Goal: Task Accomplishment & Management: Manage account settings

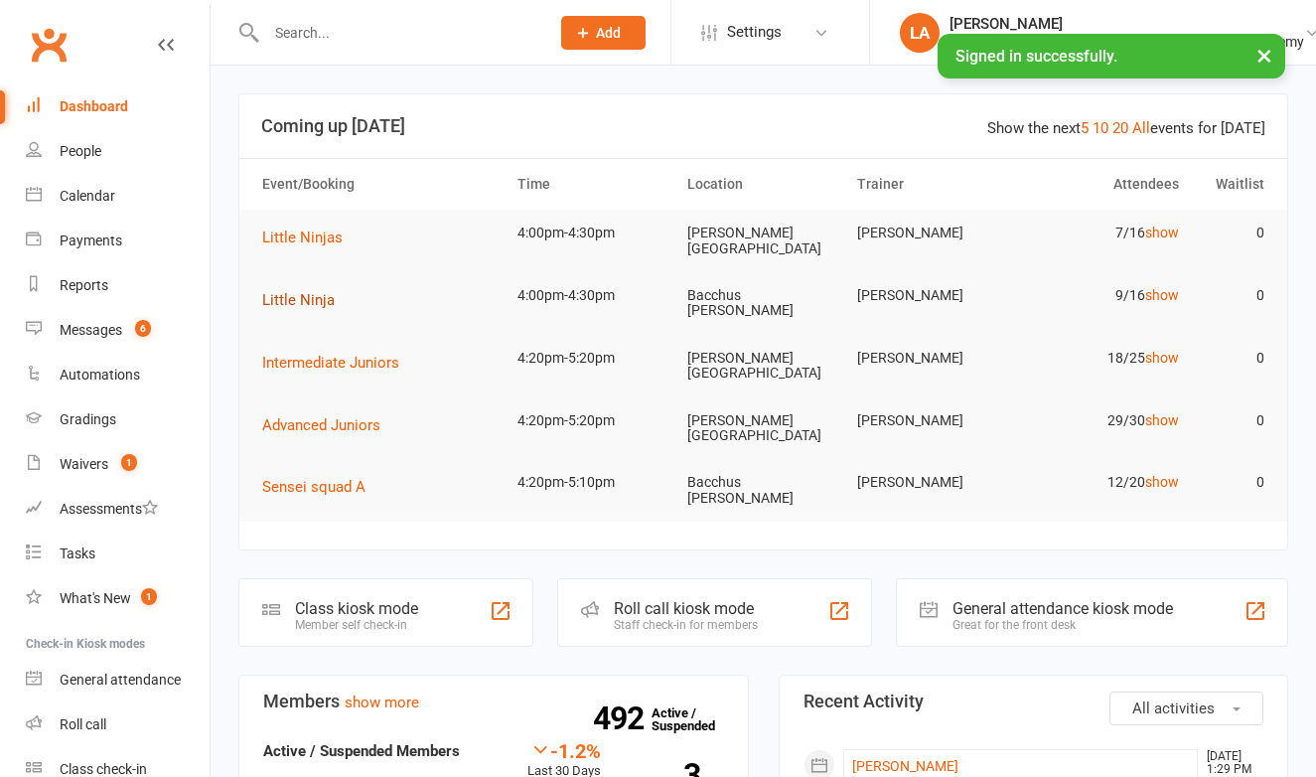
click at [286, 293] on span "Little Ninja" at bounding box center [298, 300] width 73 height 18
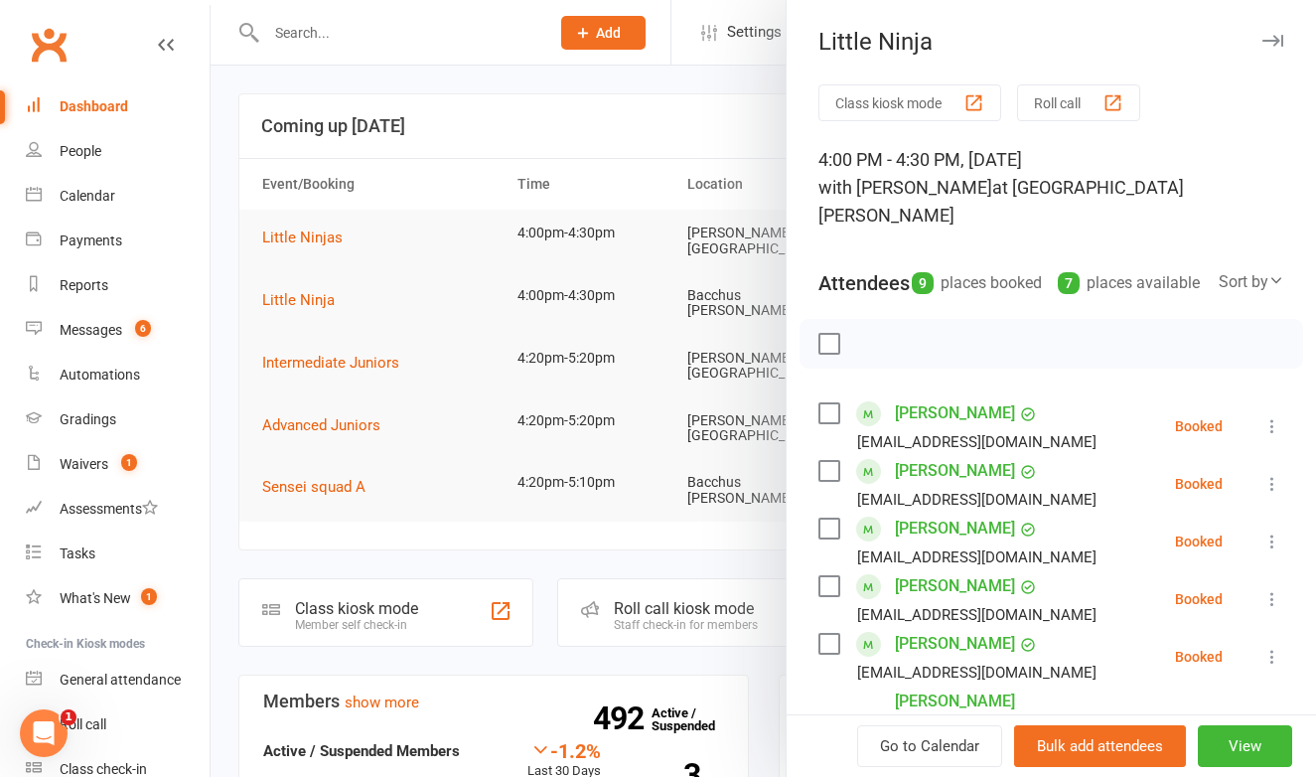
click at [1053, 98] on button "Roll call" at bounding box center [1078, 102] width 123 height 37
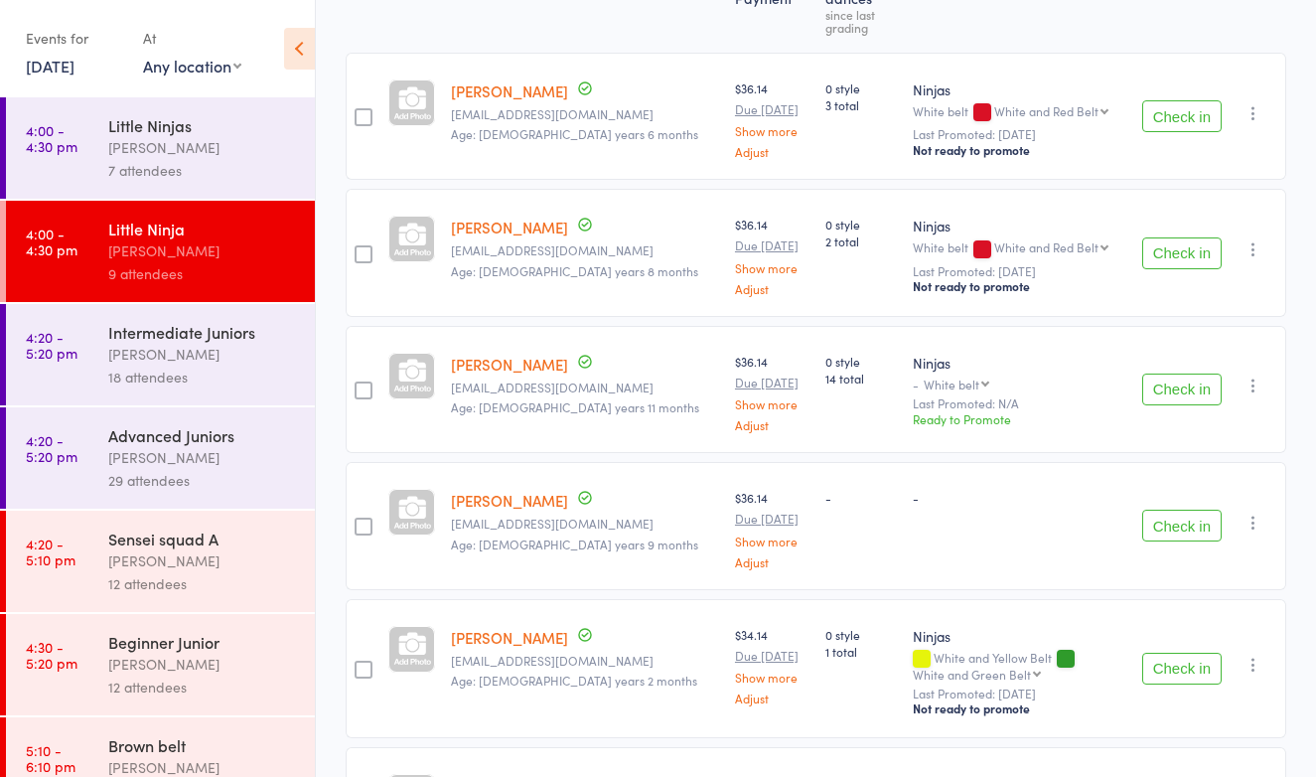
scroll to position [310, 0]
click at [1156, 652] on button "Check in" at bounding box center [1181, 668] width 79 height 32
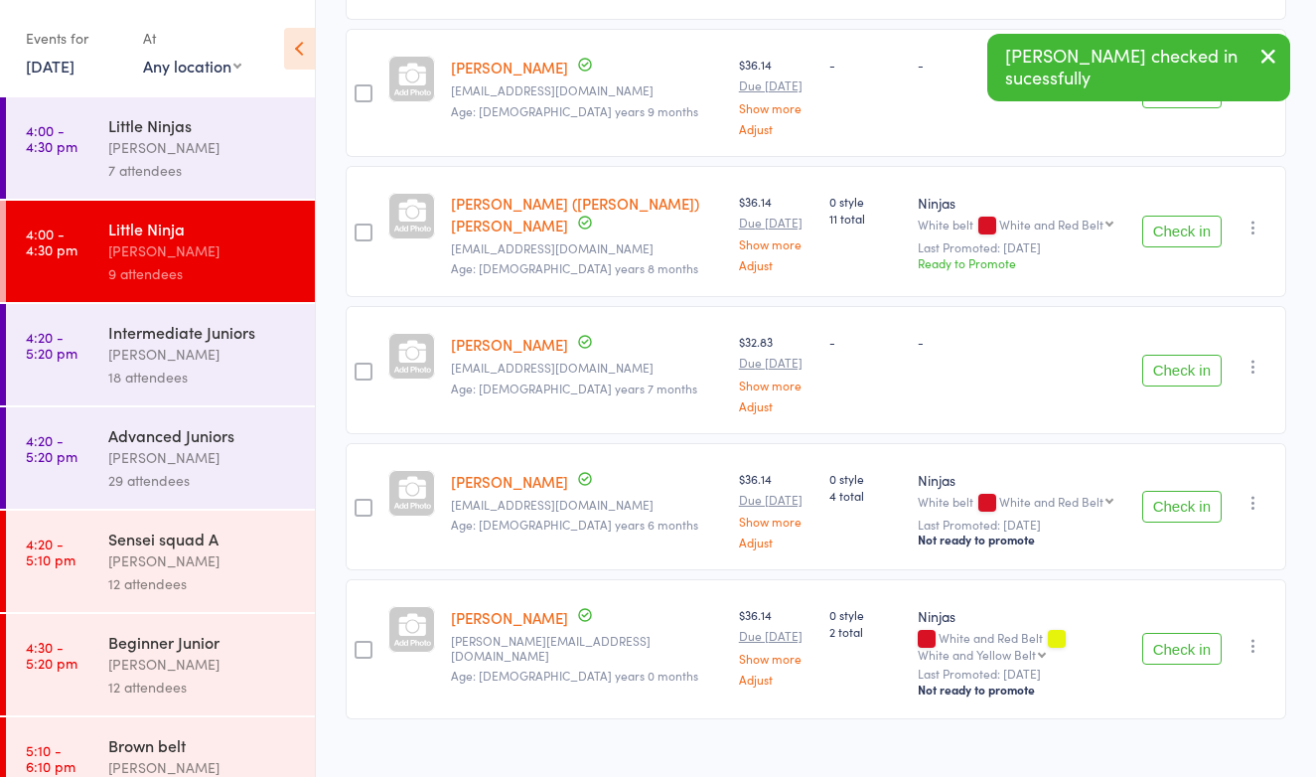
scroll to position [741, 0]
click at [1167, 356] on button "Check in" at bounding box center [1181, 372] width 79 height 32
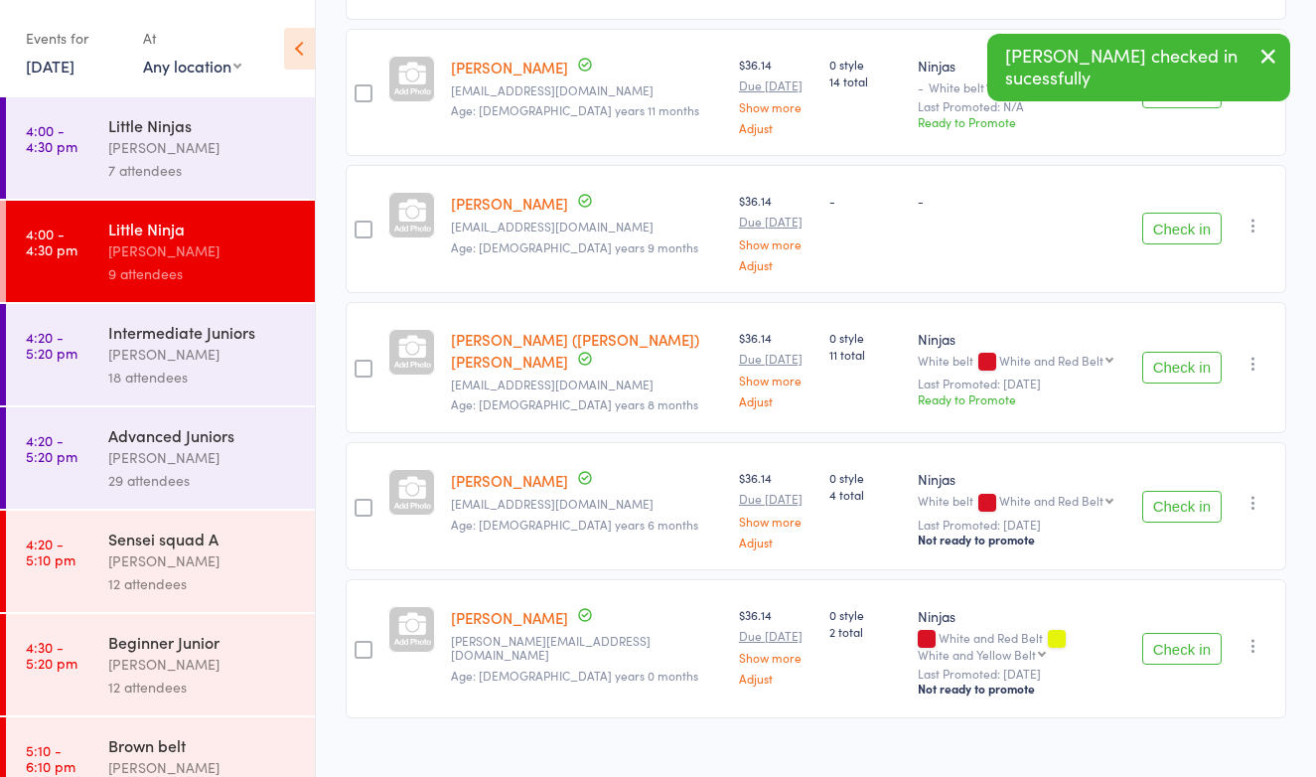
click at [1165, 633] on button "Check in" at bounding box center [1181, 649] width 79 height 32
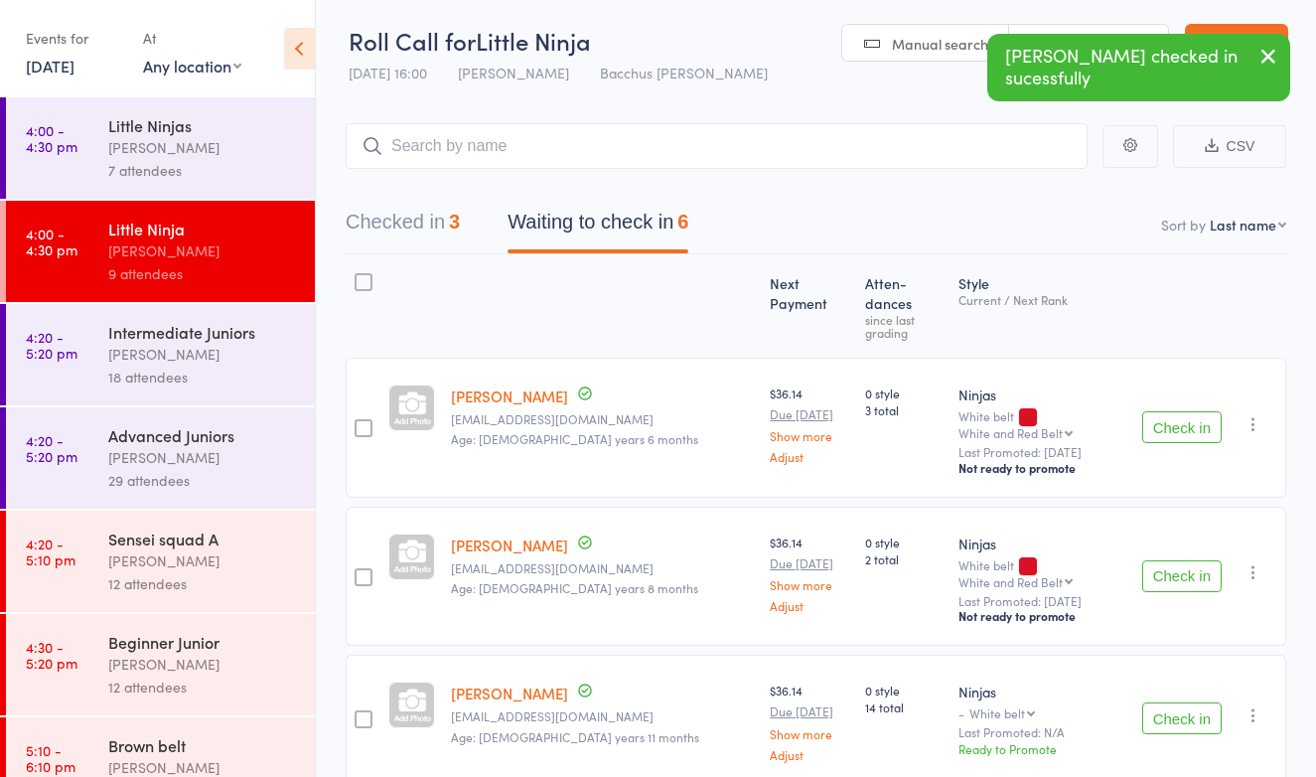
scroll to position [1, 0]
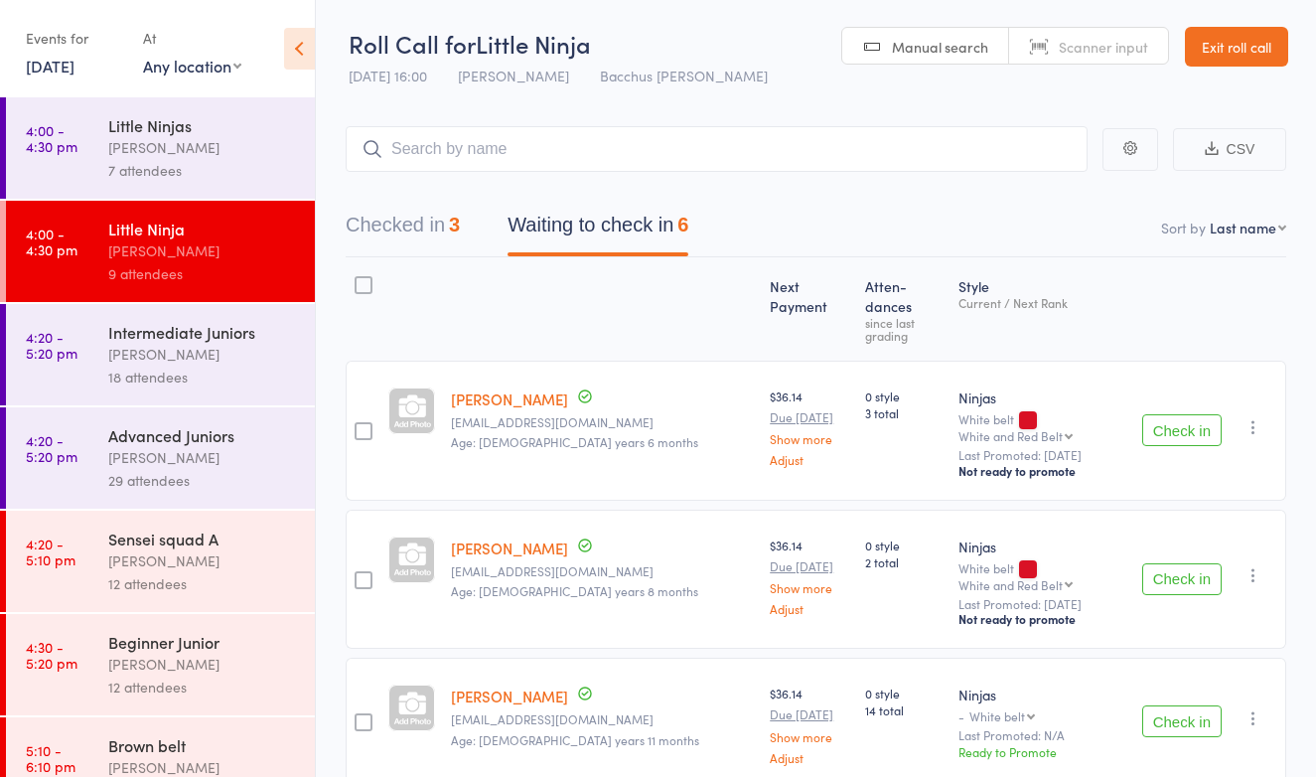
click at [1170, 414] on button "Check in" at bounding box center [1181, 430] width 79 height 32
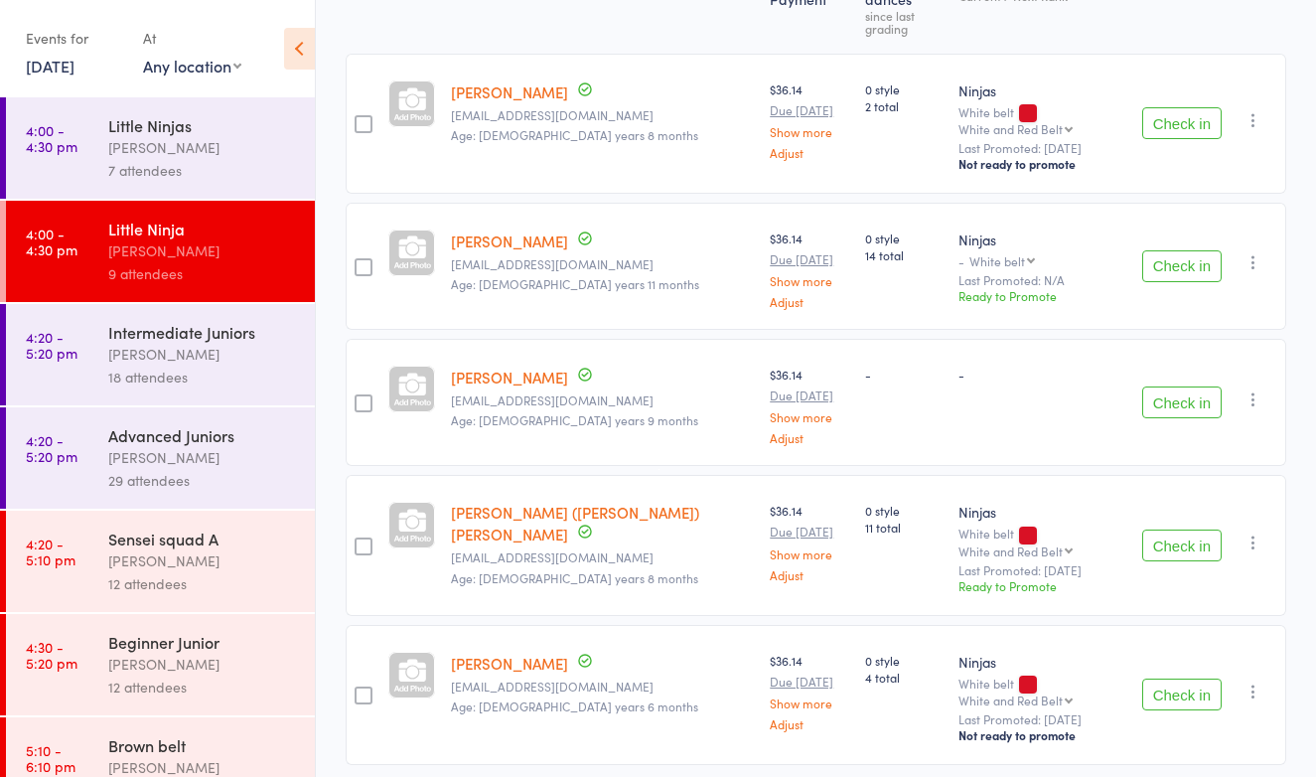
scroll to position [307, 0]
click at [1179, 679] on button "Check in" at bounding box center [1181, 695] width 79 height 32
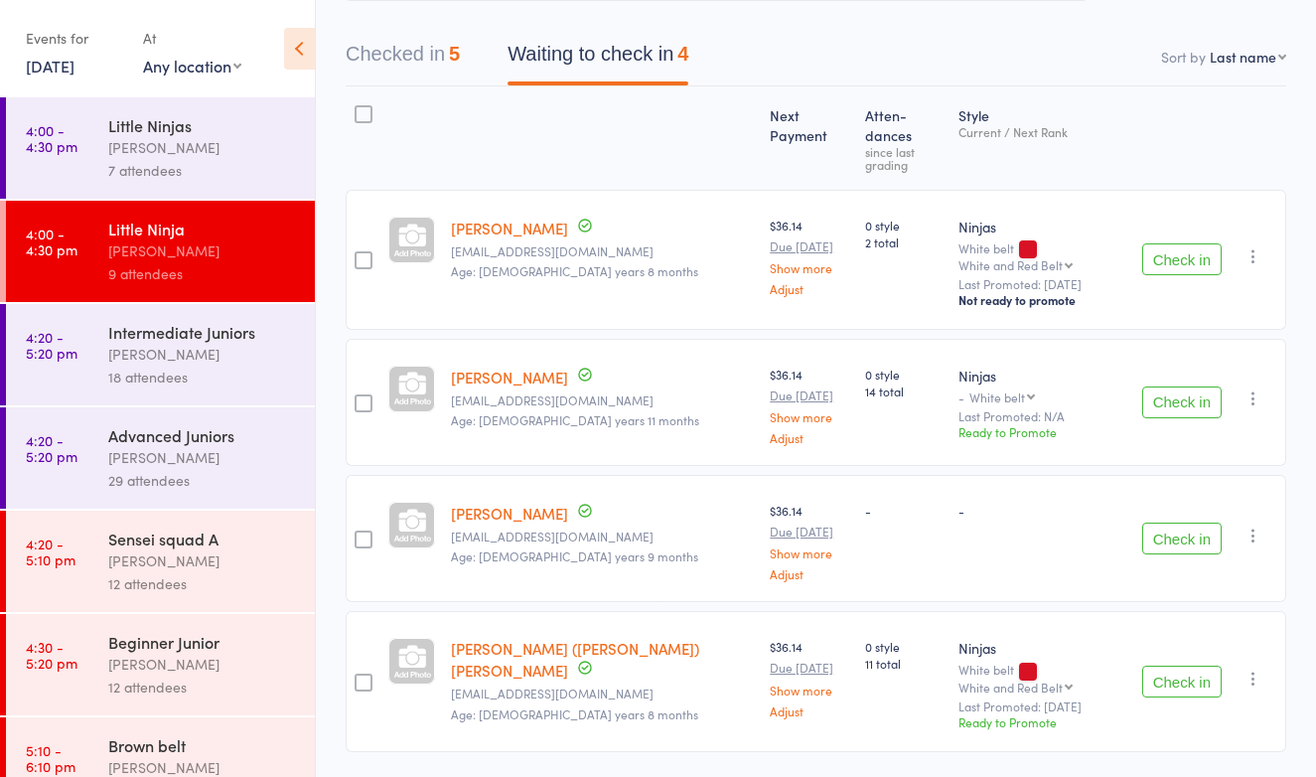
click at [1186, 522] on button "Check in" at bounding box center [1181, 538] width 79 height 32
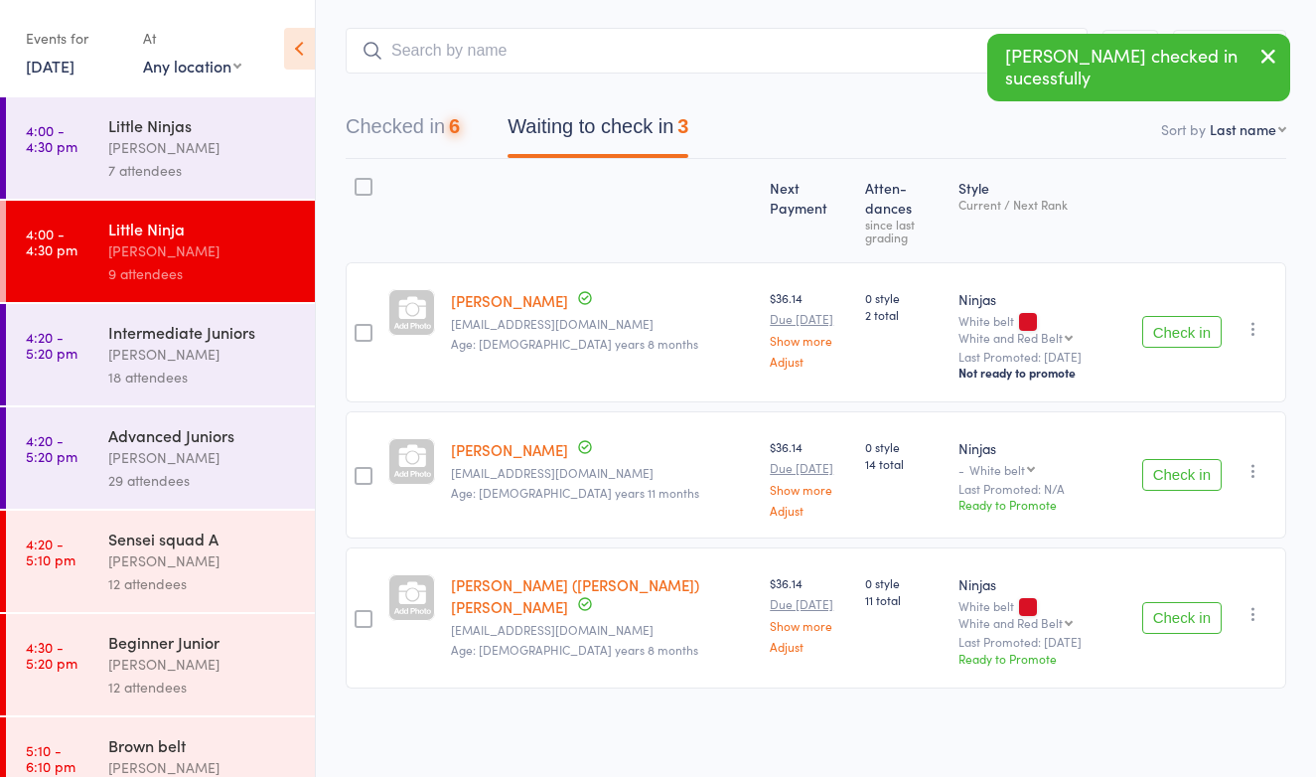
scroll to position [37, 0]
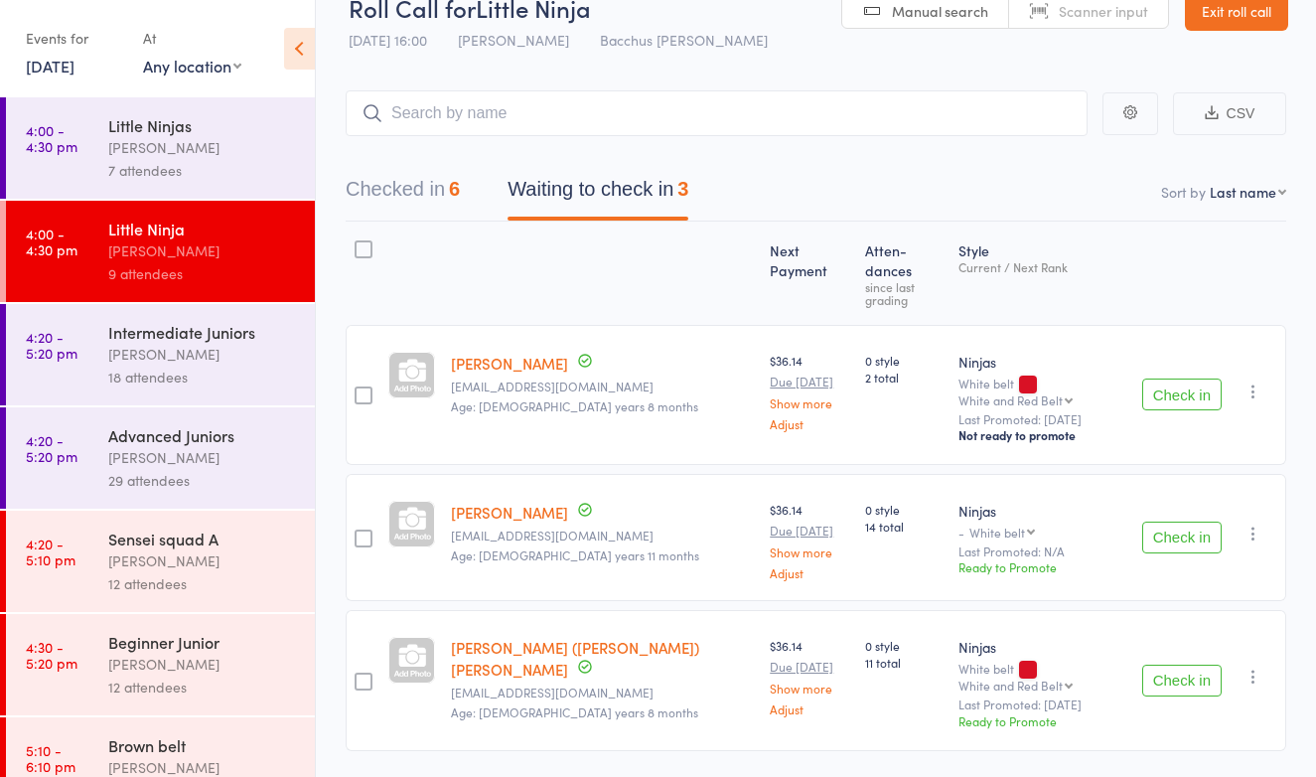
click at [1184, 521] on button "Check in" at bounding box center [1181, 537] width 79 height 32
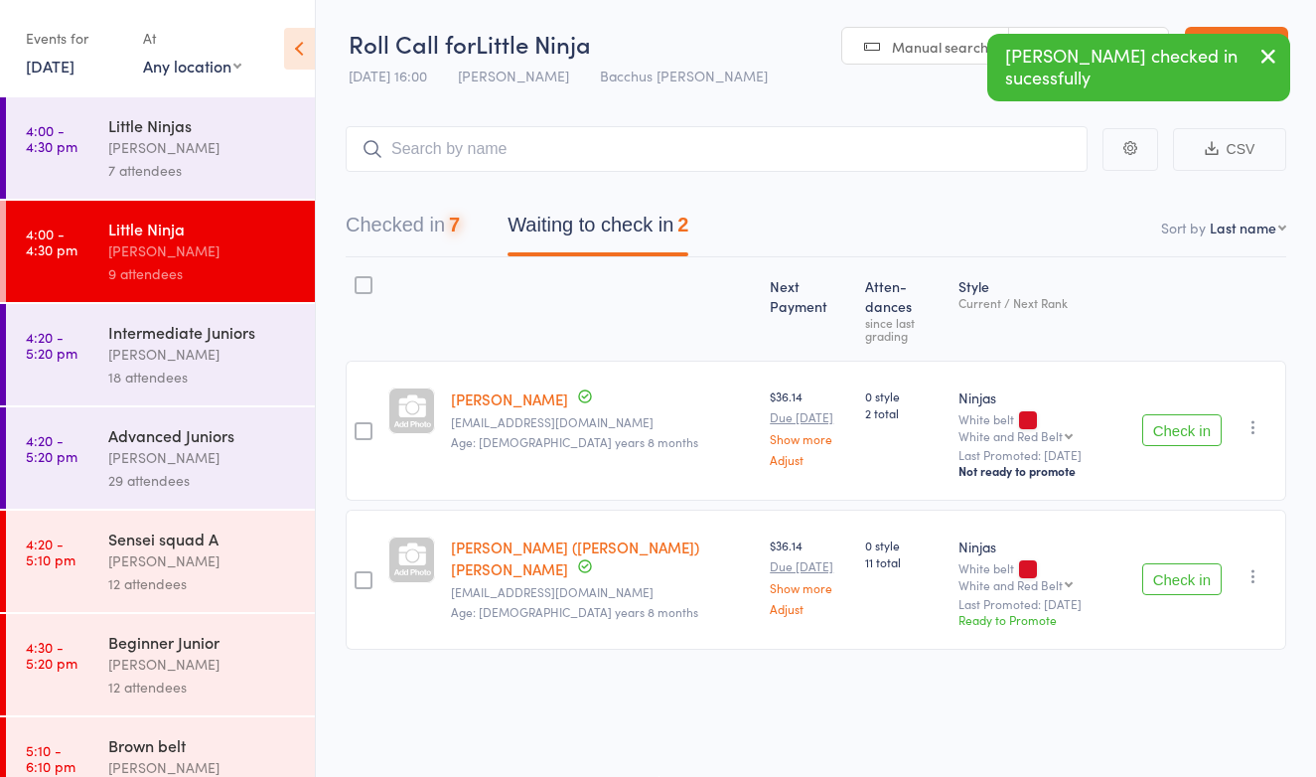
click at [178, 549] on div "Sensei squad A Anne-Cherie Noble 12 attendees" at bounding box center [211, 560] width 207 height 101
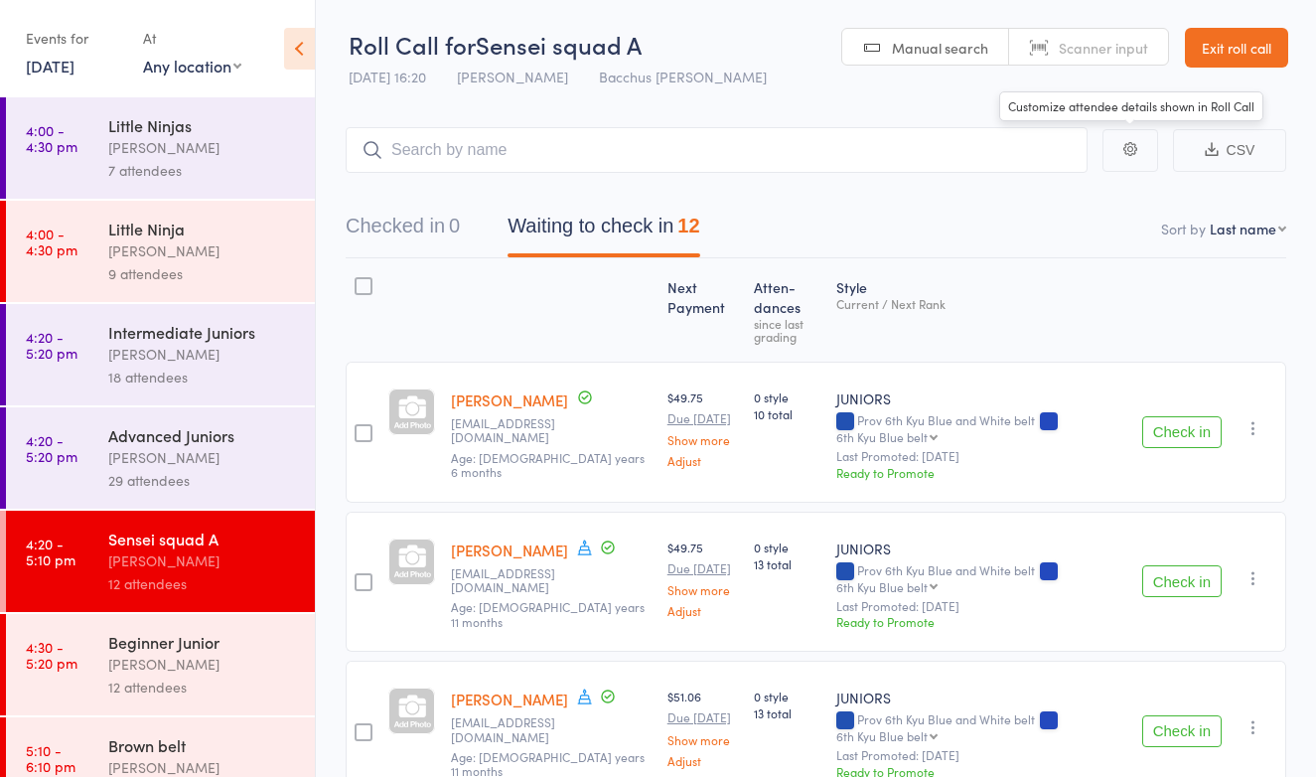
click at [1231, 36] on link "Exit roll call" at bounding box center [1236, 48] width 103 height 40
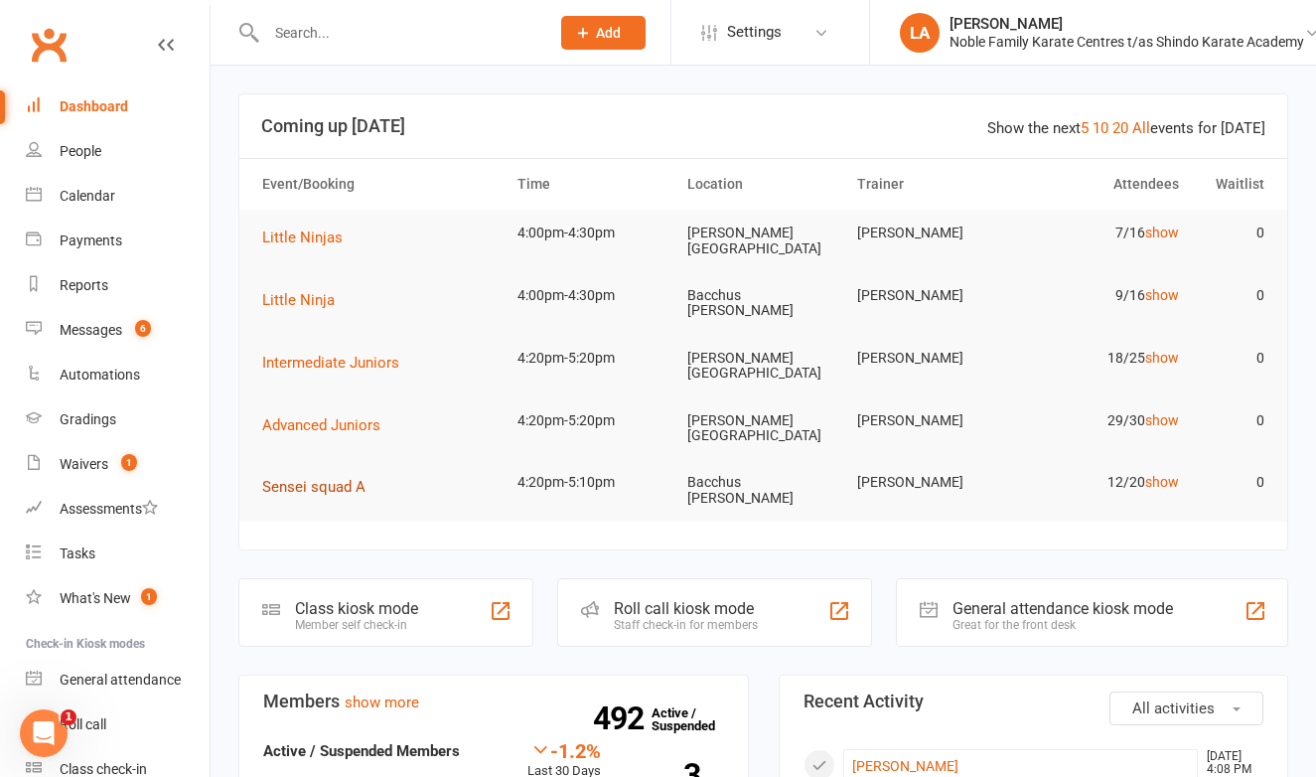
click at [328, 478] on span "Sensei squad A" at bounding box center [313, 487] width 103 height 18
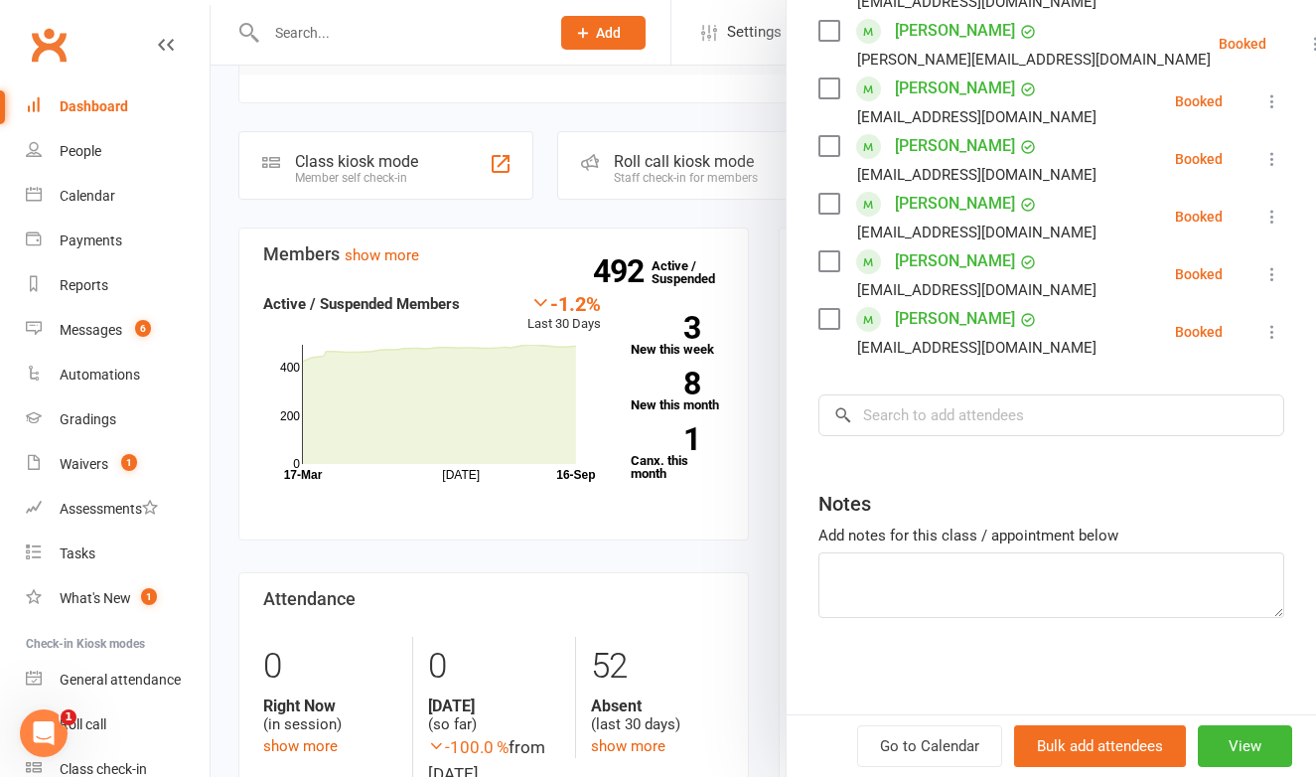
scroll to position [562, 0]
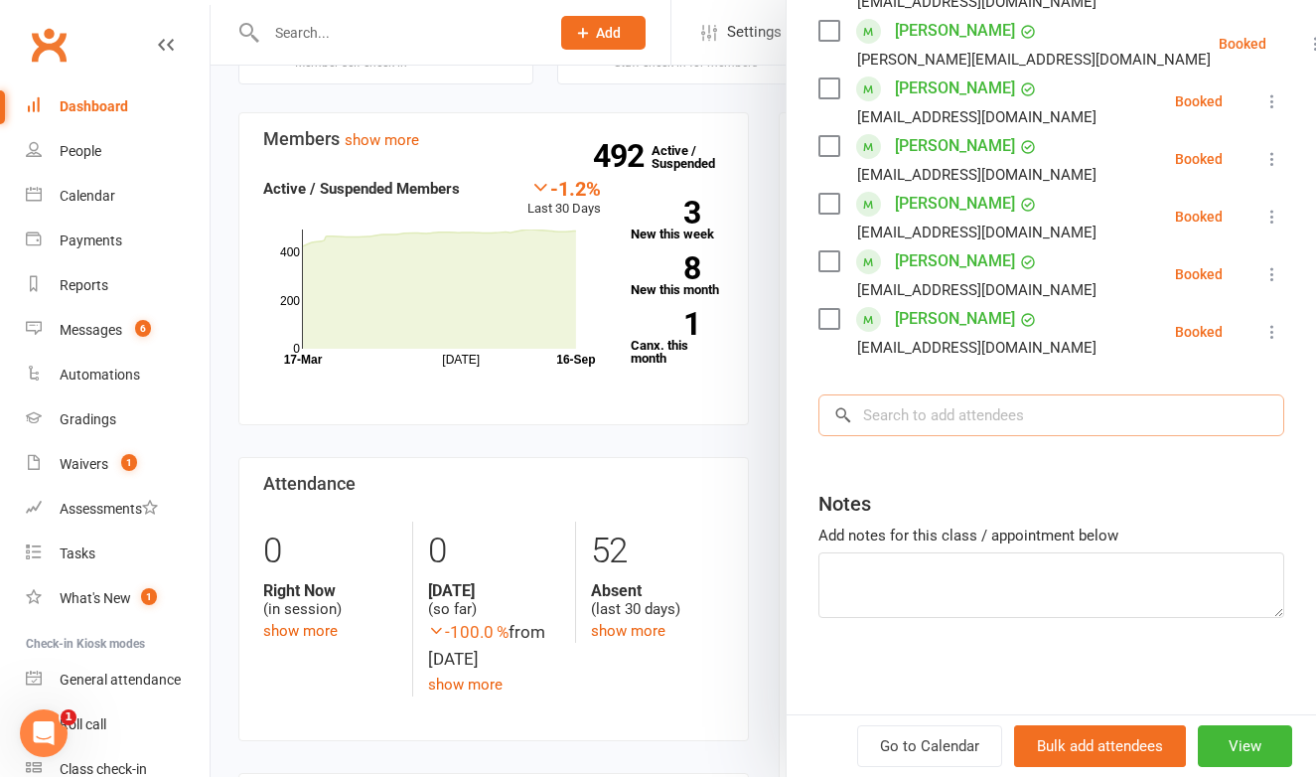
click at [995, 416] on input "search" at bounding box center [1051, 415] width 466 height 42
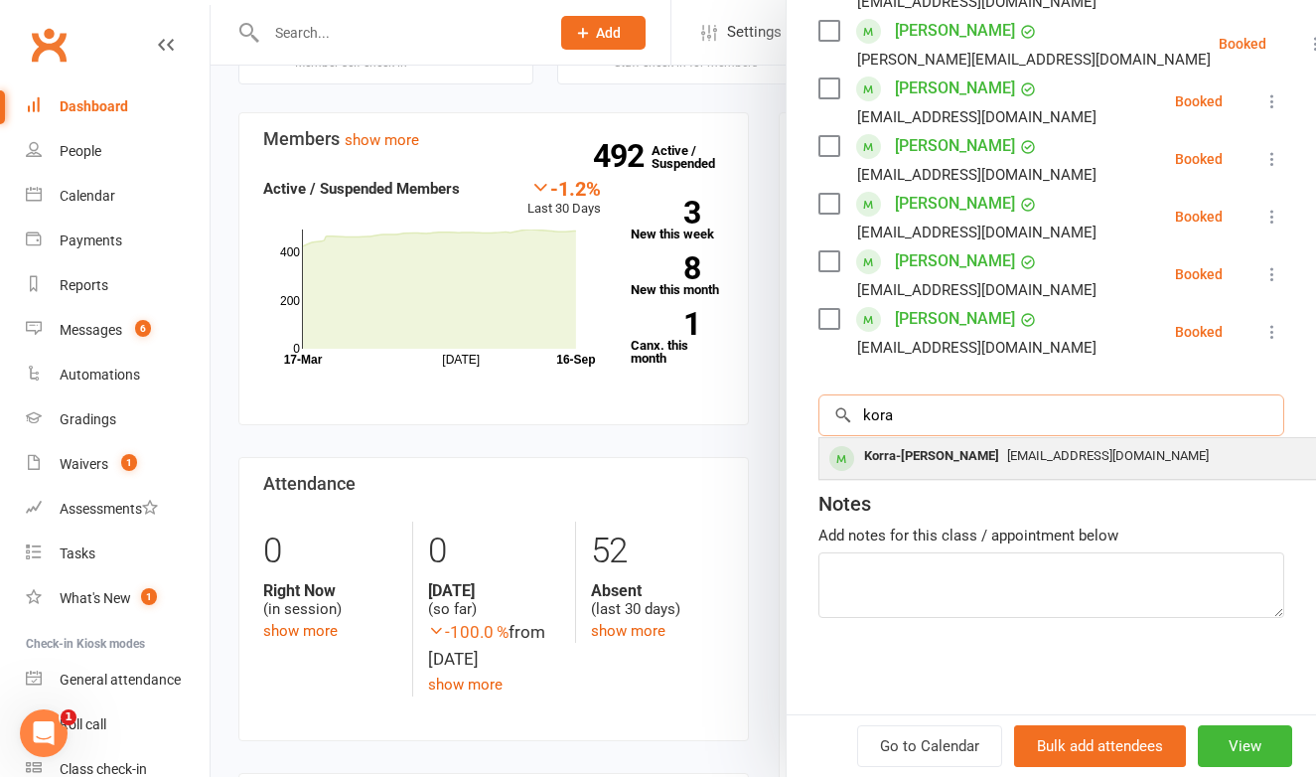
type input "kora"
click at [990, 471] on div "Korra-Ava Prasad anitaa.prasad05@gmail.com" at bounding box center [1116, 458] width 594 height 41
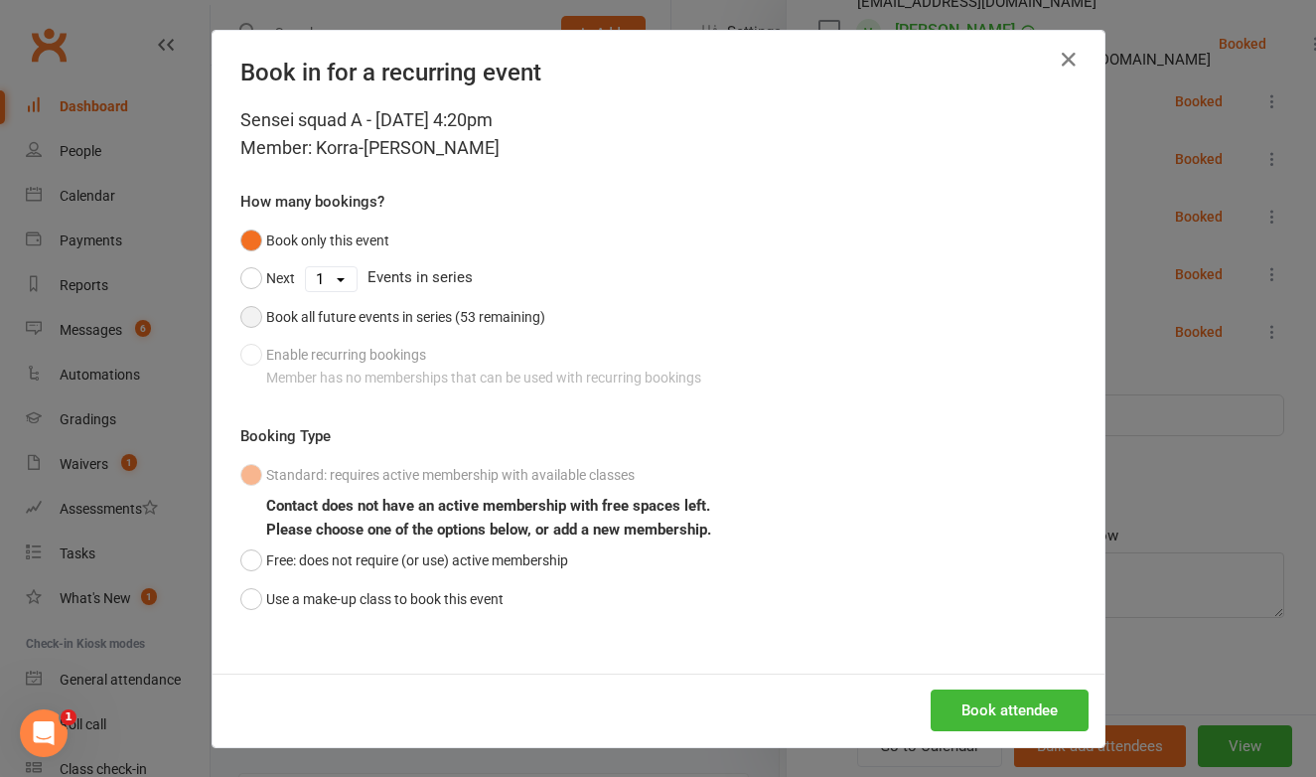
click at [256, 310] on button "Book all future events in series (53 remaining)" at bounding box center [392, 317] width 305 height 38
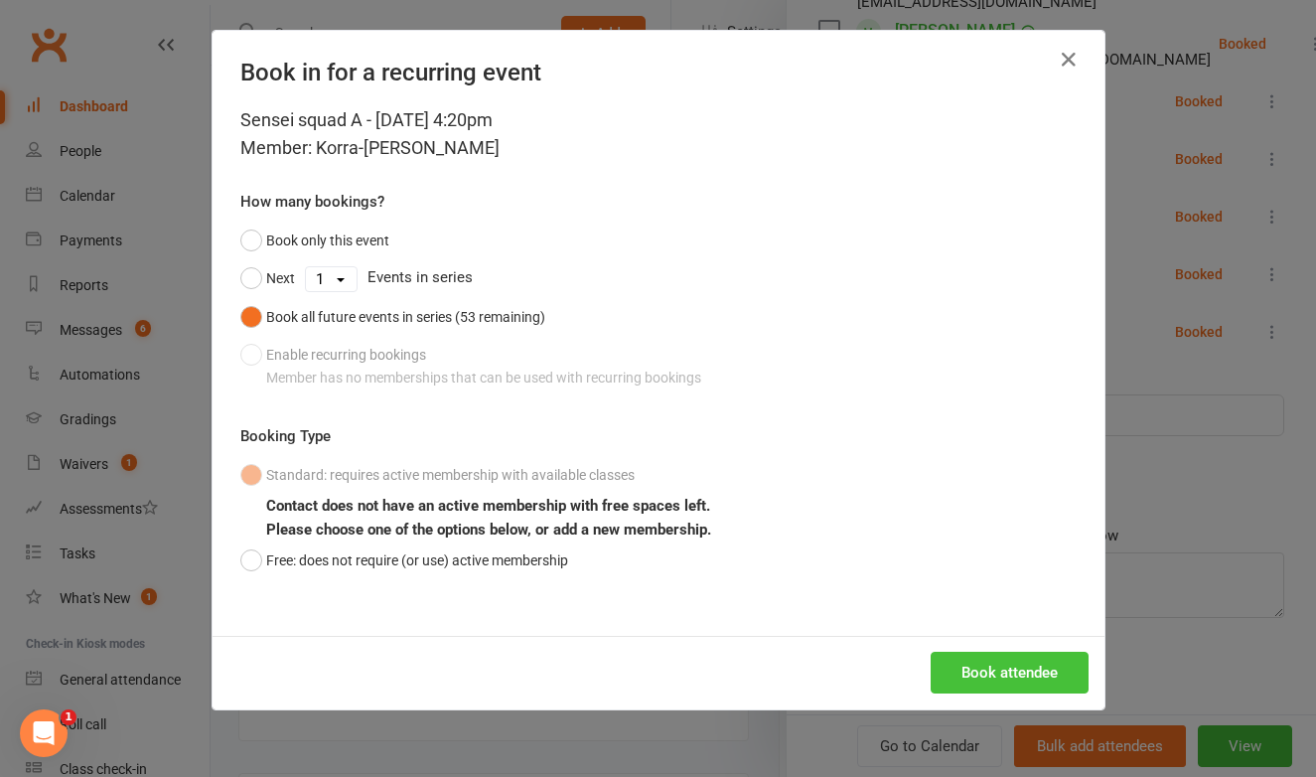
click at [1030, 659] on button "Book attendee" at bounding box center [1010, 673] width 158 height 42
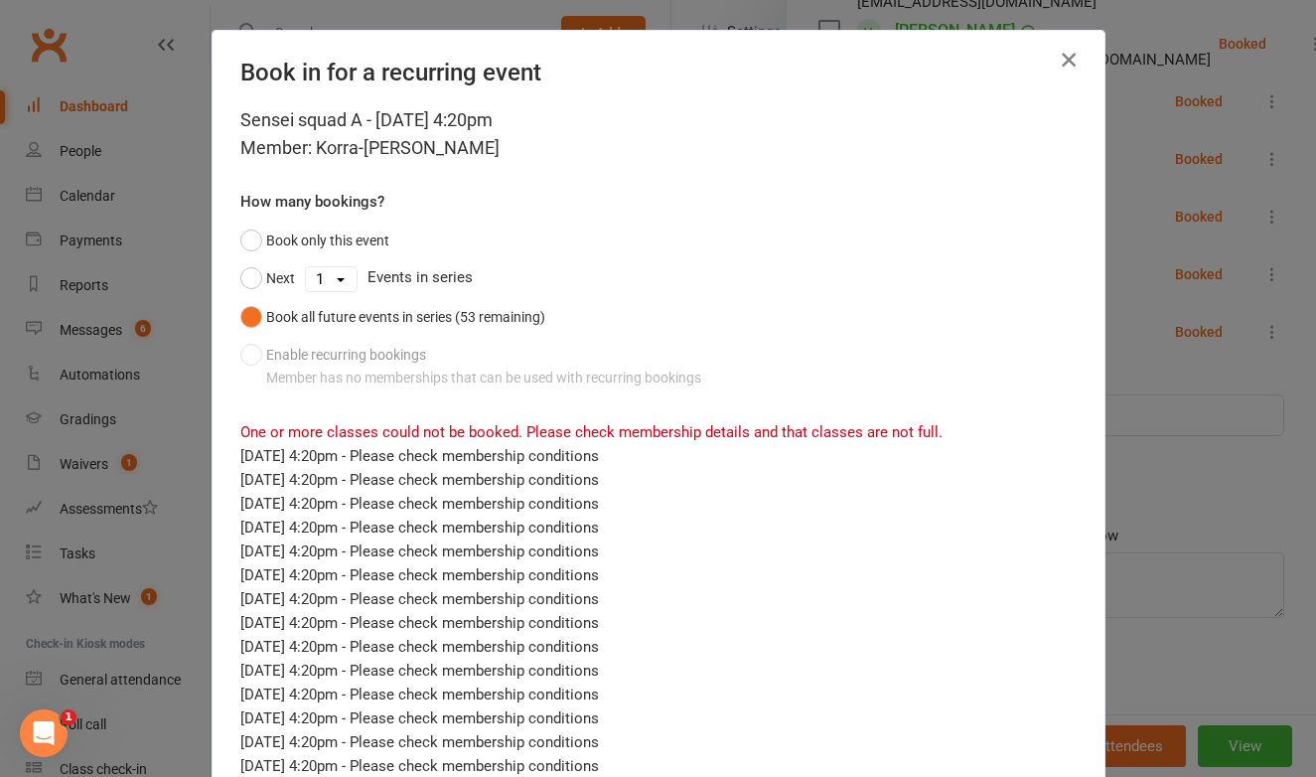
click at [1068, 62] on icon "button" at bounding box center [1069, 60] width 24 height 24
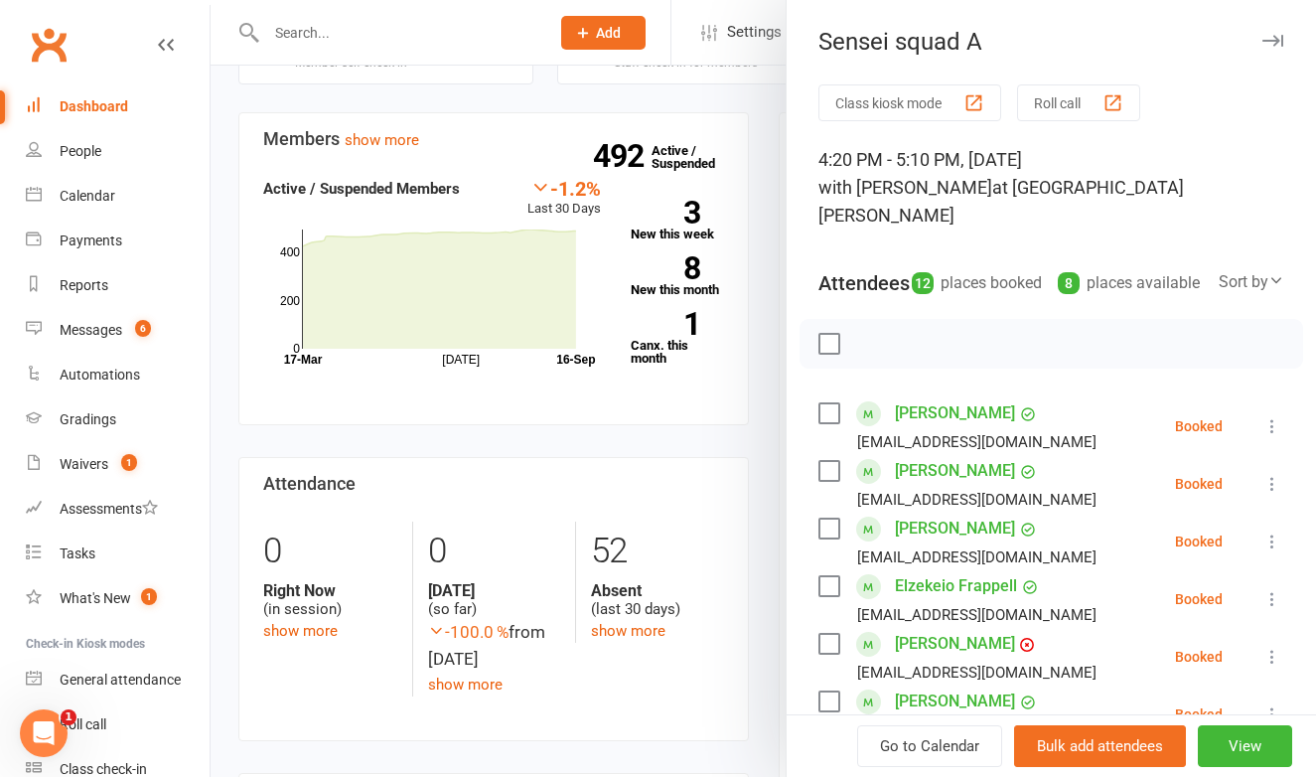
scroll to position [0, 0]
click at [388, 46] on div at bounding box center [763, 388] width 1105 height 777
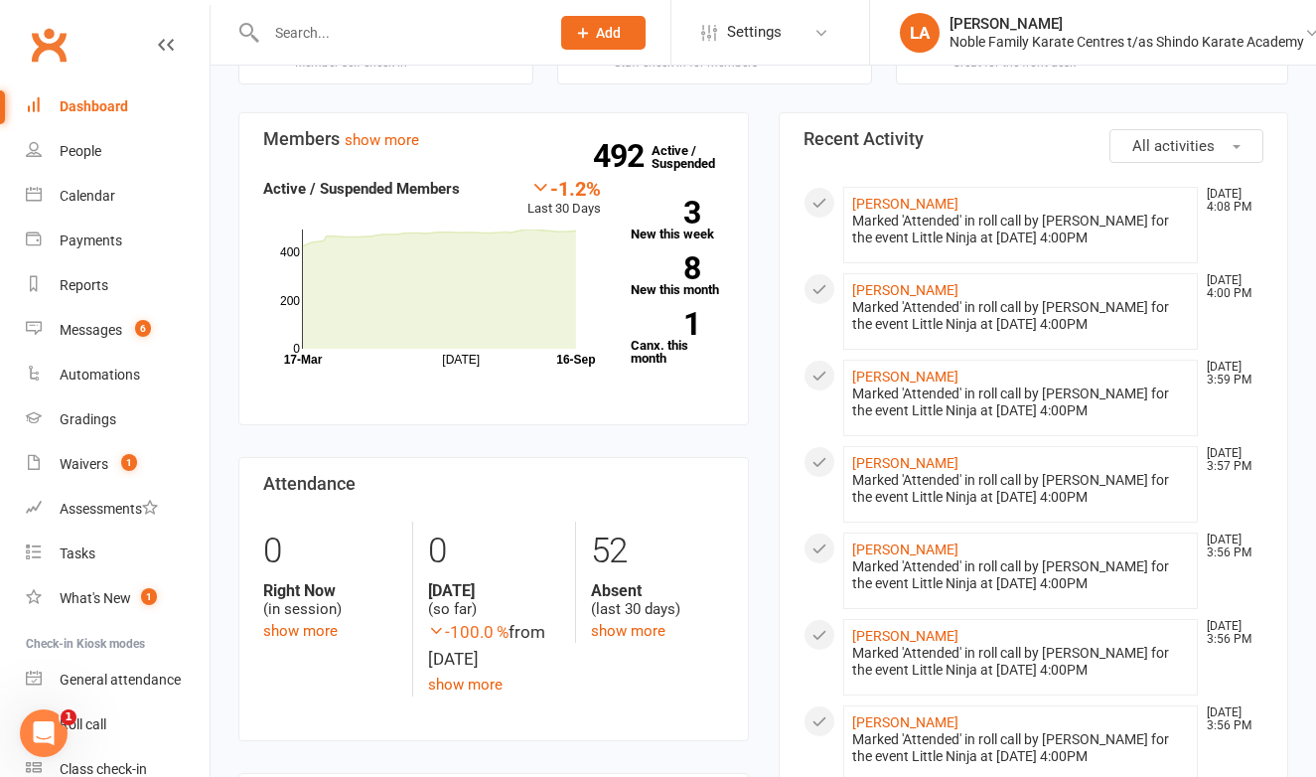
click at [364, 39] on input "text" at bounding box center [397, 33] width 275 height 28
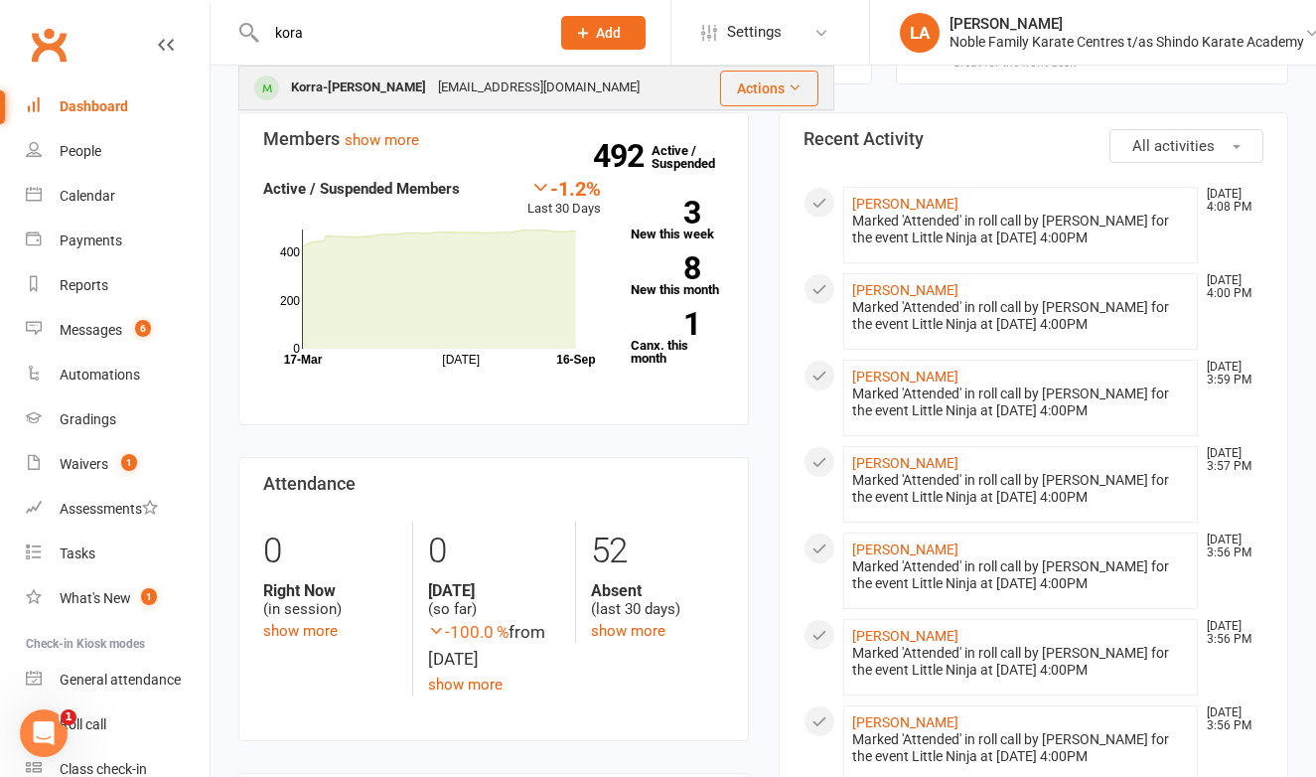
type input "kora"
click at [335, 90] on div "Korra-Ava Prasad" at bounding box center [358, 87] width 147 height 29
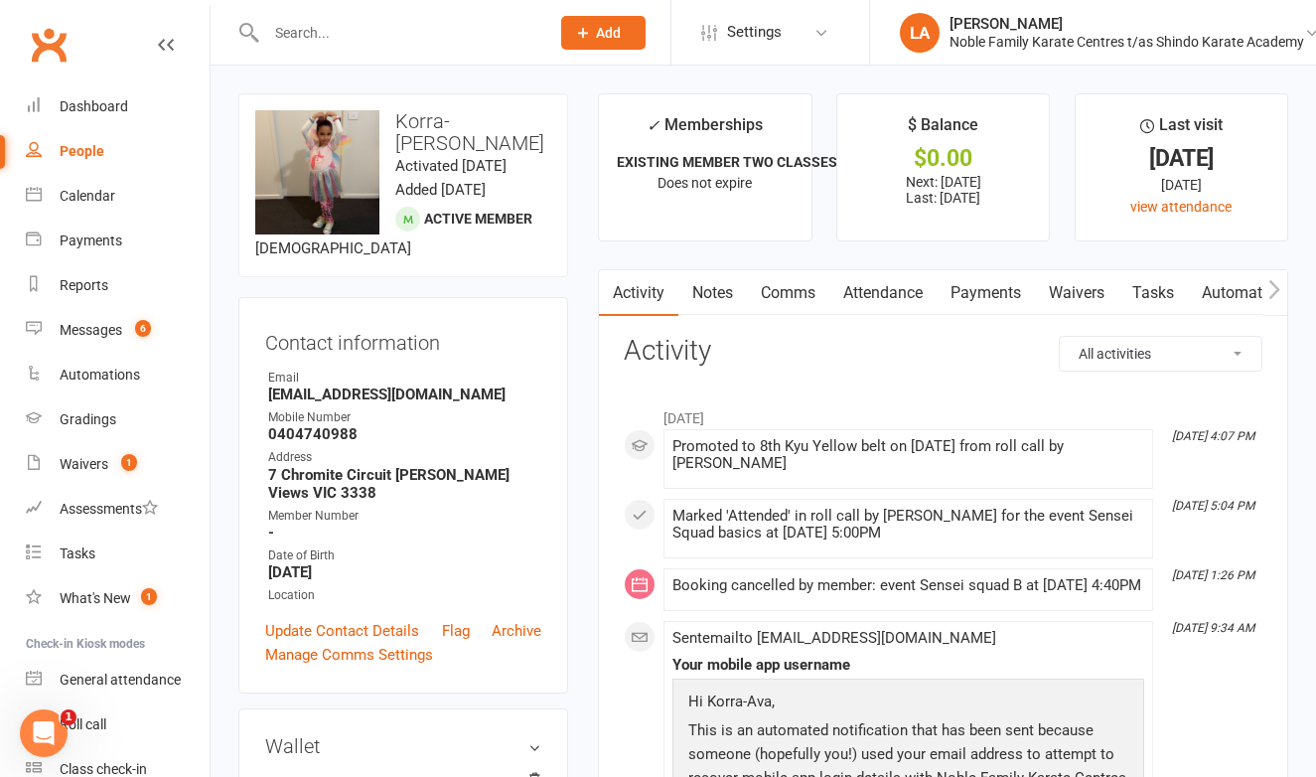
click at [900, 294] on link "Attendance" at bounding box center [882, 293] width 107 height 46
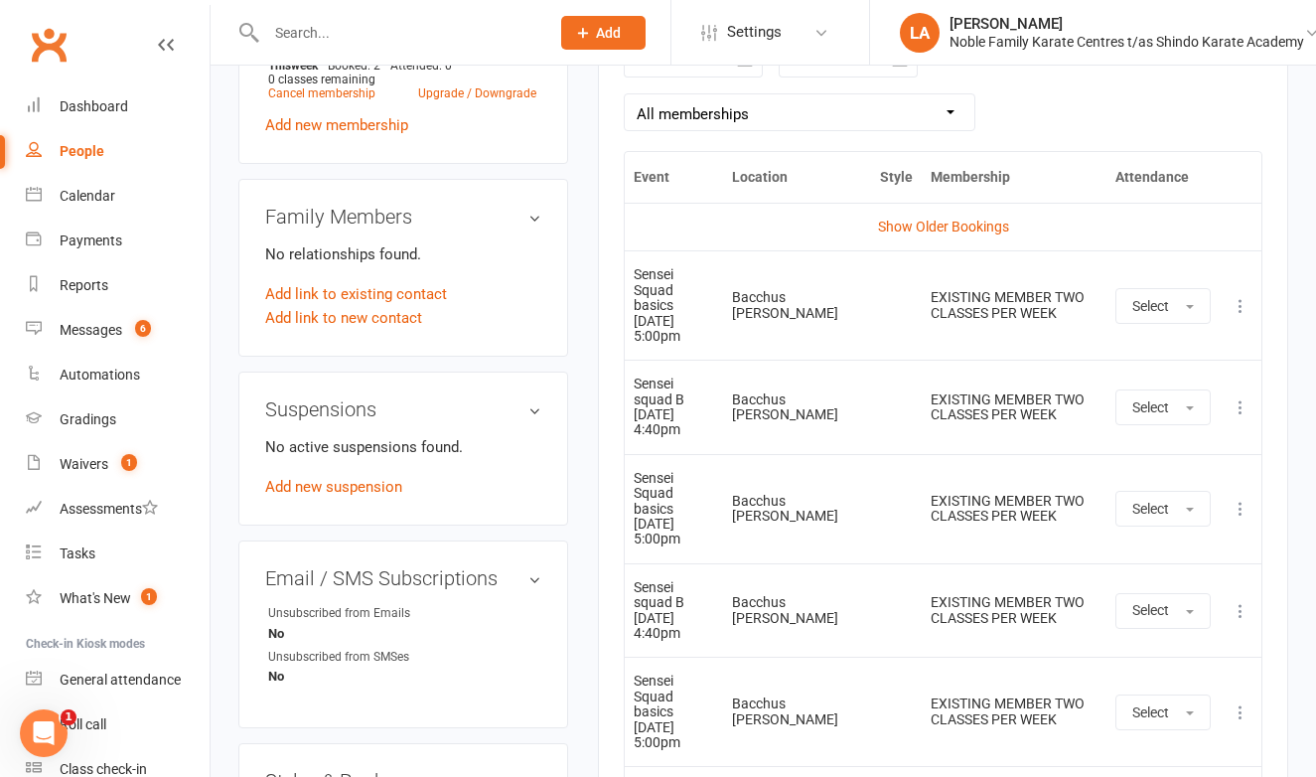
scroll to position [923, 0]
click at [1245, 398] on icon at bounding box center [1241, 408] width 20 height 20
click at [1180, 507] on link "Remove booking" at bounding box center [1153, 527] width 197 height 40
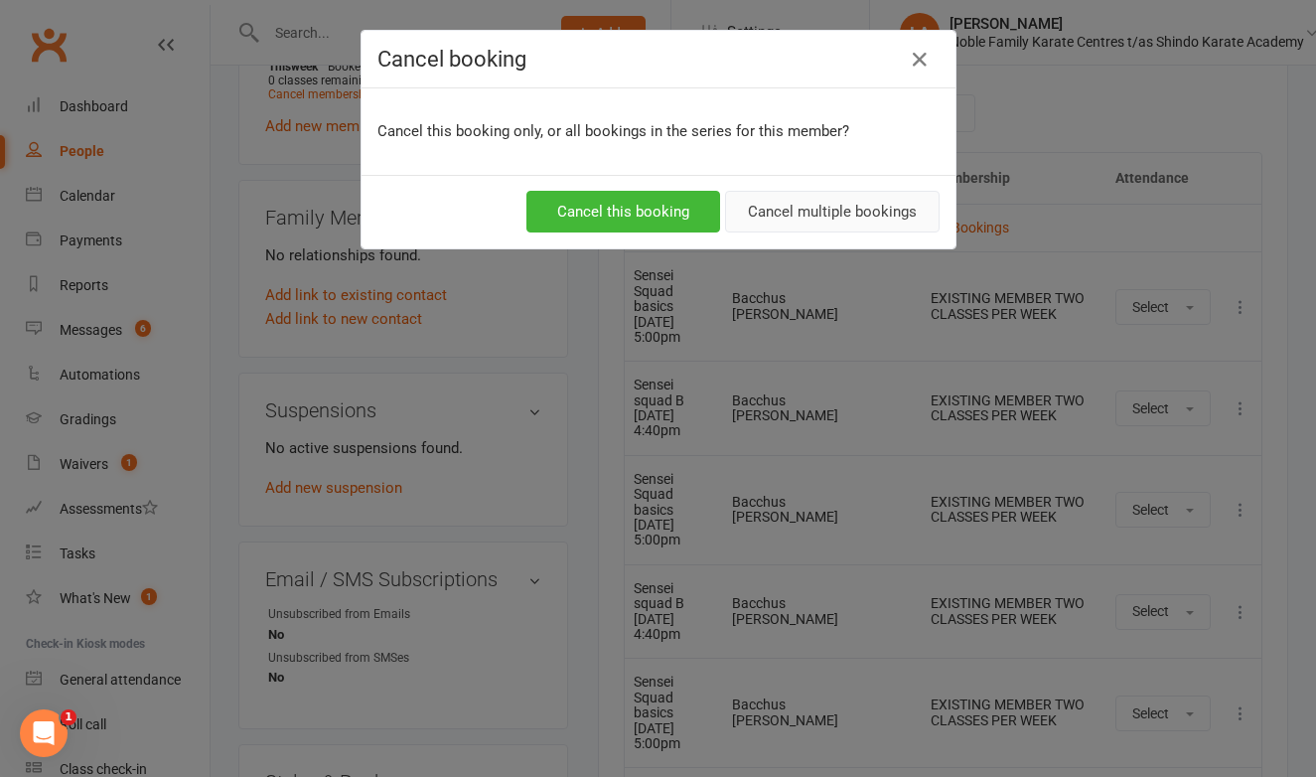
click at [770, 210] on button "Cancel multiple bookings" at bounding box center [832, 212] width 215 height 42
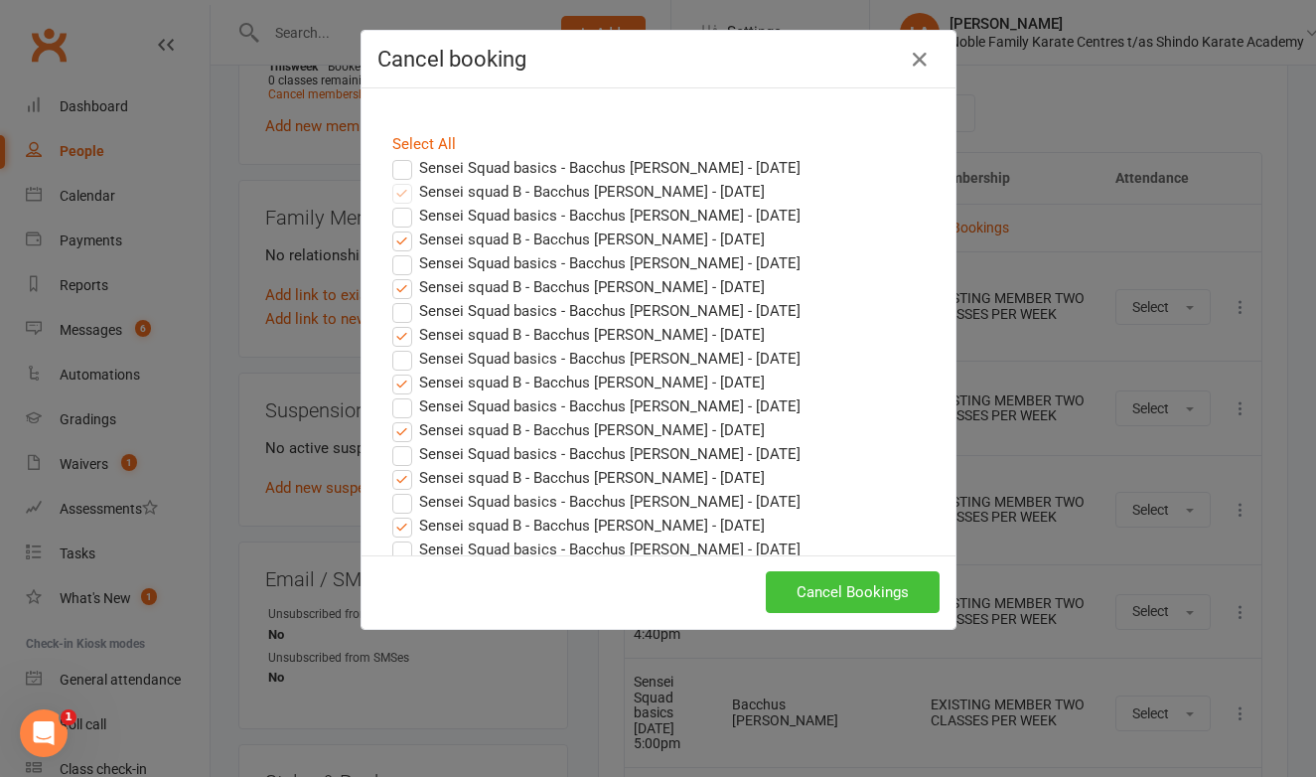
click at [808, 594] on button "Cancel Bookings" at bounding box center [853, 592] width 174 height 42
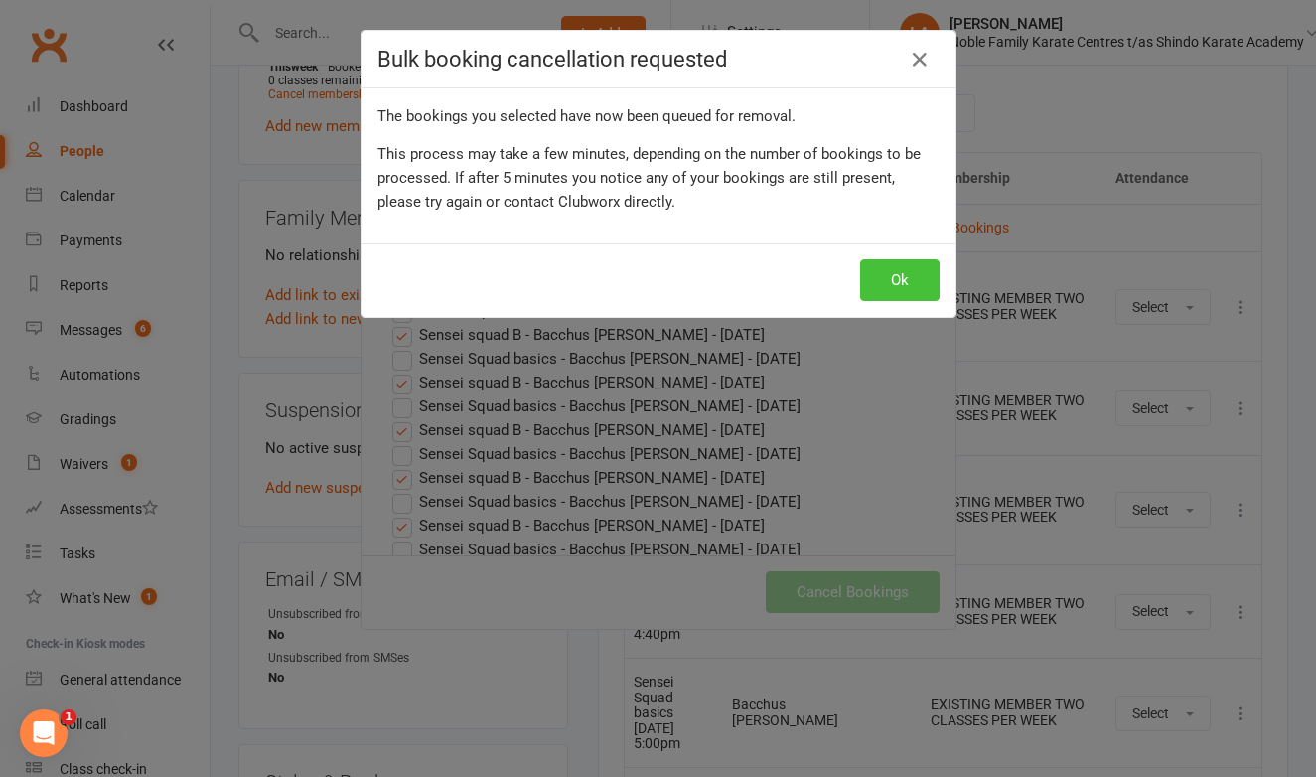
click at [887, 277] on button "Ok" at bounding box center [899, 280] width 79 height 42
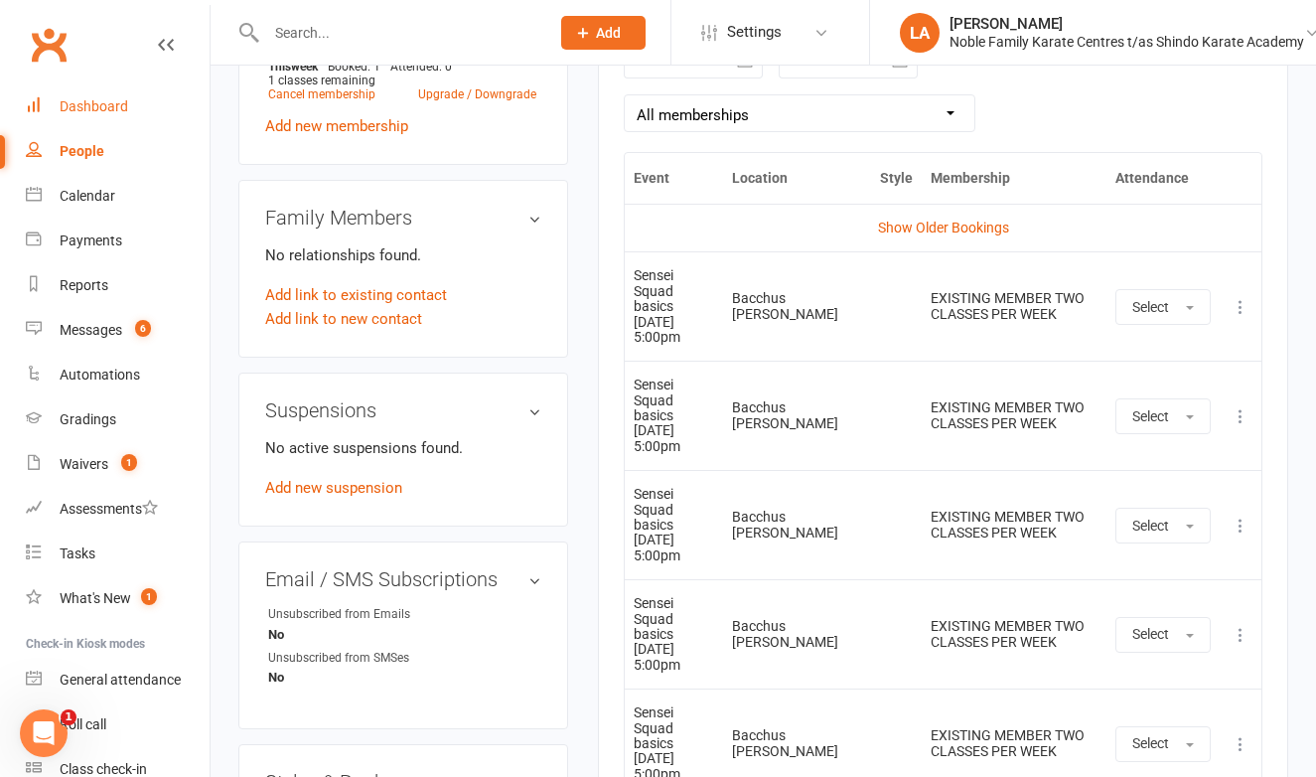
click at [111, 106] on div "Dashboard" at bounding box center [94, 106] width 69 height 16
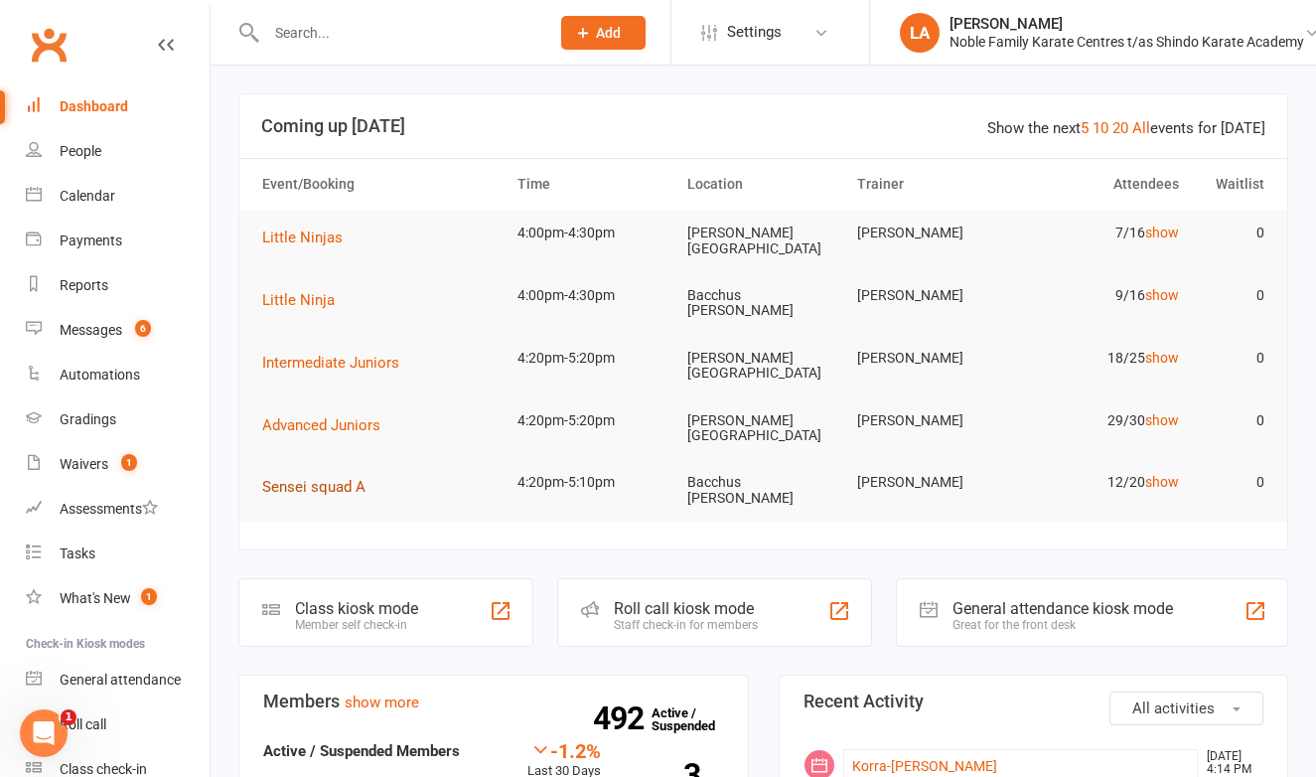
click at [316, 478] on span "Sensei squad A" at bounding box center [313, 487] width 103 height 18
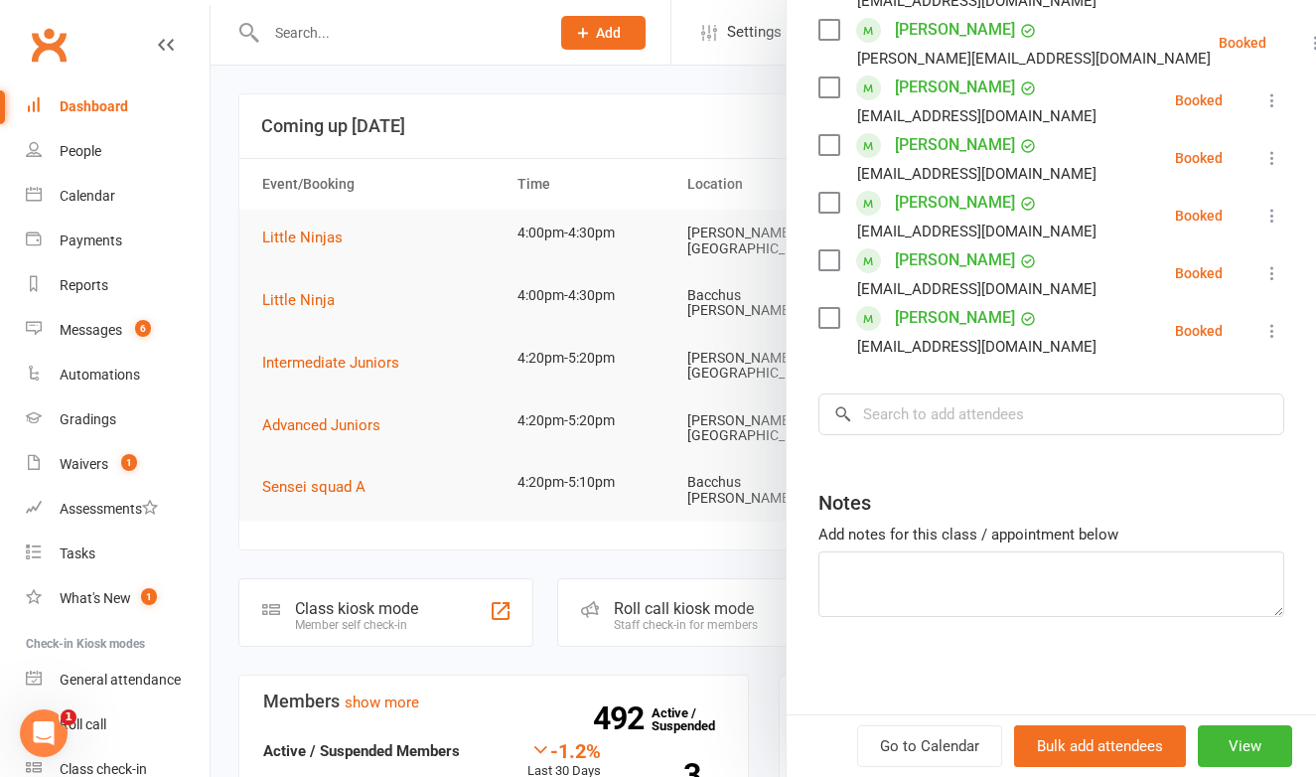
scroll to position [728, 0]
click at [900, 416] on input "search" at bounding box center [1051, 415] width 466 height 42
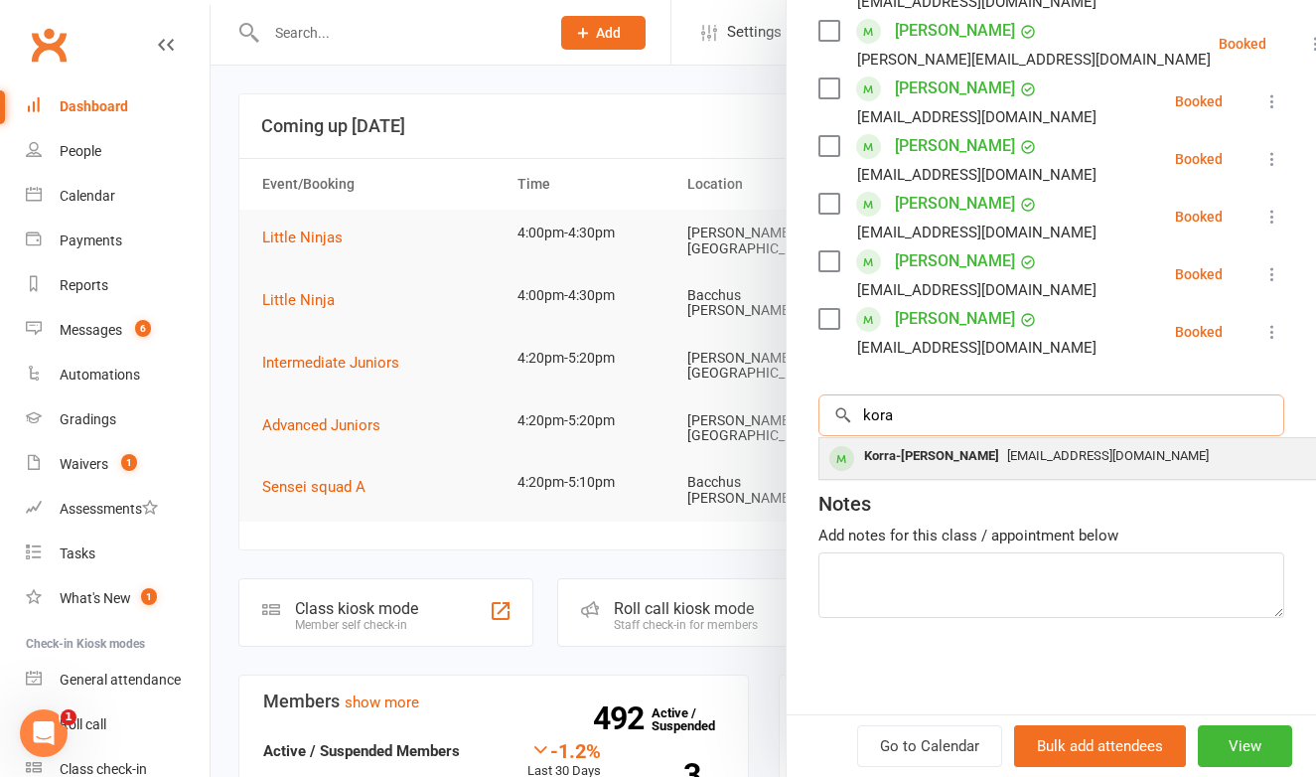
type input "kora"
click at [932, 451] on div "Korra-Ava Prasad" at bounding box center [931, 456] width 151 height 29
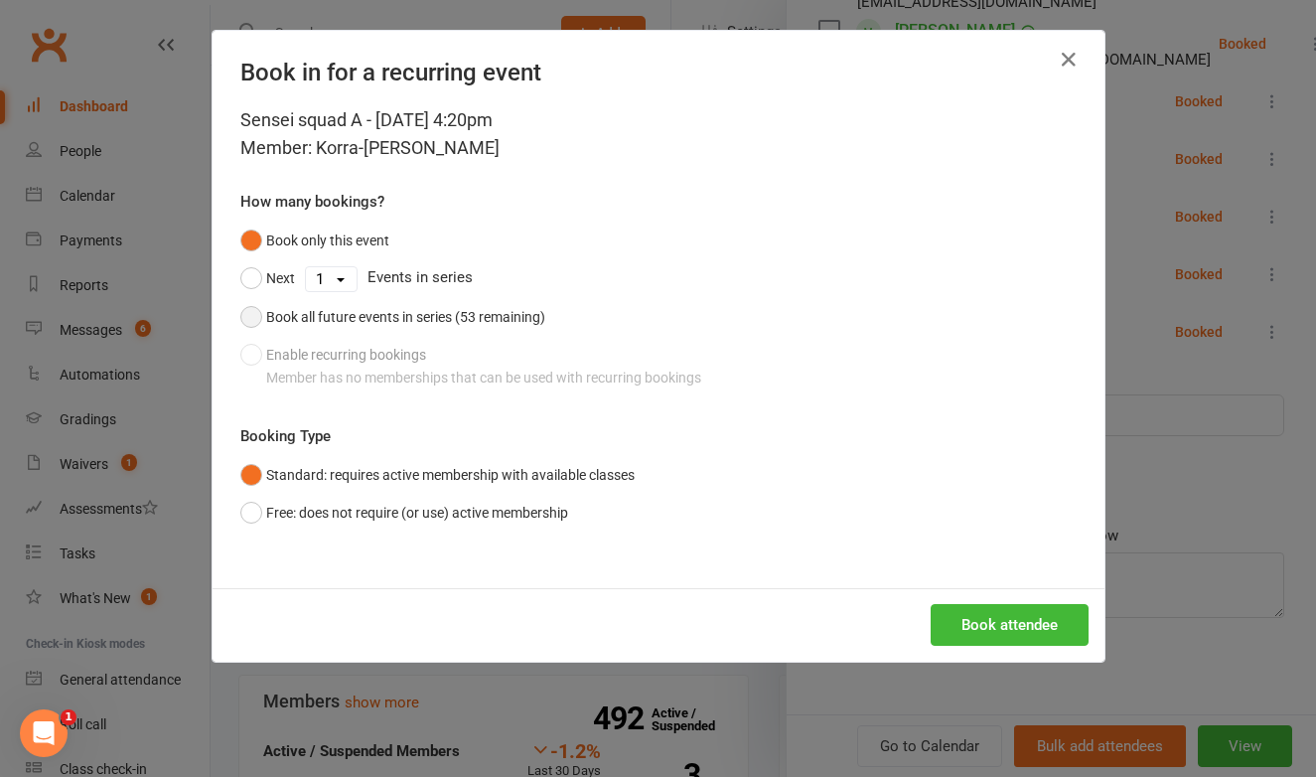
click at [249, 319] on button "Book all future events in series (53 remaining)" at bounding box center [392, 317] width 305 height 38
click at [957, 613] on button "Book attendee" at bounding box center [1010, 625] width 158 height 42
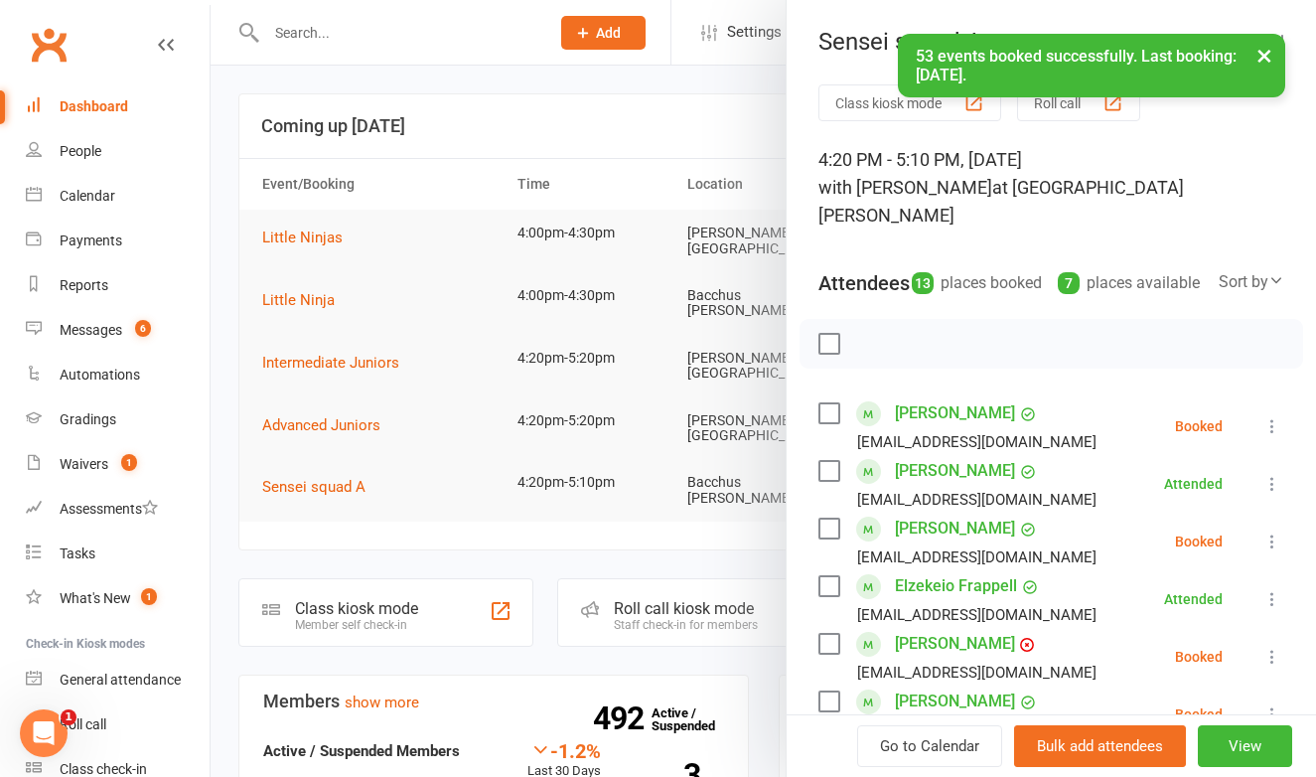
scroll to position [0, 0]
click at [1260, 58] on button "×" at bounding box center [1264, 55] width 36 height 43
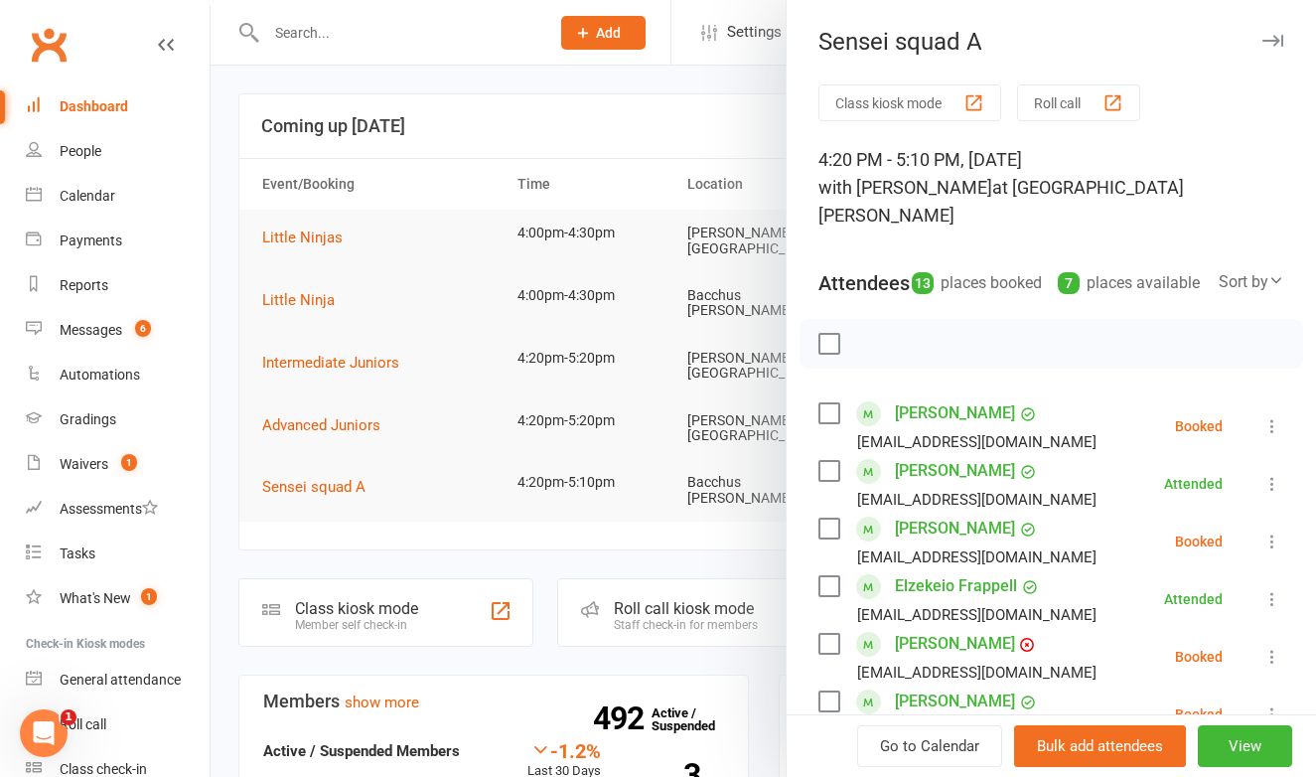
click at [1091, 100] on button "Roll call" at bounding box center [1078, 102] width 123 height 37
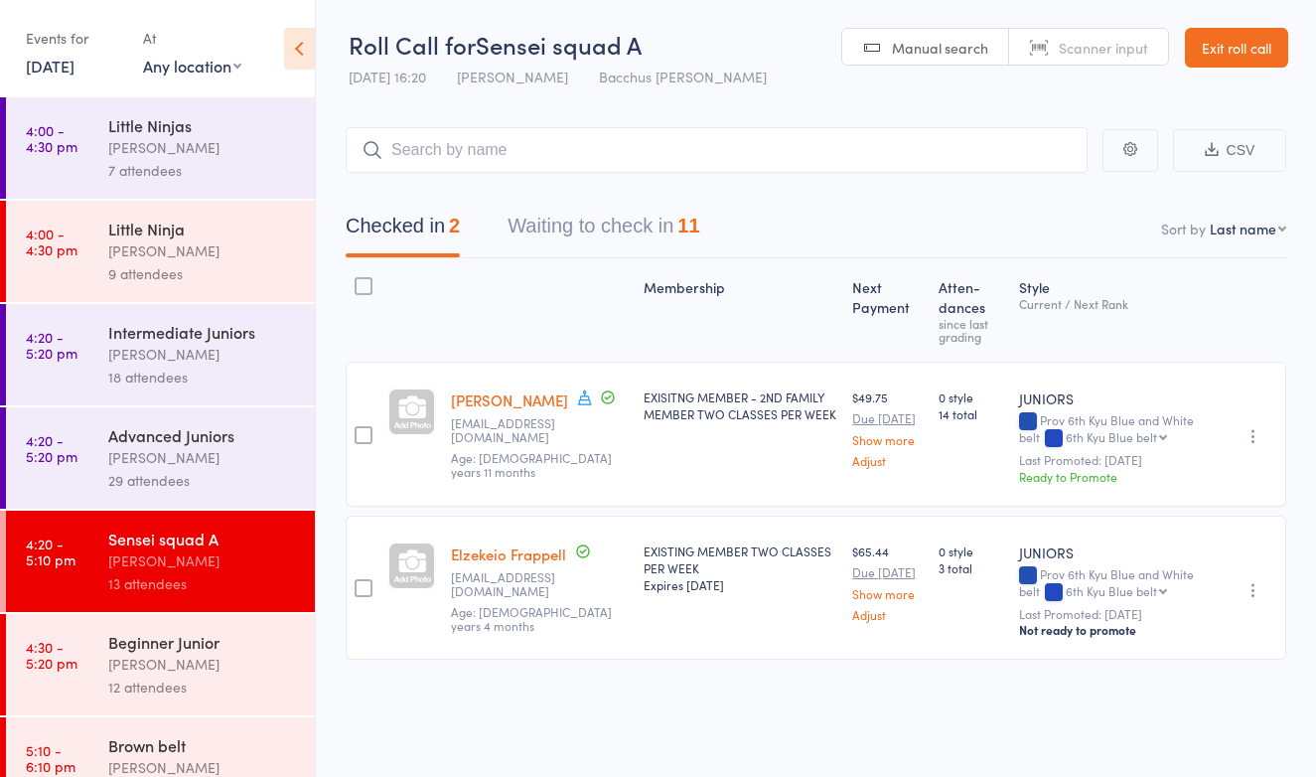
click at [628, 232] on button "Waiting to check in 11" at bounding box center [604, 231] width 192 height 53
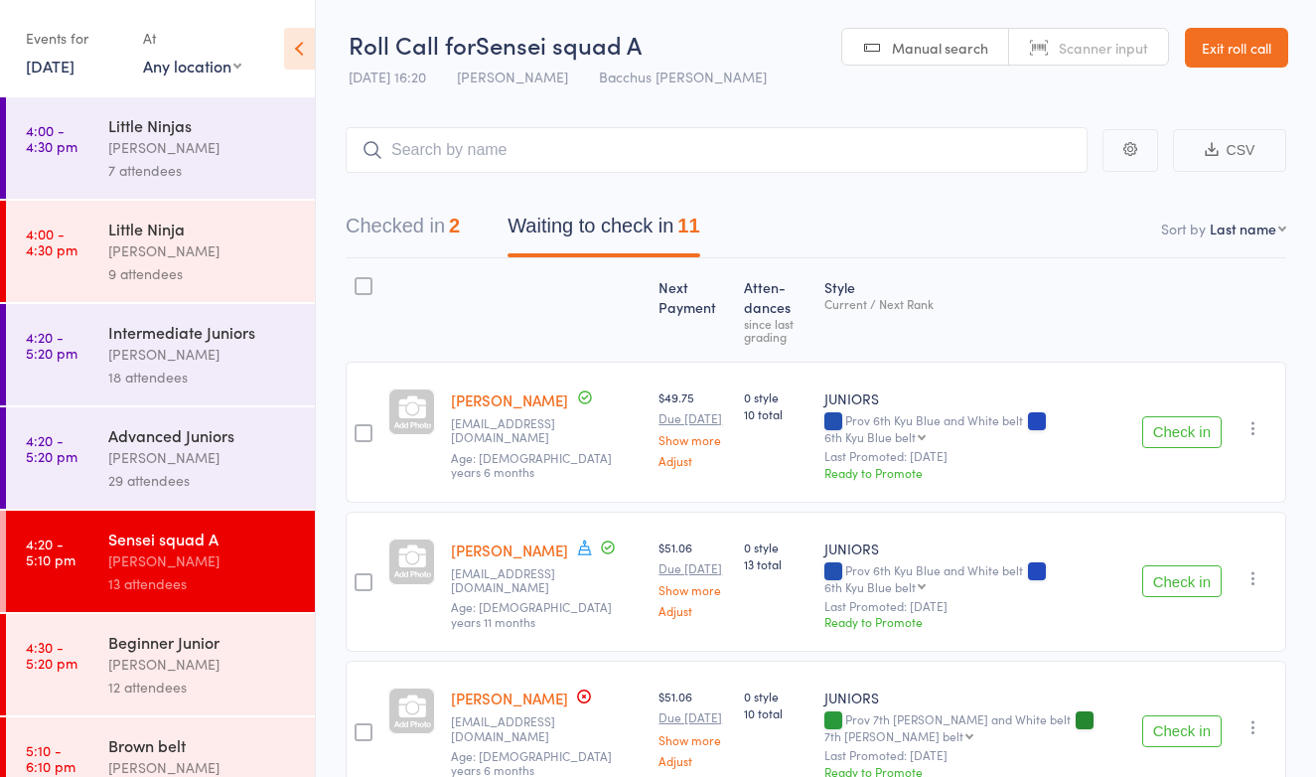
click at [1252, 571] on icon "button" at bounding box center [1253, 578] width 20 height 20
click at [1183, 738] on li "Mark absent" at bounding box center [1182, 750] width 164 height 27
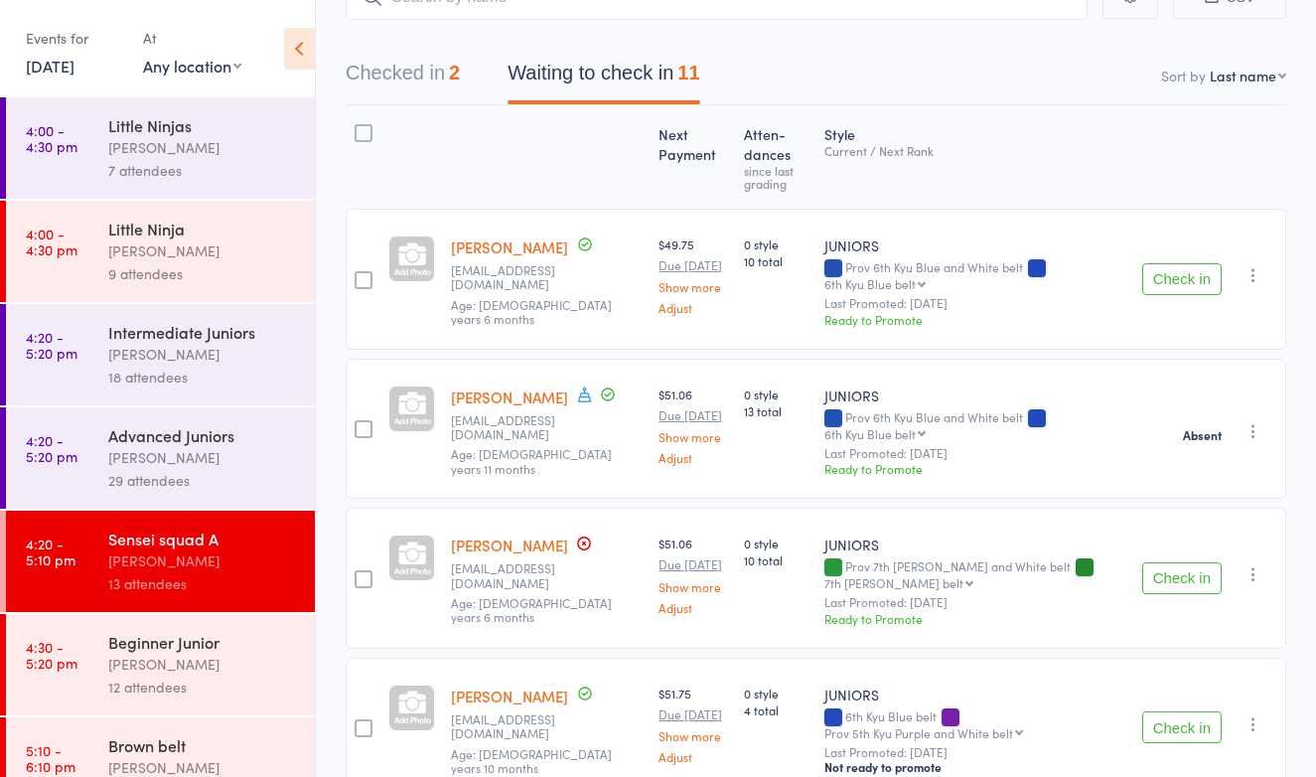
scroll to position [166, 0]
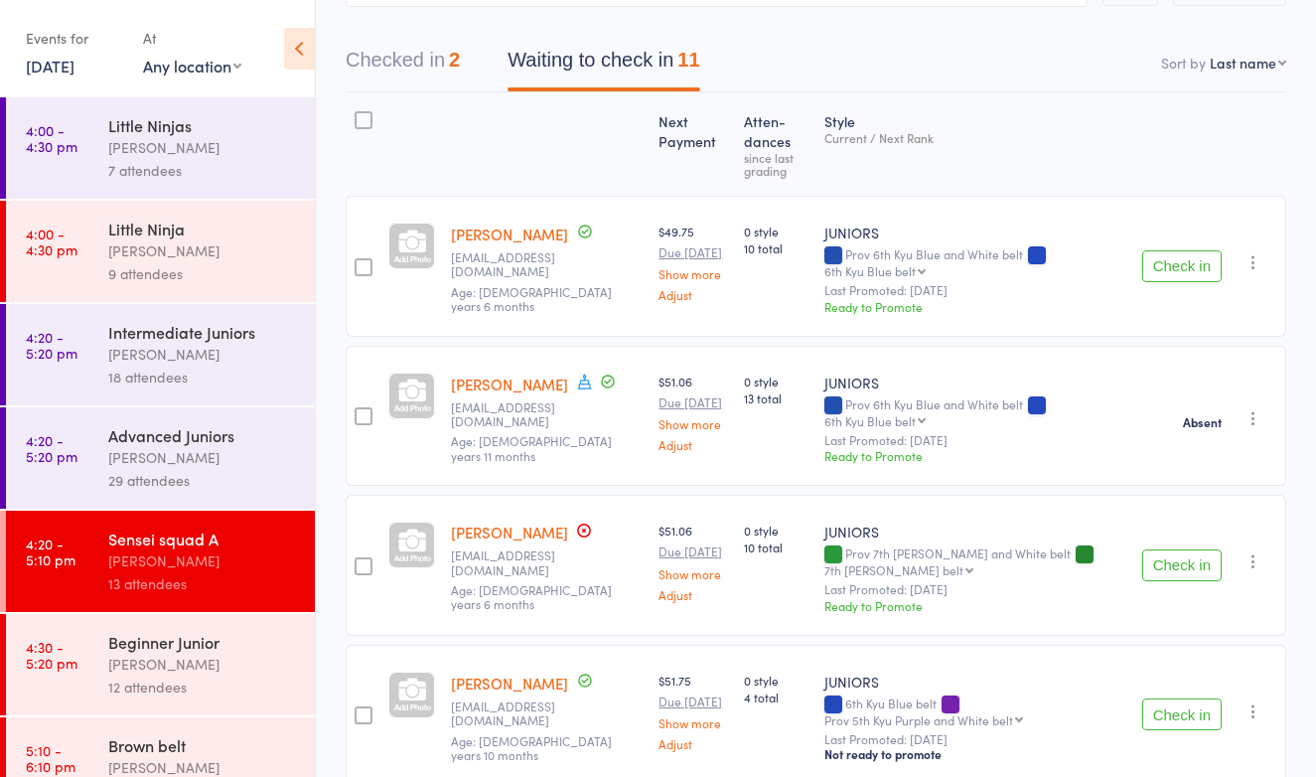
click at [1170, 554] on button "Check in" at bounding box center [1181, 565] width 79 height 32
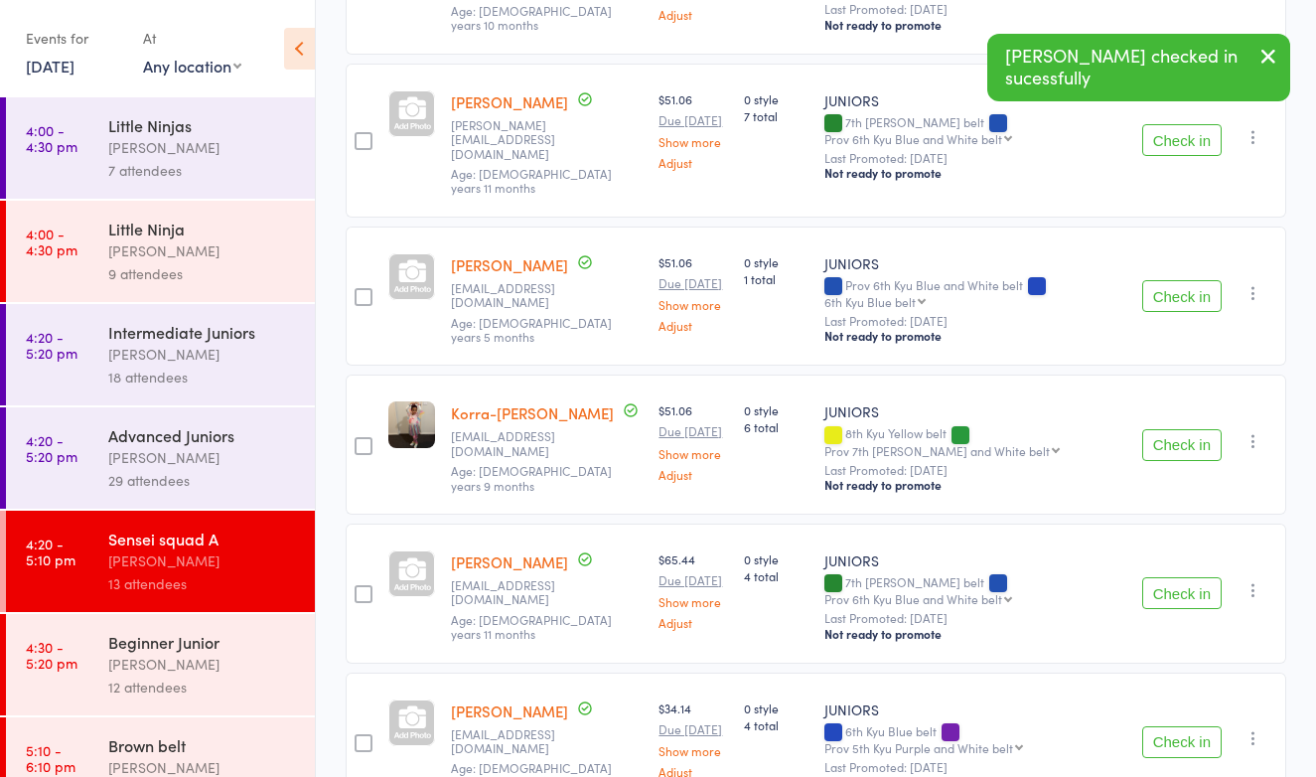
scroll to position [751, 0]
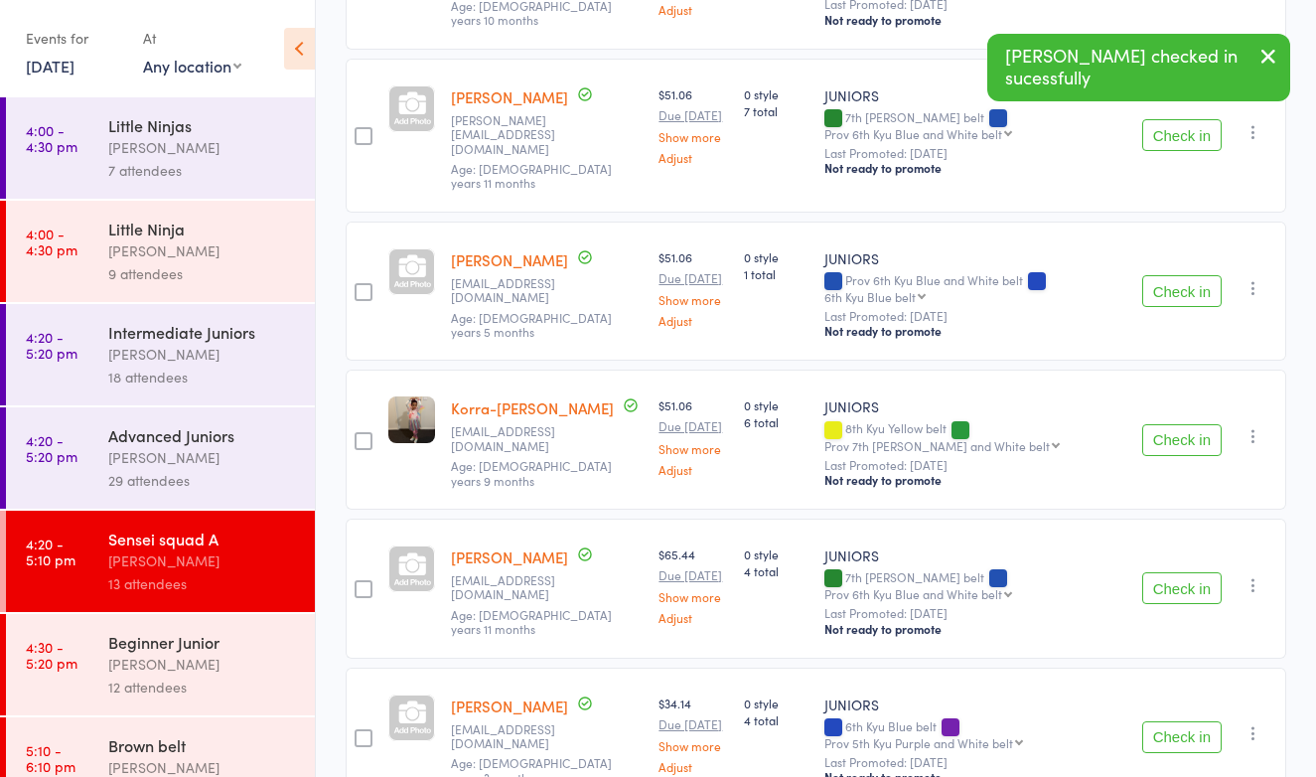
click at [1172, 424] on button "Check in" at bounding box center [1181, 440] width 79 height 32
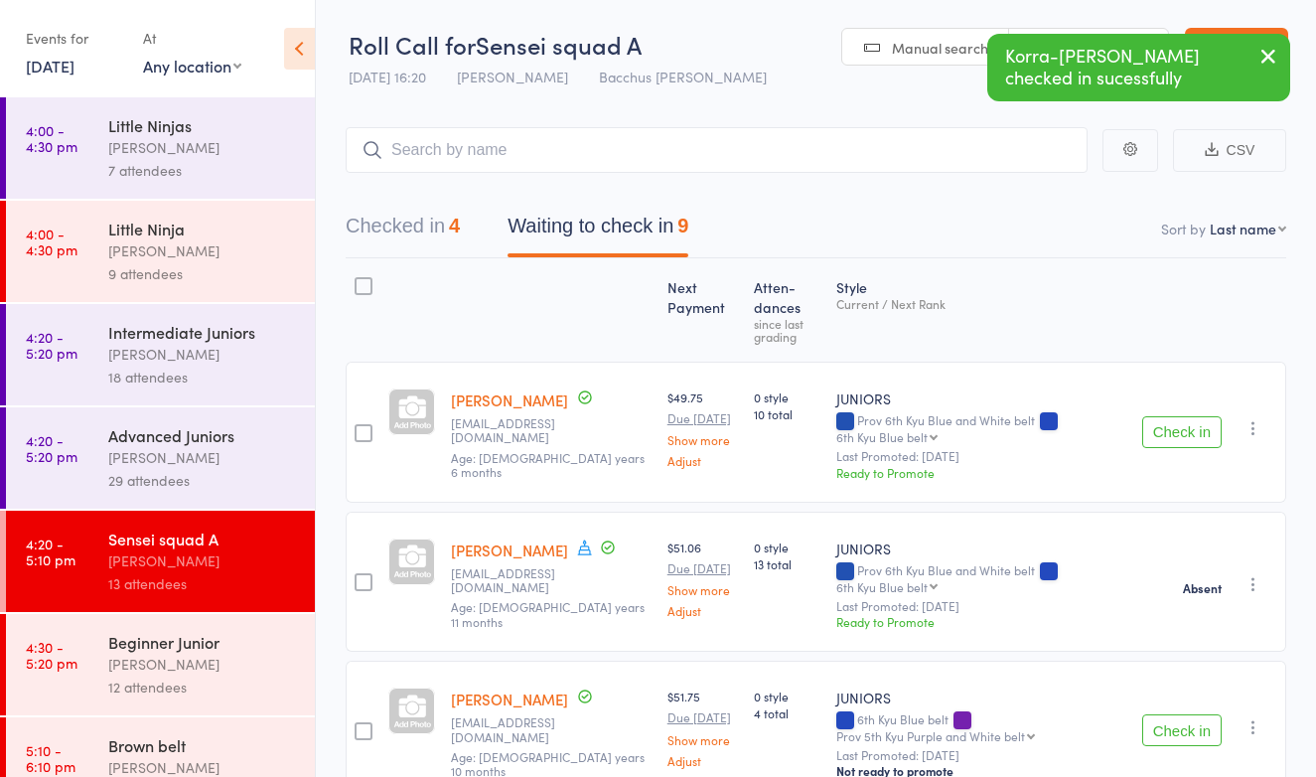
scroll to position [0, 0]
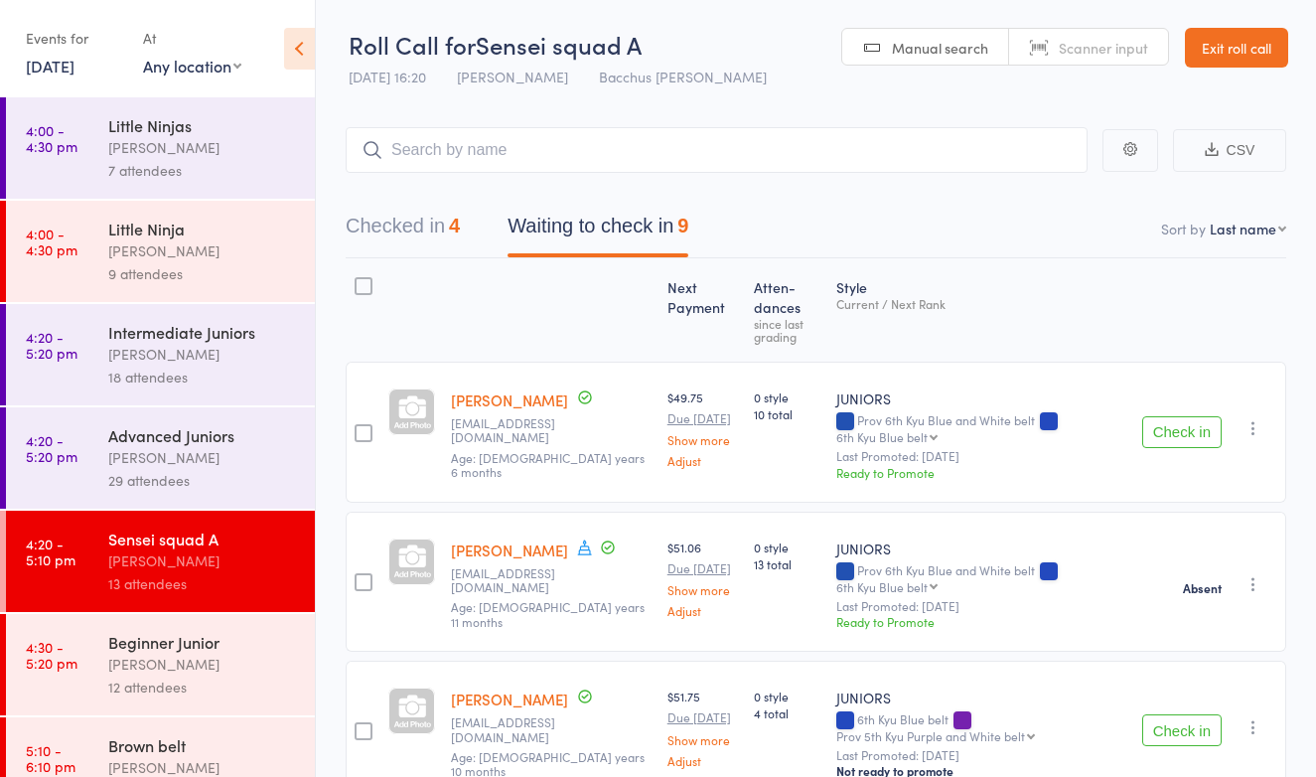
click at [398, 229] on button "Checked in 4" at bounding box center [403, 231] width 114 height 53
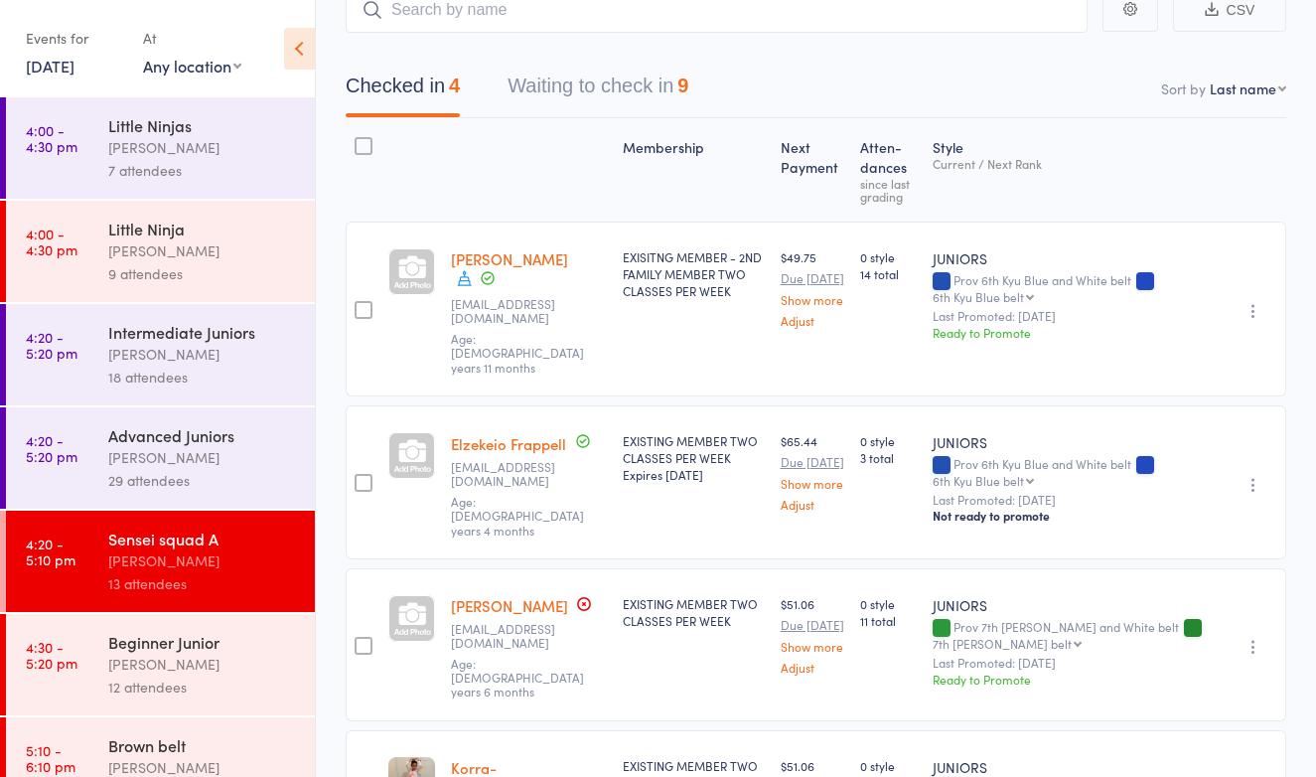
scroll to position [163, 0]
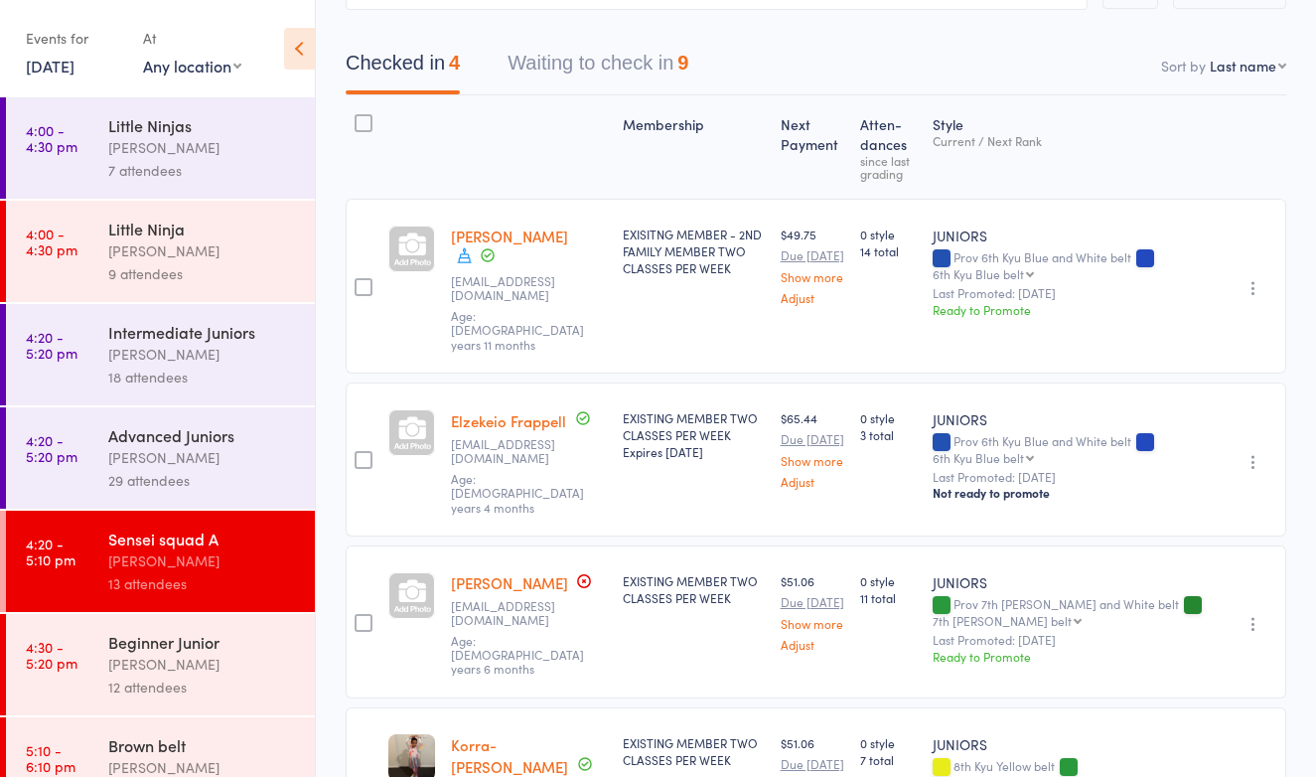
click at [527, 572] on link "[PERSON_NAME]" at bounding box center [509, 582] width 117 height 21
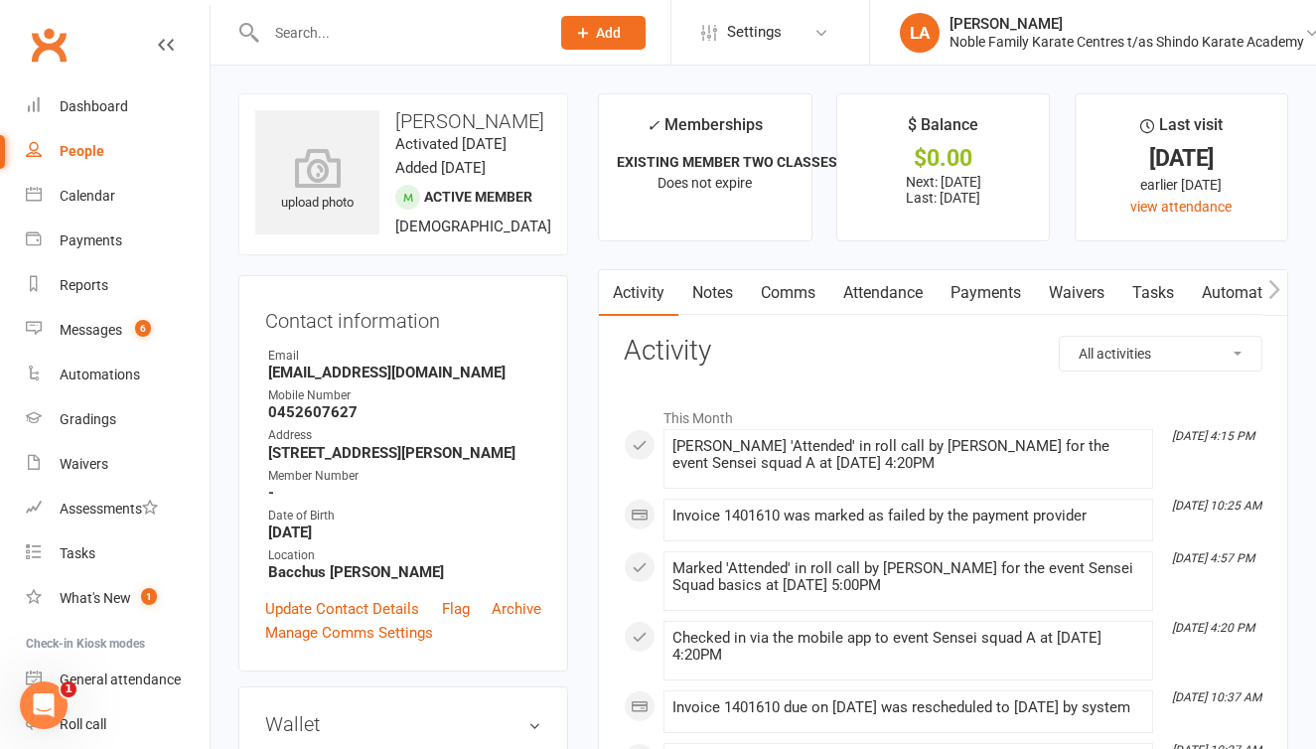
click at [988, 293] on link "Payments" at bounding box center [986, 293] width 98 height 46
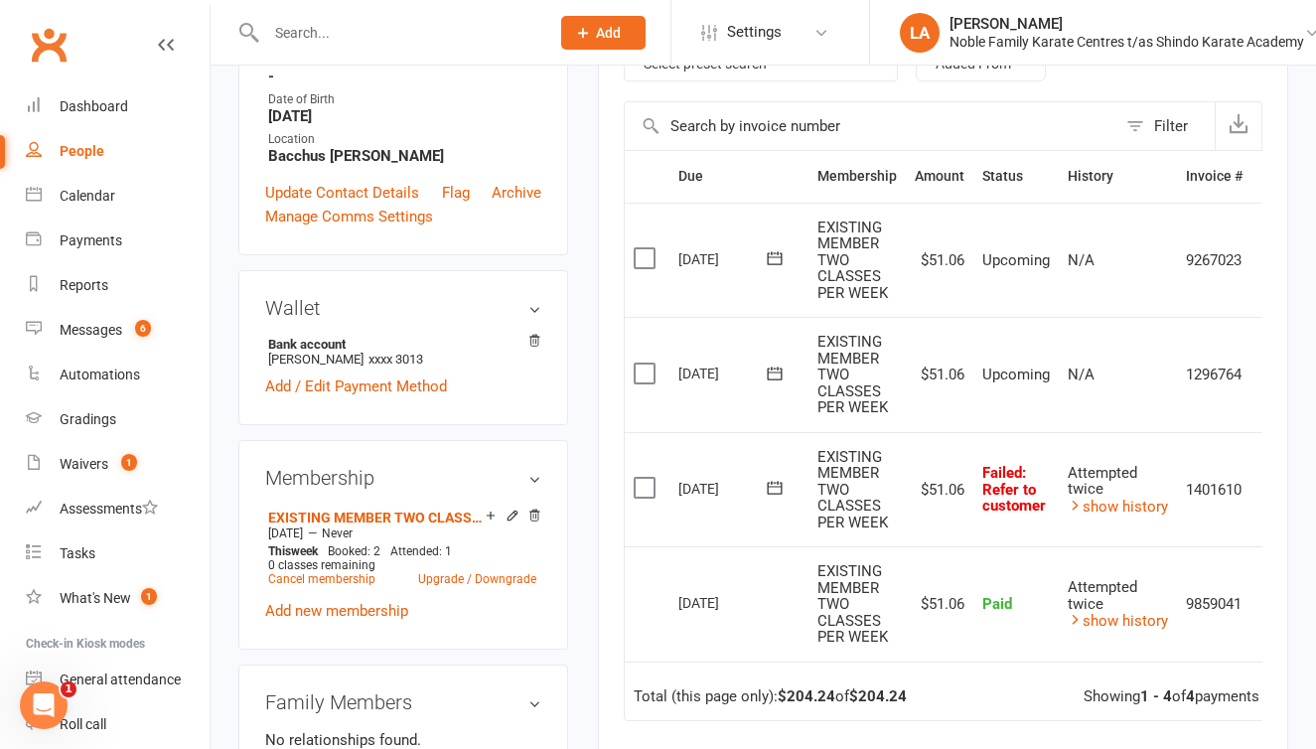
scroll to position [418, 0]
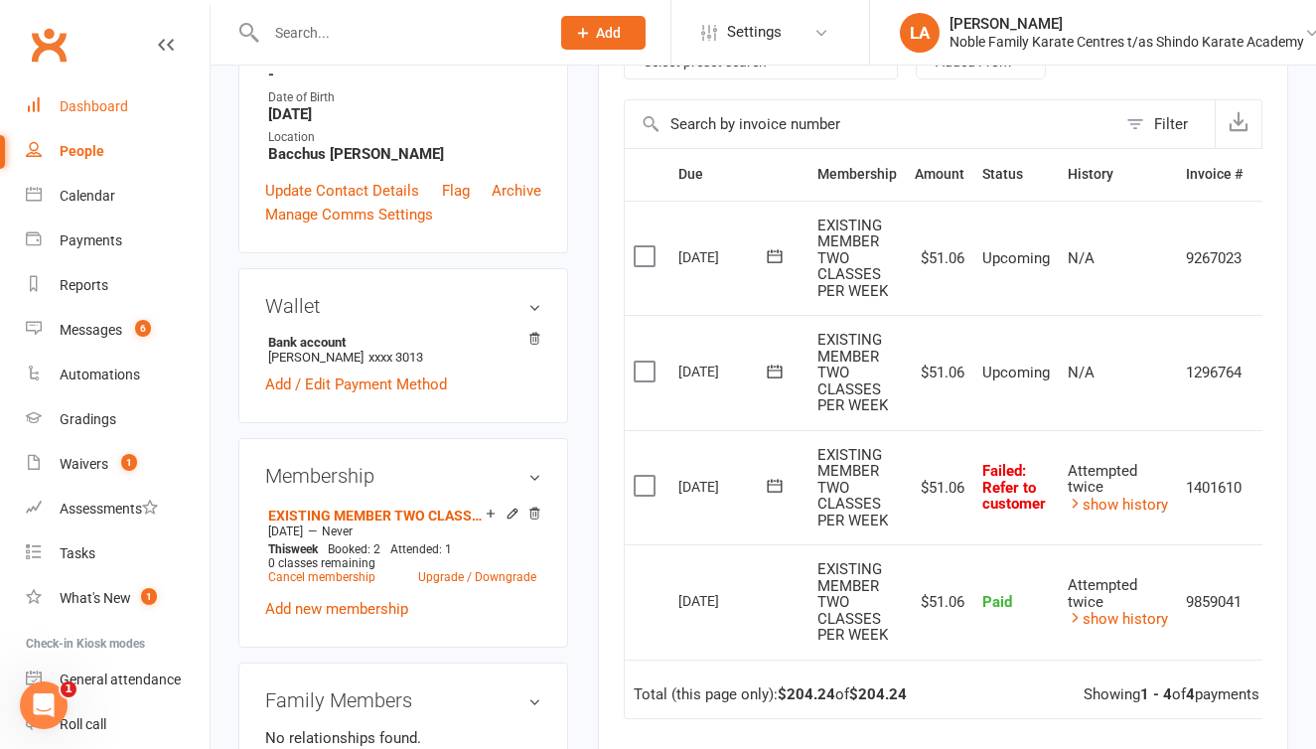
click at [111, 108] on div "Dashboard" at bounding box center [94, 106] width 69 height 16
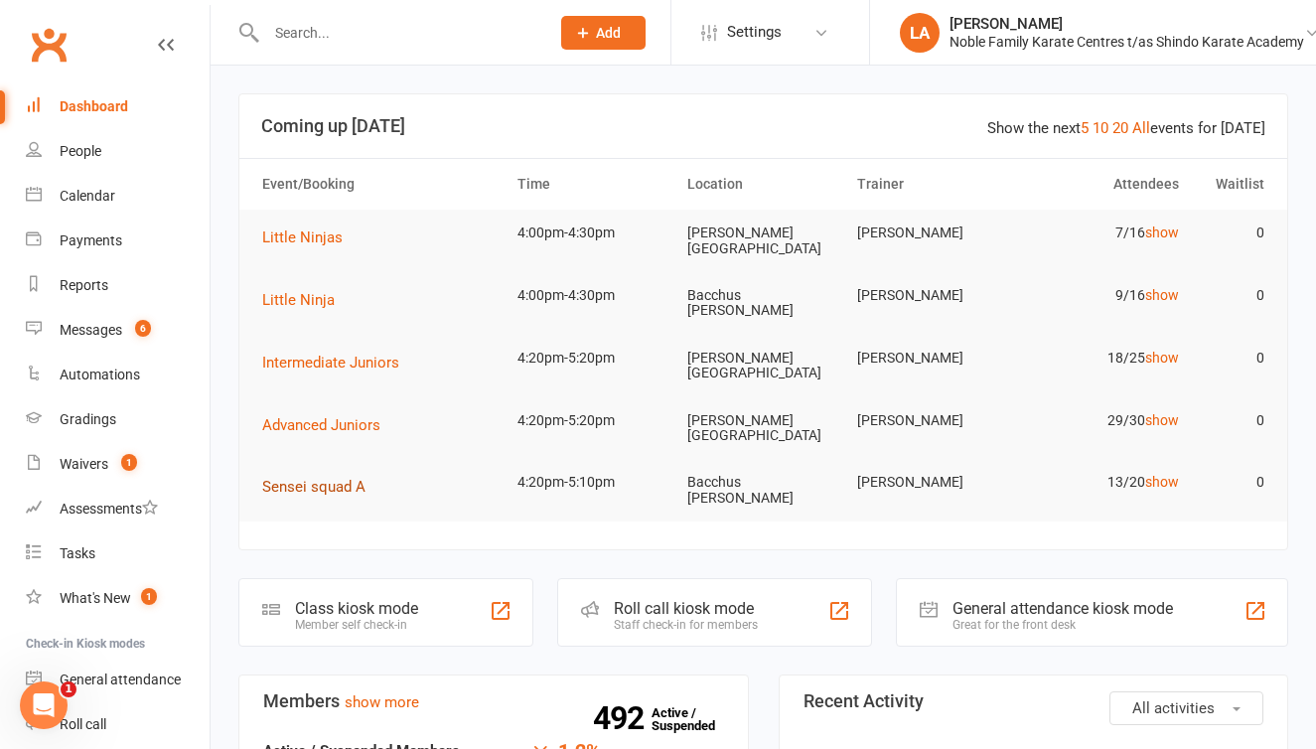
click at [329, 478] on span "Sensei squad A" at bounding box center [313, 487] width 103 height 18
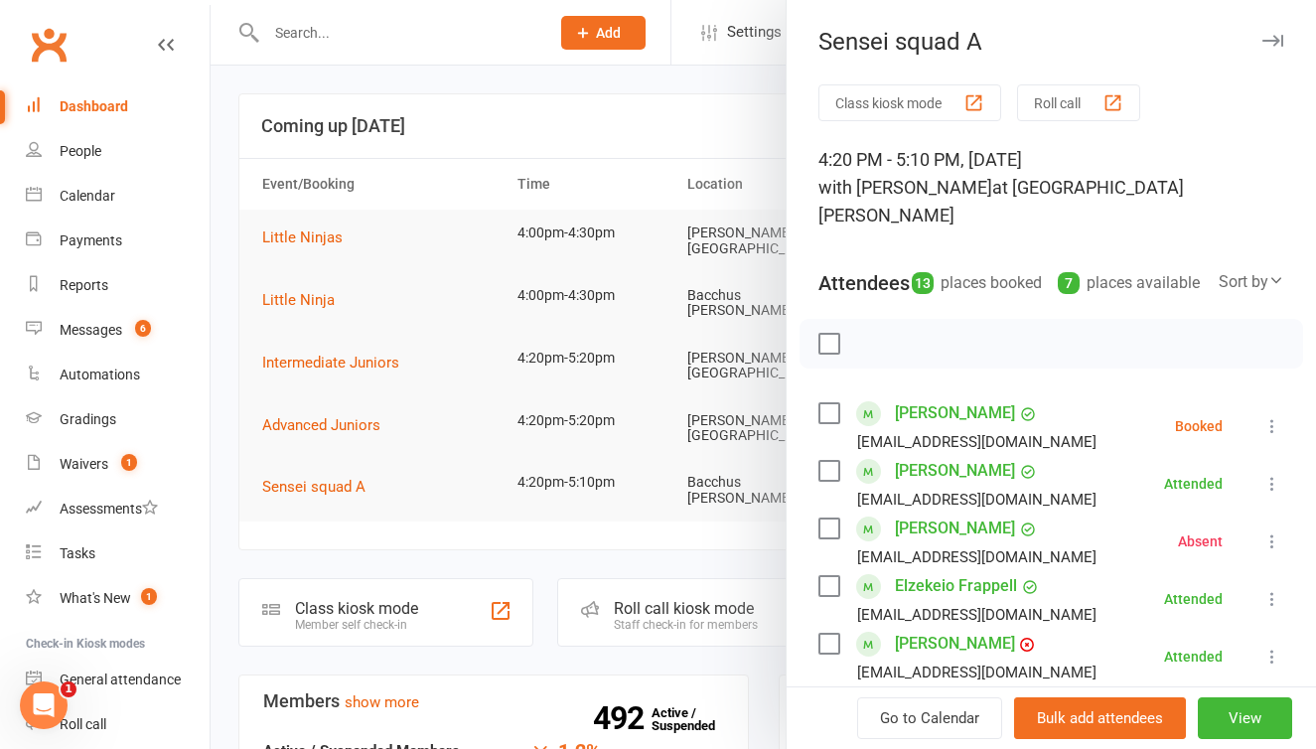
click at [1073, 99] on button "Roll call" at bounding box center [1078, 102] width 123 height 37
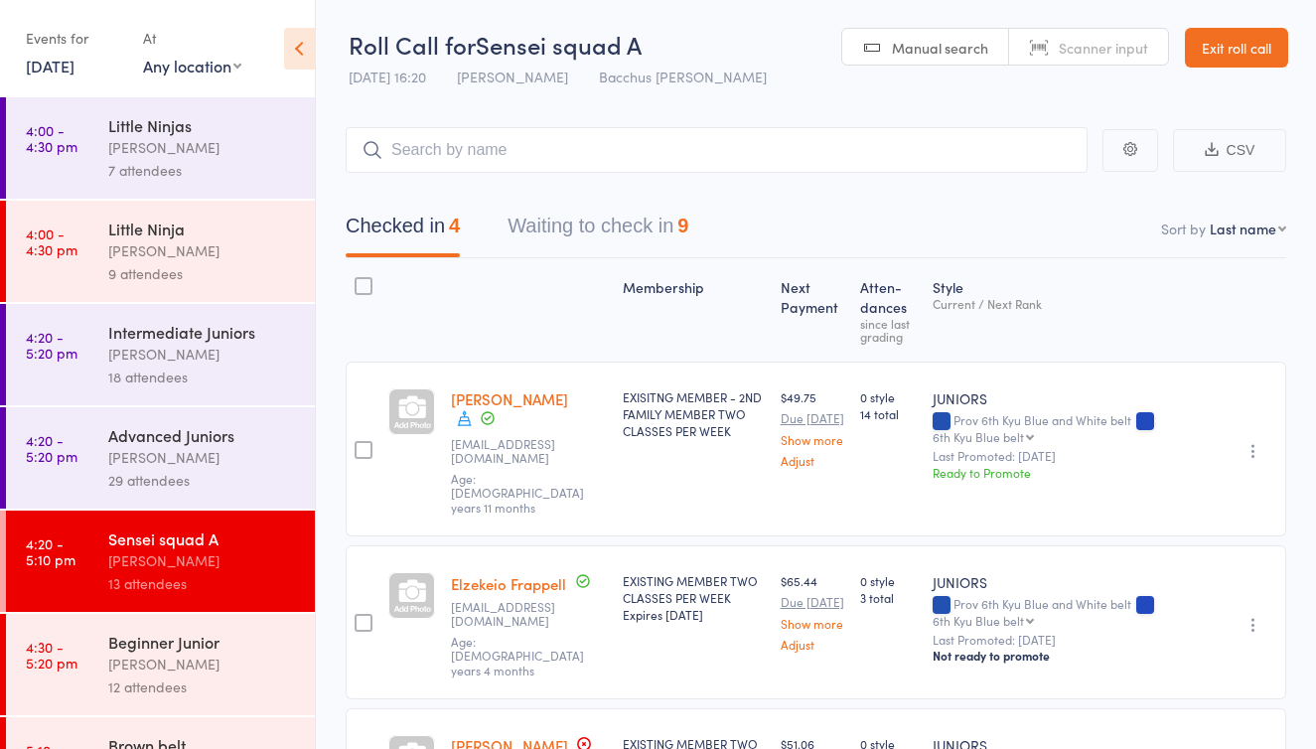
click at [582, 229] on button "Waiting to check in 9" at bounding box center [598, 231] width 181 height 53
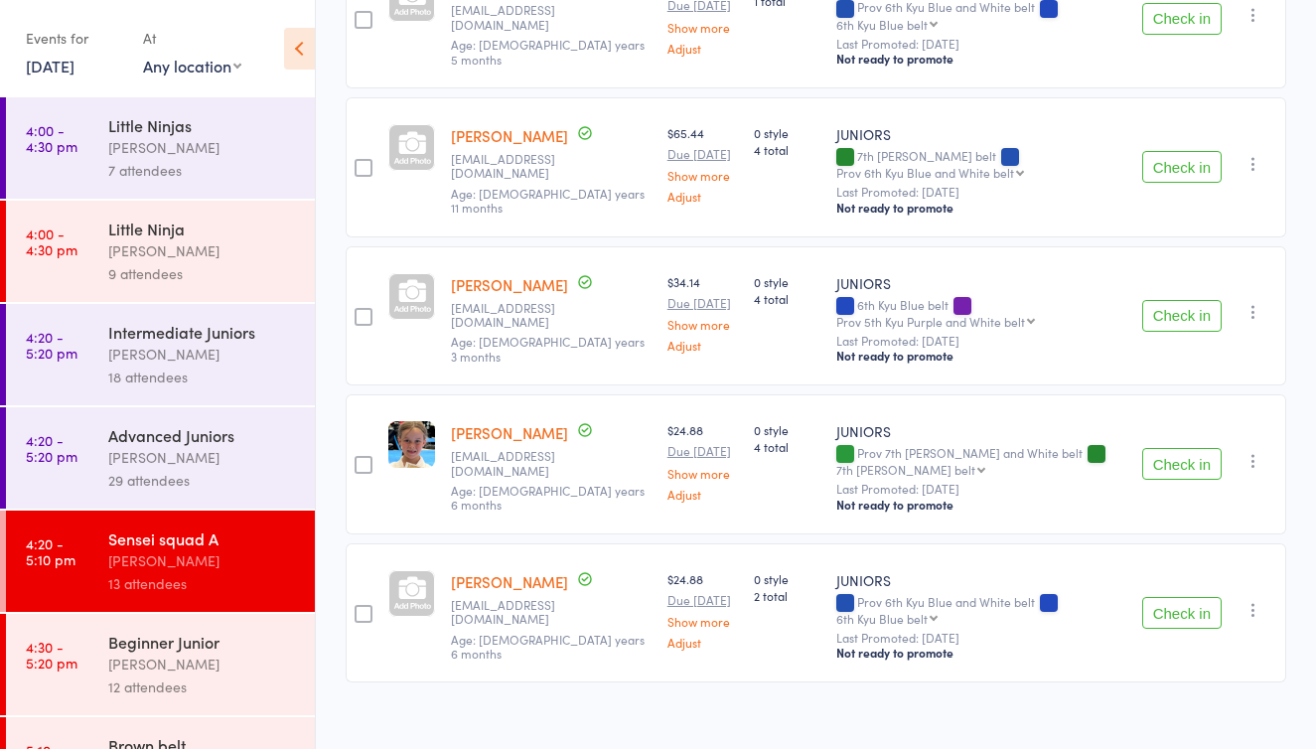
scroll to position [1008, 0]
click at [1187, 598] on button "Check in" at bounding box center [1181, 614] width 79 height 32
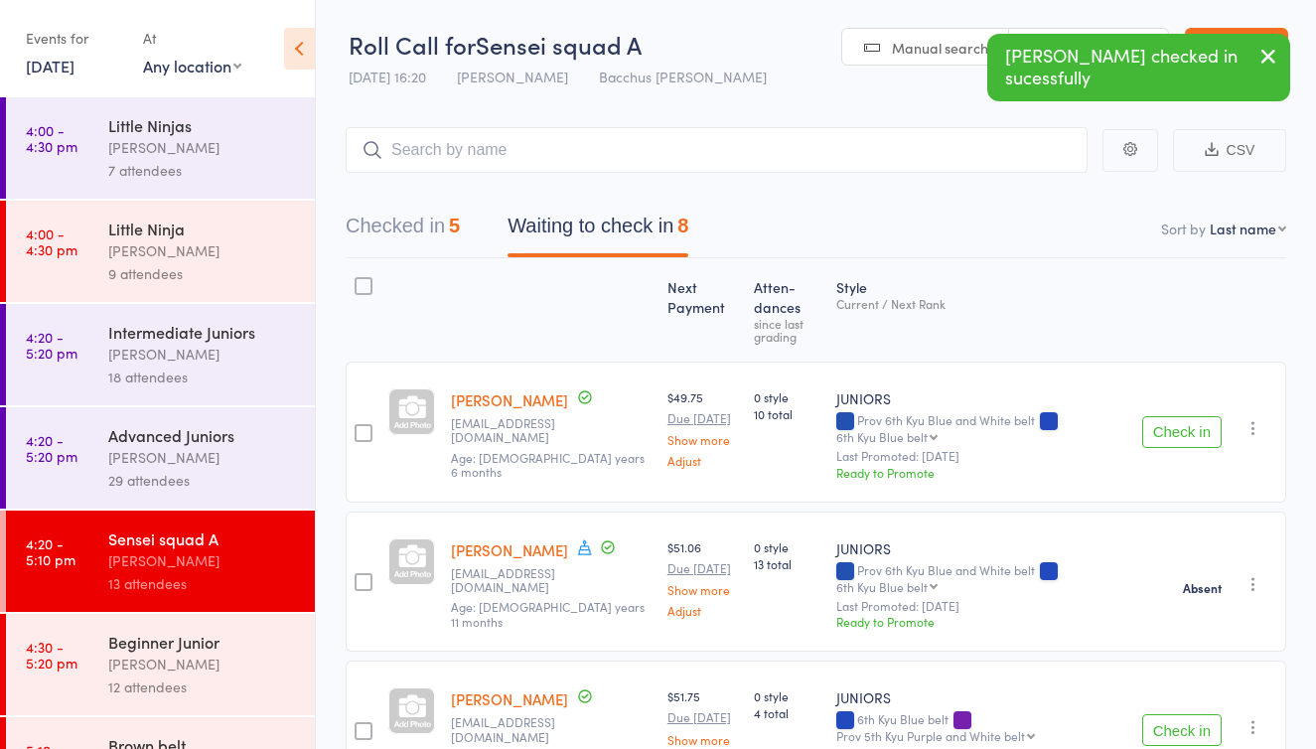
scroll to position [0, 0]
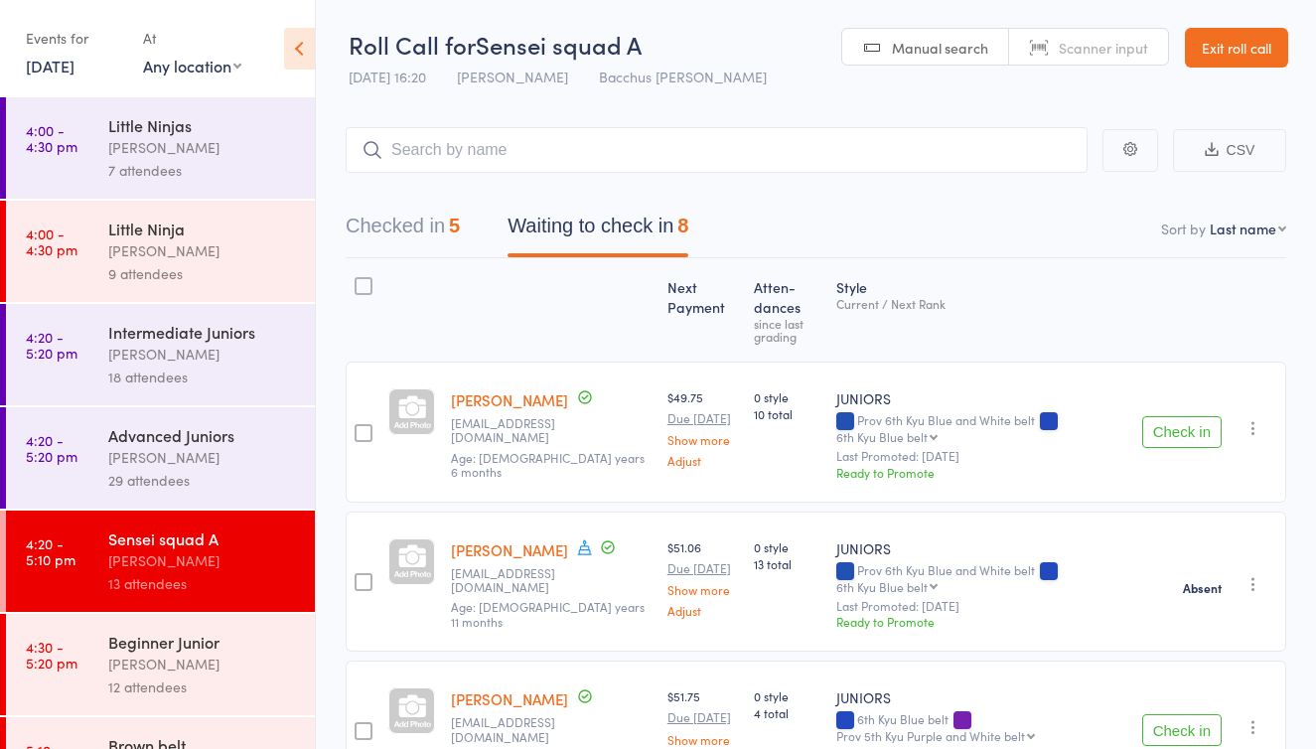
click at [1181, 416] on button "Check in" at bounding box center [1181, 432] width 79 height 32
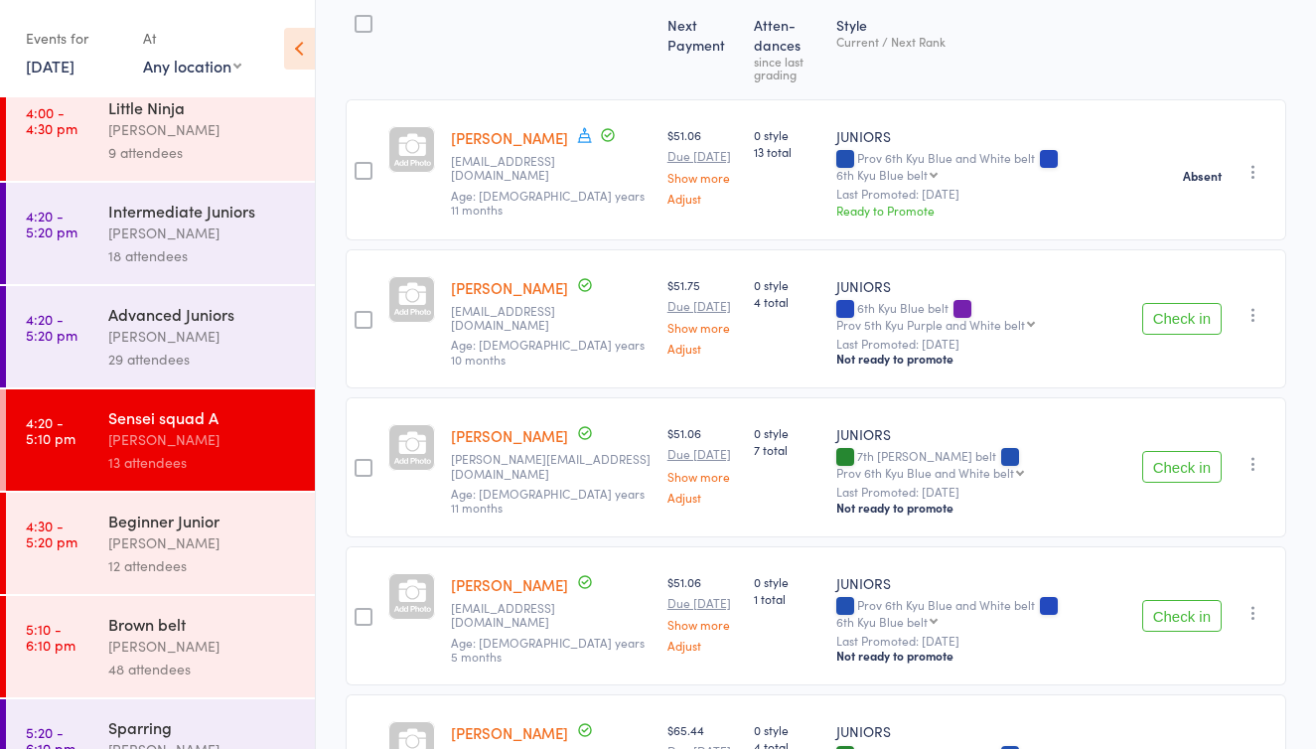
scroll to position [200, 0]
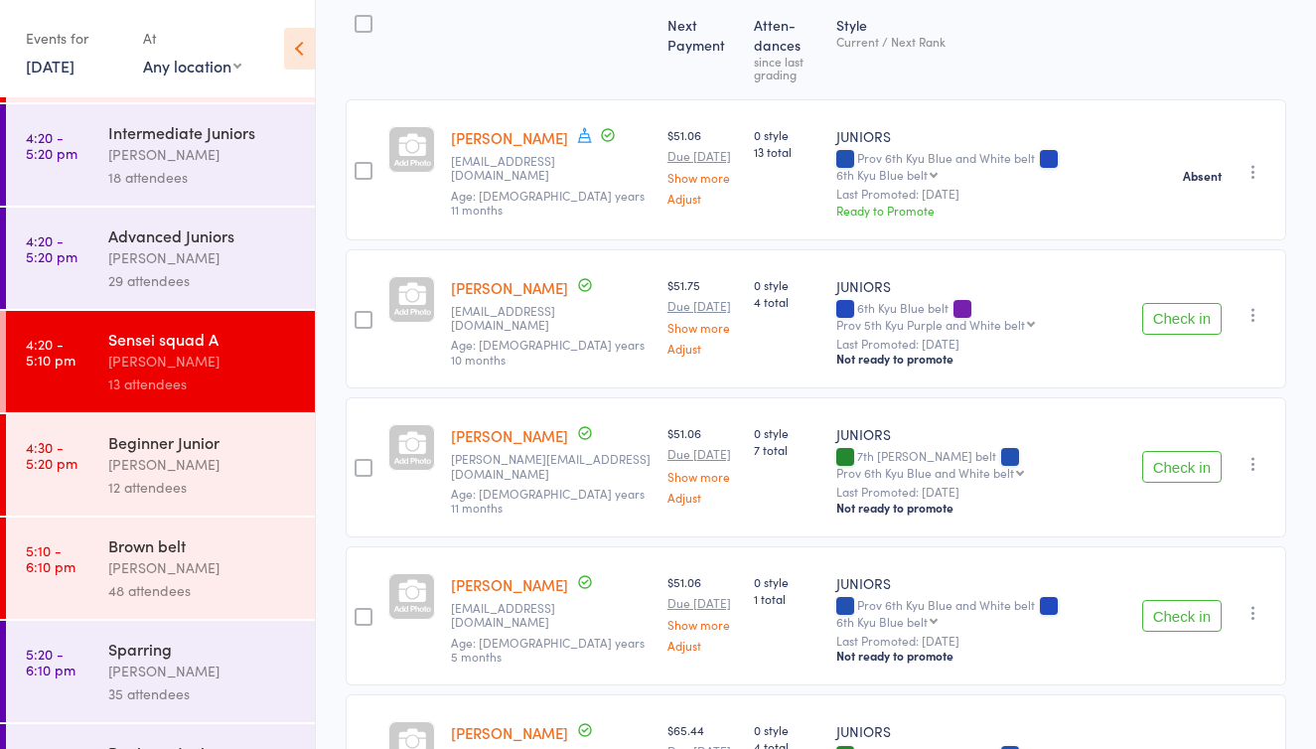
click at [205, 449] on div "Beginner Junior" at bounding box center [203, 442] width 190 height 22
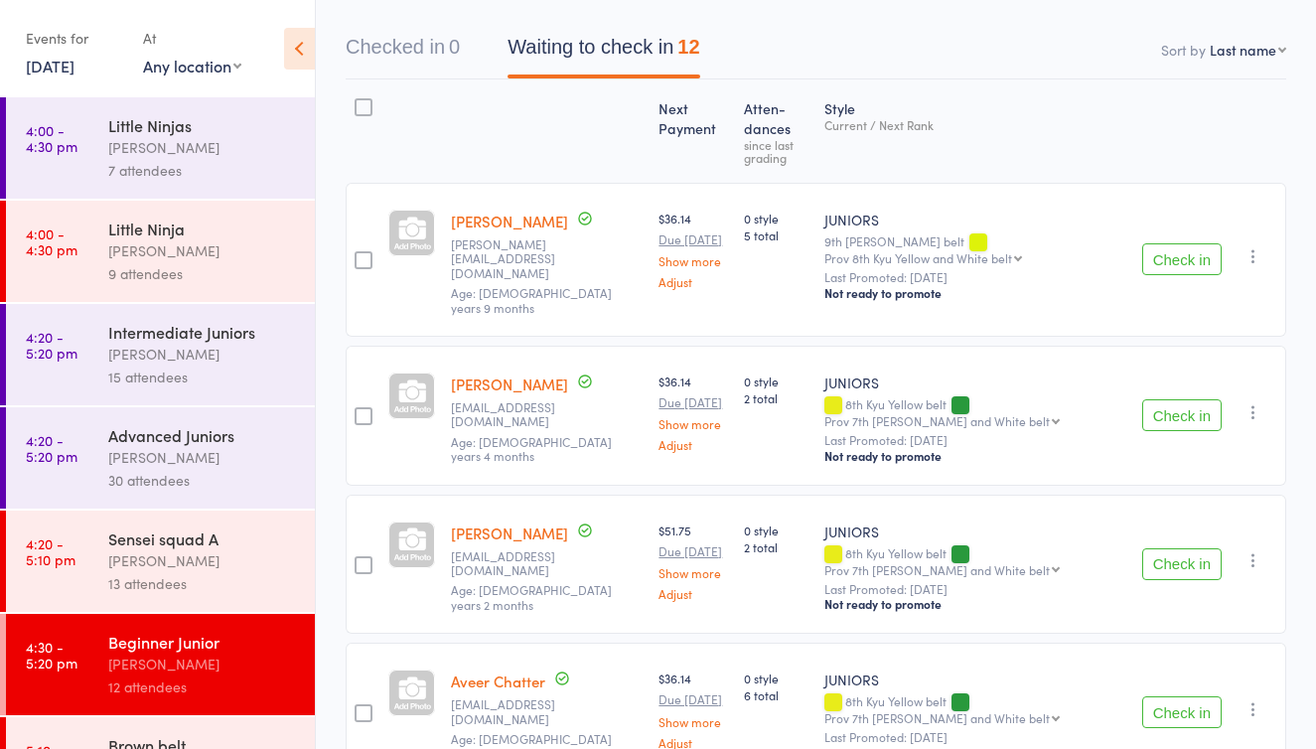
scroll to position [199, 0]
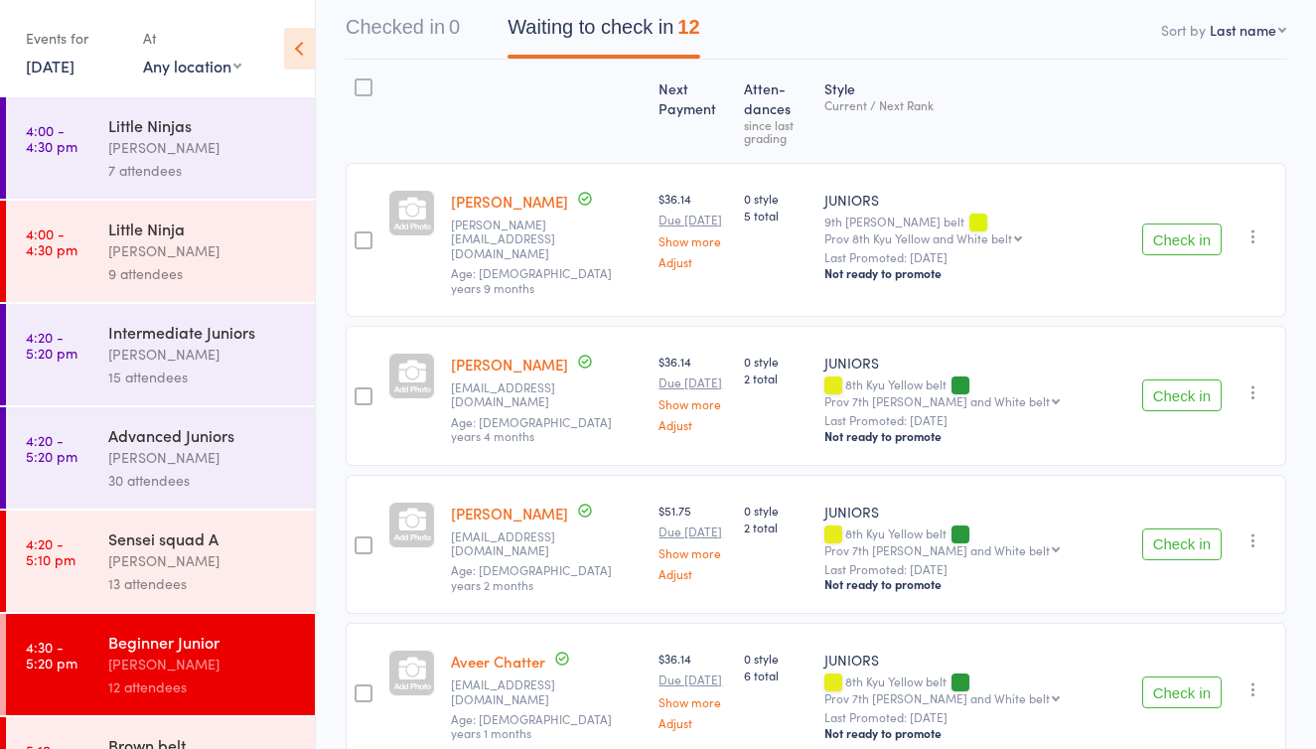
click at [1193, 379] on button "Check in" at bounding box center [1181, 395] width 79 height 32
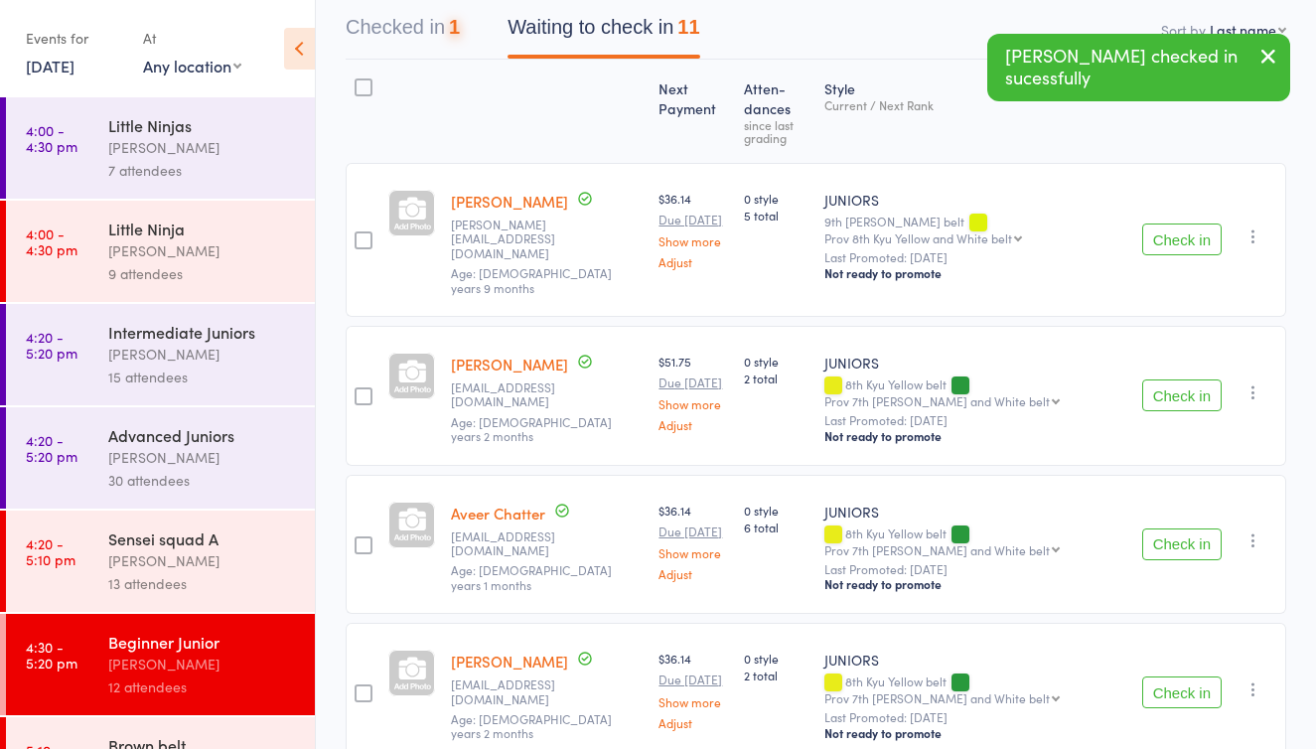
click at [1193, 379] on button "Check in" at bounding box center [1181, 395] width 79 height 32
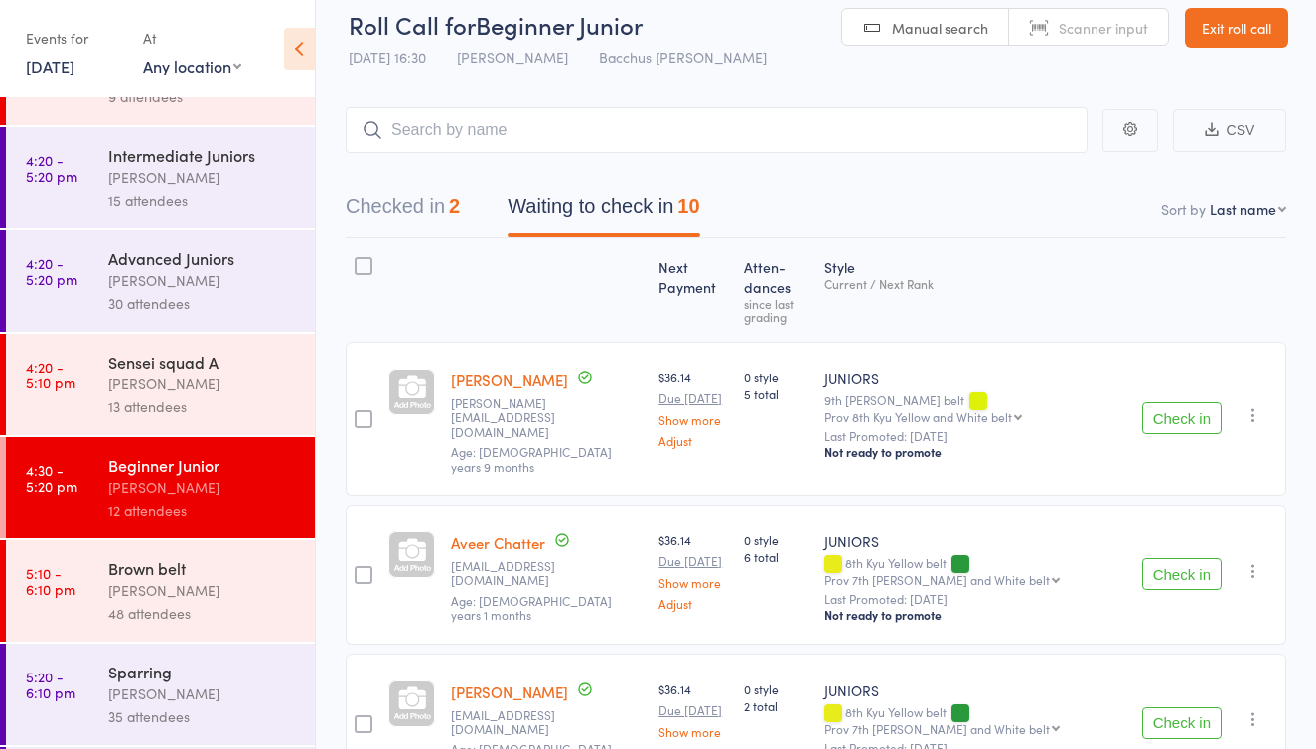
scroll to position [19, 0]
click at [1224, 23] on link "Exit roll call" at bounding box center [1236, 29] width 103 height 40
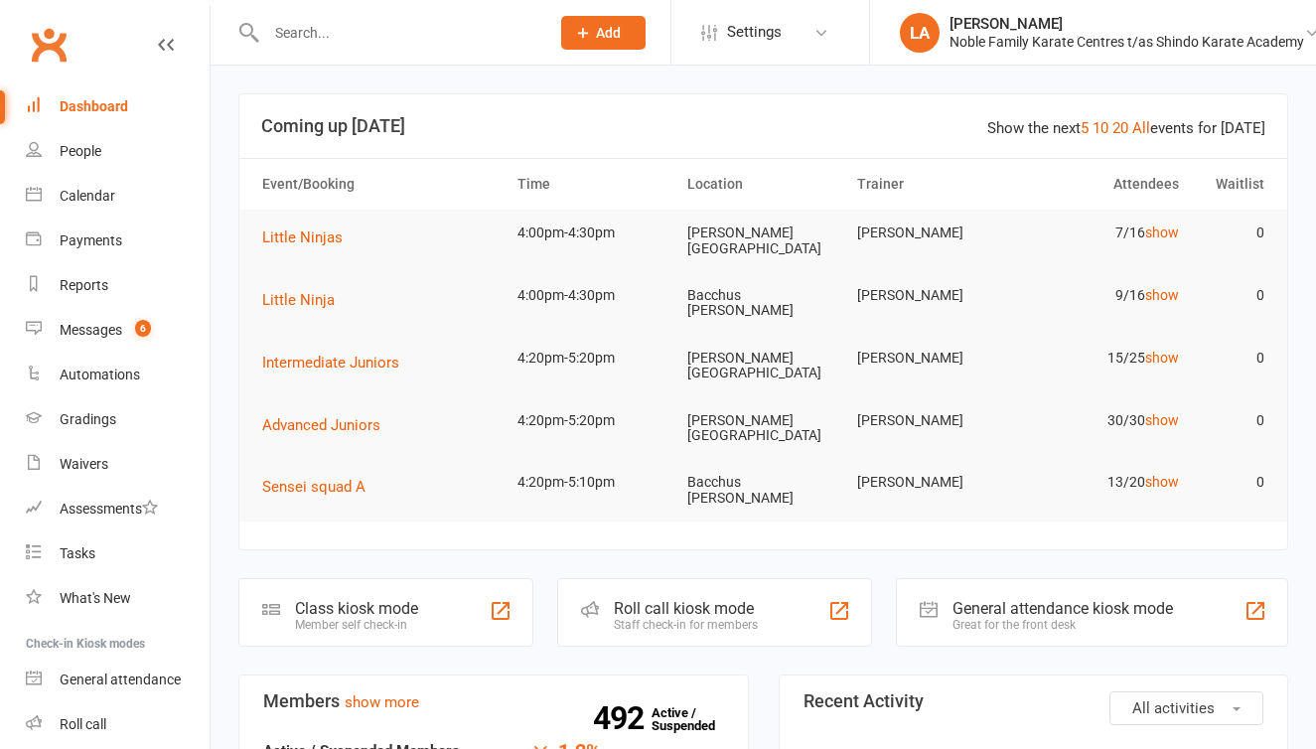
click at [346, 39] on input "text" at bounding box center [397, 33] width 275 height 28
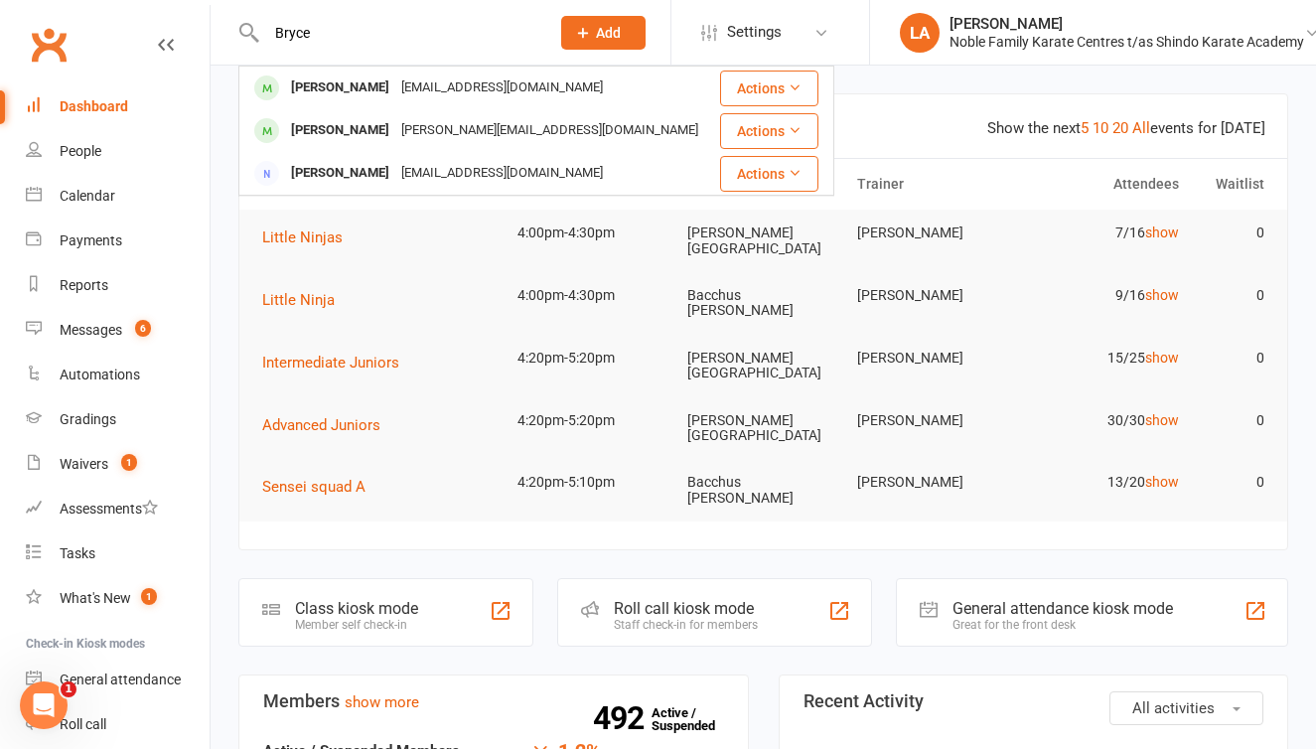
type input "Bryce"
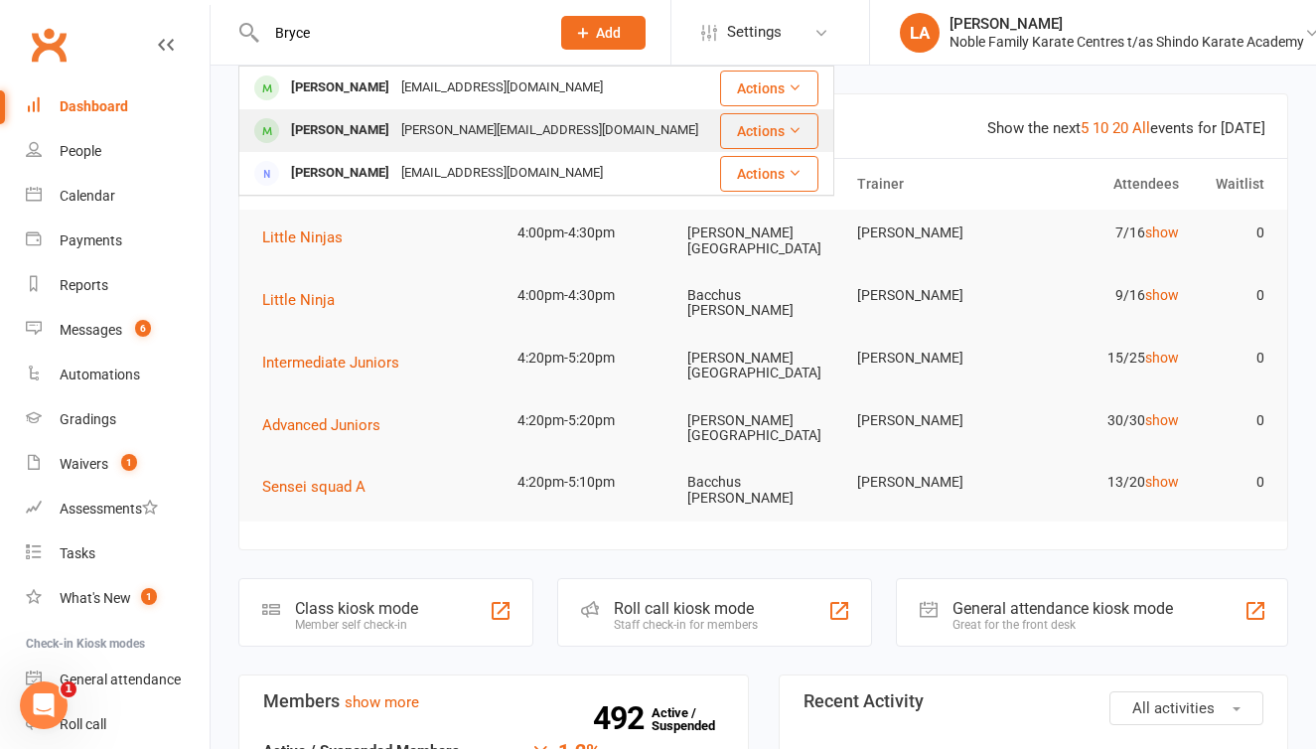
drag, startPoint x: 346, startPoint y: 39, endPoint x: 336, endPoint y: 139, distance: 100.8
click at [336, 139] on div "[PERSON_NAME]" at bounding box center [340, 130] width 110 height 29
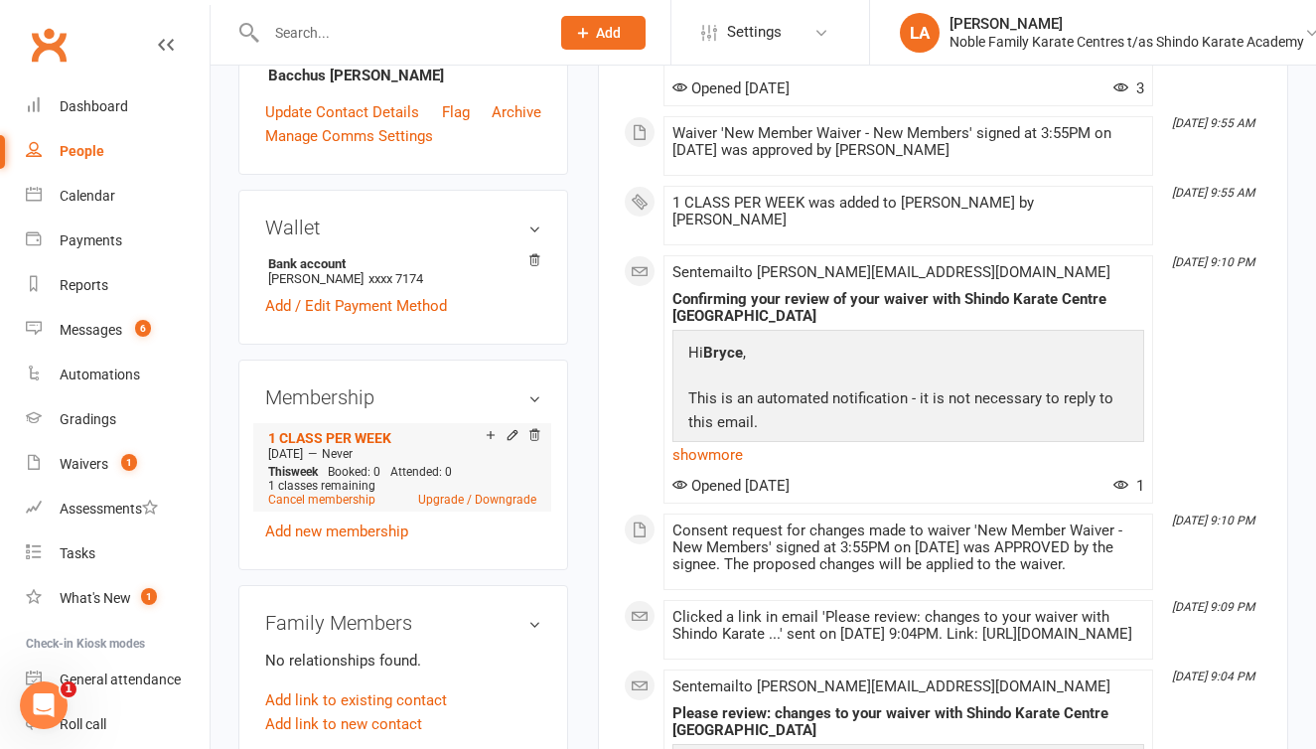
scroll to position [562, 0]
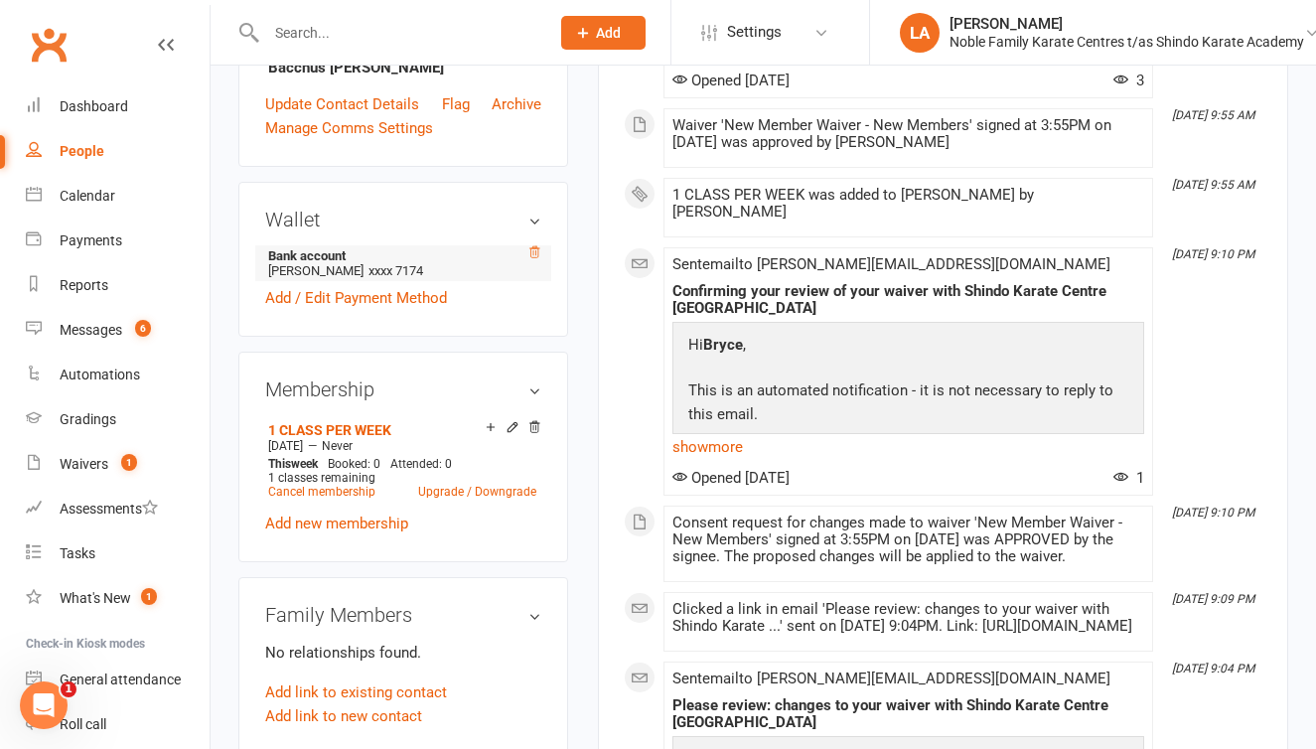
click at [534, 254] on icon at bounding box center [534, 252] width 14 height 14
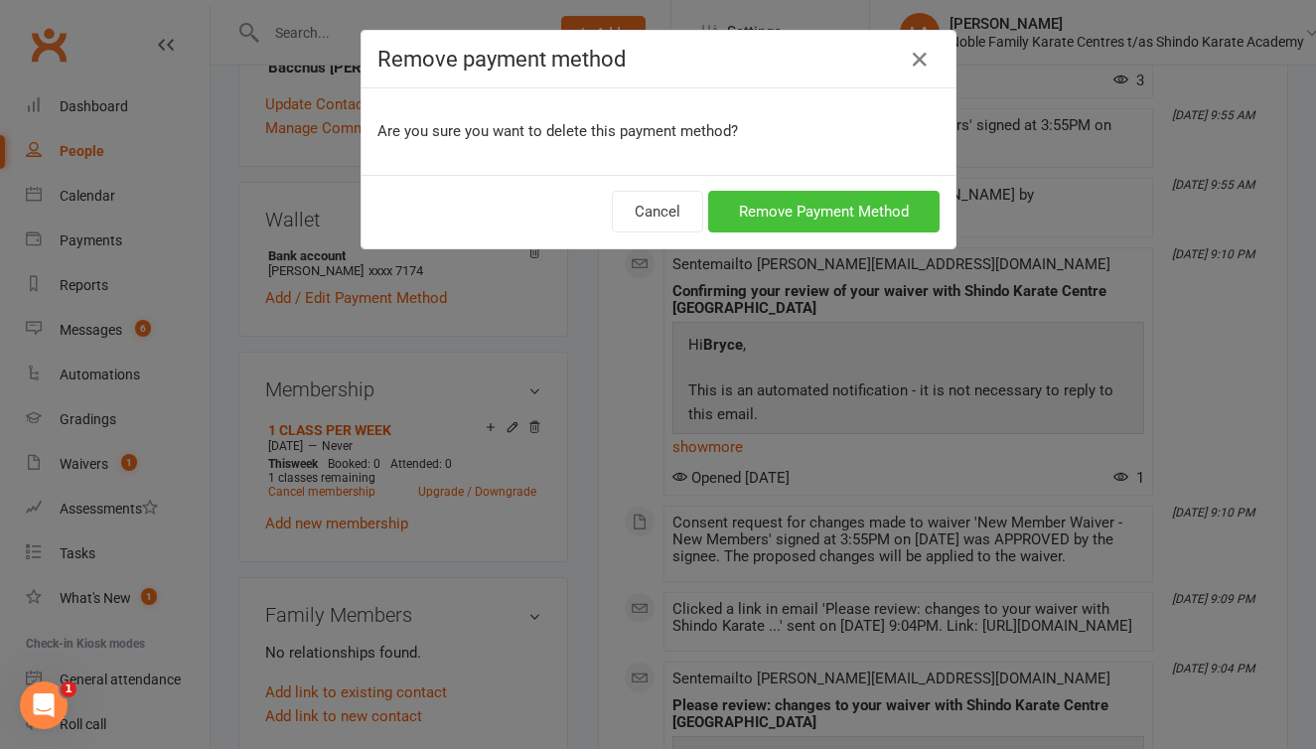
click at [849, 205] on button "Remove Payment Method" at bounding box center [823, 212] width 231 height 42
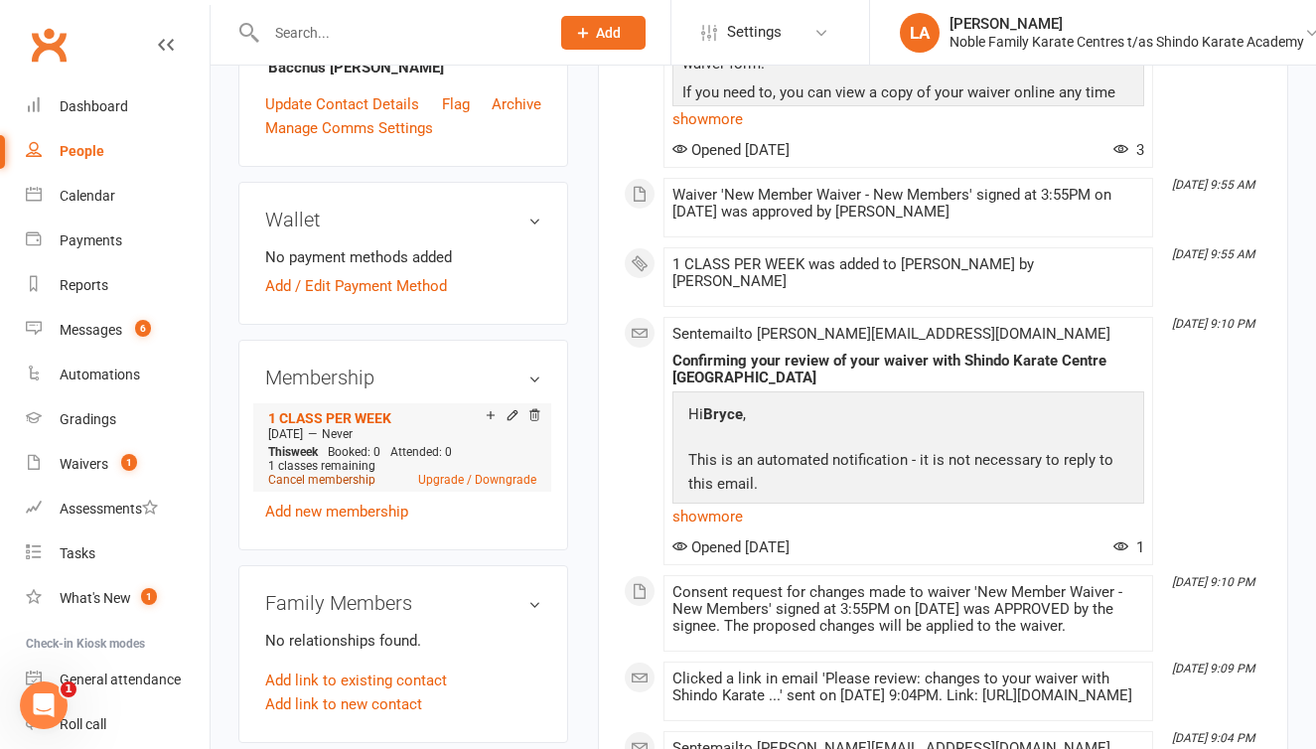
click at [360, 486] on link "Cancel membership" at bounding box center [321, 480] width 107 height 14
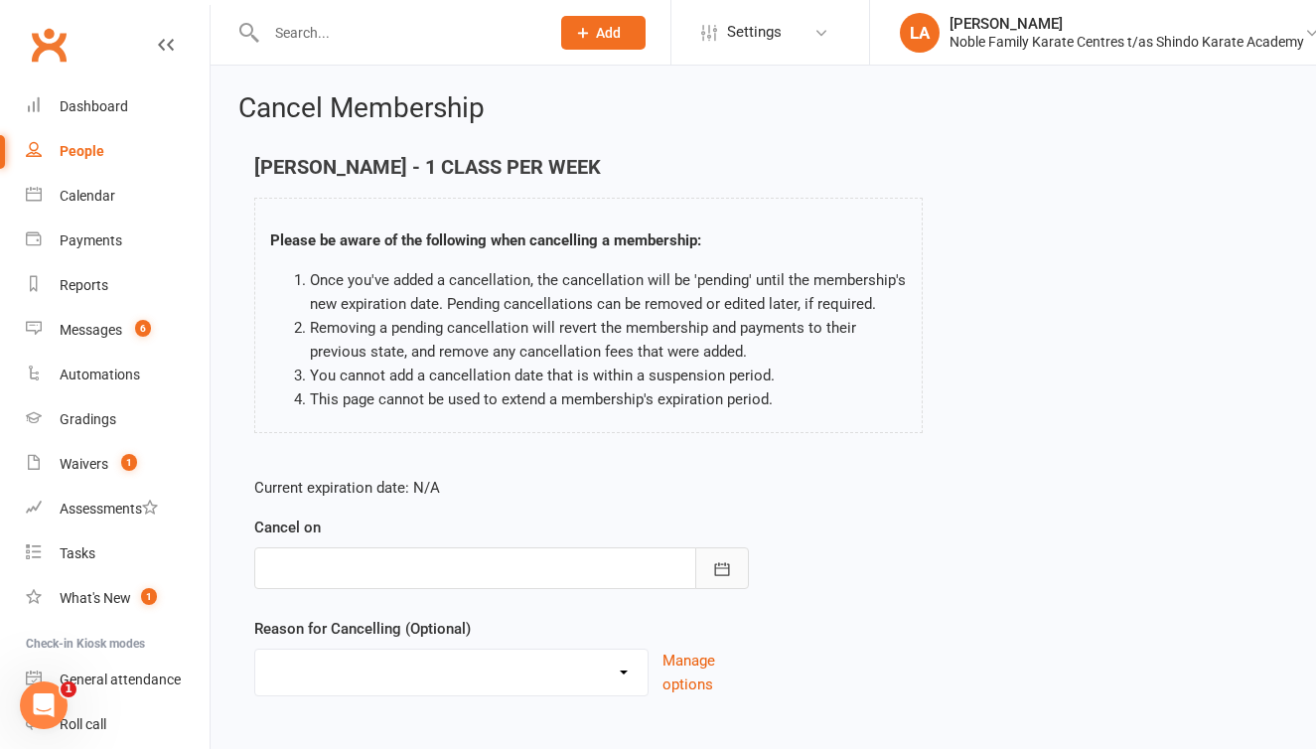
click at [725, 571] on icon "button" at bounding box center [722, 569] width 20 height 20
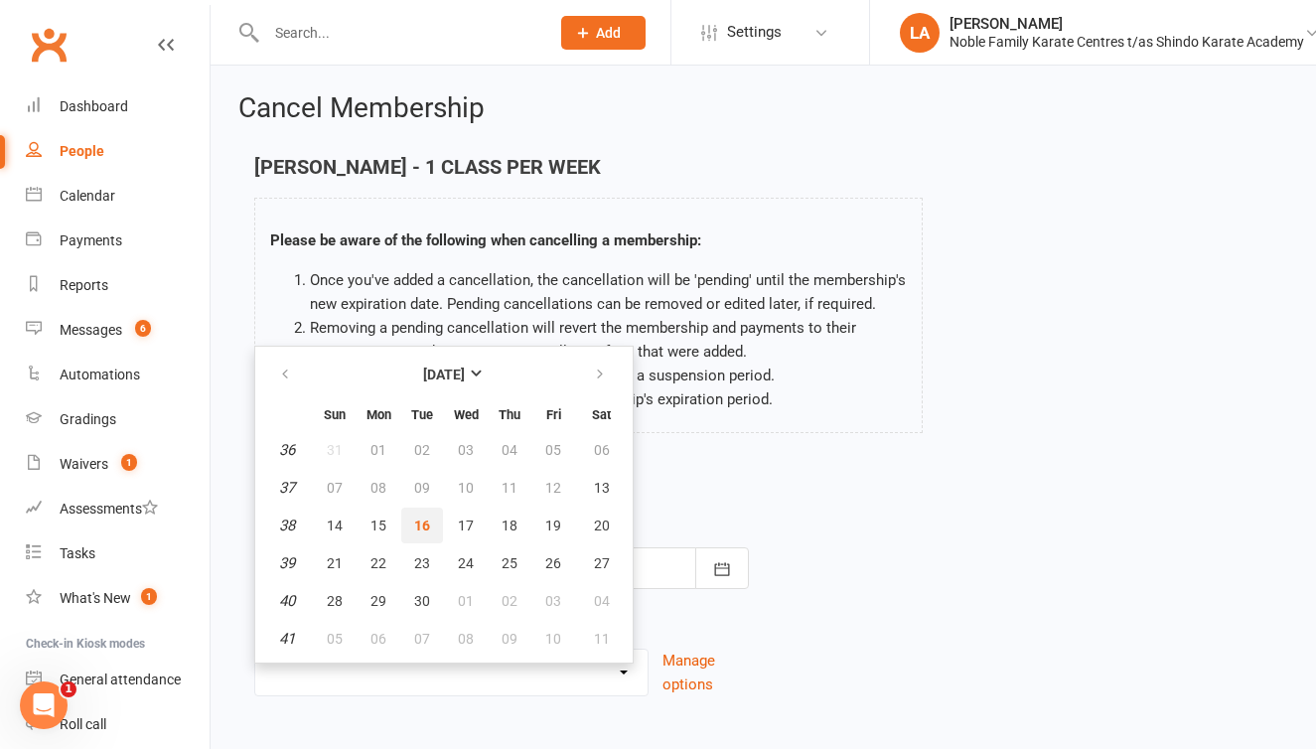
click at [422, 524] on span "16" at bounding box center [422, 525] width 16 height 16
type input "16 Sep 2025"
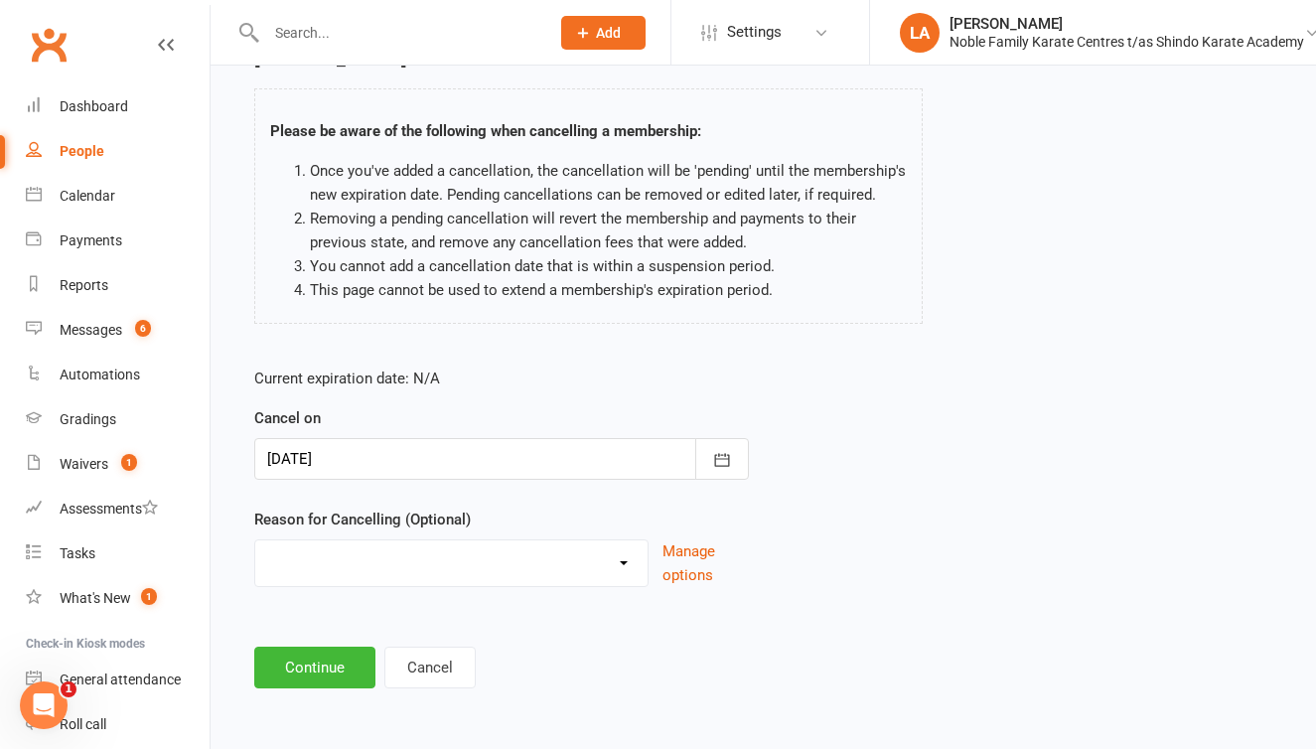
scroll to position [125, 0]
select select "2"
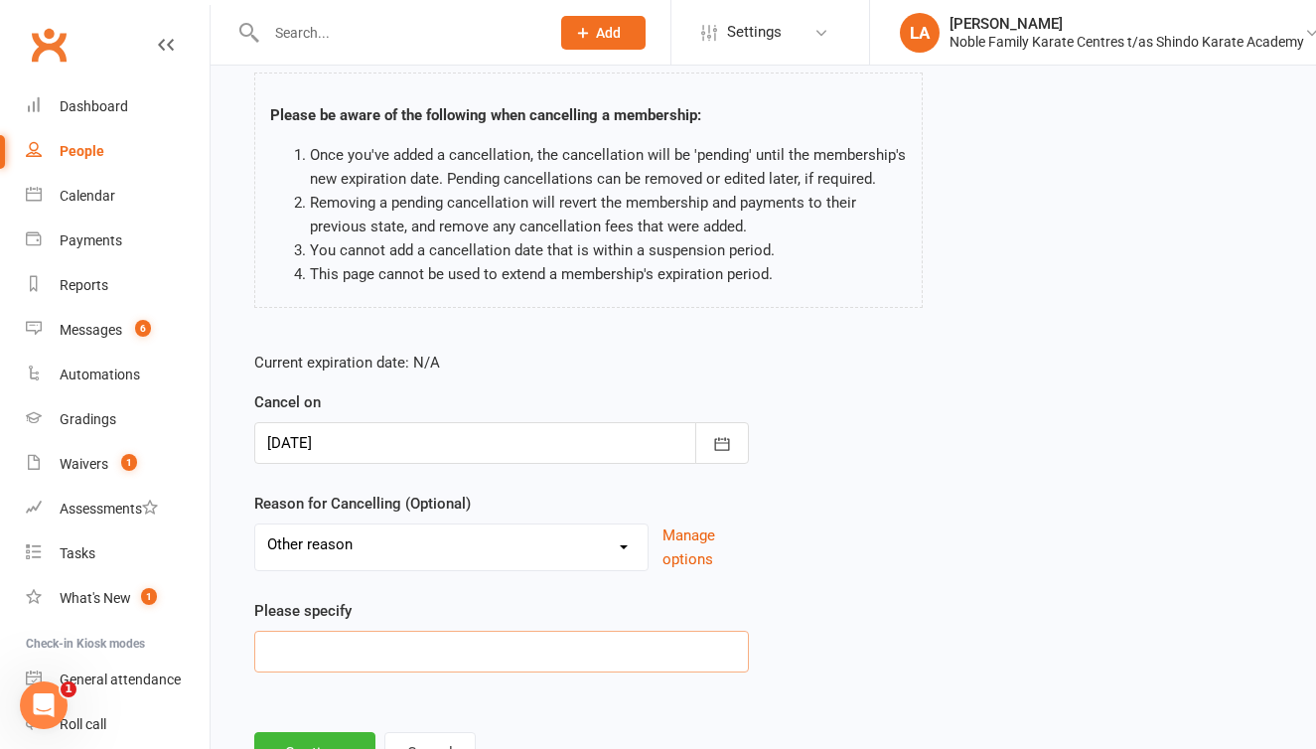
click at [337, 632] on input at bounding box center [501, 652] width 495 height 42
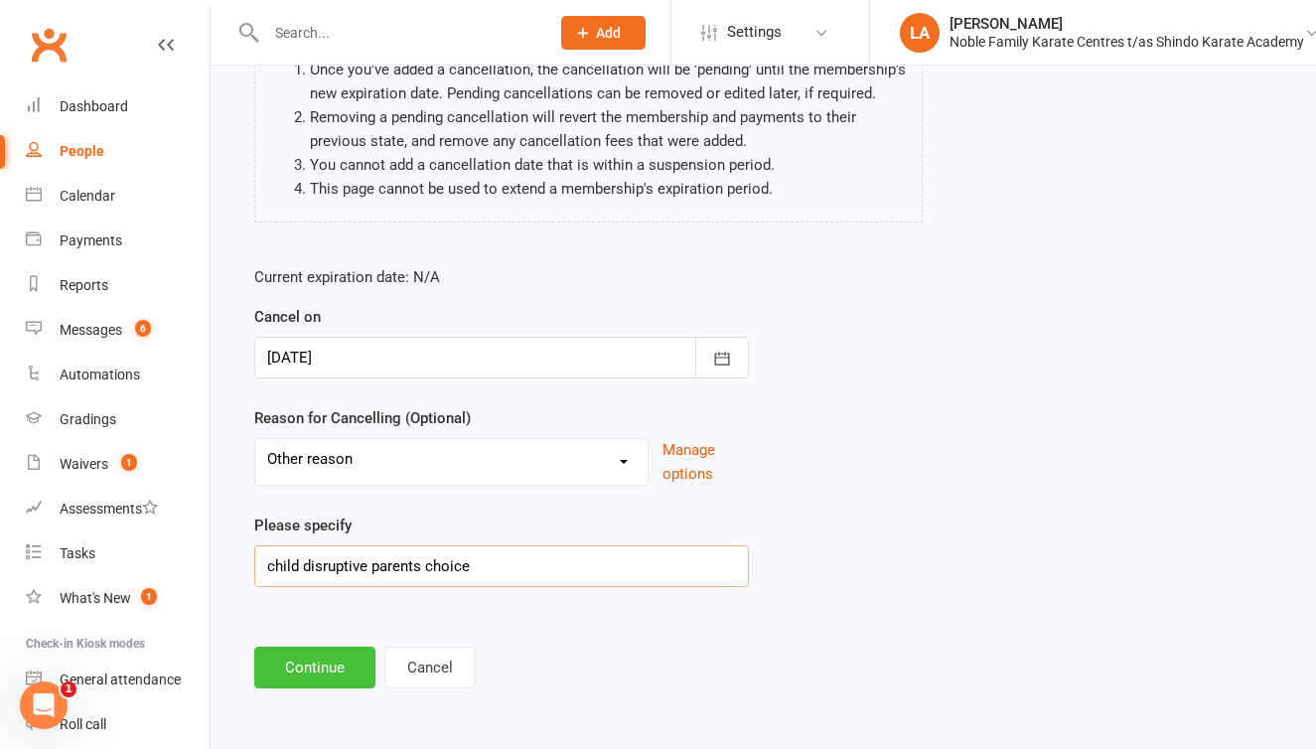
scroll to position [226, 0]
type input "child disruptive parents choice"
click at [317, 647] on button "Continue" at bounding box center [314, 668] width 121 height 42
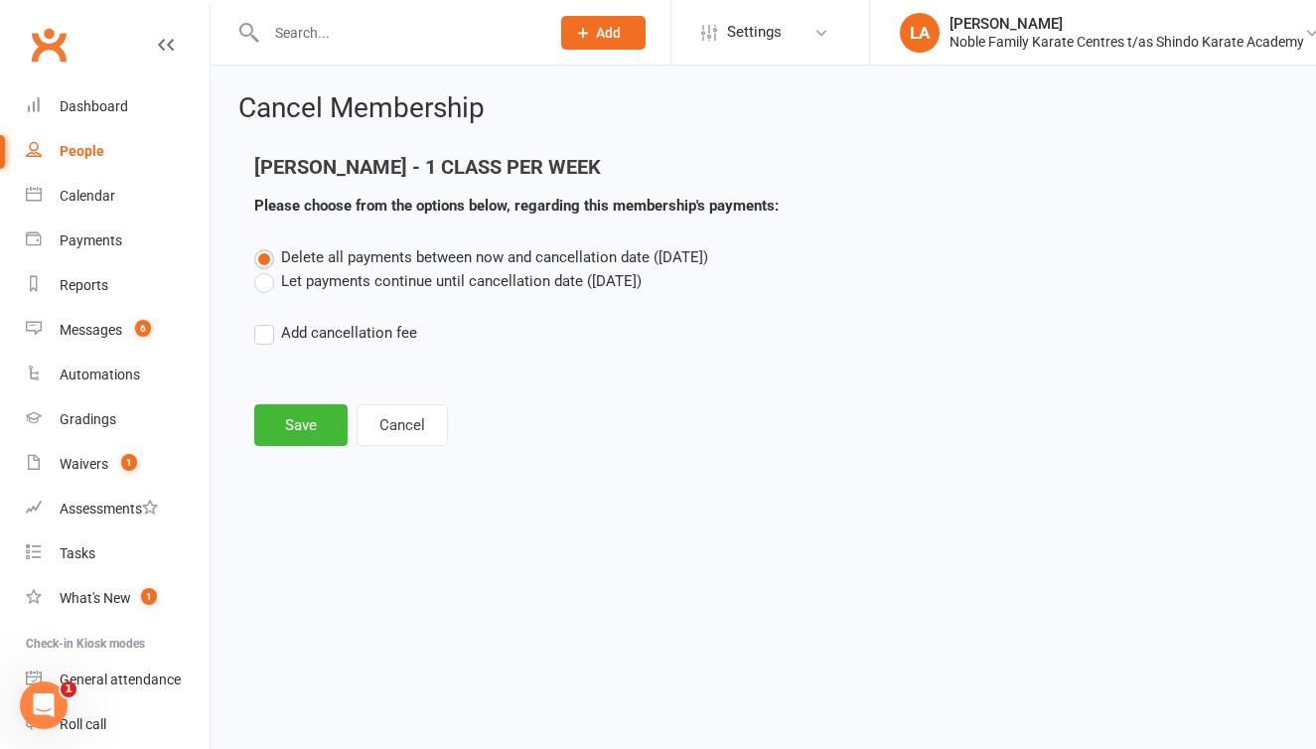
click at [265, 287] on label "Let payments continue until cancellation date (Sep 16, 2025)" at bounding box center [447, 281] width 387 height 24
click at [265, 269] on input "Let payments continue until cancellation date (Sep 16, 2025)" at bounding box center [260, 269] width 13 height 0
click at [290, 426] on button "Save" at bounding box center [300, 425] width 93 height 42
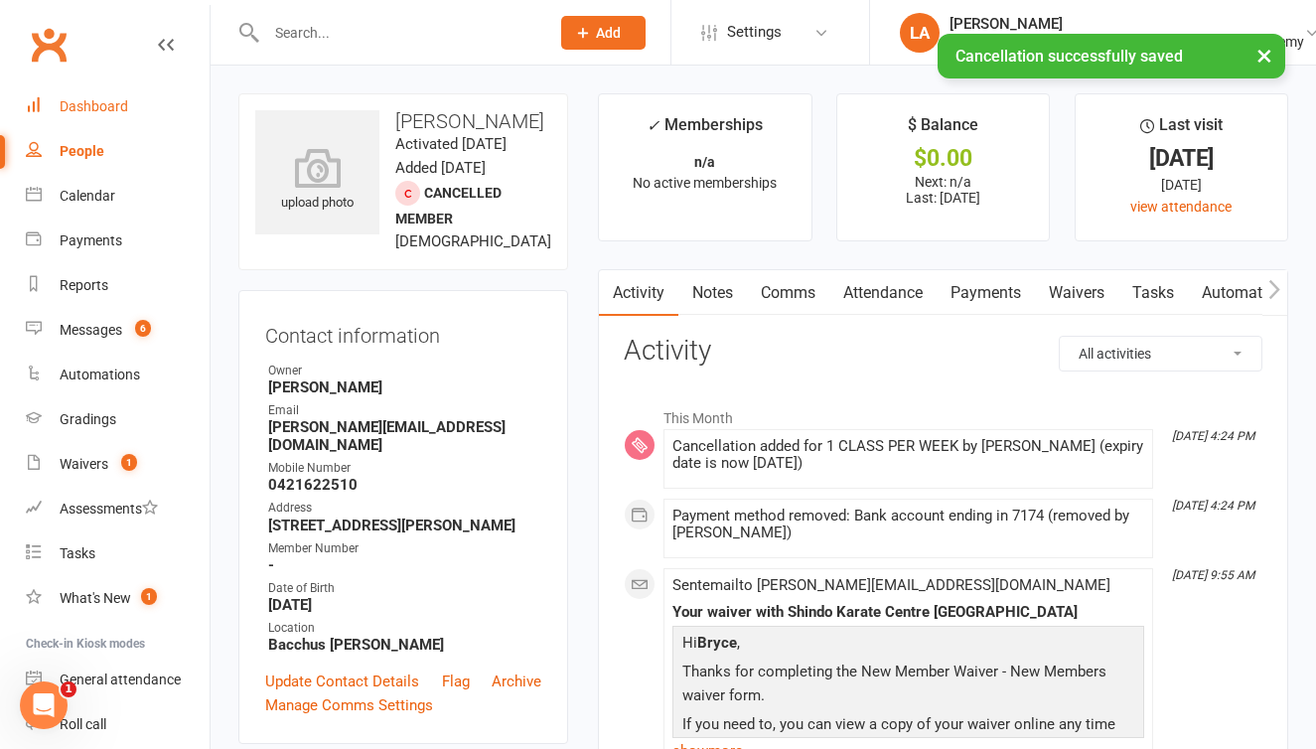
click at [104, 114] on link "Dashboard" at bounding box center [118, 106] width 184 height 45
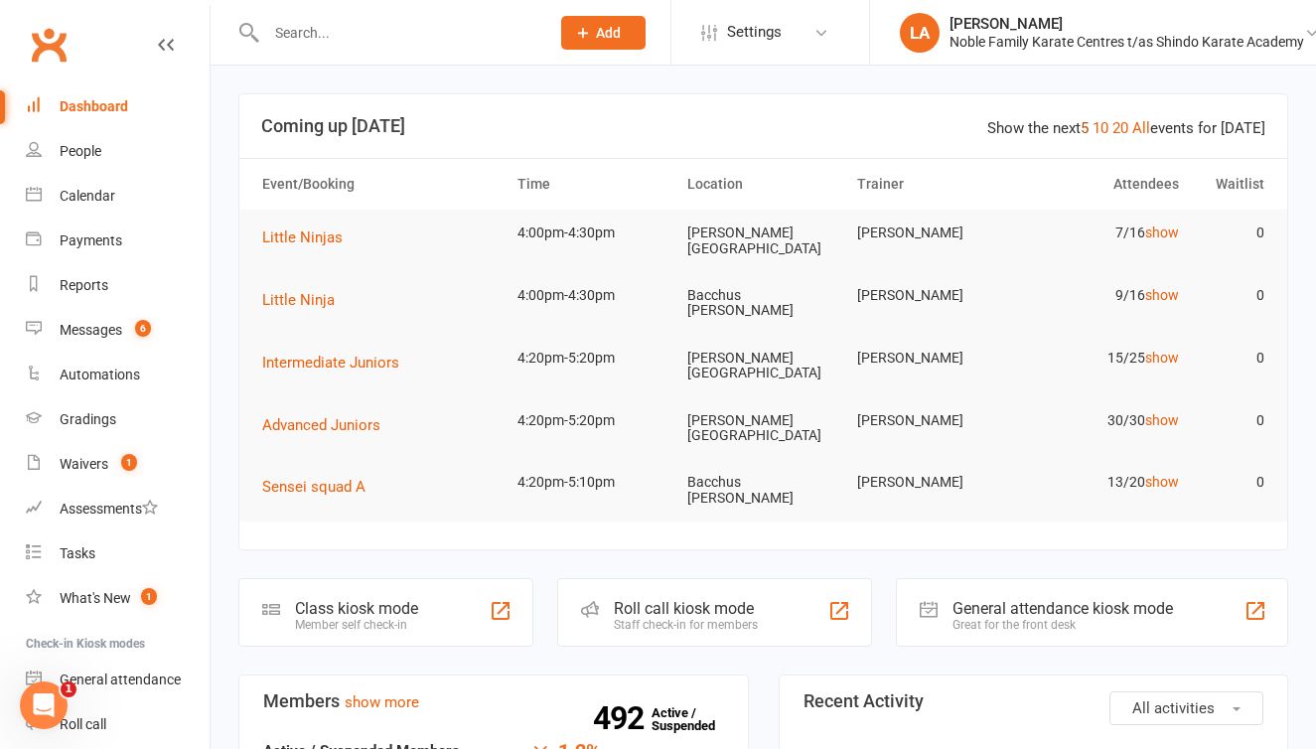
click at [1088, 127] on link "5" at bounding box center [1085, 128] width 8 height 18
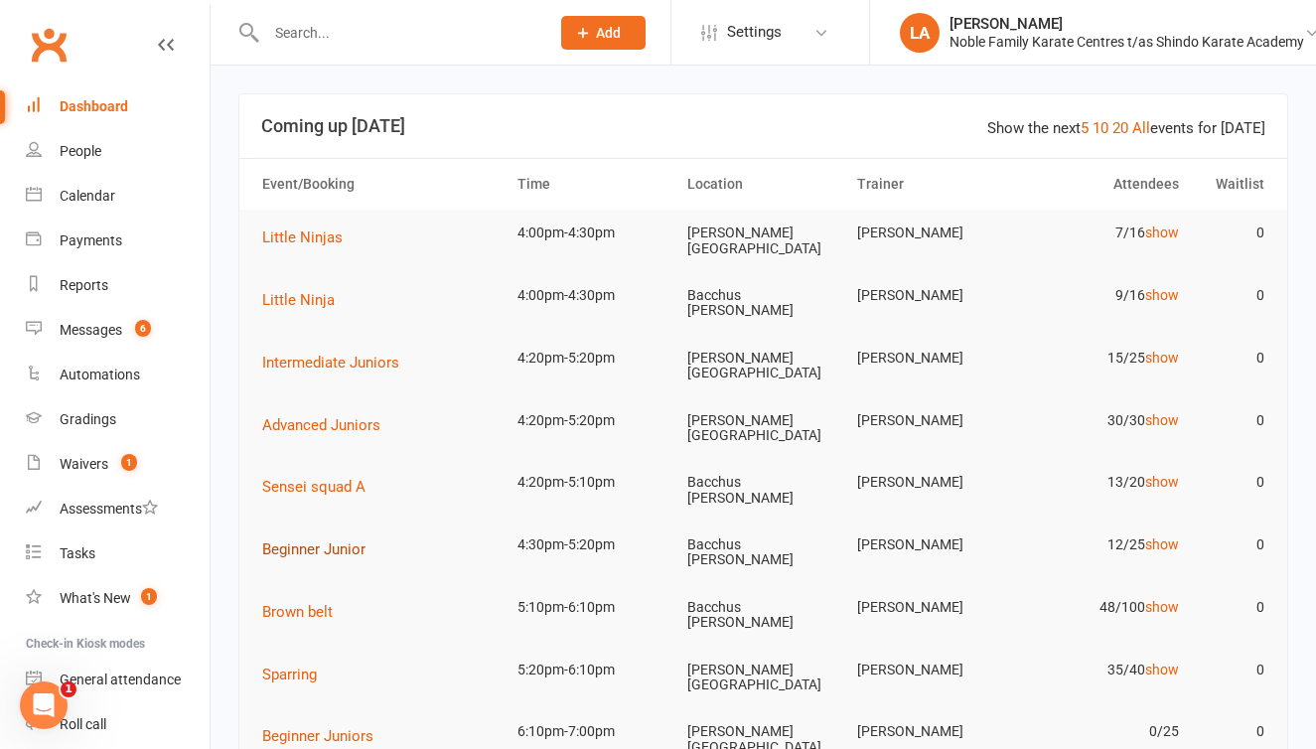
click at [344, 537] on button "Beginner Junior" at bounding box center [320, 549] width 117 height 24
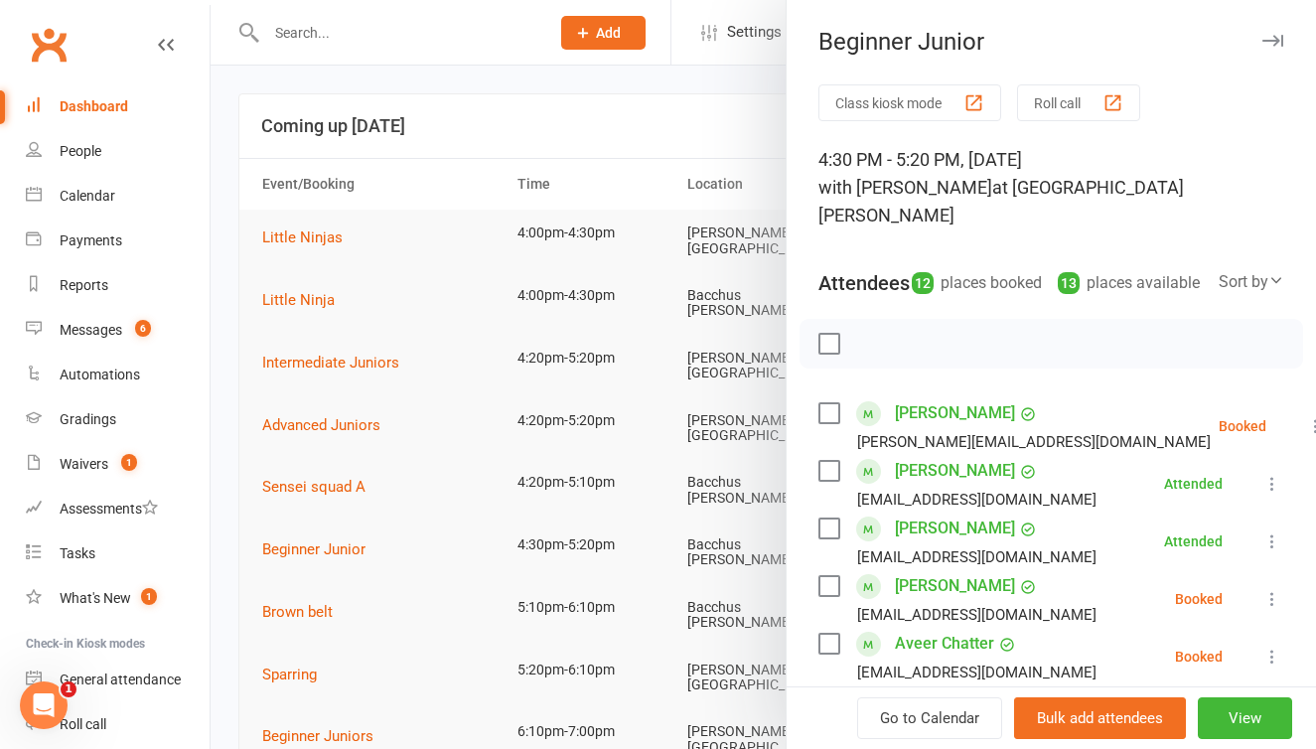
click at [1056, 99] on button "Roll call" at bounding box center [1078, 102] width 123 height 37
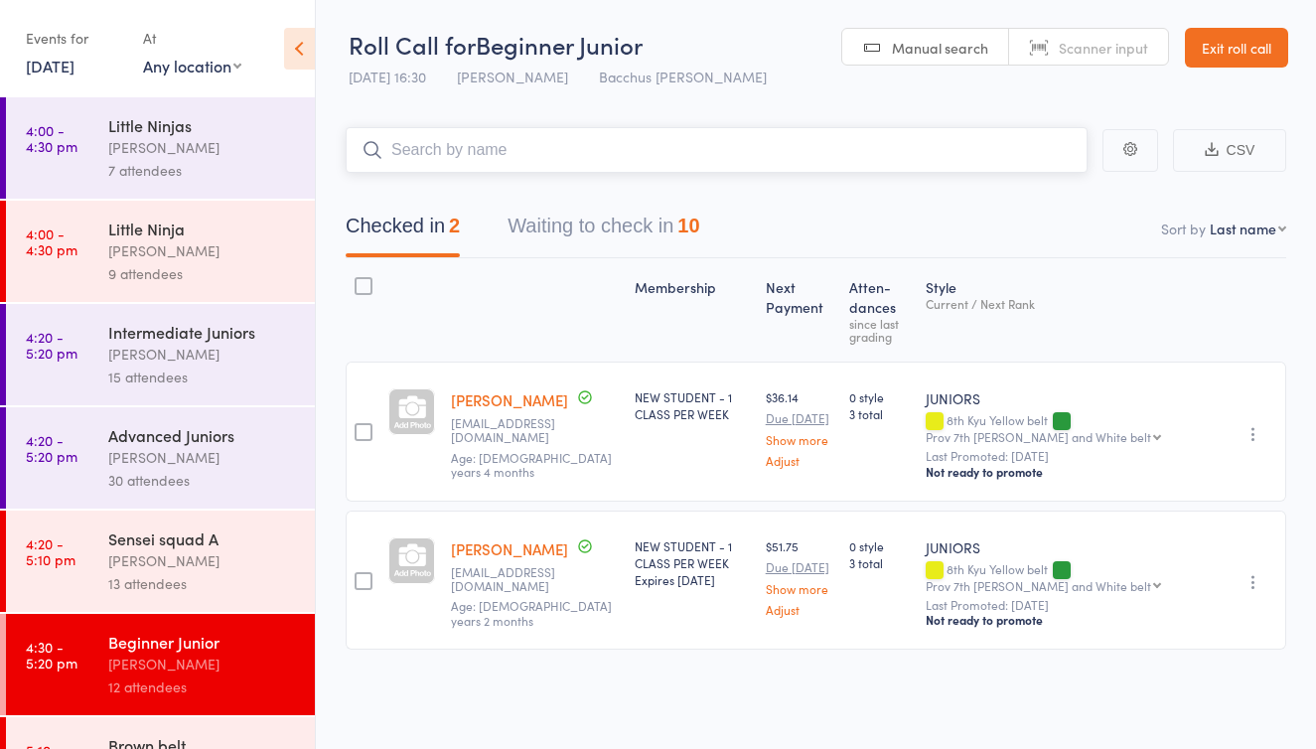
click at [583, 230] on button "Waiting to check in 10" at bounding box center [604, 231] width 192 height 53
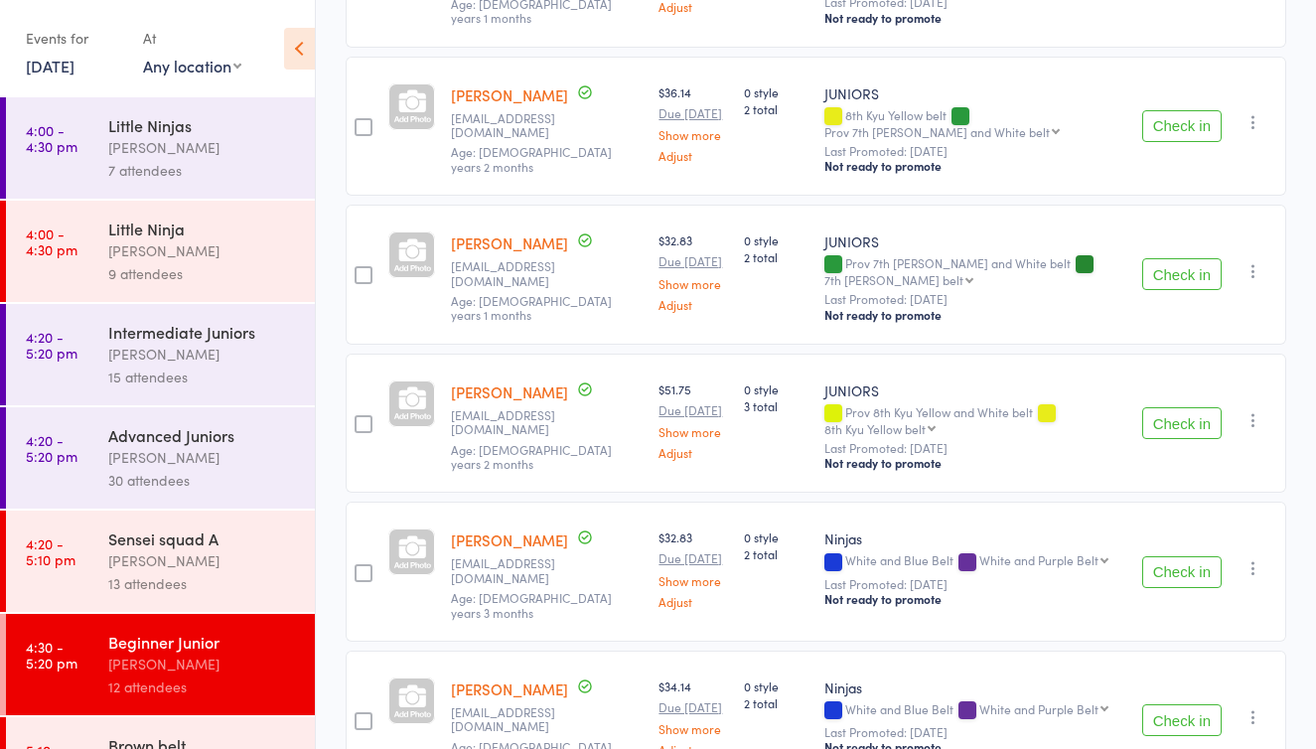
scroll to position [651, 0]
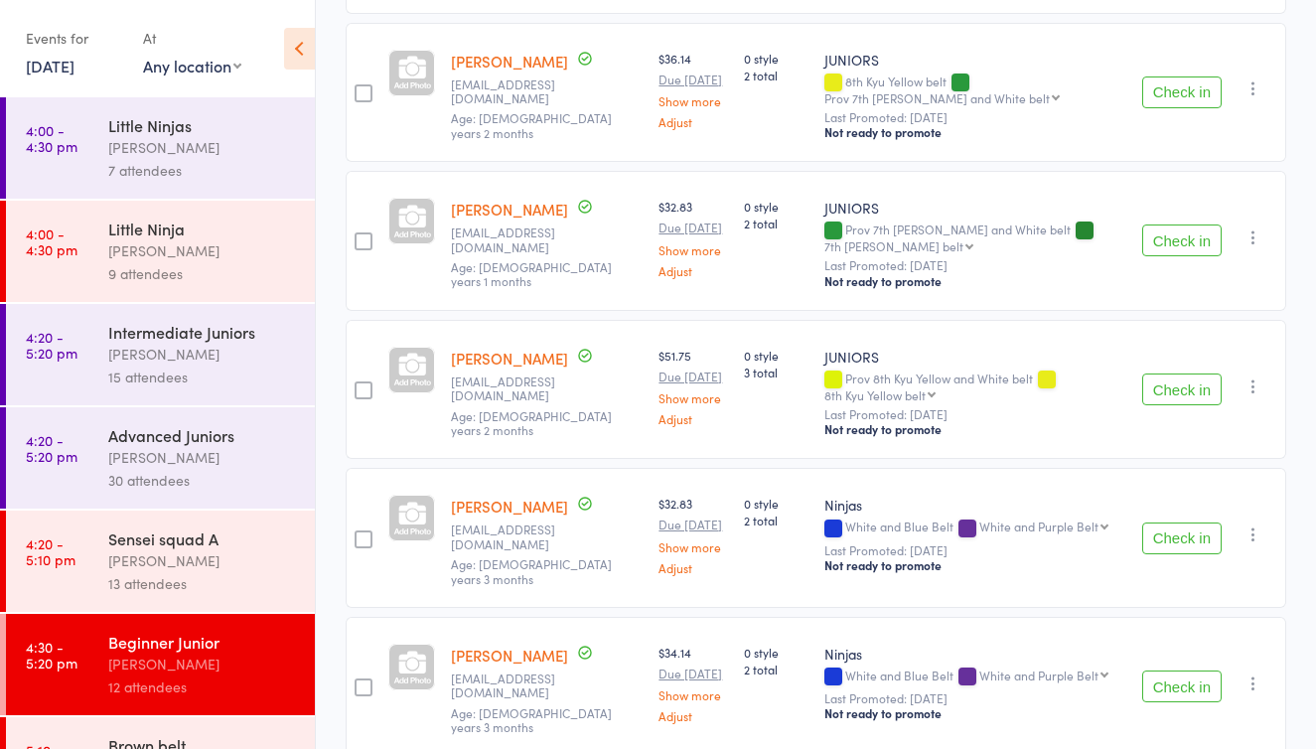
click at [1189, 224] on button "Check in" at bounding box center [1181, 240] width 79 height 32
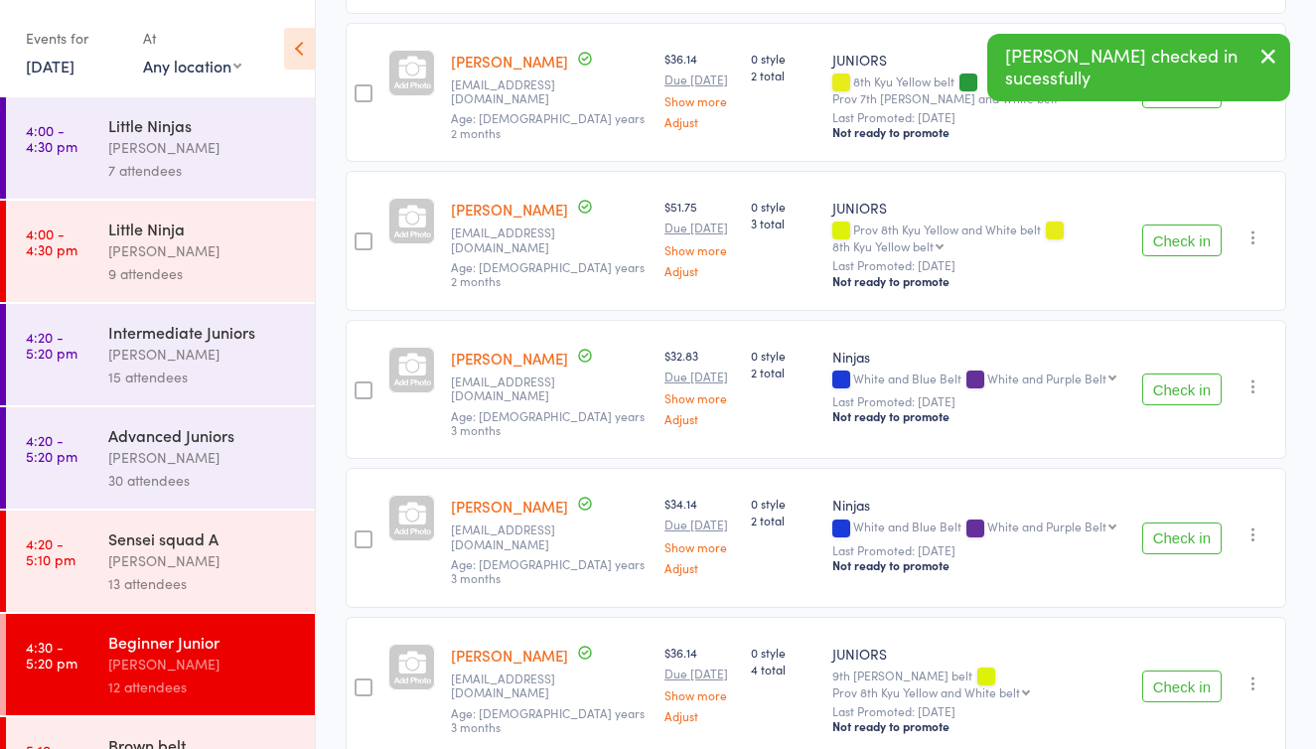
click at [1189, 224] on button "Check in" at bounding box center [1181, 240] width 79 height 32
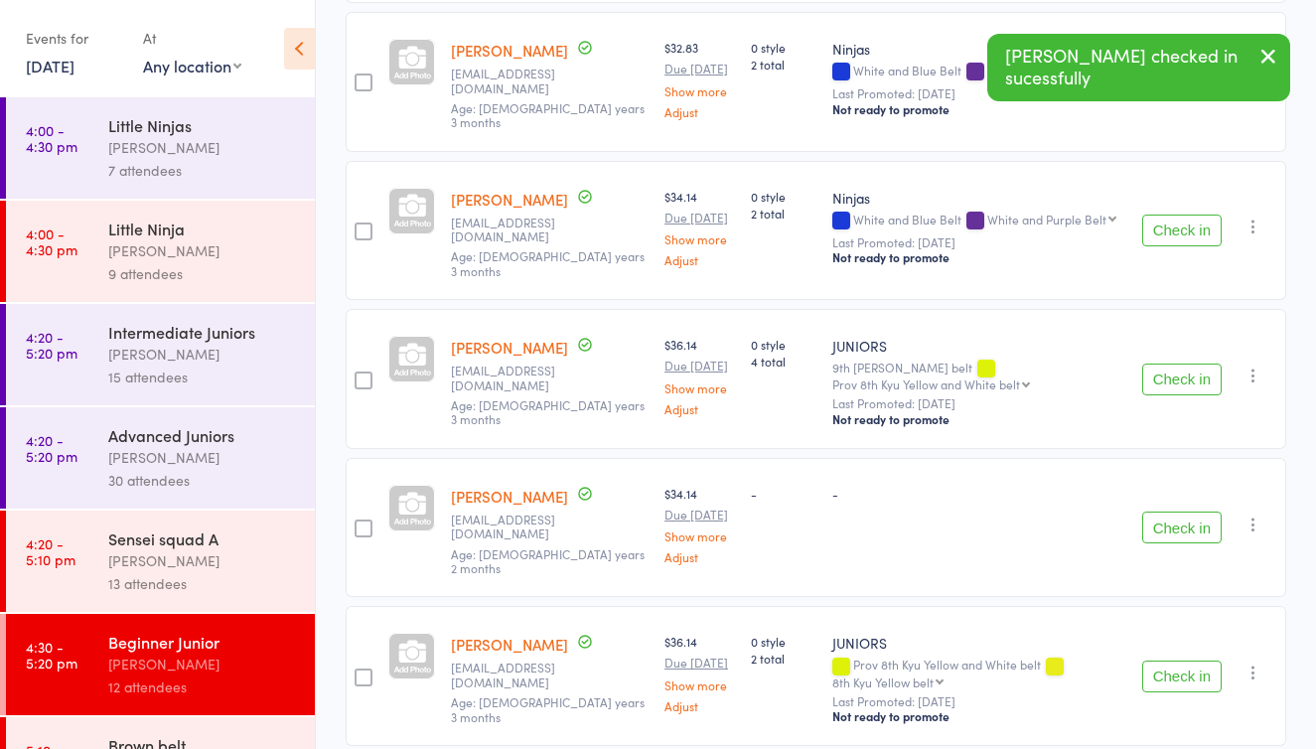
scroll to position [808, 0]
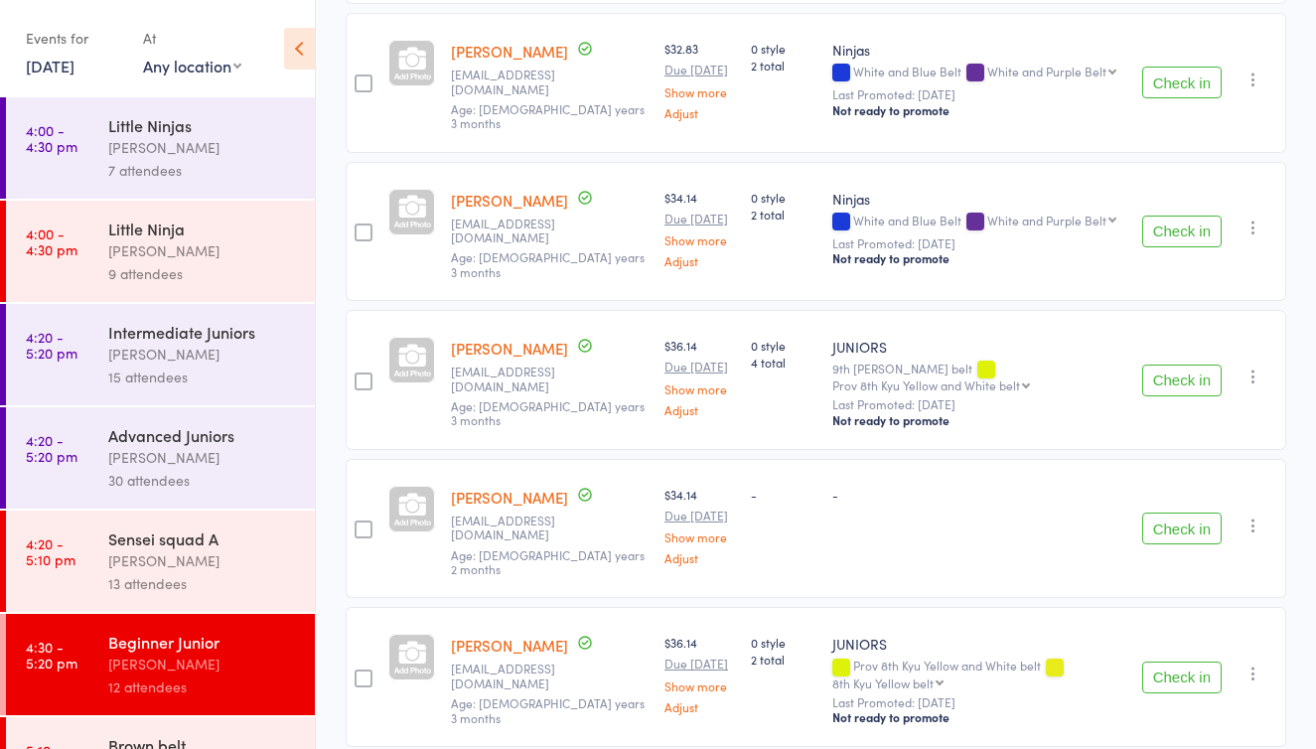
click at [183, 559] on div "[PERSON_NAME]" at bounding box center [203, 560] width 190 height 23
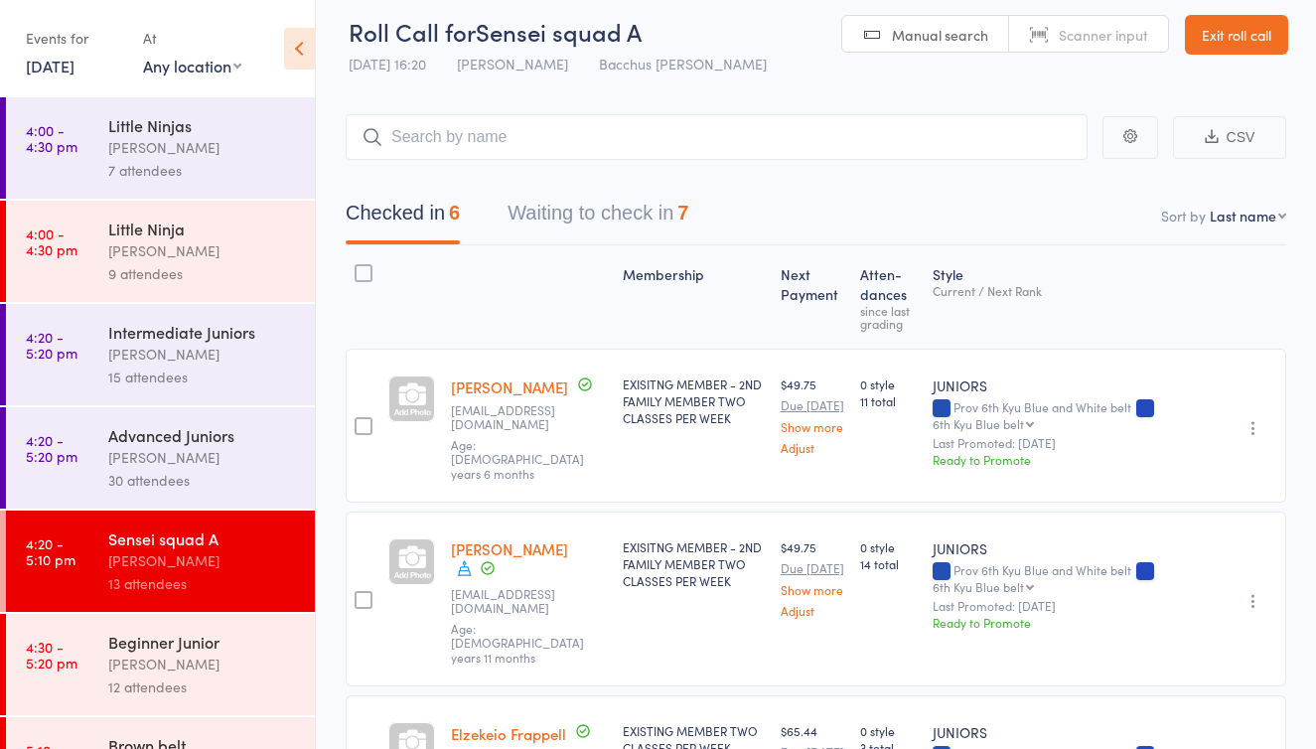
click at [607, 218] on button "Waiting to check in 7" at bounding box center [598, 218] width 181 height 53
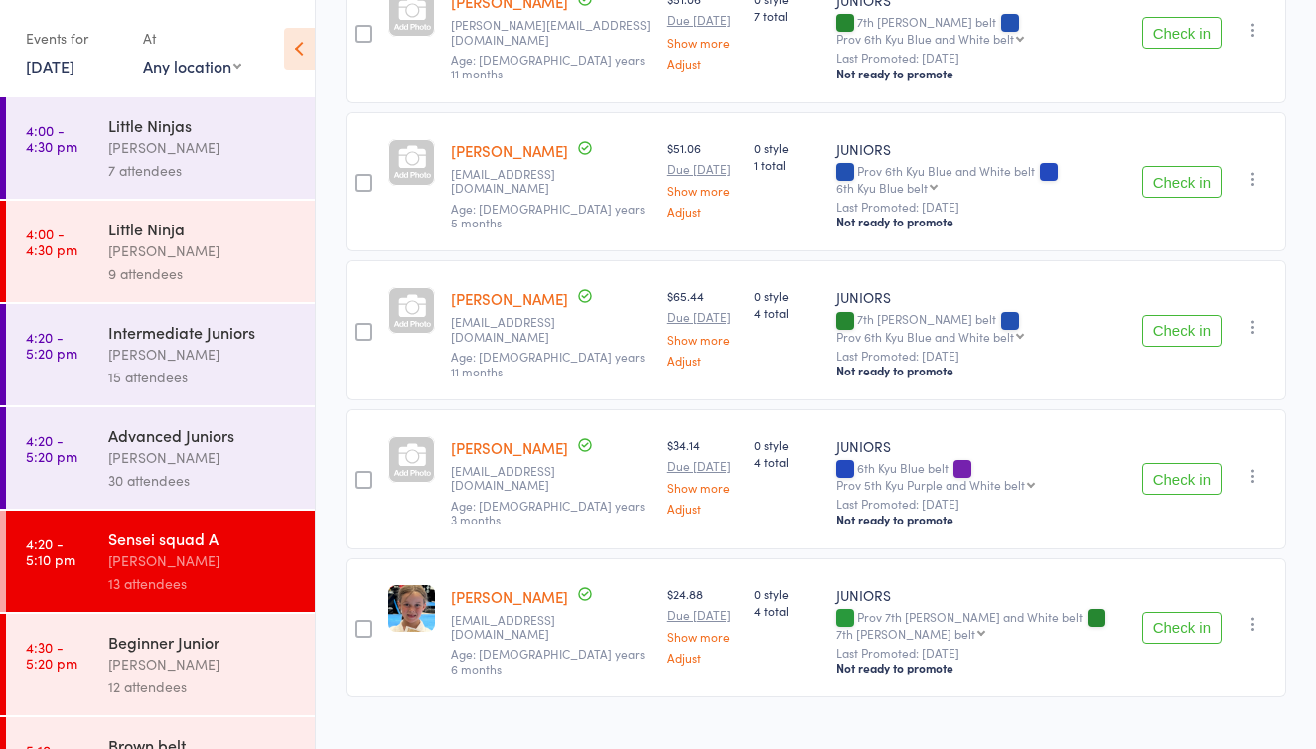
scroll to position [695, 0]
click at [1187, 316] on button "Check in" at bounding box center [1181, 332] width 79 height 32
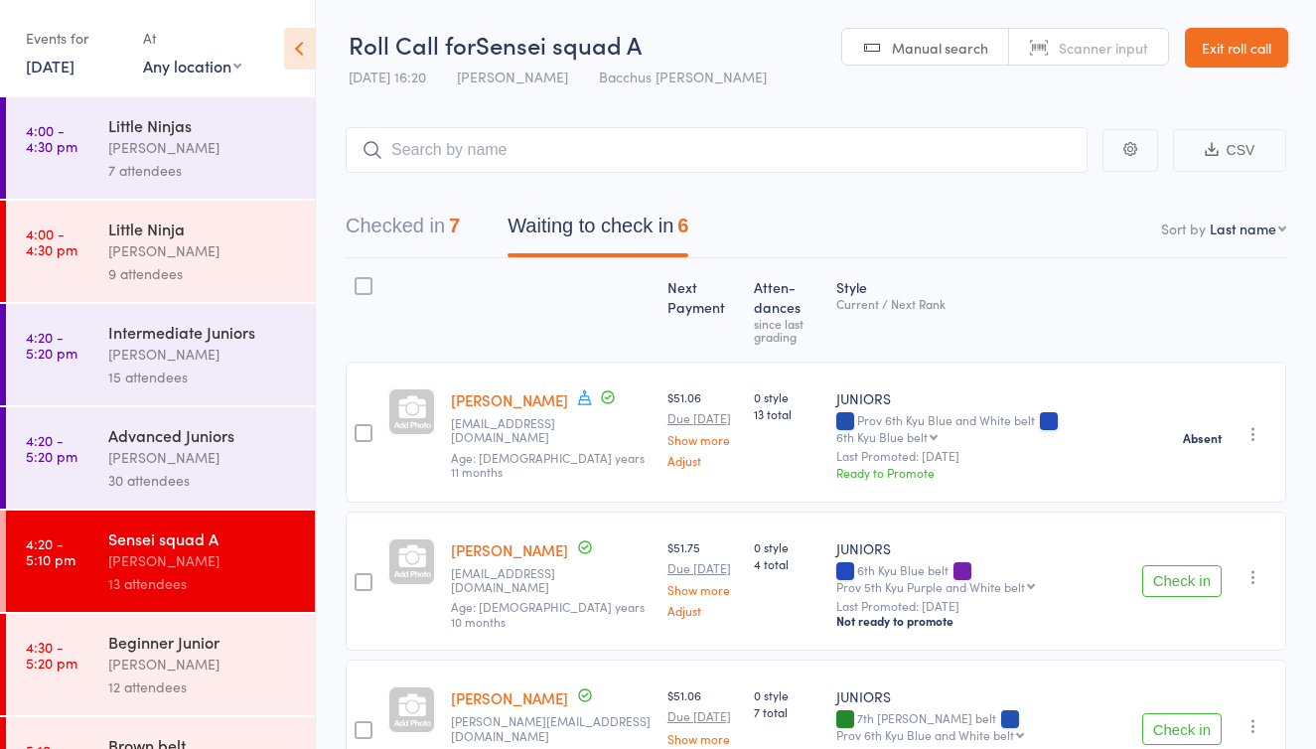
scroll to position [0, 0]
click at [1251, 44] on link "Exit roll call" at bounding box center [1236, 48] width 103 height 40
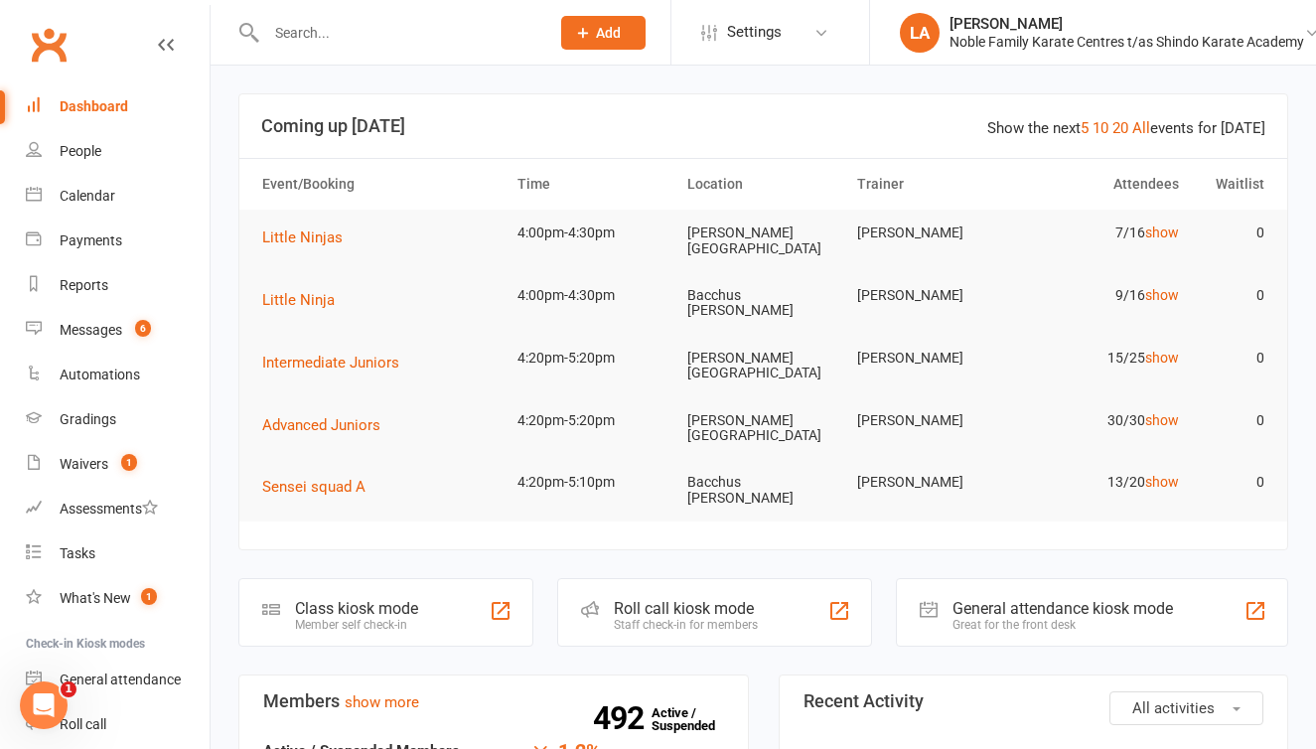
click at [345, 46] on input "text" at bounding box center [397, 33] width 275 height 28
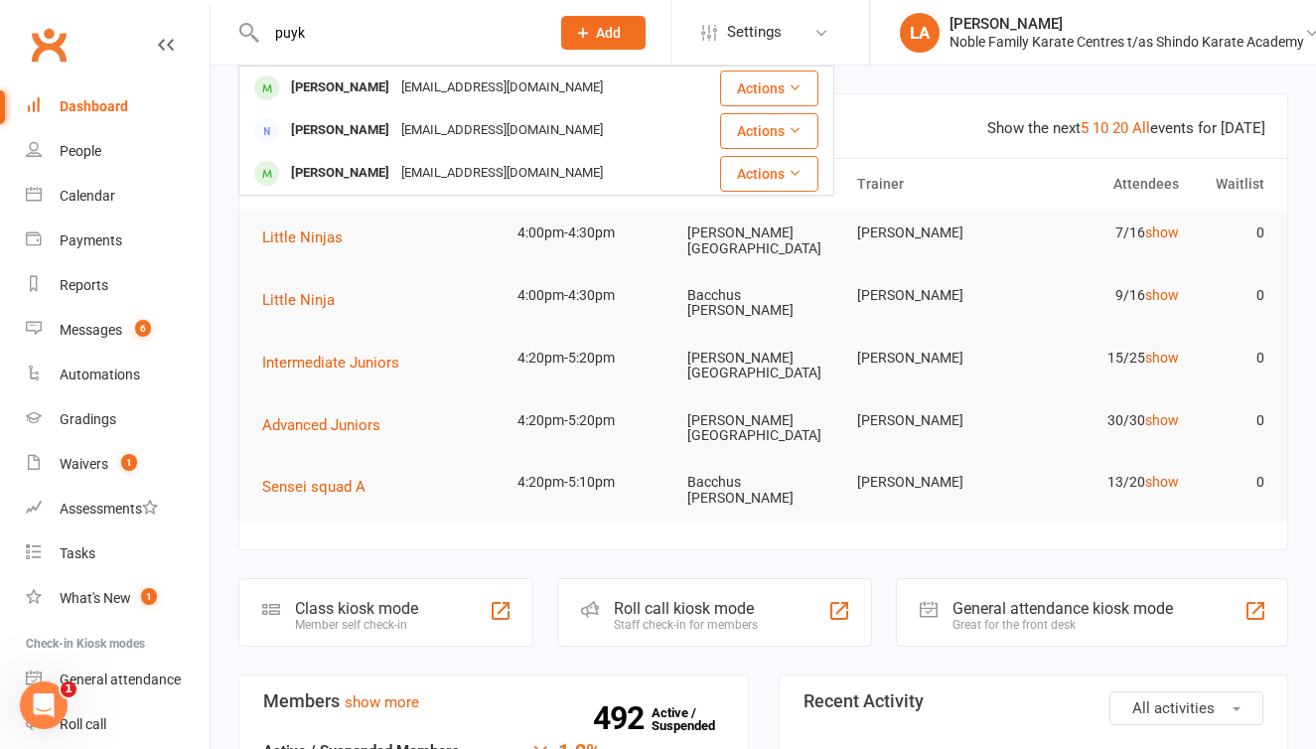
type input "punk"
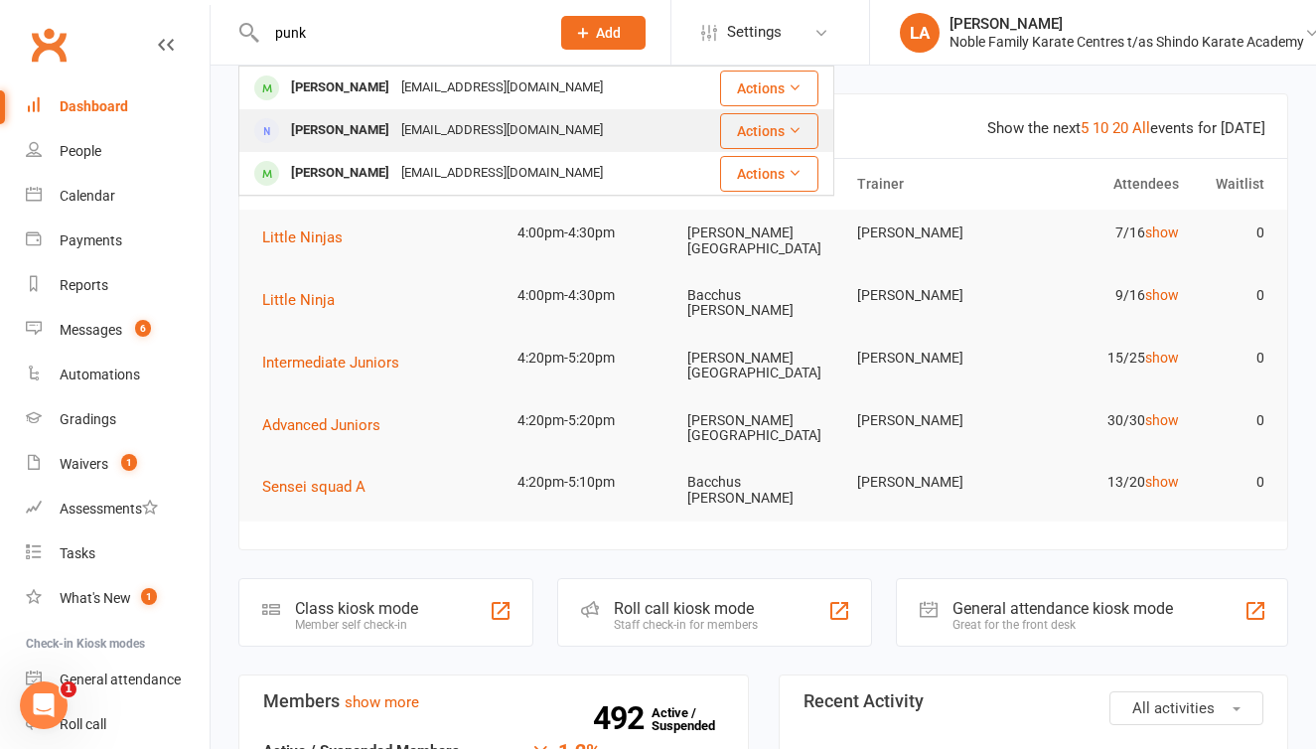
drag, startPoint x: 345, startPoint y: 46, endPoint x: 329, endPoint y: 132, distance: 87.9
click at [329, 132] on div "Frank Puyk" at bounding box center [340, 130] width 110 height 29
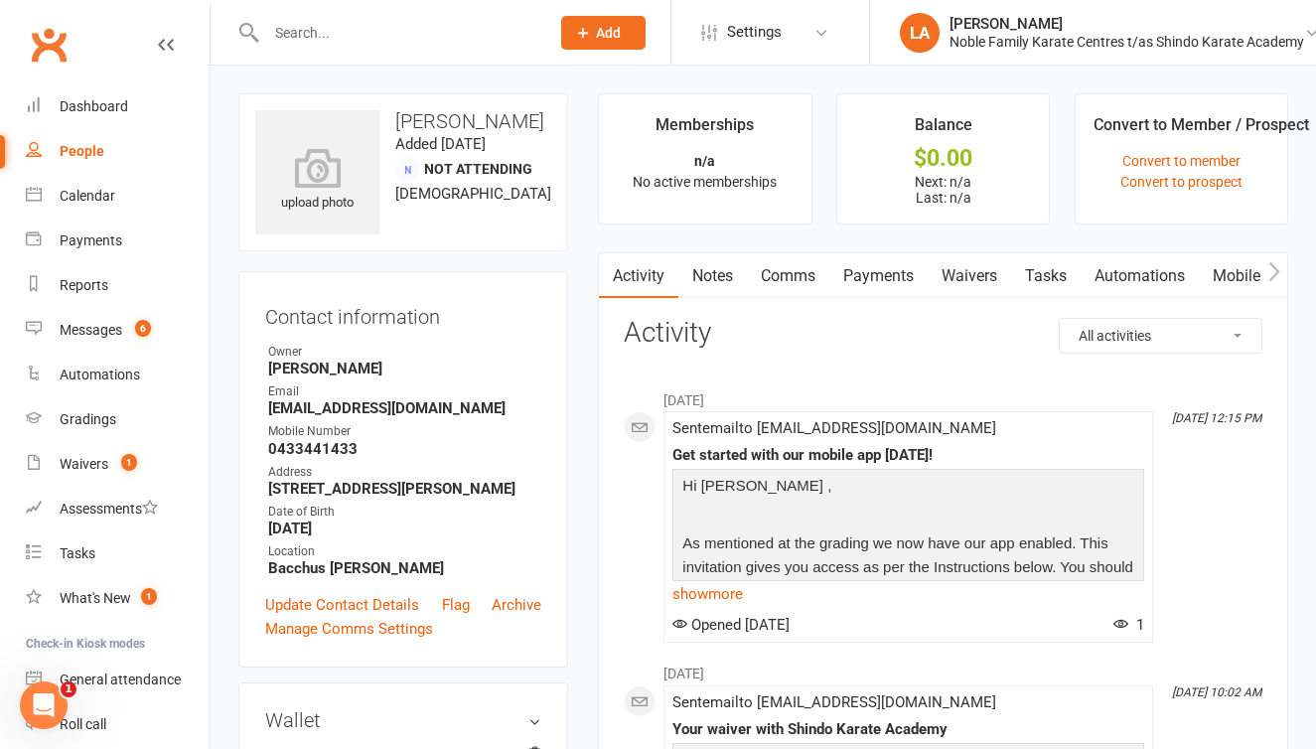
click at [1271, 273] on icon "button" at bounding box center [1274, 271] width 12 height 21
click at [1121, 277] on link "Mobile App" at bounding box center [1105, 276] width 107 height 46
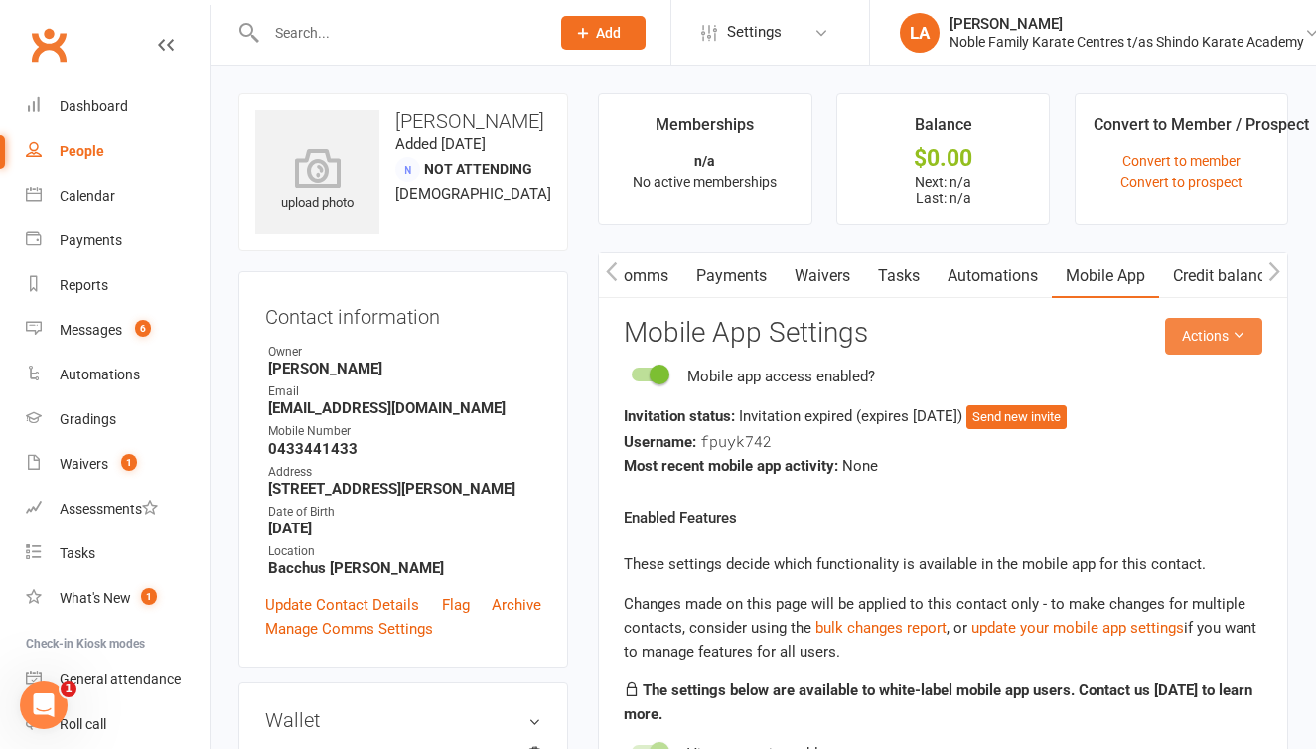
click at [1218, 336] on button "Actions" at bounding box center [1213, 336] width 97 height 36
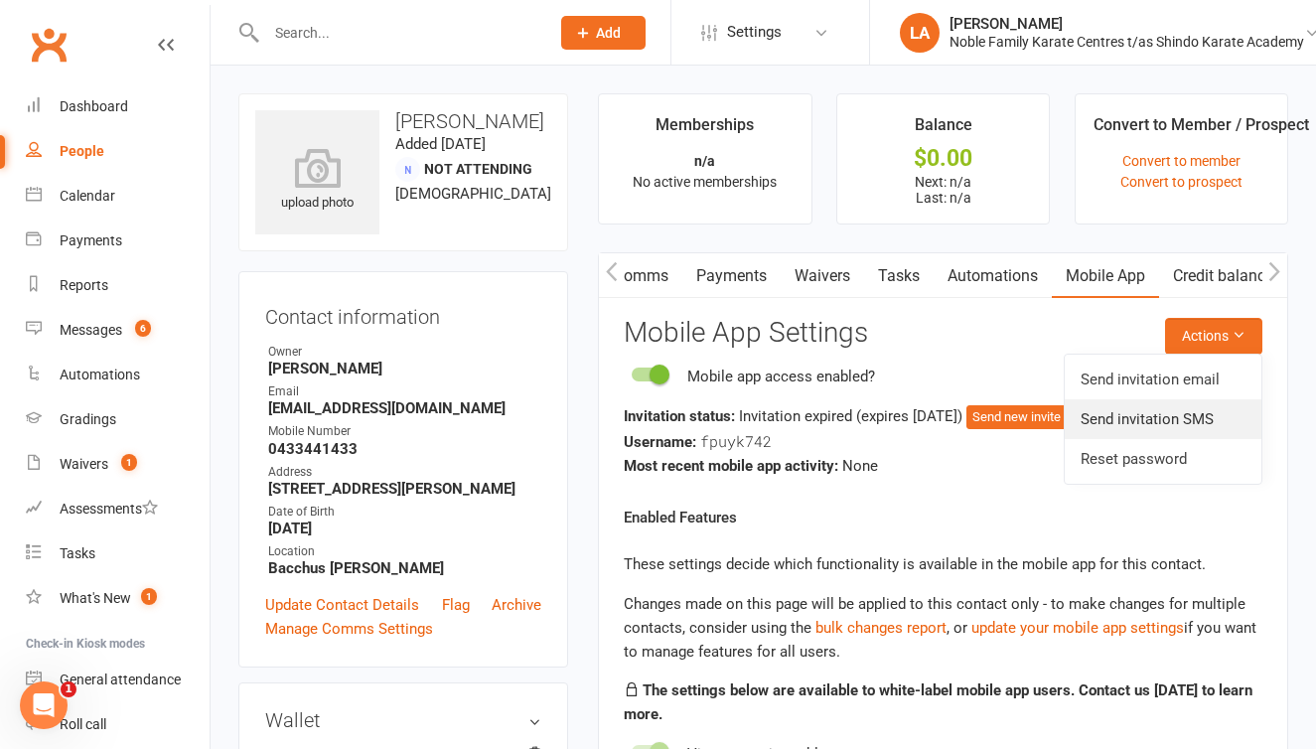
click at [1207, 422] on link "Send invitation SMS" at bounding box center [1163, 419] width 197 height 40
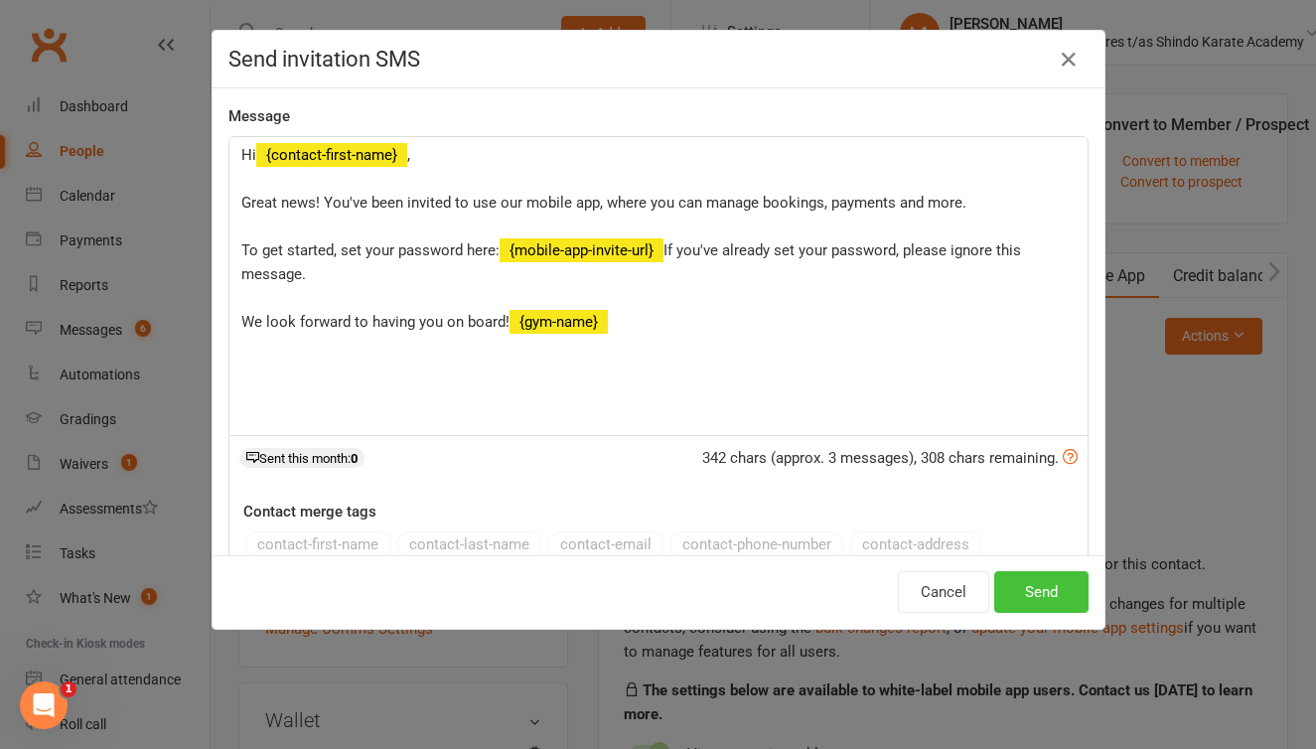
click at [1063, 590] on button "Send" at bounding box center [1041, 592] width 94 height 42
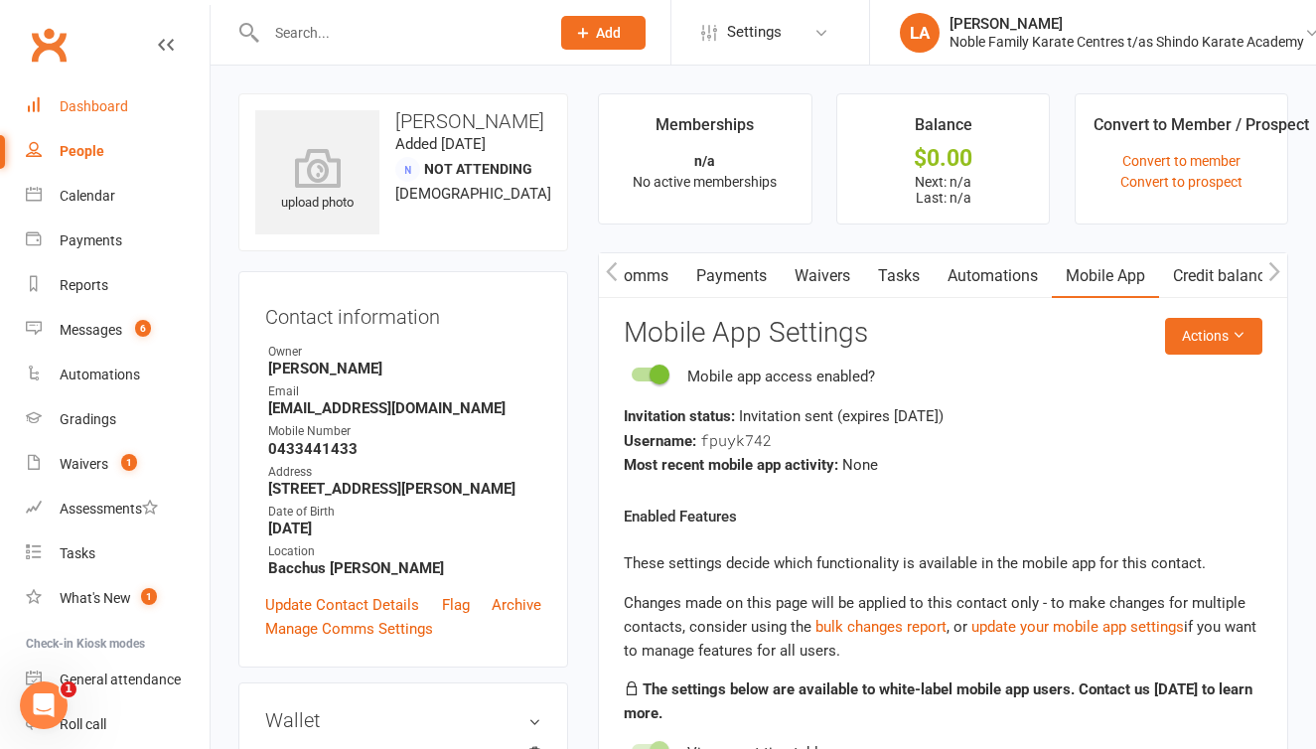
click at [95, 104] on div "Dashboard" at bounding box center [94, 106] width 69 height 16
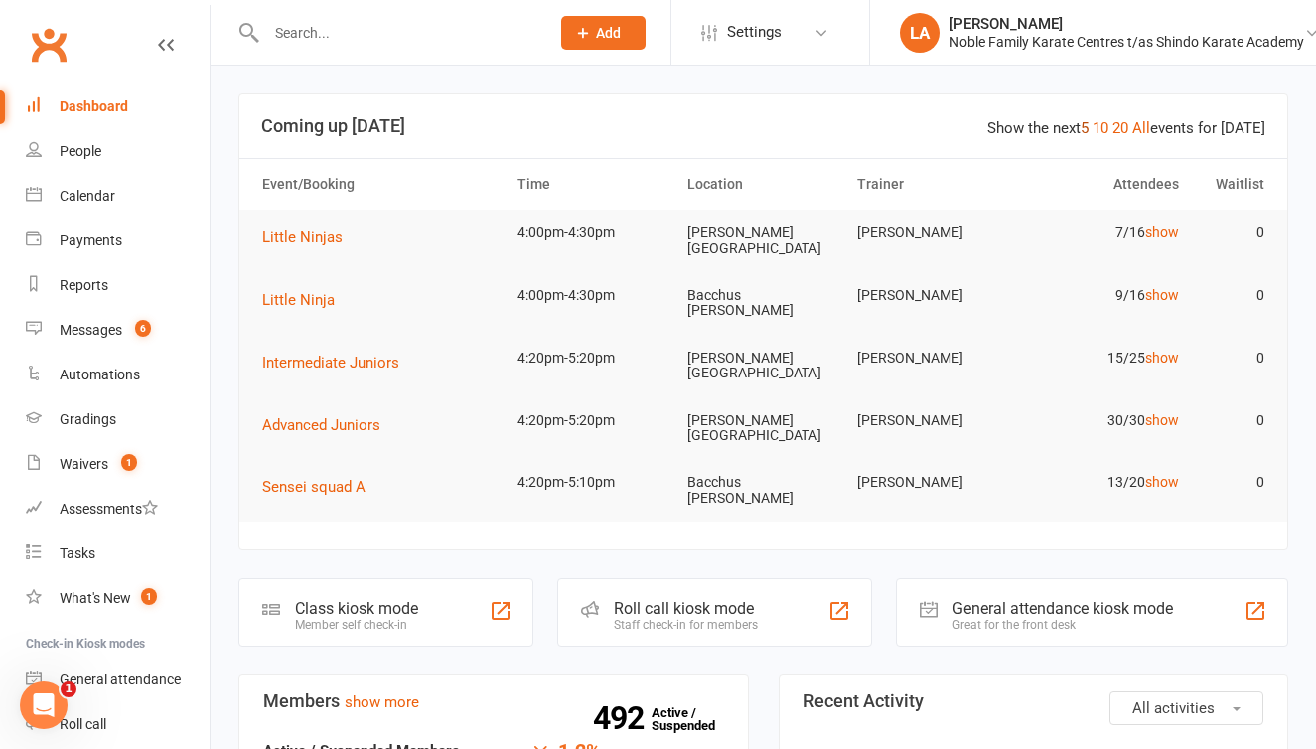
click at [1089, 129] on link "5" at bounding box center [1085, 128] width 8 height 18
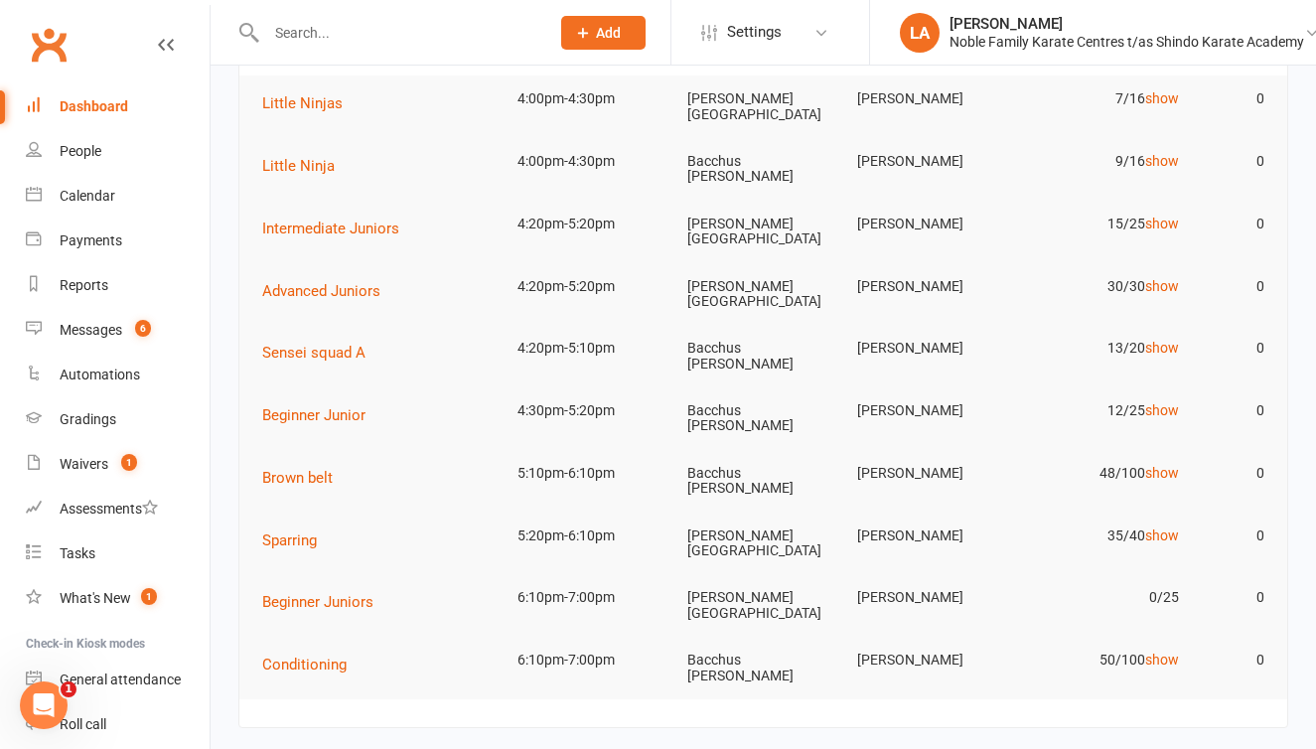
scroll to position [154, 0]
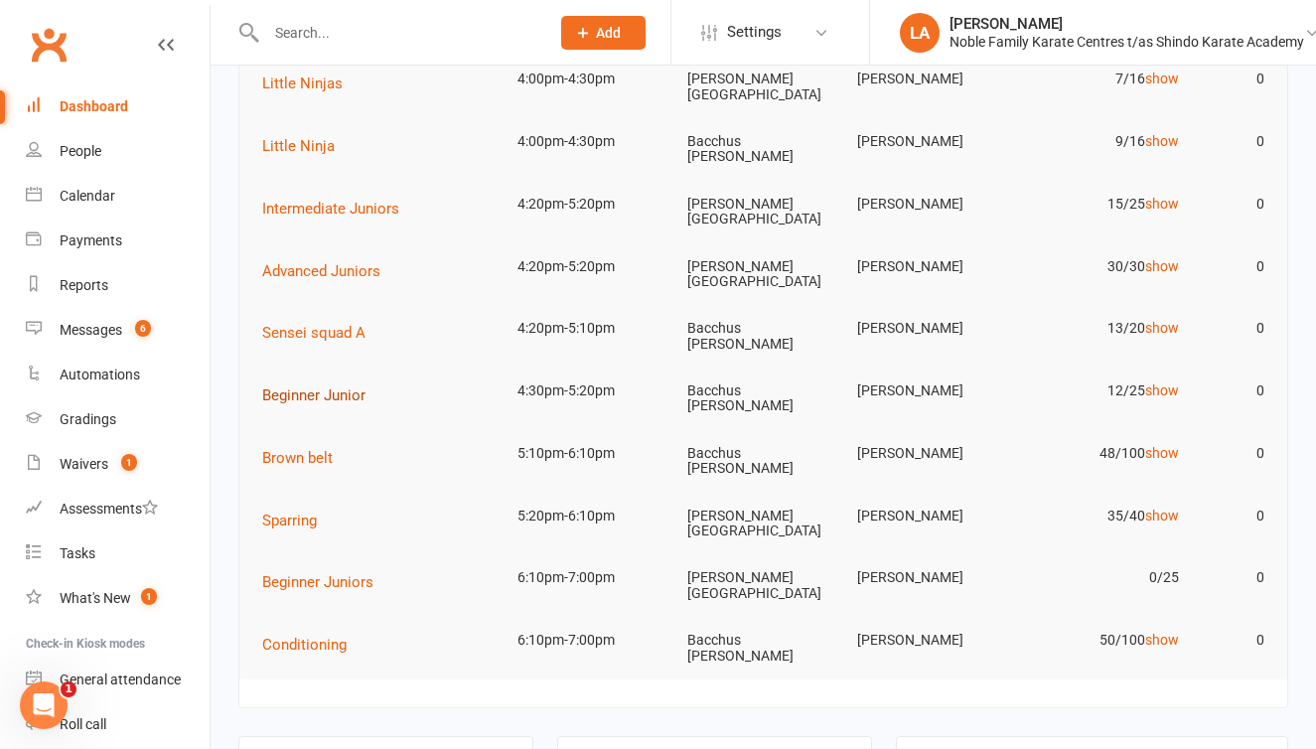
click at [355, 386] on span "Beginner Junior" at bounding box center [313, 395] width 103 height 18
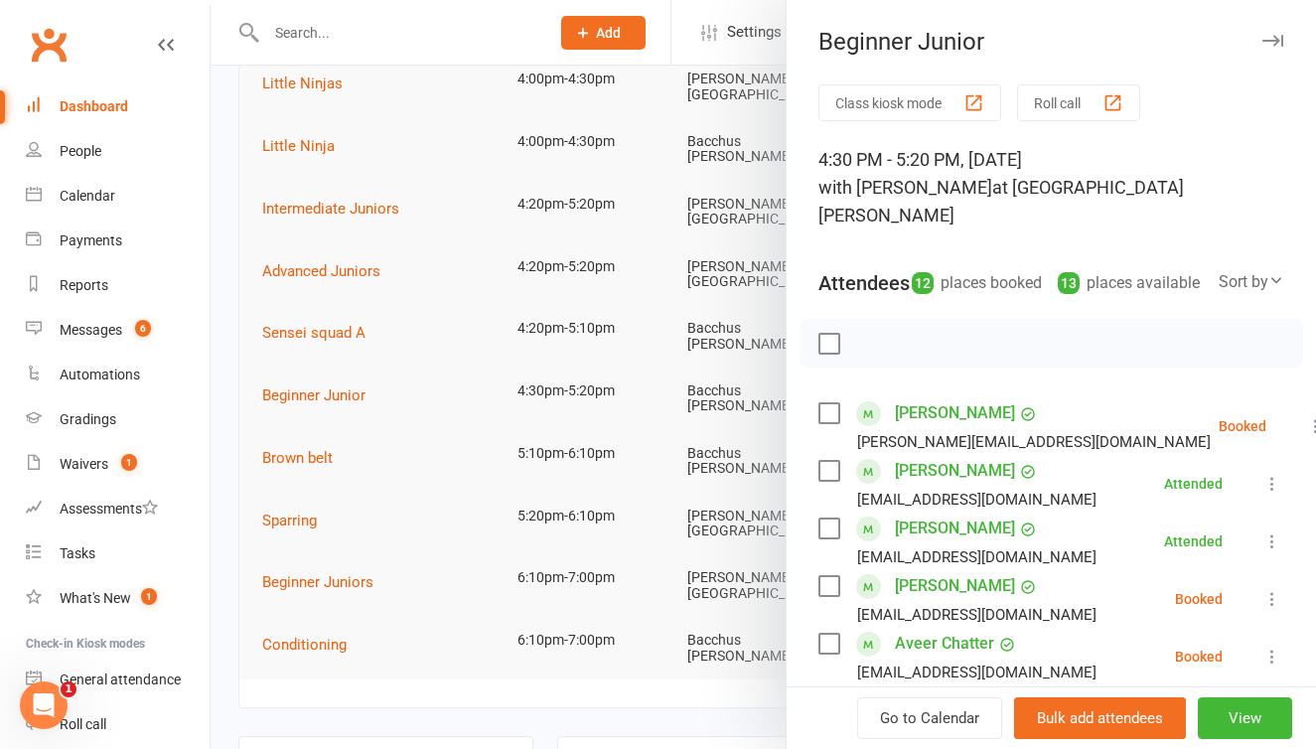
click at [1064, 100] on button "Roll call" at bounding box center [1078, 102] width 123 height 37
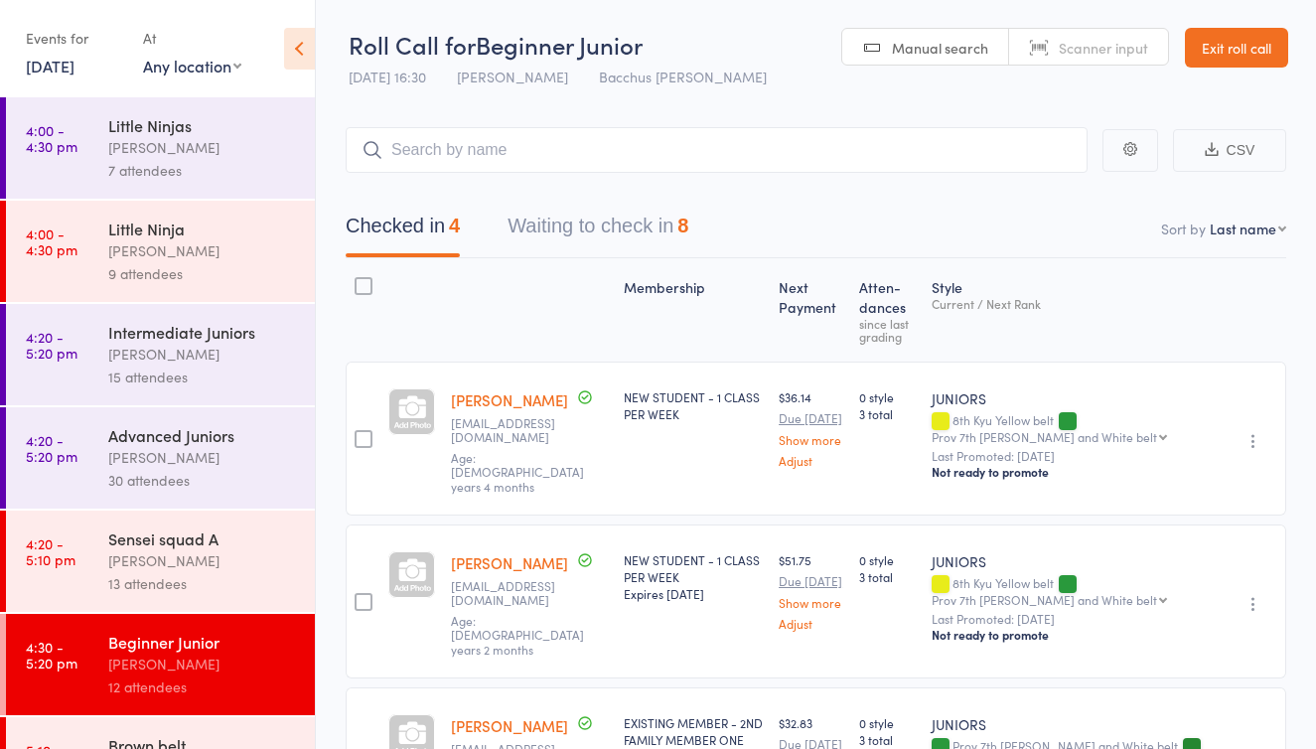
click at [639, 228] on button "Waiting to check in 8" at bounding box center [598, 231] width 181 height 53
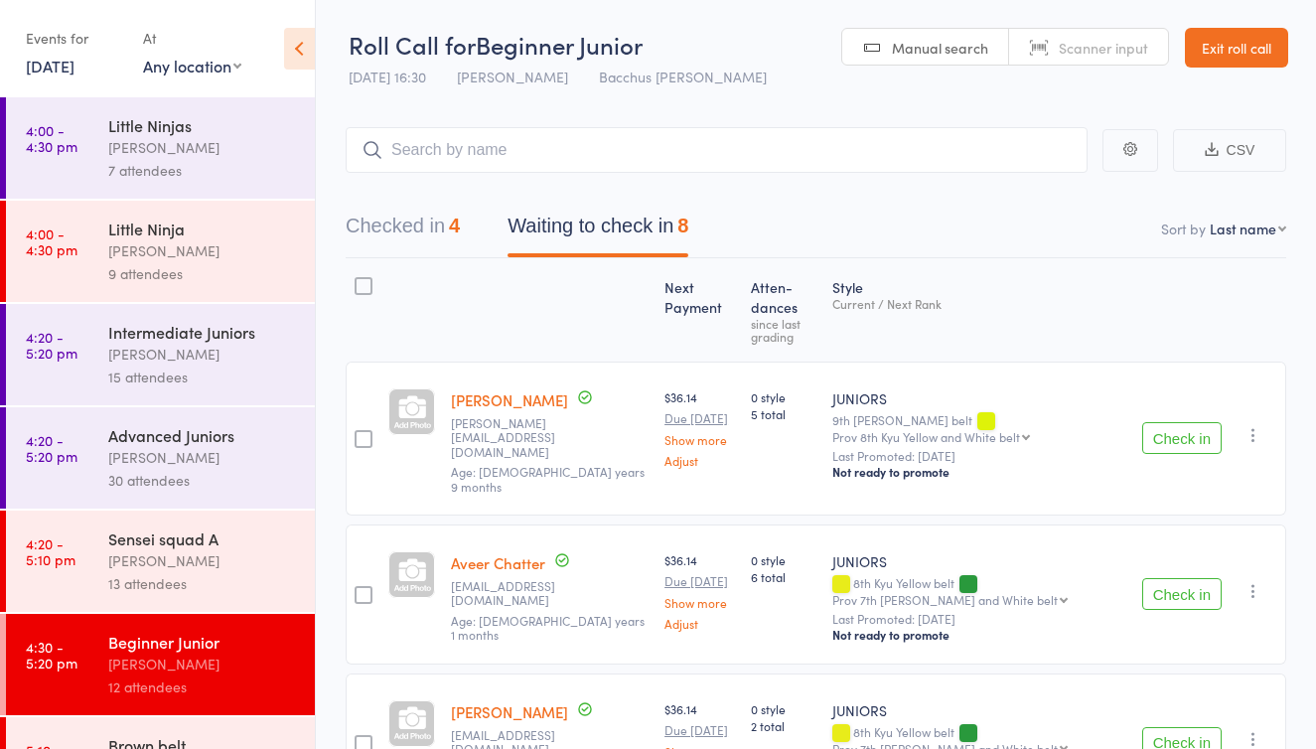
click at [1155, 422] on button "Check in" at bounding box center [1181, 438] width 79 height 32
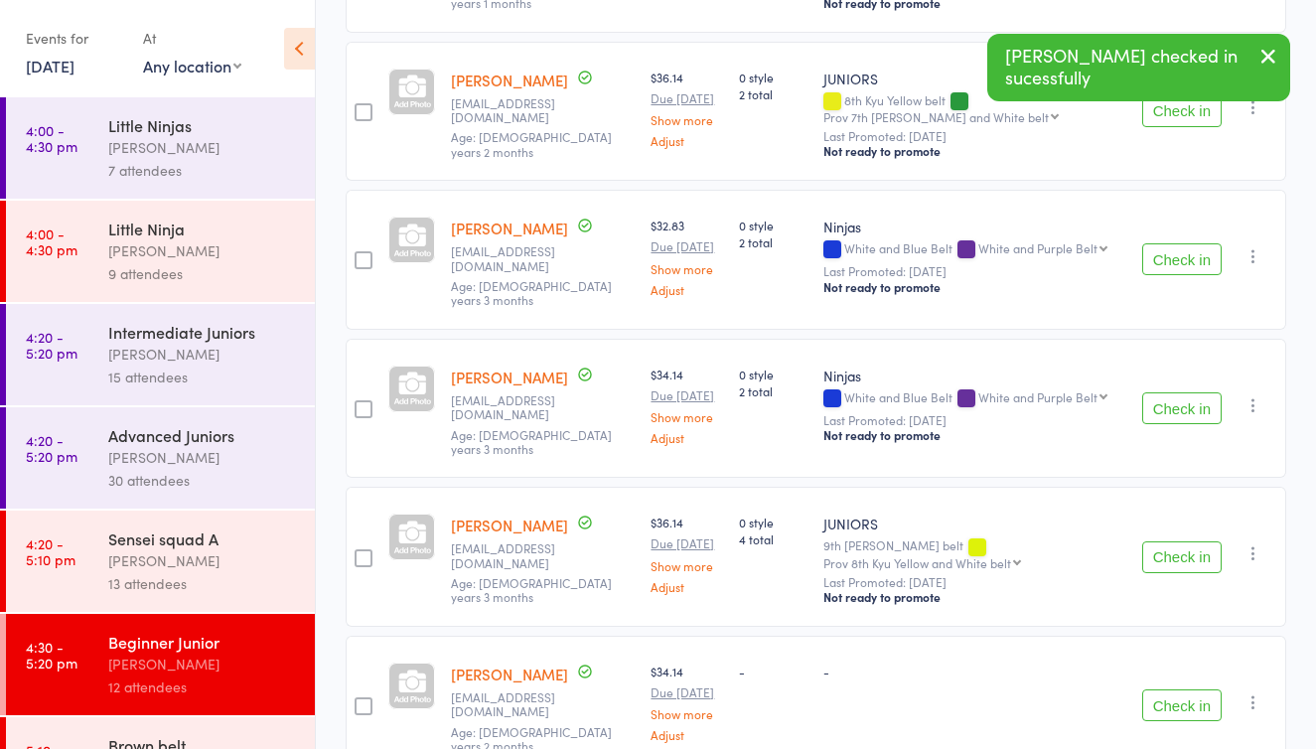
scroll to position [471, 0]
click at [1176, 539] on button "Check in" at bounding box center [1181, 555] width 79 height 32
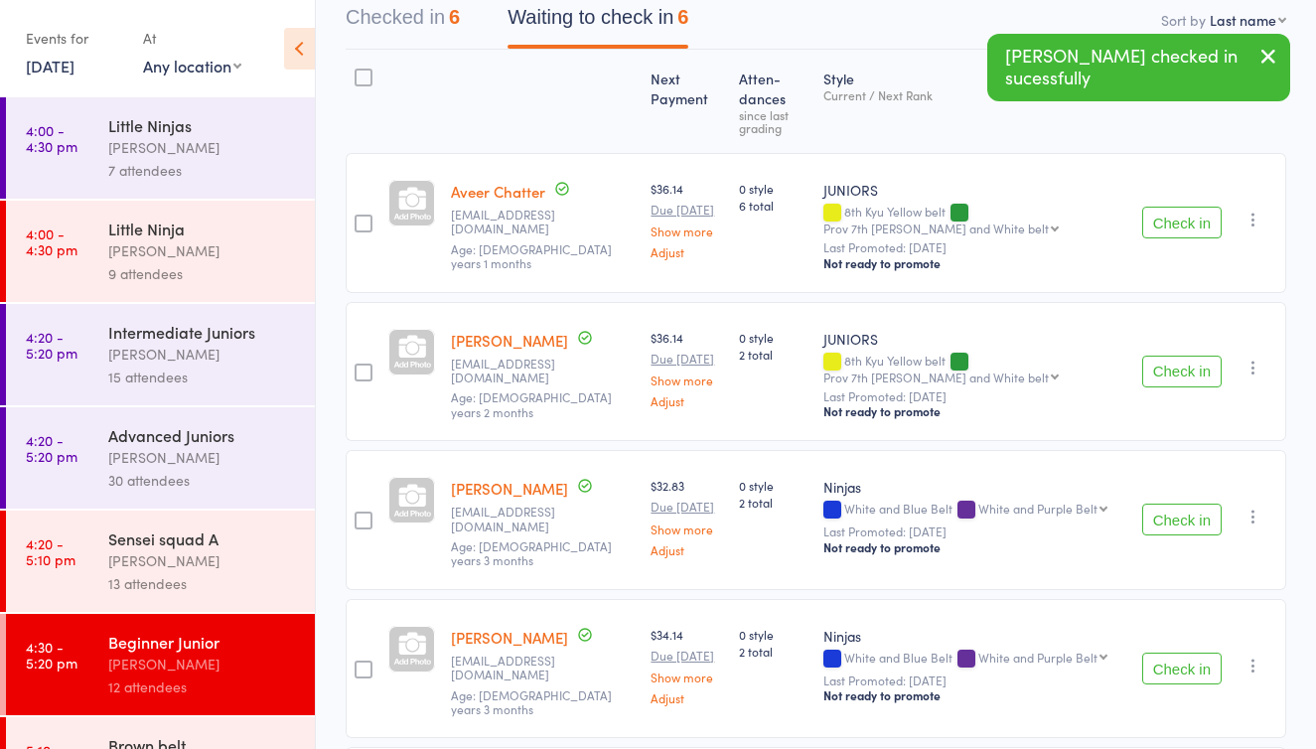
scroll to position [205, 0]
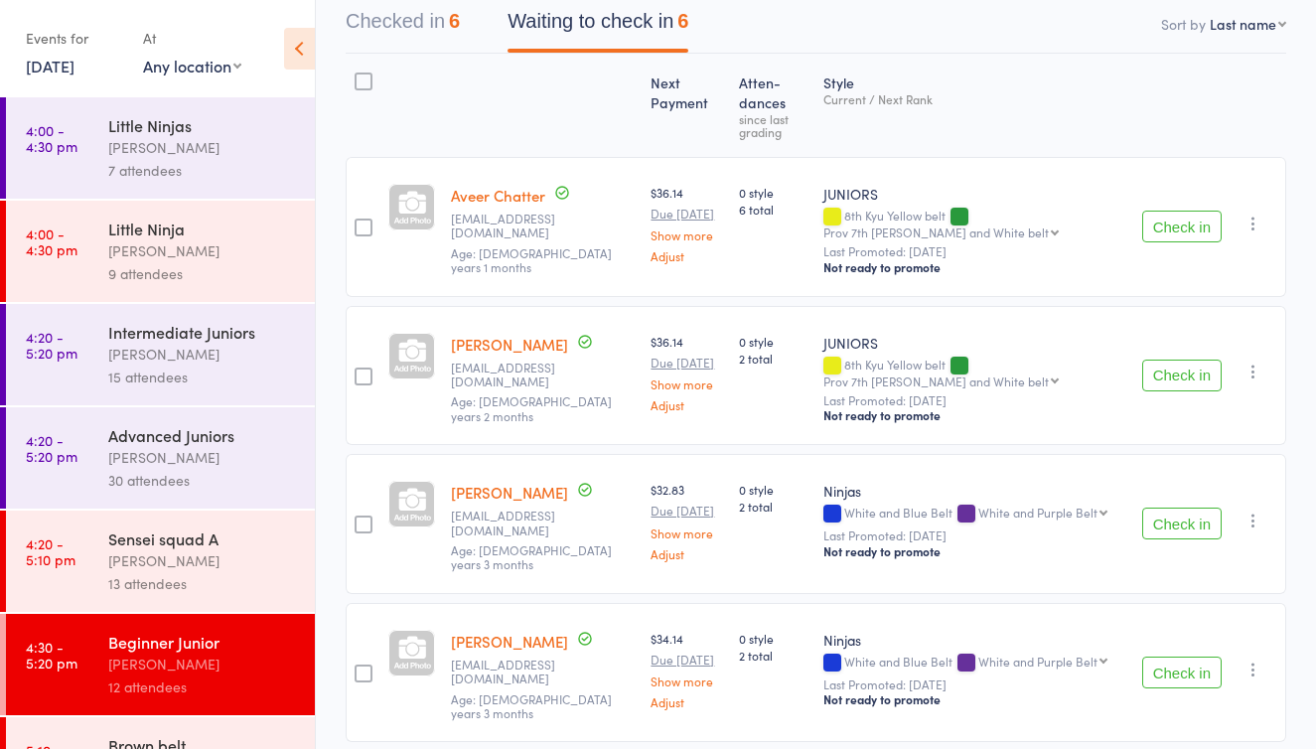
click at [210, 563] on div "[PERSON_NAME]" at bounding box center [203, 560] width 190 height 23
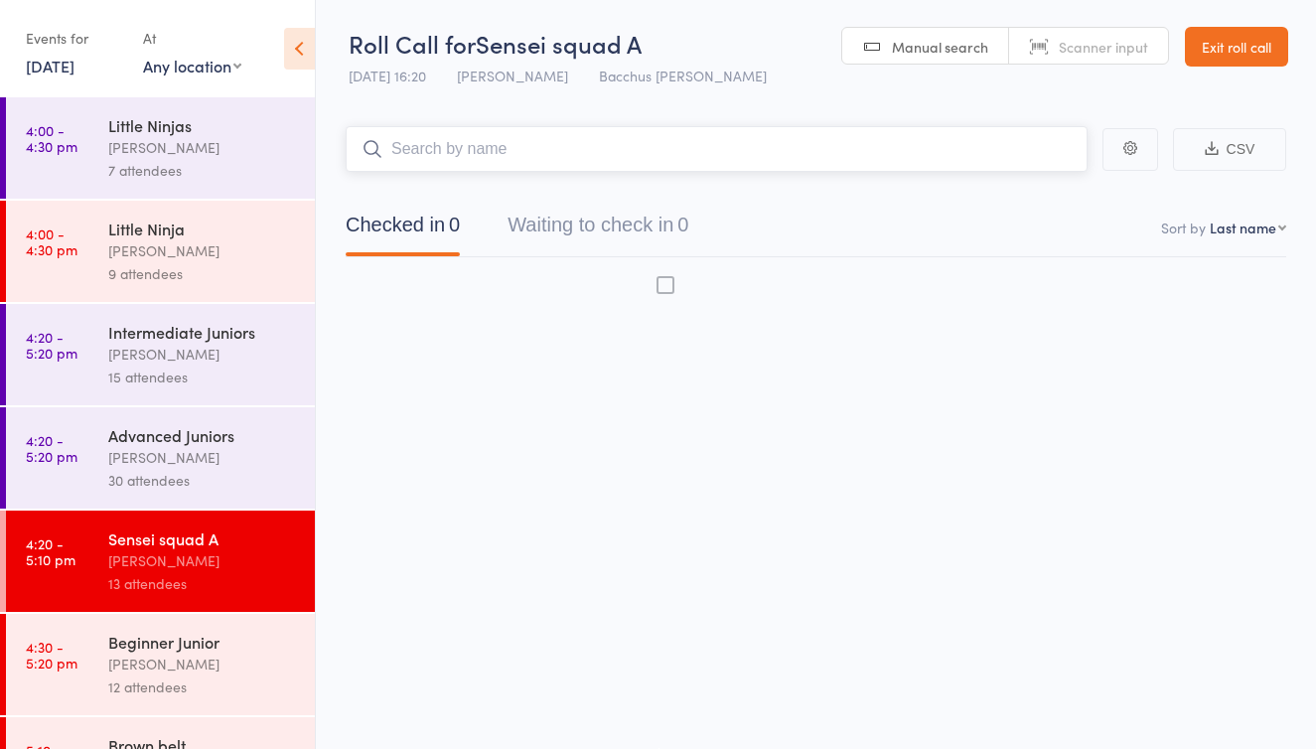
scroll to position [13, 0]
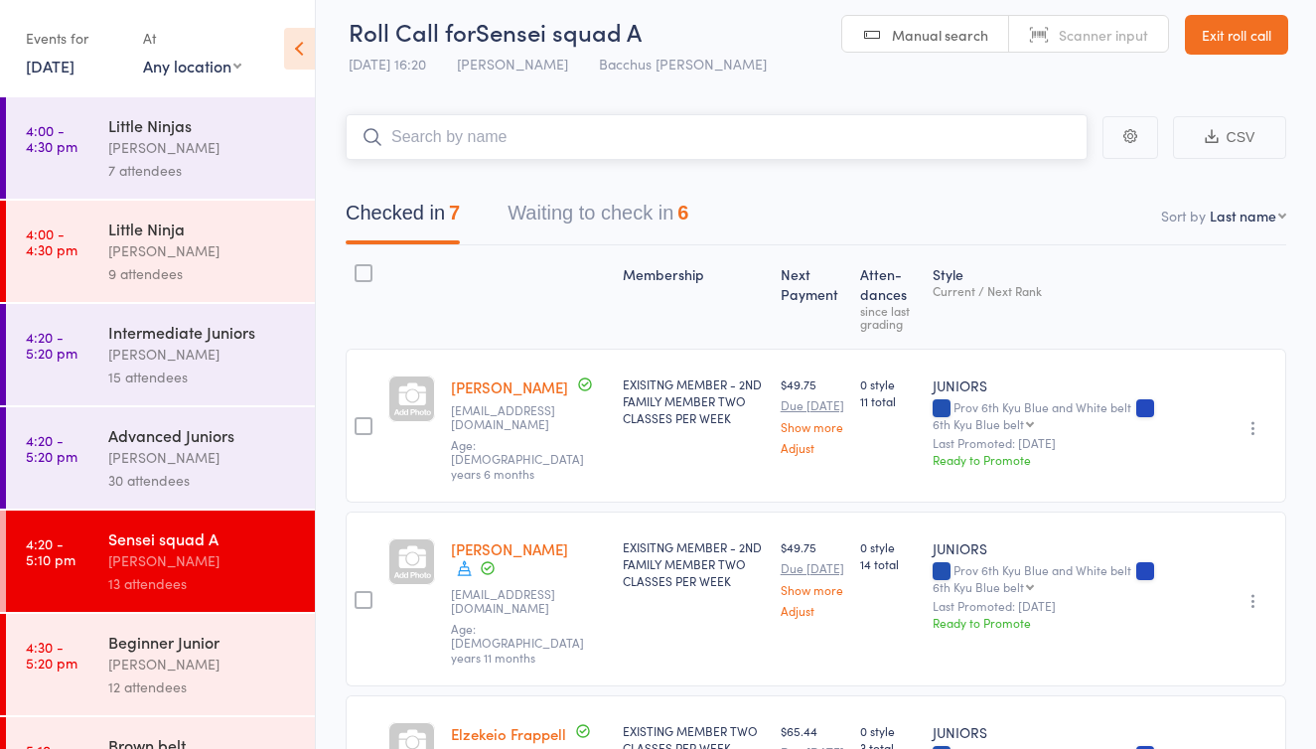
click at [574, 217] on button "Waiting to check in 6" at bounding box center [598, 218] width 181 height 53
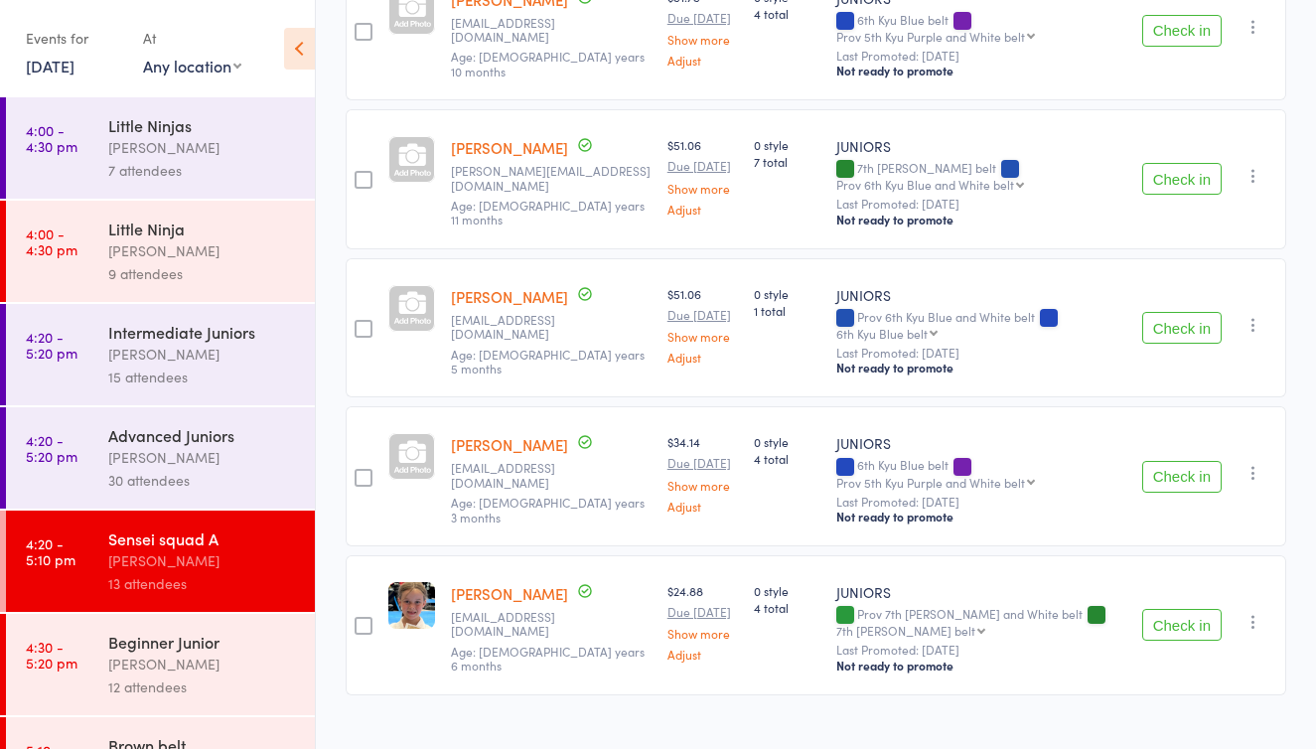
scroll to position [549, 0]
click at [140, 643] on div "Beginner Junior" at bounding box center [203, 642] width 190 height 22
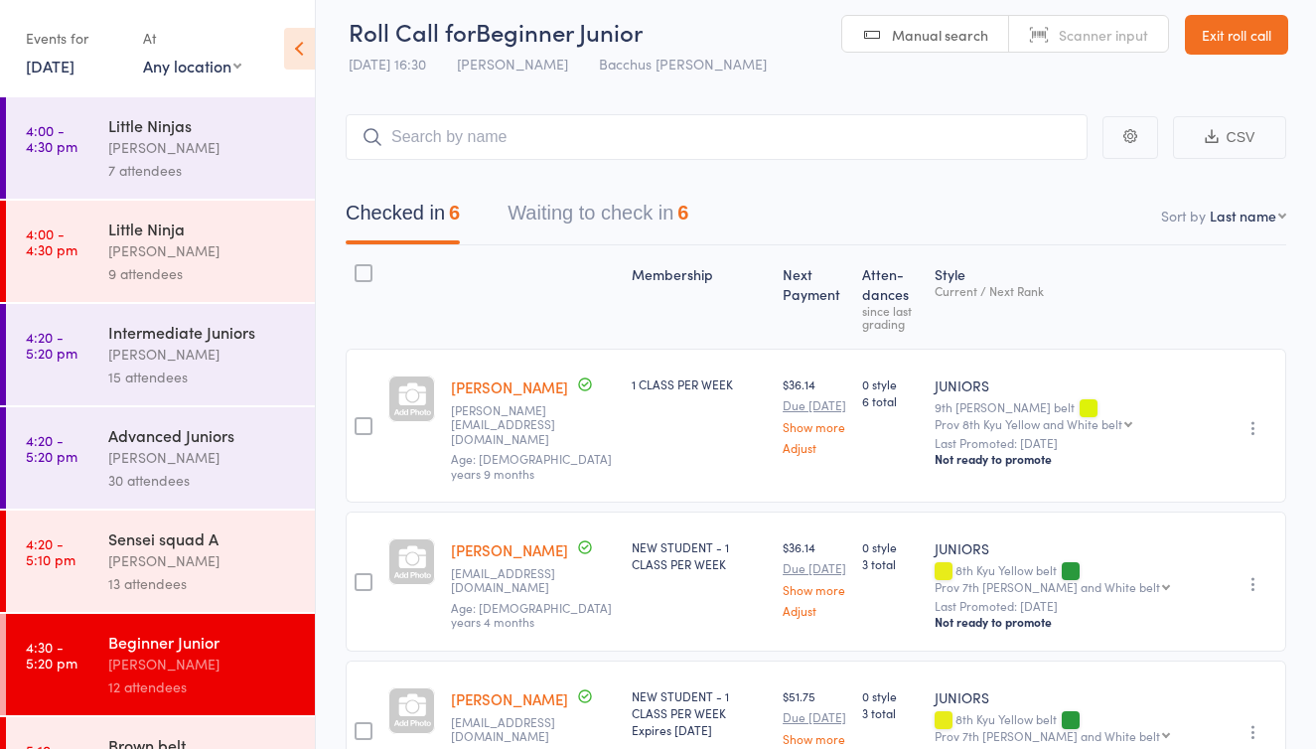
click at [575, 209] on button "Waiting to check in 6" at bounding box center [598, 218] width 181 height 53
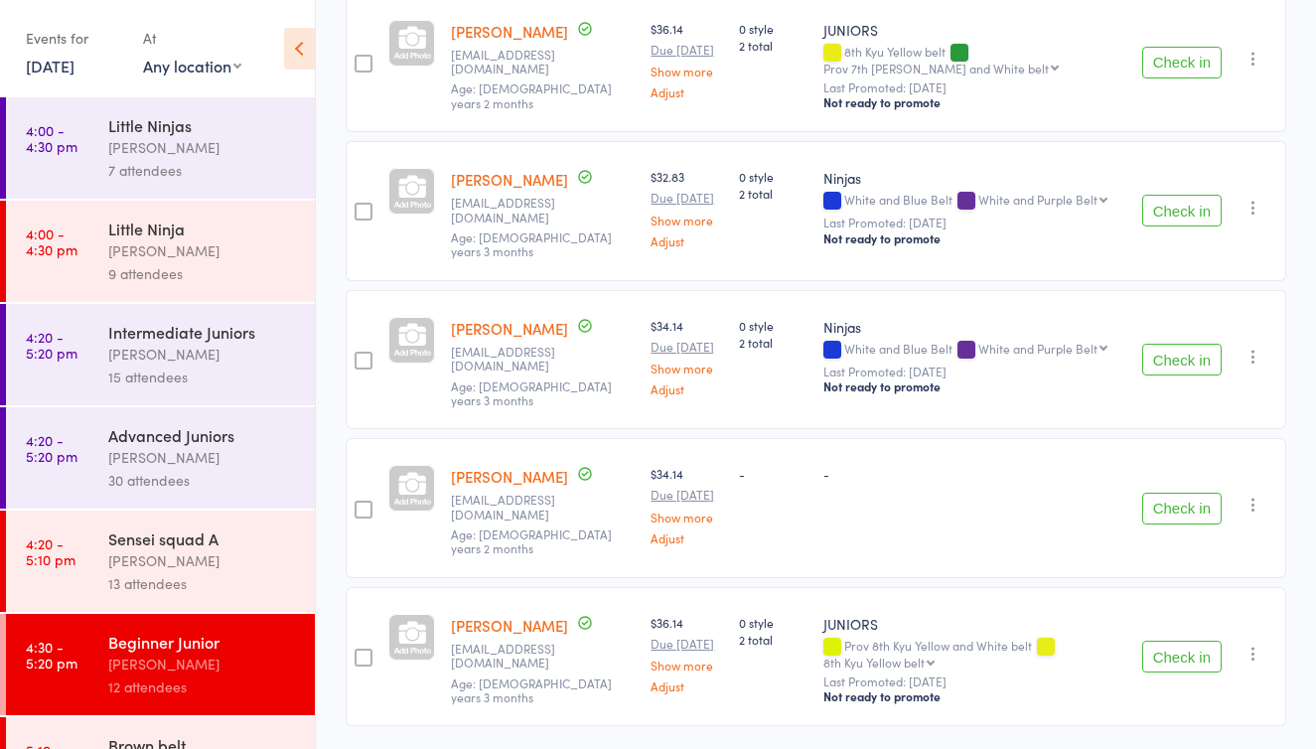
scroll to position [516, 0]
click at [1177, 494] on button "Check in" at bounding box center [1181, 510] width 79 height 32
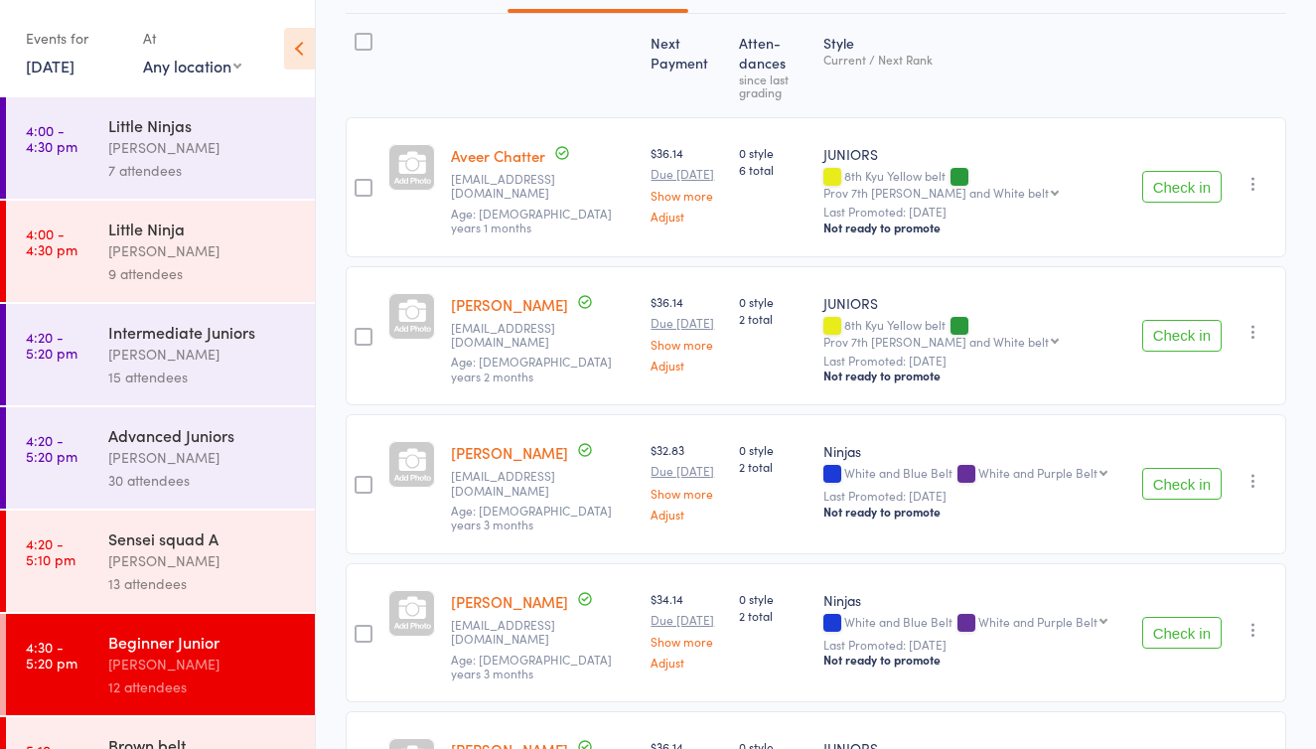
scroll to position [239, 0]
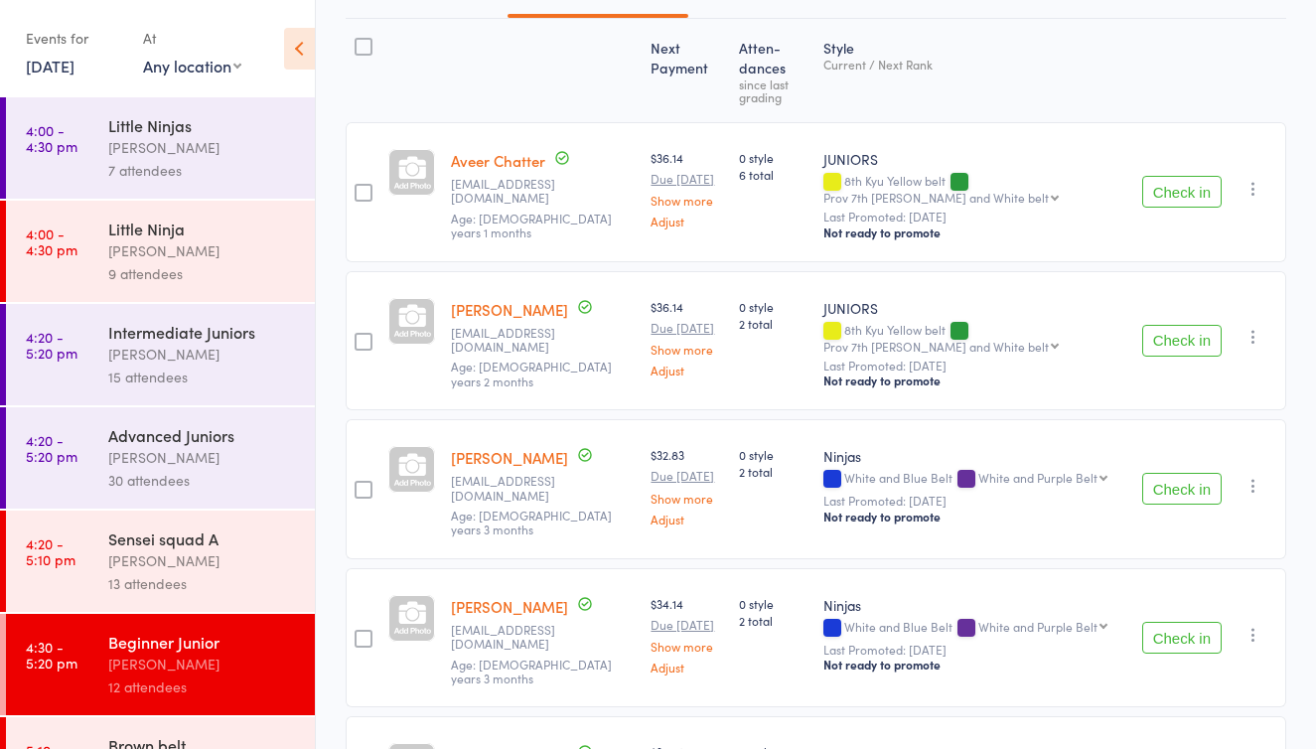
click at [1248, 179] on icon "button" at bounding box center [1253, 189] width 20 height 20
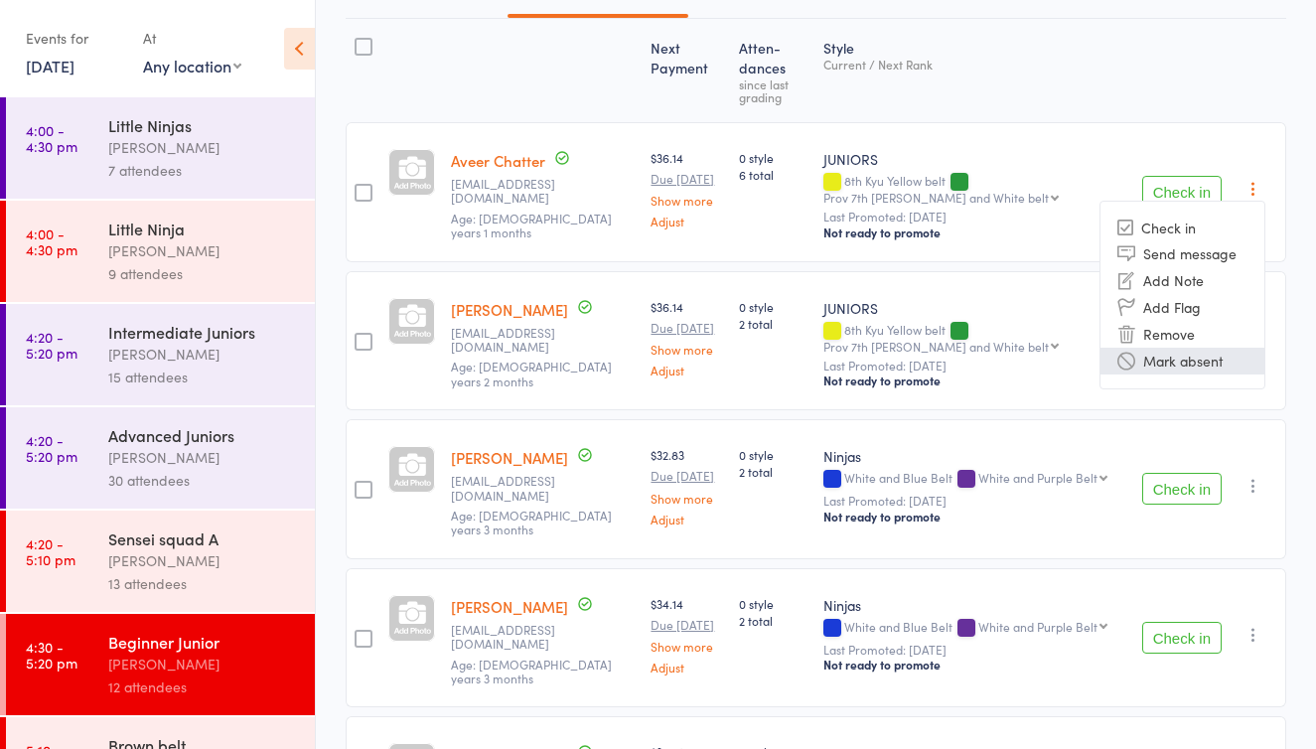
click at [1171, 348] on li "Mark absent" at bounding box center [1182, 361] width 164 height 27
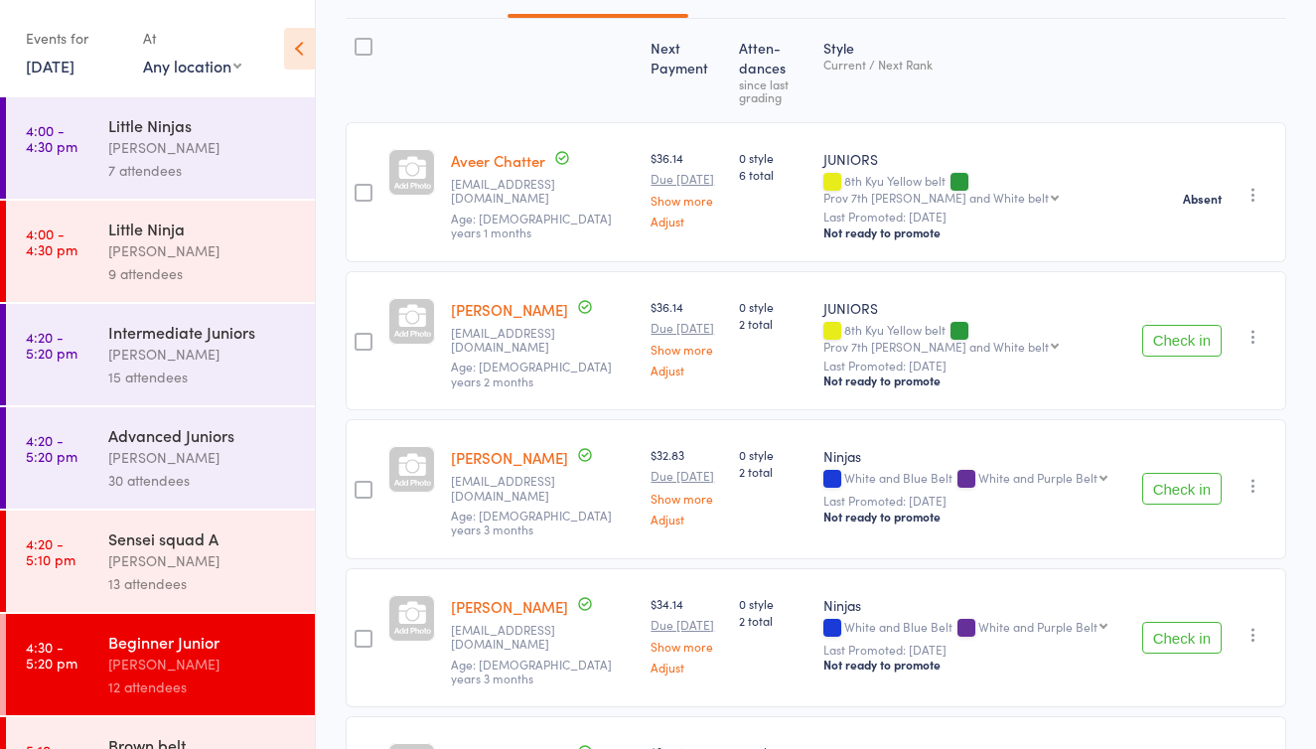
click at [1250, 327] on icon "button" at bounding box center [1253, 337] width 20 height 20
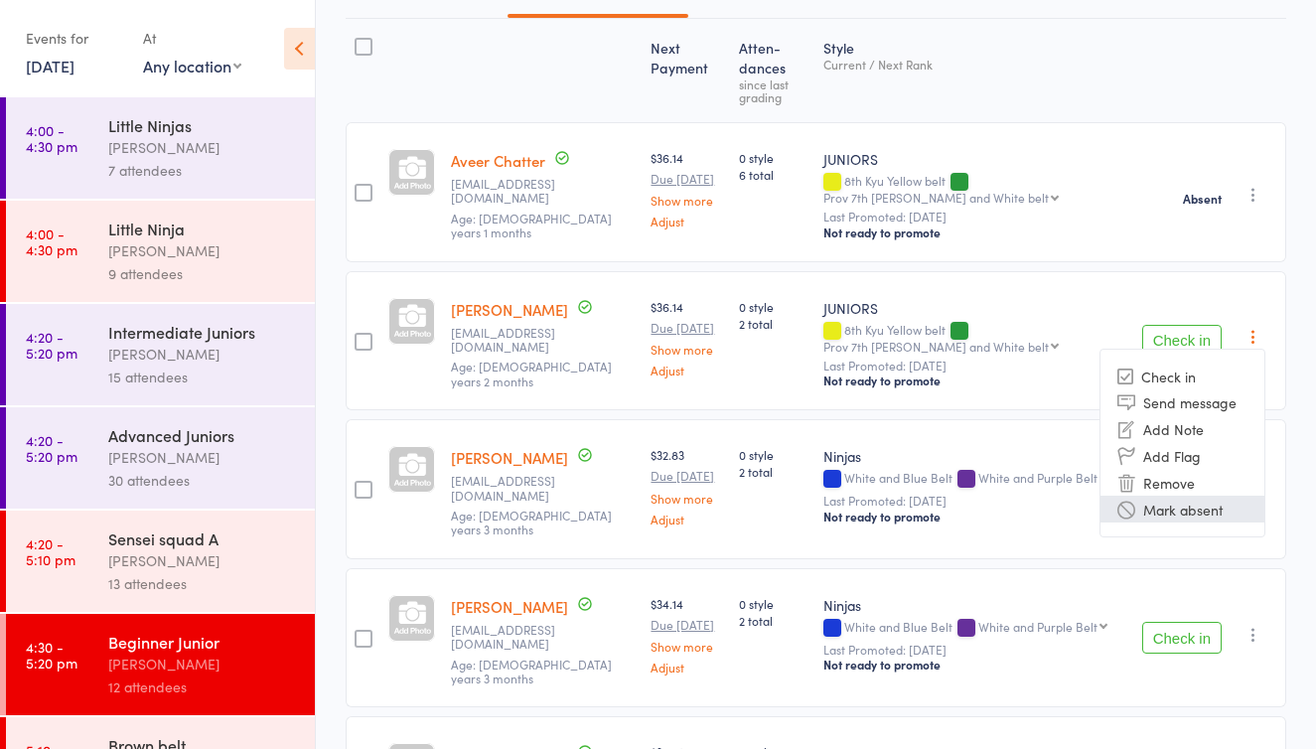
click at [1192, 496] on li "Mark absent" at bounding box center [1182, 509] width 164 height 27
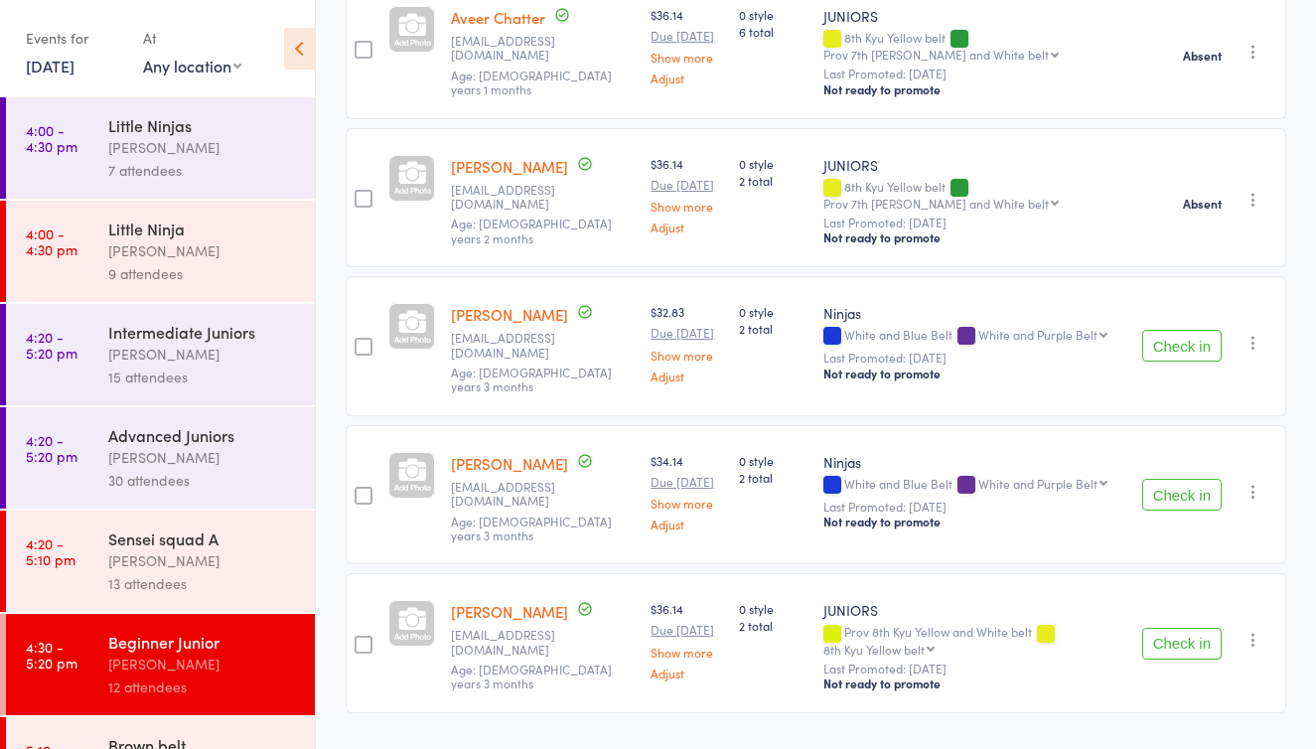
scroll to position [381, 0]
click at [1251, 334] on icon "button" at bounding box center [1253, 344] width 20 height 20
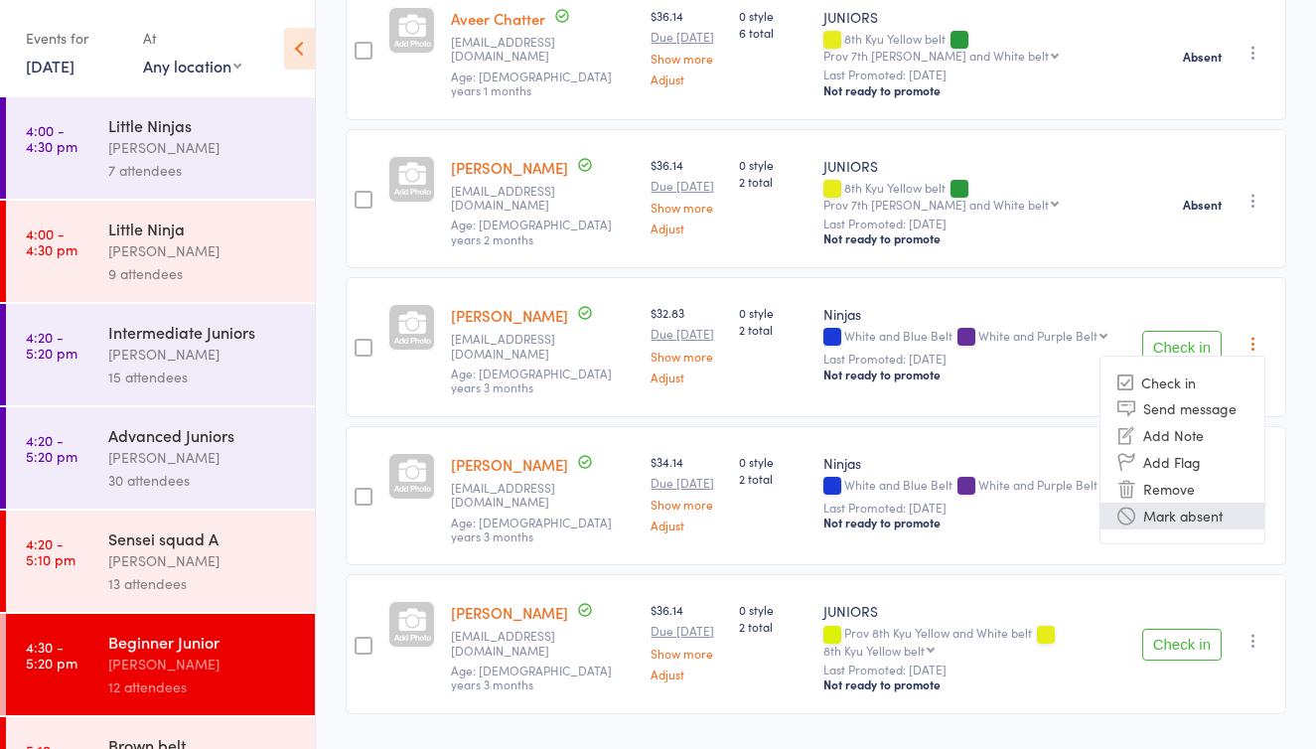
click at [1184, 503] on li "Mark absent" at bounding box center [1182, 516] width 164 height 27
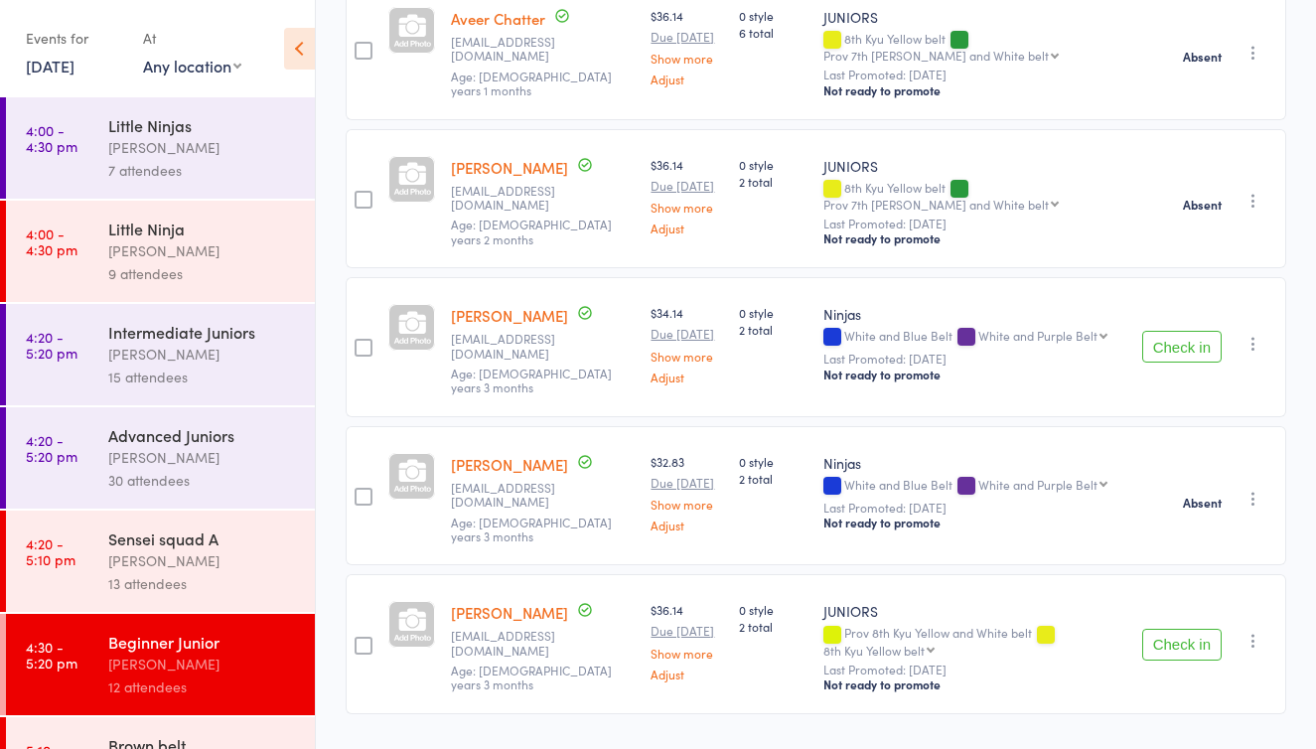
click at [1244, 489] on icon "button" at bounding box center [1253, 499] width 20 height 20
click at [1270, 331] on div "Check in Check in Send message Add Note Add Flag Remove Mark absent" at bounding box center [1210, 347] width 152 height 140
click at [1255, 334] on icon "button" at bounding box center [1253, 344] width 20 height 20
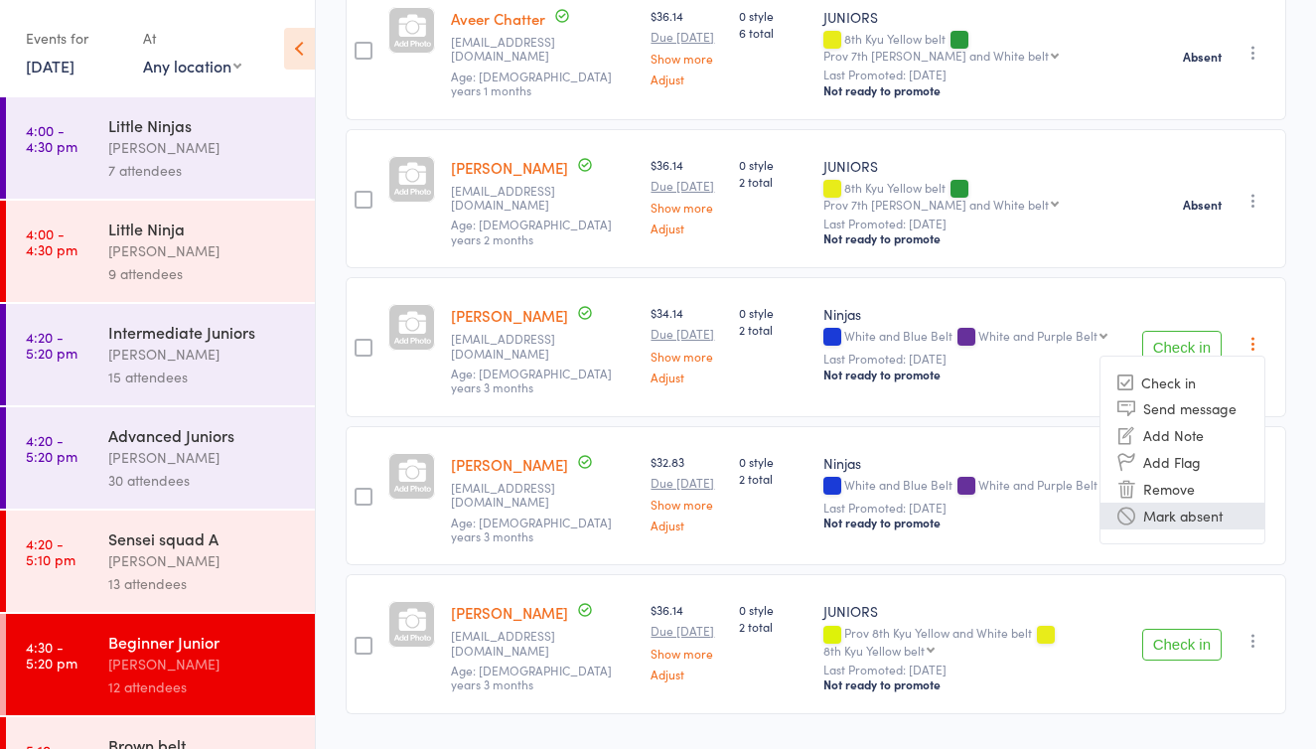
click at [1235, 503] on li "Mark absent" at bounding box center [1182, 516] width 164 height 27
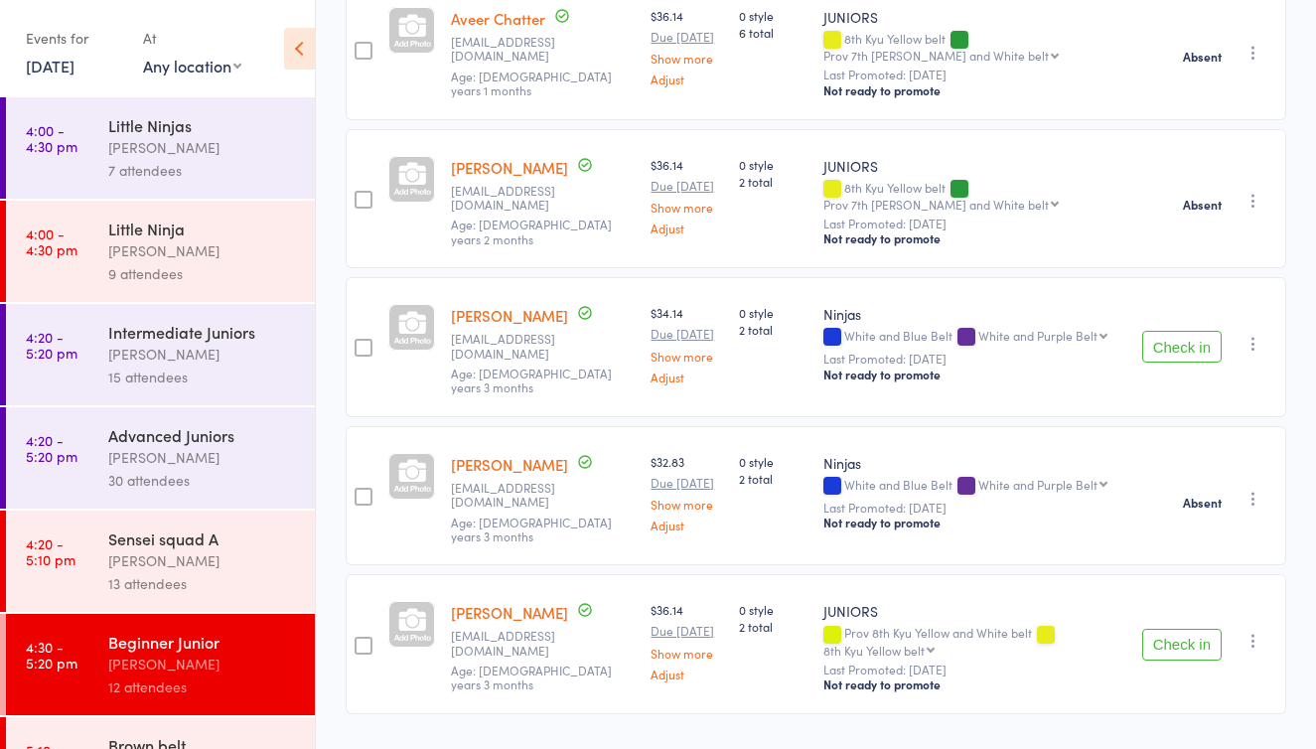
click at [1253, 631] on icon "button" at bounding box center [1253, 641] width 20 height 20
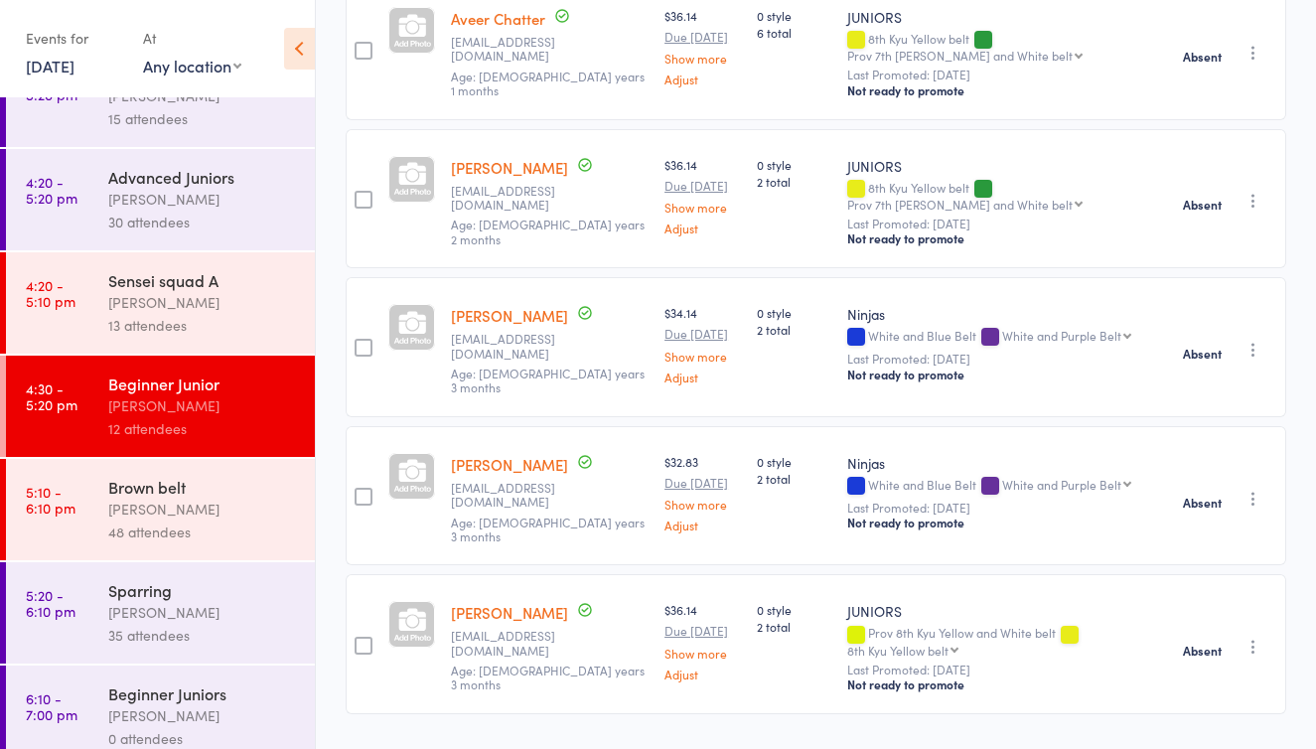
click at [180, 525] on div "48 attendees" at bounding box center [203, 531] width 190 height 23
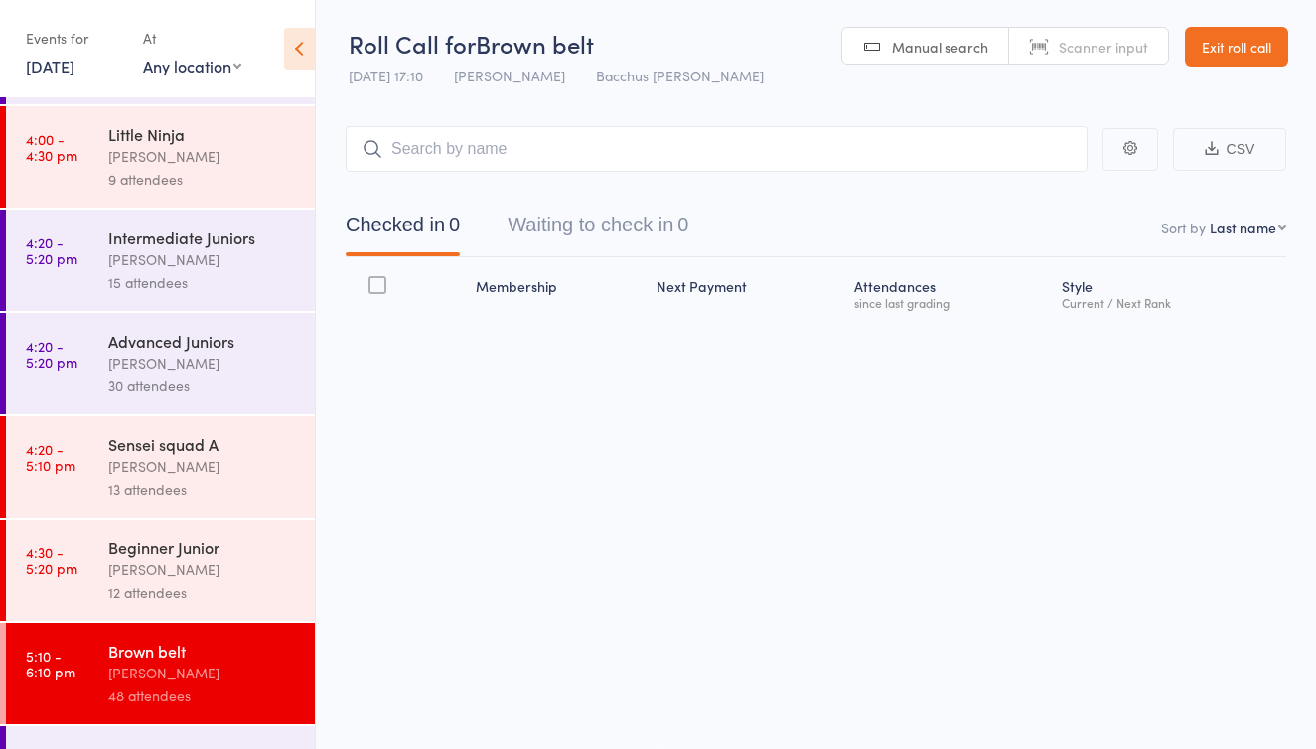
scroll to position [111, 0]
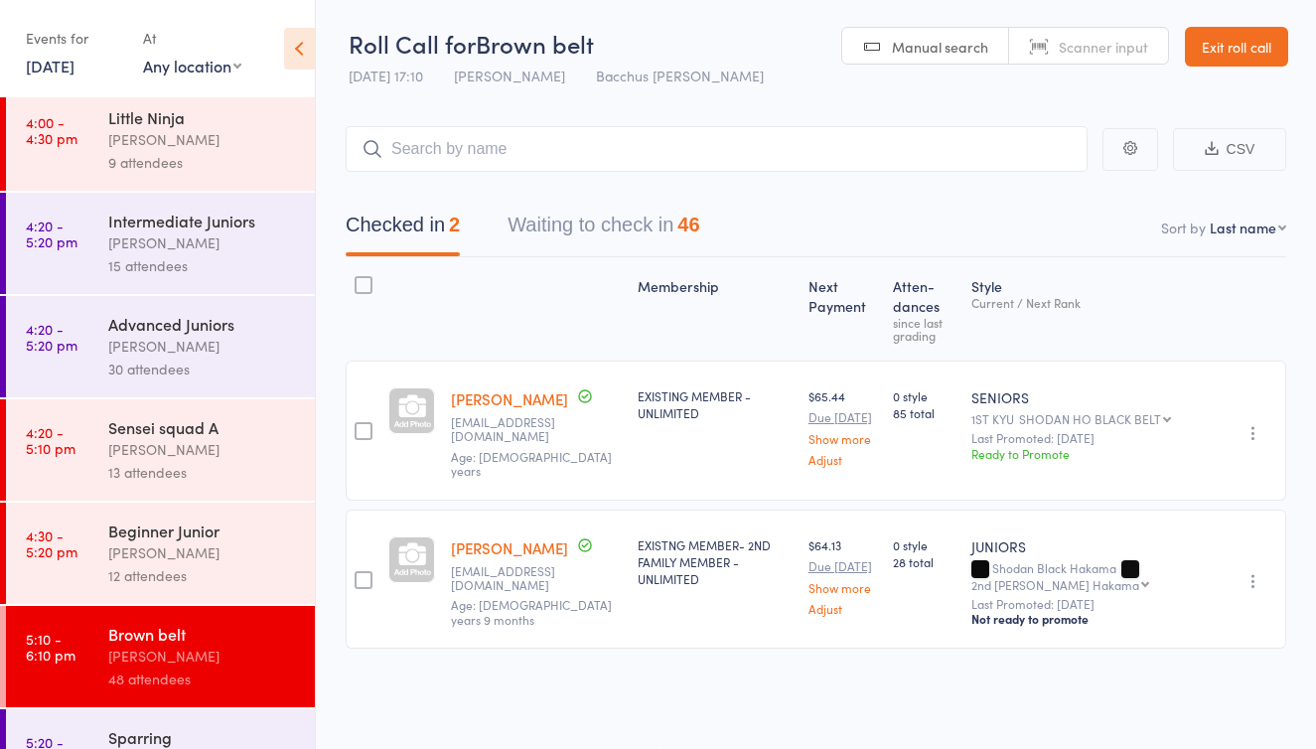
click at [599, 219] on button "Waiting to check in 46" at bounding box center [604, 230] width 192 height 53
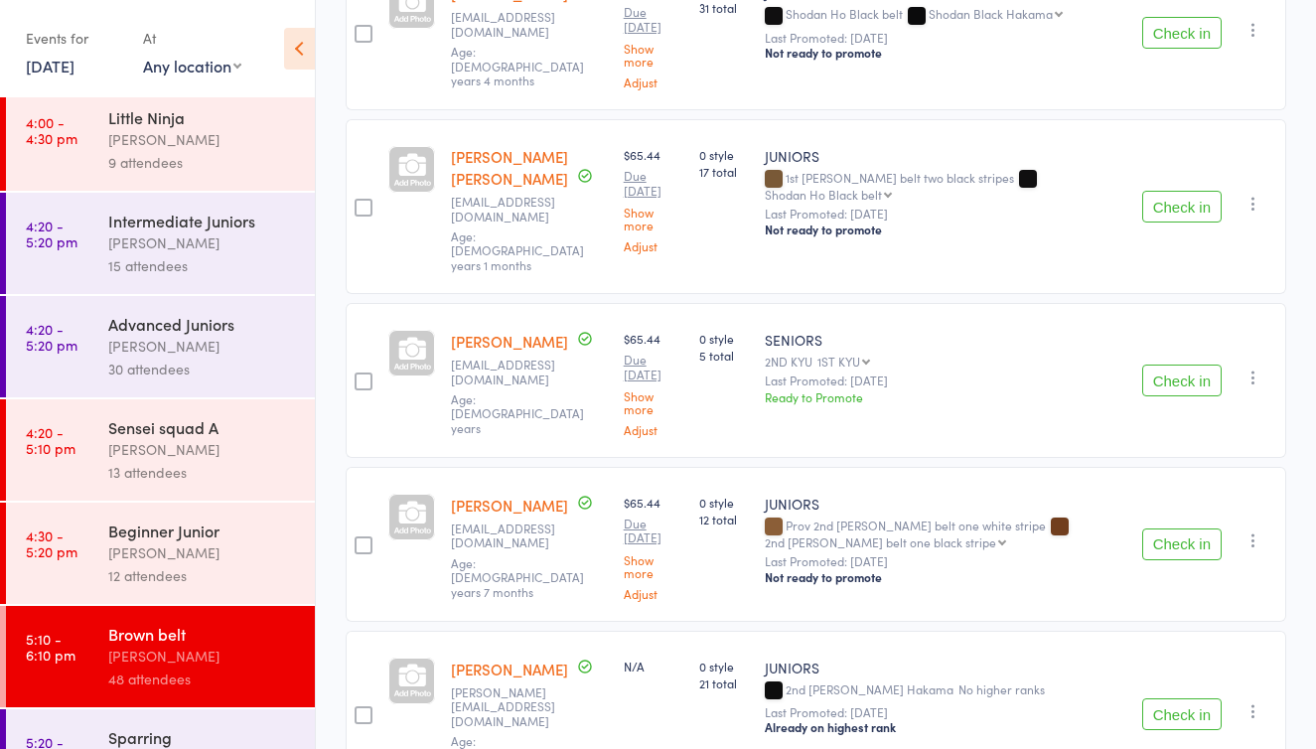
scroll to position [6937, 0]
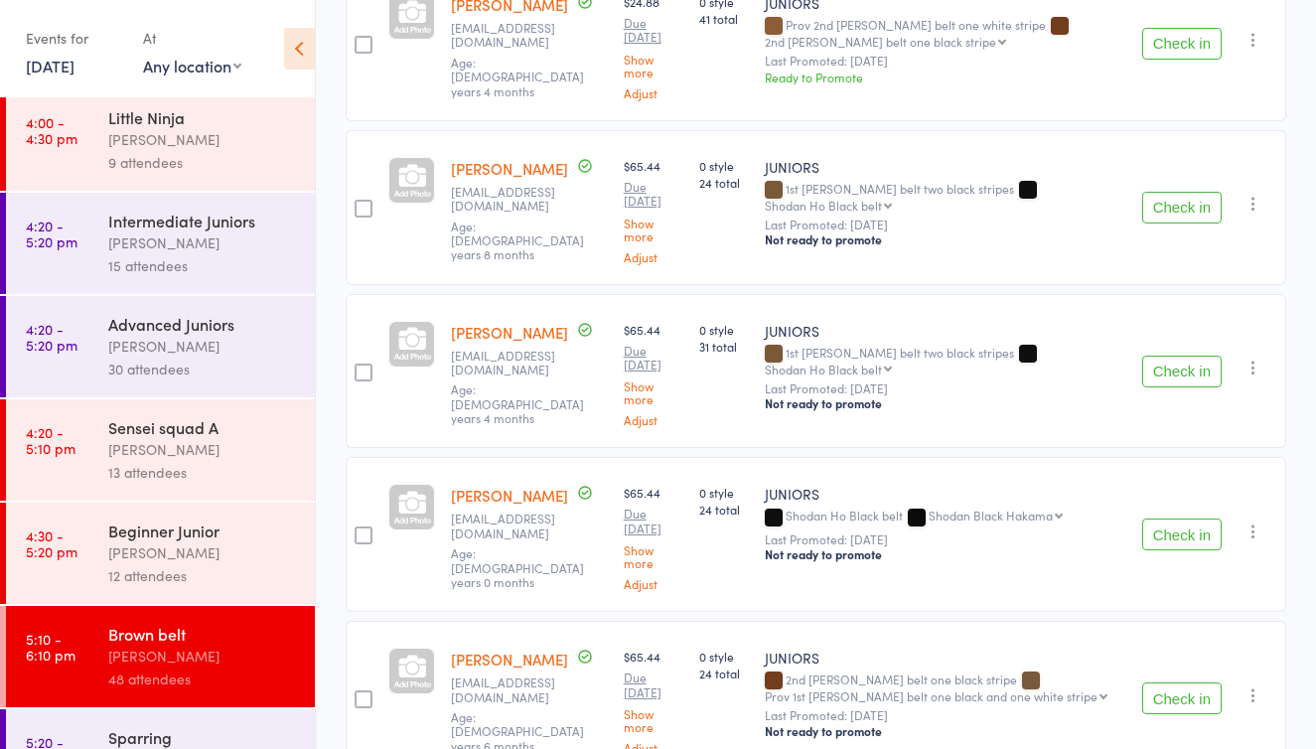
scroll to position [2670, 0]
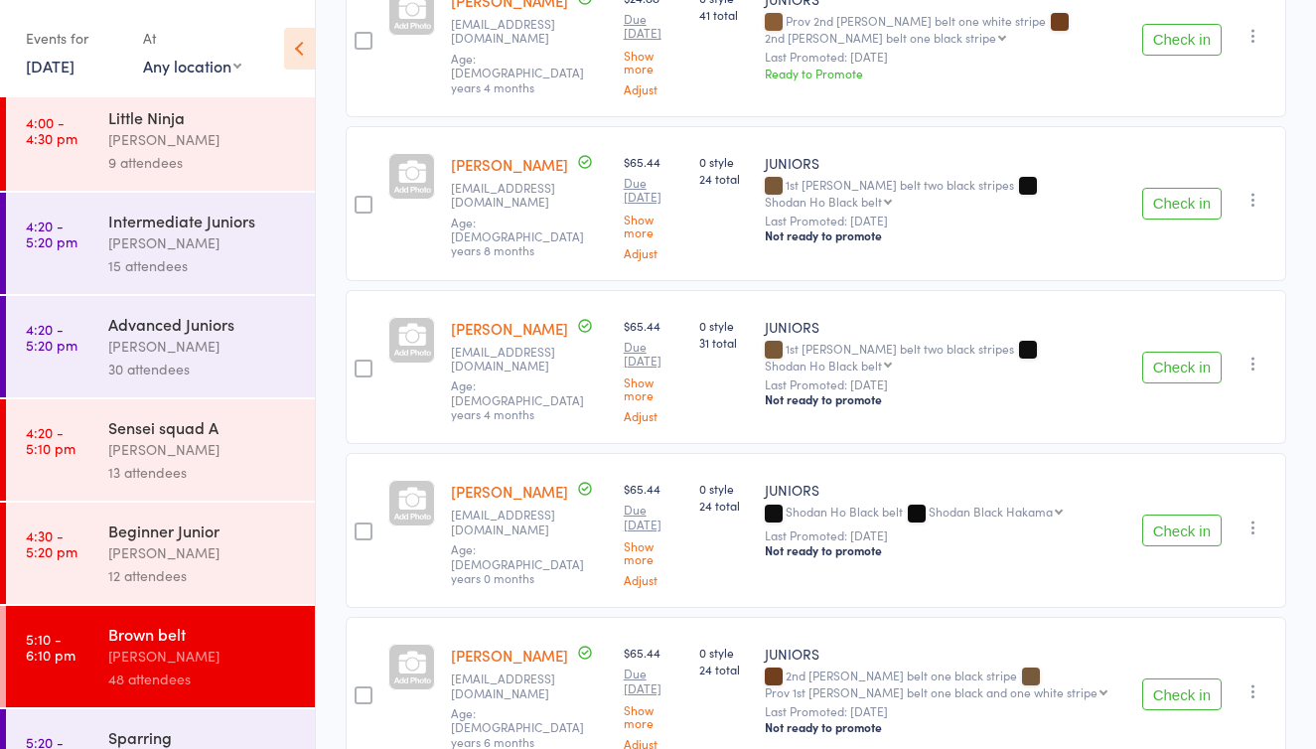
click at [1164, 678] on button "Check in" at bounding box center [1181, 694] width 79 height 32
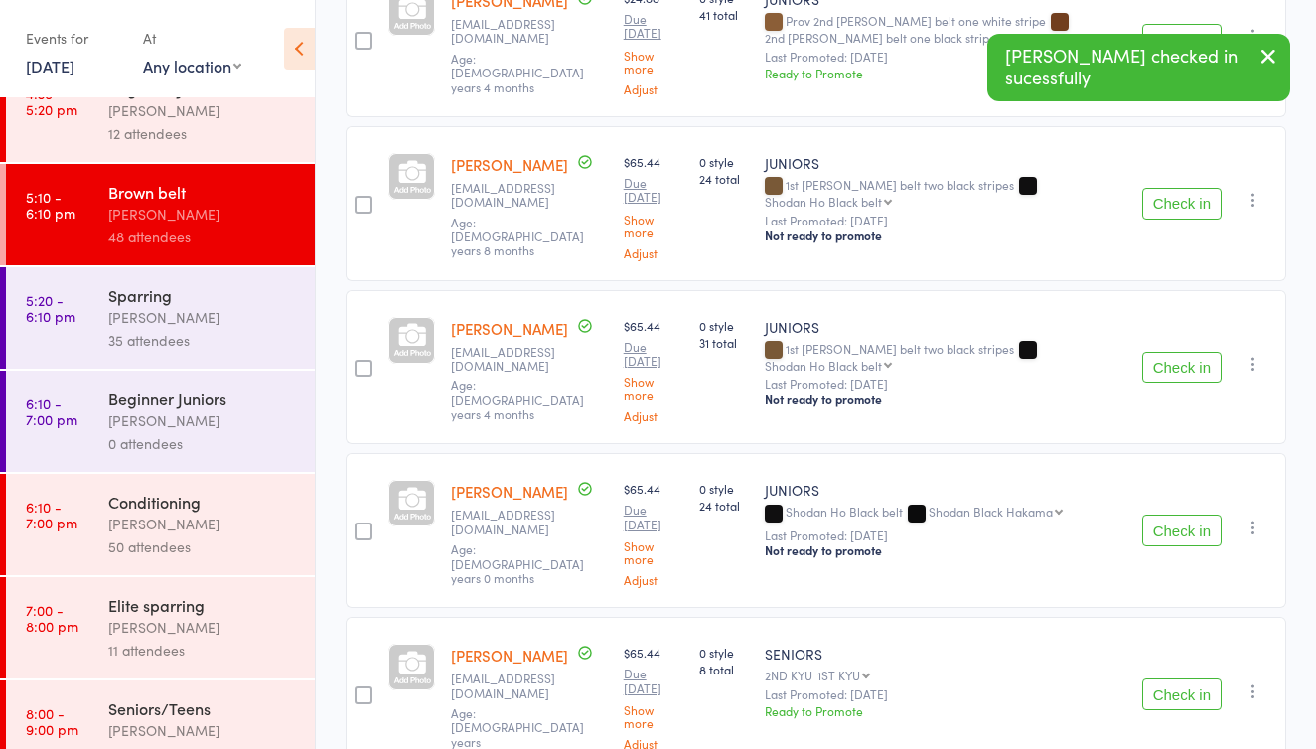
scroll to position [554, 0]
click at [228, 537] on div "50 attendees" at bounding box center [203, 545] width 190 height 23
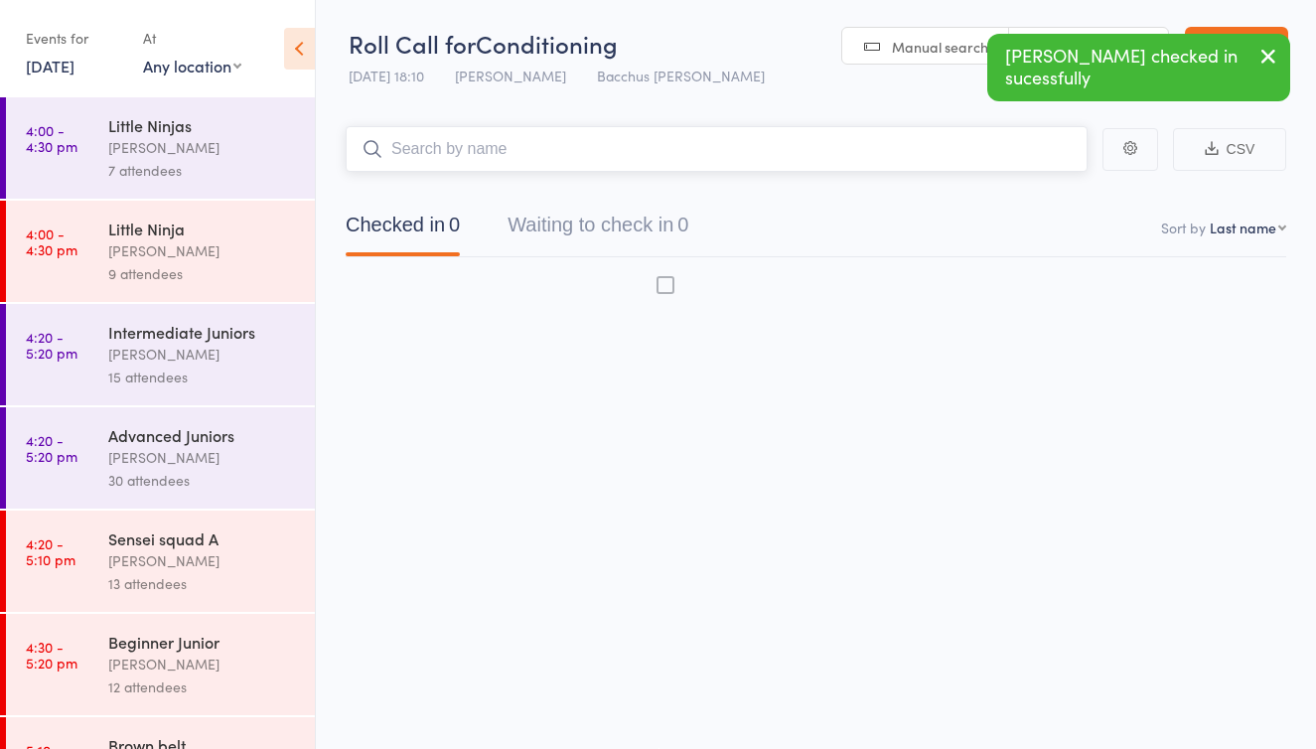
scroll to position [13, 0]
click at [638, 213] on button "Waiting to check in 0" at bounding box center [598, 230] width 181 height 53
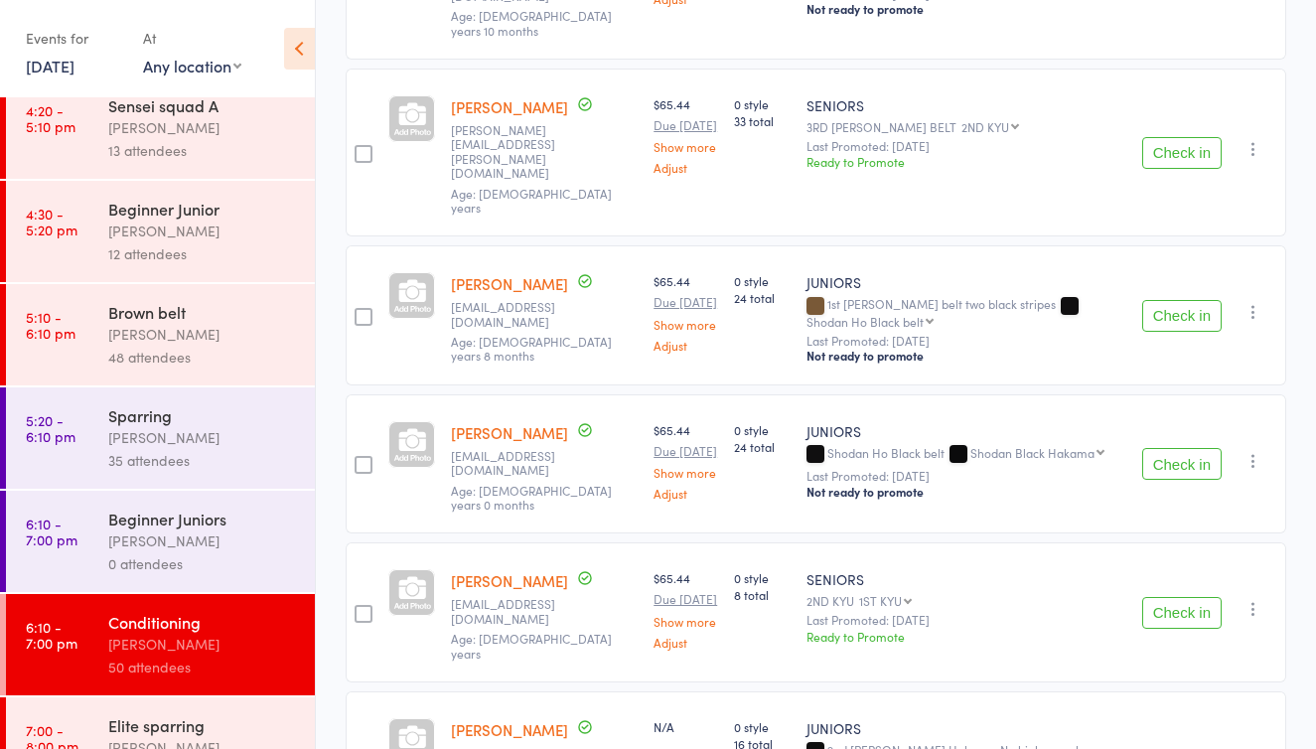
scroll to position [435, 0]
click at [206, 355] on div "48 attendees" at bounding box center [203, 355] width 190 height 23
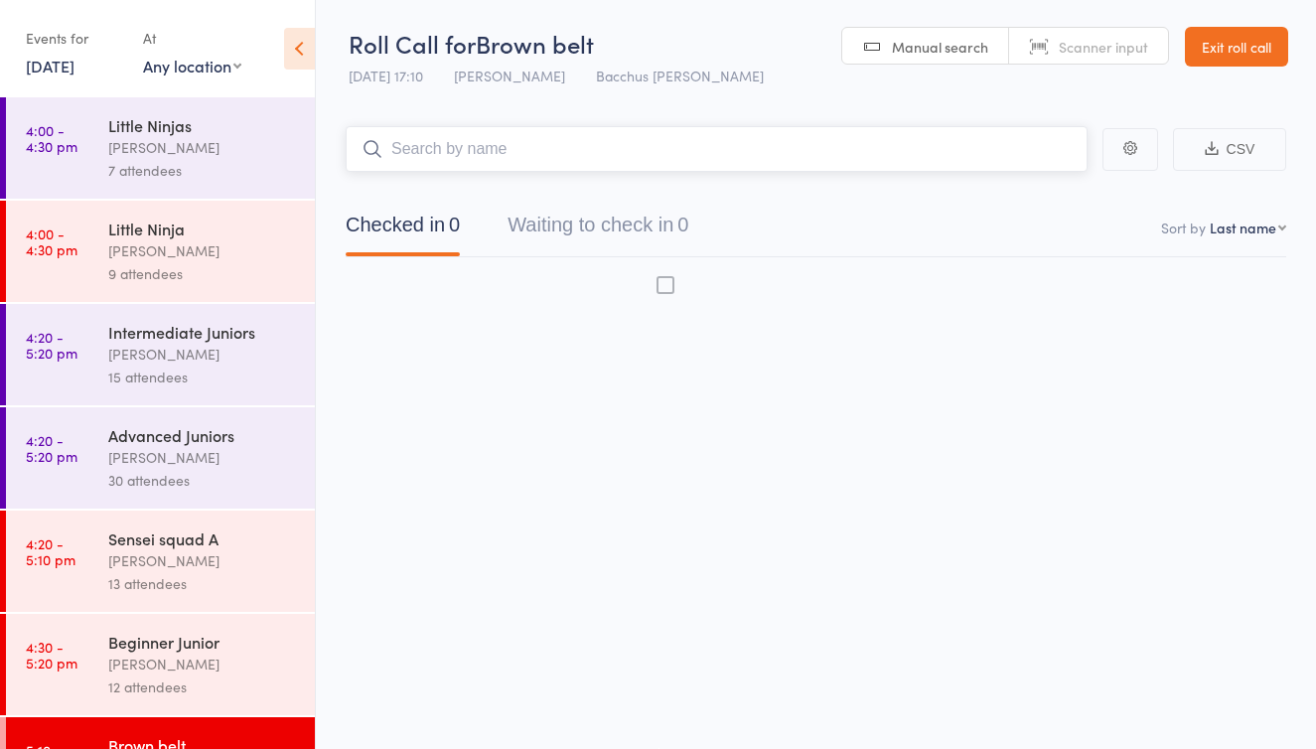
scroll to position [13, 0]
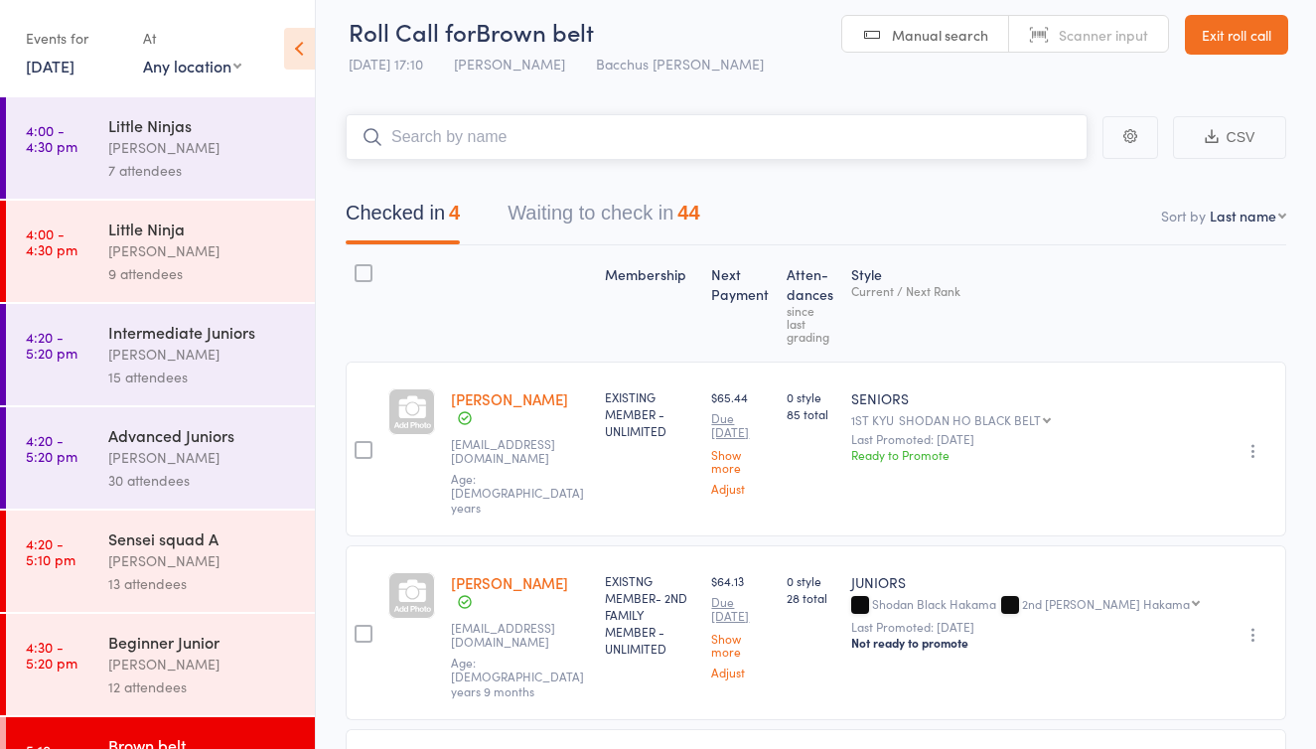
click at [624, 213] on button "Waiting to check in 44" at bounding box center [604, 218] width 192 height 53
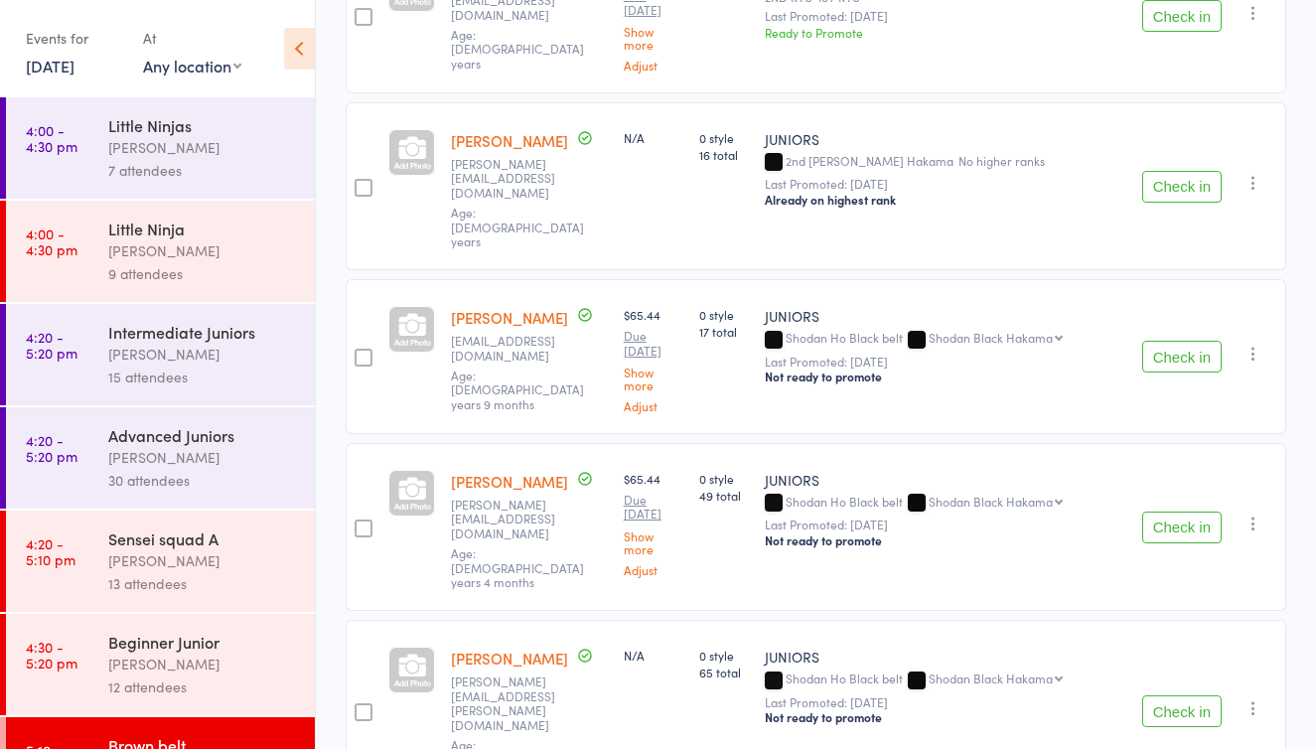
scroll to position [3351, 0]
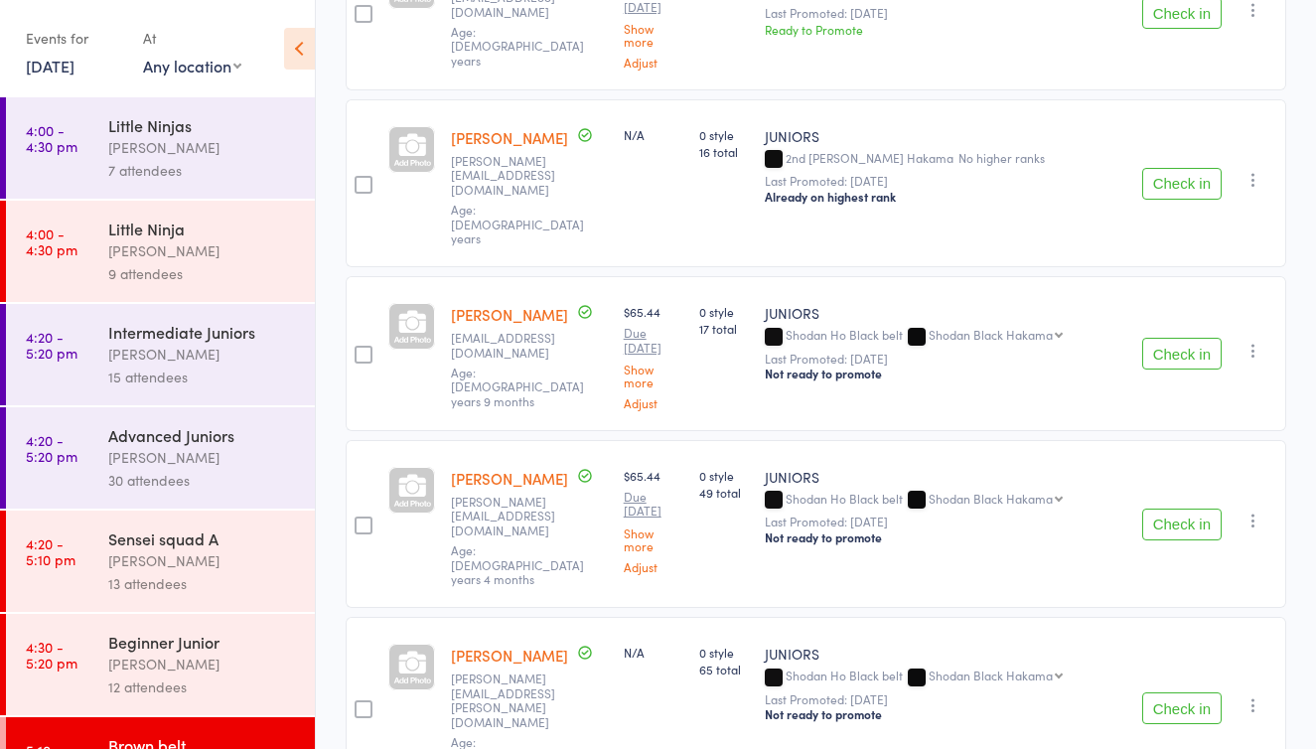
click at [1248, 341] on icon "button" at bounding box center [1253, 351] width 20 height 20
click at [1178, 510] on li "Mark absent" at bounding box center [1182, 523] width 164 height 27
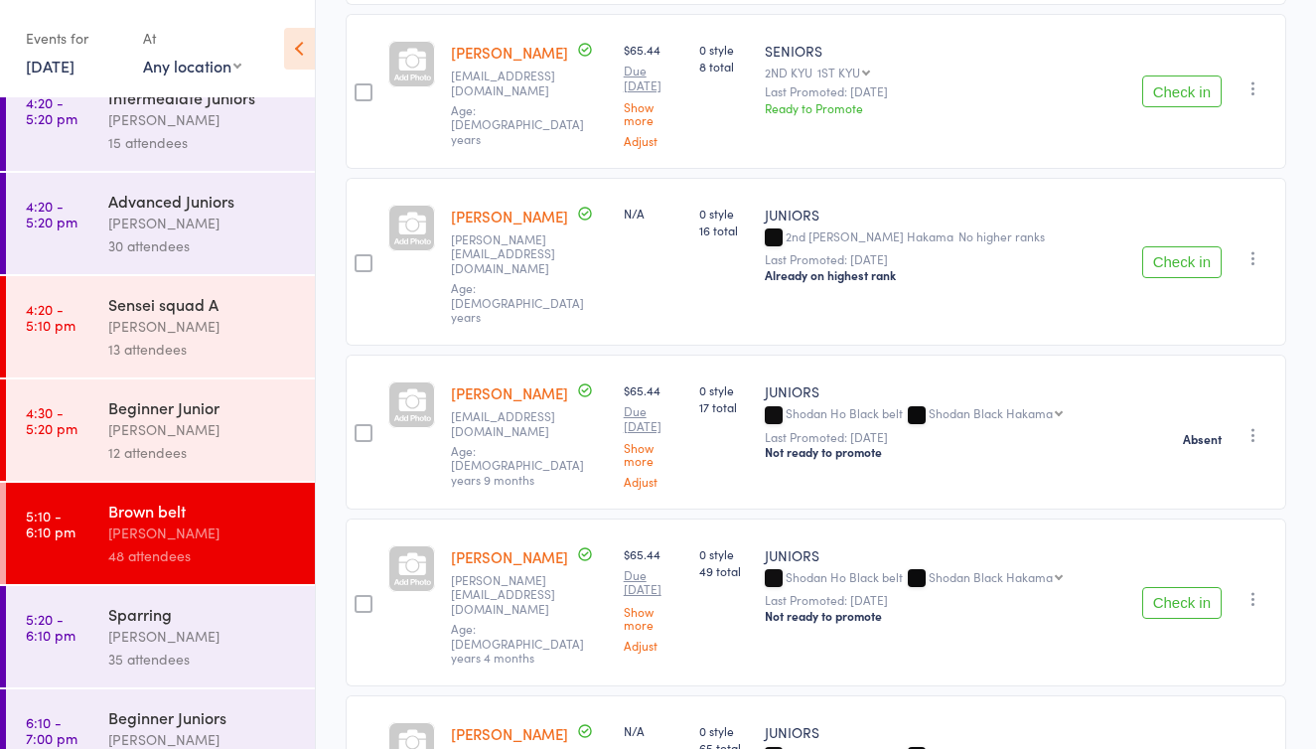
scroll to position [3274, 0]
click at [1167, 586] on button "Check in" at bounding box center [1181, 602] width 79 height 32
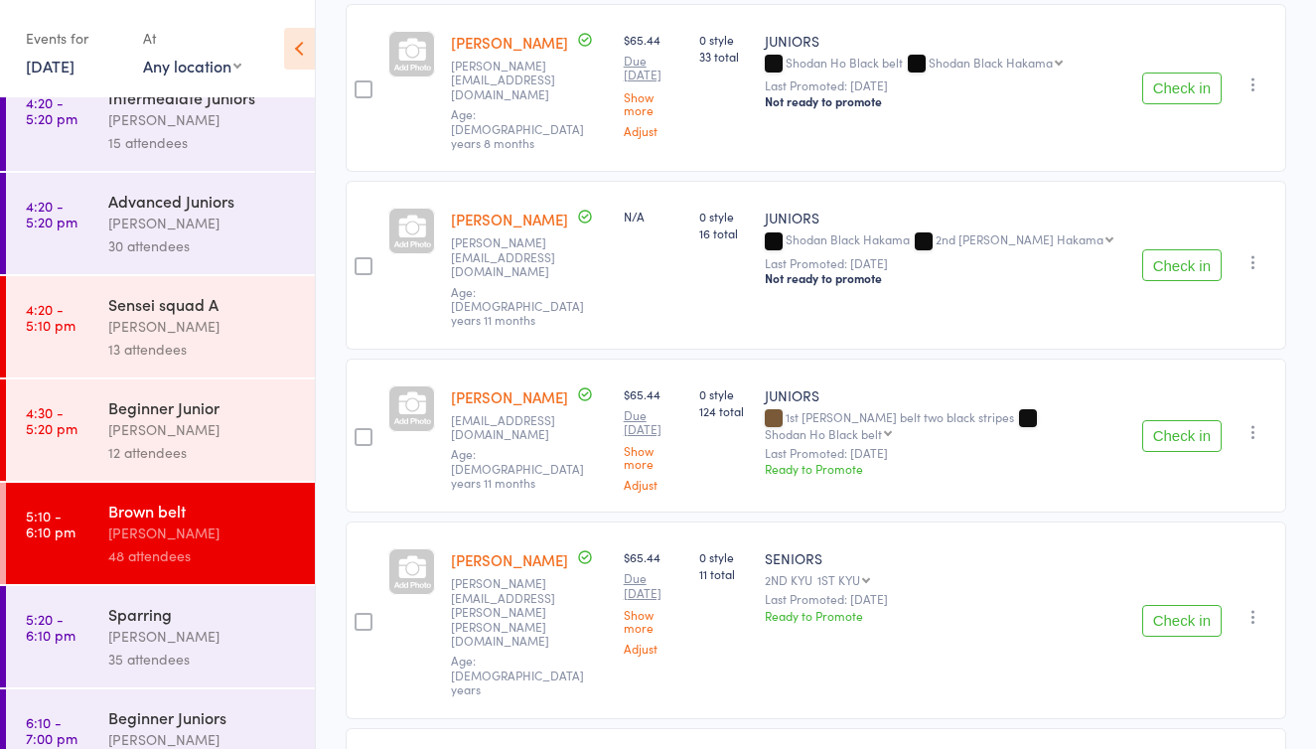
scroll to position [364, 0]
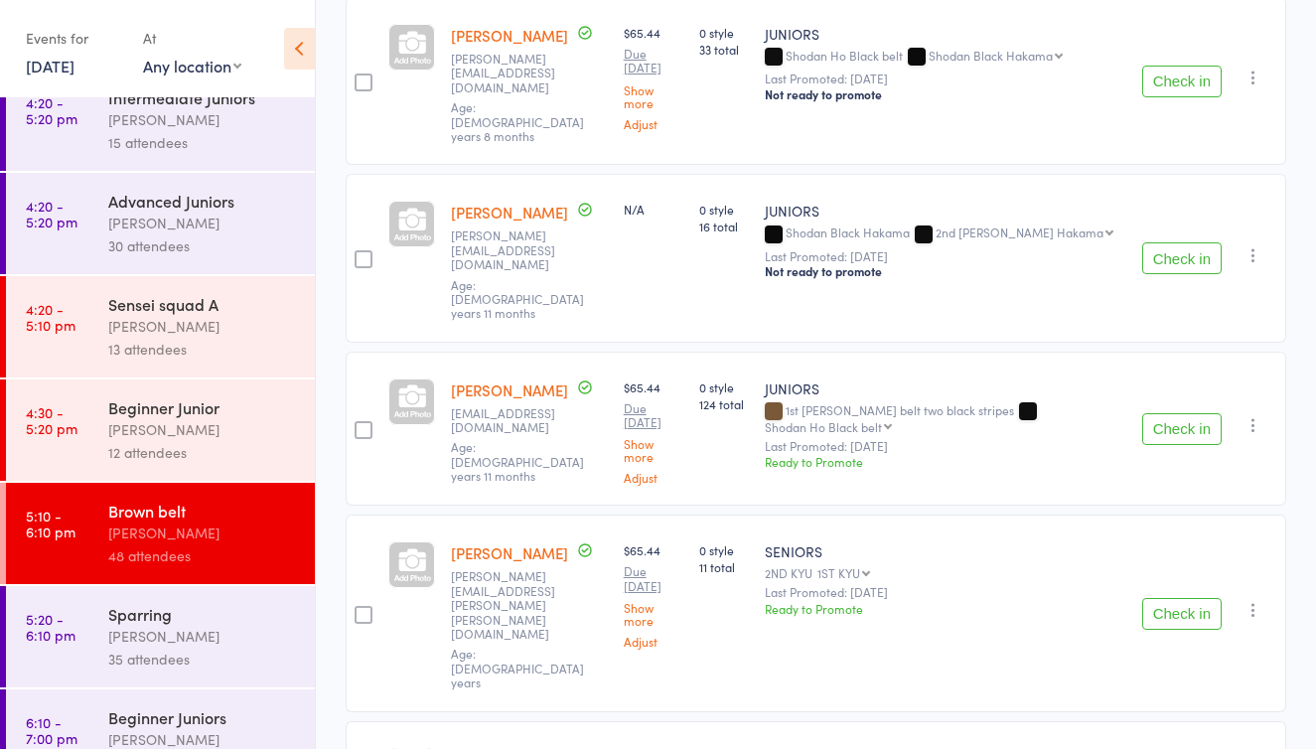
click at [1189, 413] on button "Check in" at bounding box center [1181, 429] width 79 height 32
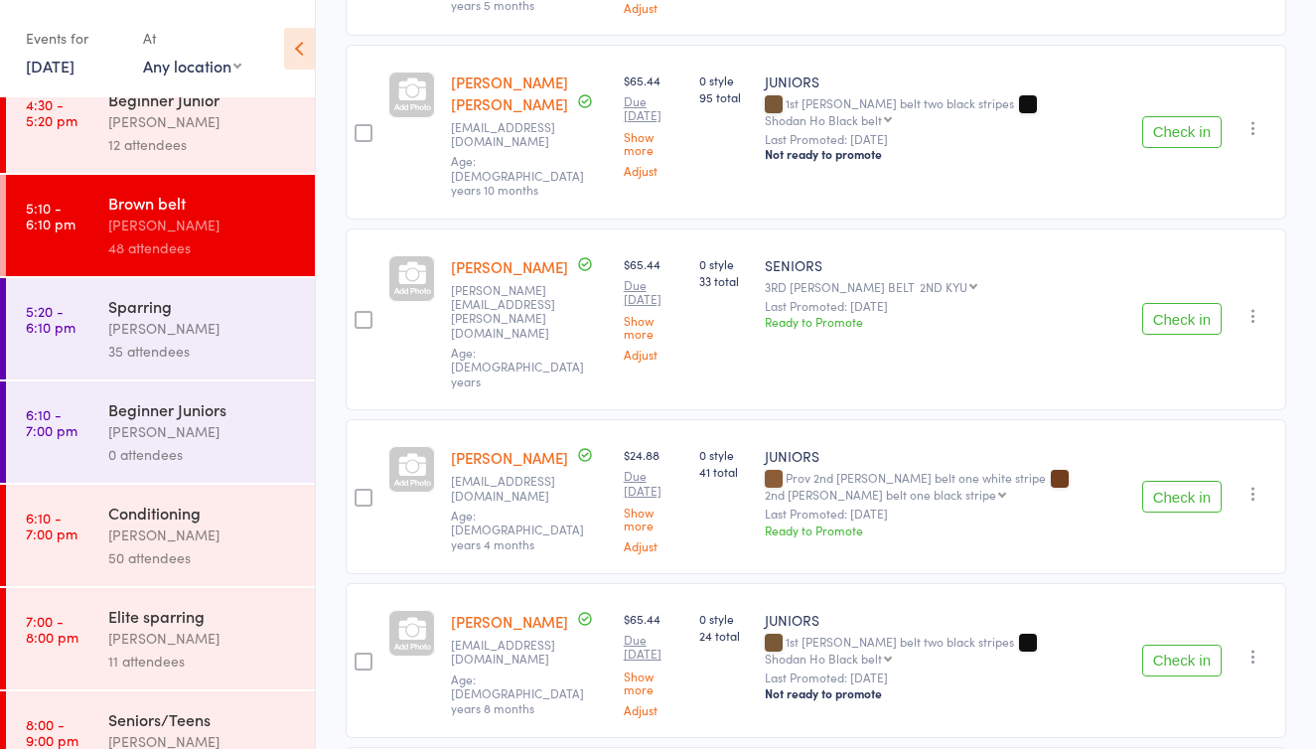
scroll to position [544, 0]
click at [217, 539] on div "[PERSON_NAME]" at bounding box center [203, 532] width 190 height 23
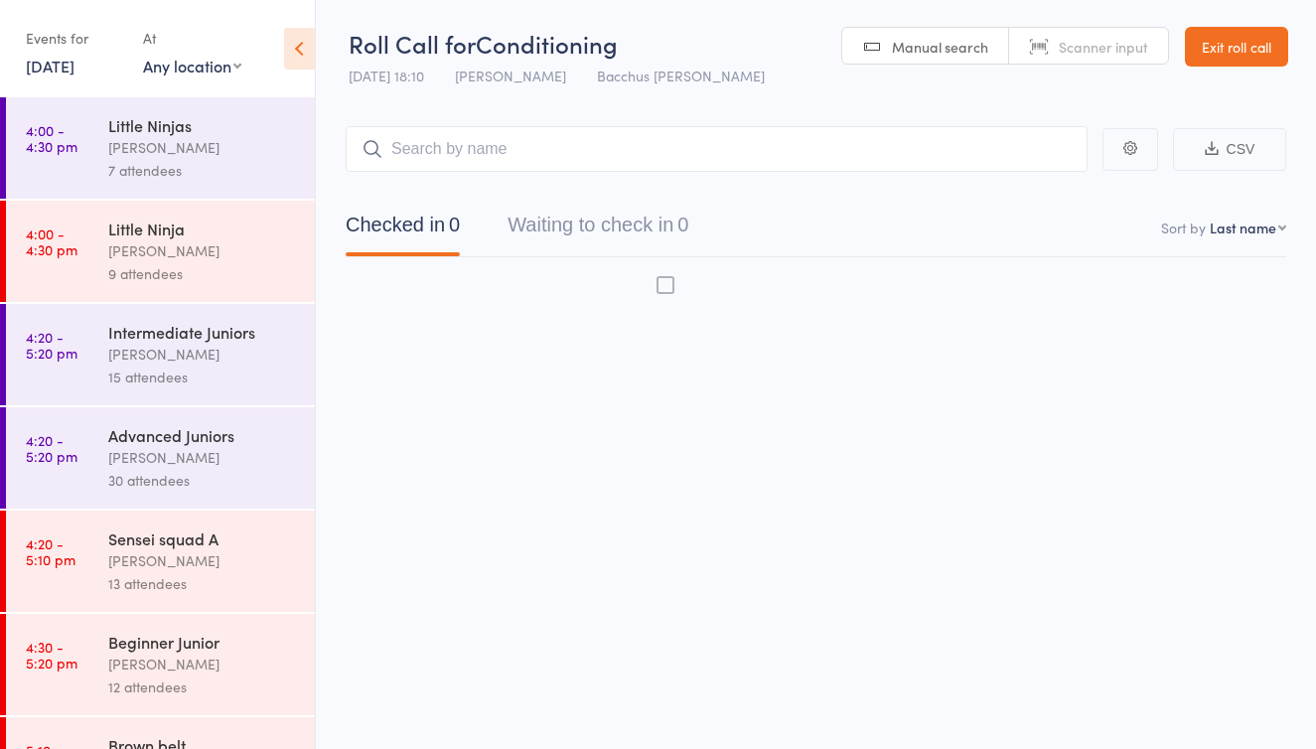
scroll to position [13, 0]
click at [655, 219] on button "Waiting to check in 0" at bounding box center [598, 230] width 181 height 53
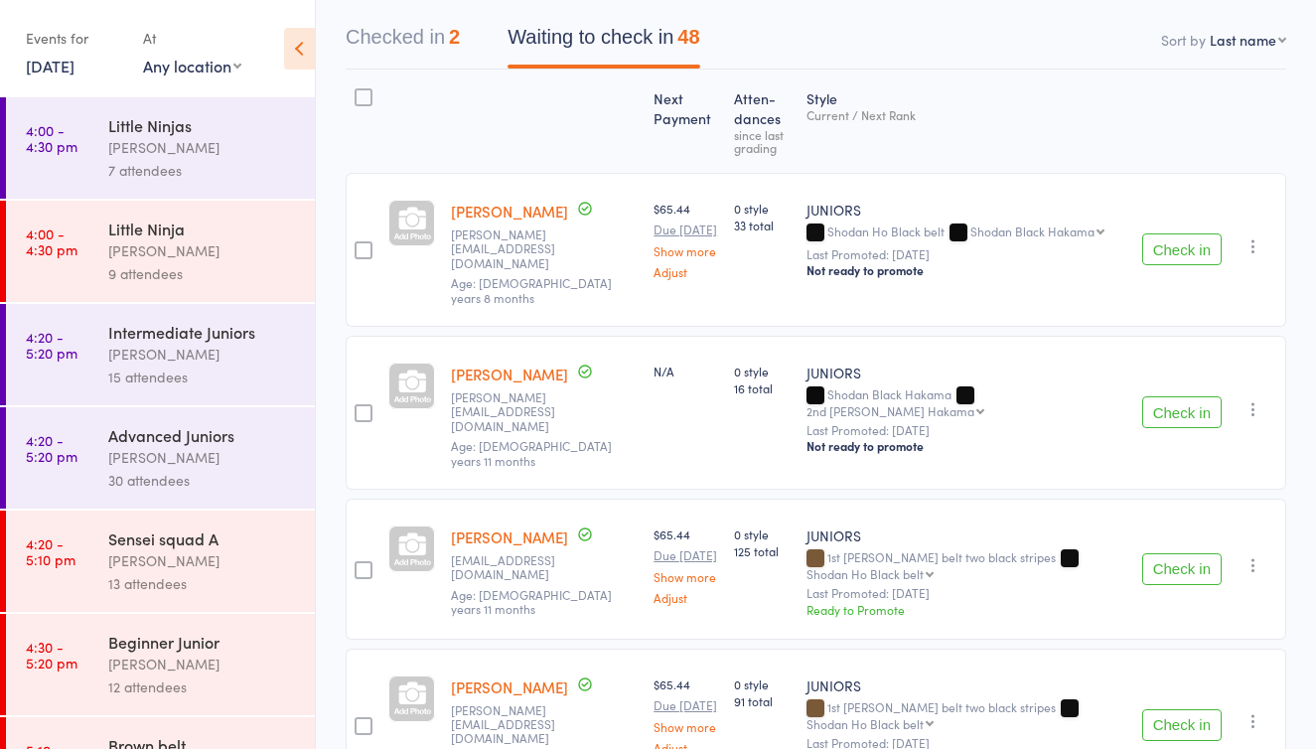
scroll to position [202, 0]
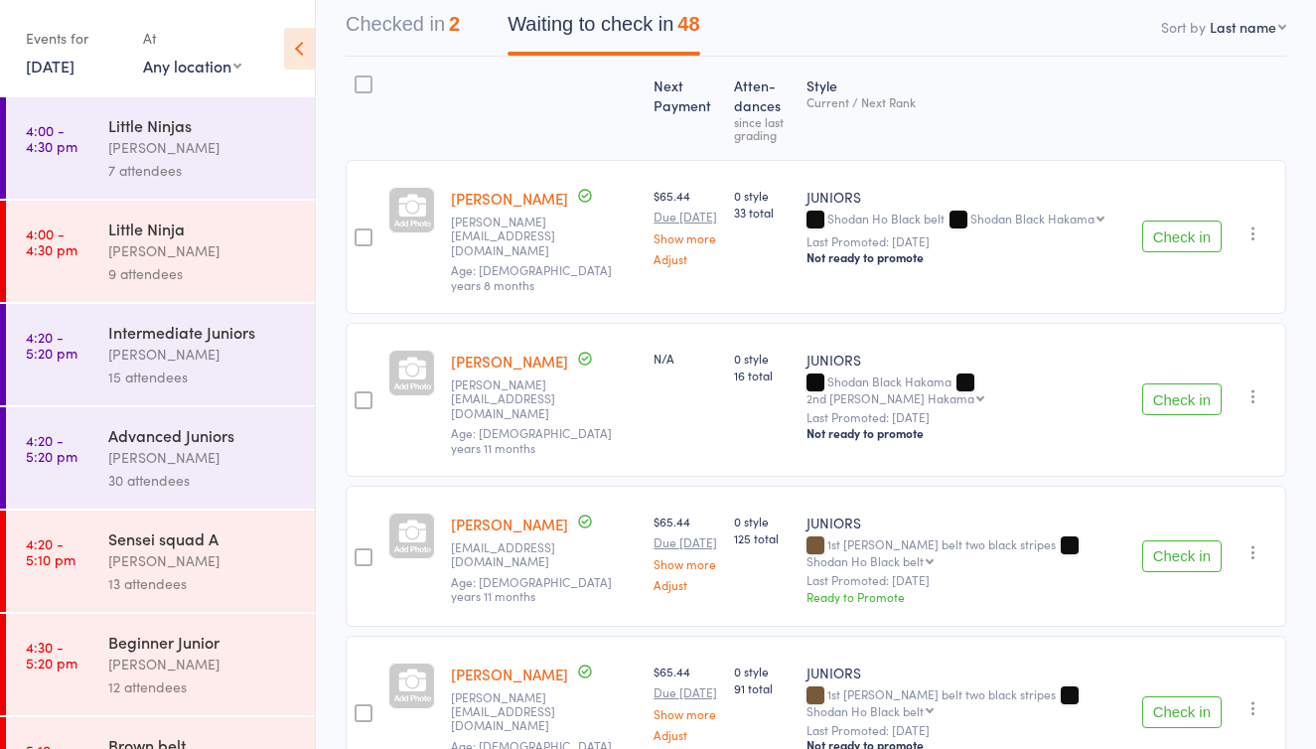
click at [1178, 540] on button "Check in" at bounding box center [1181, 556] width 79 height 32
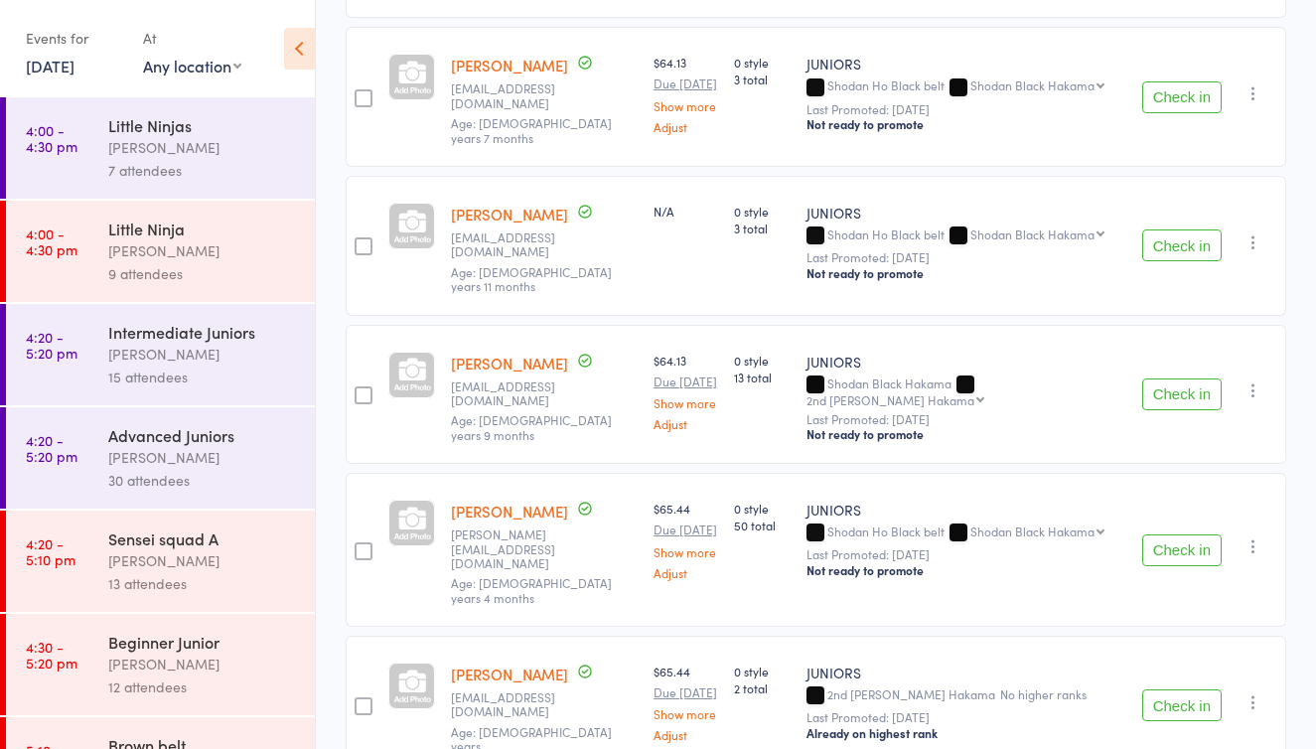
scroll to position [3285, 0]
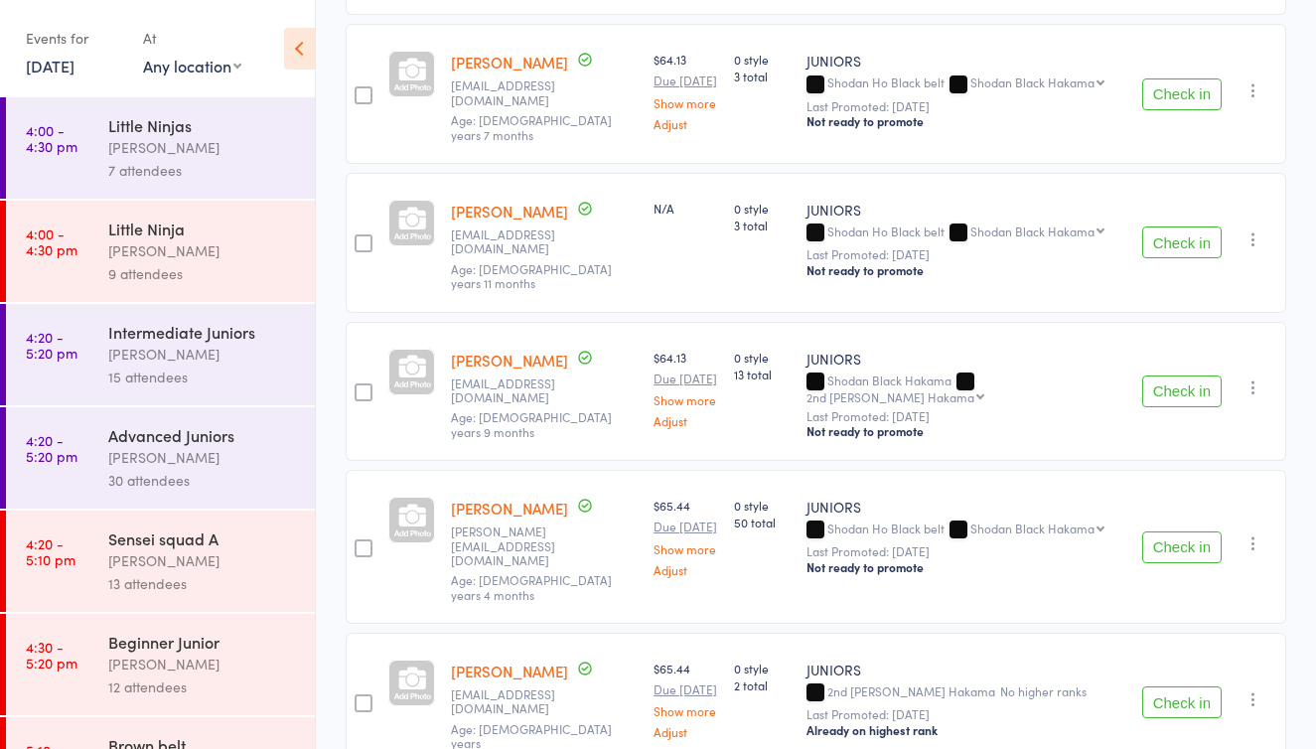
click at [1168, 563] on button "Check in" at bounding box center [1181, 547] width 79 height 32
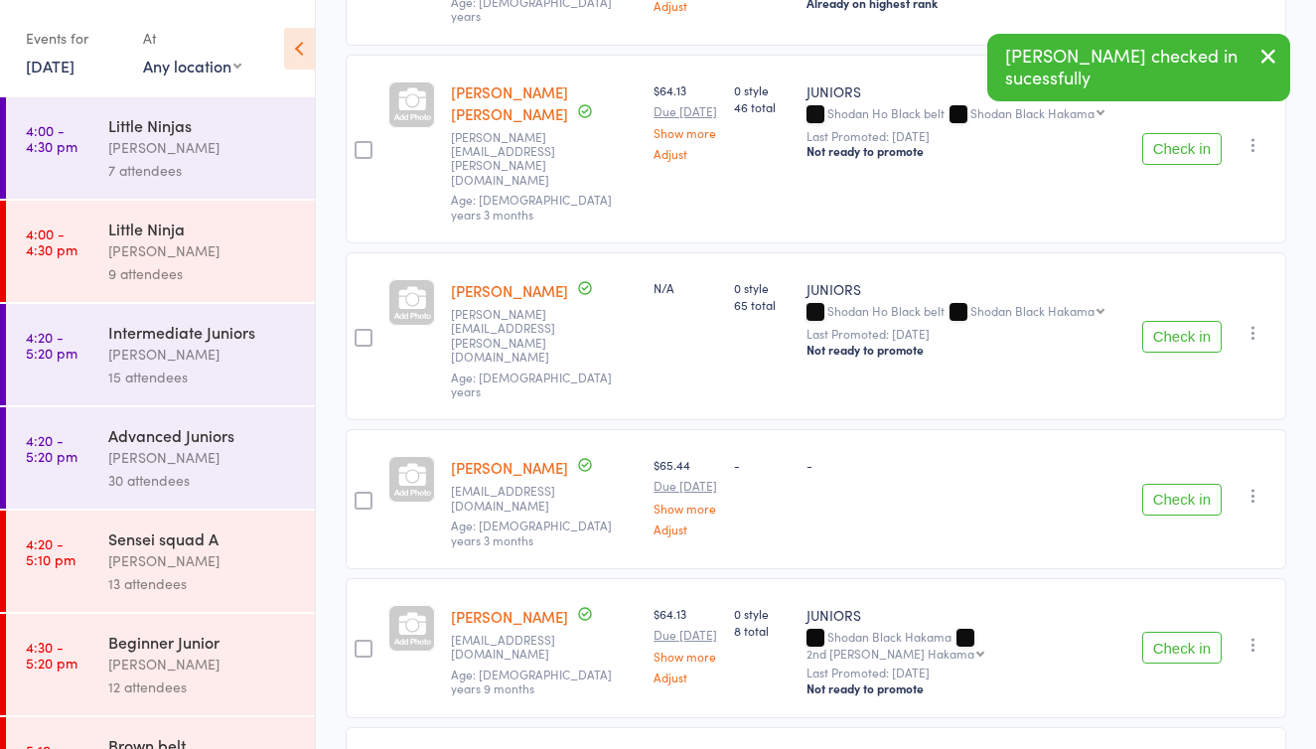
scroll to position [3852, 0]
click at [1158, 482] on button "Check in" at bounding box center [1181, 498] width 79 height 32
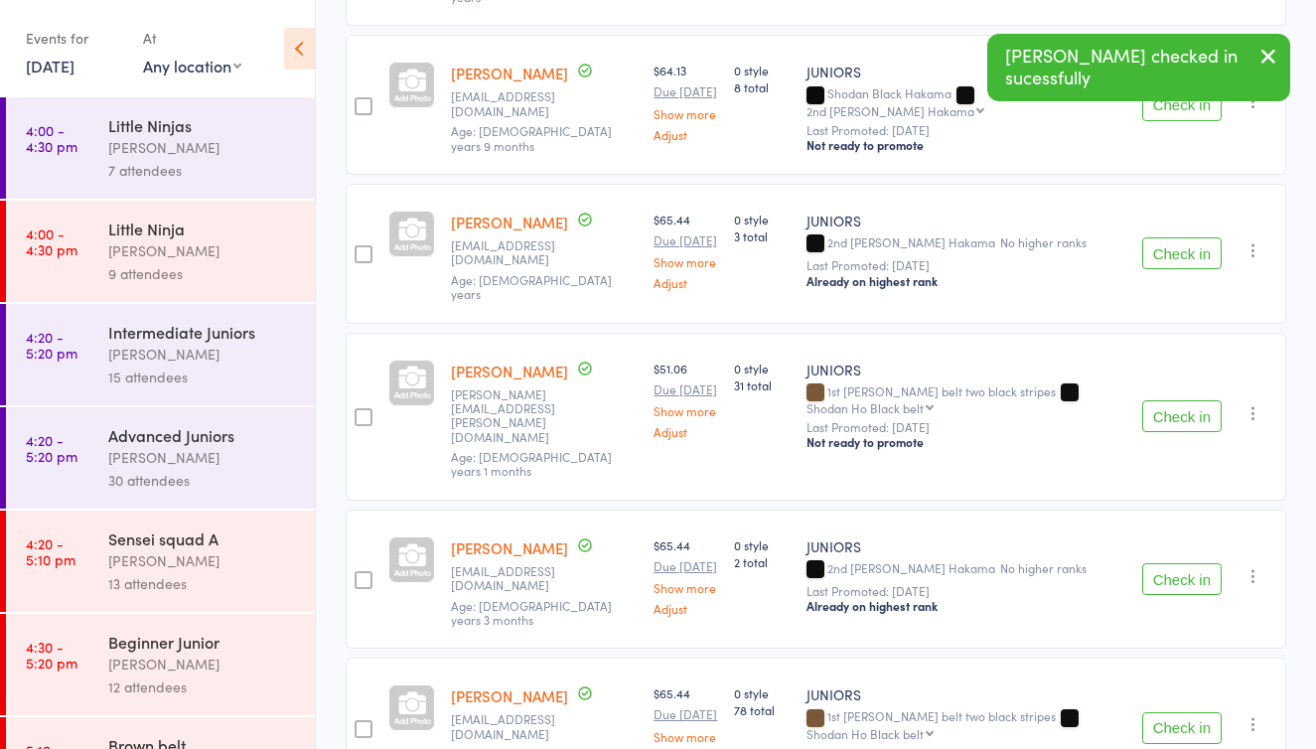
scroll to position [4249, 0]
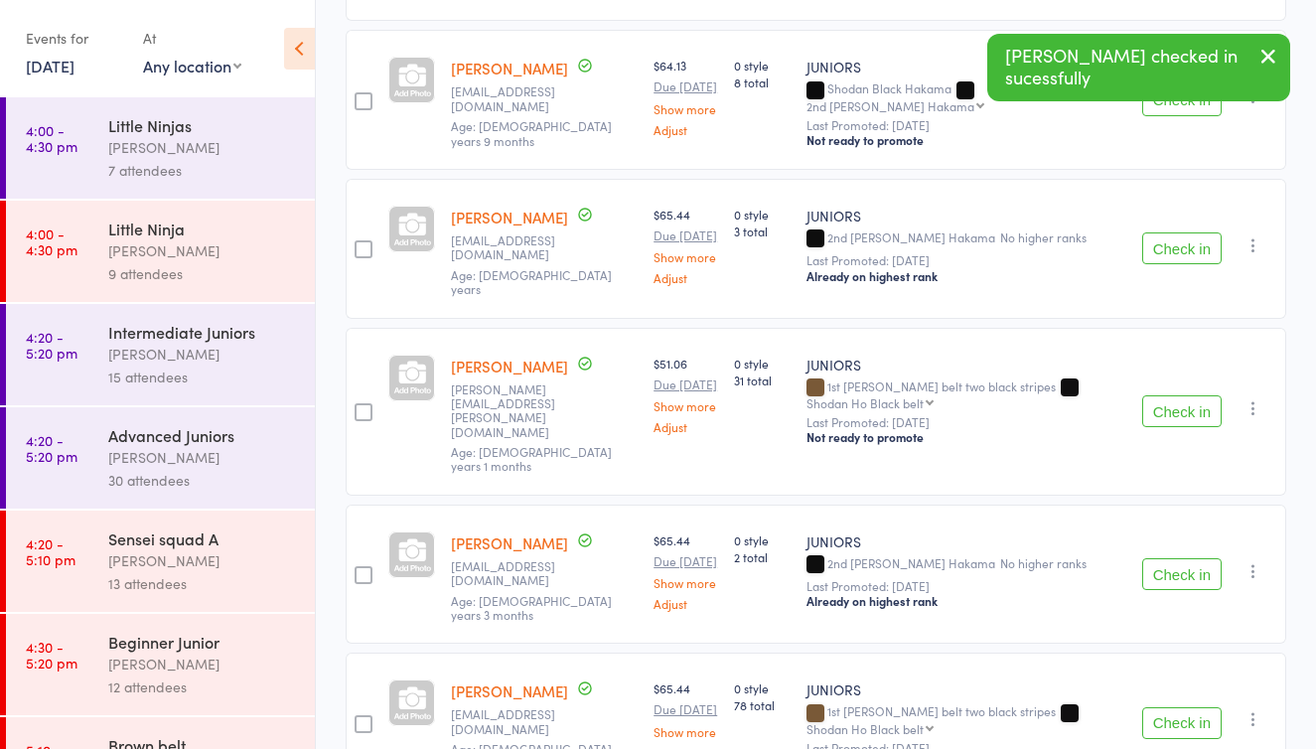
click at [1164, 415] on button "Check in" at bounding box center [1181, 411] width 79 height 32
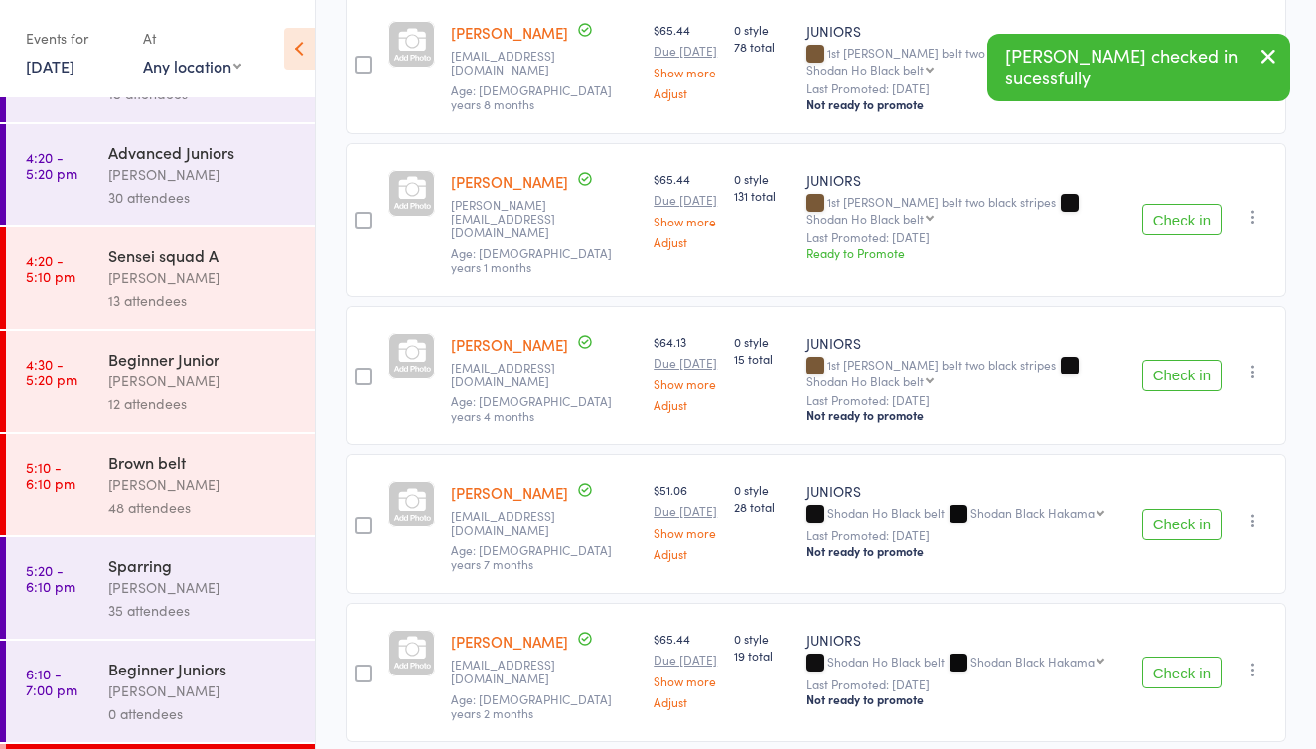
scroll to position [297, 0]
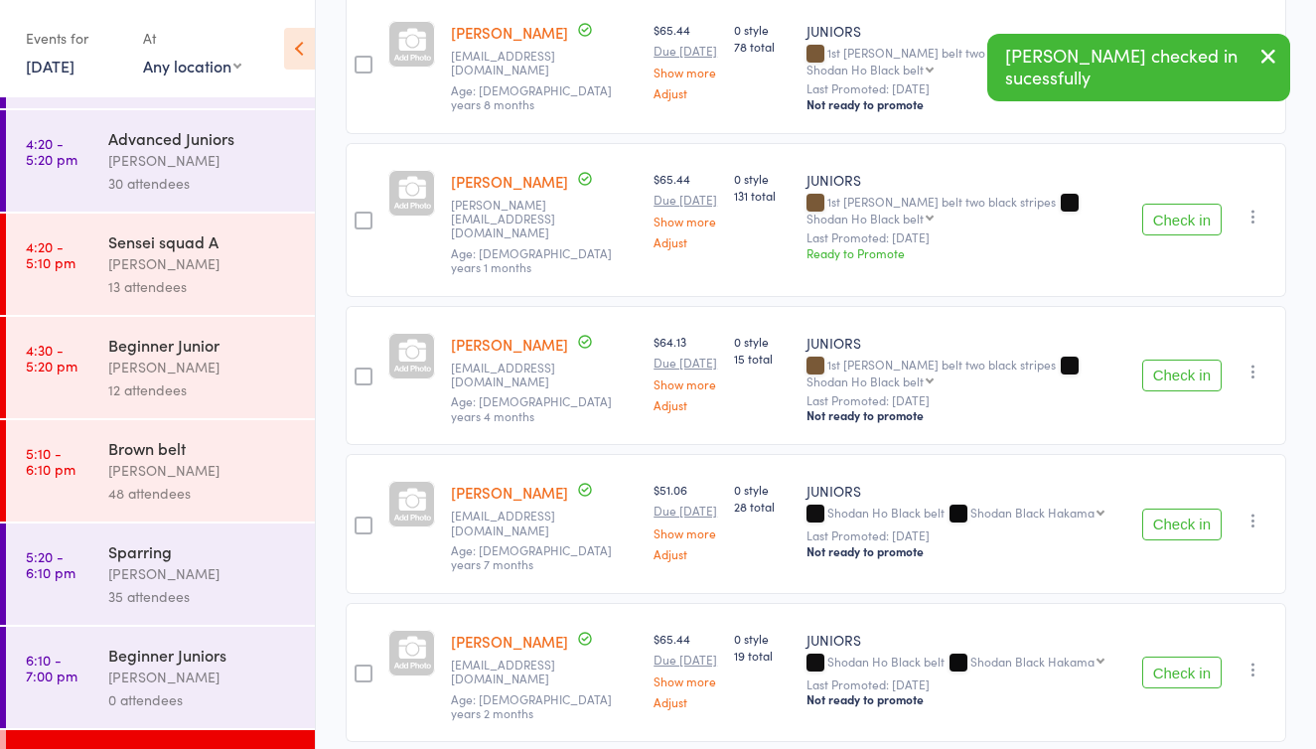
click at [158, 460] on div "[PERSON_NAME]" at bounding box center [203, 470] width 190 height 23
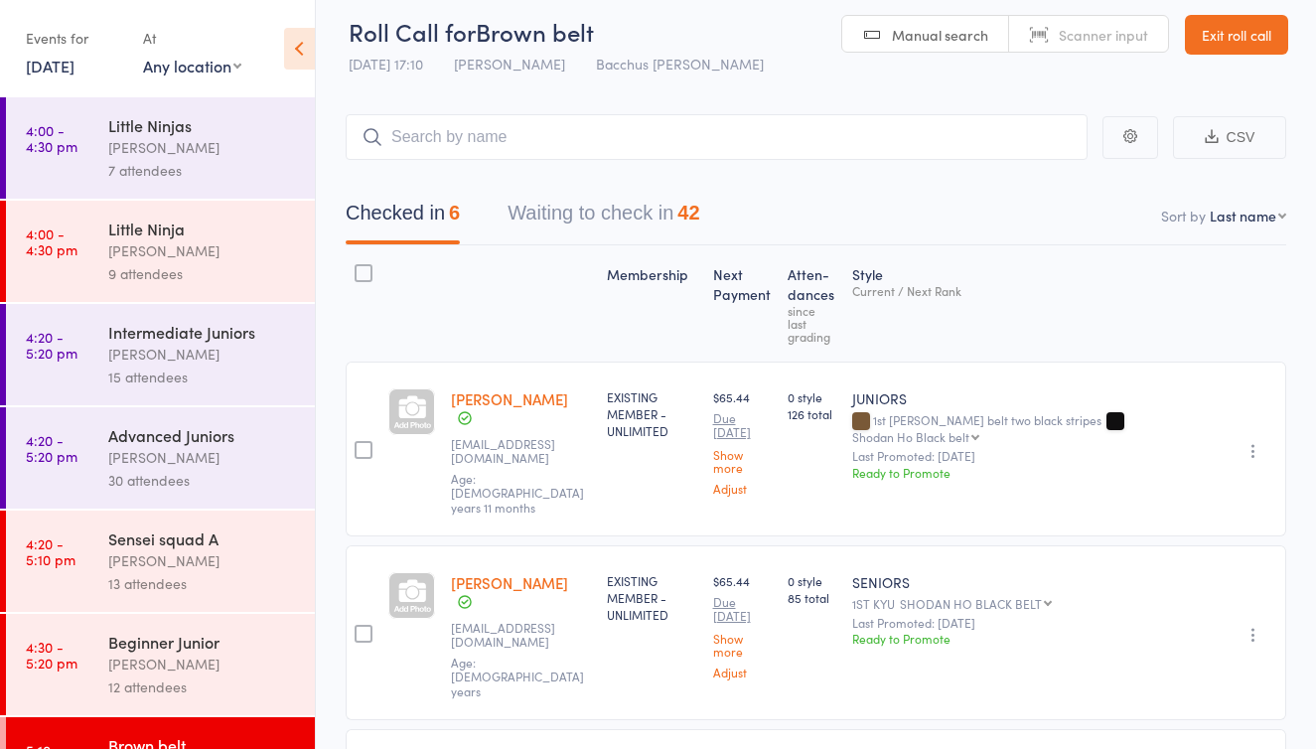
click at [608, 220] on button "Waiting to check in 42" at bounding box center [604, 218] width 192 height 53
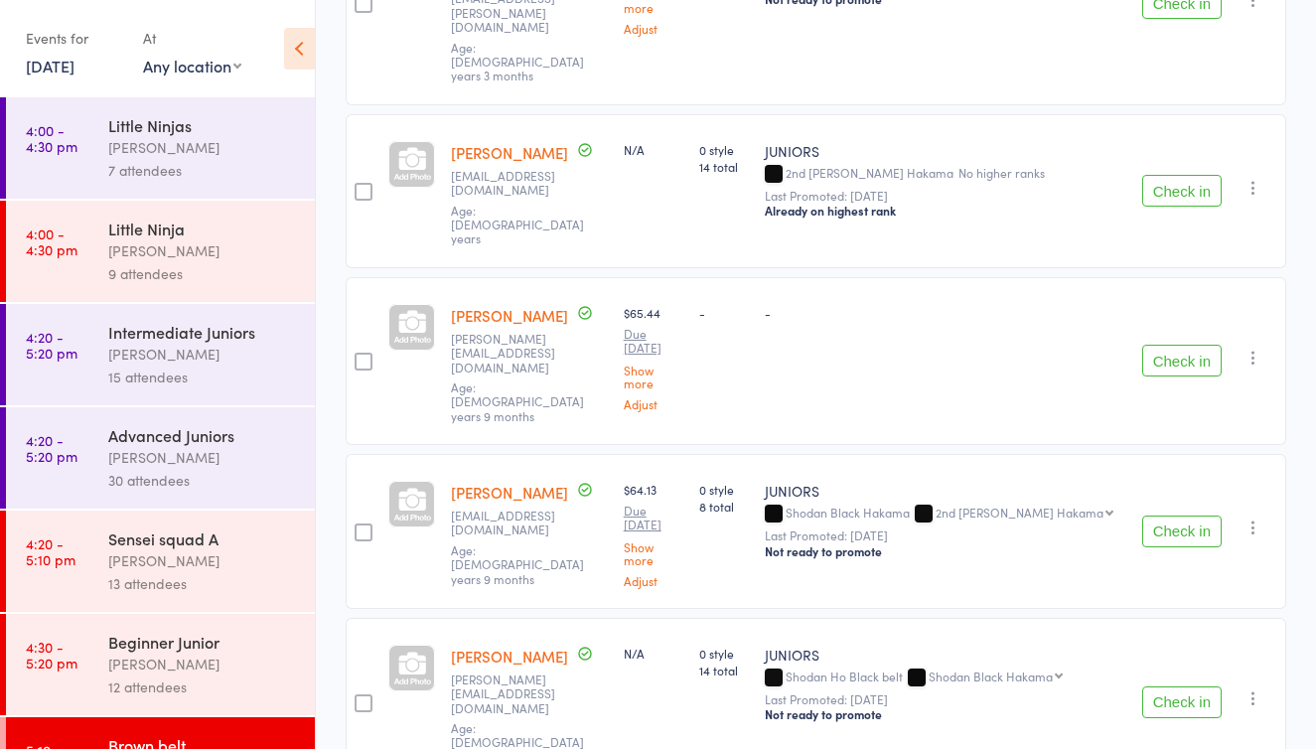
scroll to position [3943, 0]
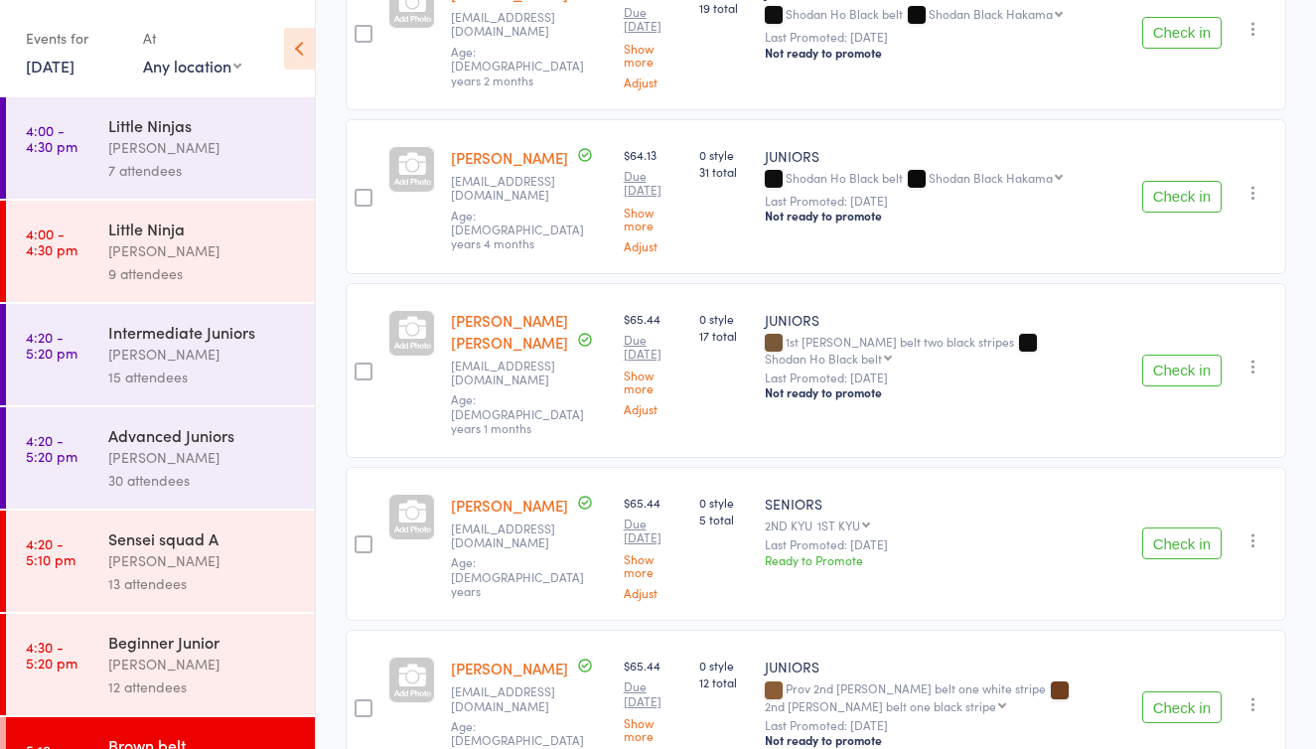
scroll to position [6084, 0]
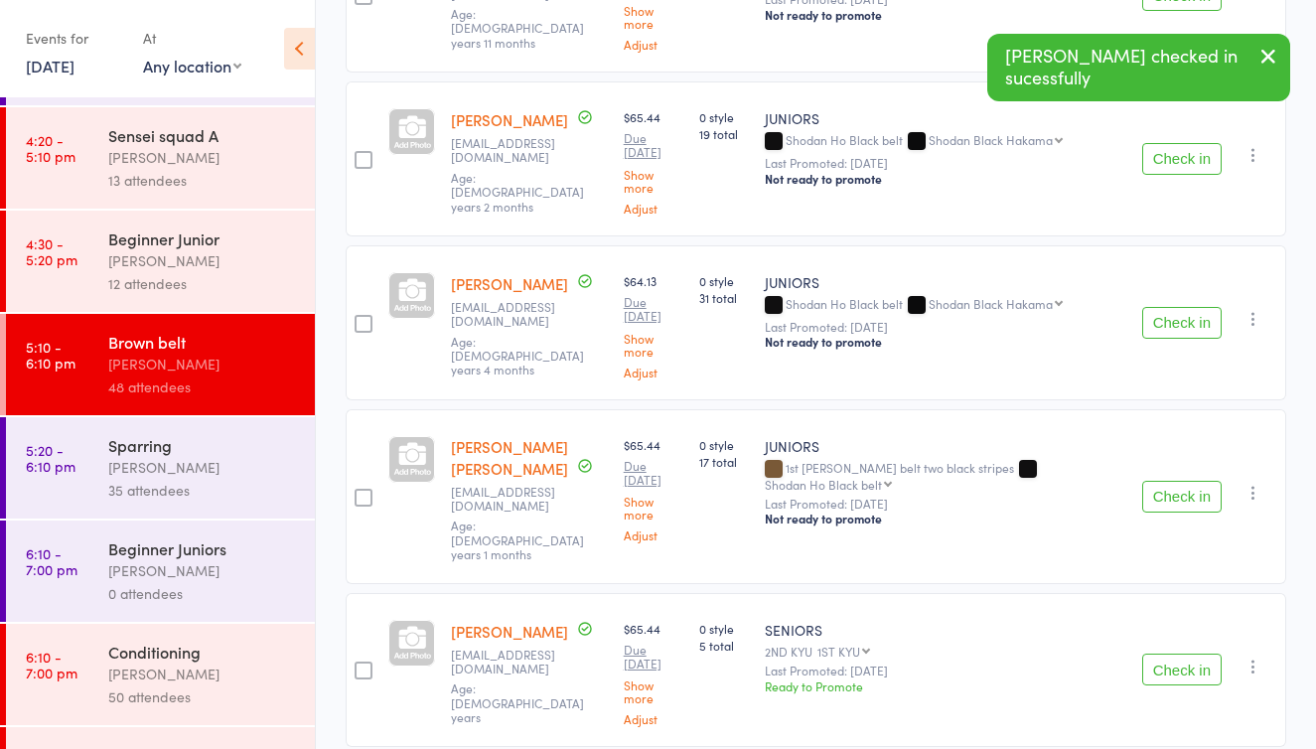
scroll to position [406, 0]
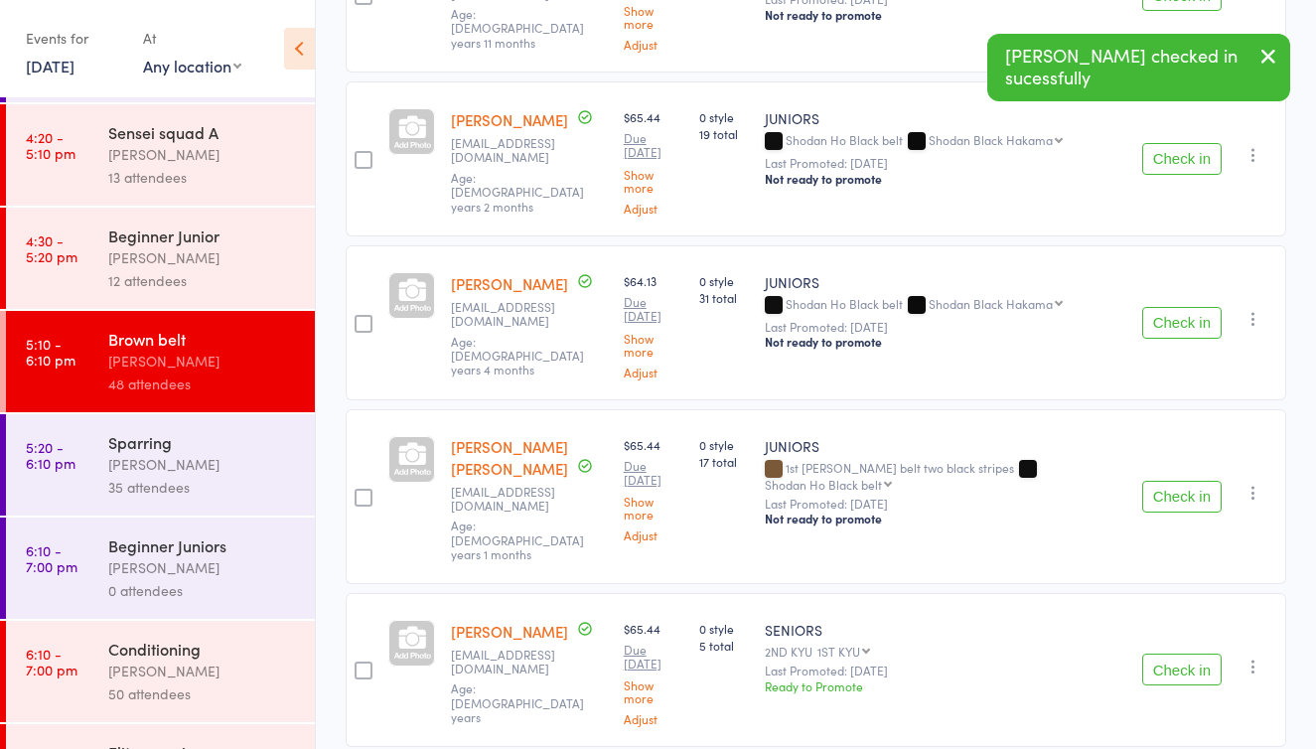
click at [116, 669] on div "[PERSON_NAME]" at bounding box center [203, 670] width 190 height 23
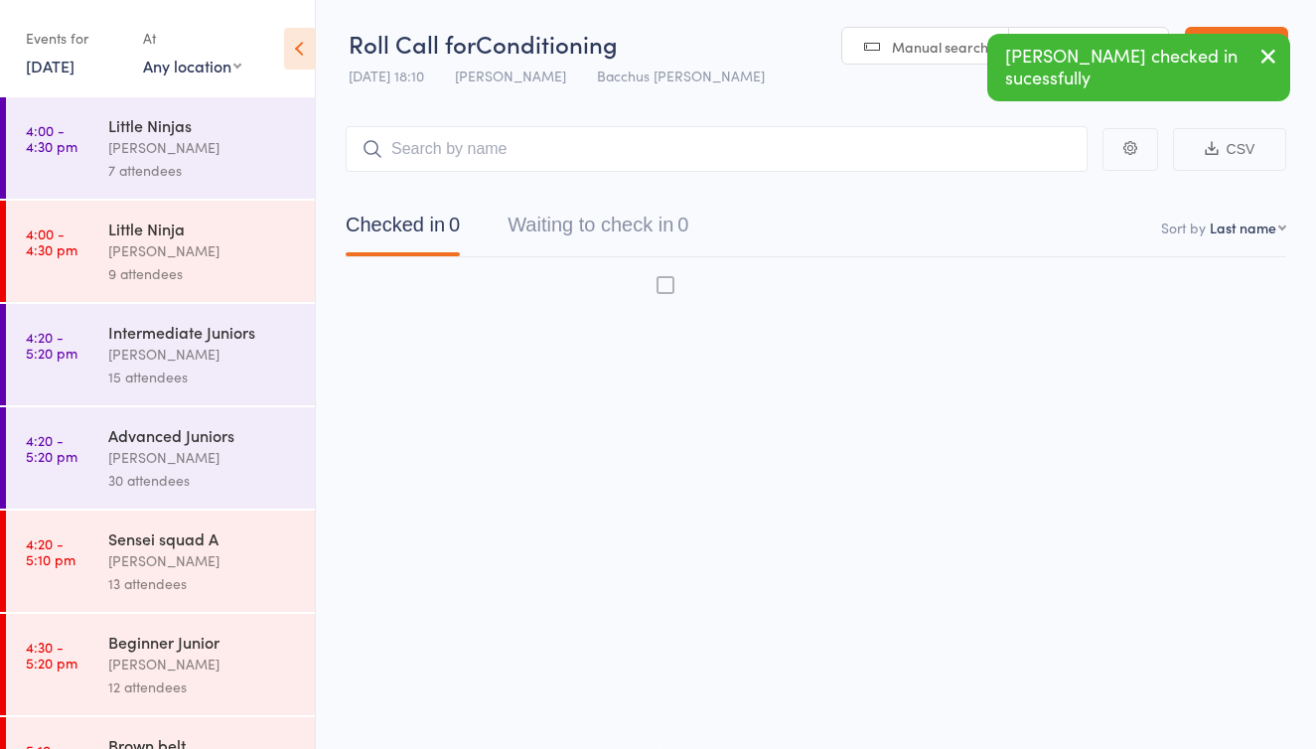
scroll to position [13, 0]
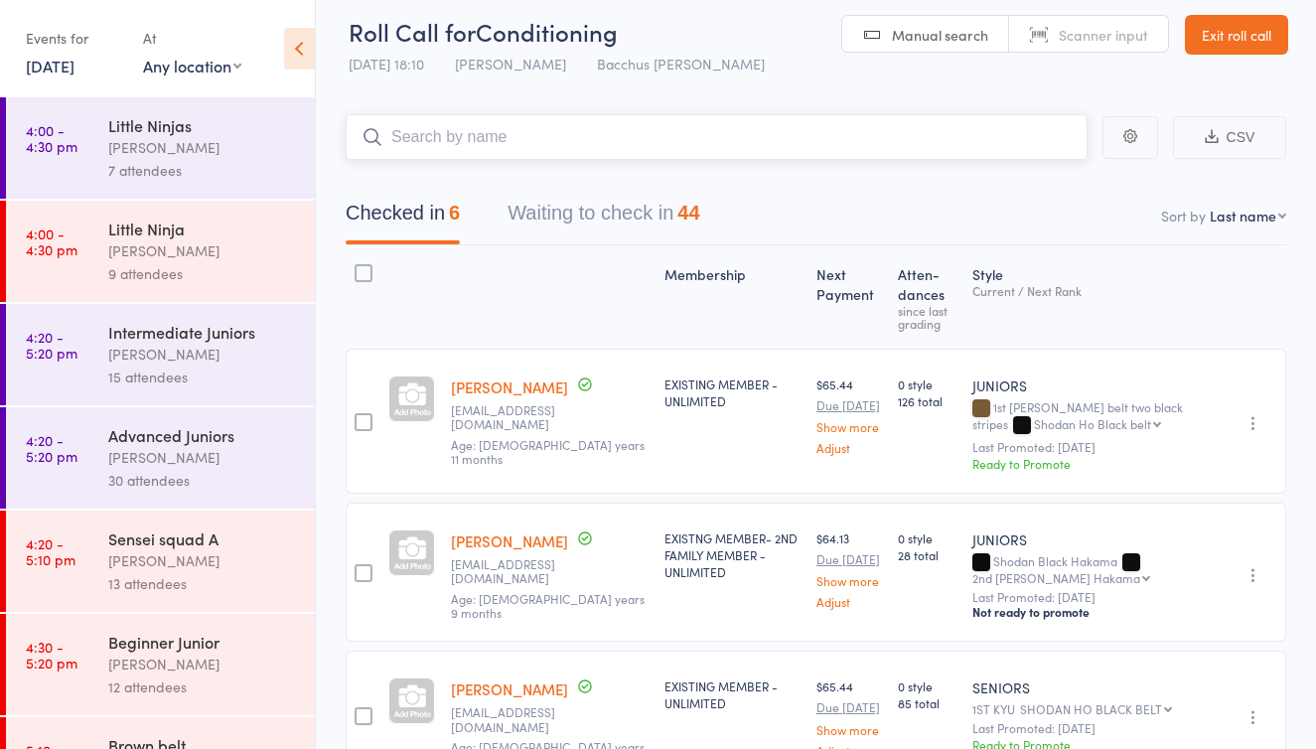
click at [565, 210] on button "Waiting to check in 44" at bounding box center [604, 218] width 192 height 53
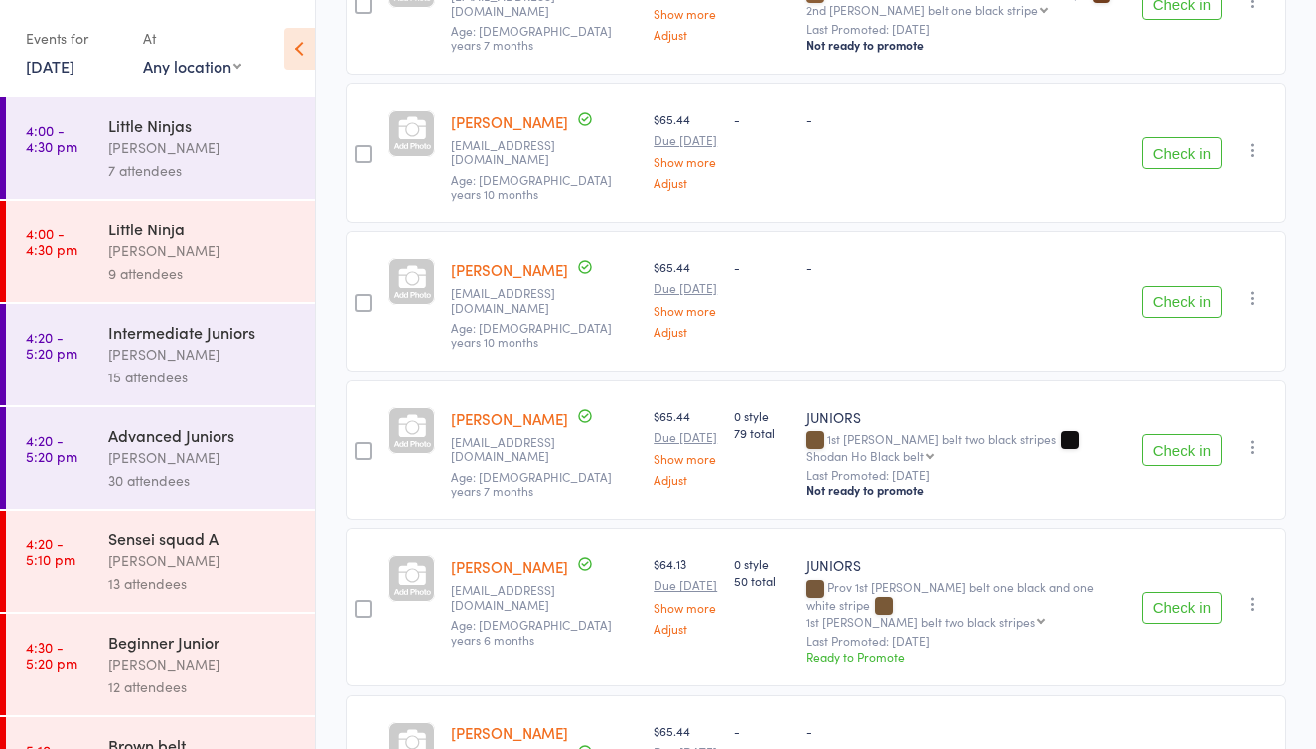
scroll to position [6363, 0]
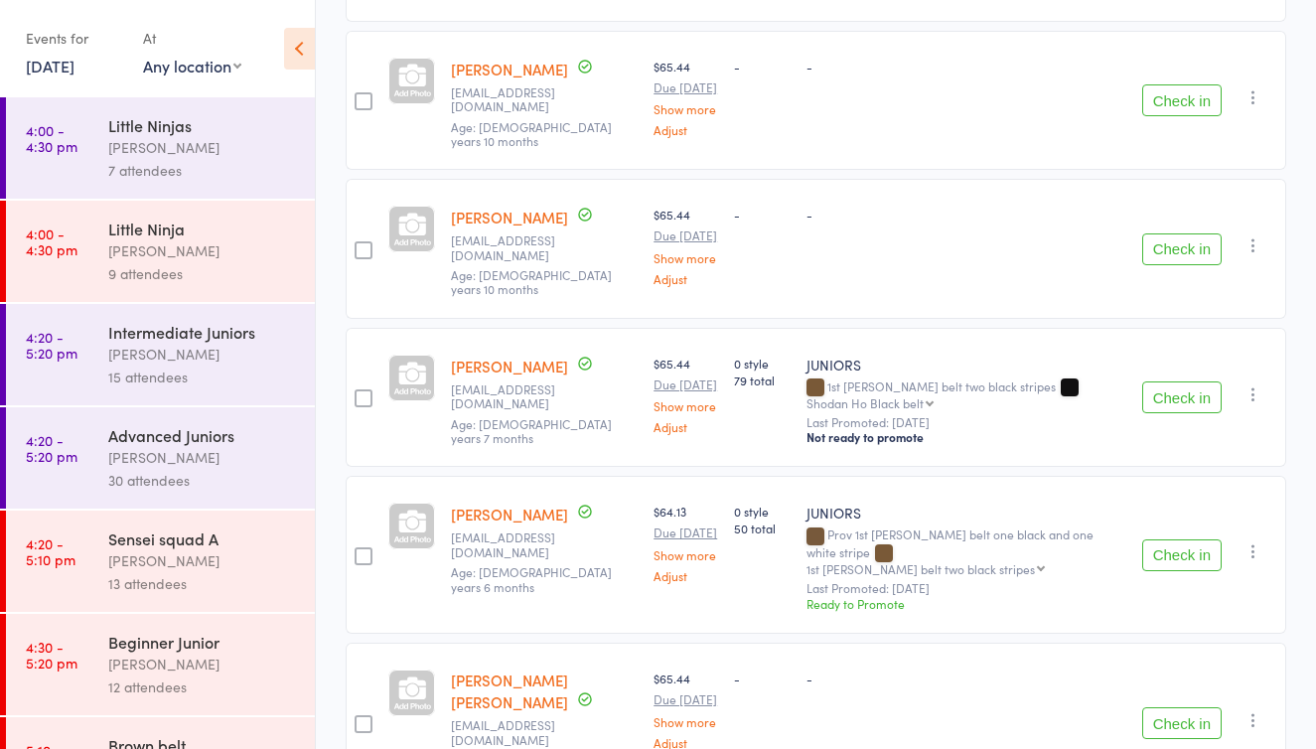
click at [1166, 413] on button "Check in" at bounding box center [1181, 397] width 79 height 32
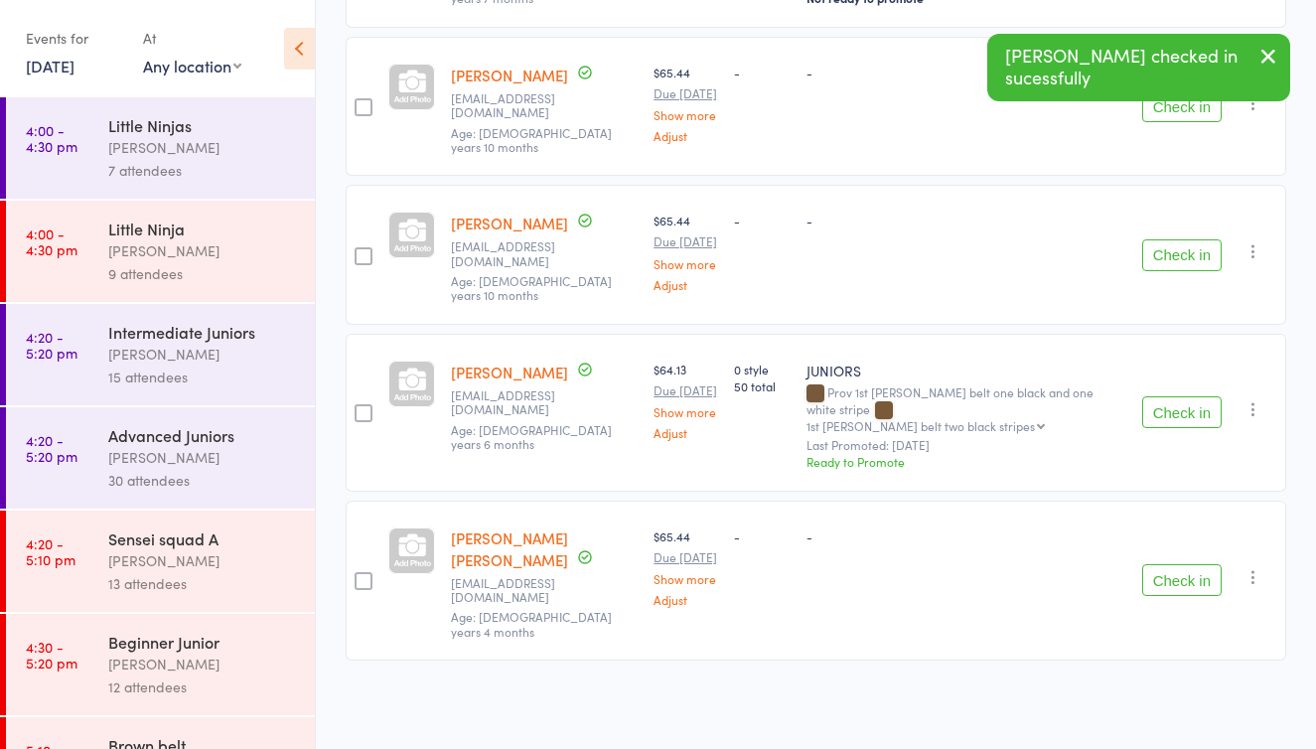
click at [1166, 428] on button "Check in" at bounding box center [1181, 412] width 79 height 32
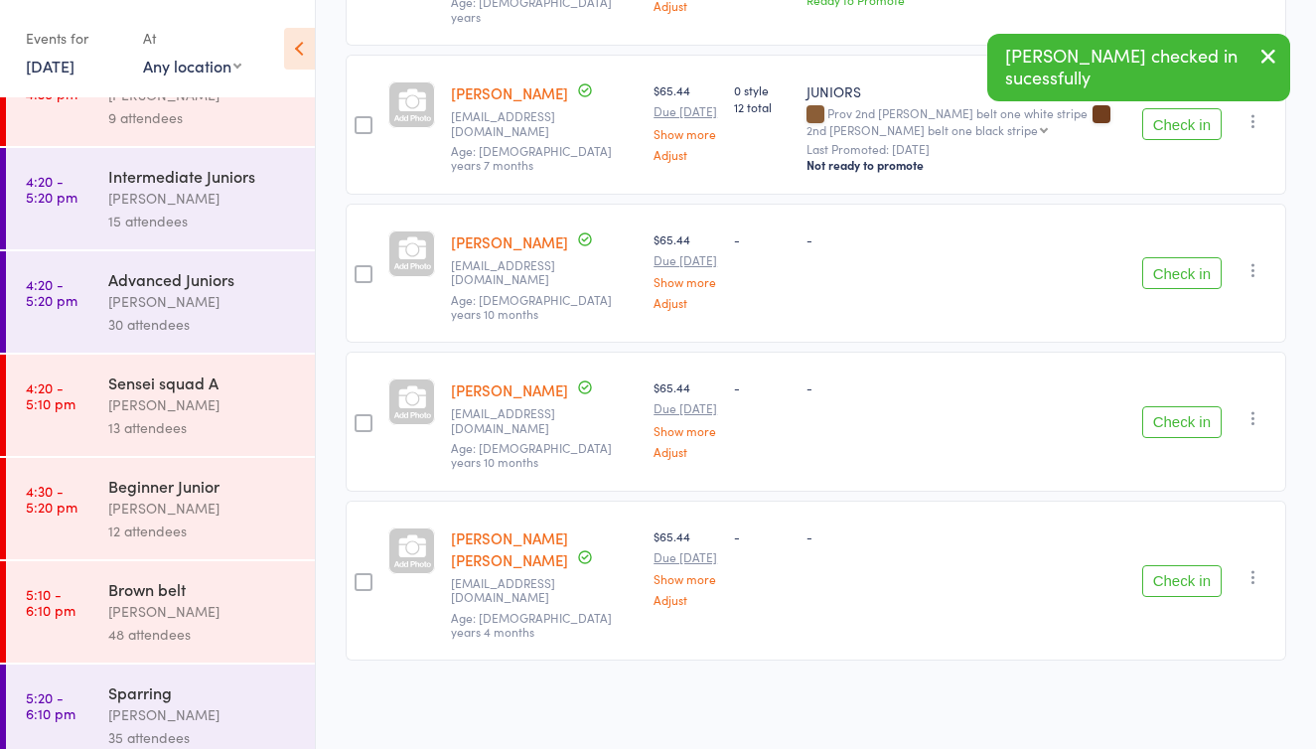
scroll to position [164, 0]
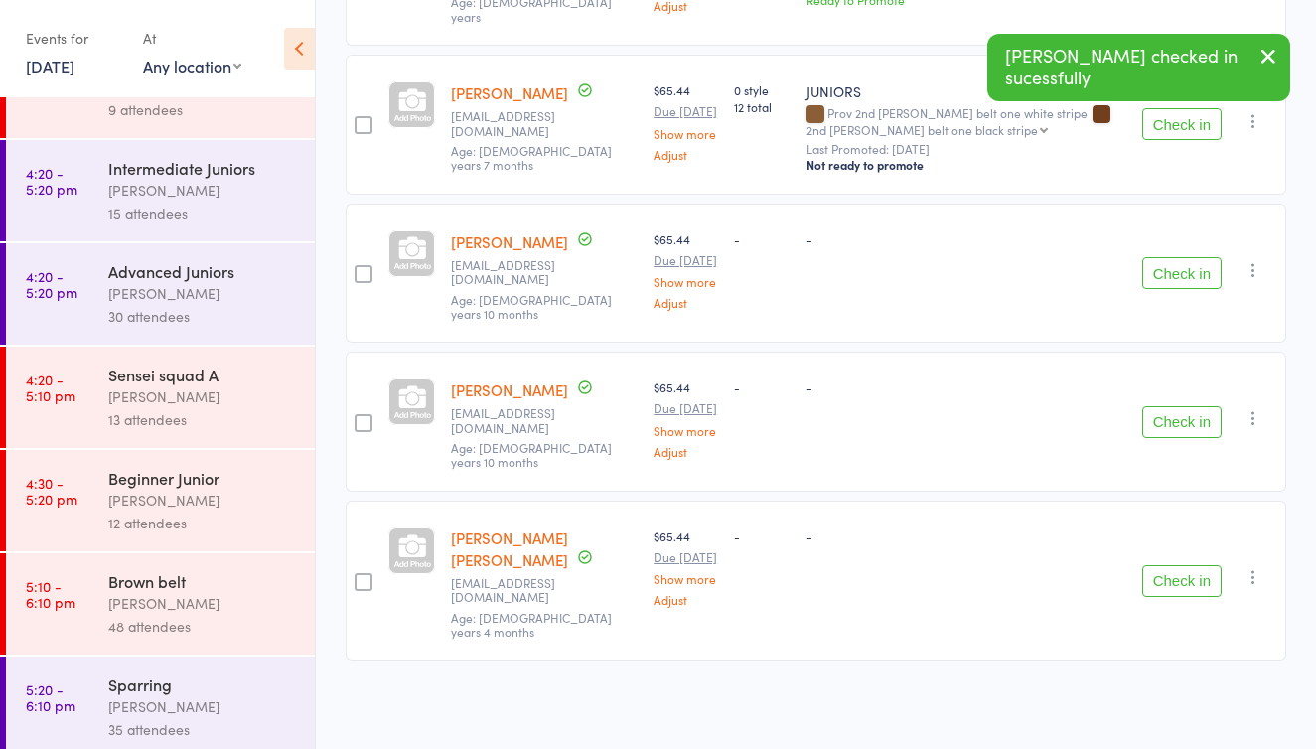
click at [184, 602] on div "[PERSON_NAME]" at bounding box center [203, 603] width 190 height 23
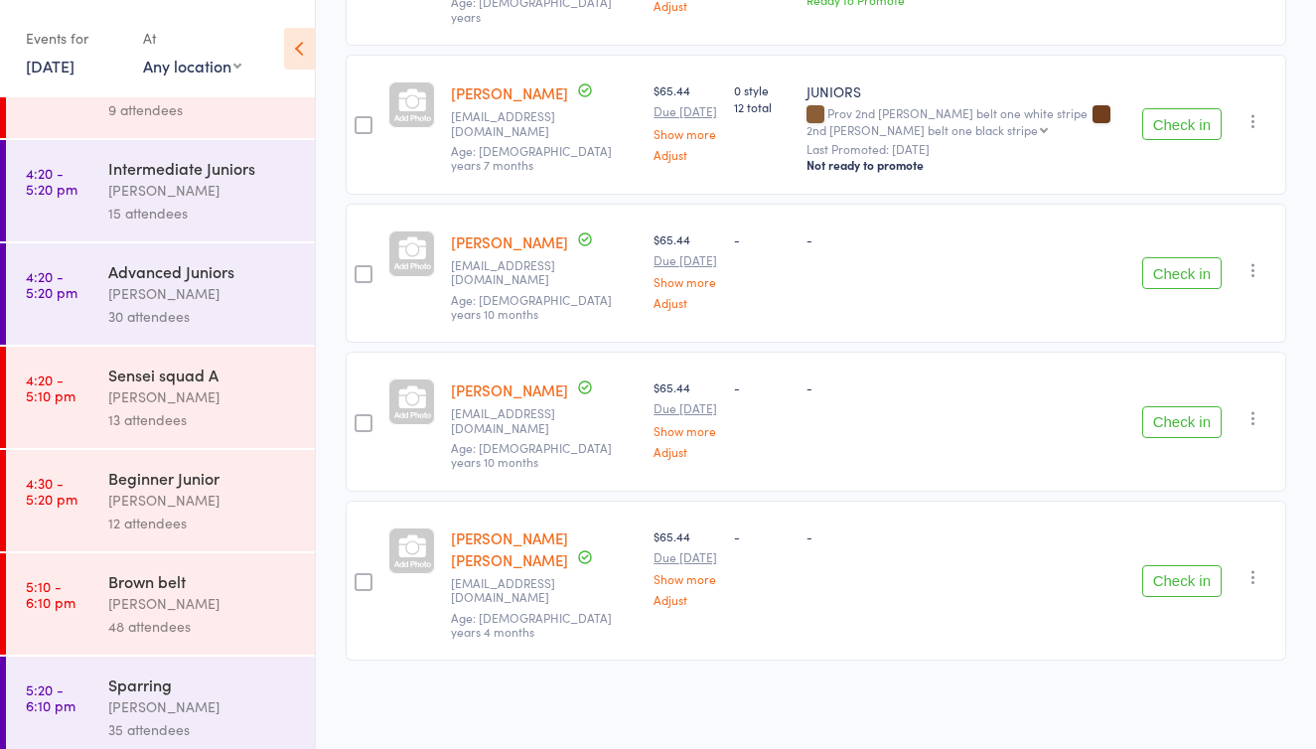
scroll to position [13, 0]
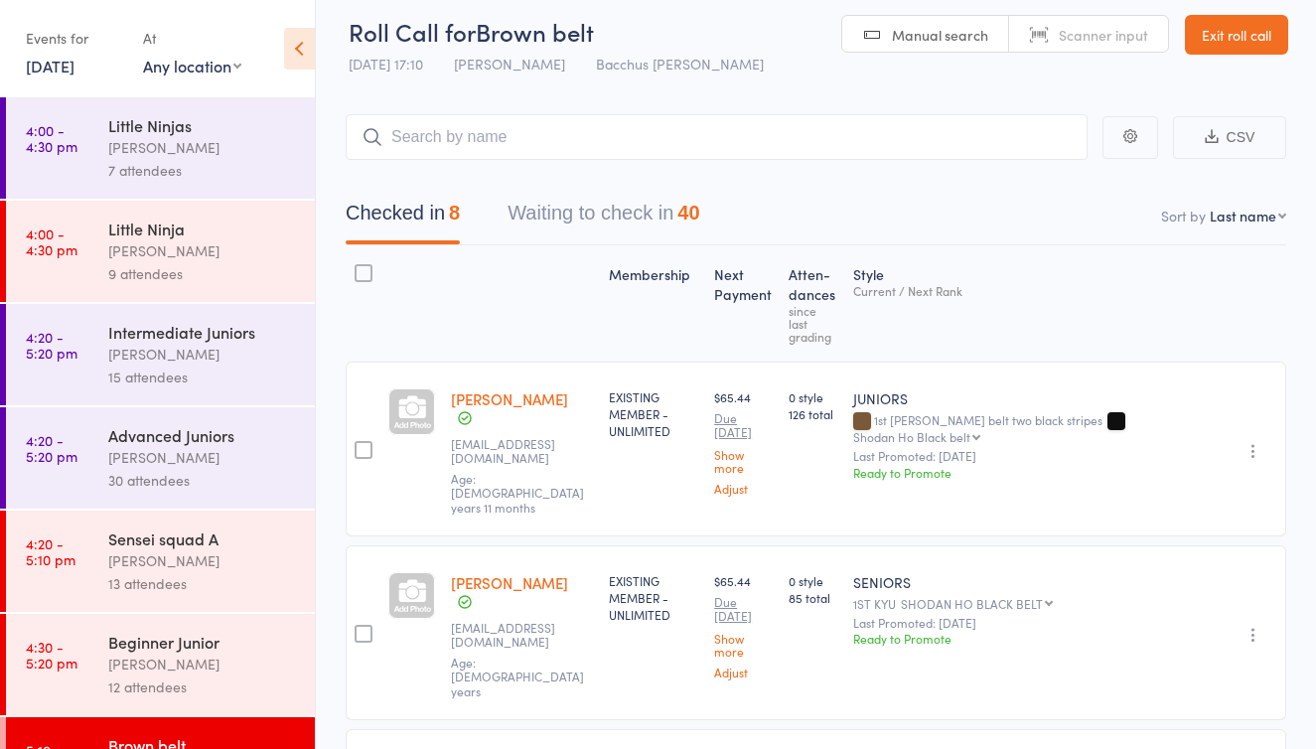
click at [554, 218] on button "Waiting to check in 40" at bounding box center [604, 218] width 192 height 53
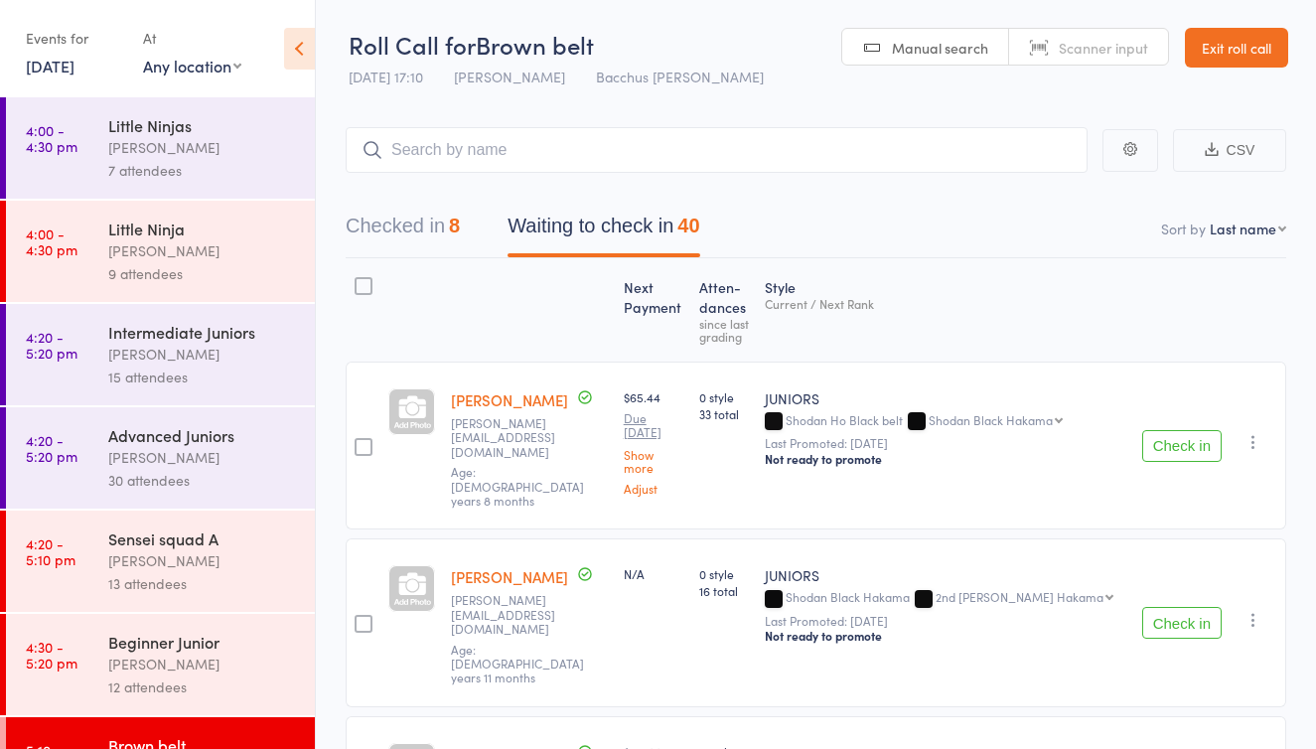
scroll to position [0, 0]
click at [382, 238] on button "Checked in 8" at bounding box center [403, 231] width 114 height 53
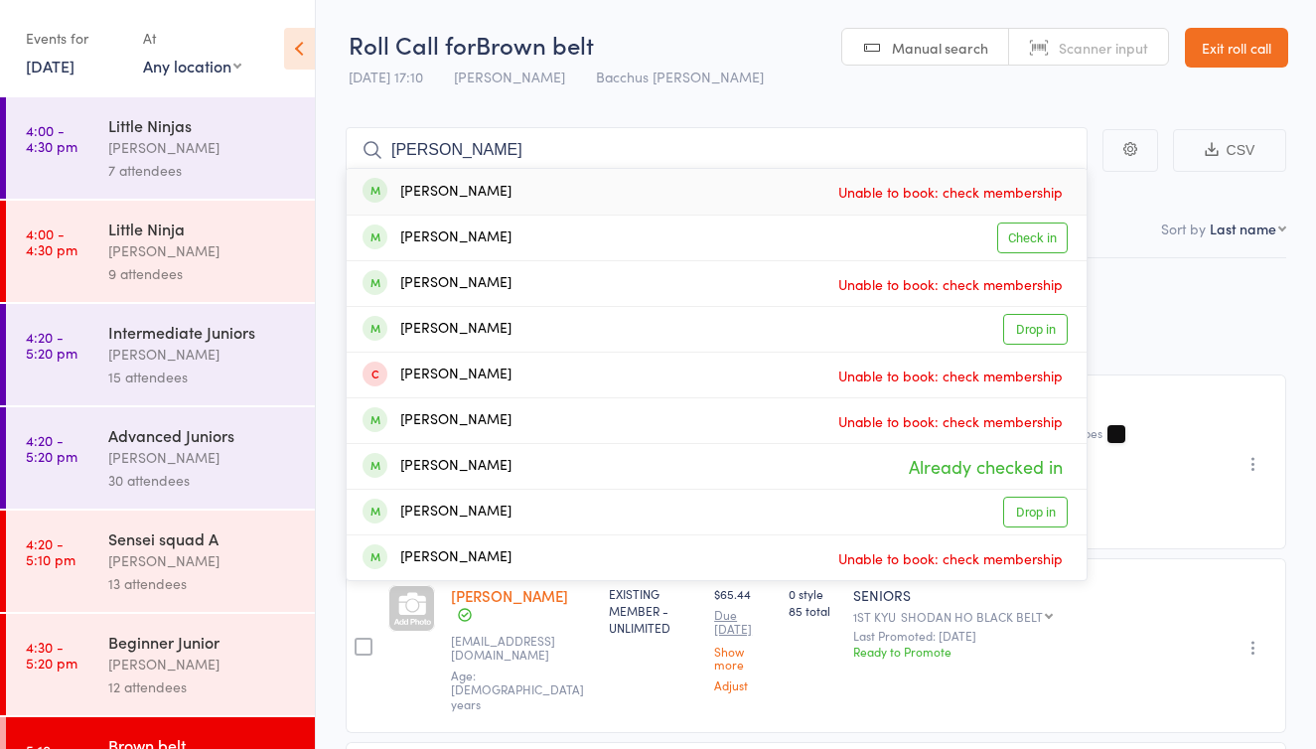
type input "Marcus"
drag, startPoint x: 555, startPoint y: 440, endPoint x: 1036, endPoint y: 238, distance: 521.3
click at [1036, 238] on link "Check in" at bounding box center [1032, 237] width 71 height 31
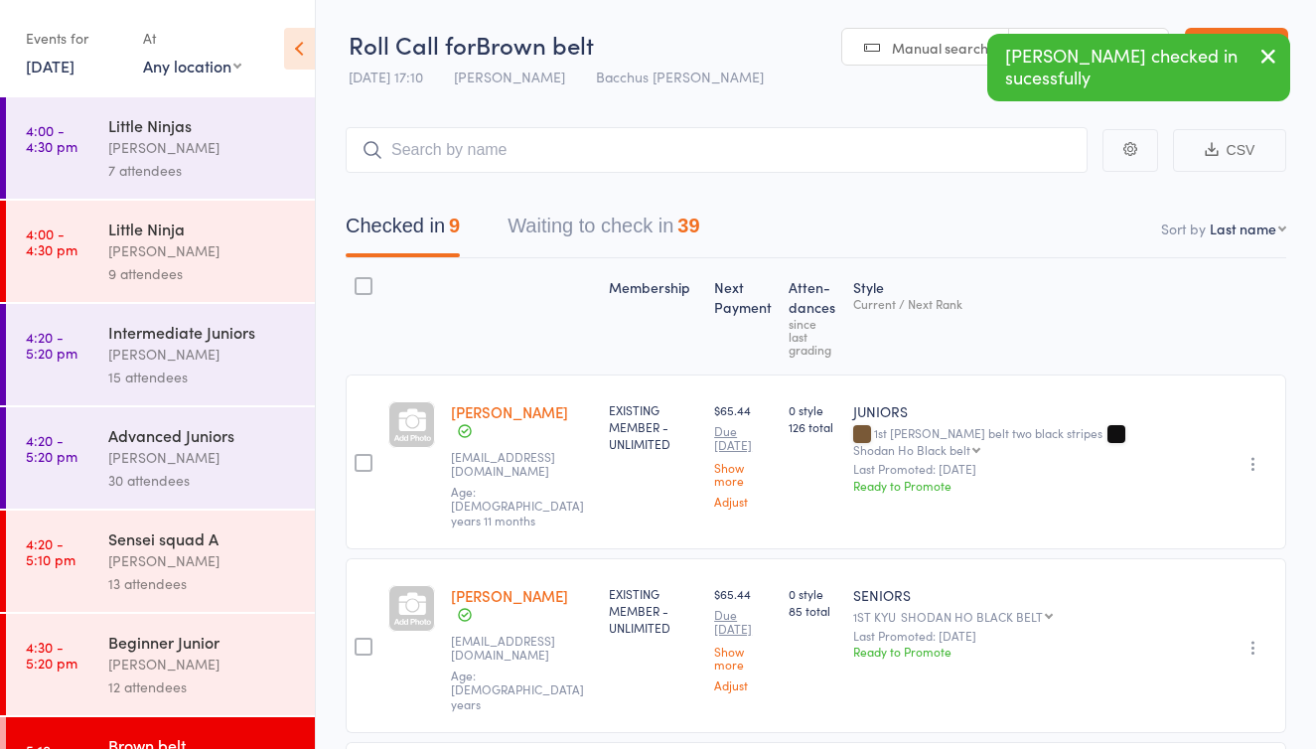
click at [1266, 54] on icon "button" at bounding box center [1268, 56] width 24 height 25
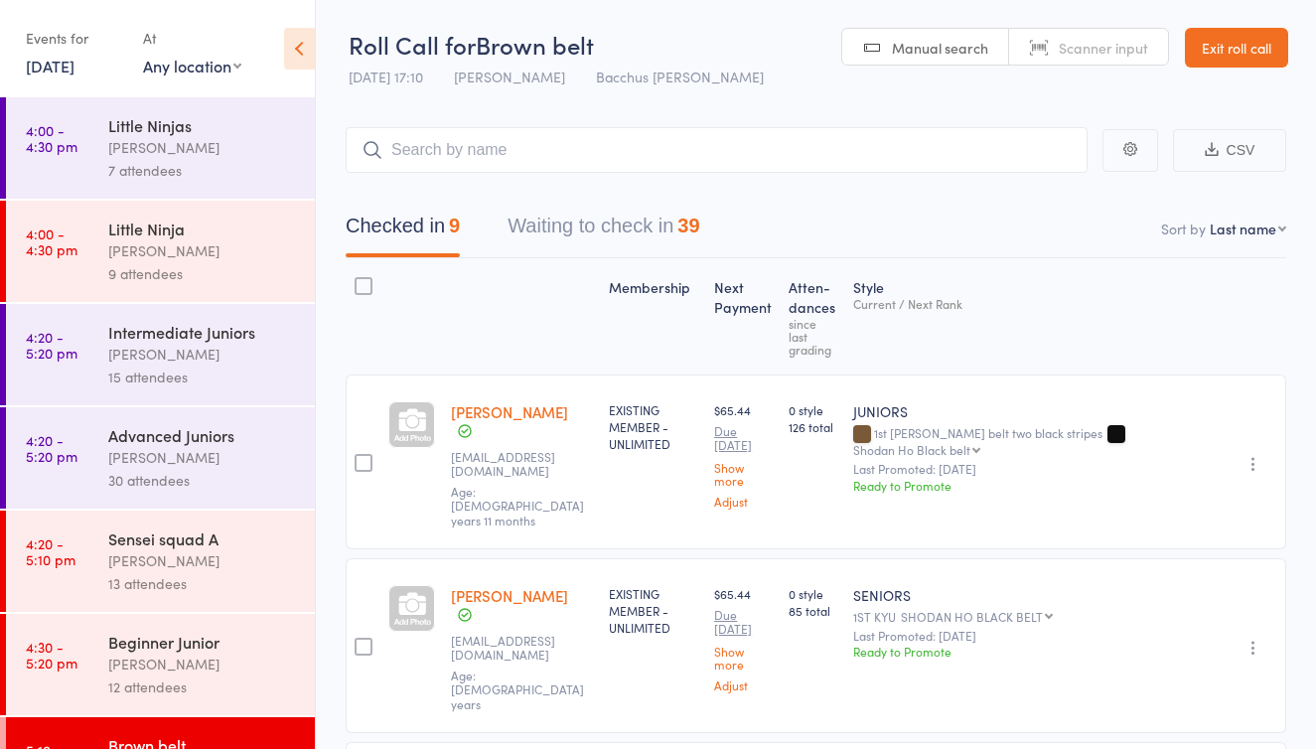
click at [653, 231] on button "Waiting to check in 39" at bounding box center [604, 231] width 192 height 53
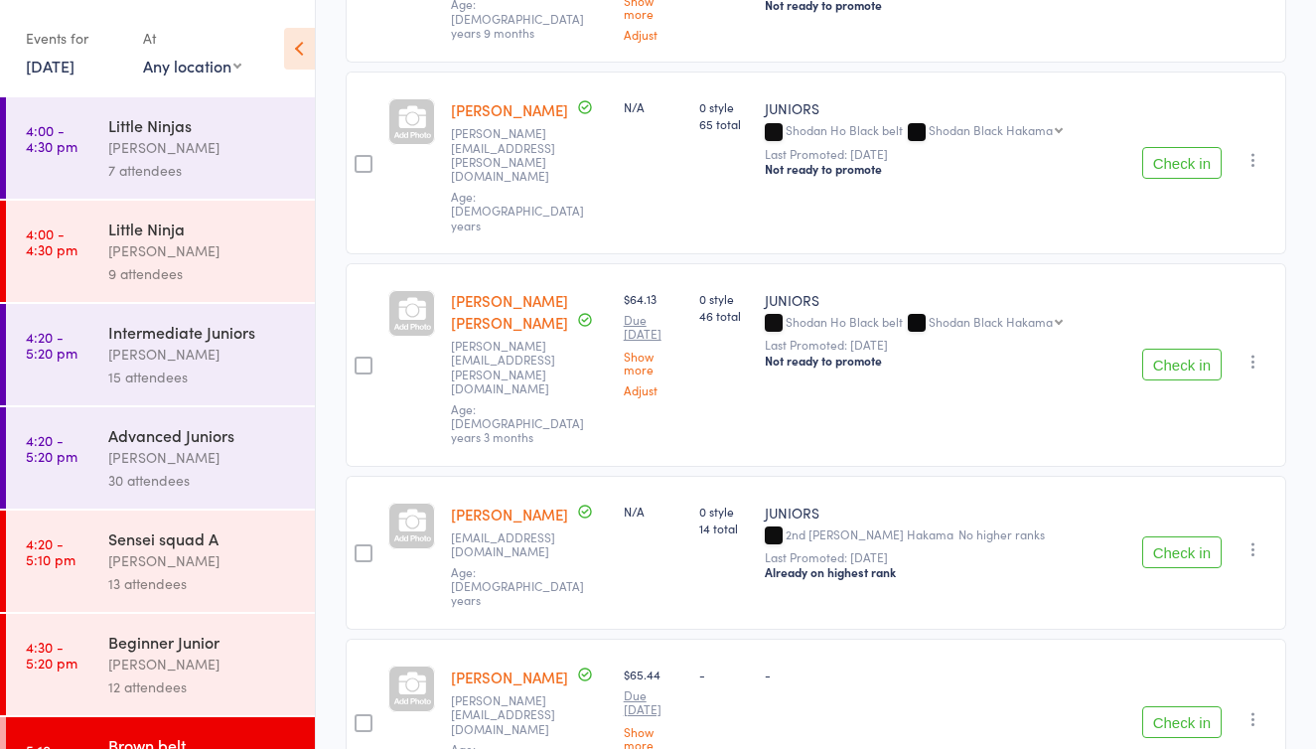
scroll to position [3564, 0]
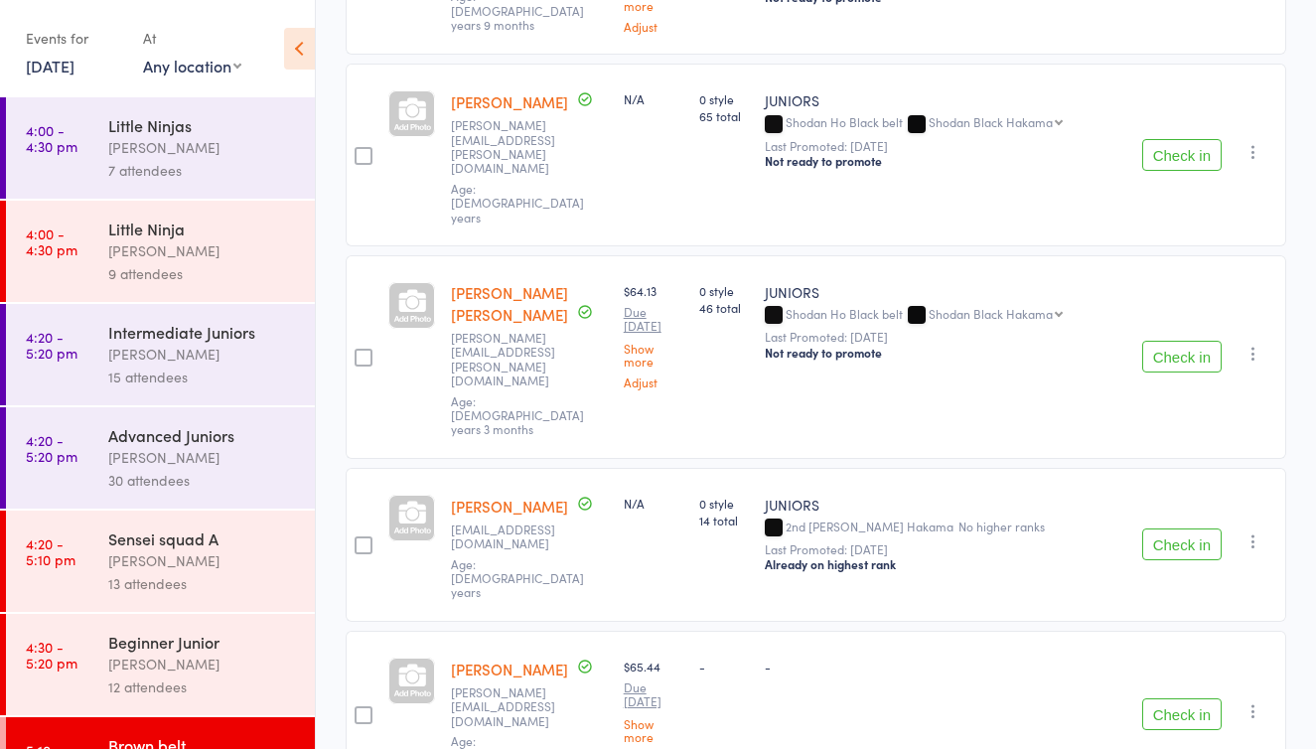
click at [1175, 698] on button "Check in" at bounding box center [1181, 714] width 79 height 32
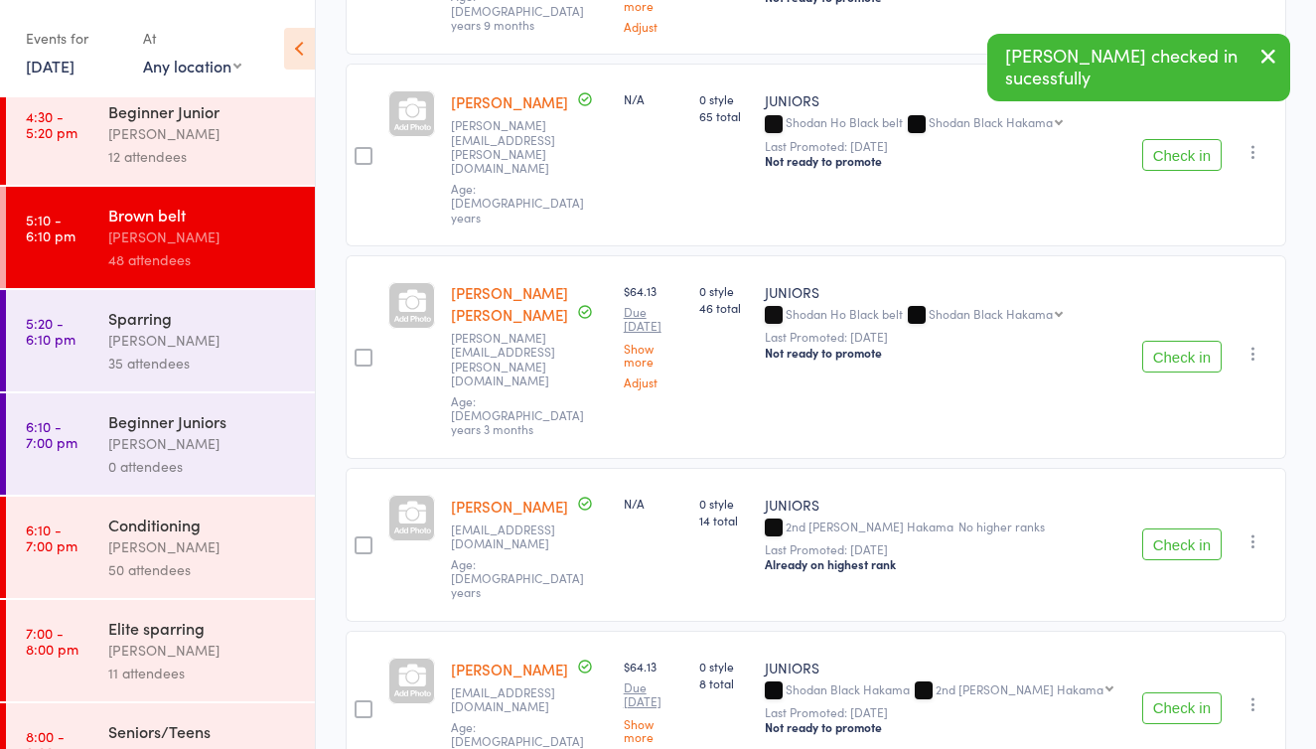
scroll to position [551, 0]
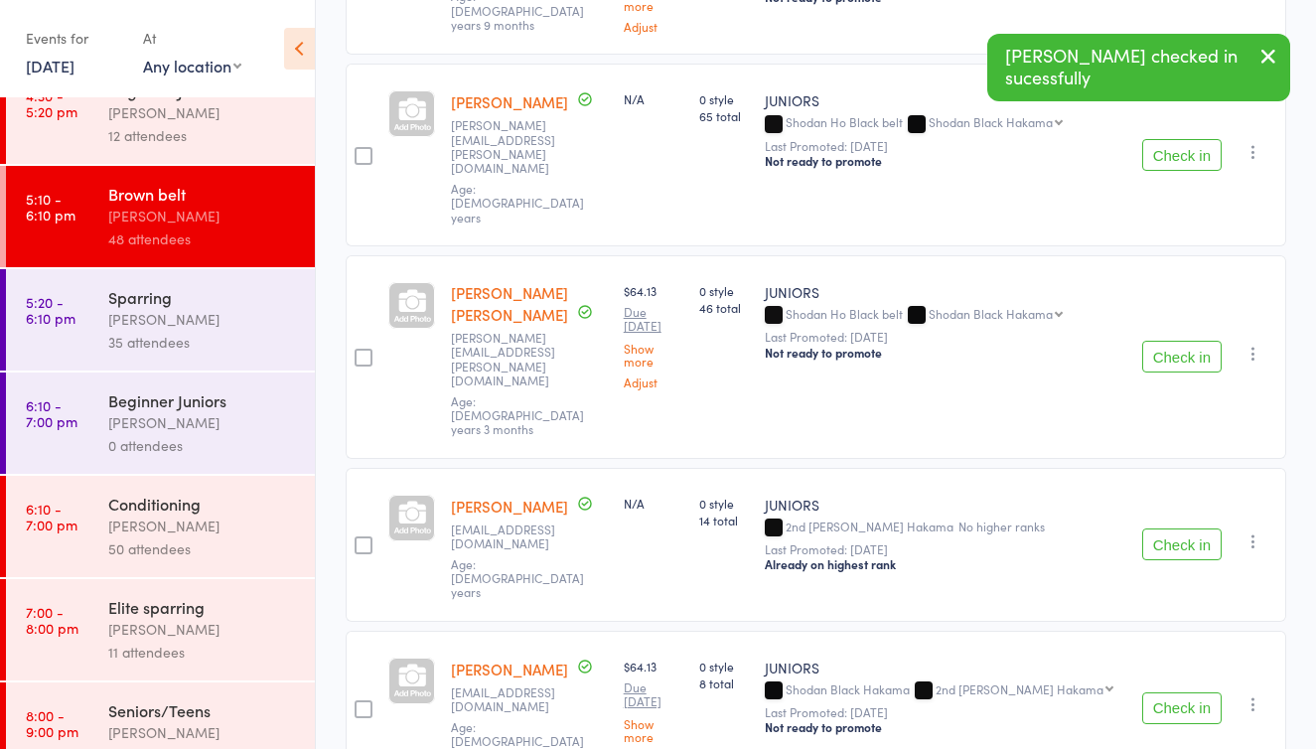
click at [191, 539] on div "50 attendees" at bounding box center [203, 548] width 190 height 23
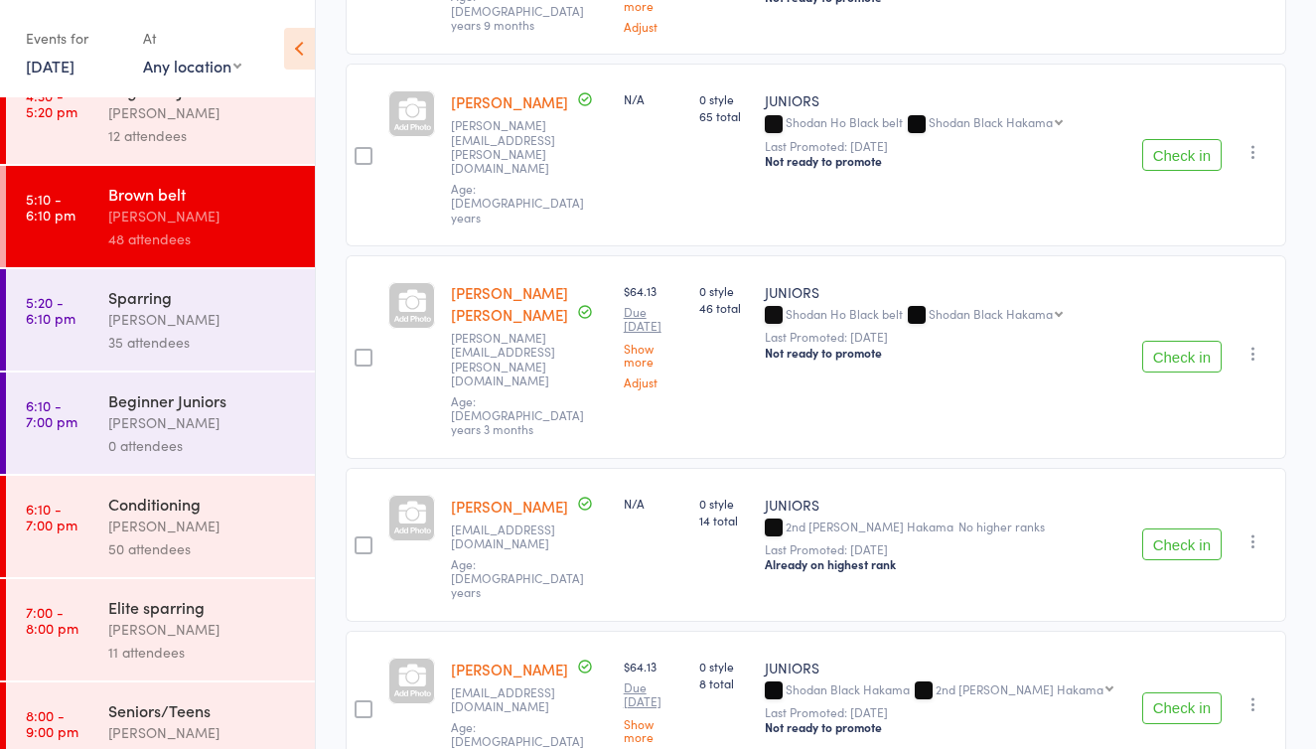
scroll to position [13, 0]
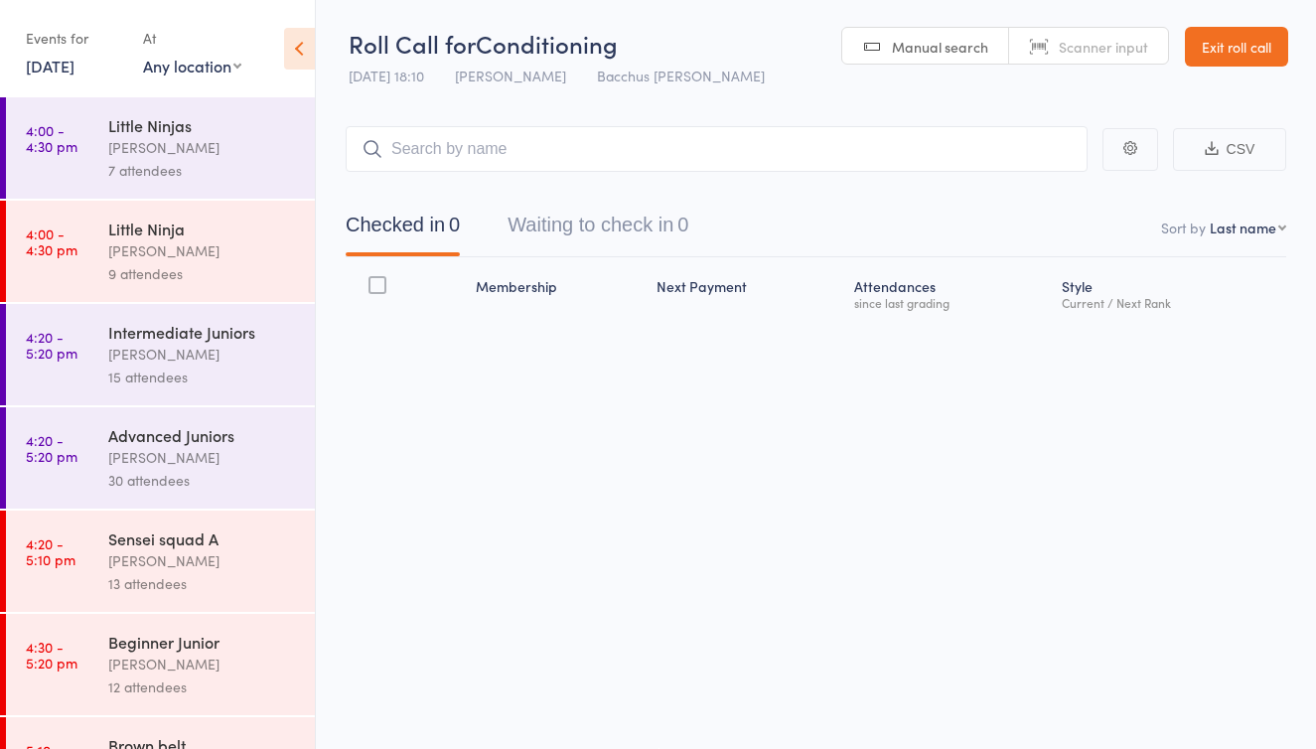
click at [607, 210] on button "Waiting to check in 0" at bounding box center [598, 230] width 181 height 53
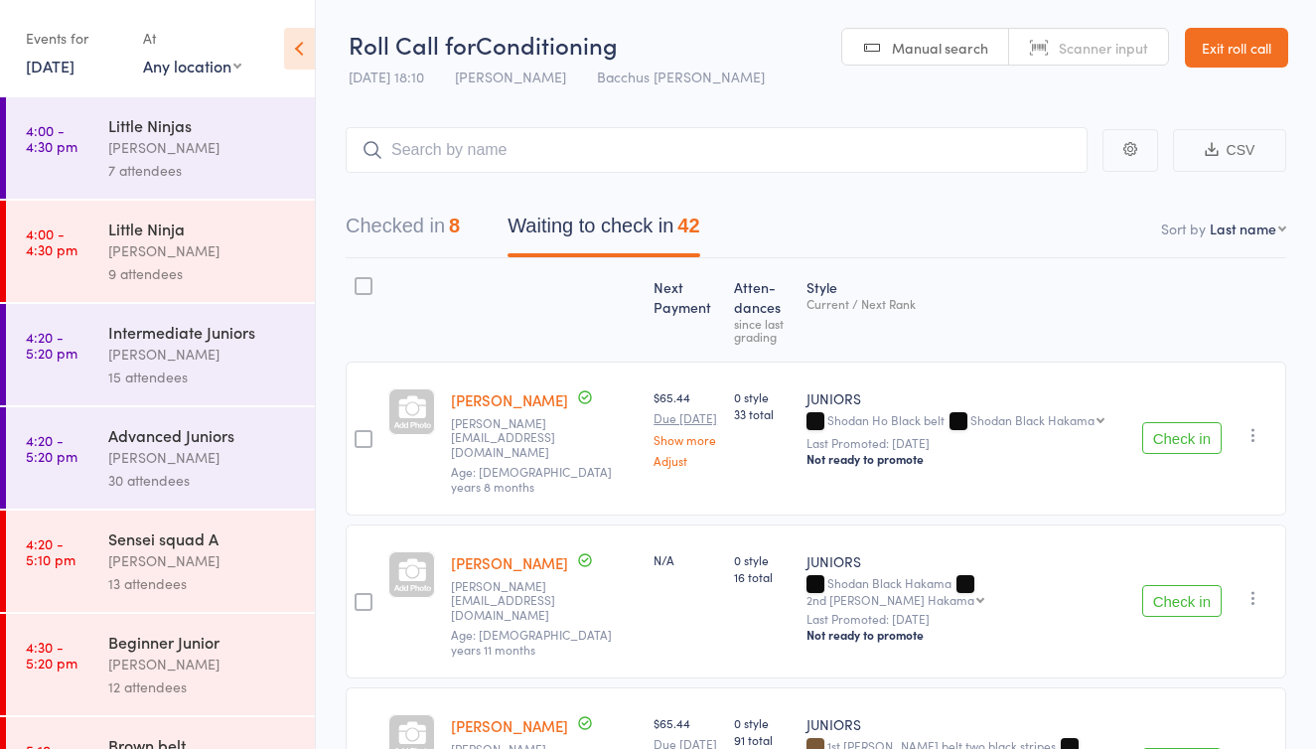
scroll to position [0, 0]
click at [543, 151] on input "search" at bounding box center [717, 150] width 742 height 46
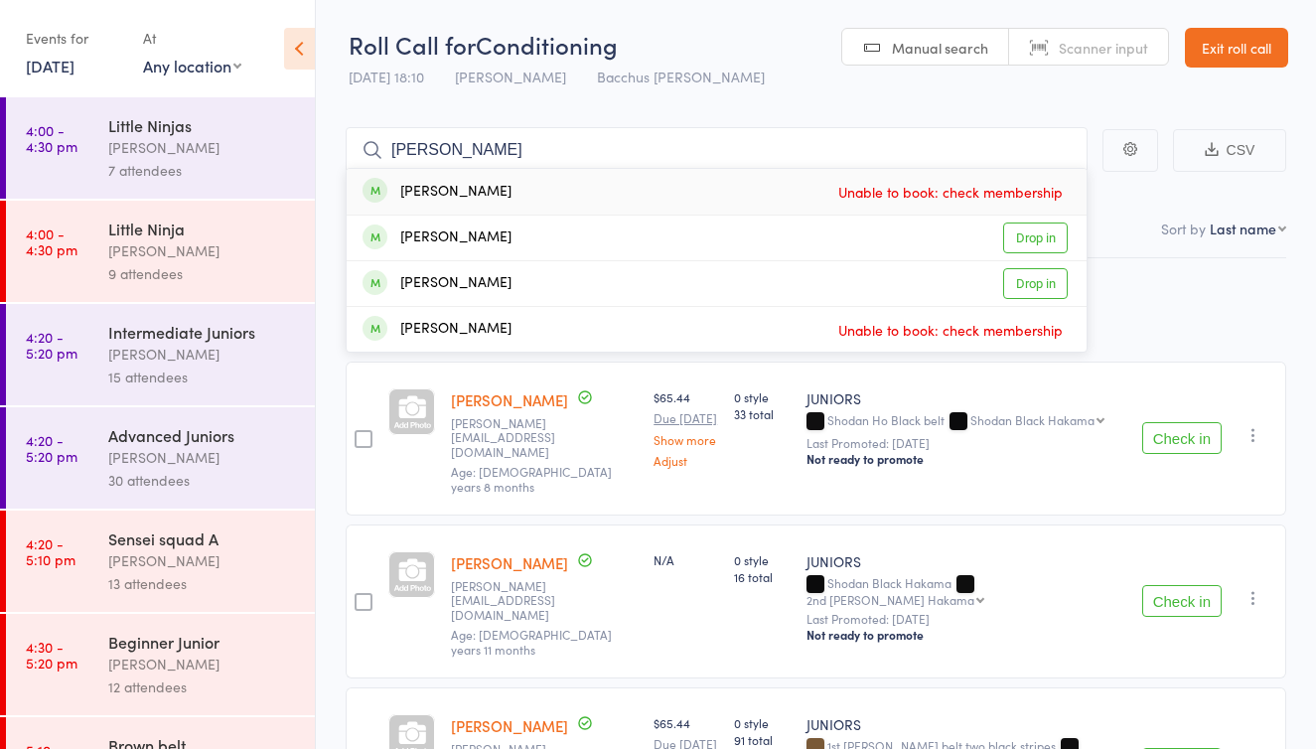
type input "Chloe"
drag, startPoint x: 543, startPoint y: 151, endPoint x: 1041, endPoint y: 234, distance: 504.5
click at [1041, 234] on link "Drop in" at bounding box center [1035, 237] width 65 height 31
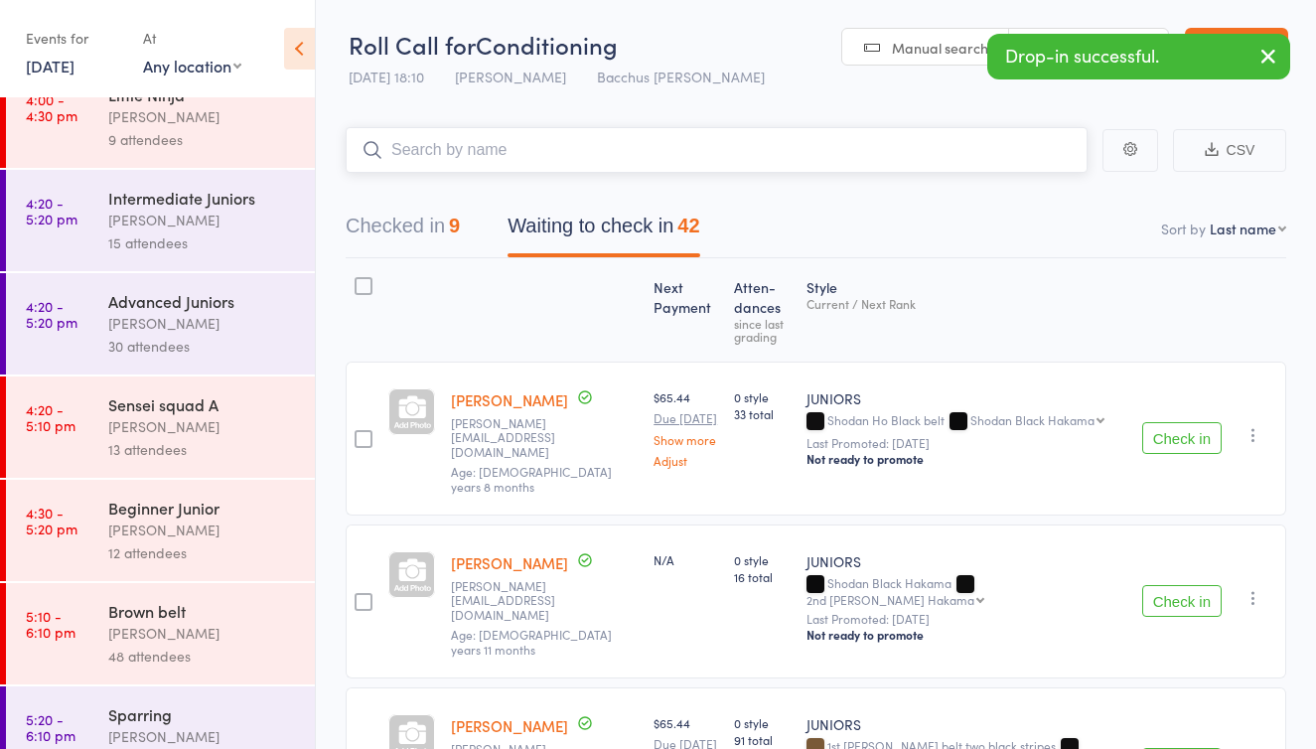
scroll to position [147, 0]
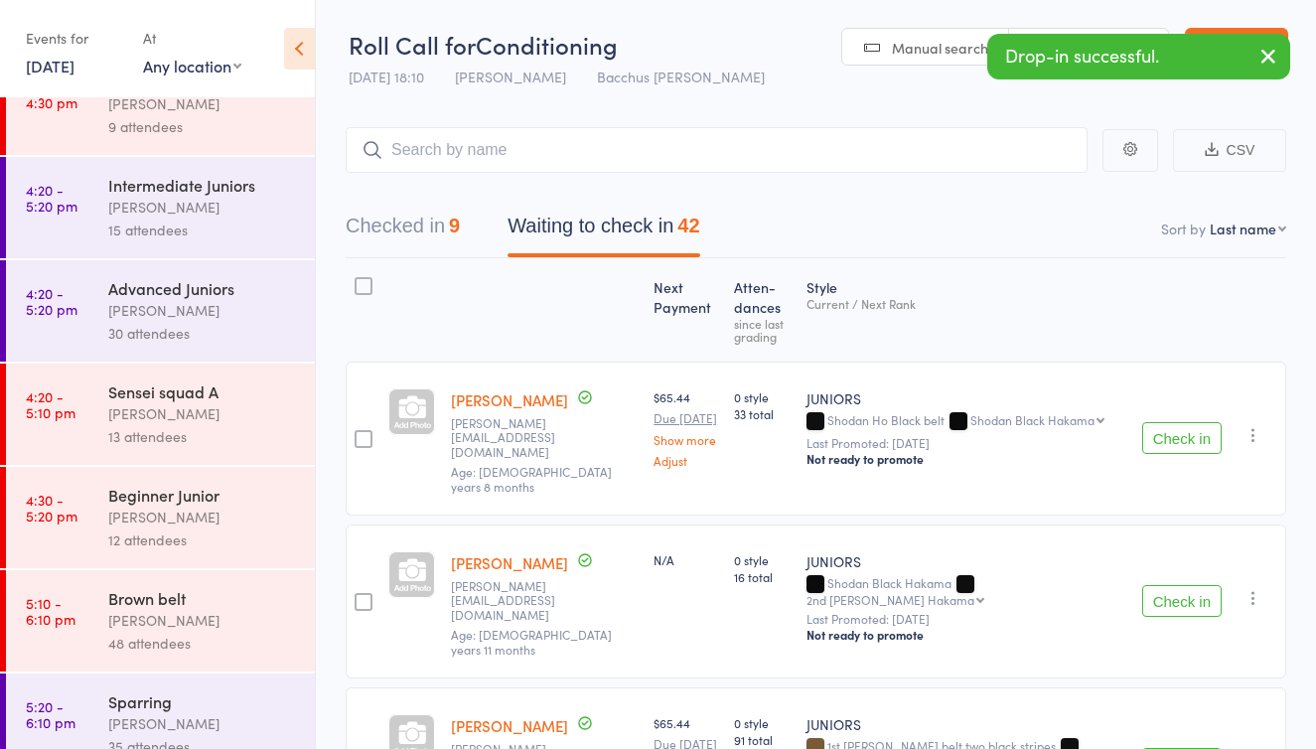
click at [178, 610] on div "[PERSON_NAME]" at bounding box center [203, 620] width 190 height 23
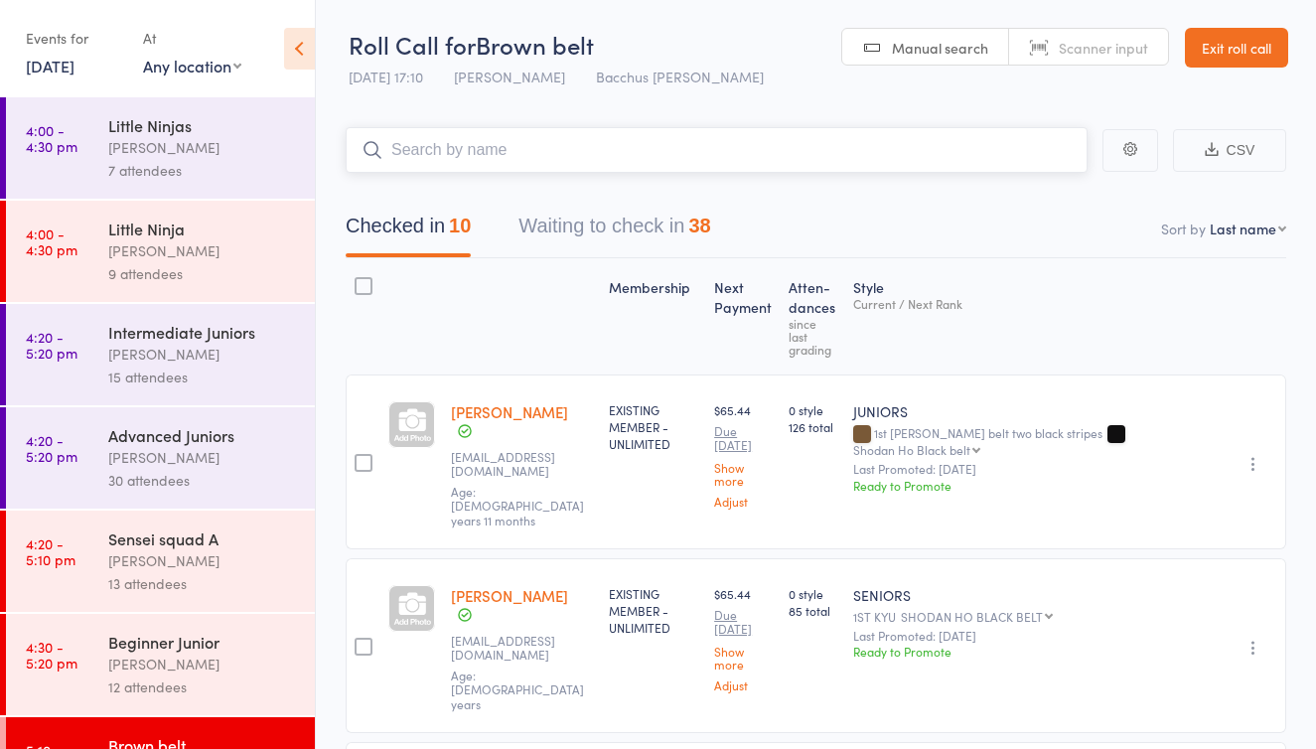
click at [574, 227] on button "Waiting to check in 38" at bounding box center [614, 231] width 192 height 53
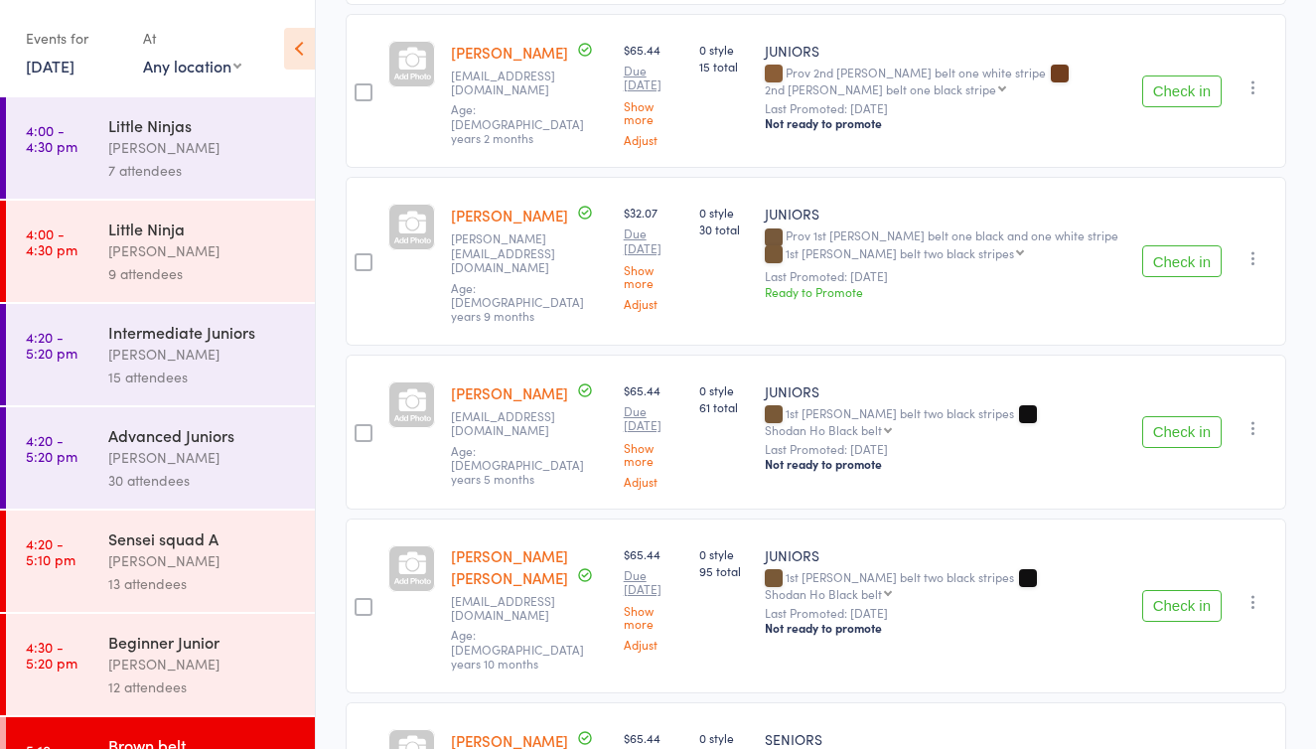
scroll to position [1576, 0]
click at [1172, 589] on button "Check in" at bounding box center [1181, 605] width 79 height 32
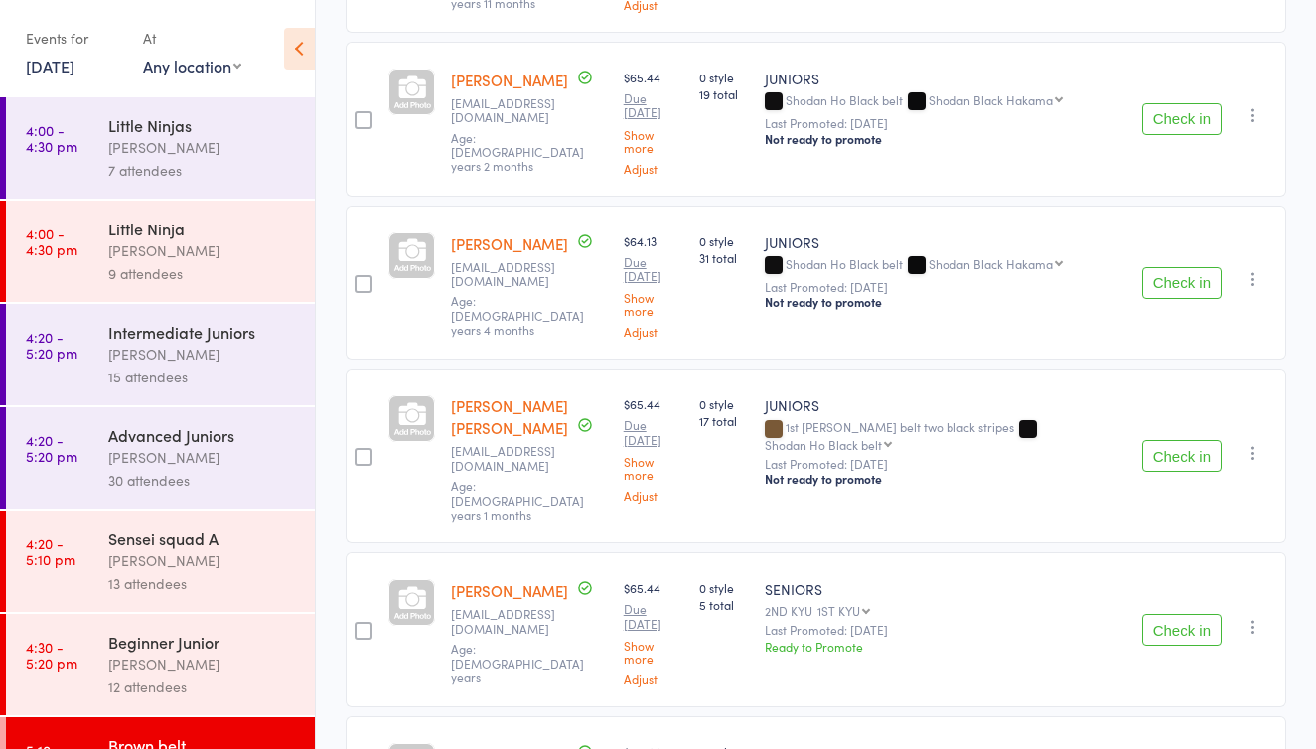
scroll to position [5467, 0]
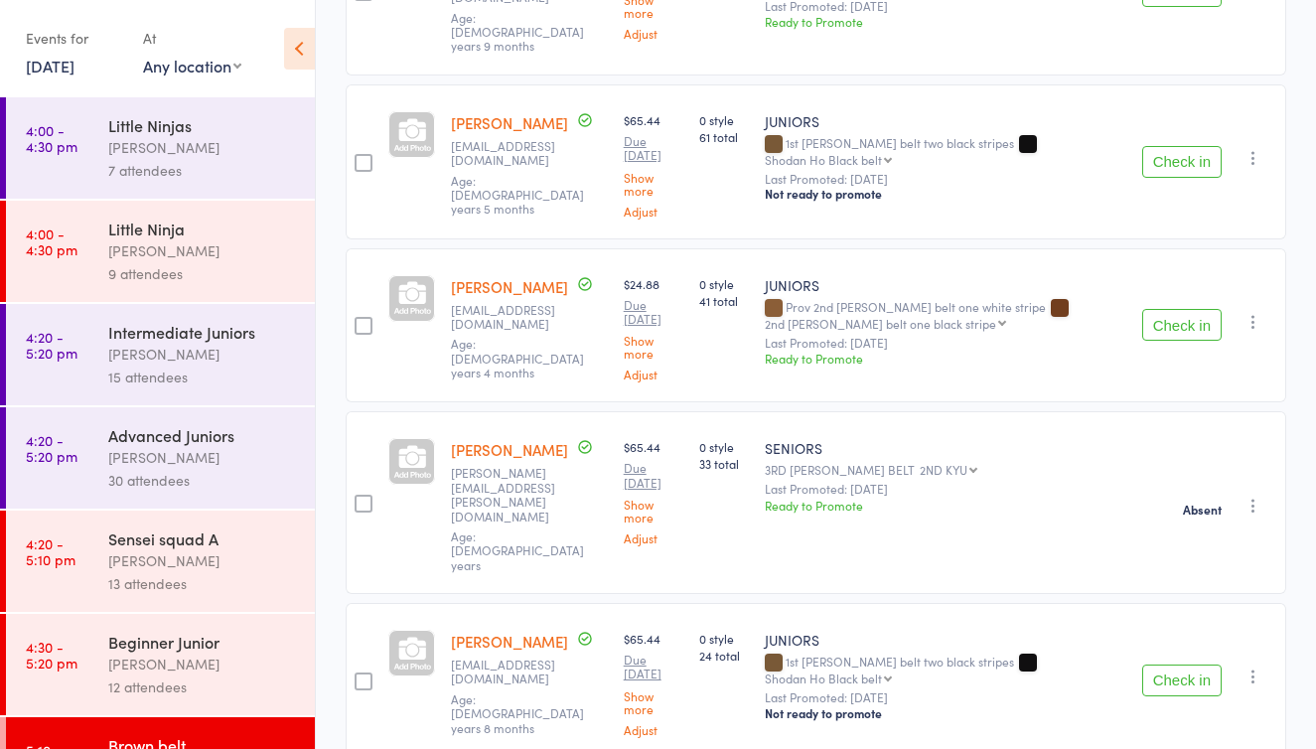
scroll to position [1840, 0]
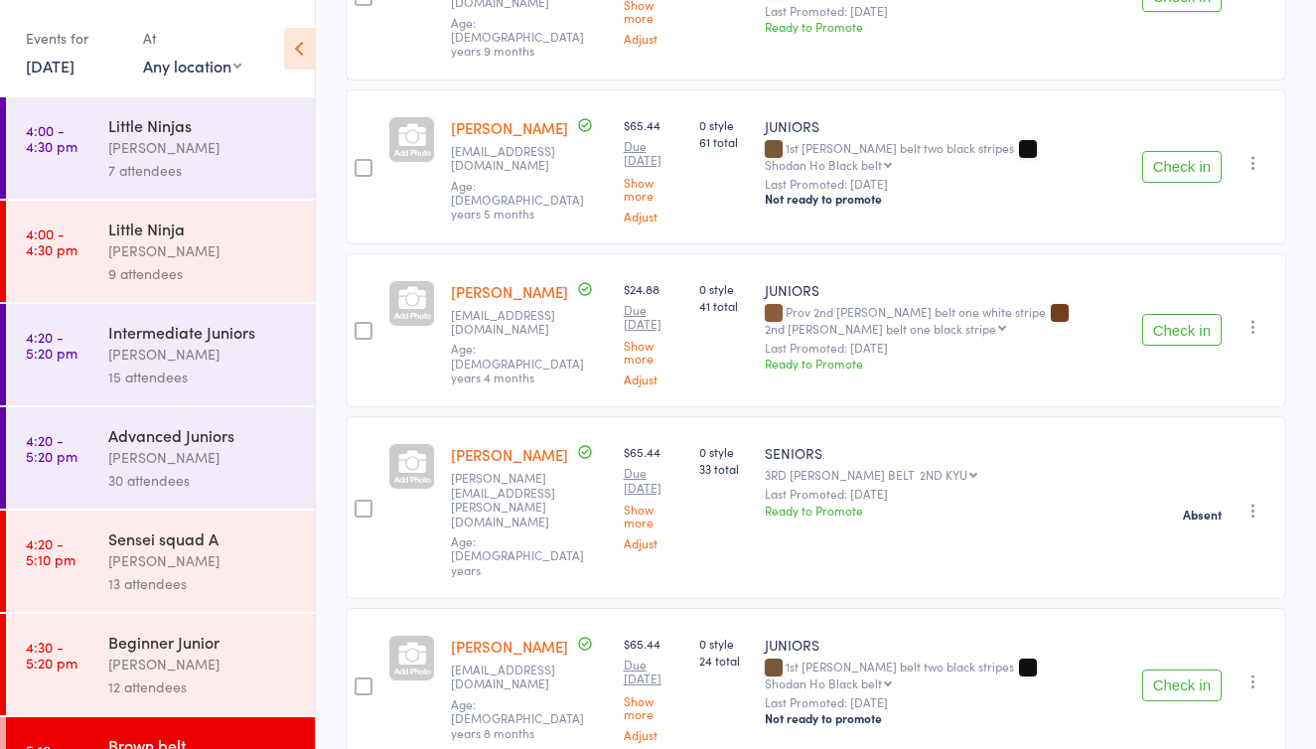
click at [1164, 314] on button "Check in" at bounding box center [1181, 330] width 79 height 32
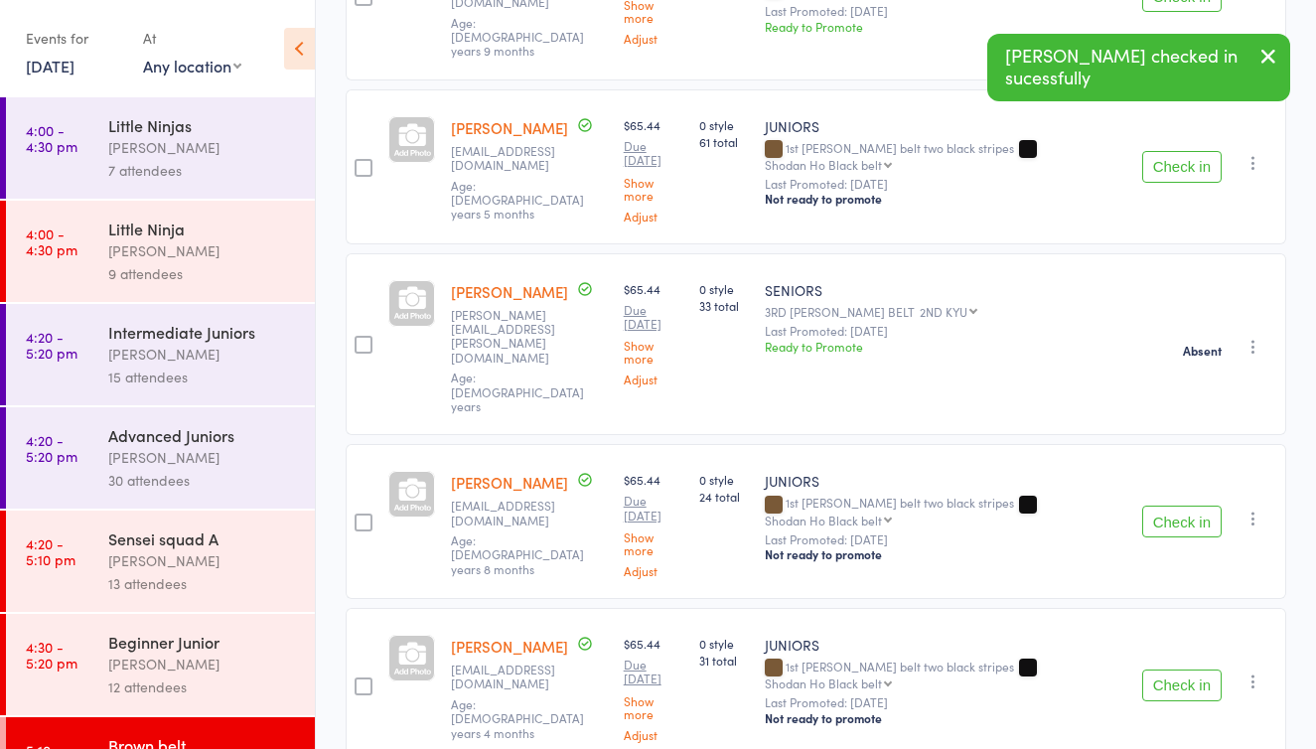
click at [1269, 50] on icon "button" at bounding box center [1268, 56] width 24 height 25
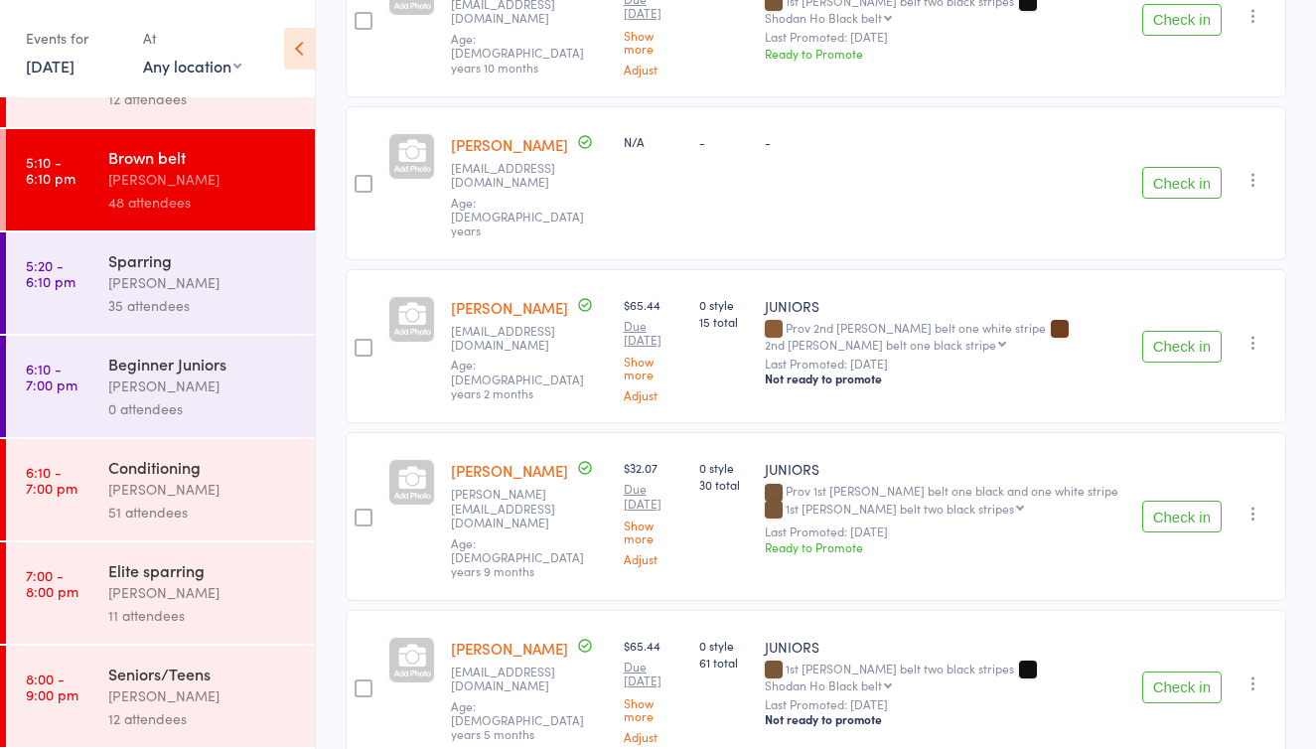
scroll to position [588, 0]
click at [225, 476] on div "Conditioning" at bounding box center [203, 467] width 190 height 22
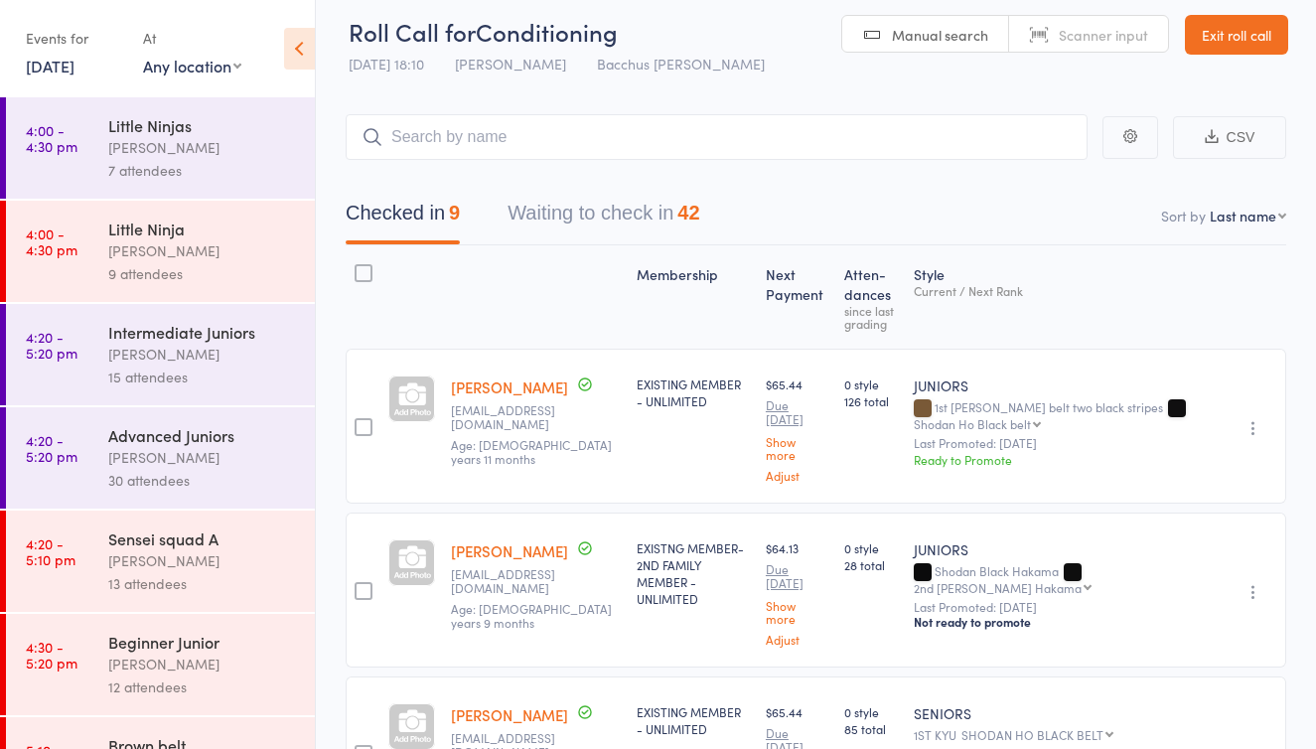
click at [616, 208] on button "Waiting to check in 42" at bounding box center [604, 218] width 192 height 53
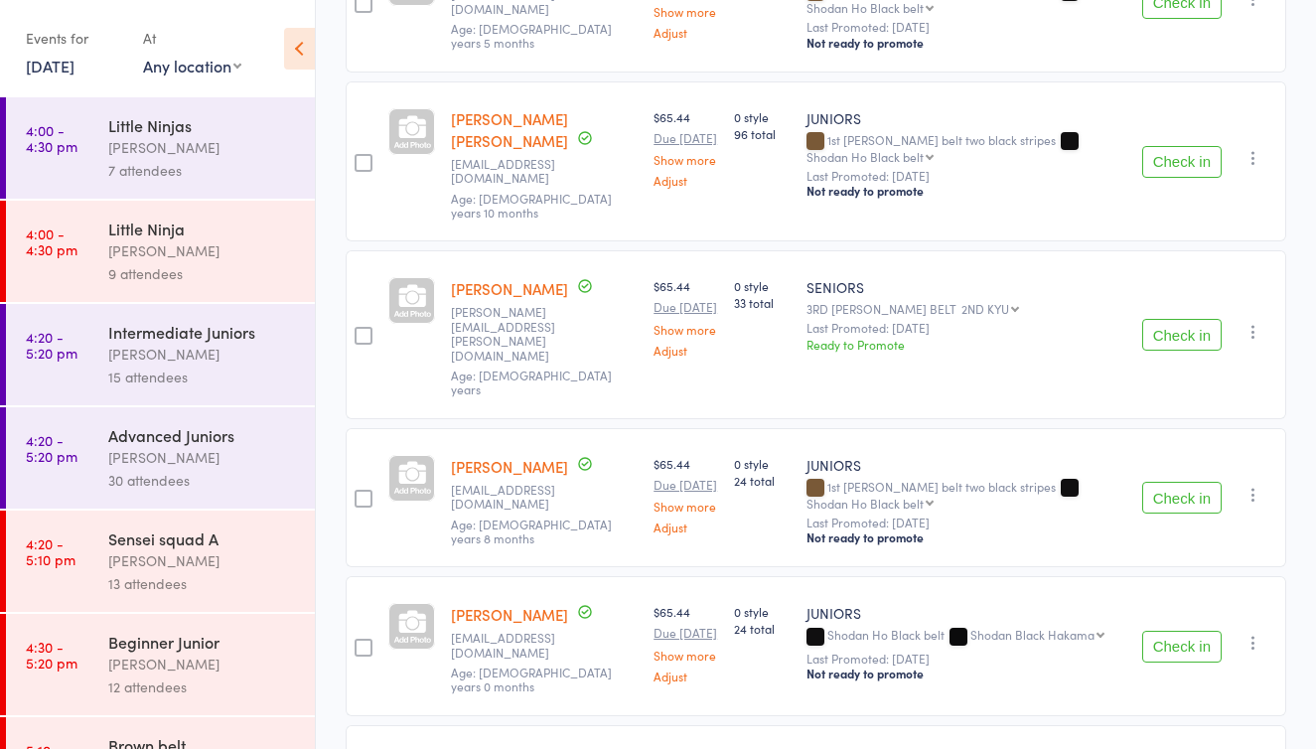
scroll to position [2288, 0]
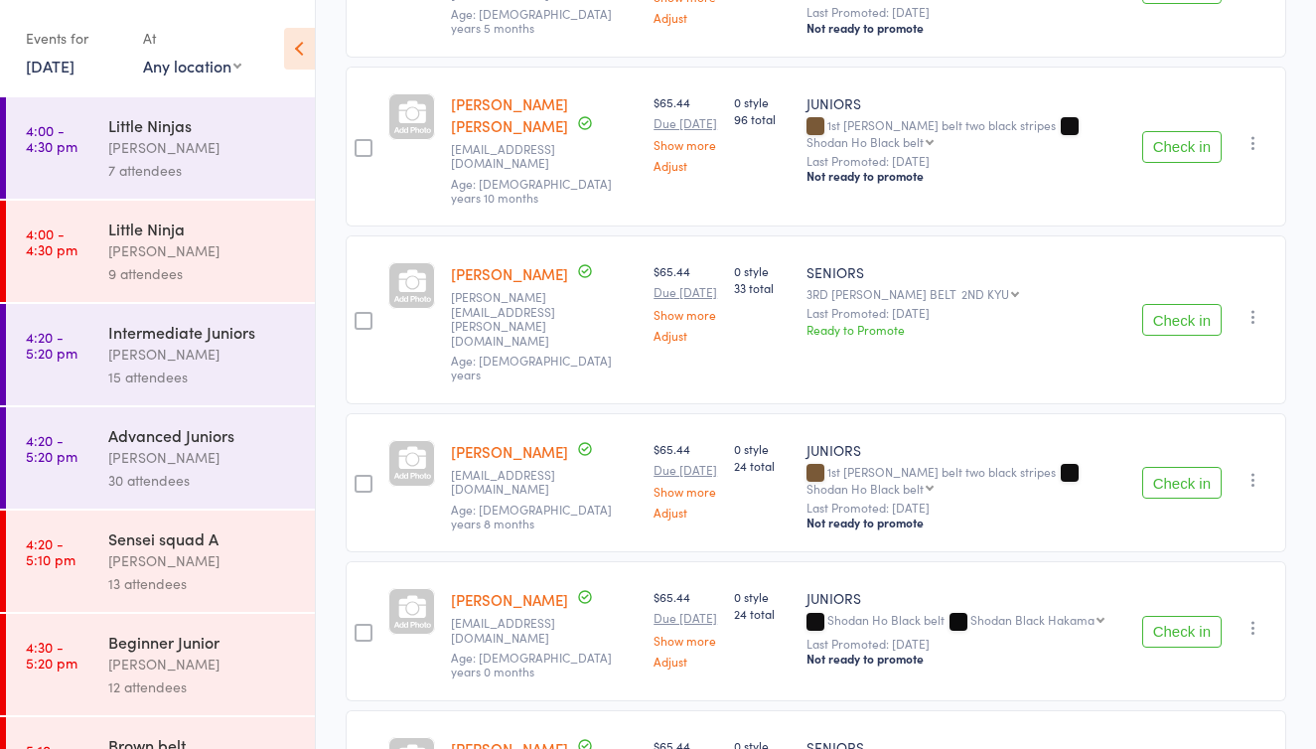
click at [1250, 327] on icon "button" at bounding box center [1253, 317] width 20 height 20
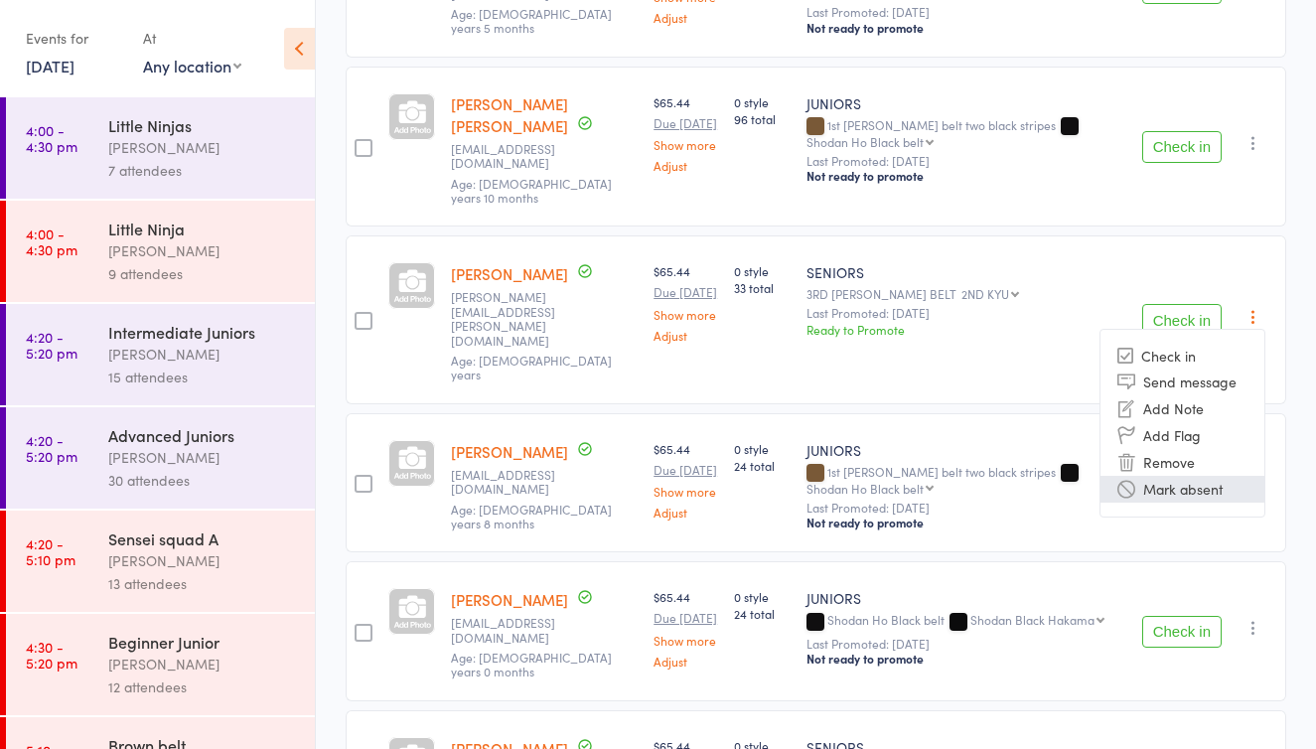
click at [1169, 503] on li "Mark absent" at bounding box center [1182, 489] width 164 height 27
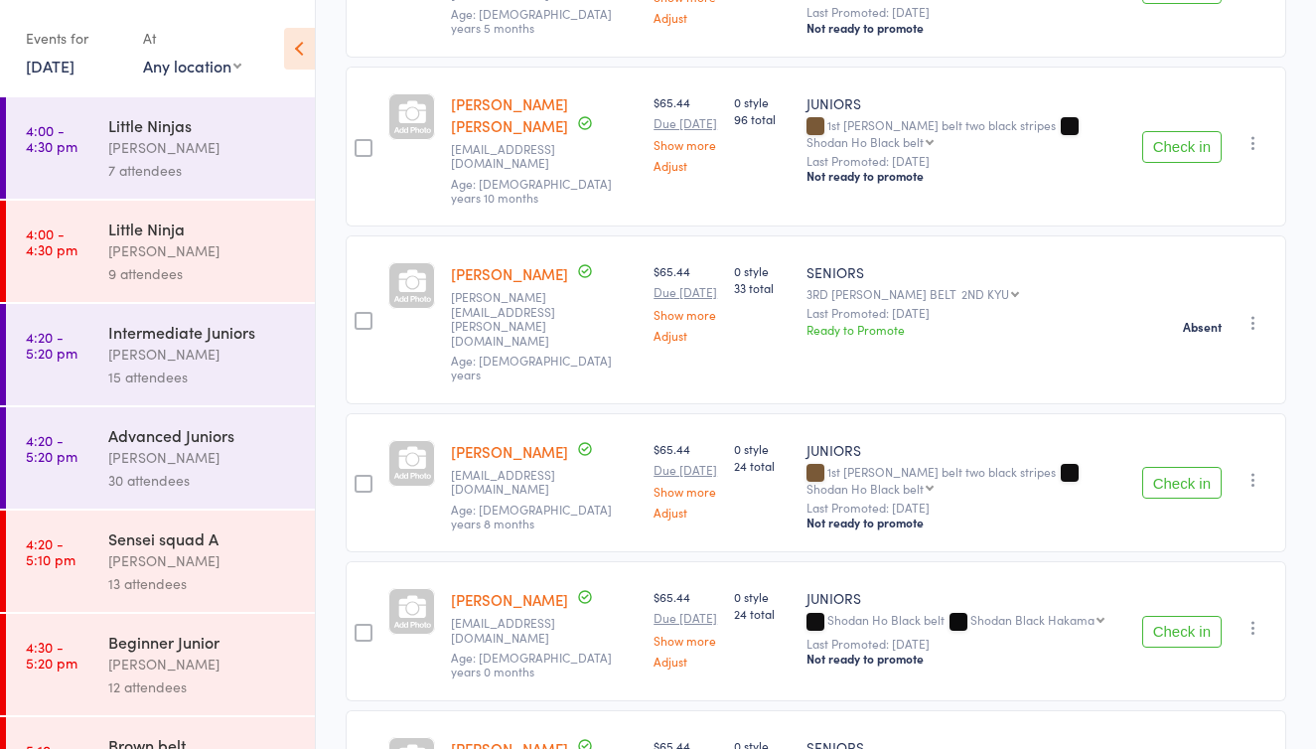
click at [1255, 153] on icon "button" at bounding box center [1253, 143] width 20 height 20
click at [1209, 329] on li "Mark absent" at bounding box center [1182, 315] width 164 height 27
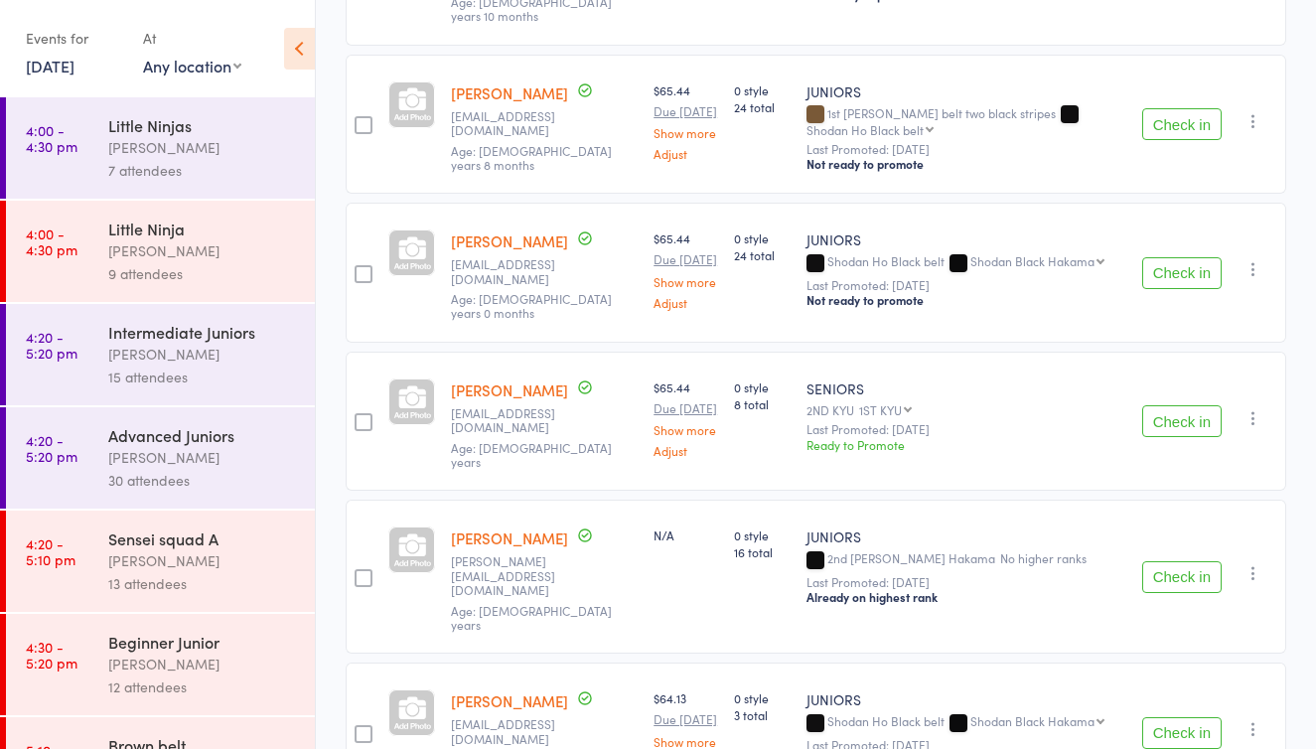
scroll to position [2634, 0]
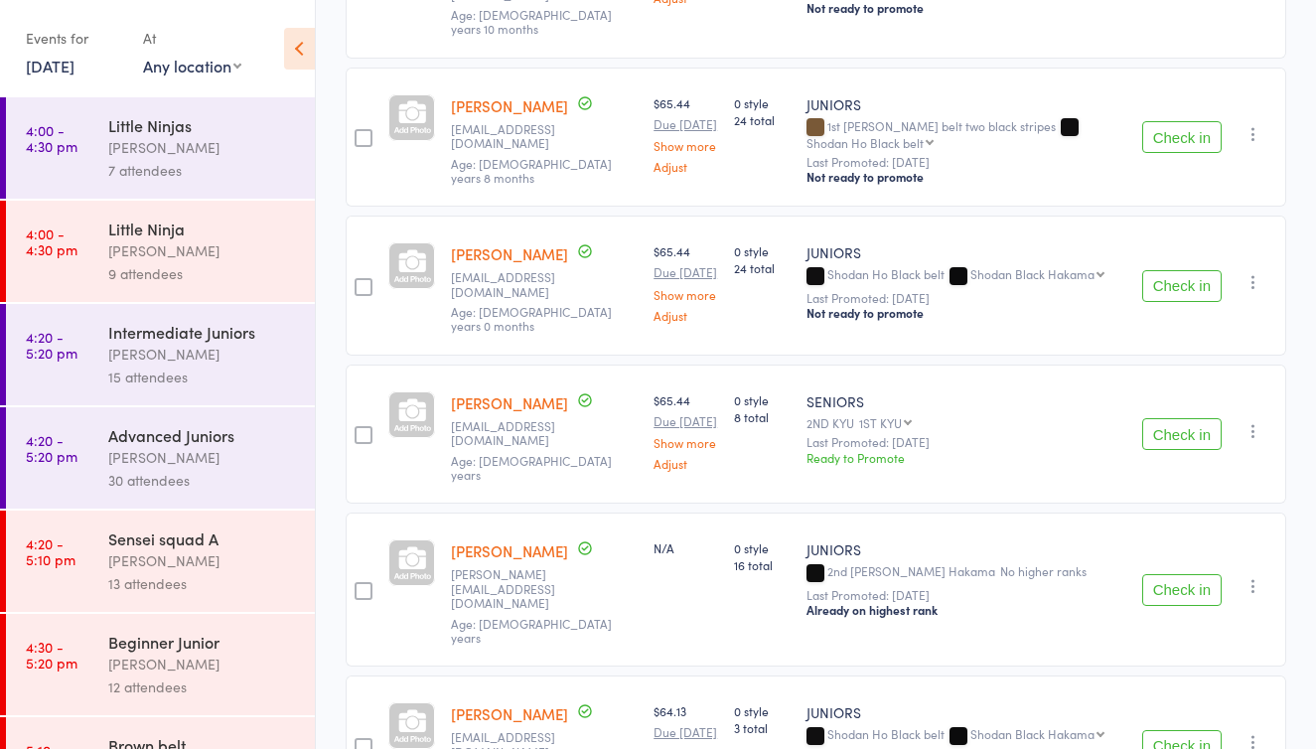
click at [1183, 302] on button "Check in" at bounding box center [1181, 286] width 79 height 32
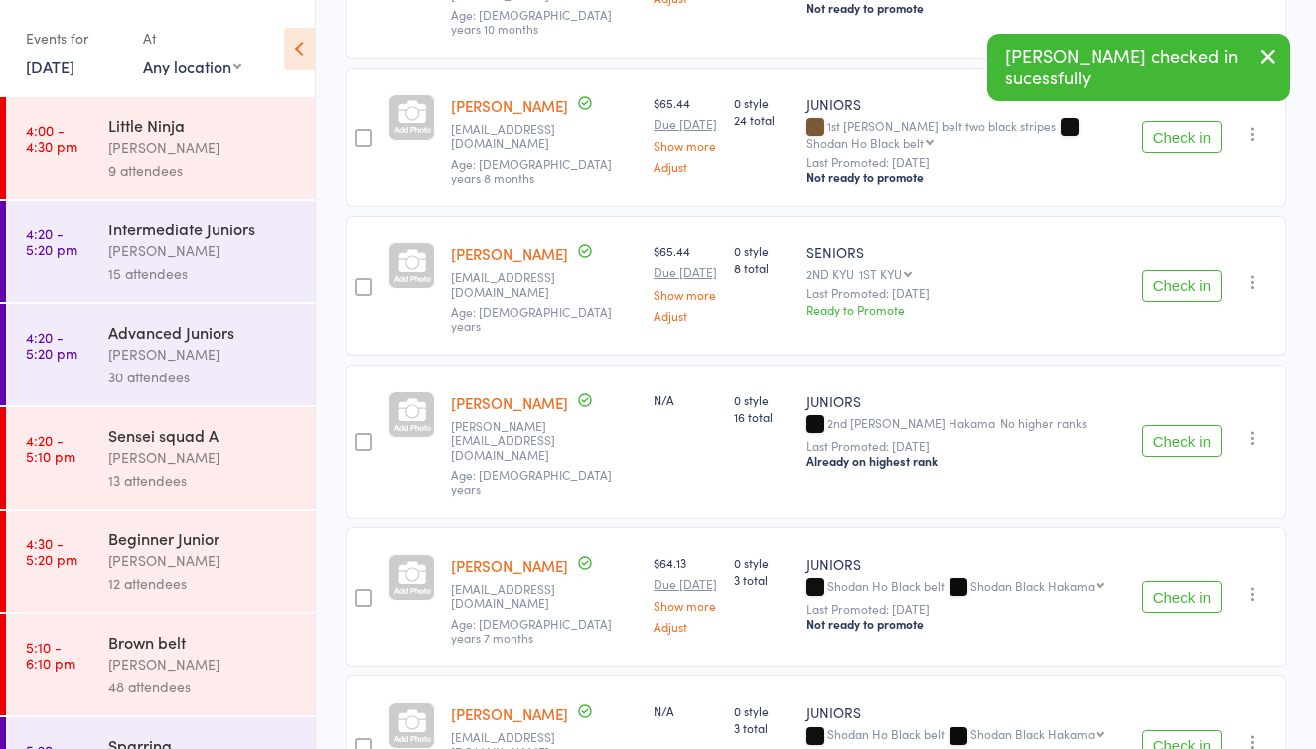
scroll to position [105, 0]
click at [163, 639] on div "Brown belt" at bounding box center [203, 640] width 190 height 22
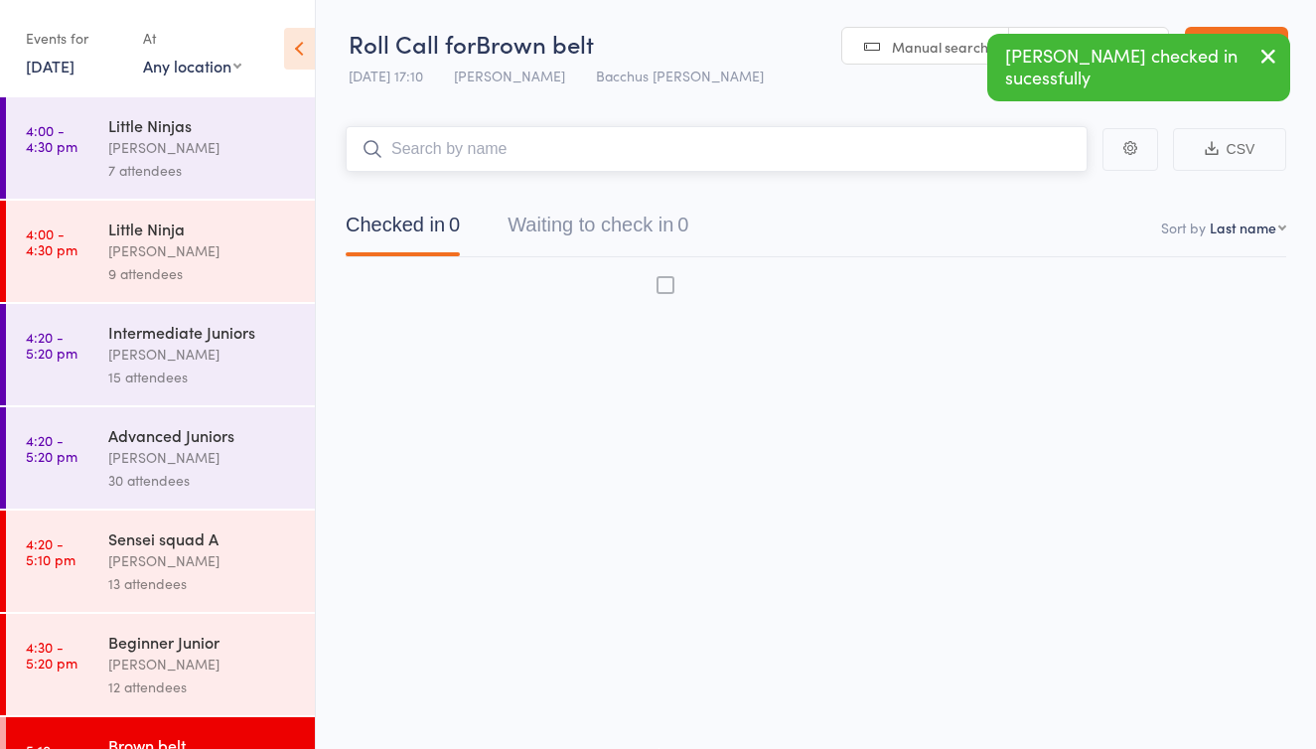
scroll to position [13, 0]
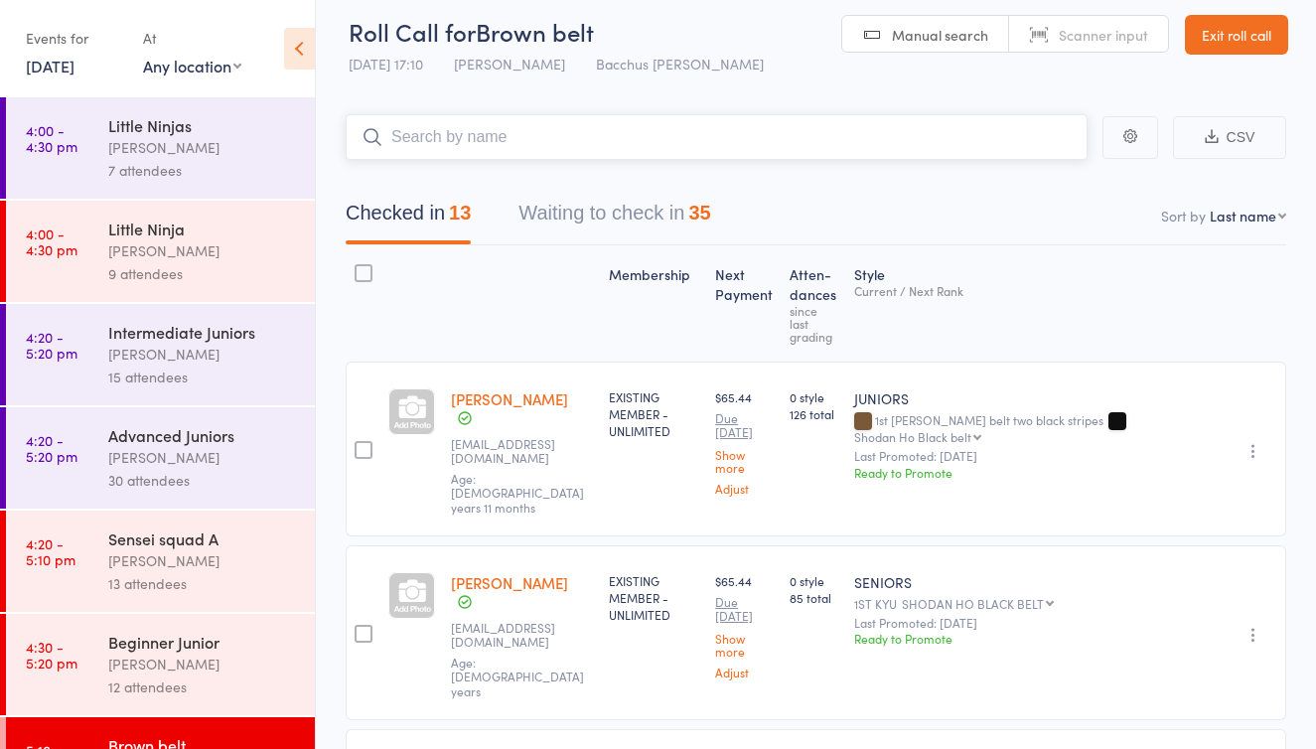
click at [594, 213] on button "Waiting to check in 35" at bounding box center [614, 218] width 192 height 53
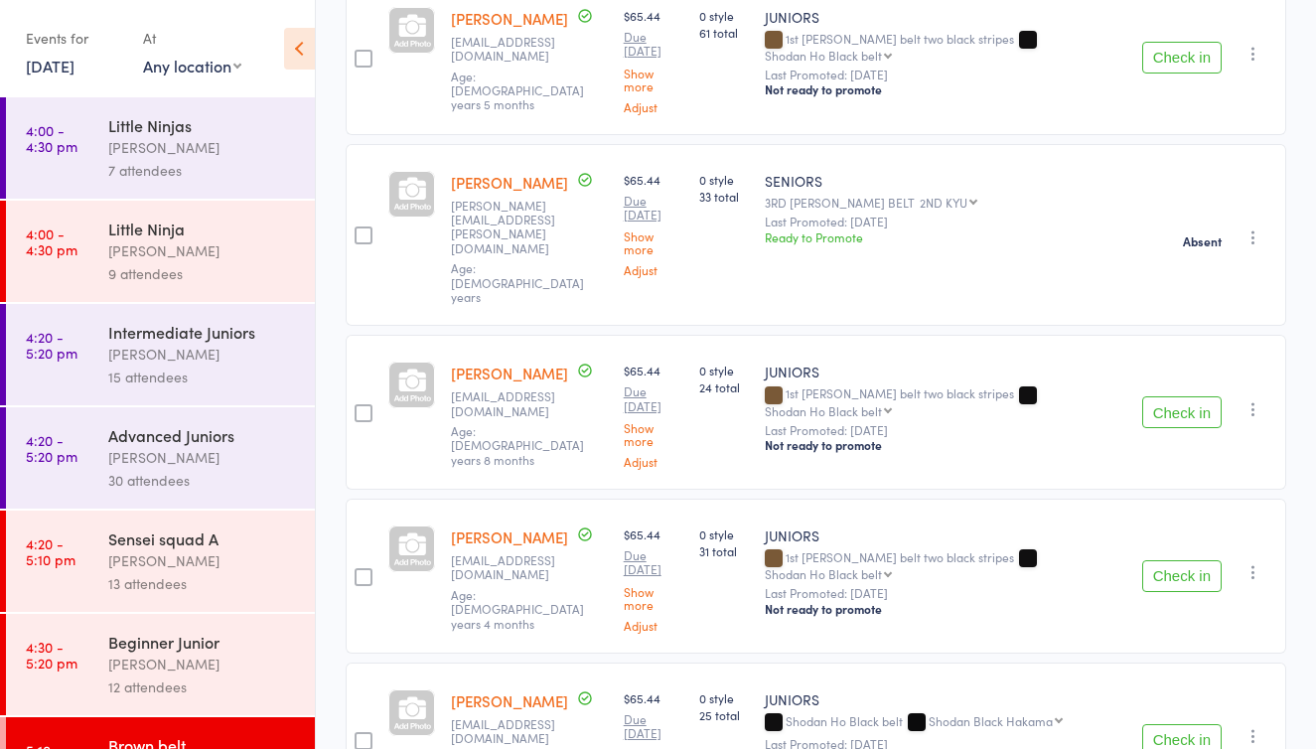
scroll to position [1951, 0]
click at [1154, 723] on button "Check in" at bounding box center [1181, 739] width 79 height 32
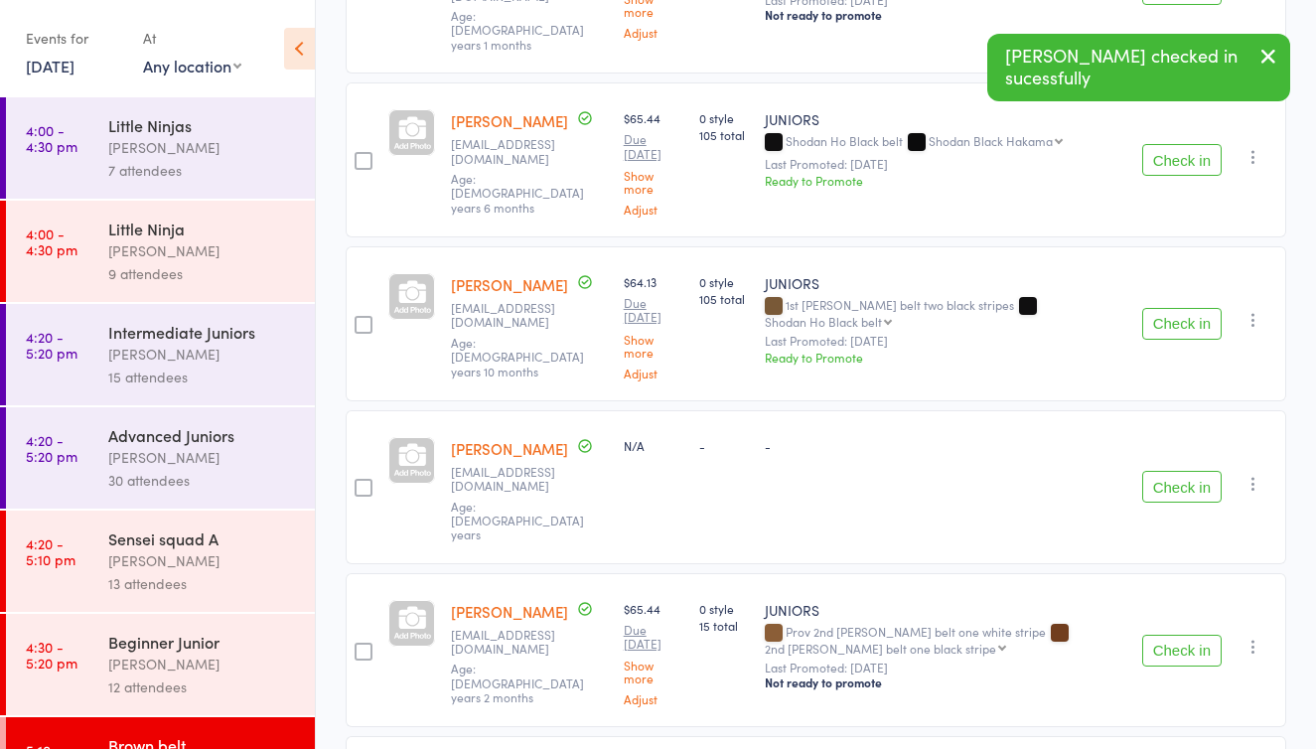
scroll to position [1015, 0]
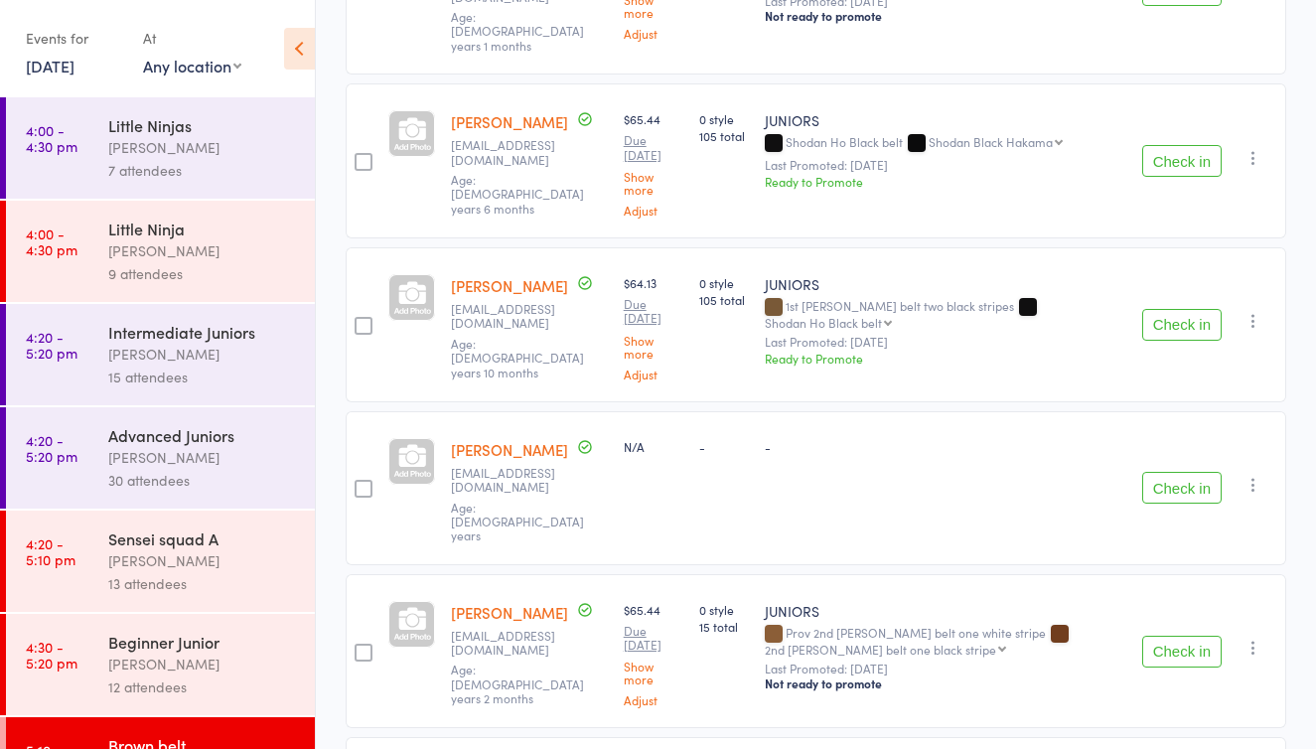
click at [1158, 309] on button "Check in" at bounding box center [1181, 325] width 79 height 32
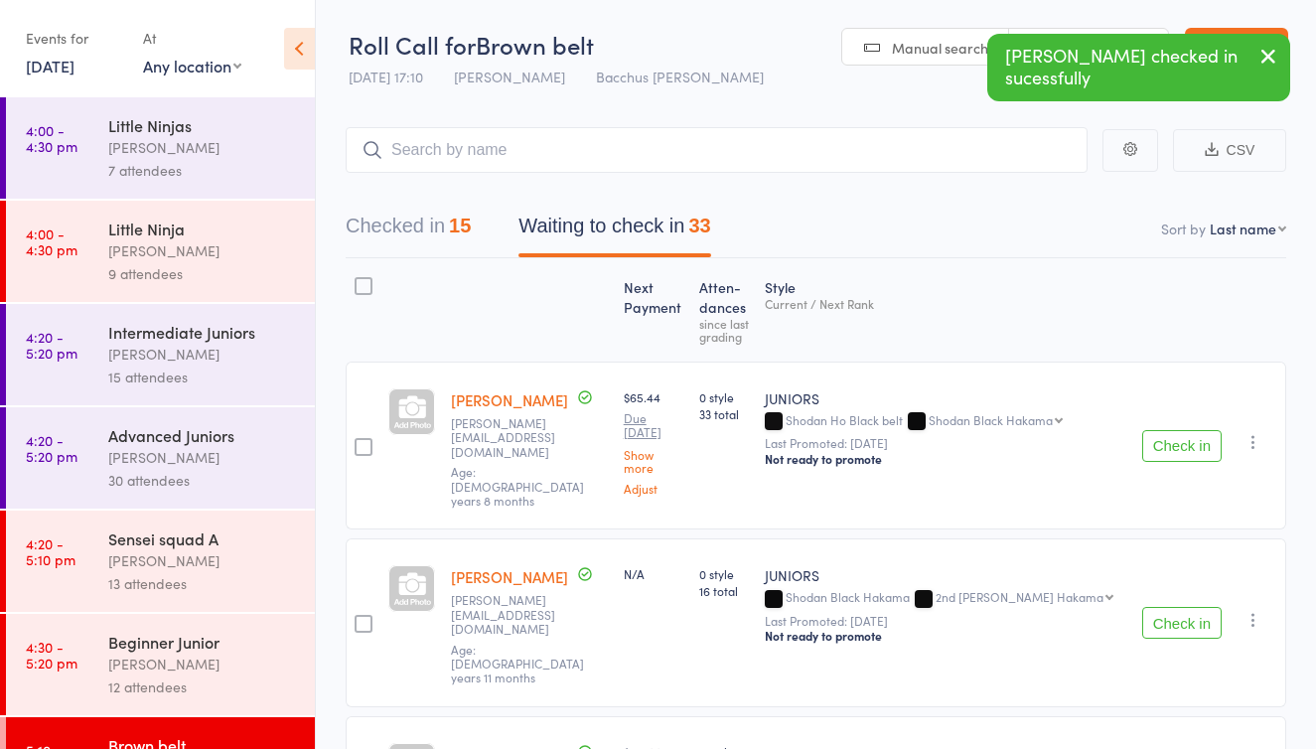
scroll to position [0, 0]
click at [491, 155] on input "search" at bounding box center [717, 150] width 742 height 46
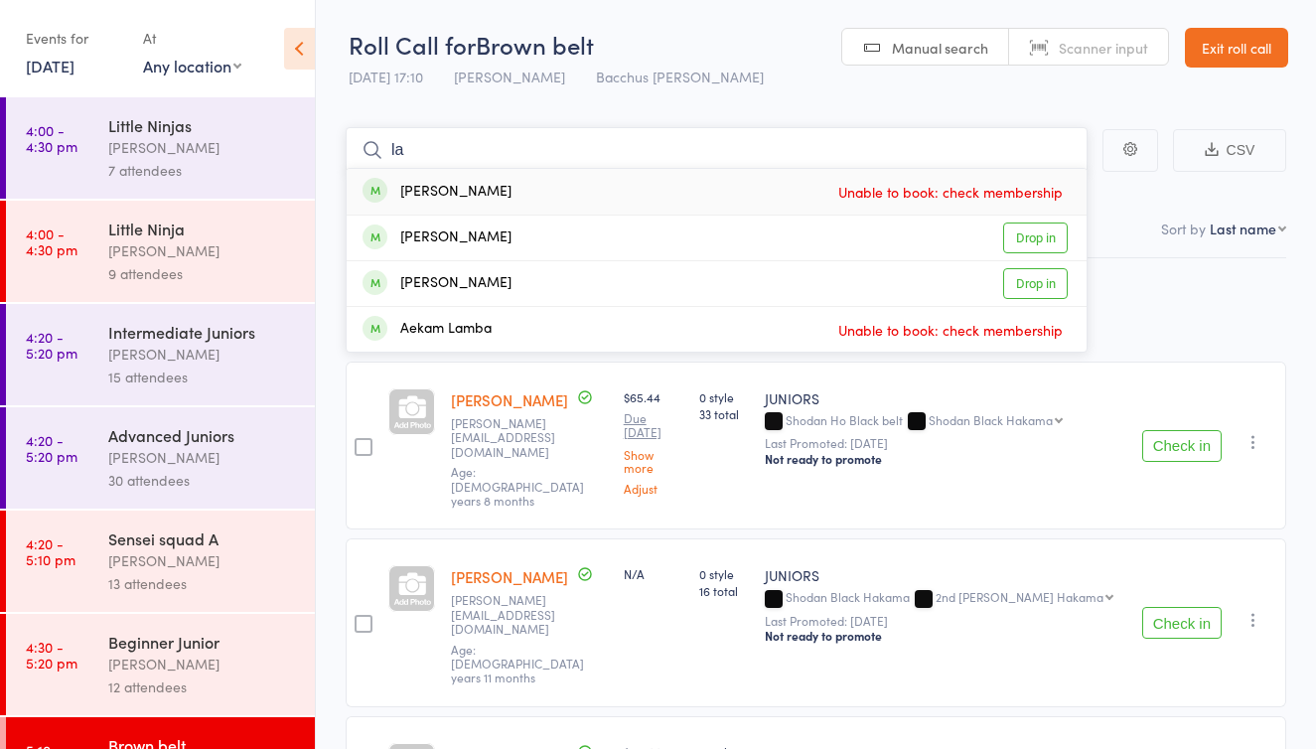
type input "la"
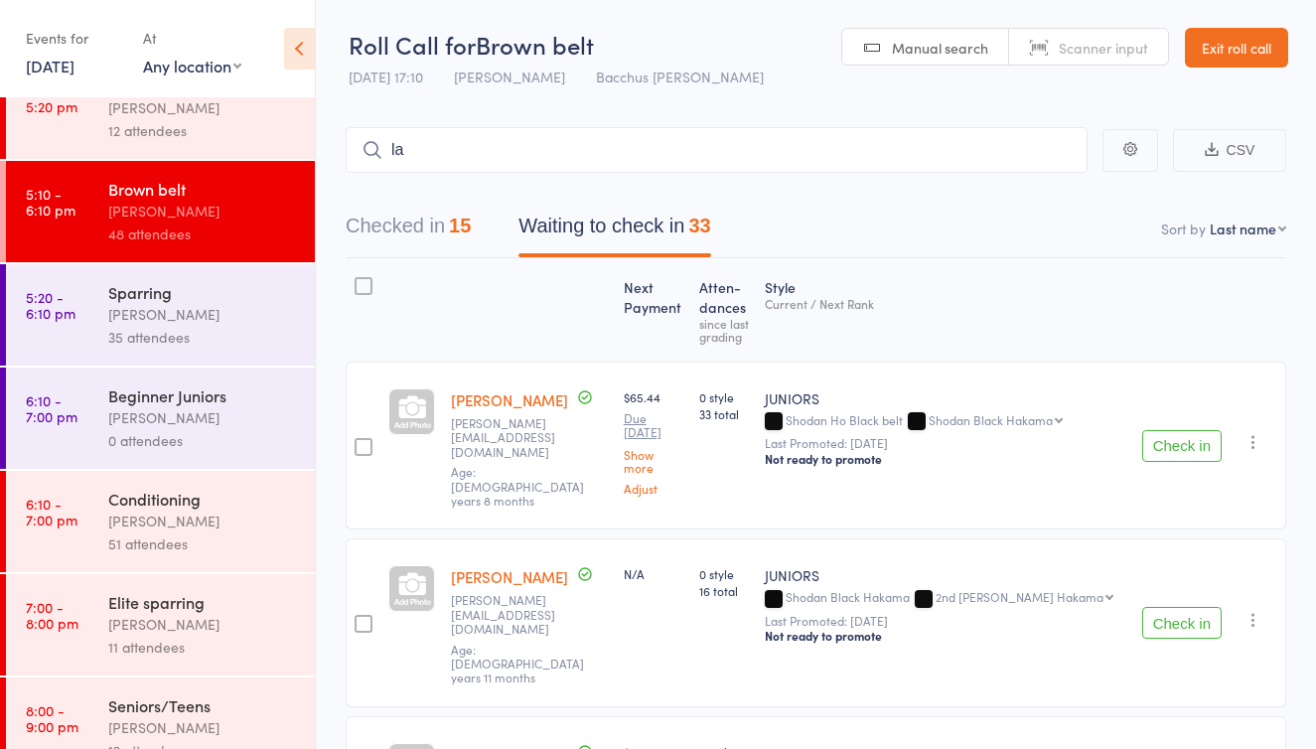
scroll to position [564, 0]
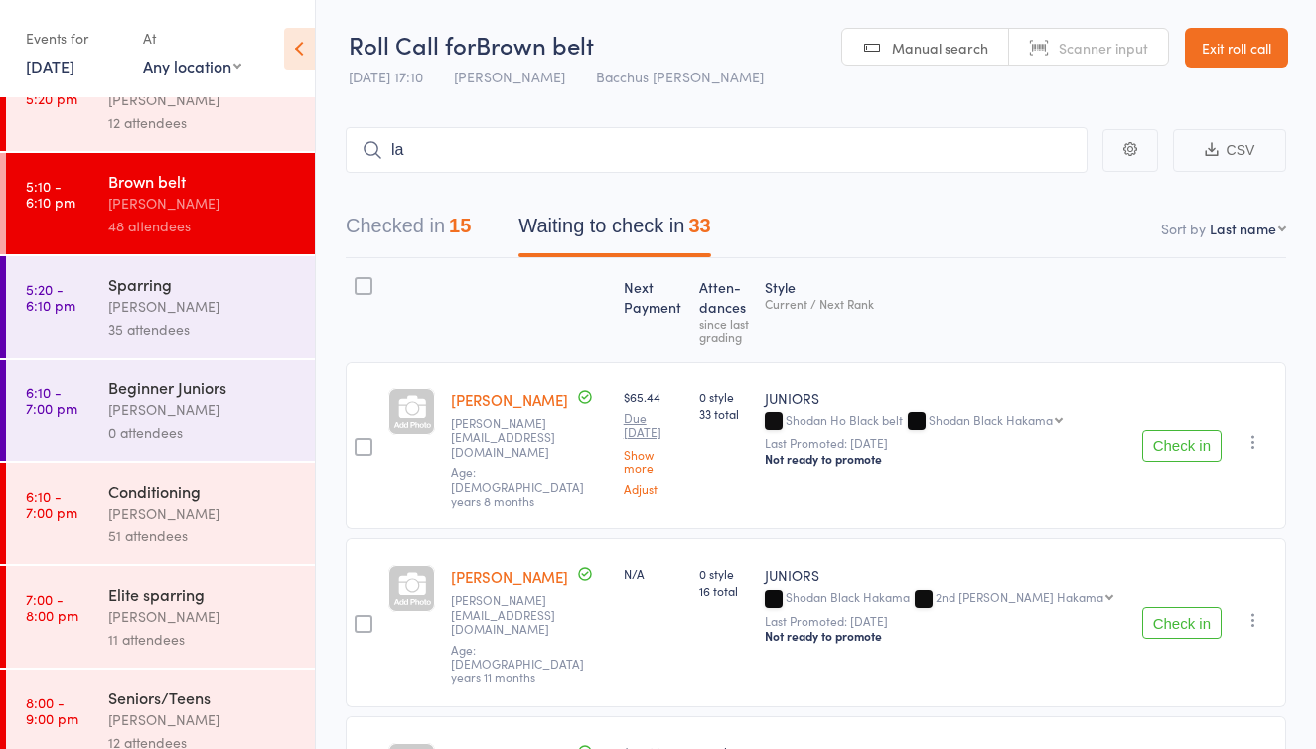
click at [169, 521] on div "[PERSON_NAME]" at bounding box center [203, 513] width 190 height 23
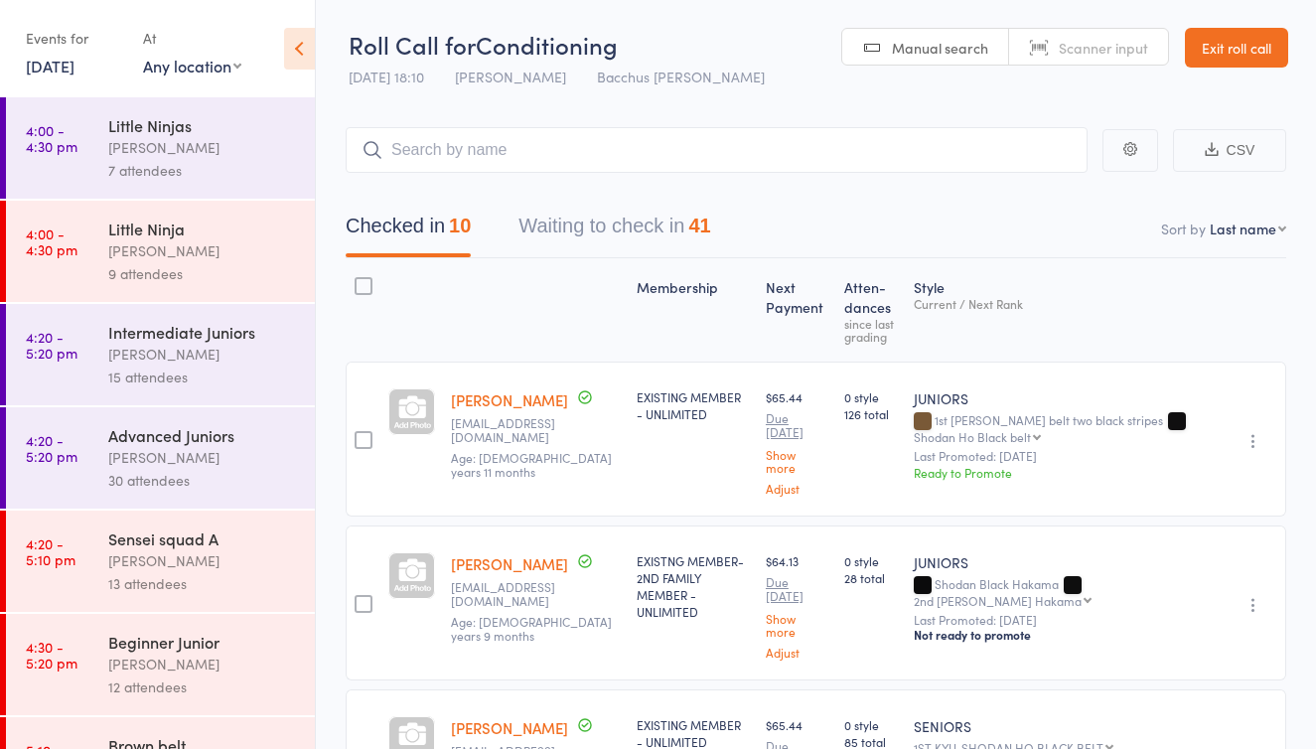
click at [617, 228] on button "Waiting to check in 41" at bounding box center [614, 231] width 192 height 53
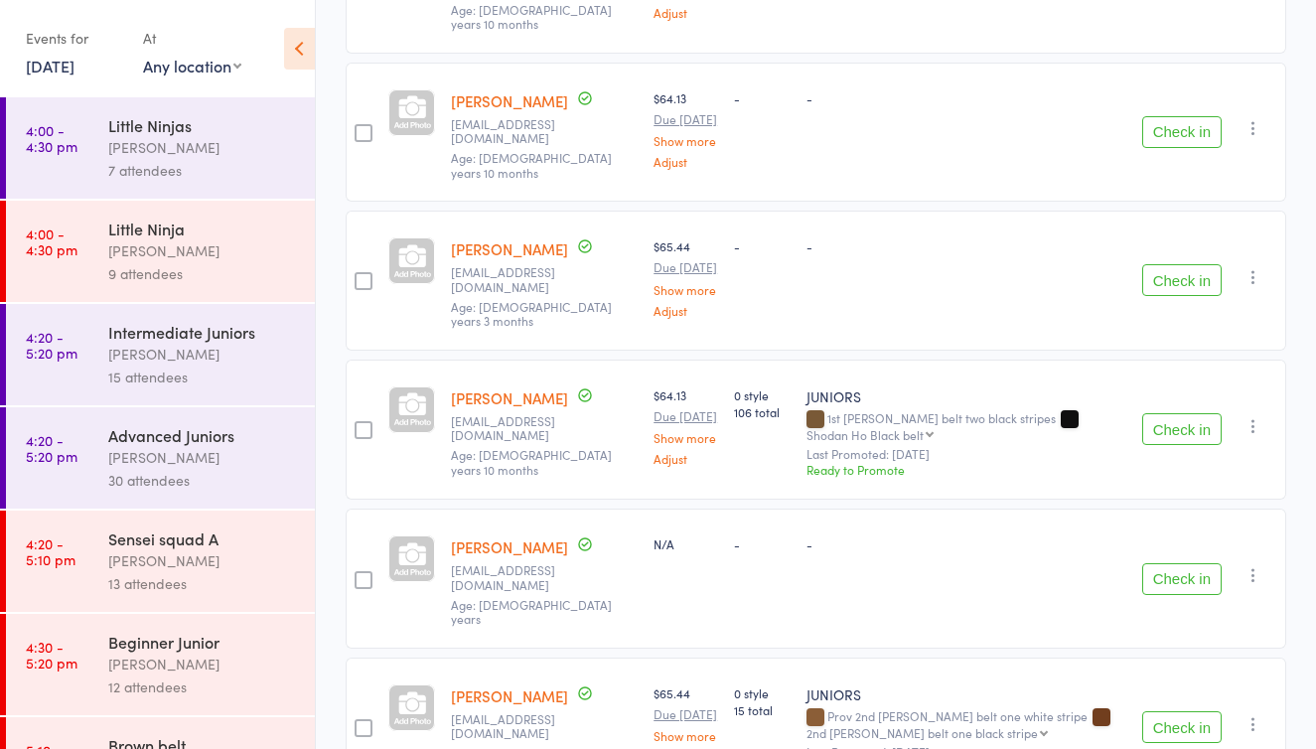
scroll to position [1237, 0]
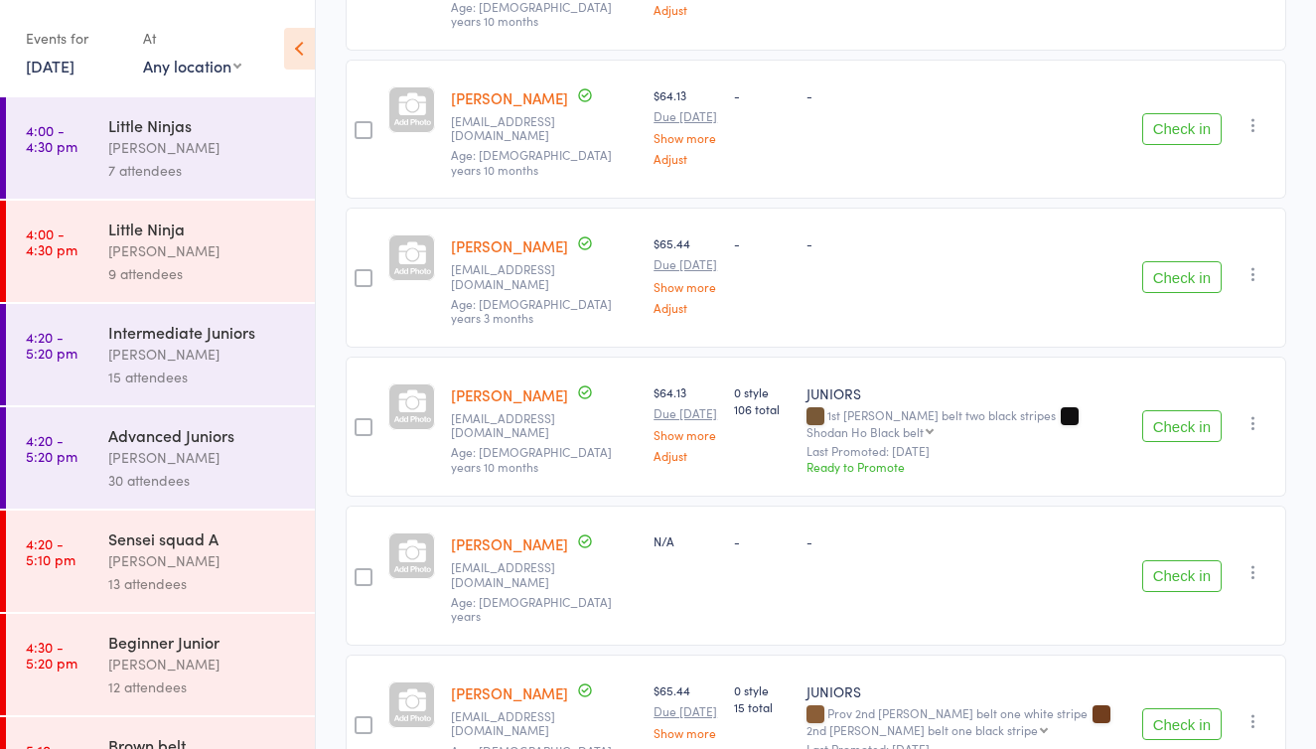
click at [1178, 442] on button "Check in" at bounding box center [1181, 426] width 79 height 32
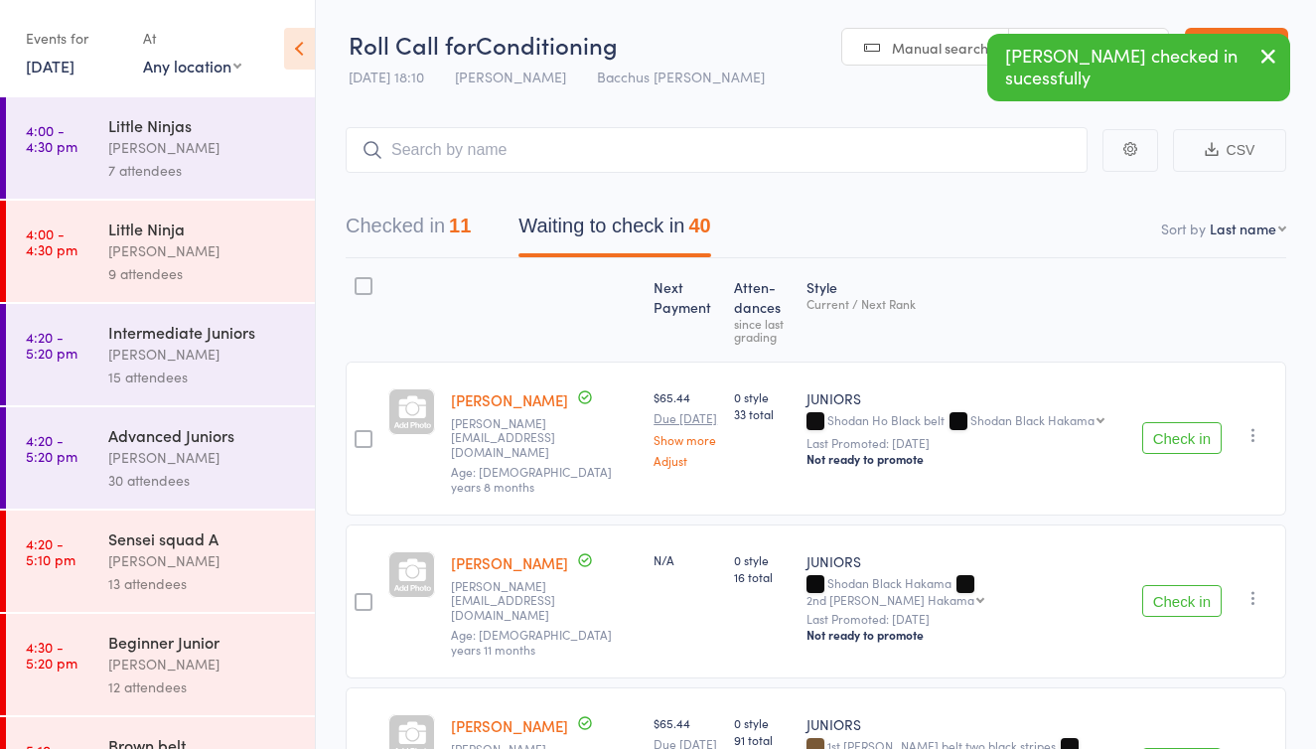
scroll to position [0, 0]
click at [448, 155] on input "search" at bounding box center [717, 150] width 742 height 46
click at [1272, 51] on icon "button" at bounding box center [1268, 56] width 24 height 25
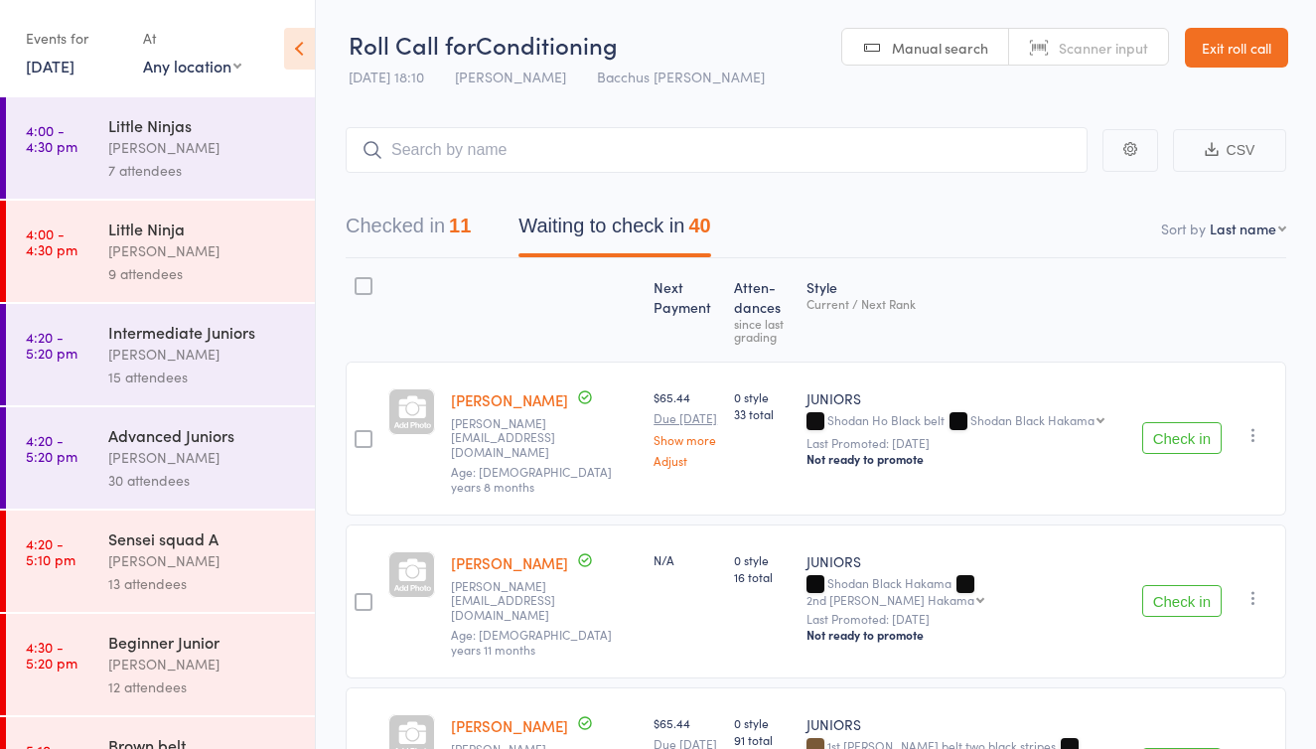
click at [1257, 49] on link "Exit roll call" at bounding box center [1236, 48] width 103 height 40
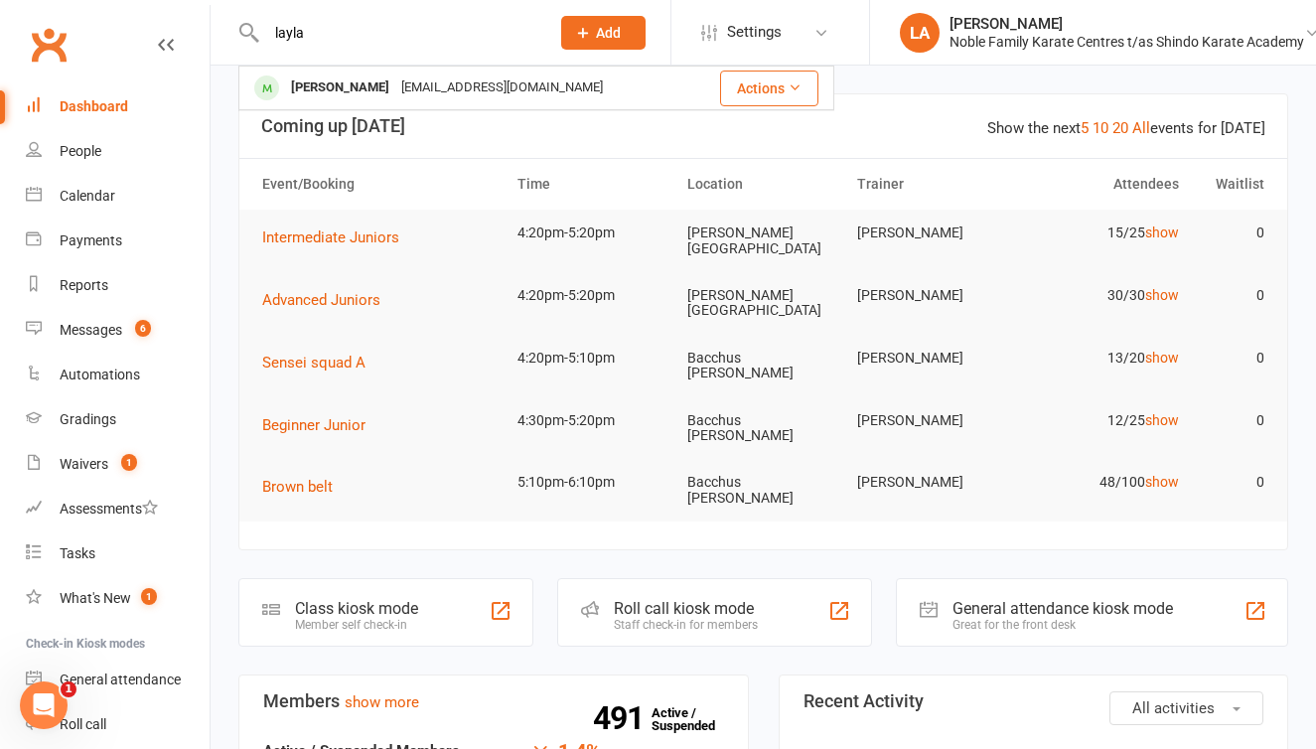
type input "Layla"
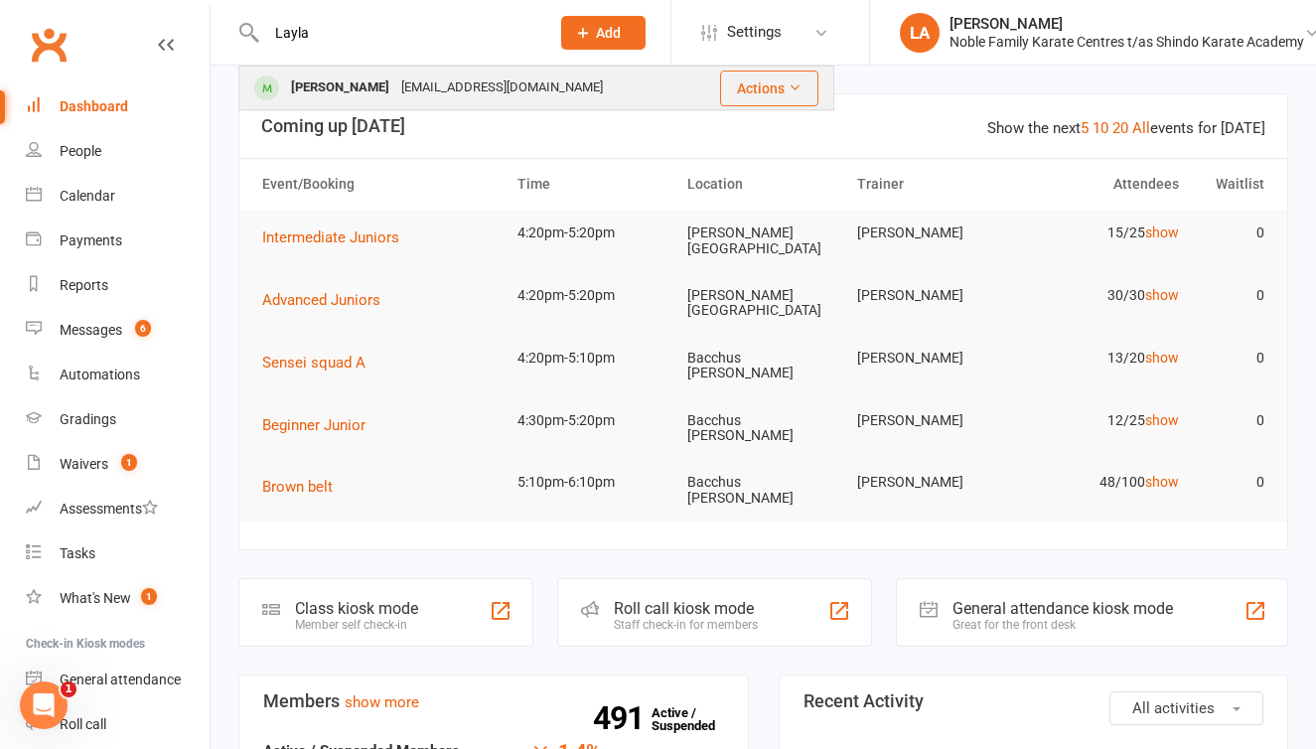
drag, startPoint x: 0, startPoint y: 0, endPoint x: 373, endPoint y: 91, distance: 384.5
click at [395, 91] on div "[EMAIL_ADDRESS][DOMAIN_NAME]" at bounding box center [502, 87] width 214 height 29
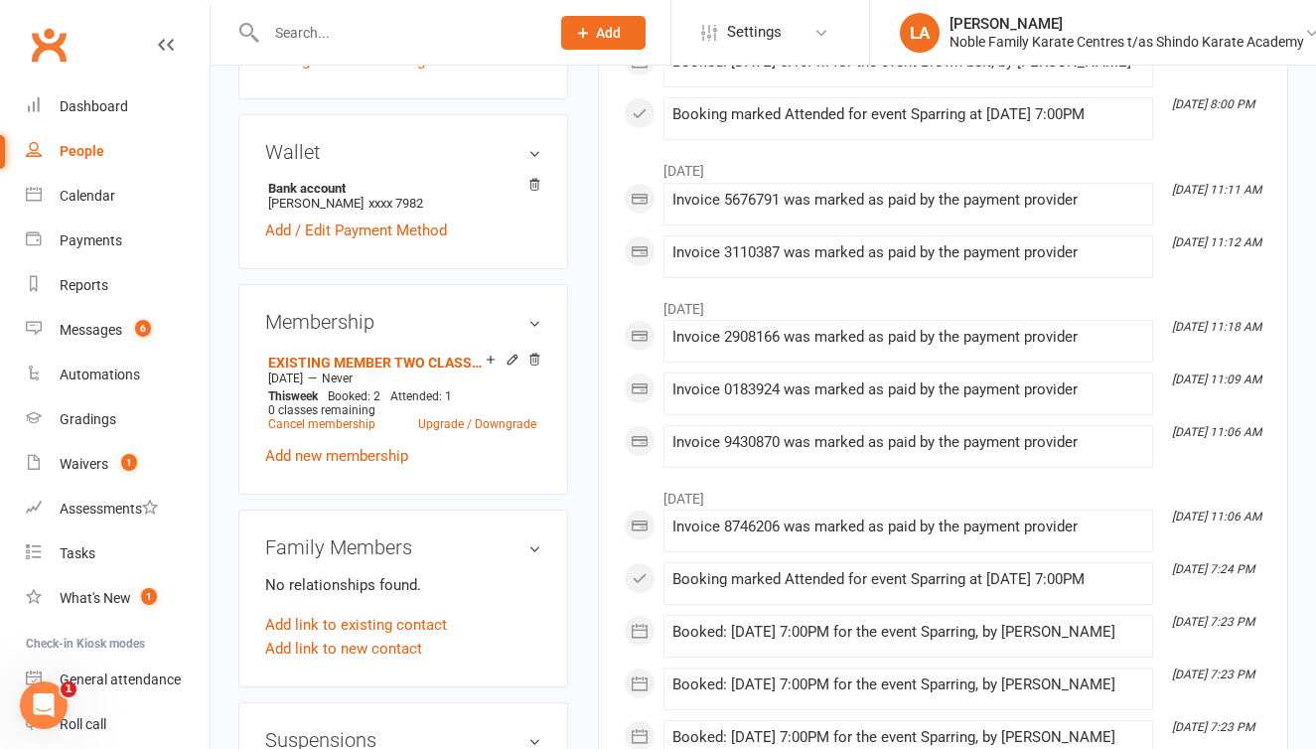
scroll to position [615, 0]
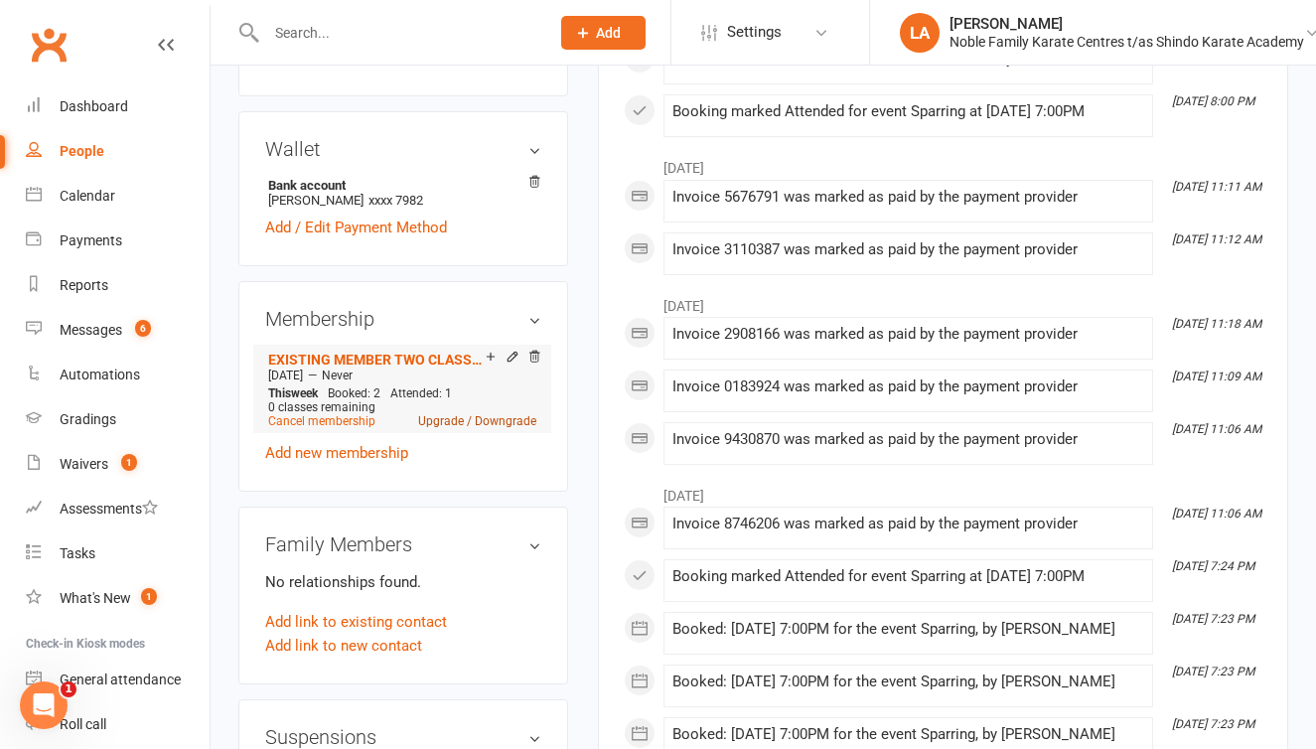
click at [438, 419] on link "Upgrade / Downgrade" at bounding box center [477, 421] width 118 height 14
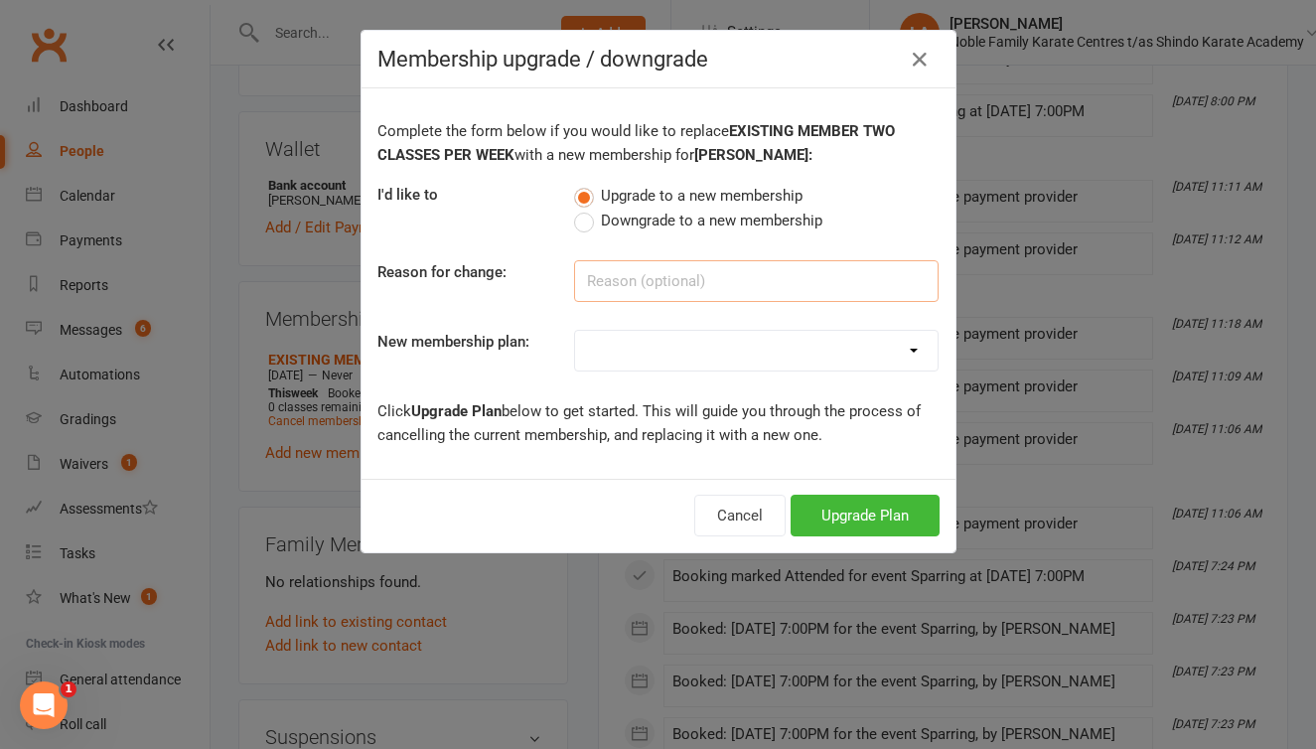
click at [637, 284] on input at bounding box center [756, 281] width 364 height 42
type input "doing multiple classes"
select select "5"
click at [822, 524] on button "Upgrade Plan" at bounding box center [865, 516] width 149 height 42
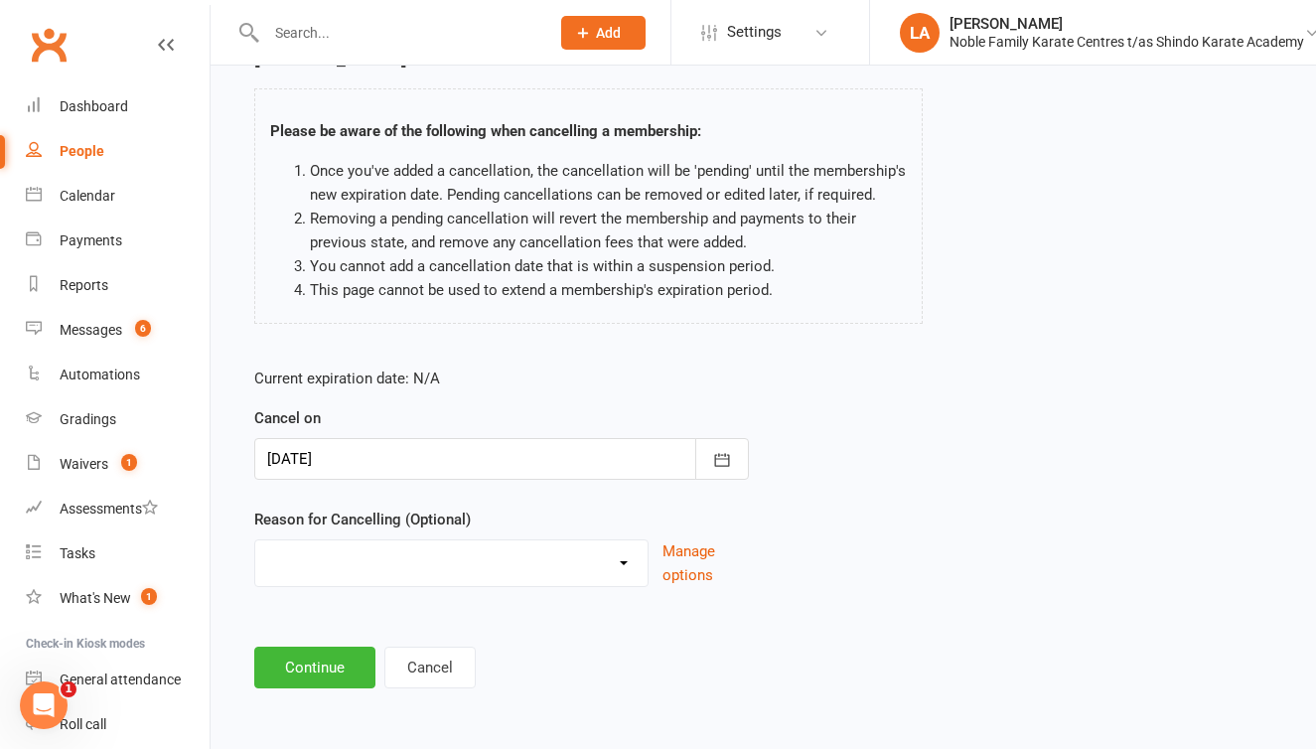
scroll to position [125, 0]
select select "2"
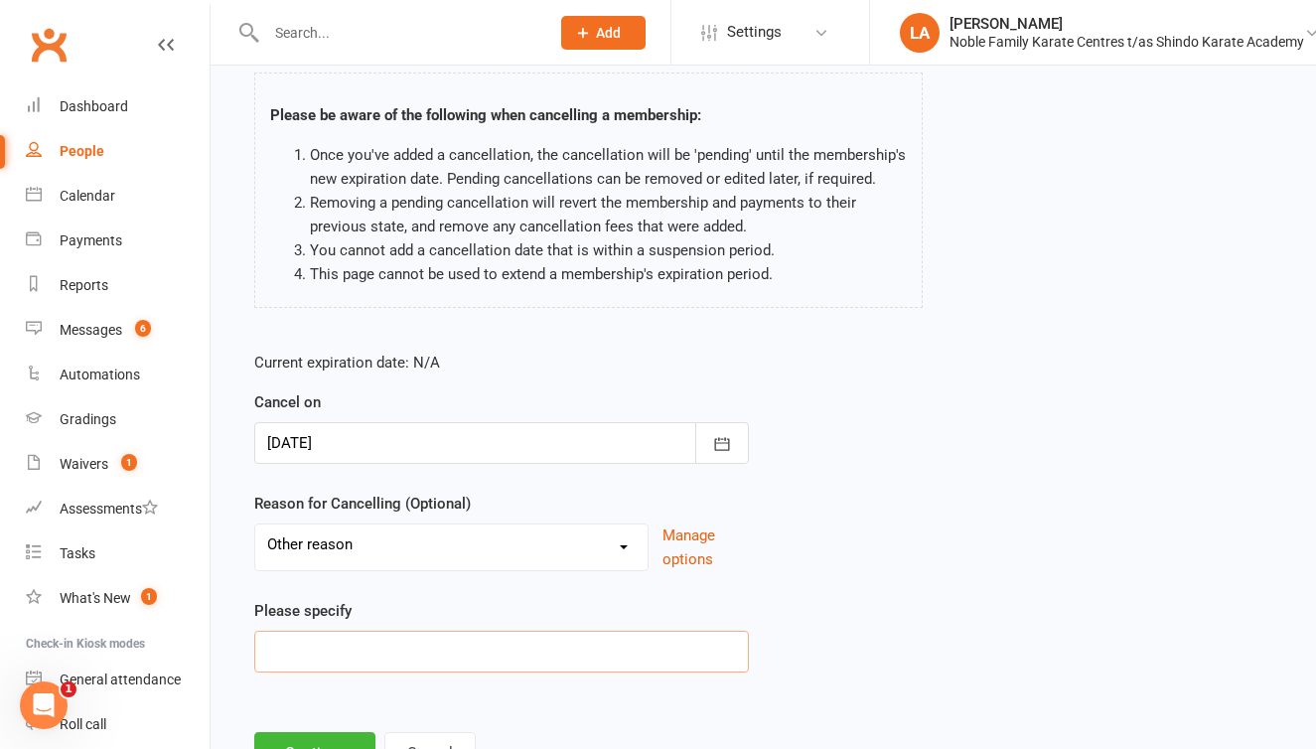
click at [328, 649] on input at bounding box center [501, 652] width 495 height 42
type input "upgrade"
click at [803, 555] on div "Current expiration date: N/A Cancel on [DATE] [DATE] Sun Mon Tue Wed Thu Fri Sa…" at bounding box center [763, 518] width 1048 height 364
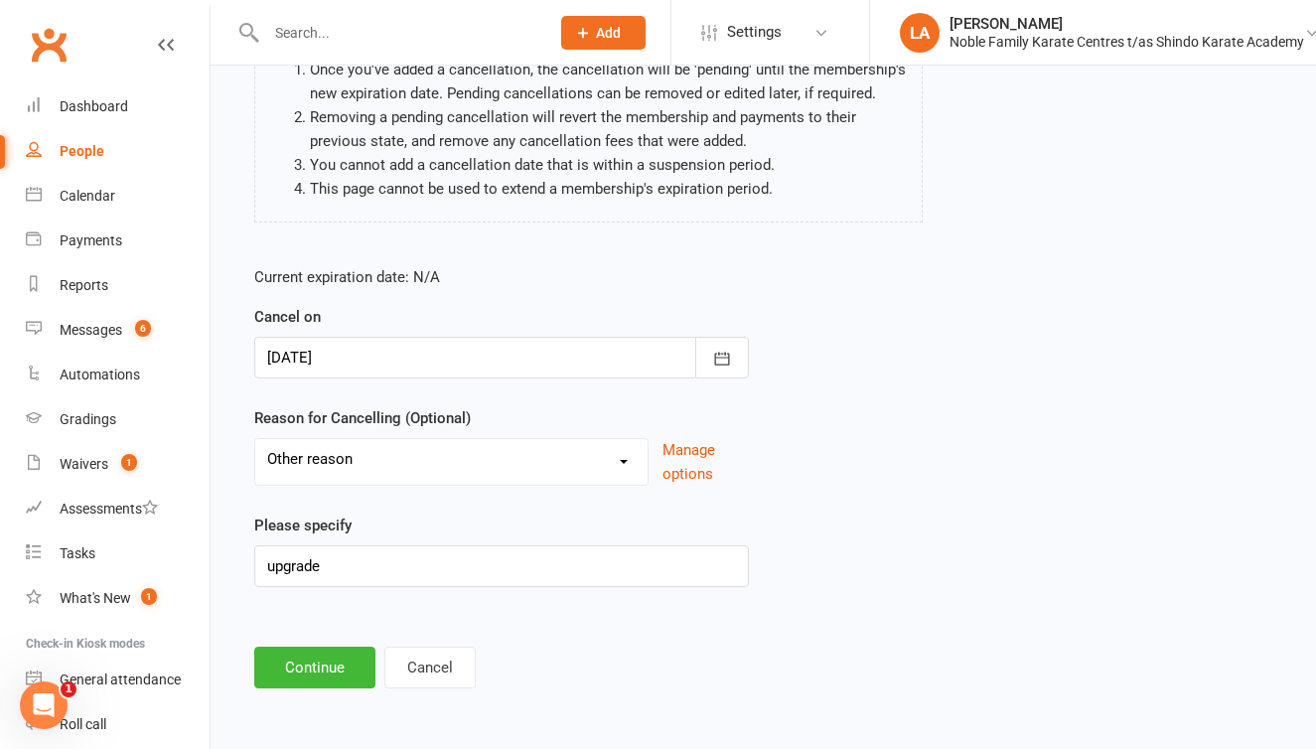
scroll to position [226, 0]
click at [716, 349] on icon "button" at bounding box center [722, 359] width 20 height 20
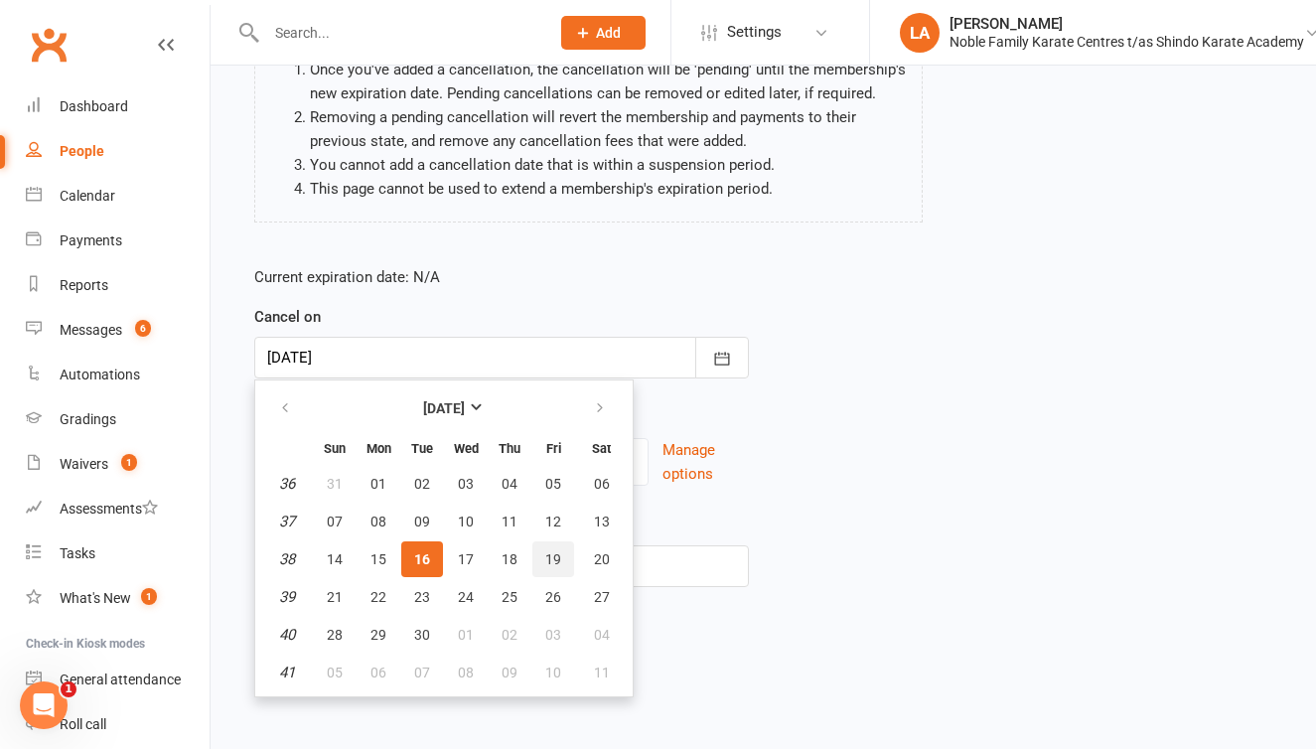
click at [547, 551] on span "19" at bounding box center [553, 559] width 16 height 16
type input "[DATE]"
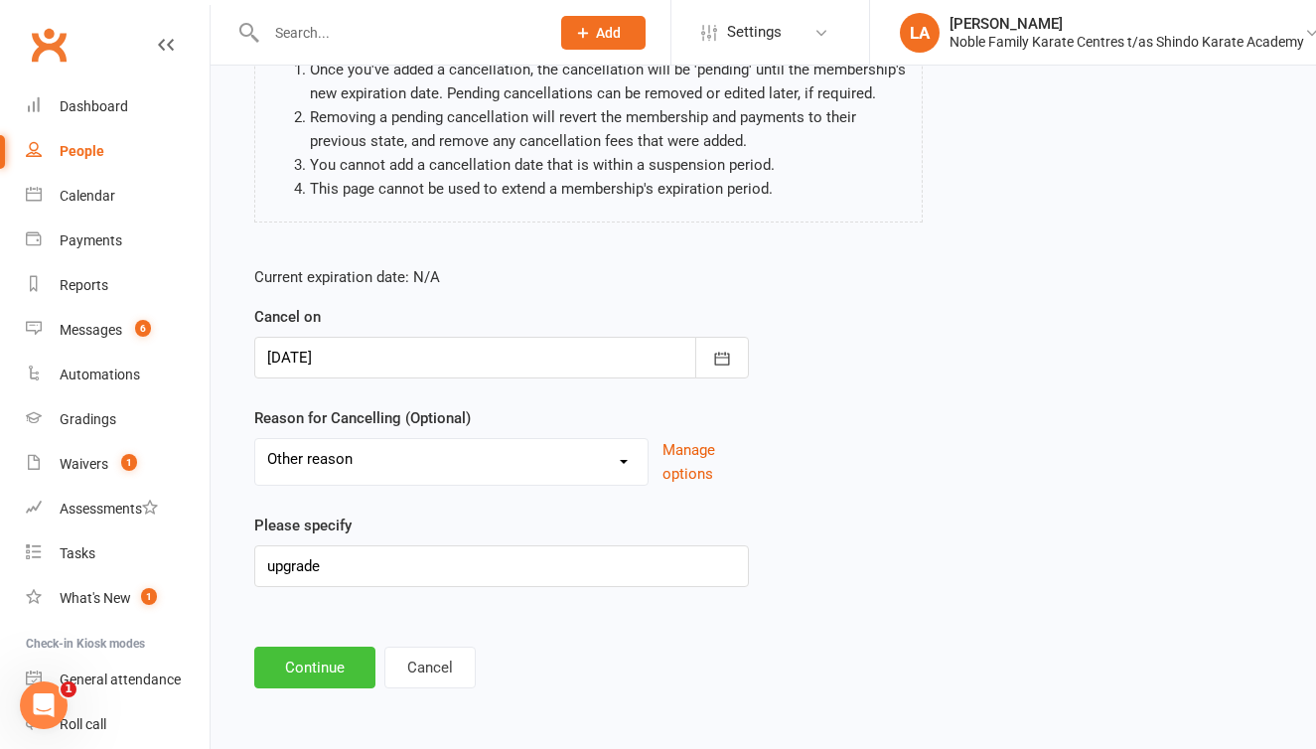
click at [304, 651] on button "Continue" at bounding box center [314, 668] width 121 height 42
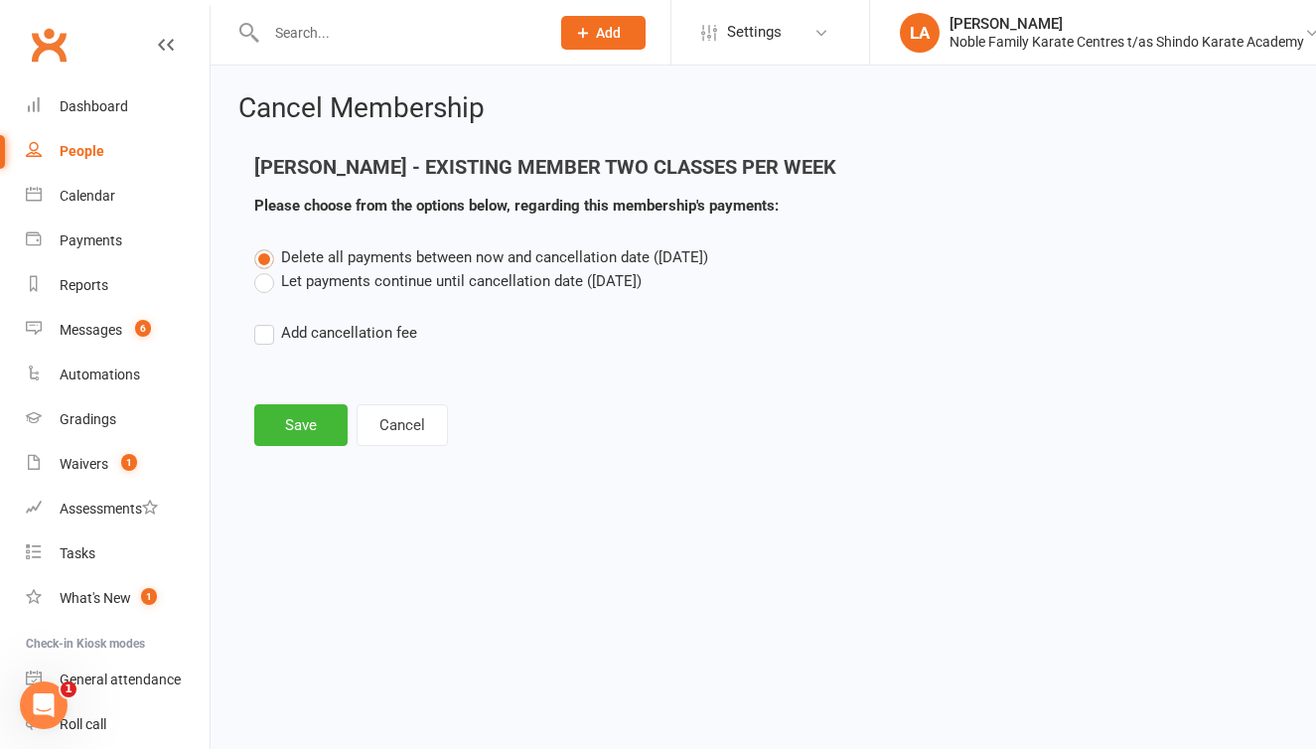
scroll to position [0, 0]
click at [266, 278] on label "Let payments continue until cancellation date ([DATE])" at bounding box center [447, 281] width 387 height 24
click at [266, 269] on input "Let payments continue until cancellation date ([DATE])" at bounding box center [260, 269] width 13 height 0
click at [276, 419] on button "Save" at bounding box center [300, 425] width 93 height 42
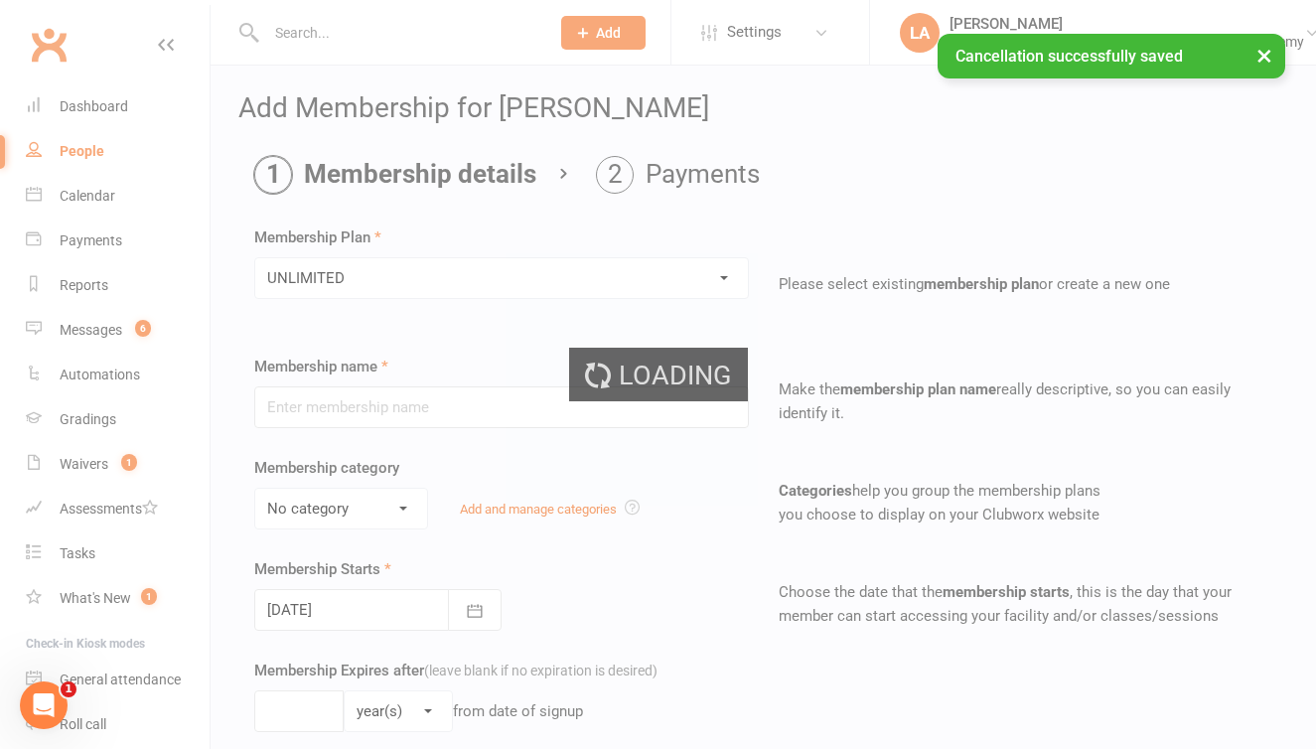
type input "UNLIMITED"
select select "1"
type input "[DATE]"
type input "0"
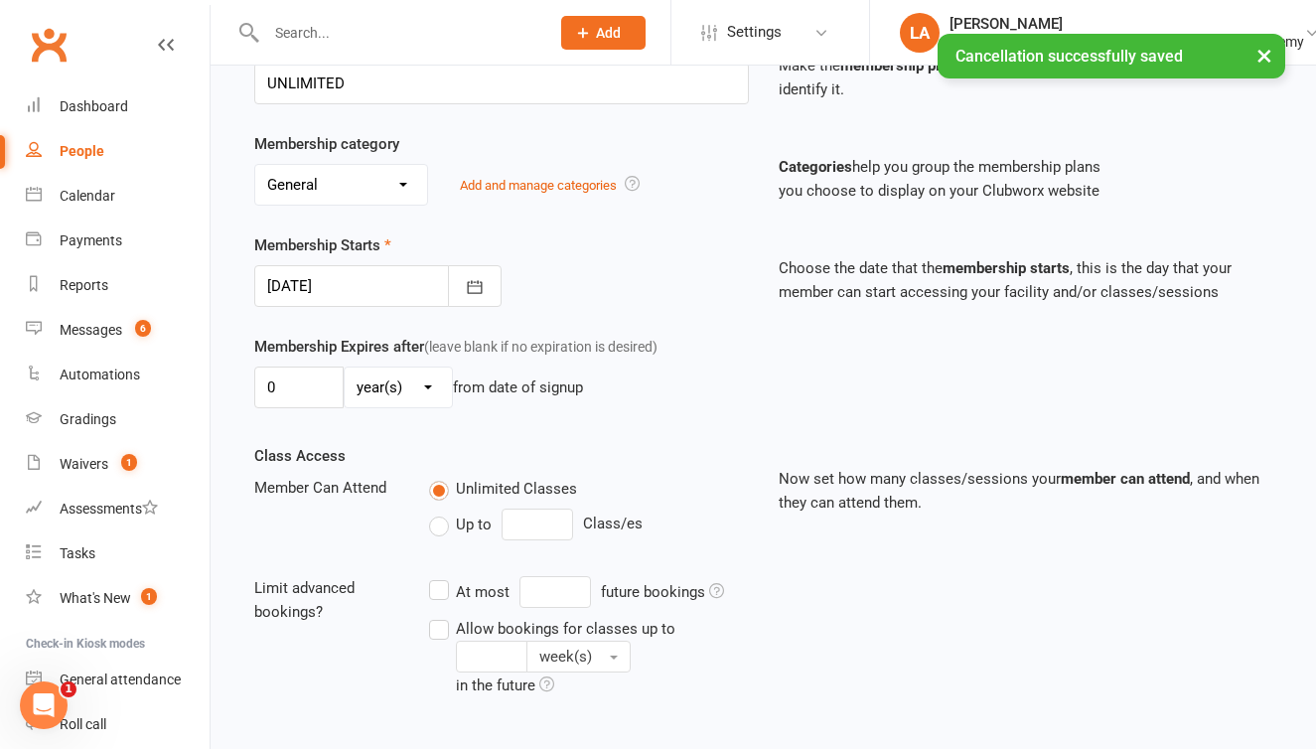
scroll to position [342, 0]
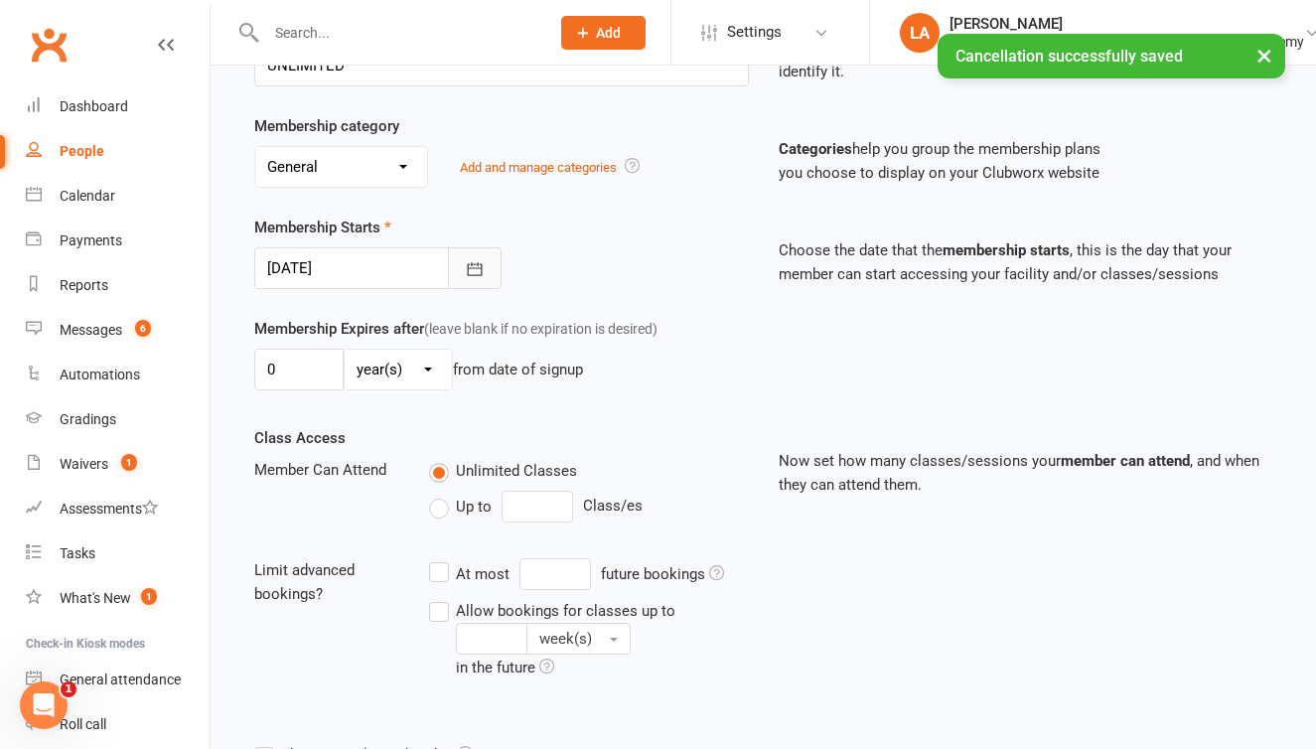
click at [469, 268] on icon "button" at bounding box center [475, 269] width 20 height 20
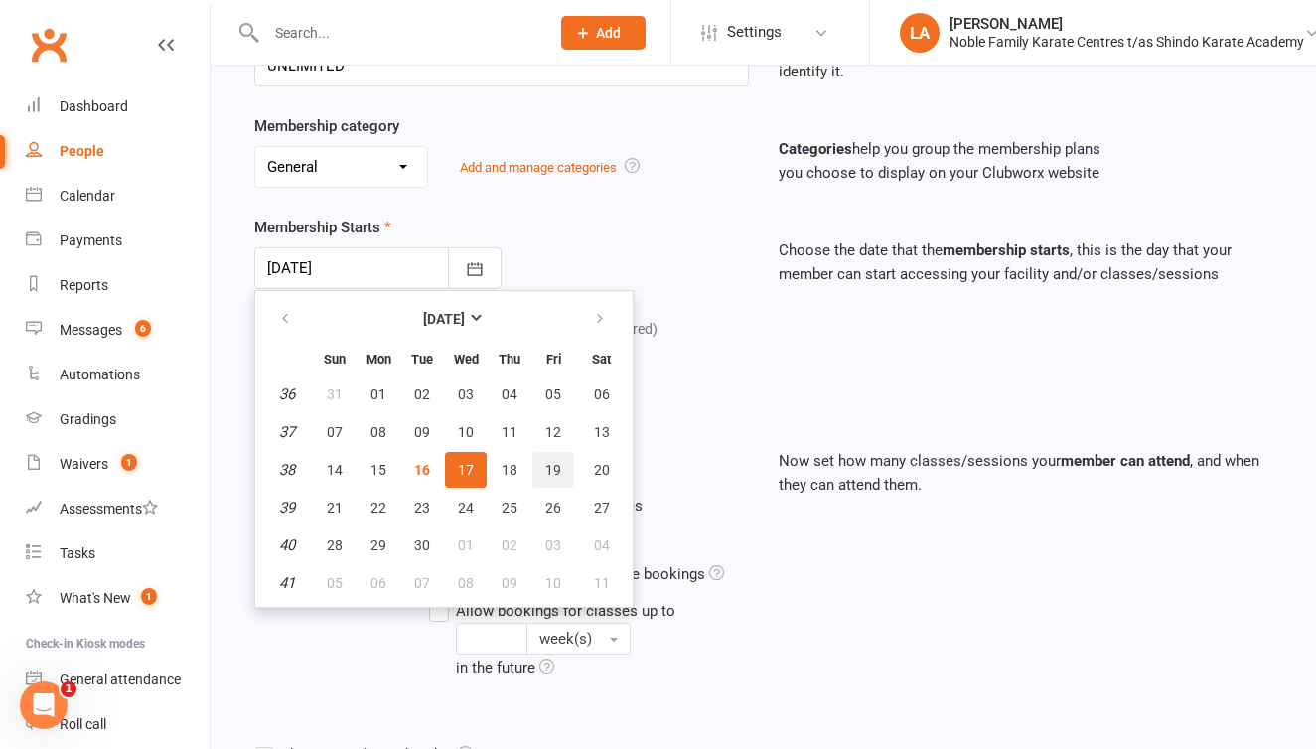
click at [545, 470] on span "19" at bounding box center [553, 470] width 16 height 16
type input "[DATE]"
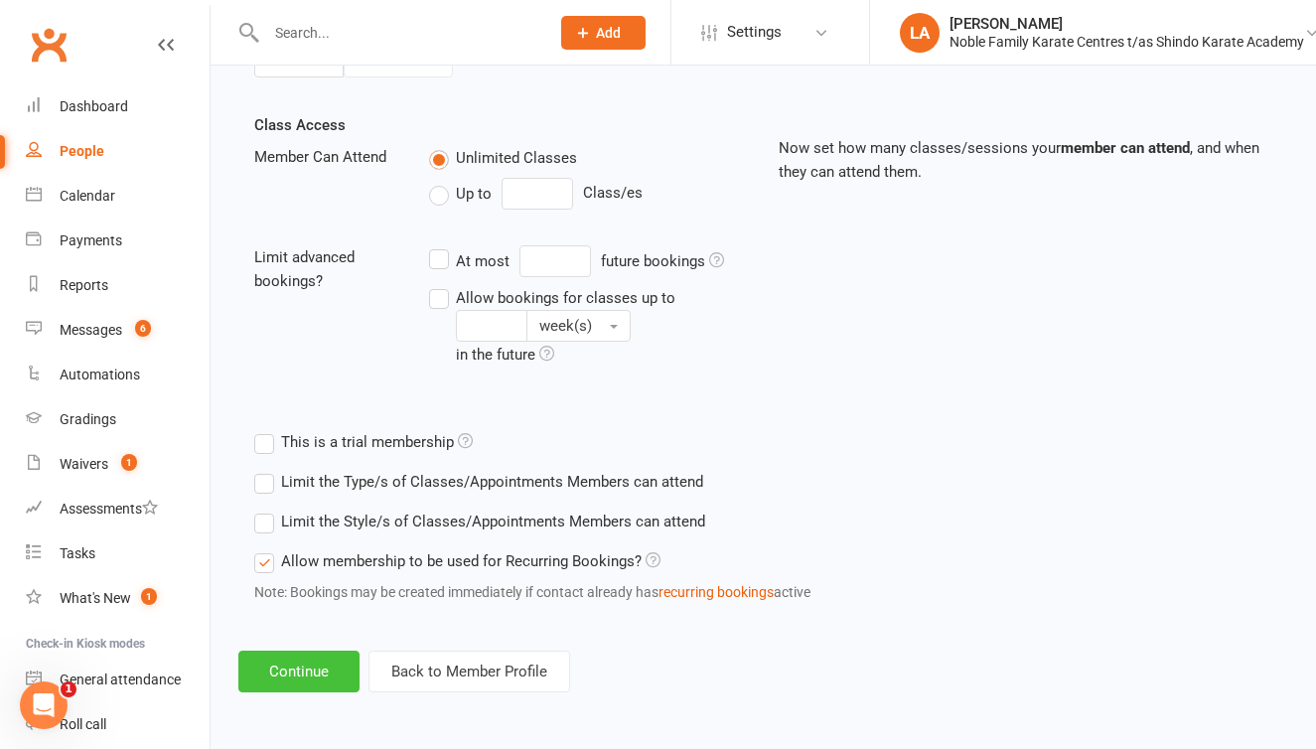
scroll to position [670, 0]
click at [272, 651] on button "Continue" at bounding box center [298, 672] width 121 height 42
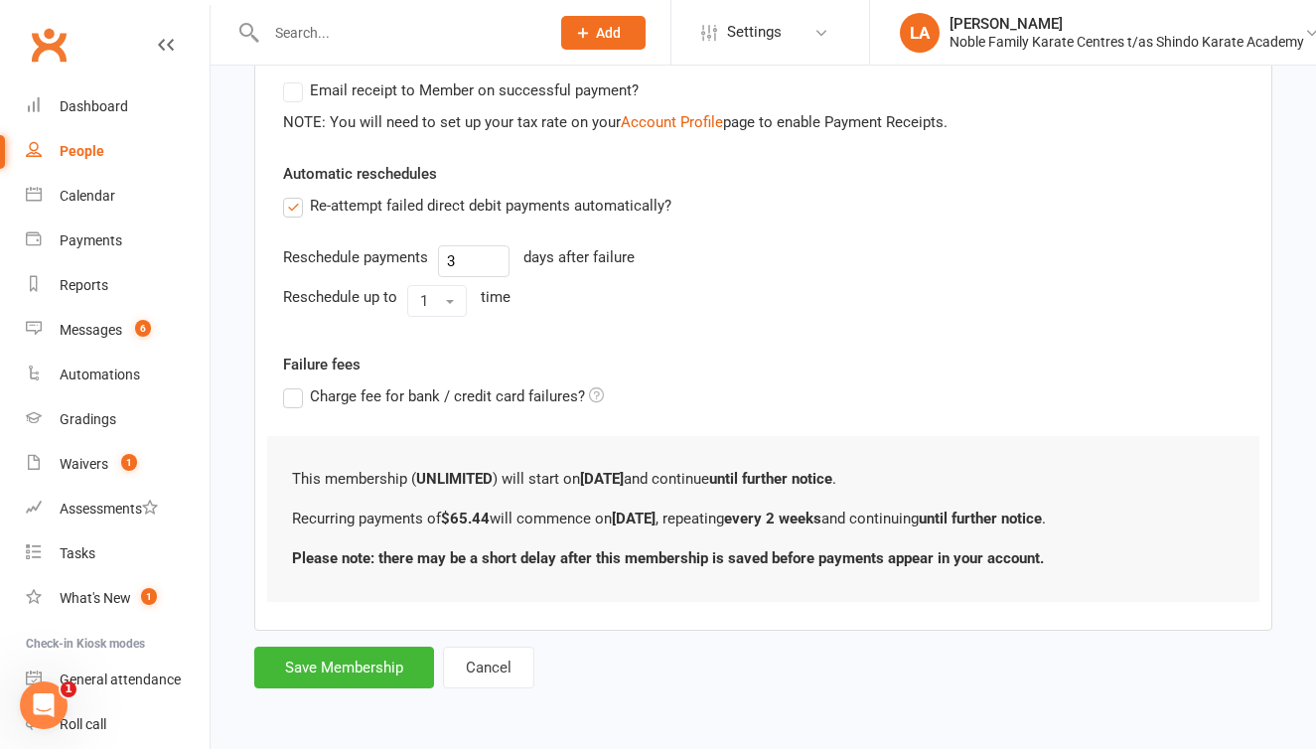
scroll to position [632, 0]
click at [353, 653] on button "Save Membership" at bounding box center [344, 668] width 180 height 42
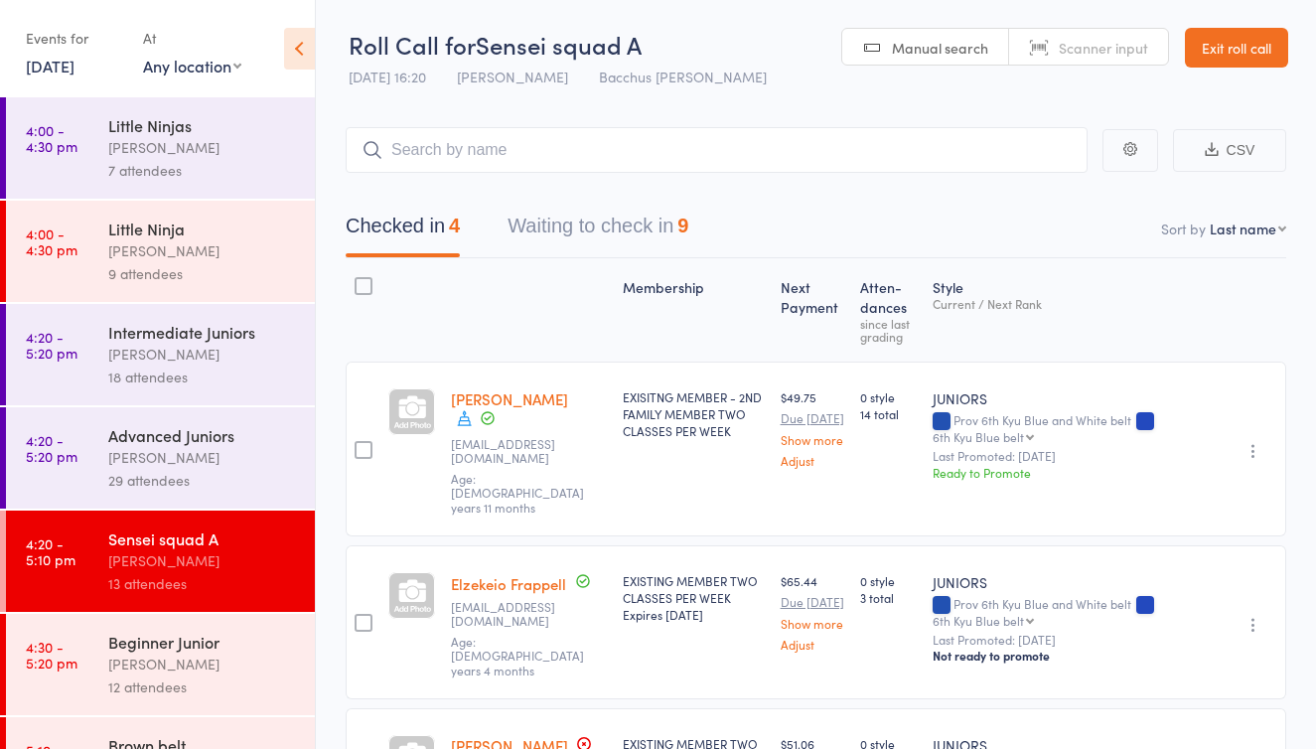
click at [1253, 57] on link "Exit roll call" at bounding box center [1236, 48] width 103 height 40
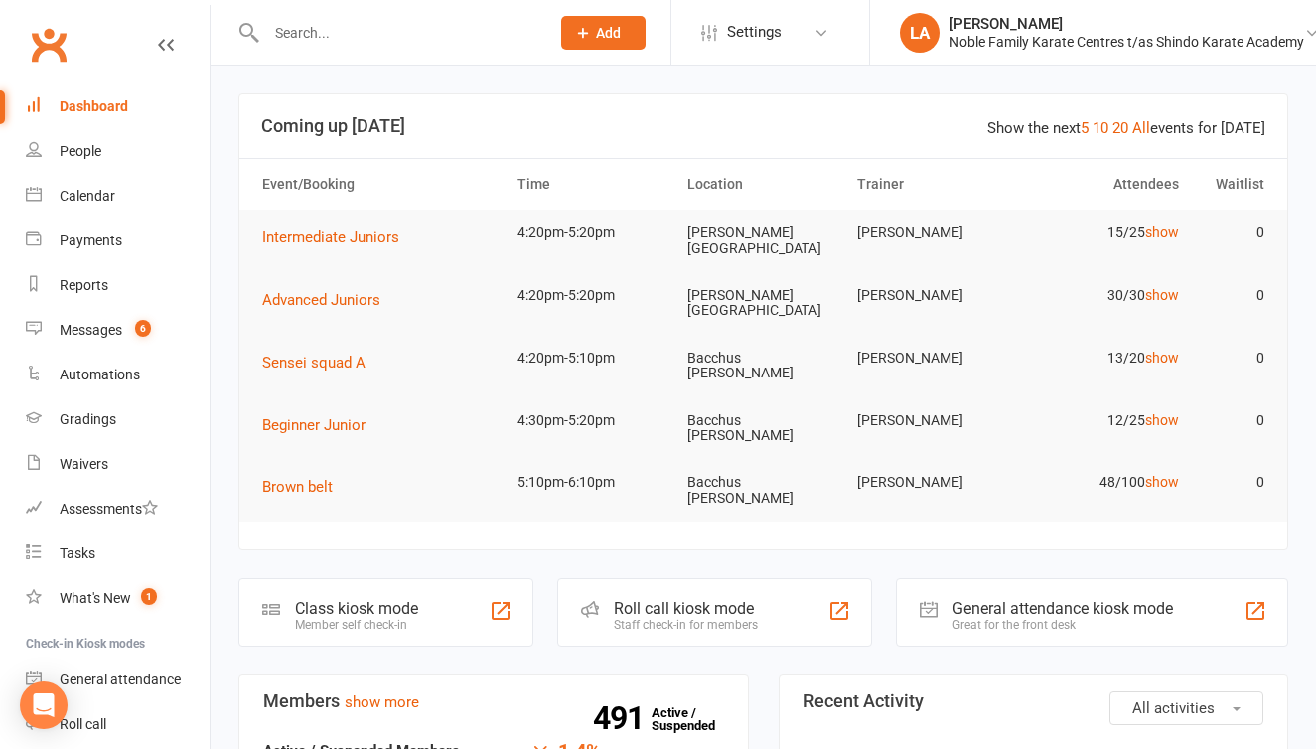
click at [272, 31] on input "text" at bounding box center [397, 33] width 275 height 28
type input "Layla"
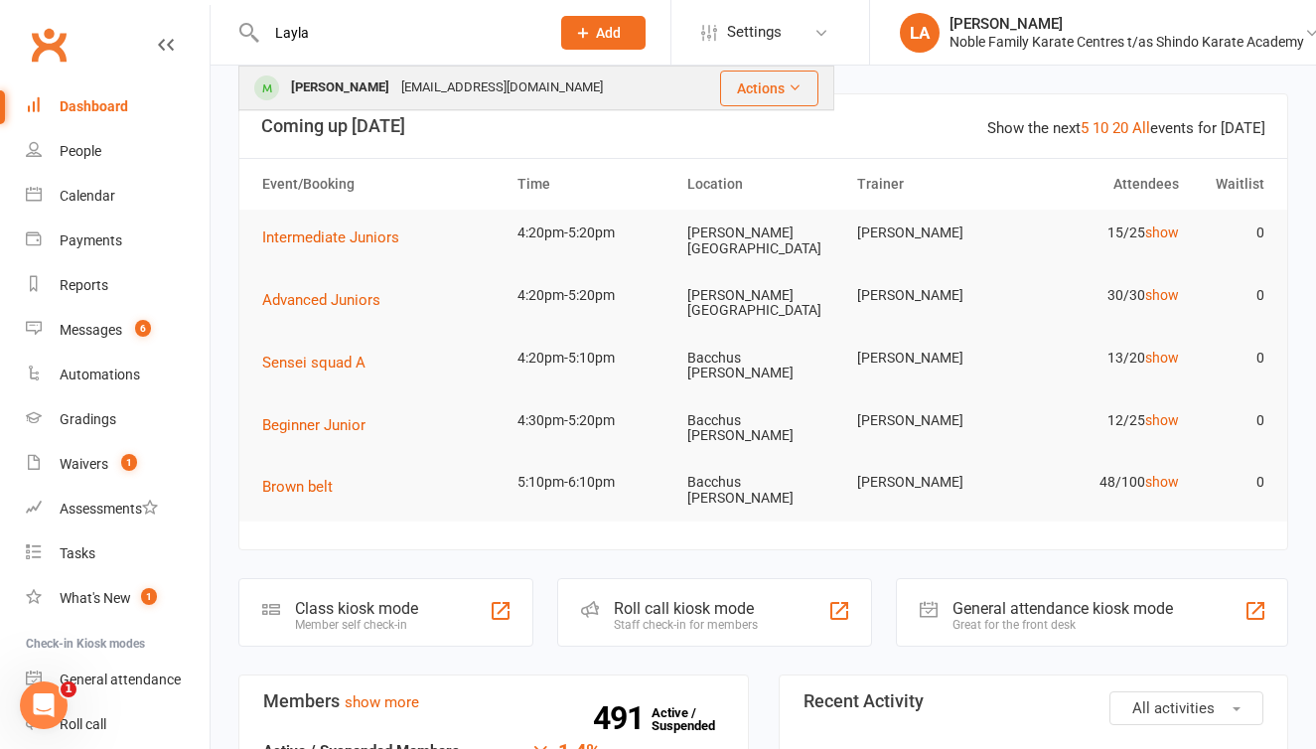
drag, startPoint x: 301, startPoint y: 65, endPoint x: 315, endPoint y: 84, distance: 24.2
click at [315, 84] on div "[PERSON_NAME]" at bounding box center [340, 87] width 110 height 29
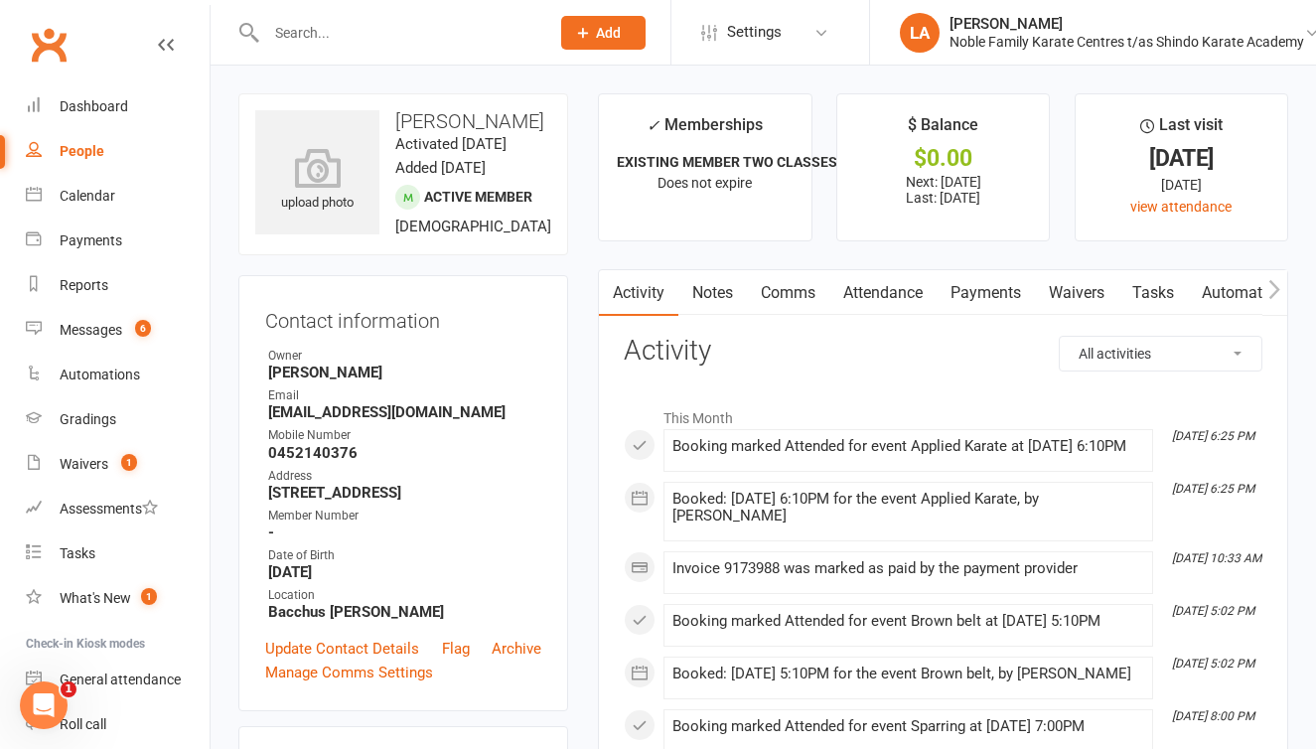
click at [995, 287] on link "Payments" at bounding box center [986, 293] width 98 height 46
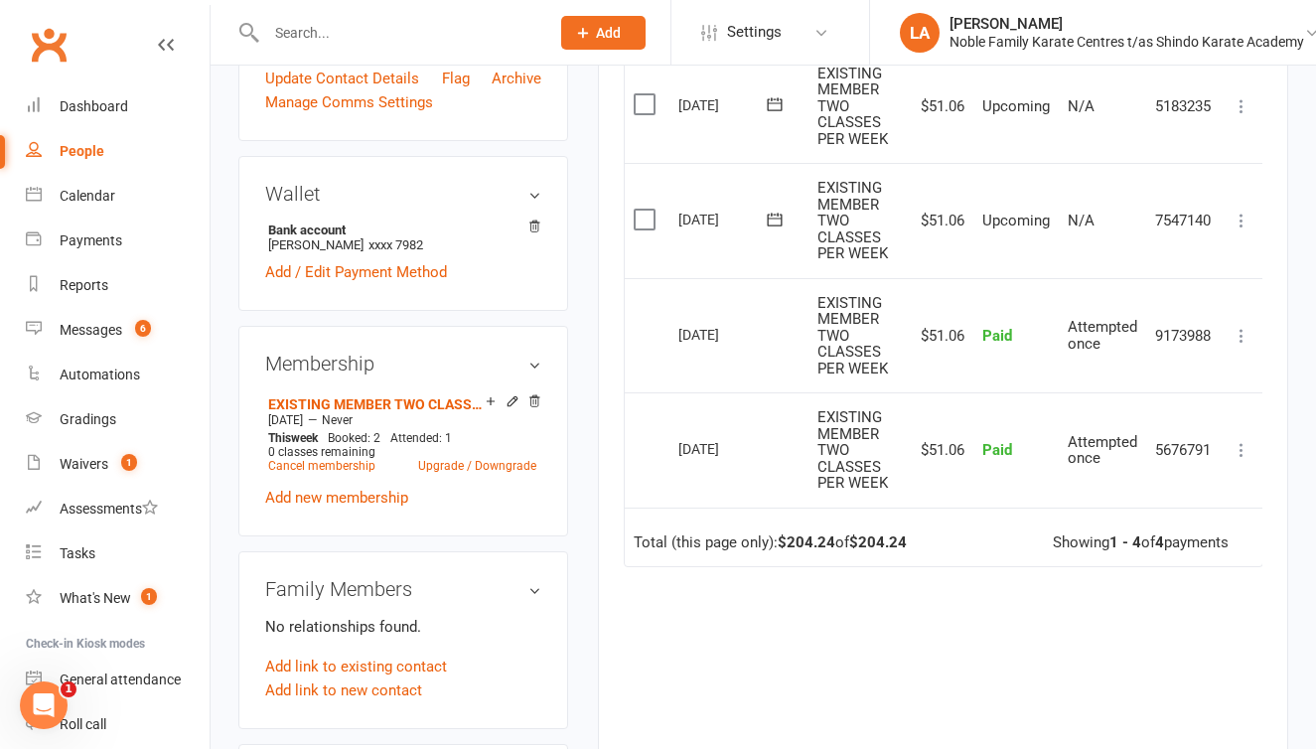
scroll to position [572, 0]
click at [115, 108] on div "Dashboard" at bounding box center [94, 106] width 69 height 16
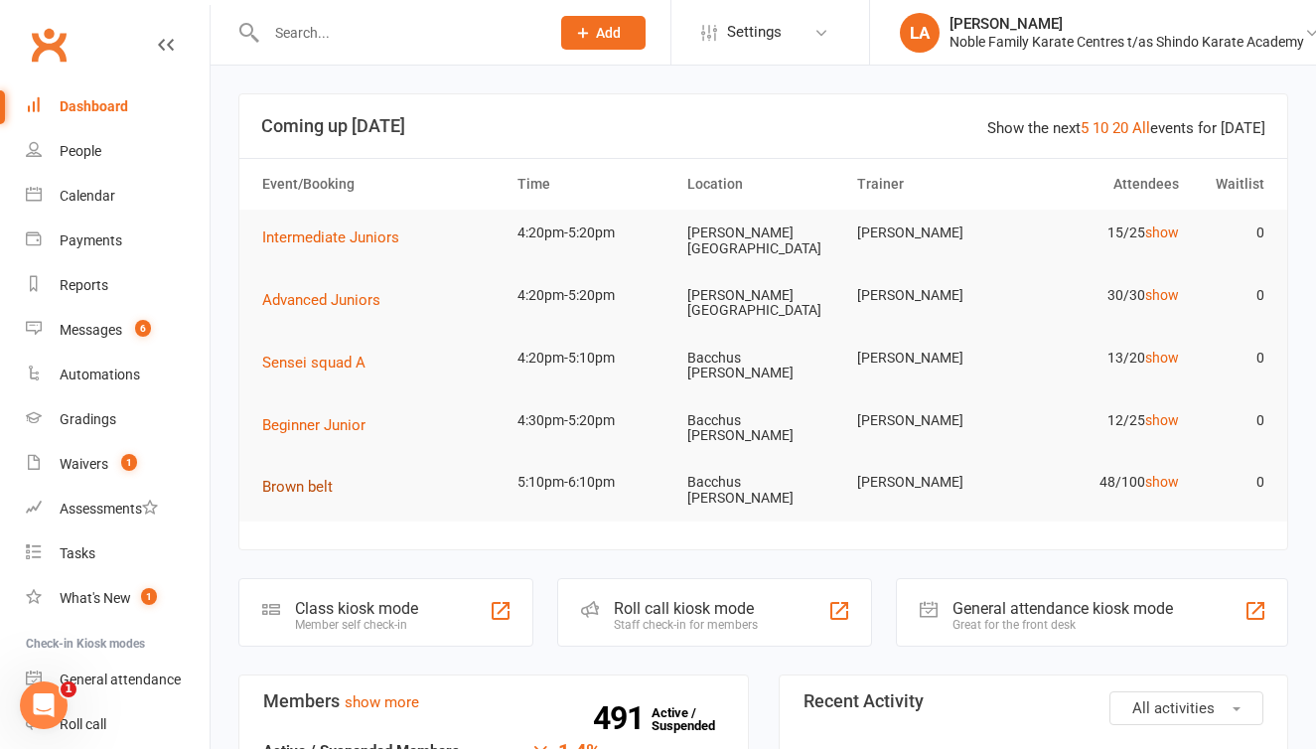
click at [301, 478] on span "Brown belt" at bounding box center [297, 487] width 71 height 18
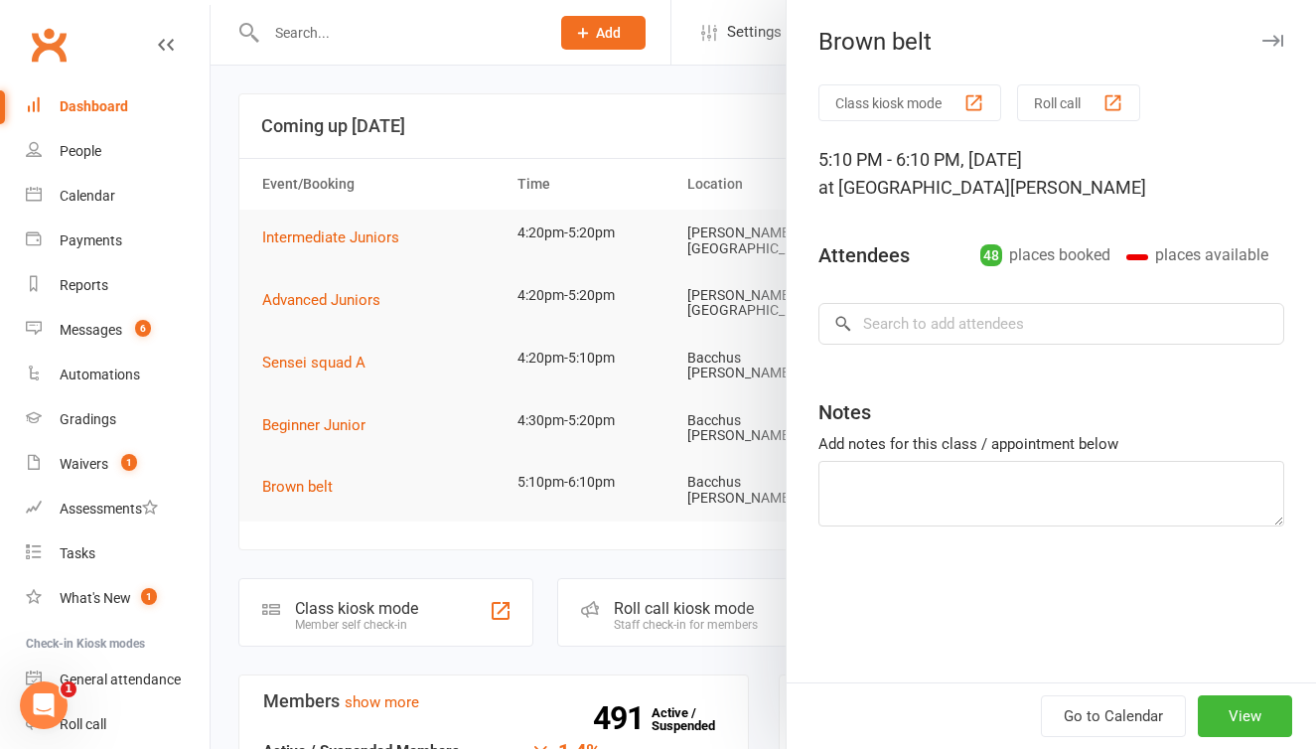
click at [1047, 98] on button "Roll call" at bounding box center [1078, 102] width 123 height 37
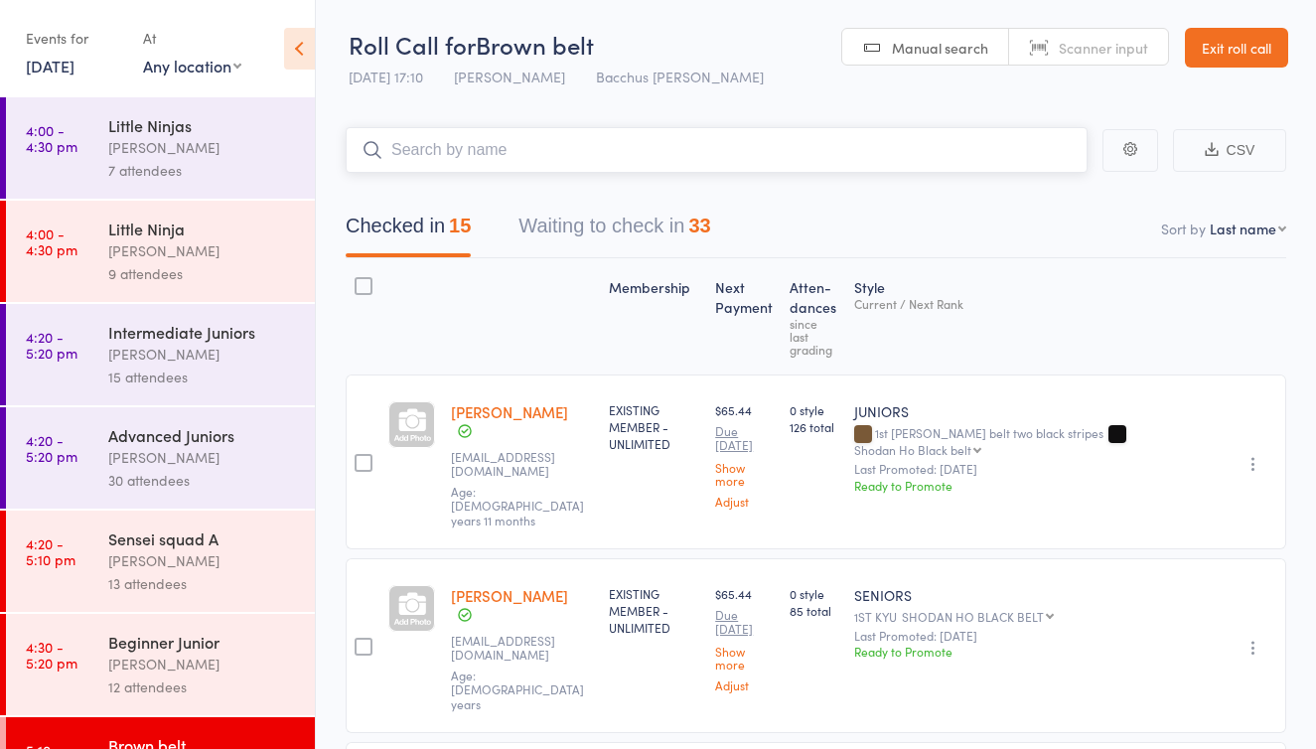
click at [623, 230] on button "Waiting to check in 33" at bounding box center [614, 231] width 192 height 53
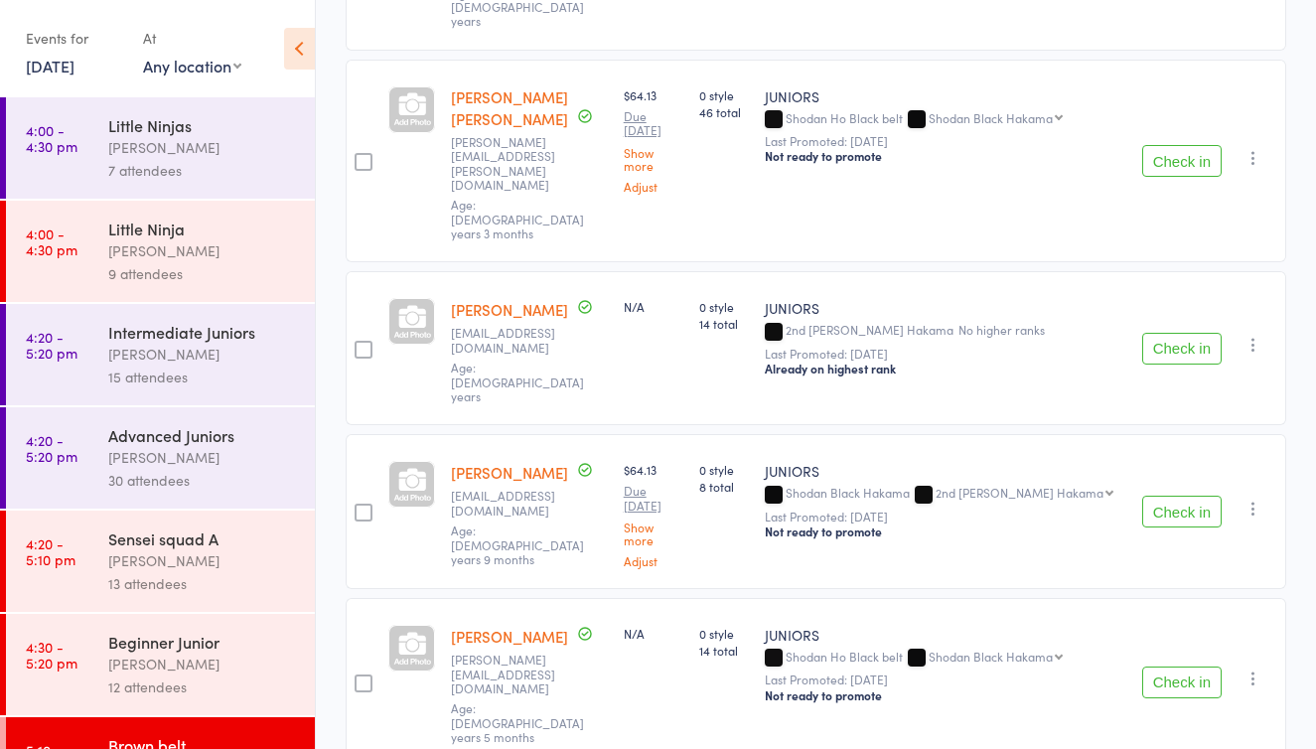
scroll to position [3086, 0]
click at [1250, 667] on icon "button" at bounding box center [1253, 677] width 20 height 20
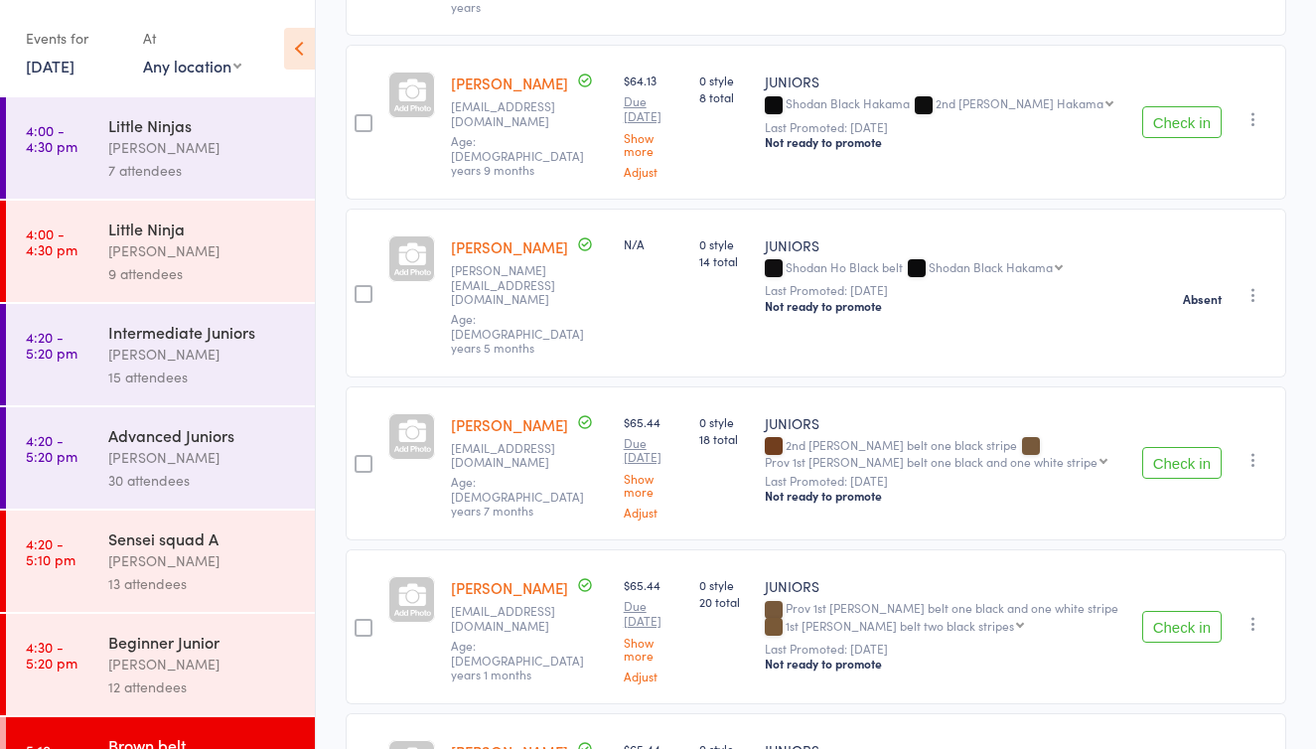
scroll to position [3475, 0]
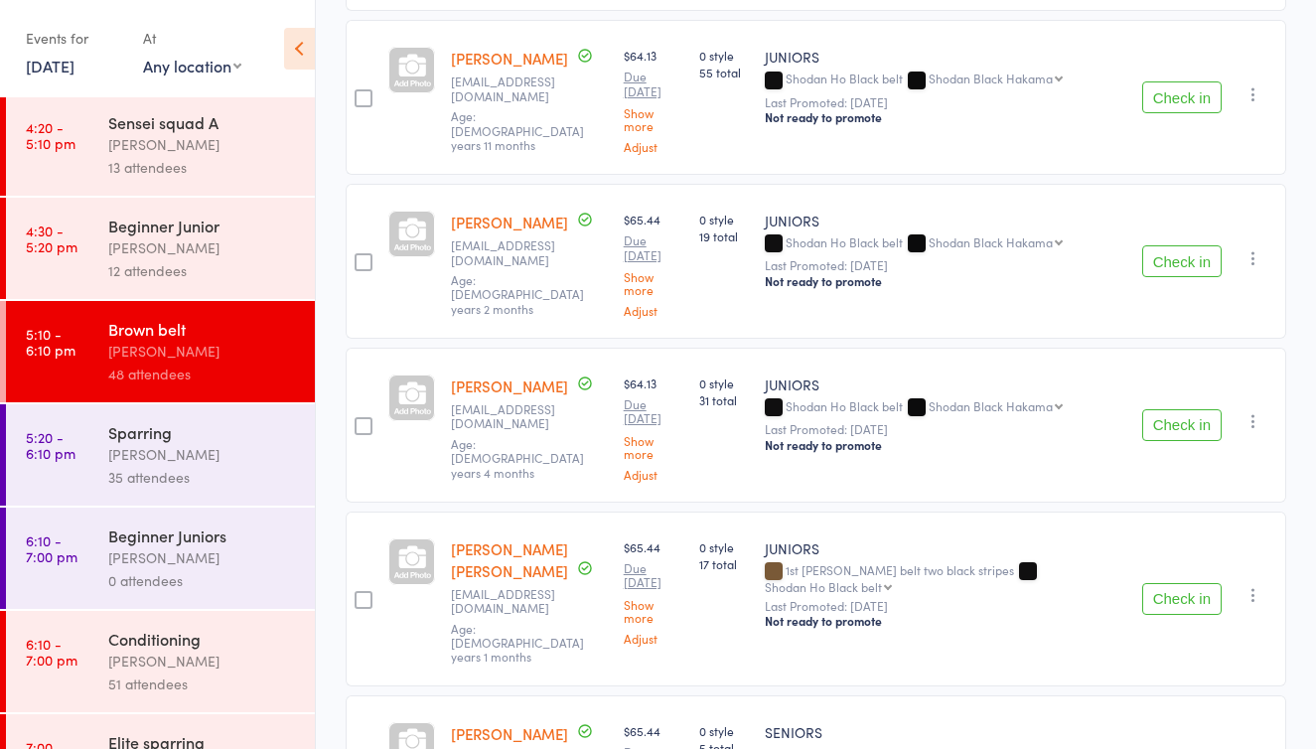
scroll to position [424, 0]
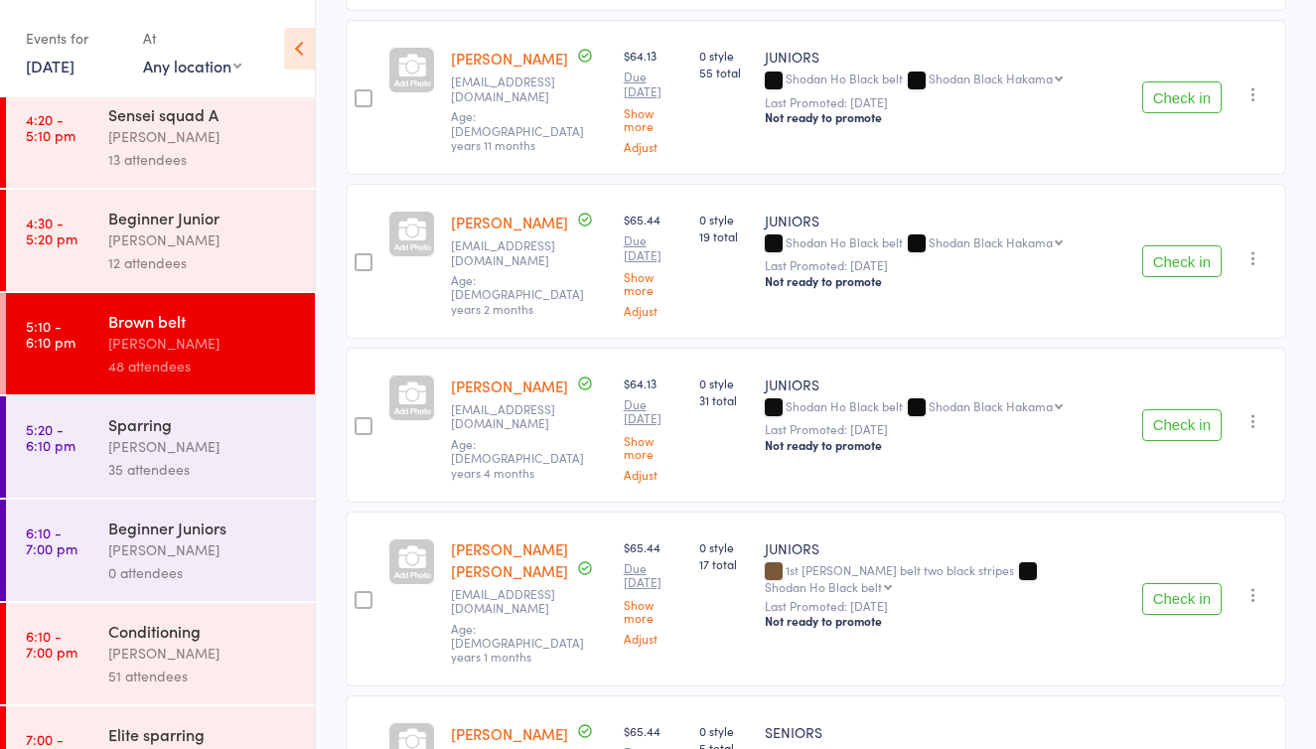
click at [209, 620] on div "Conditioning" at bounding box center [203, 631] width 190 height 22
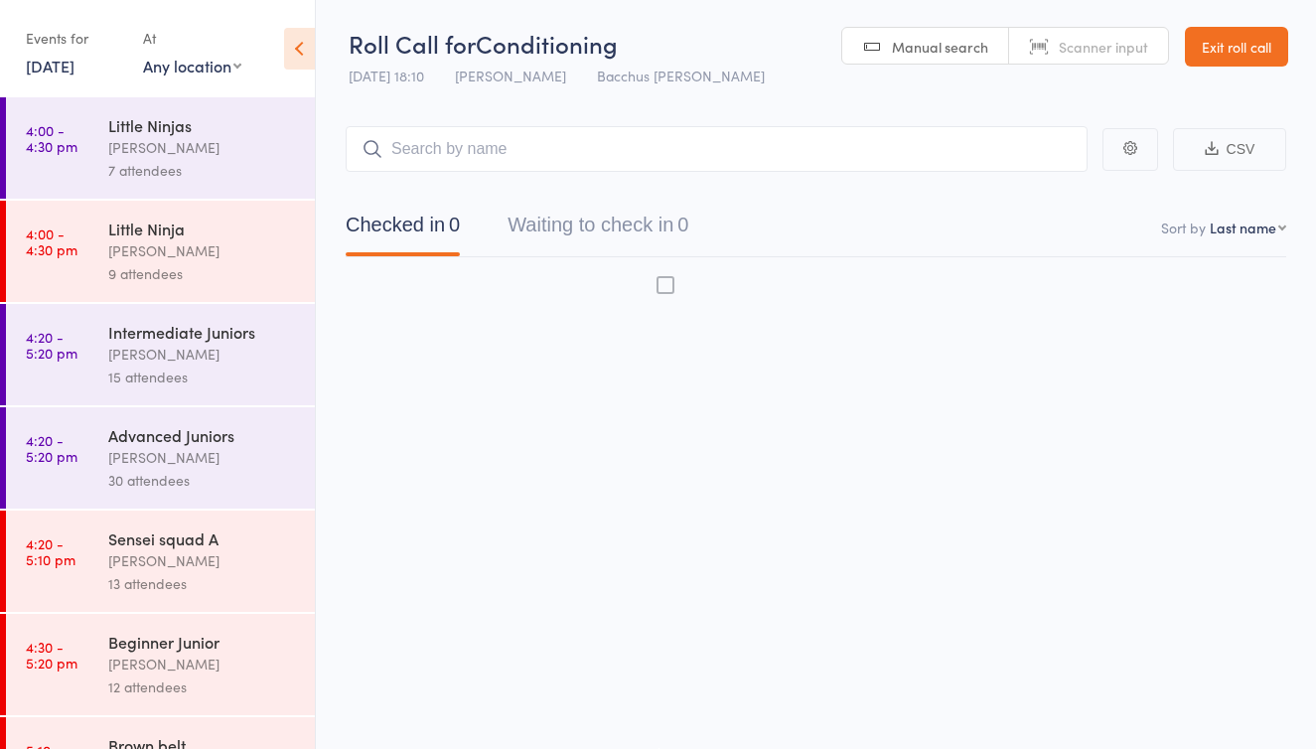
scroll to position [13, 0]
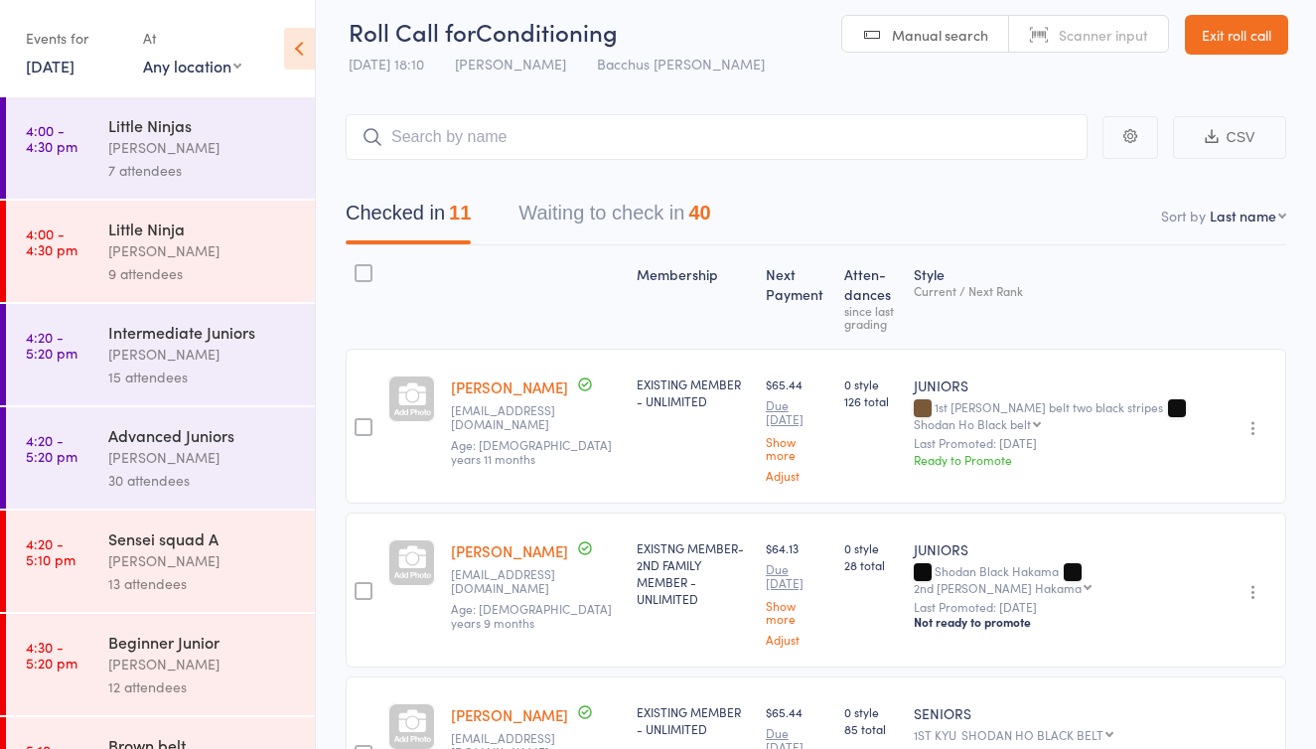
click at [654, 210] on button "Waiting to check in 40" at bounding box center [614, 218] width 192 height 53
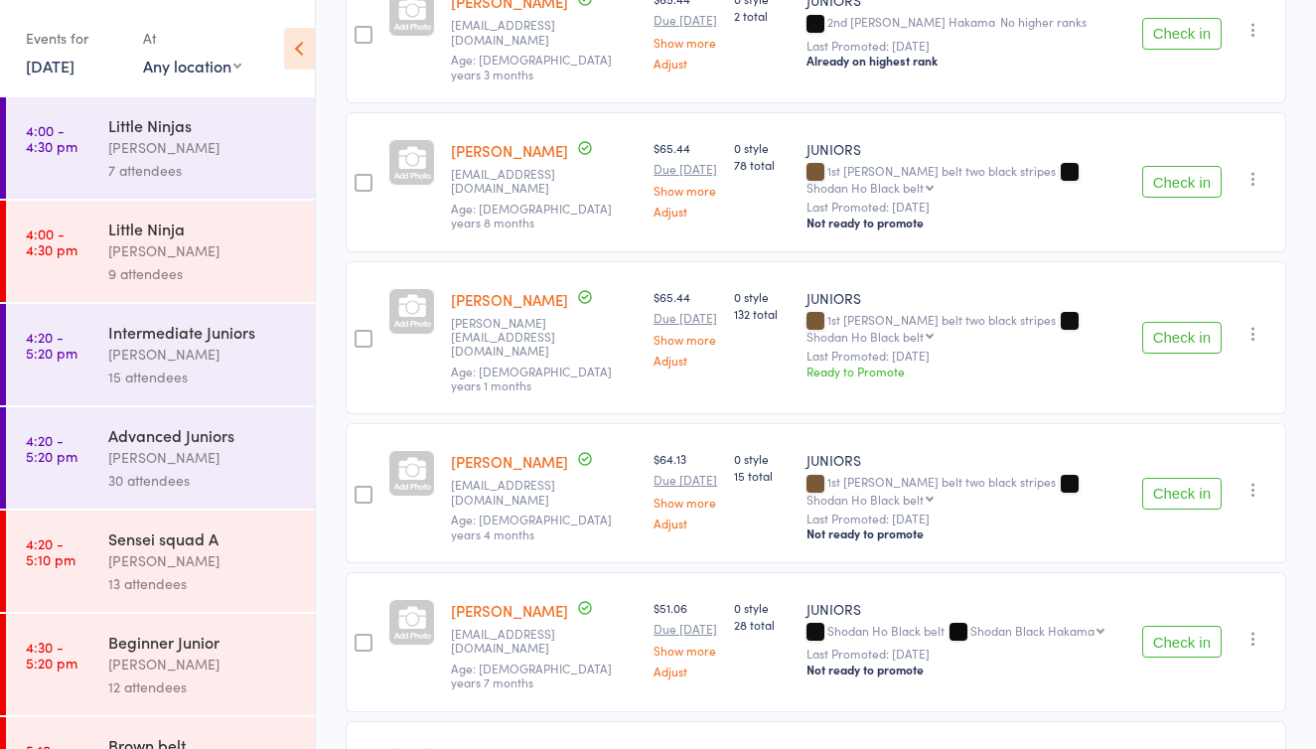
scroll to position [4319, 0]
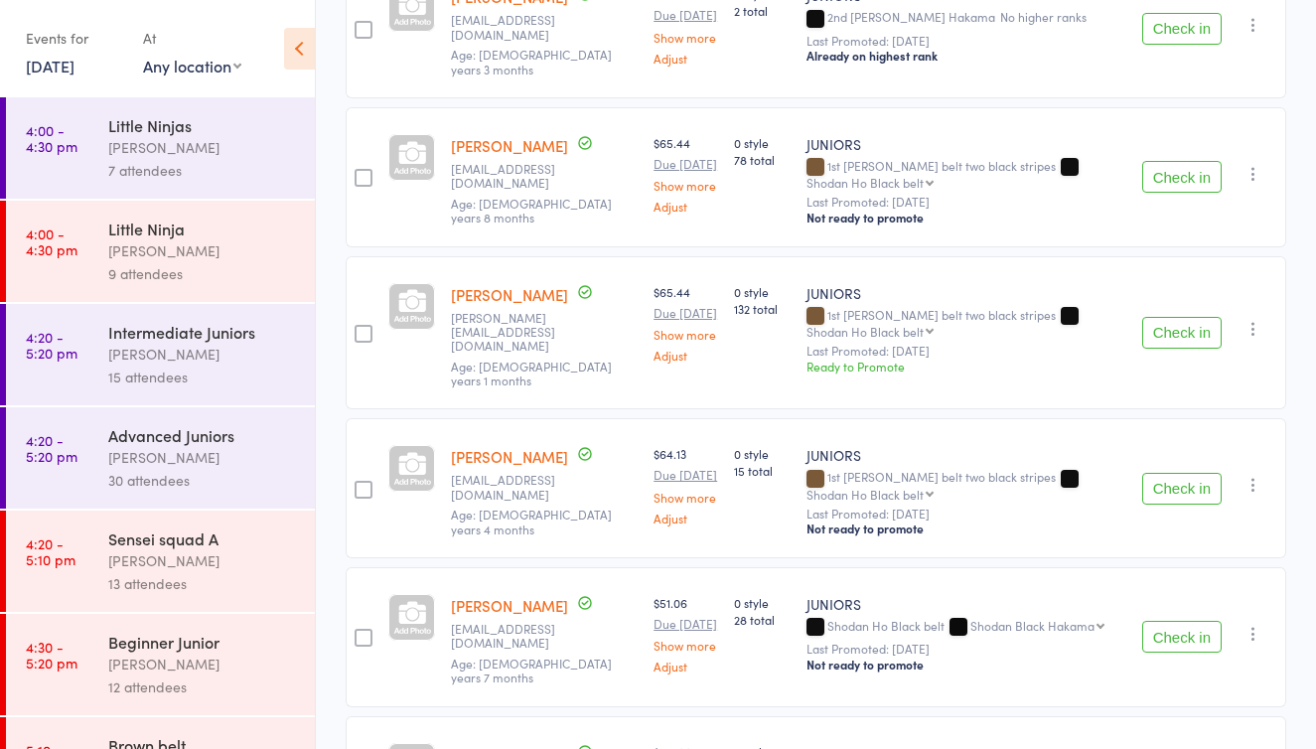
click at [1167, 332] on button "Check in" at bounding box center [1181, 333] width 79 height 32
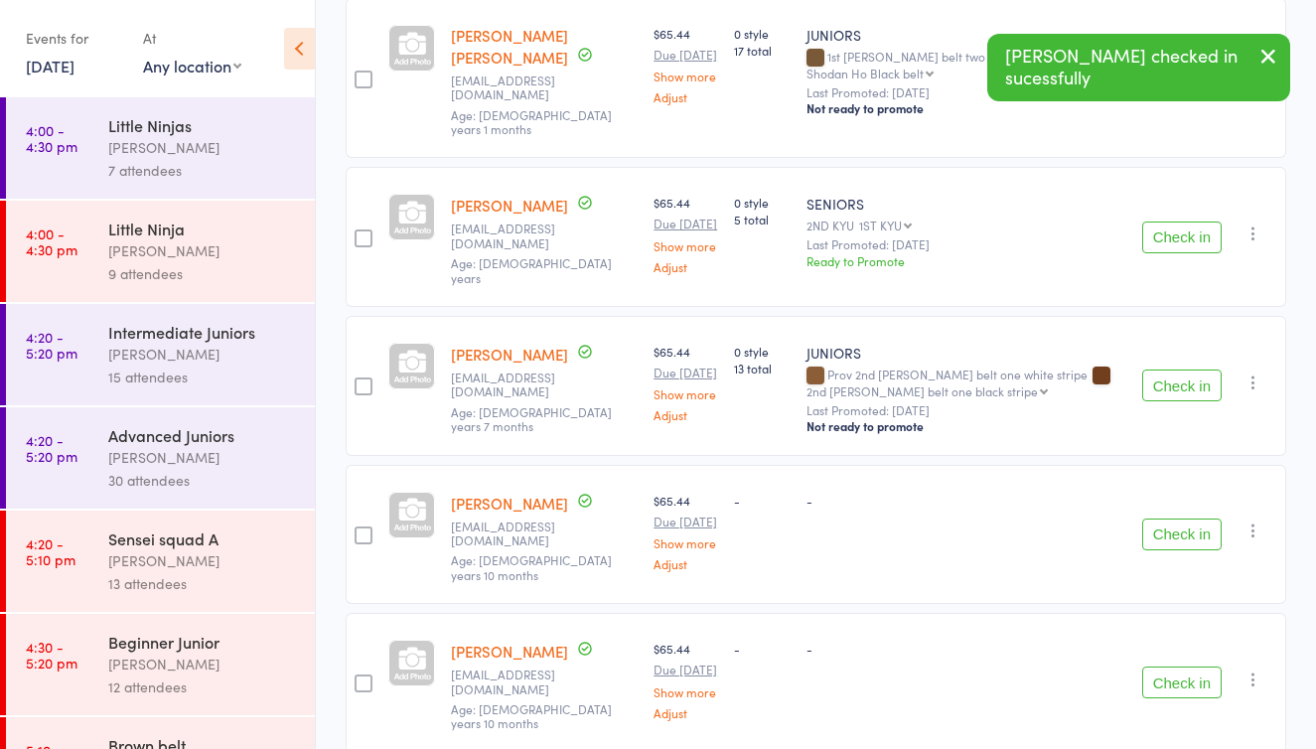
scroll to position [5469, 0]
click at [1184, 400] on button "Check in" at bounding box center [1181, 384] width 79 height 32
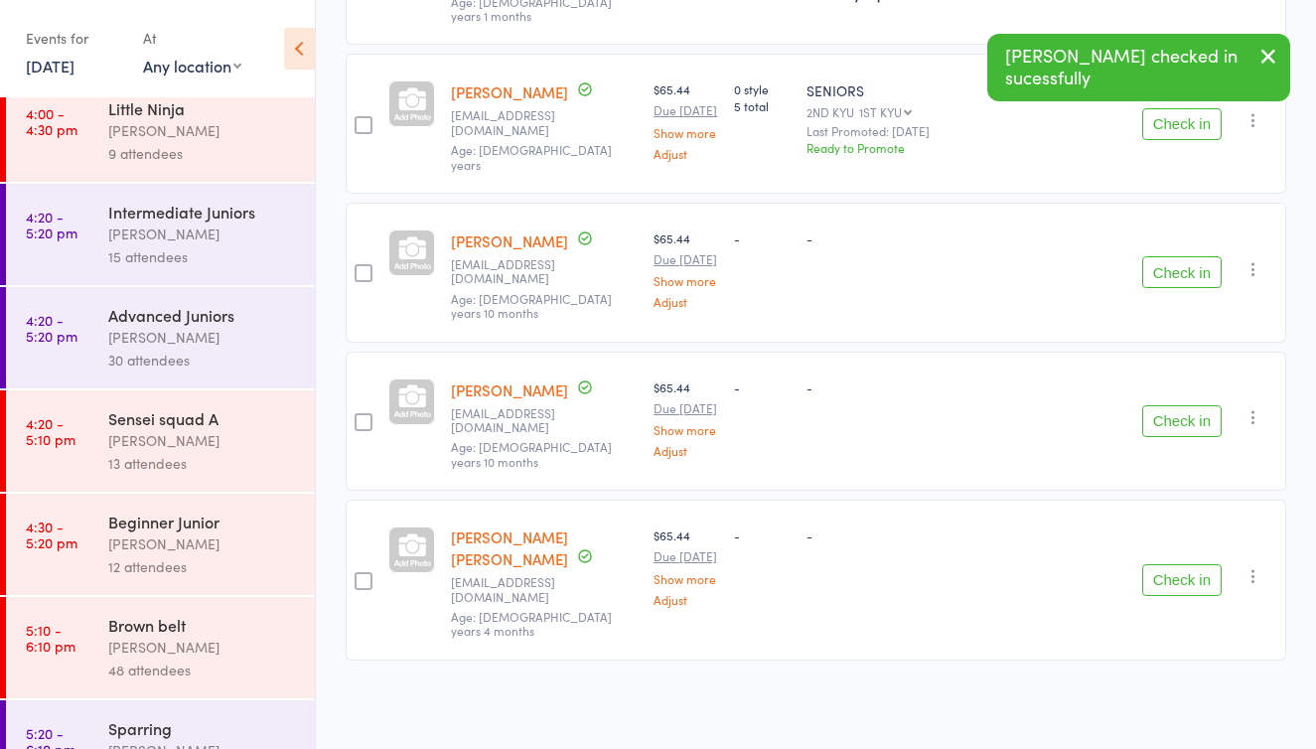
scroll to position [128, 0]
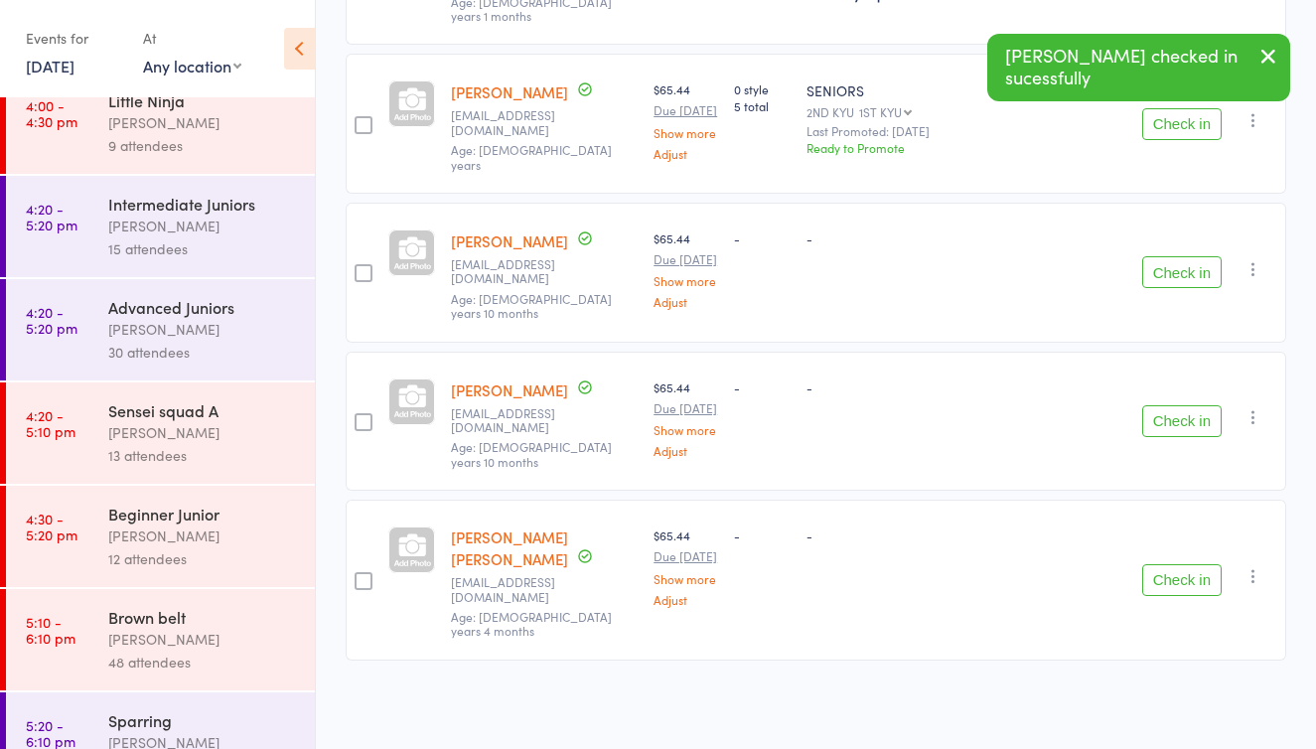
click at [207, 626] on div "Brown belt" at bounding box center [203, 617] width 190 height 22
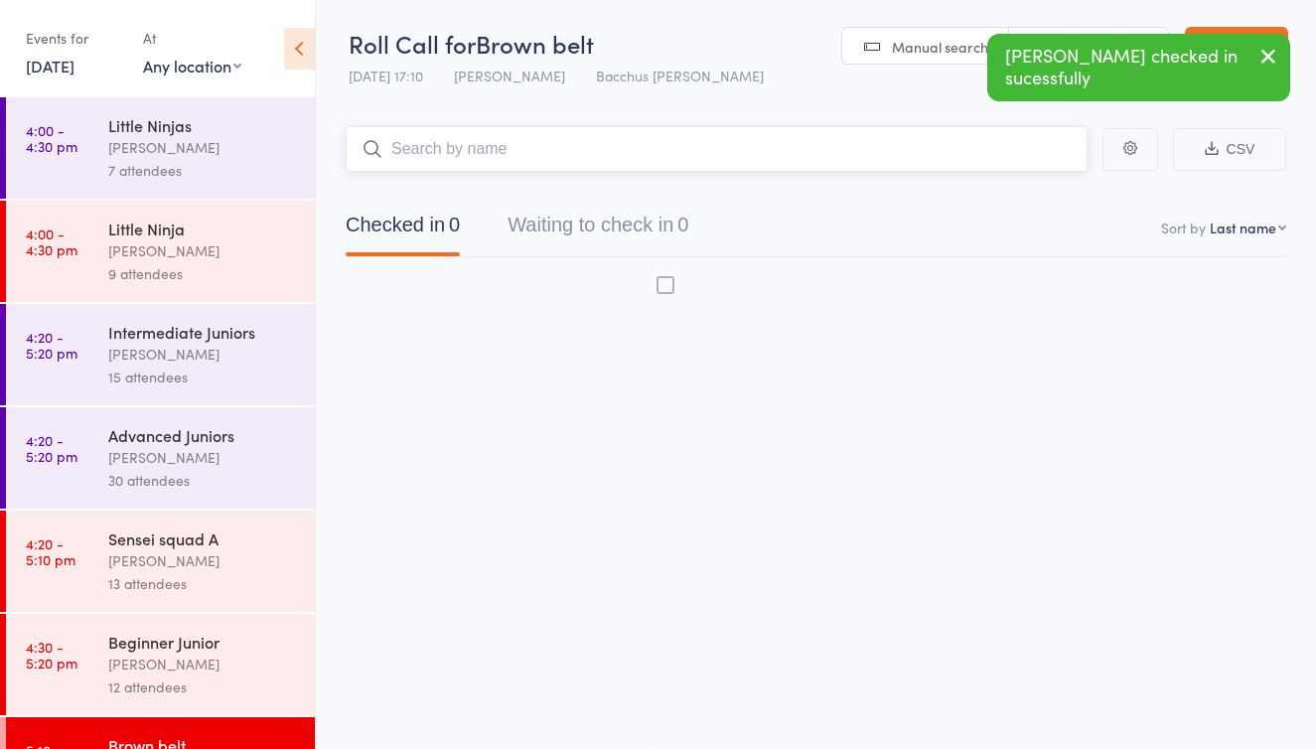
scroll to position [13, 0]
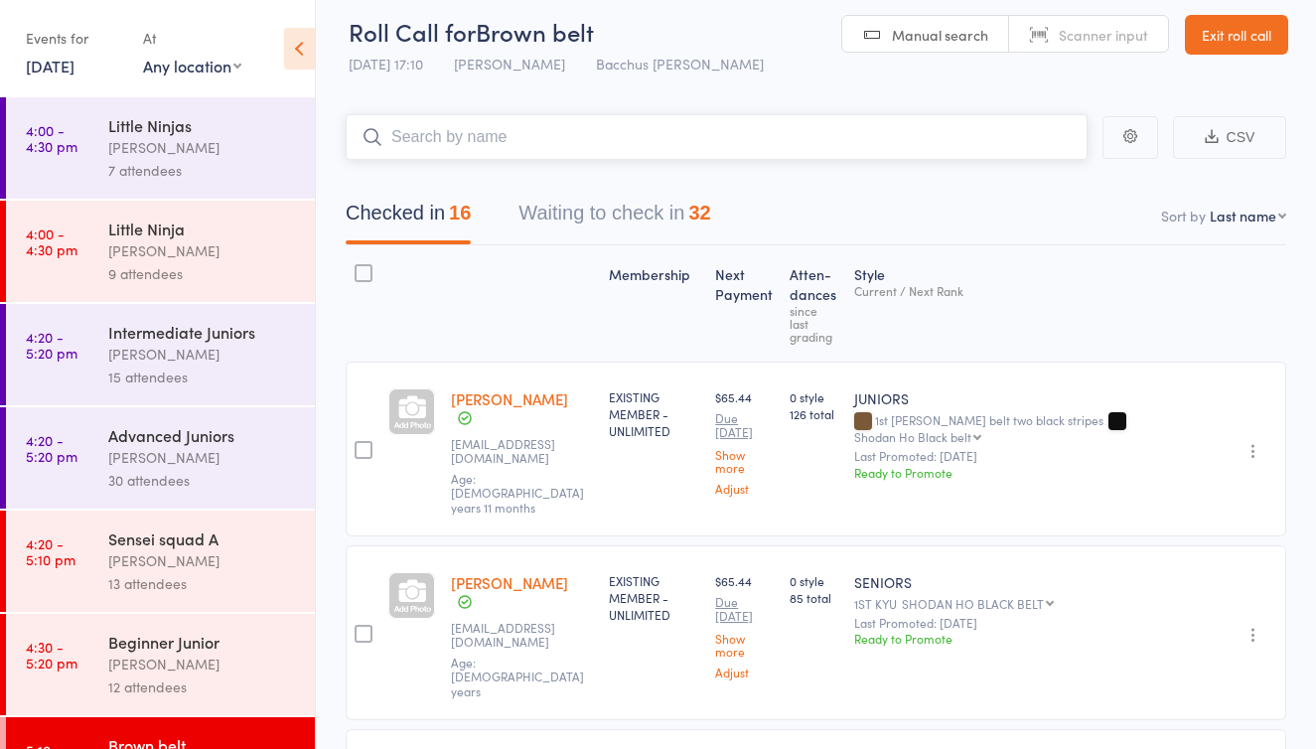
click at [610, 214] on button "Waiting to check in 32" at bounding box center [614, 218] width 192 height 53
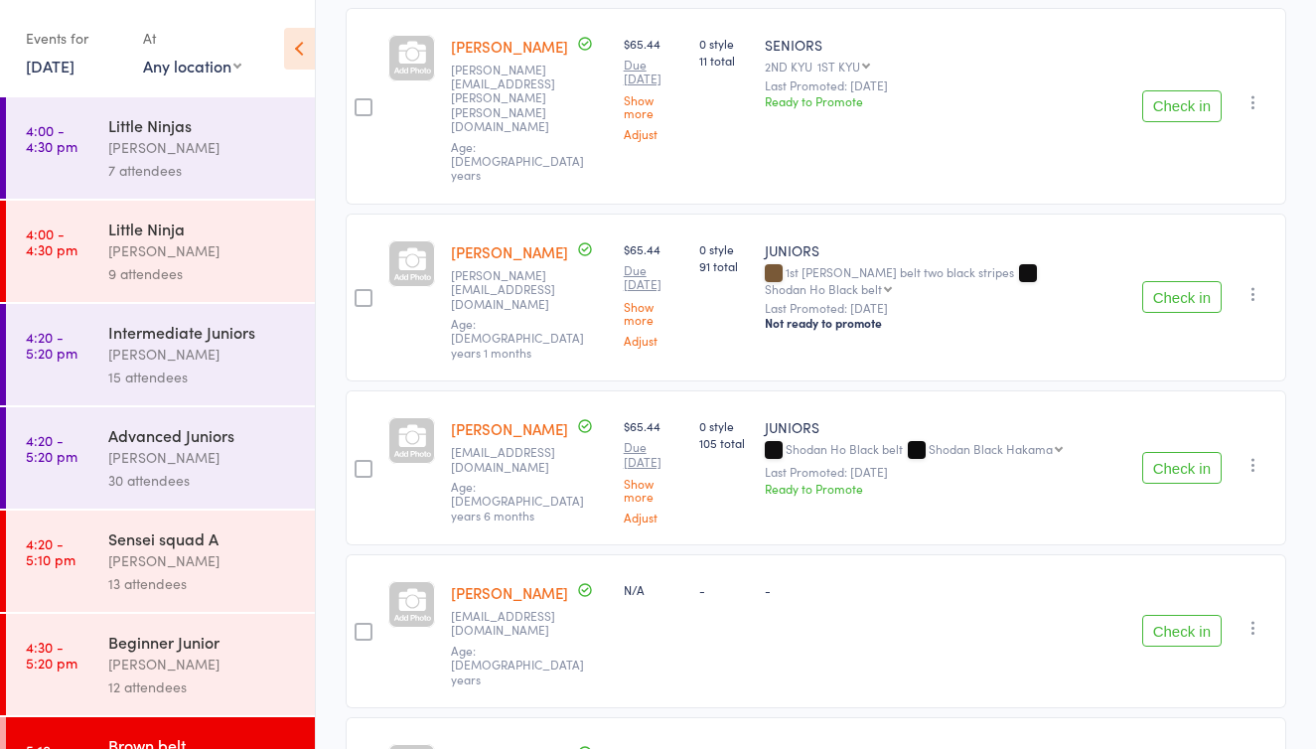
scroll to position [711, 0]
click at [1165, 278] on button "Check in" at bounding box center [1181, 294] width 79 height 32
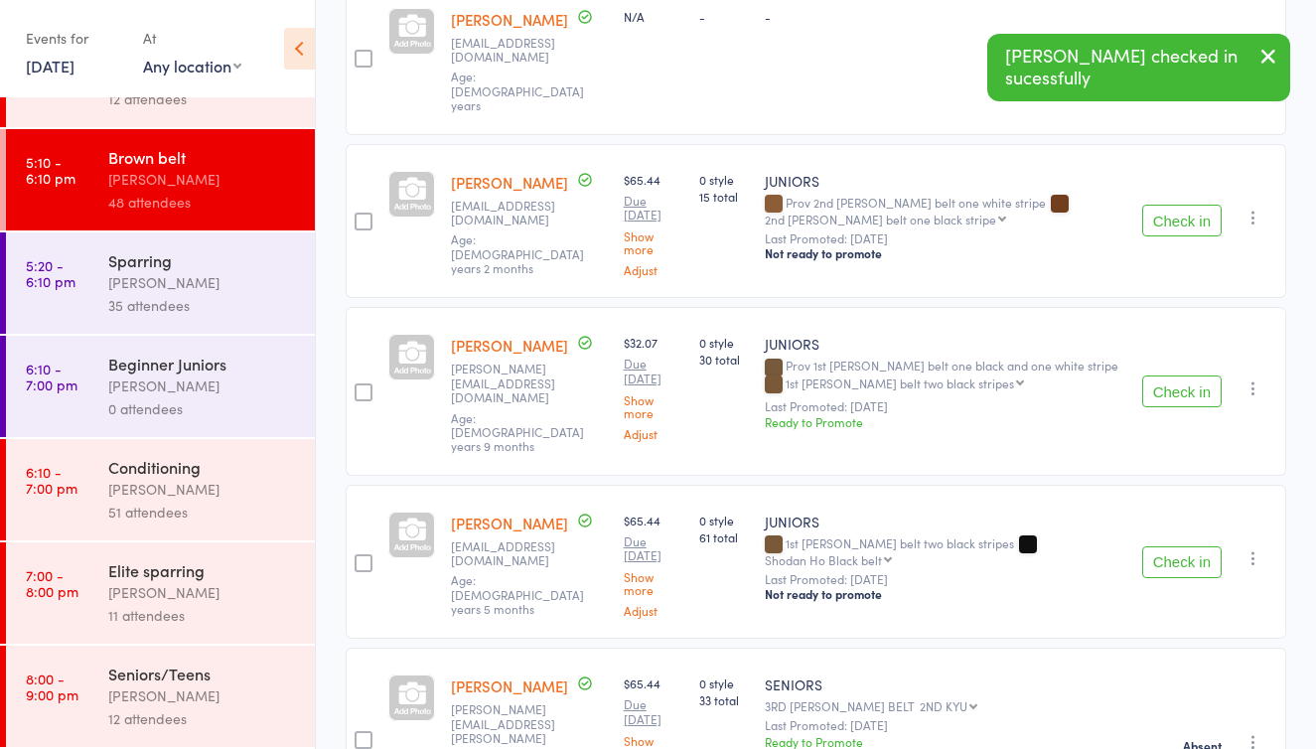
scroll to position [588, 0]
click at [164, 499] on div "[PERSON_NAME]" at bounding box center [203, 489] width 190 height 23
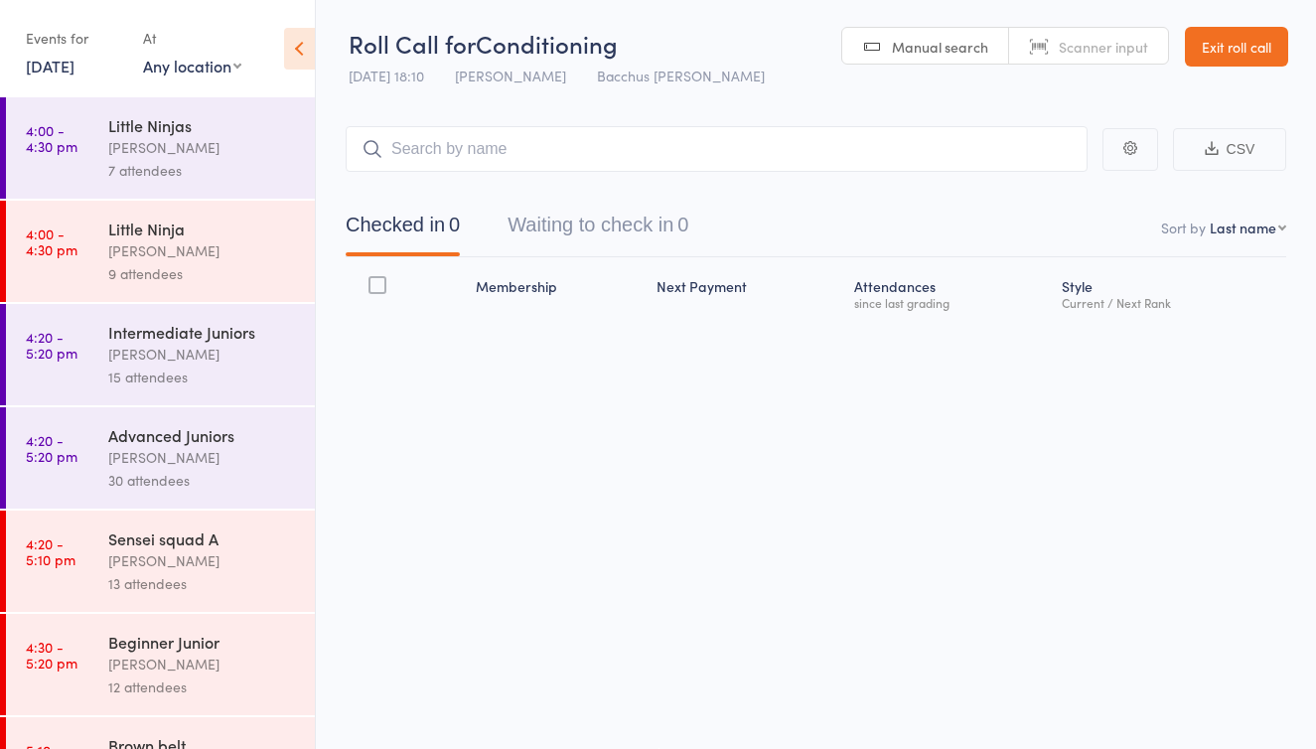
click at [600, 210] on button "Waiting to check in 0" at bounding box center [598, 230] width 181 height 53
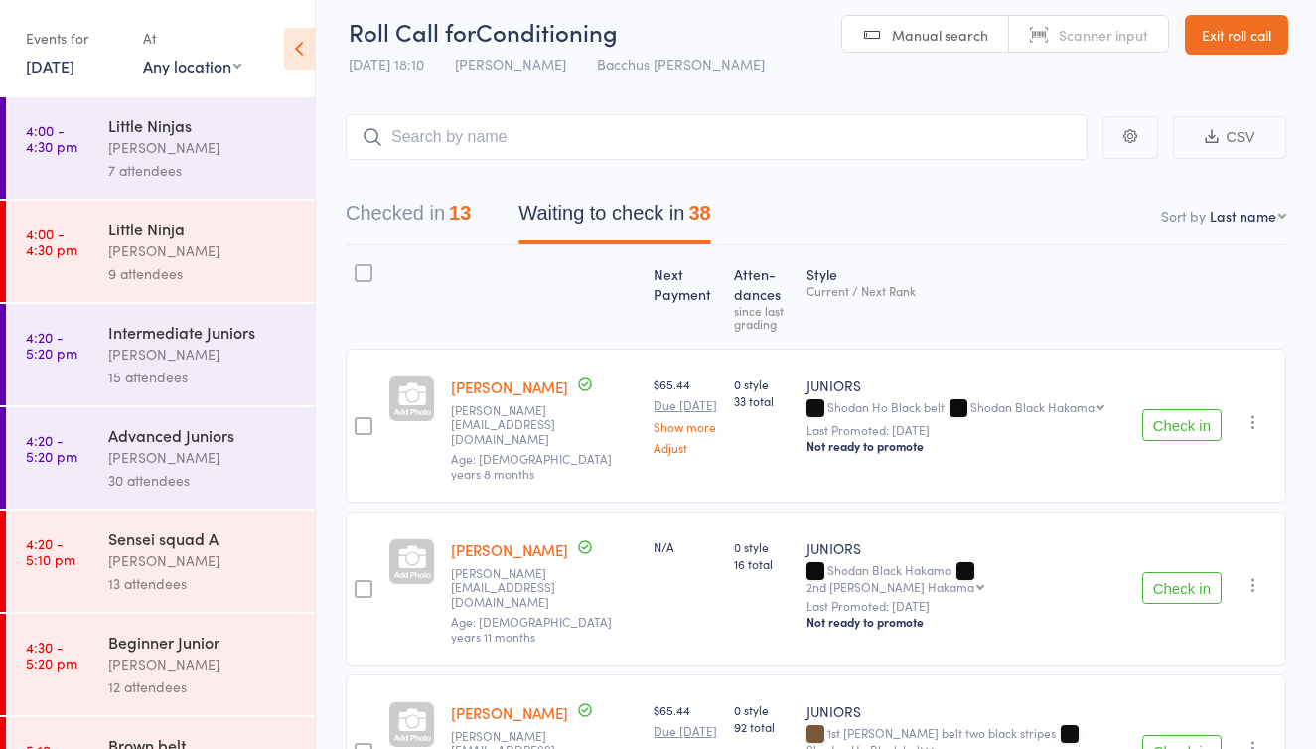
click at [1165, 735] on button "Check in" at bounding box center [1181, 751] width 79 height 32
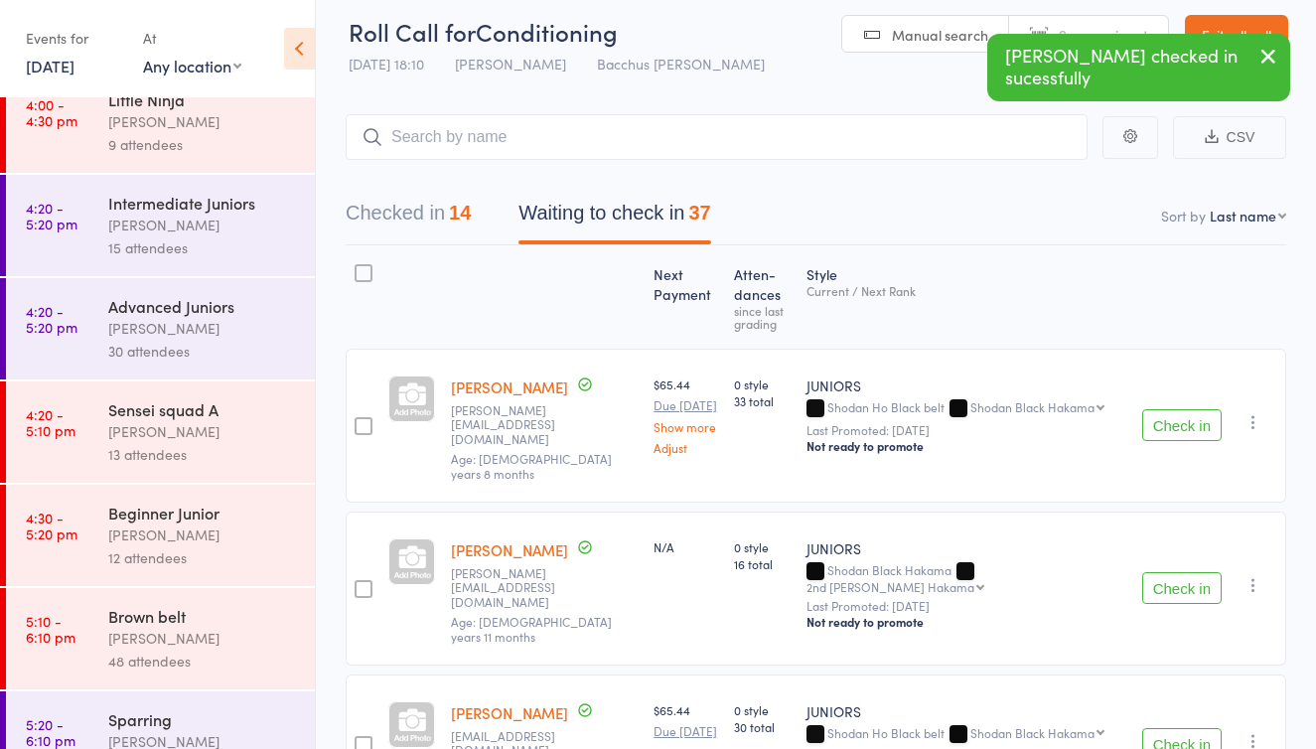
scroll to position [133, 0]
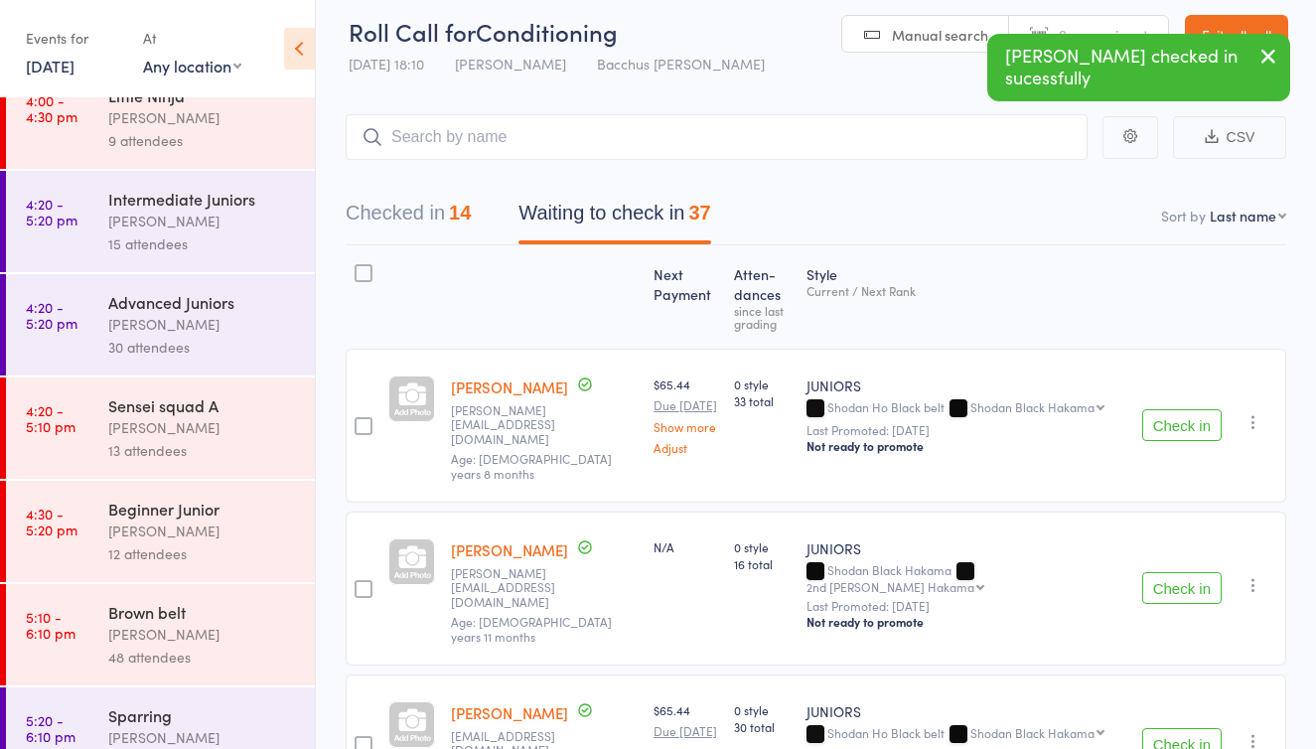
click at [175, 627] on div "[PERSON_NAME]" at bounding box center [203, 634] width 190 height 23
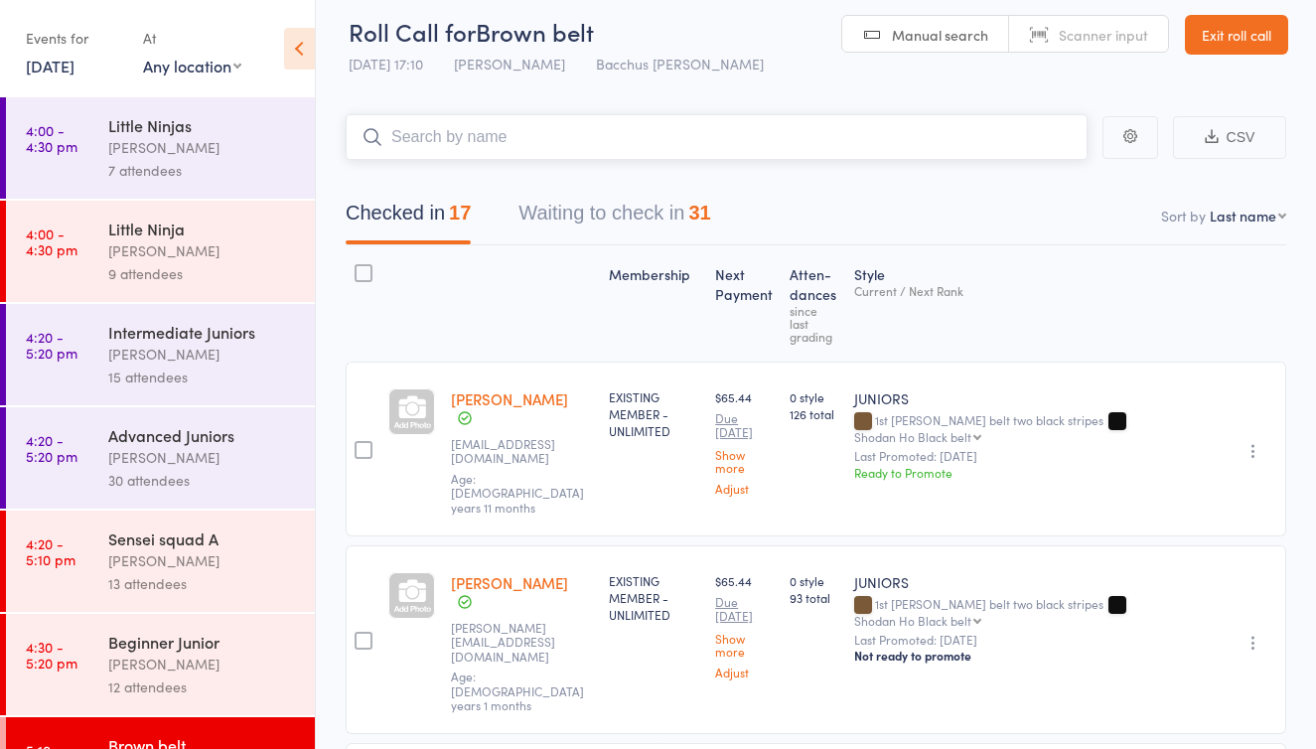
click at [585, 214] on button "Waiting to check in 31" at bounding box center [614, 218] width 192 height 53
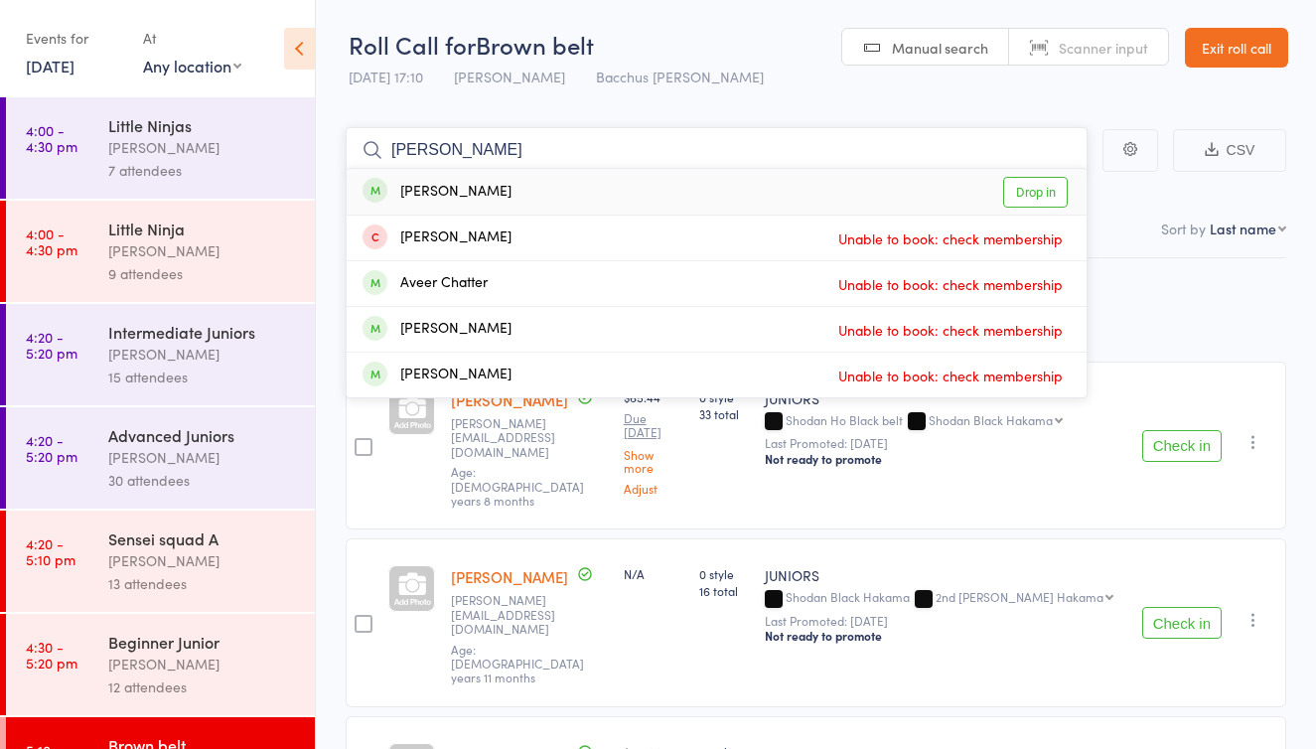
type input "[PERSON_NAME]"
drag, startPoint x: 298, startPoint y: 171, endPoint x: 1017, endPoint y: 192, distance: 719.4
click at [1017, 192] on link "Drop in" at bounding box center [1035, 192] width 65 height 31
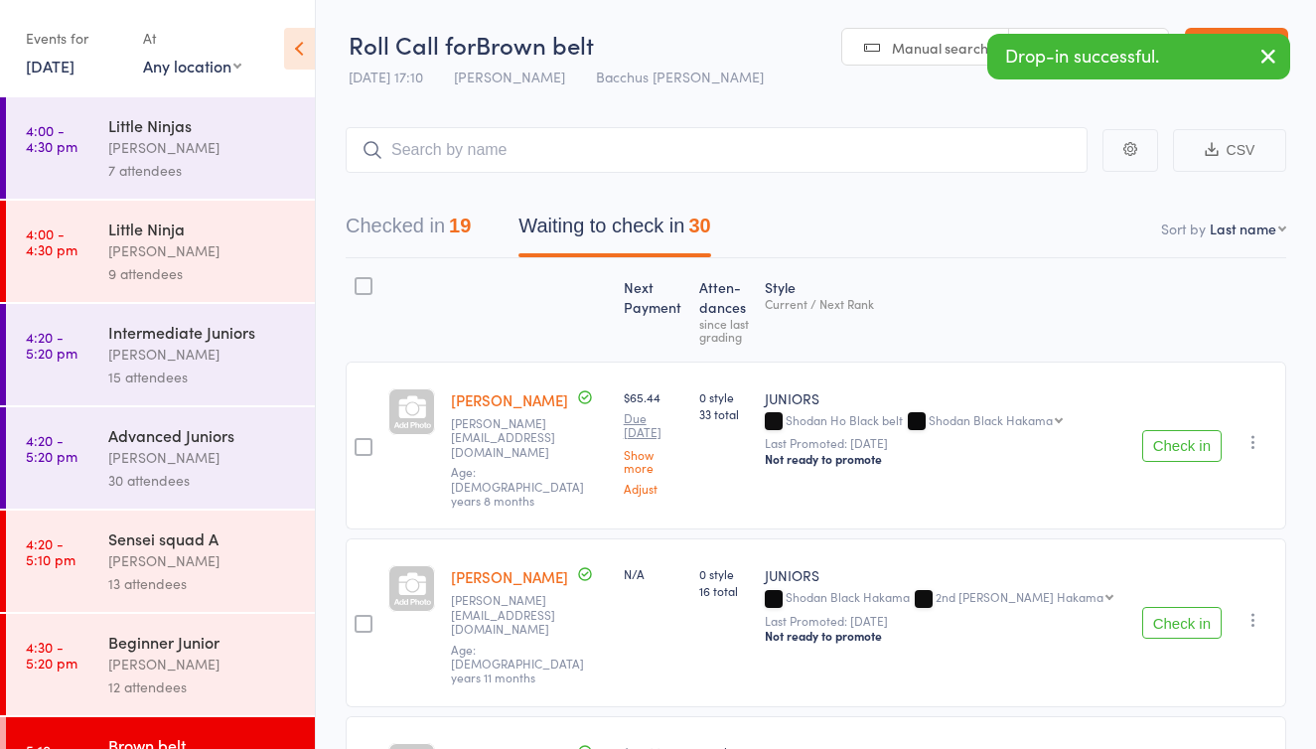
click at [1273, 58] on icon "button" at bounding box center [1268, 56] width 24 height 25
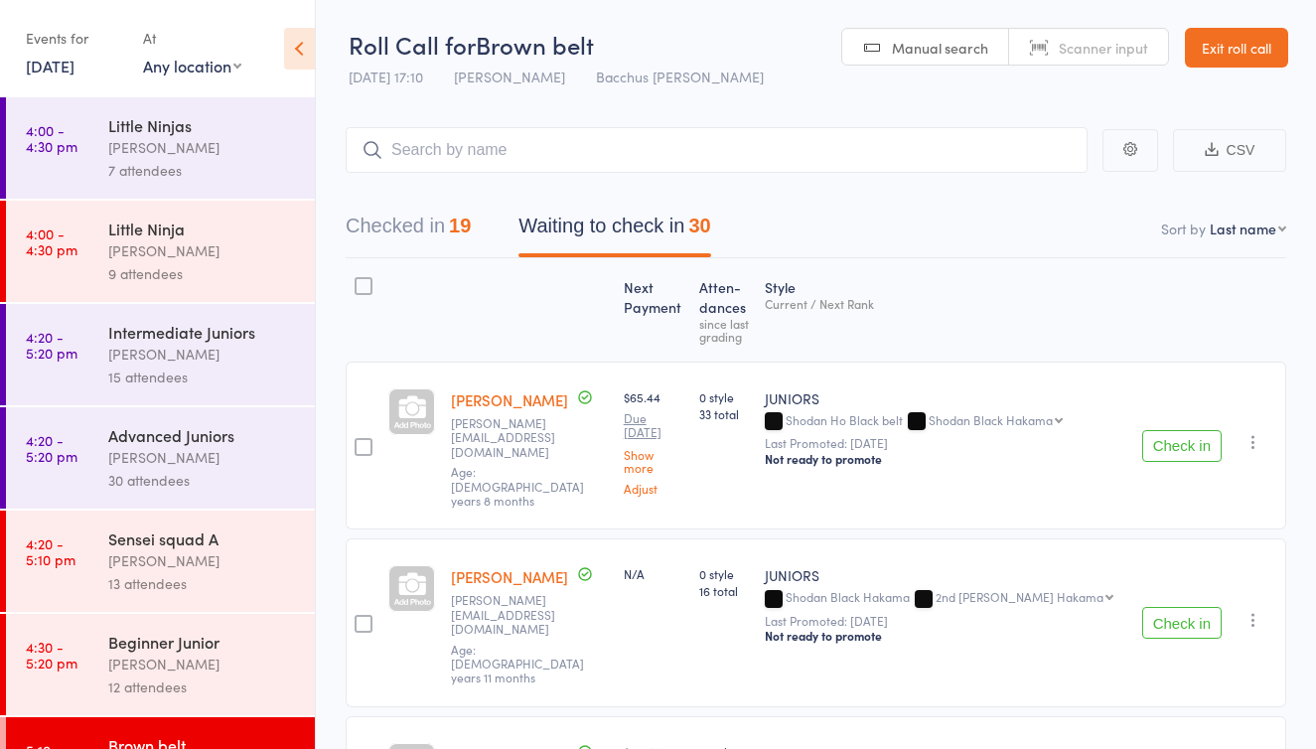
click at [1249, 44] on link "Exit roll call" at bounding box center [1236, 48] width 103 height 40
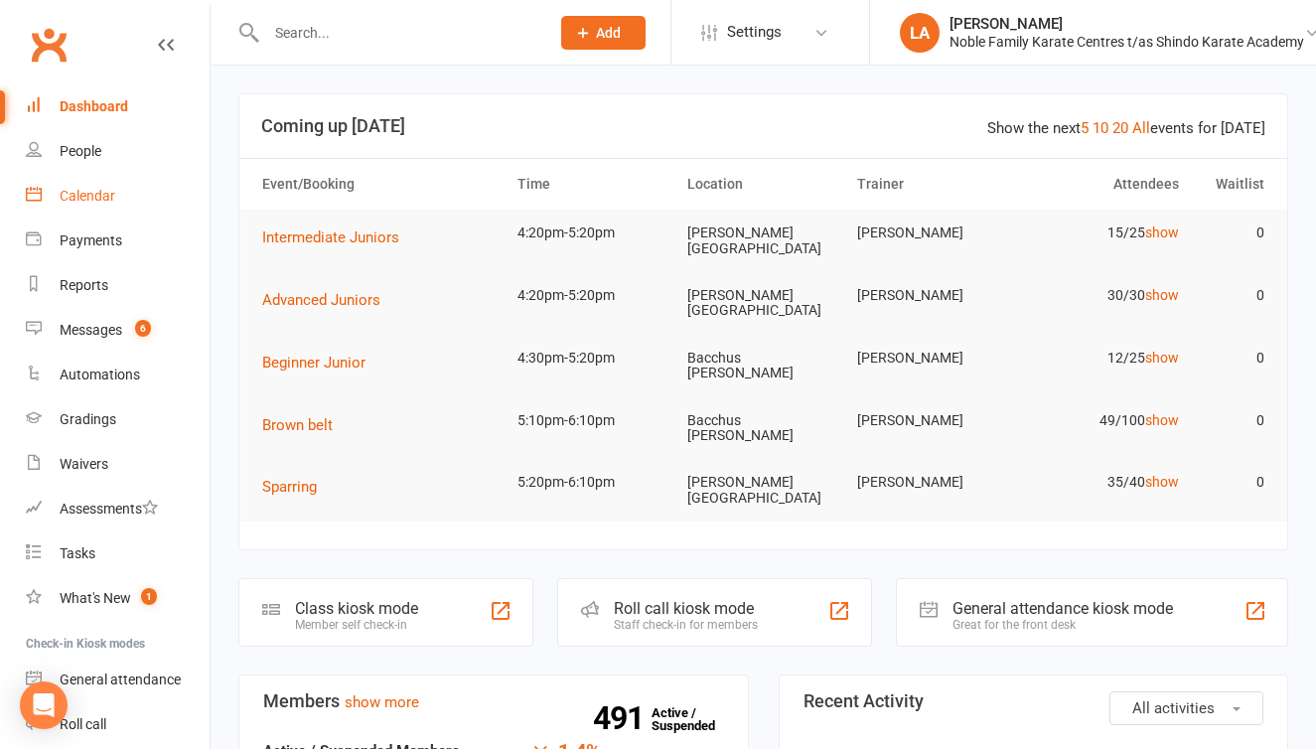
click at [99, 200] on div "Calendar" at bounding box center [88, 196] width 56 height 16
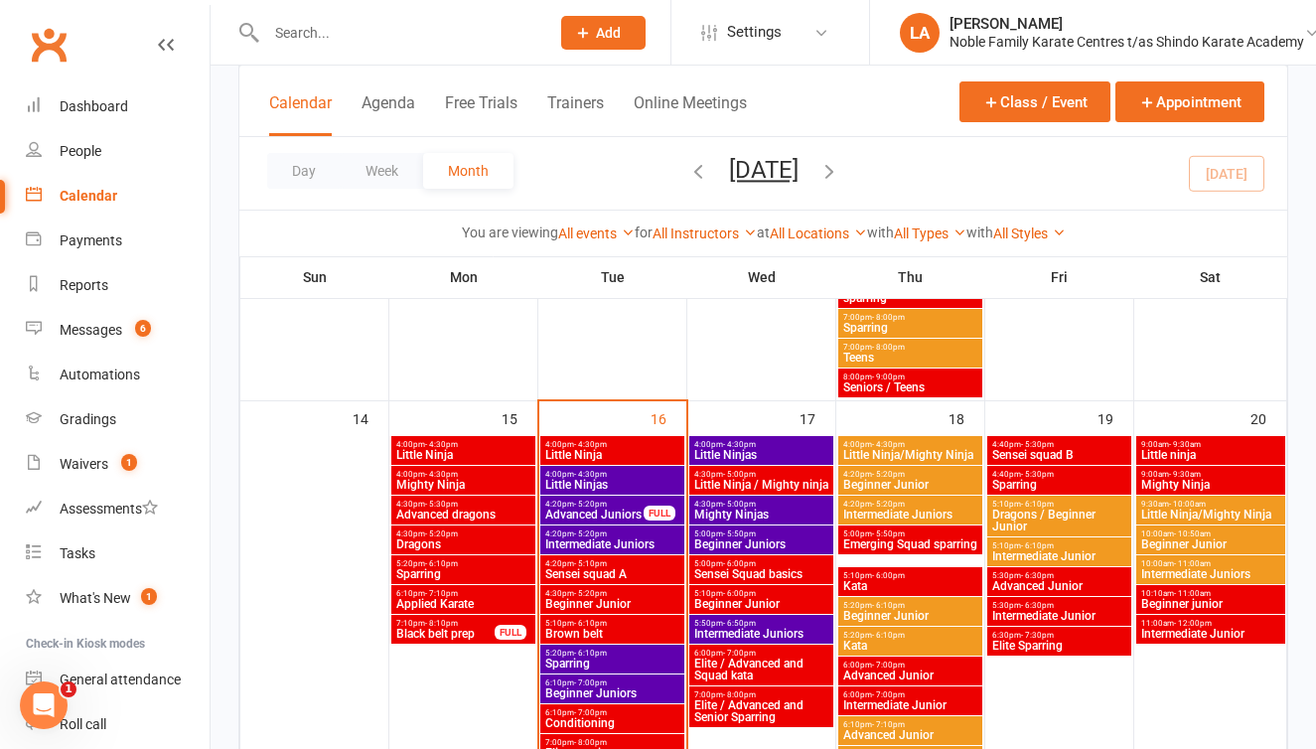
scroll to position [1038, 0]
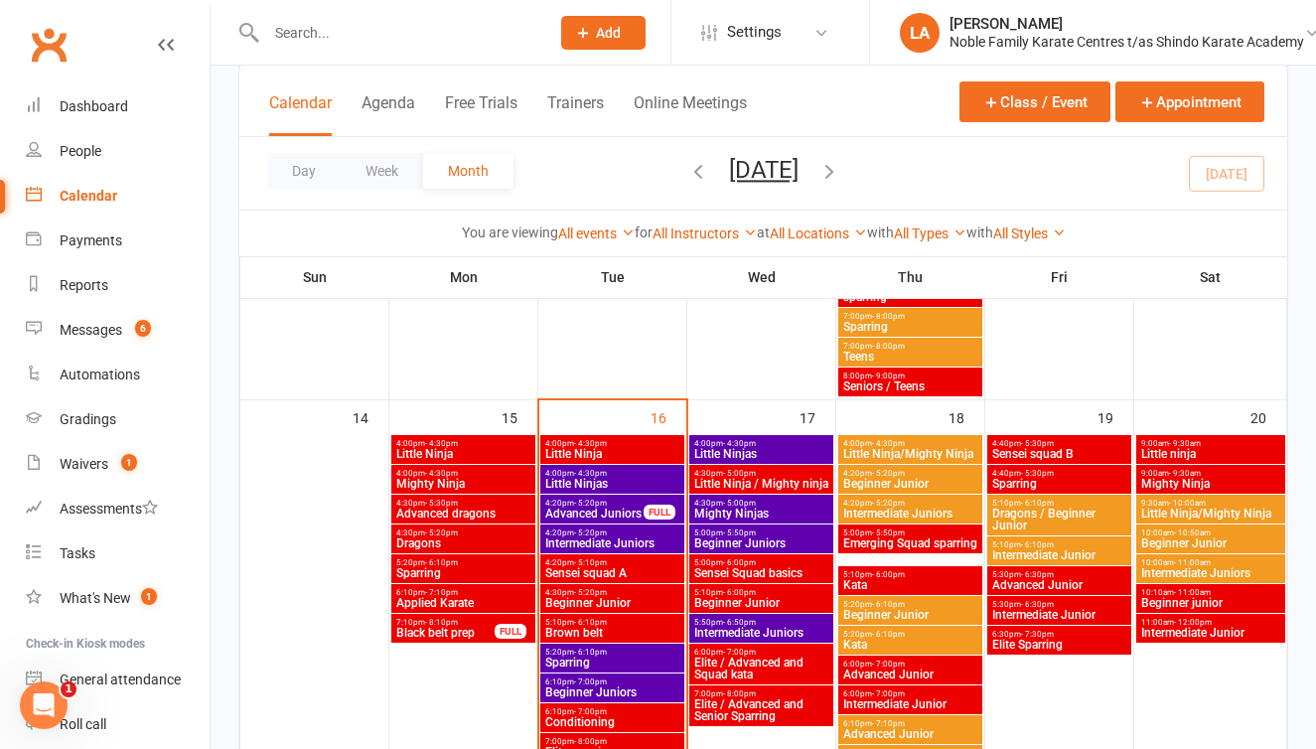
click at [614, 599] on span "Beginner Junior" at bounding box center [612, 603] width 136 height 12
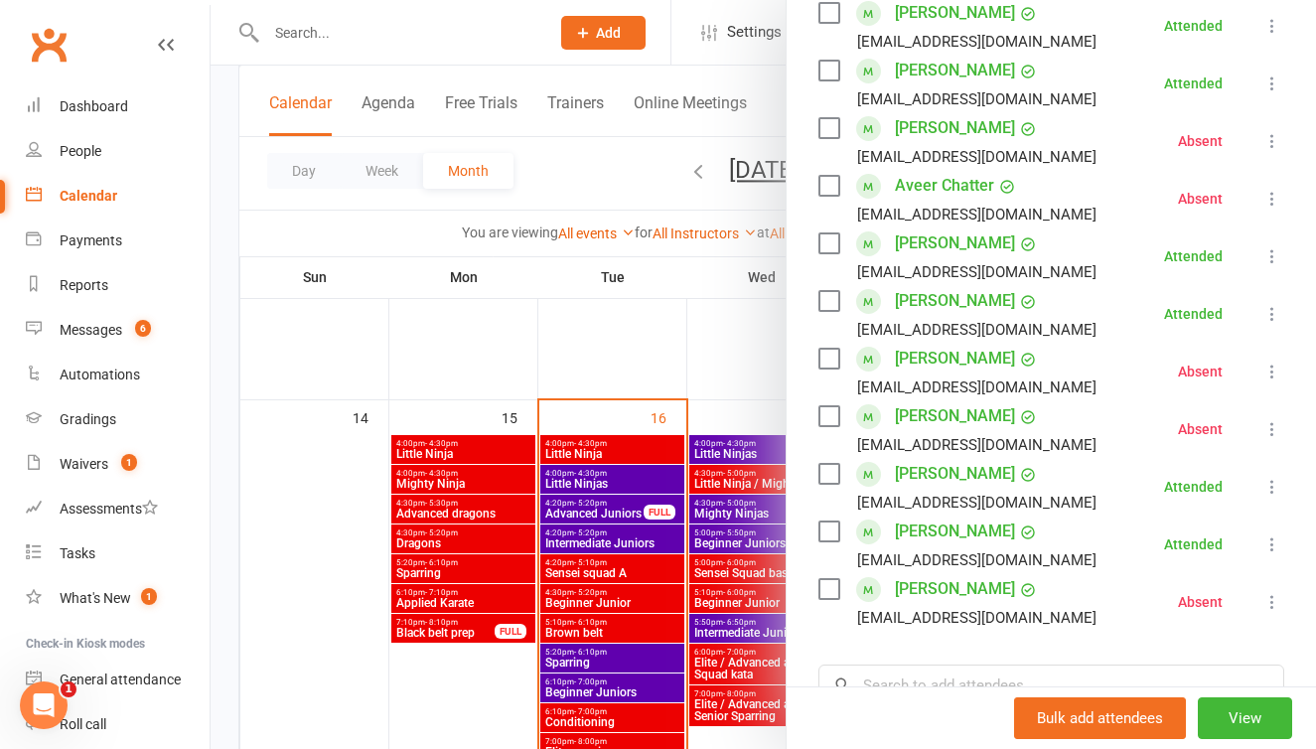
scroll to position [461, 0]
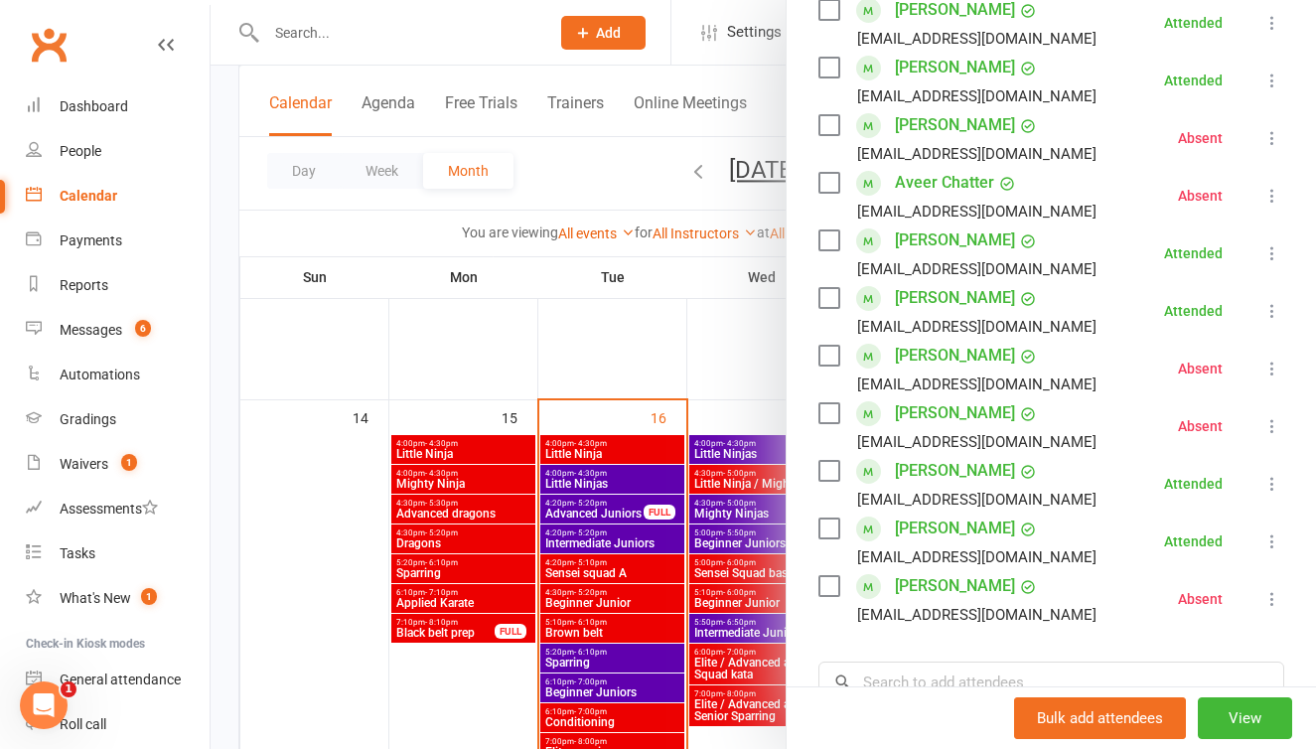
click at [919, 295] on link "[PERSON_NAME]" at bounding box center [955, 298] width 120 height 32
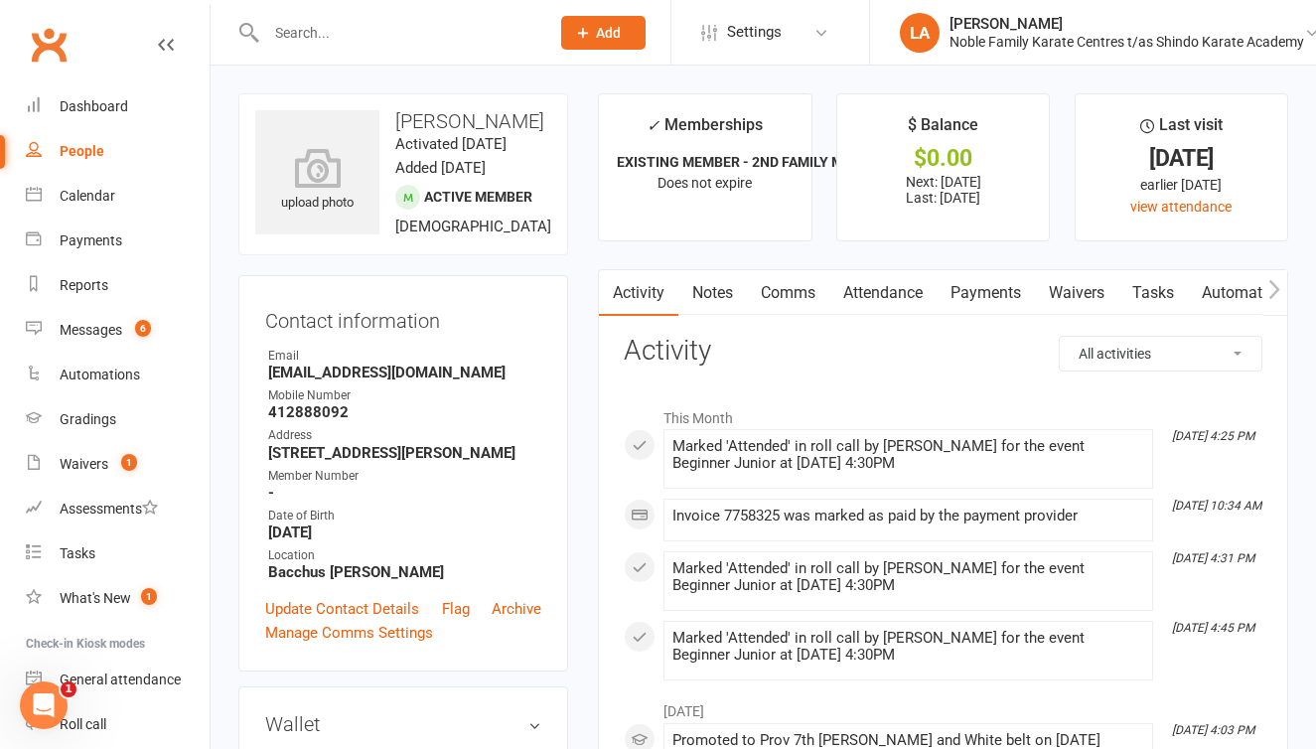
click at [904, 289] on link "Attendance" at bounding box center [882, 293] width 107 height 46
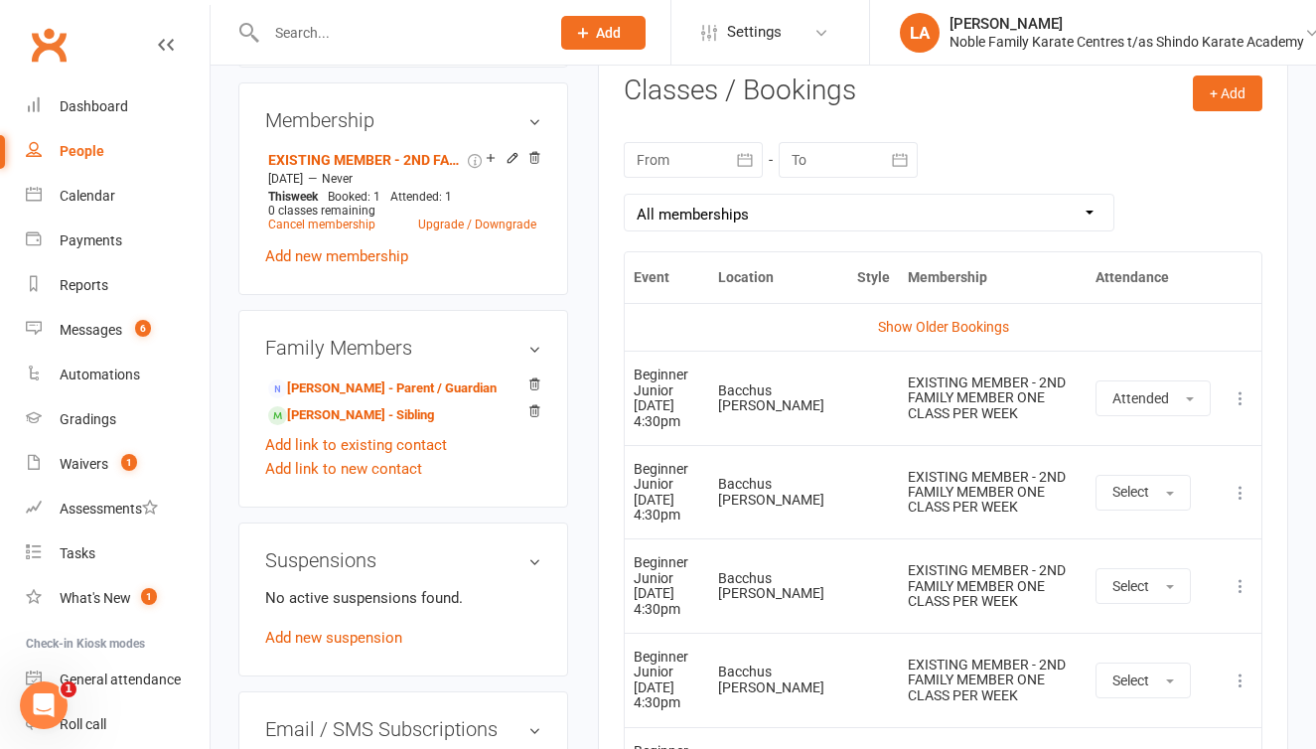
scroll to position [844, 0]
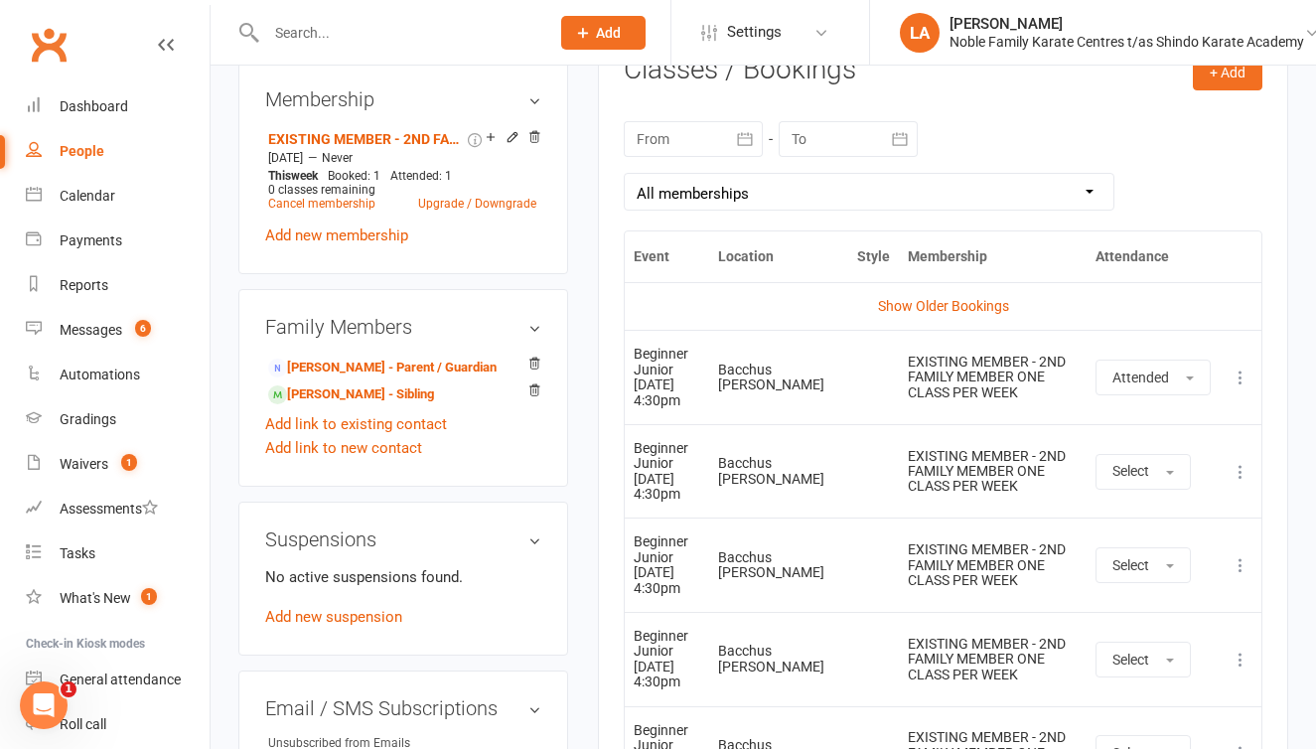
click at [1233, 383] on icon at bounding box center [1241, 377] width 20 height 20
click at [1167, 493] on link "Remove booking" at bounding box center [1153, 496] width 197 height 40
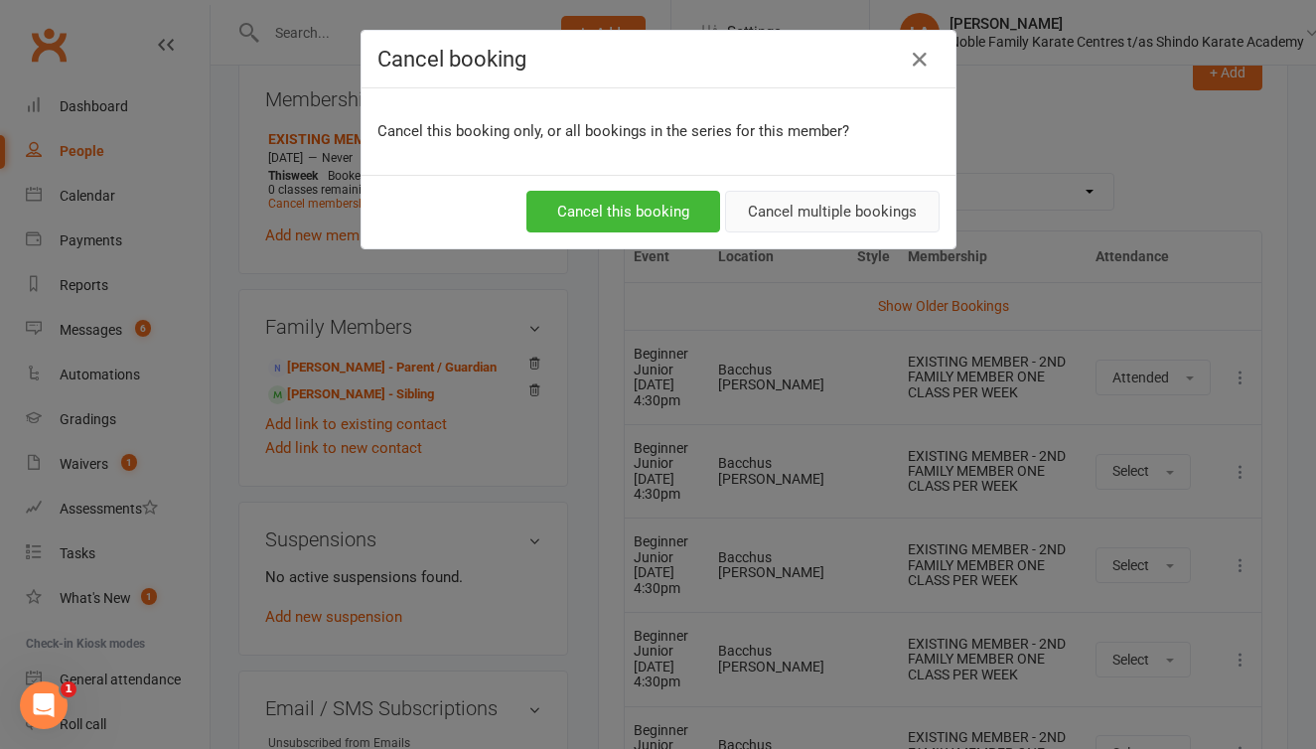
click at [876, 210] on button "Cancel multiple bookings" at bounding box center [832, 212] width 215 height 42
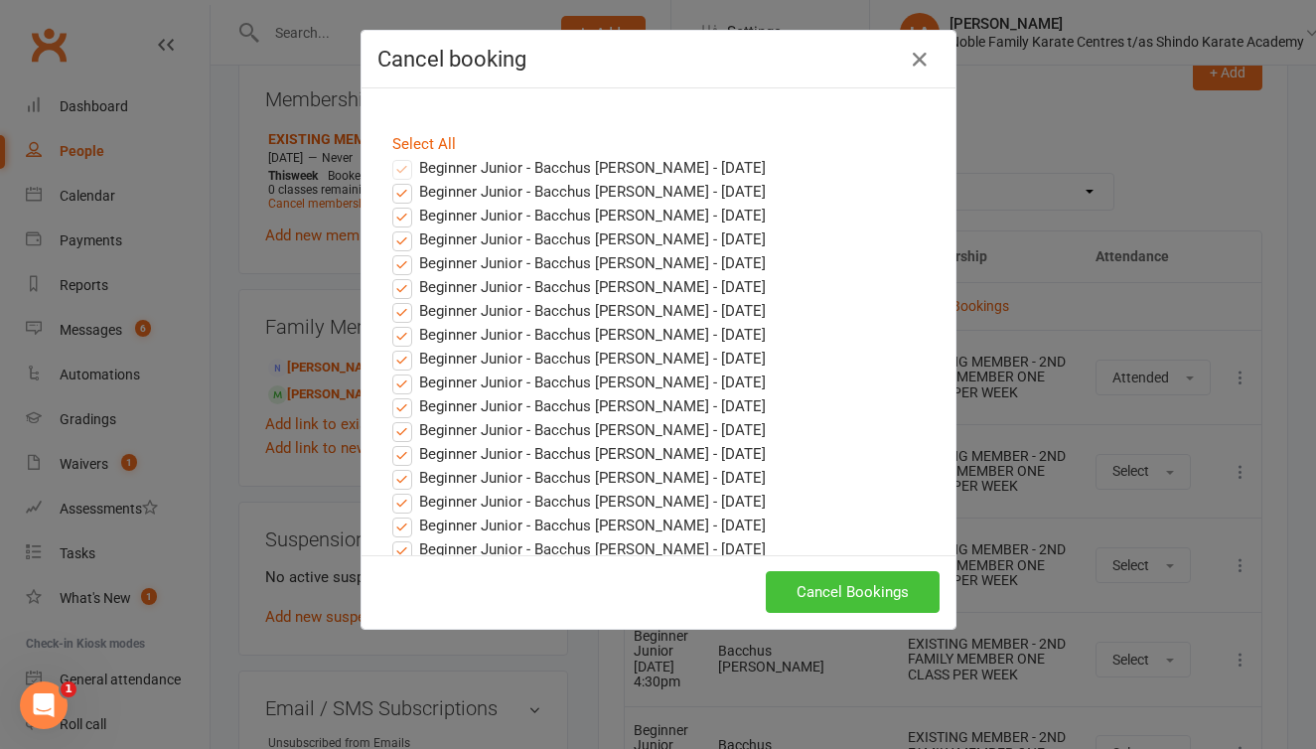
click at [838, 582] on button "Cancel Bookings" at bounding box center [853, 592] width 174 height 42
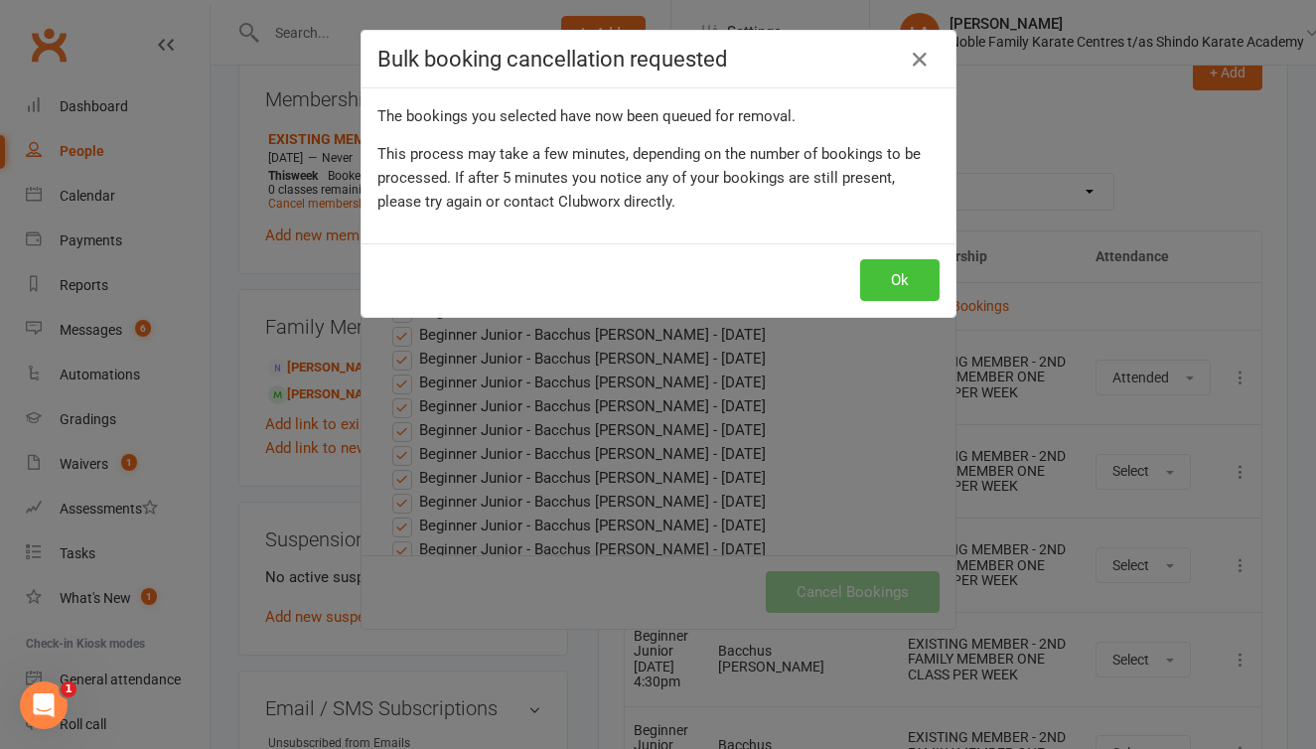
click at [884, 287] on button "Ok" at bounding box center [899, 280] width 79 height 42
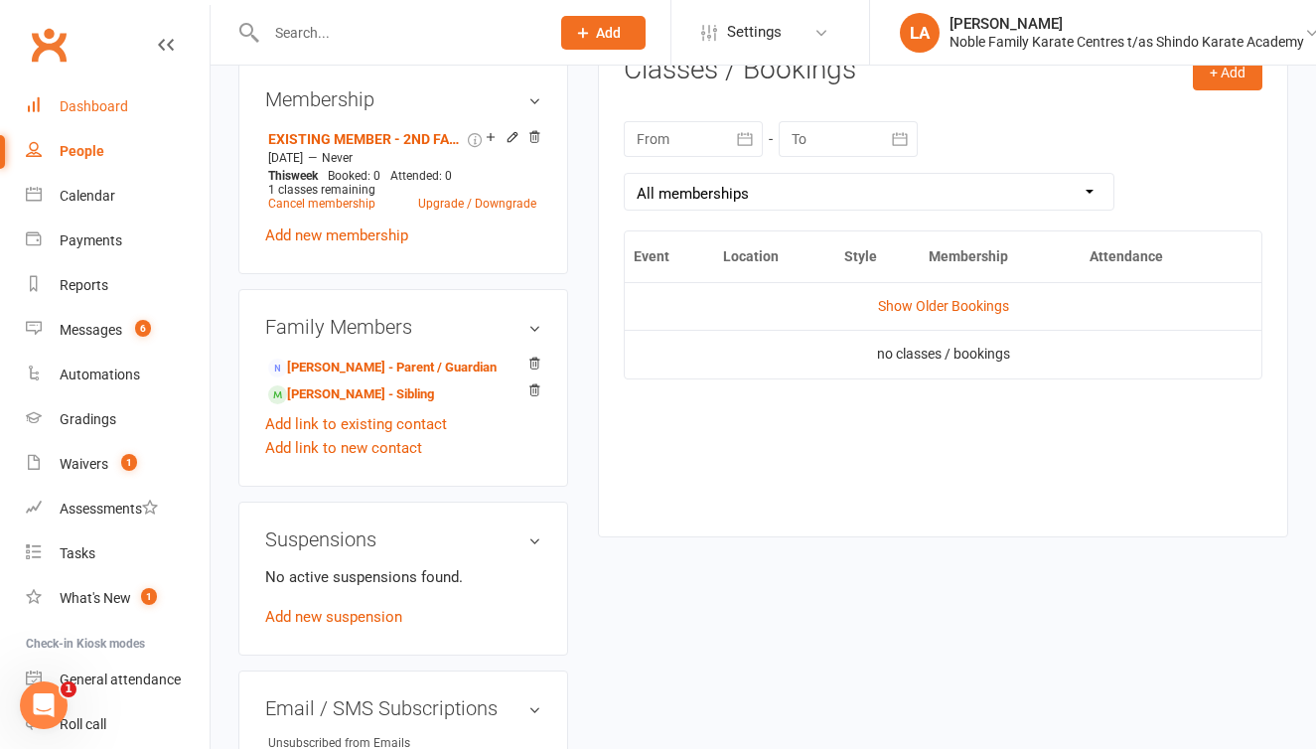
click at [123, 107] on div "Dashboard" at bounding box center [94, 106] width 69 height 16
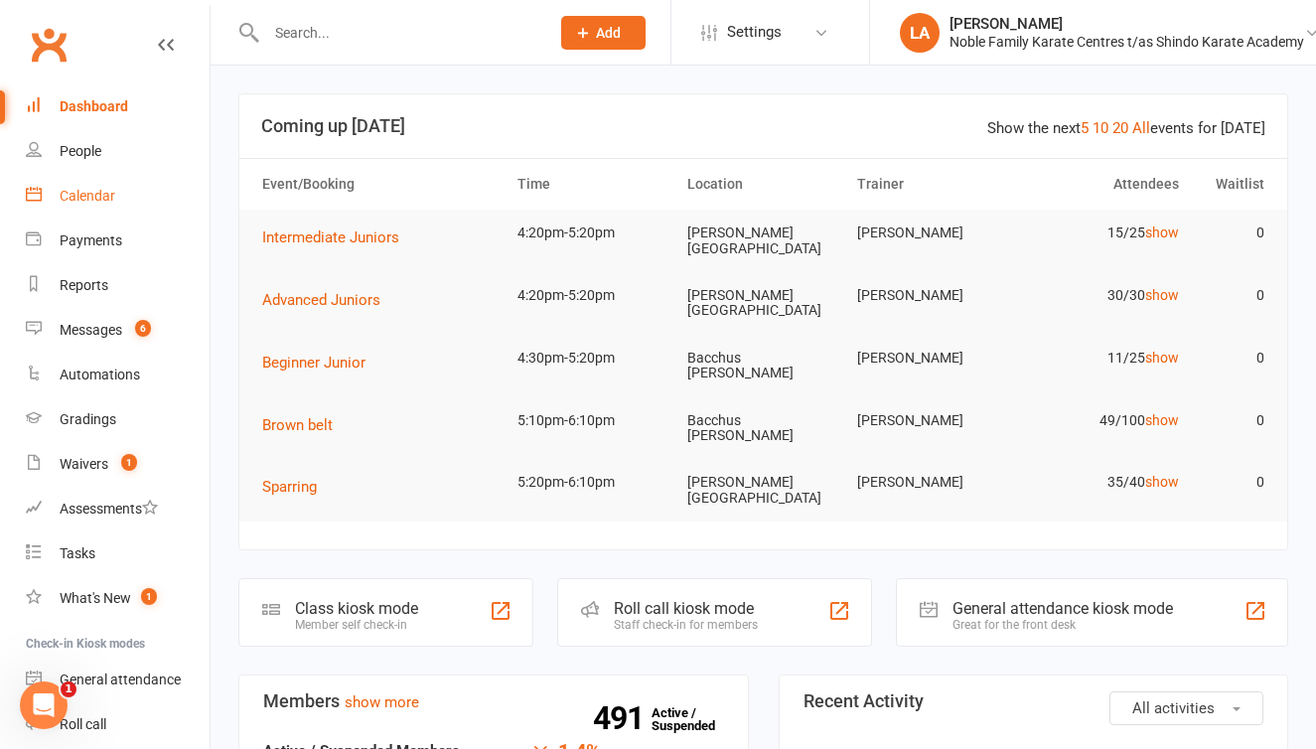
click at [107, 193] on div "Calendar" at bounding box center [88, 196] width 56 height 16
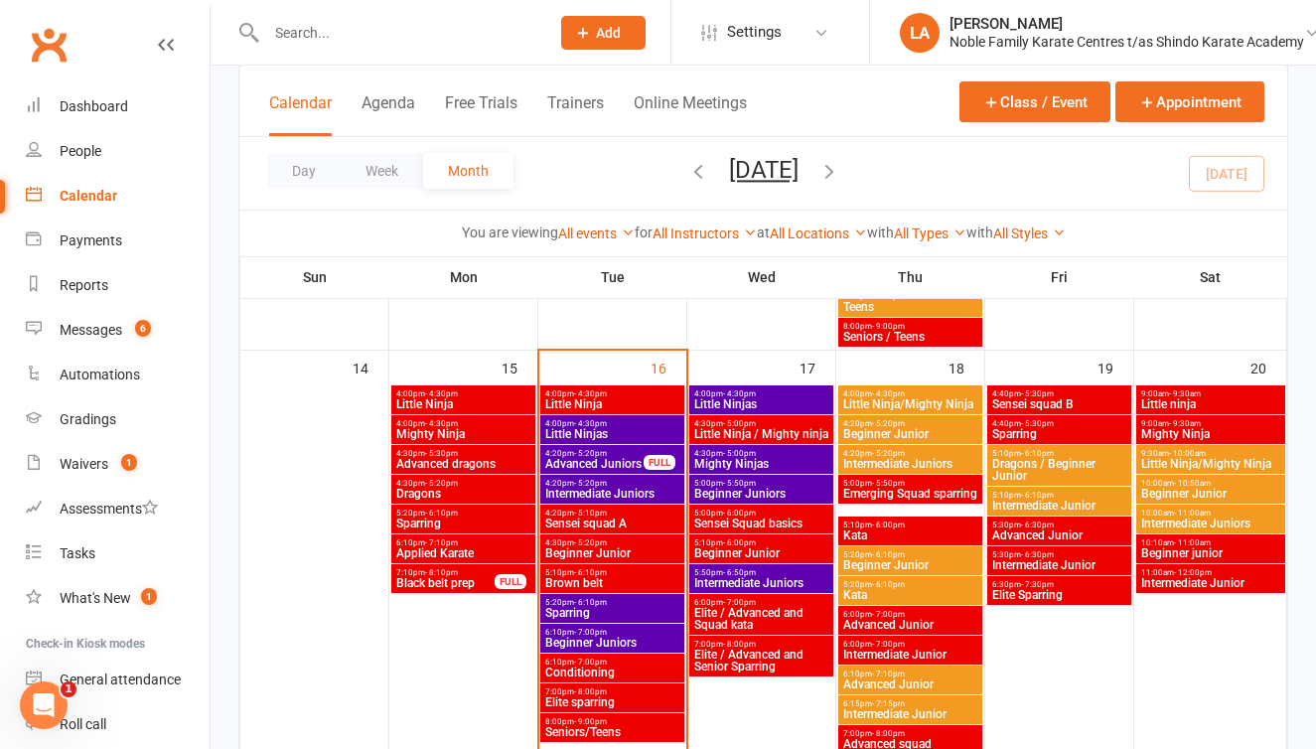
scroll to position [1088, 0]
click at [1052, 556] on span "5:30pm - 6:30pm" at bounding box center [1059, 554] width 136 height 9
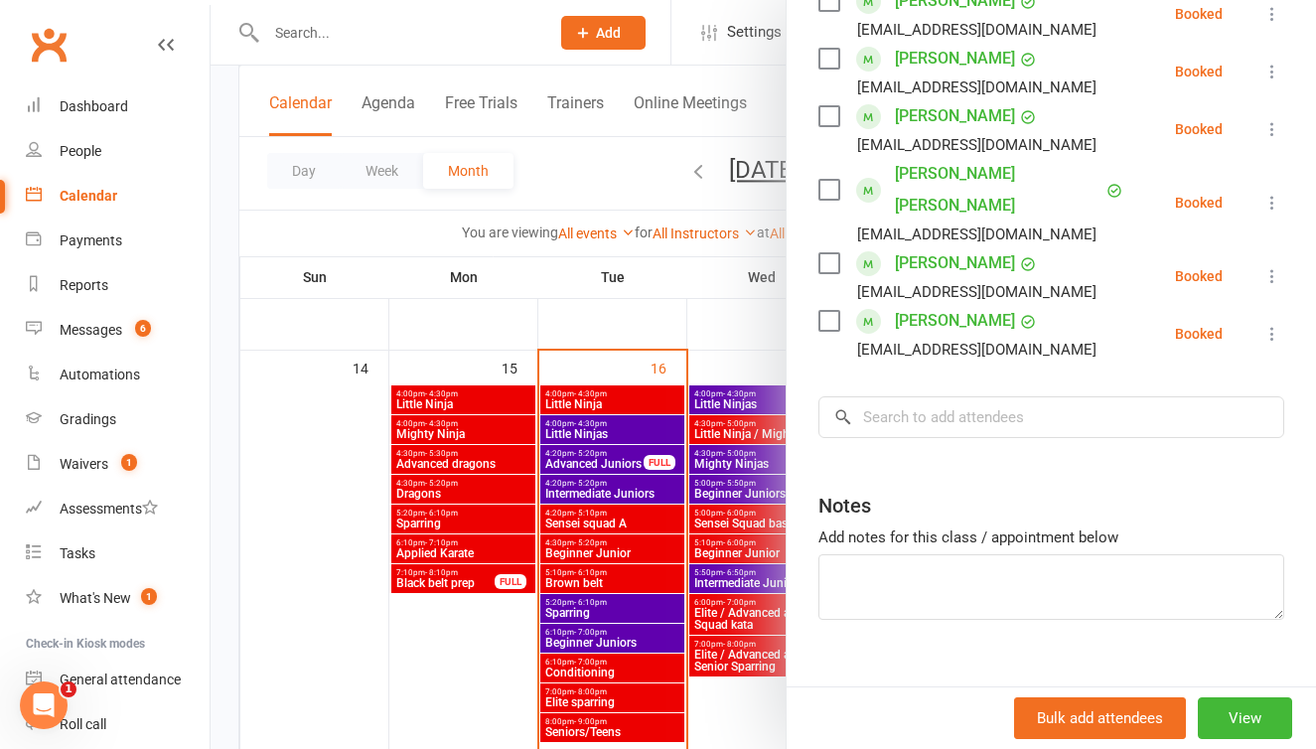
scroll to position [756, 0]
click at [954, 398] on input "search" at bounding box center [1051, 419] width 466 height 42
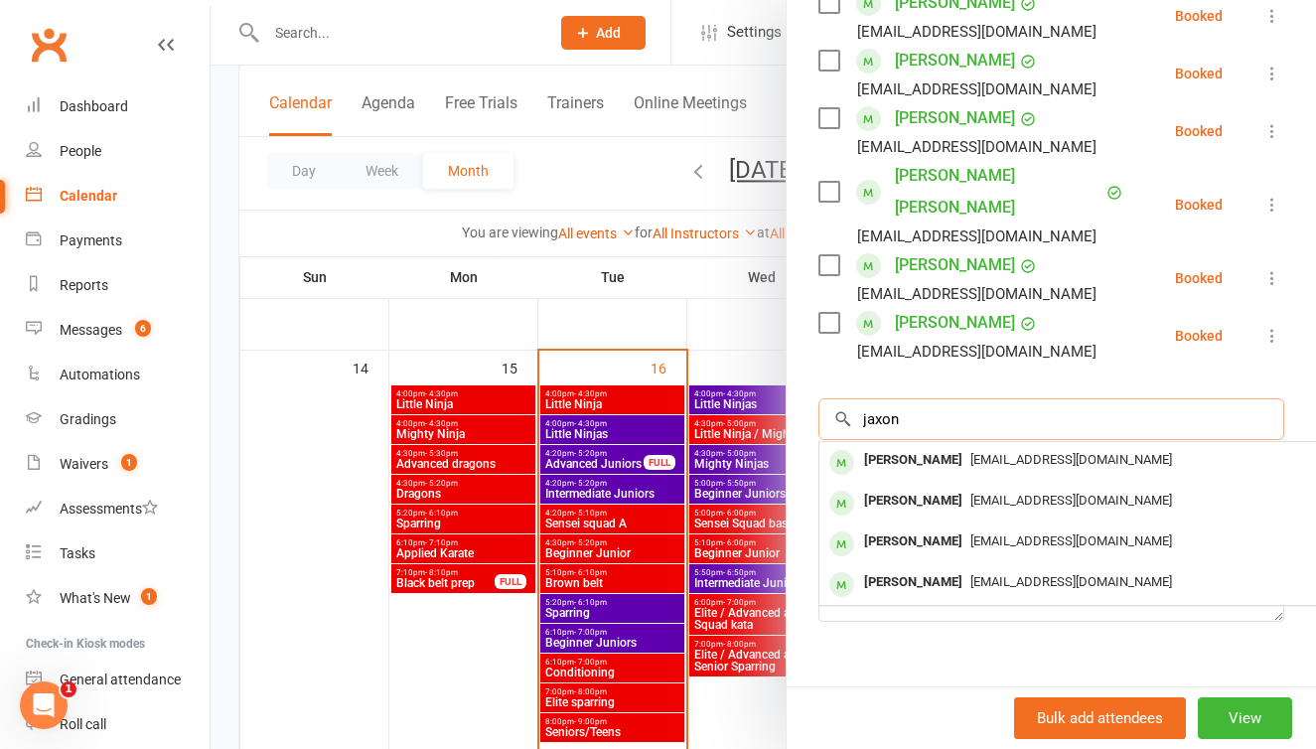
type input "Jaxon"
drag, startPoint x: 954, startPoint y: 390, endPoint x: 930, endPoint y: 559, distance: 170.7
click at [930, 568] on div "[PERSON_NAME]" at bounding box center [913, 582] width 114 height 29
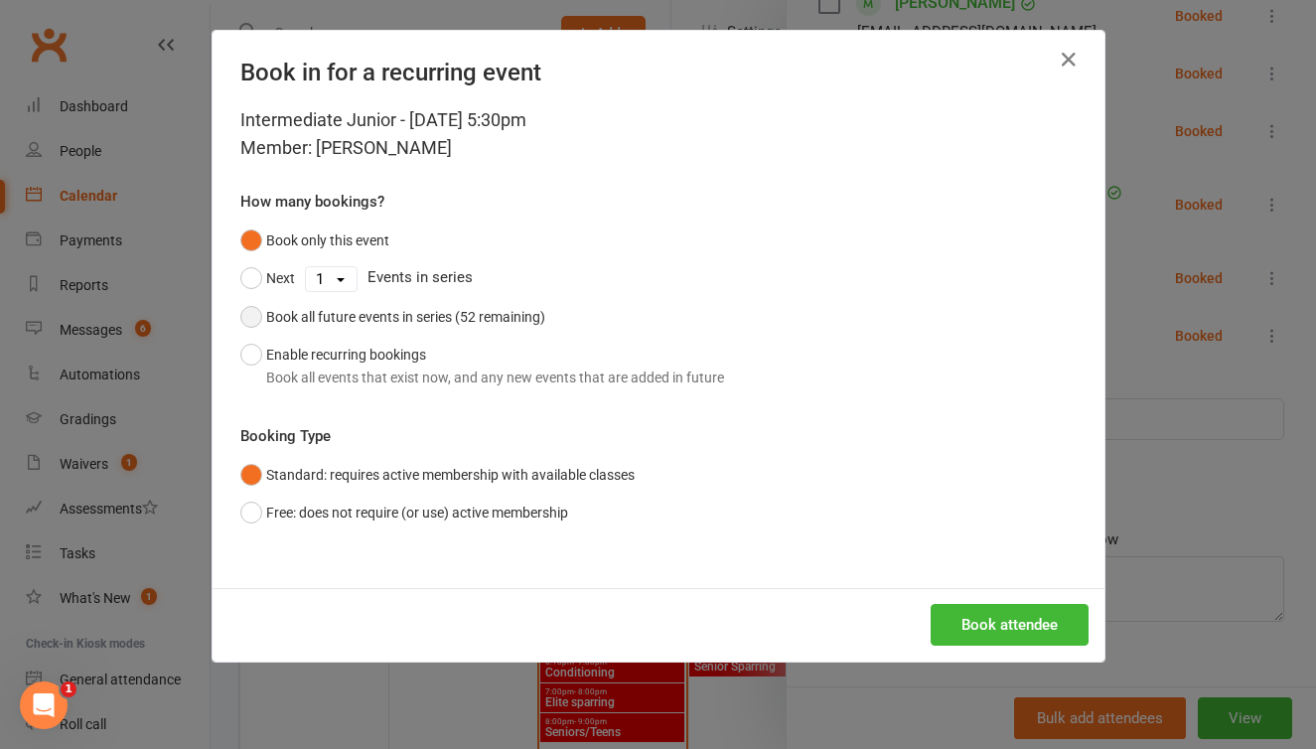
click at [254, 320] on button "Book all future events in series (52 remaining)" at bounding box center [392, 317] width 305 height 38
click at [1022, 627] on button "Book attendee" at bounding box center [1010, 625] width 158 height 42
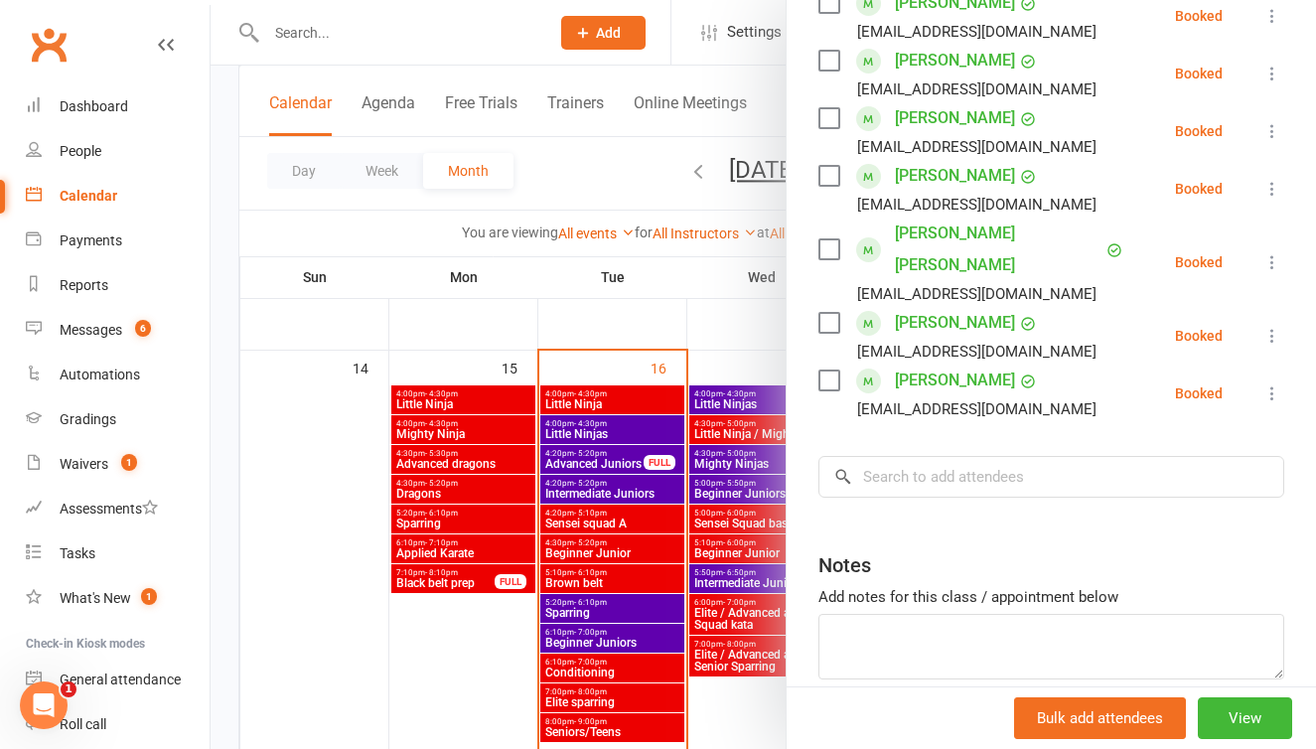
click at [220, 219] on div at bounding box center [763, 374] width 1105 height 749
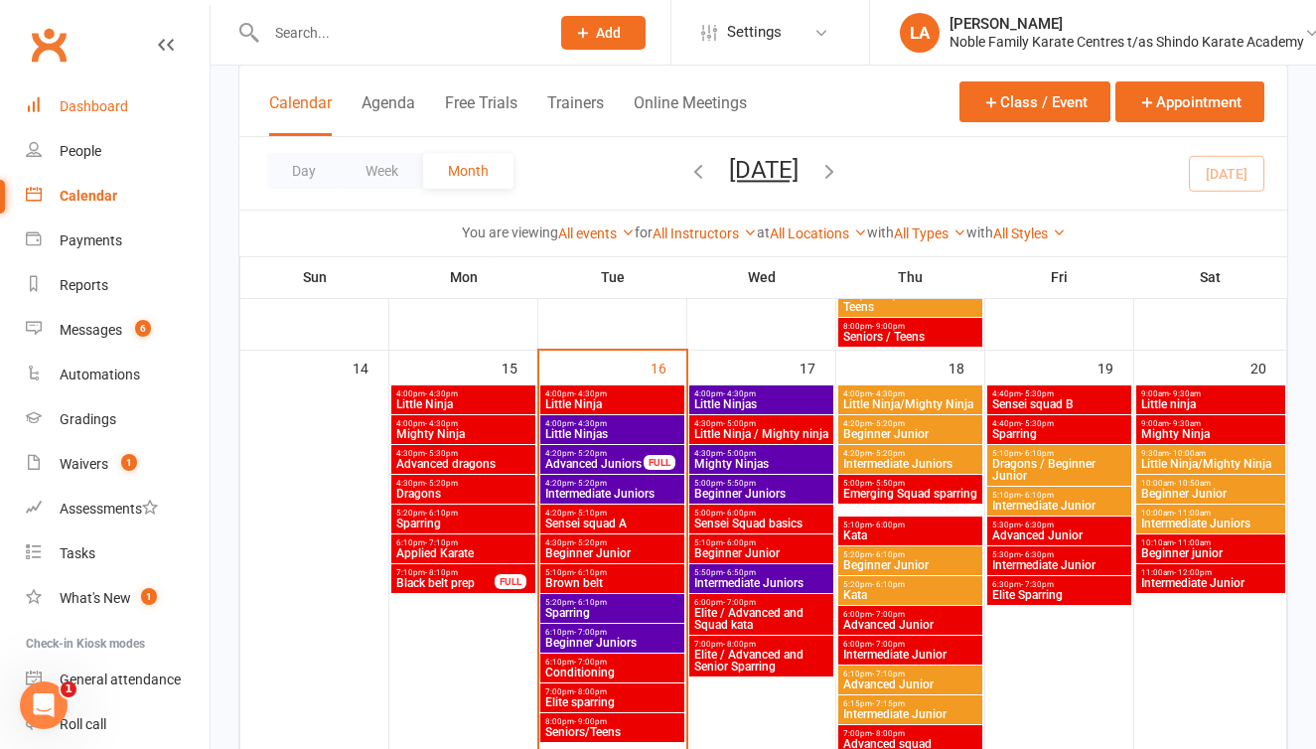
click at [106, 109] on div "Dashboard" at bounding box center [94, 106] width 69 height 16
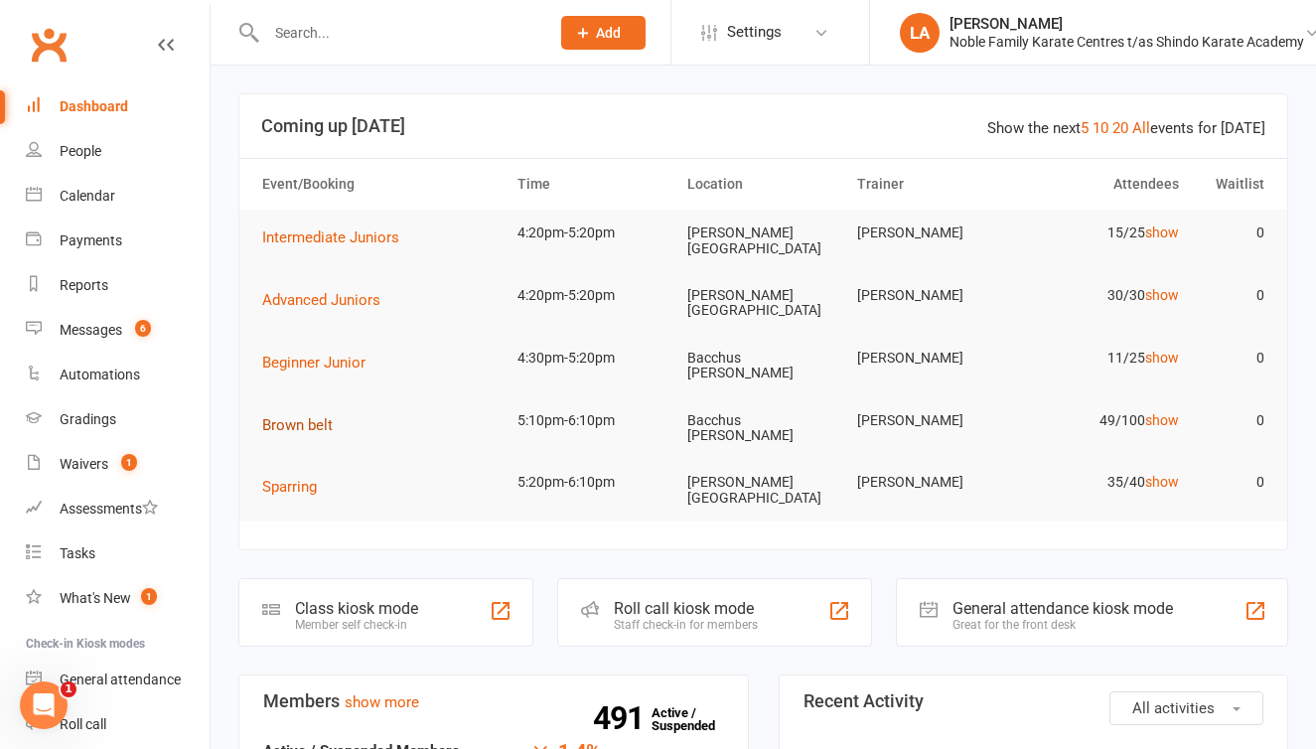
click at [292, 416] on span "Brown belt" at bounding box center [297, 425] width 71 height 18
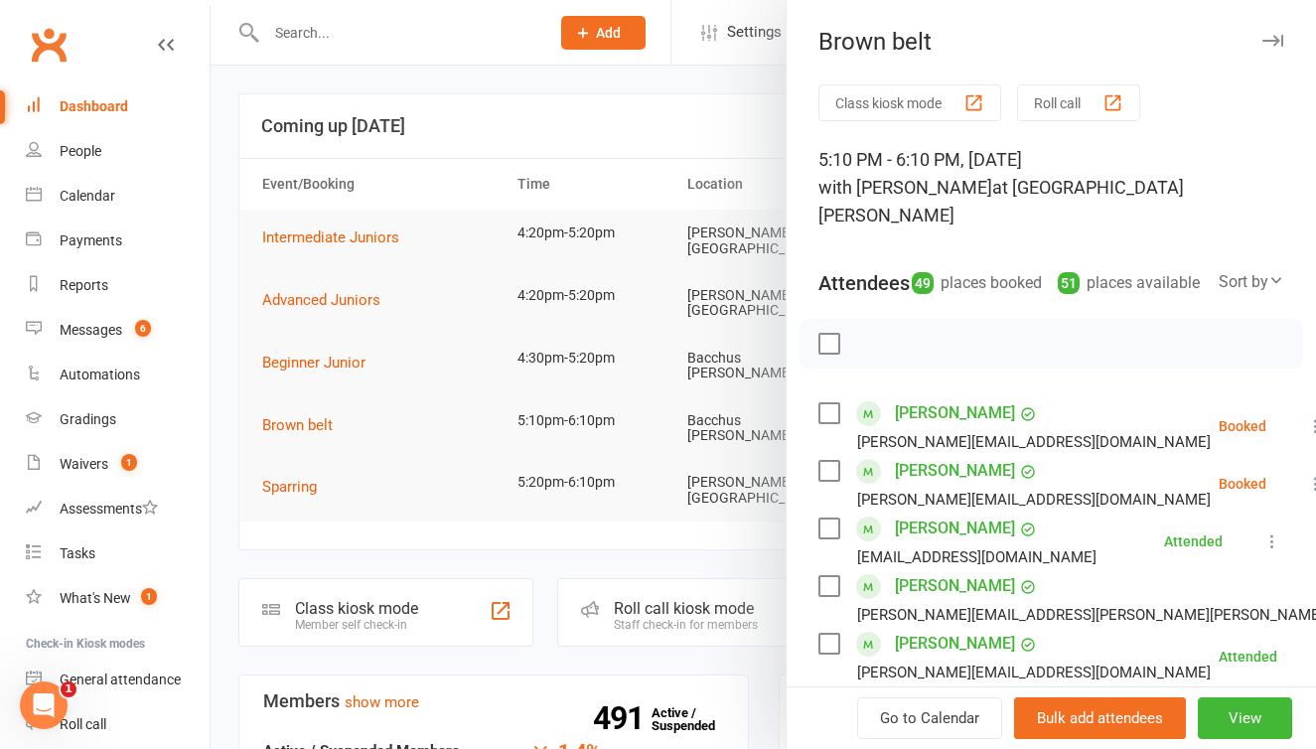
click at [1076, 102] on button "Roll call" at bounding box center [1078, 102] width 123 height 37
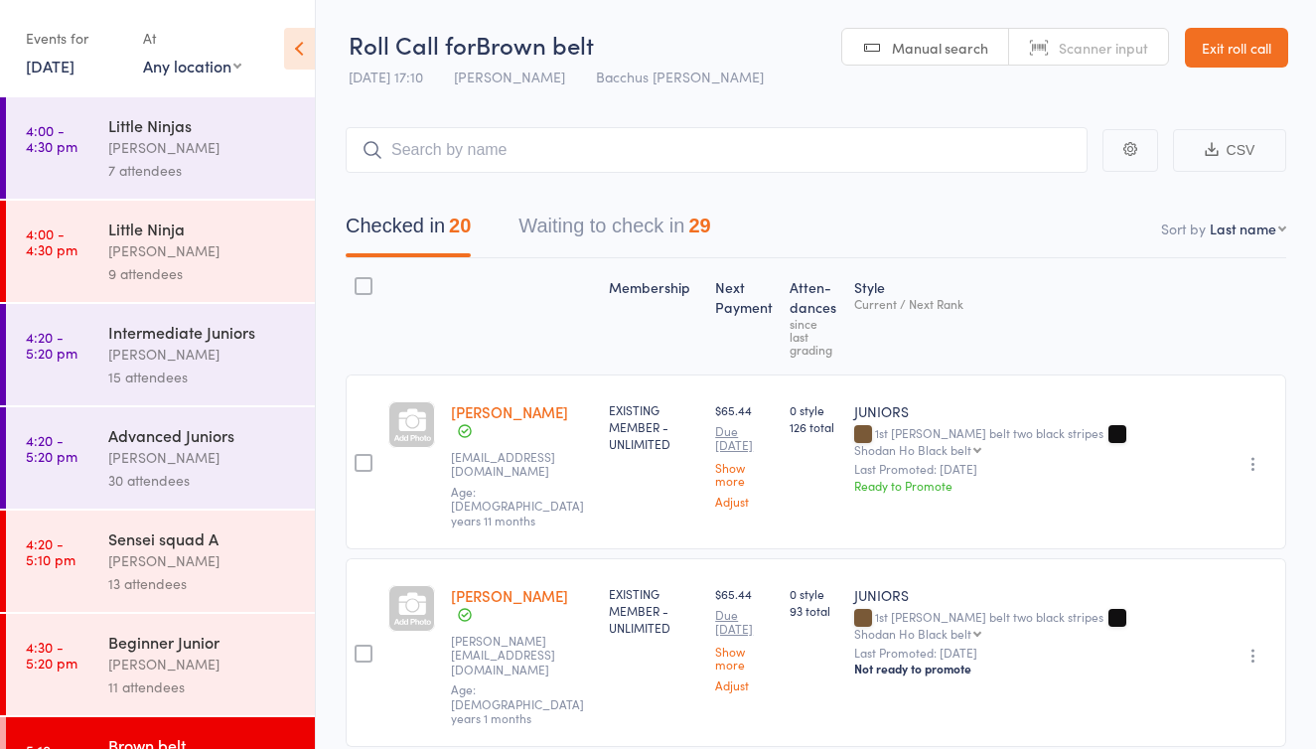
click at [636, 227] on button "Waiting to check in 29" at bounding box center [614, 231] width 192 height 53
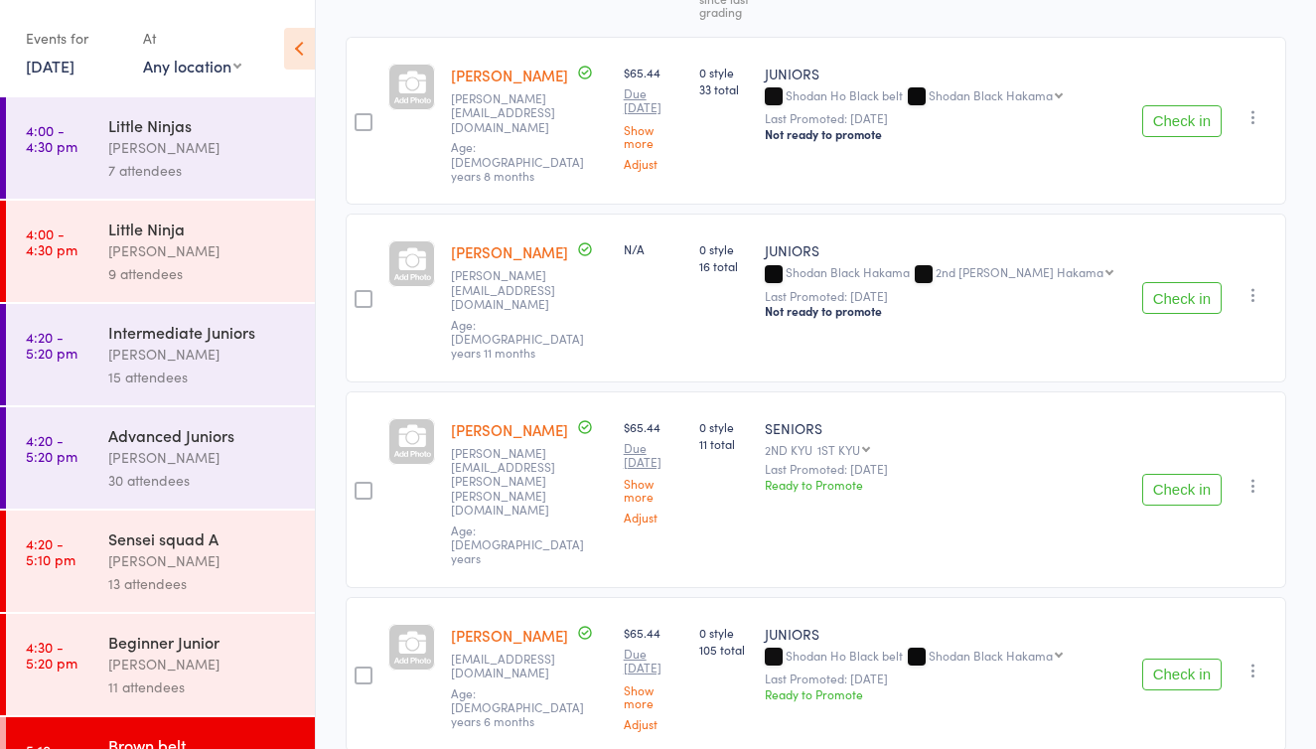
scroll to position [327, 0]
click at [1254, 474] on icon "button" at bounding box center [1253, 484] width 20 height 20
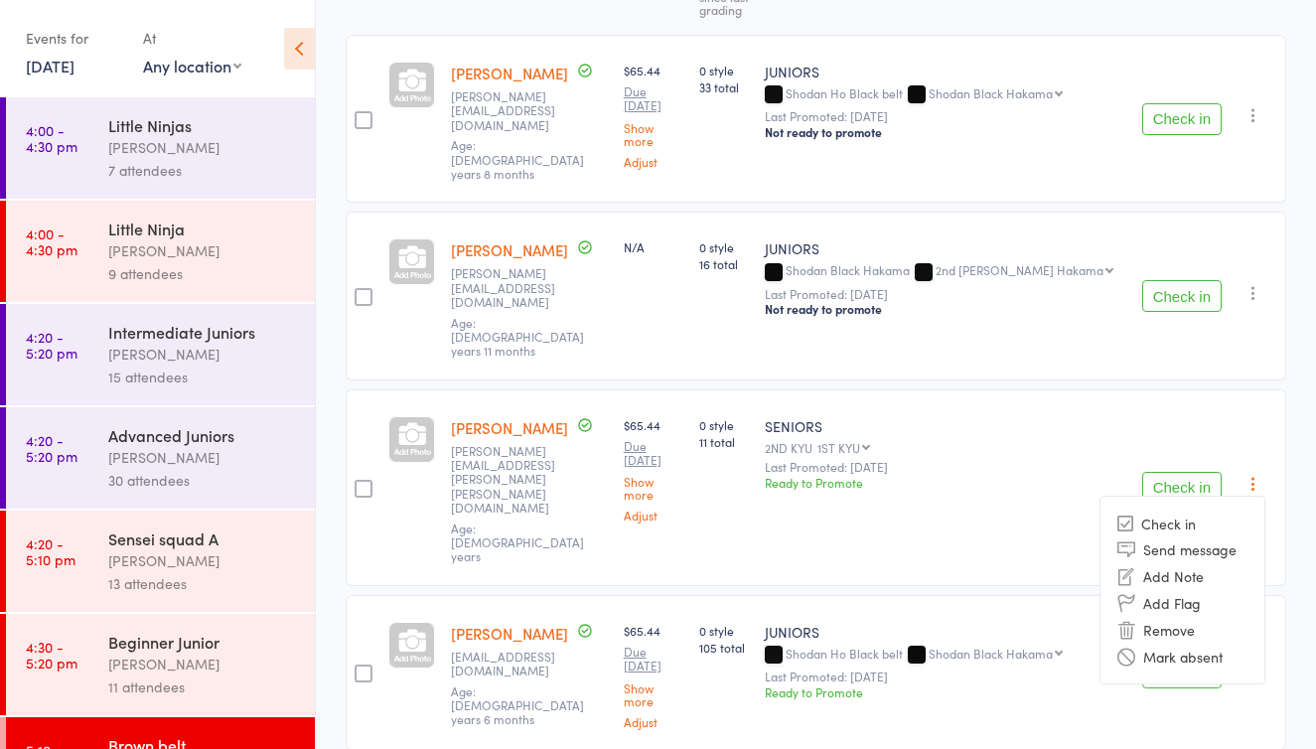
click at [1194, 643] on li "Mark absent" at bounding box center [1182, 656] width 164 height 27
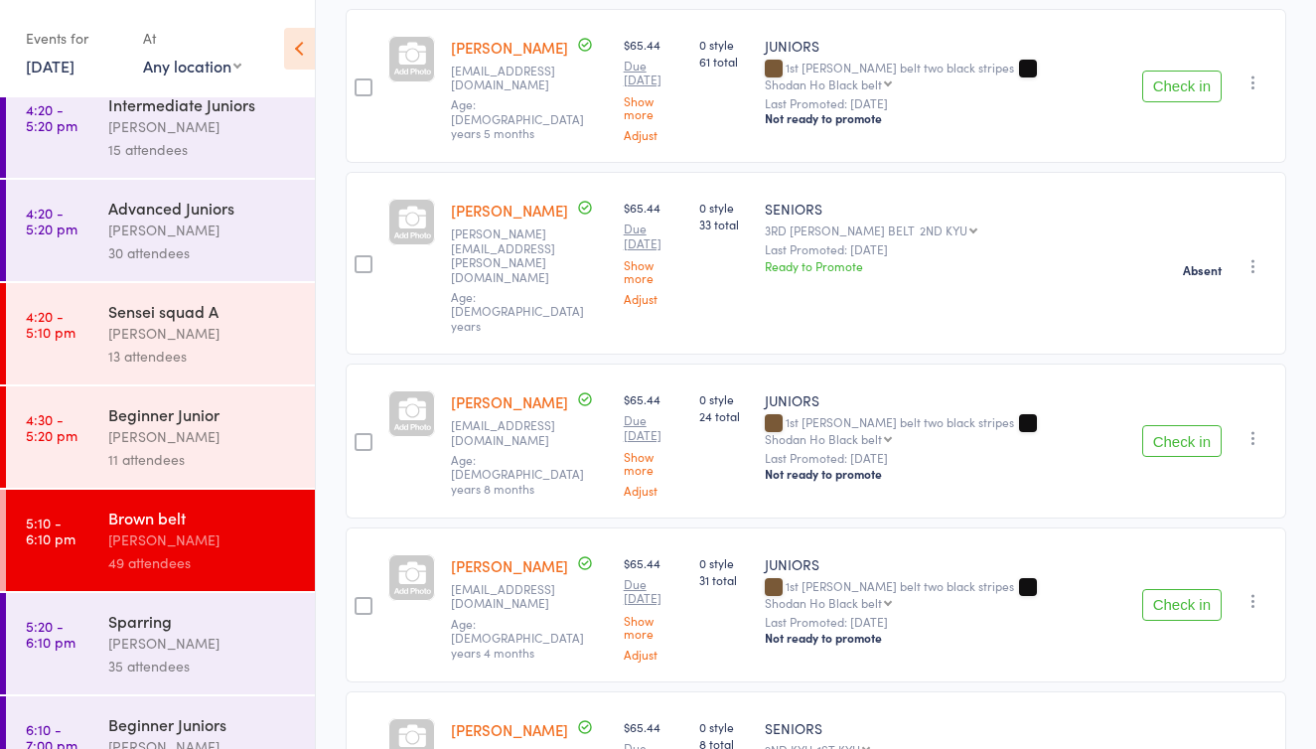
scroll to position [1582, 0]
click at [1249, 426] on icon "button" at bounding box center [1253, 436] width 20 height 20
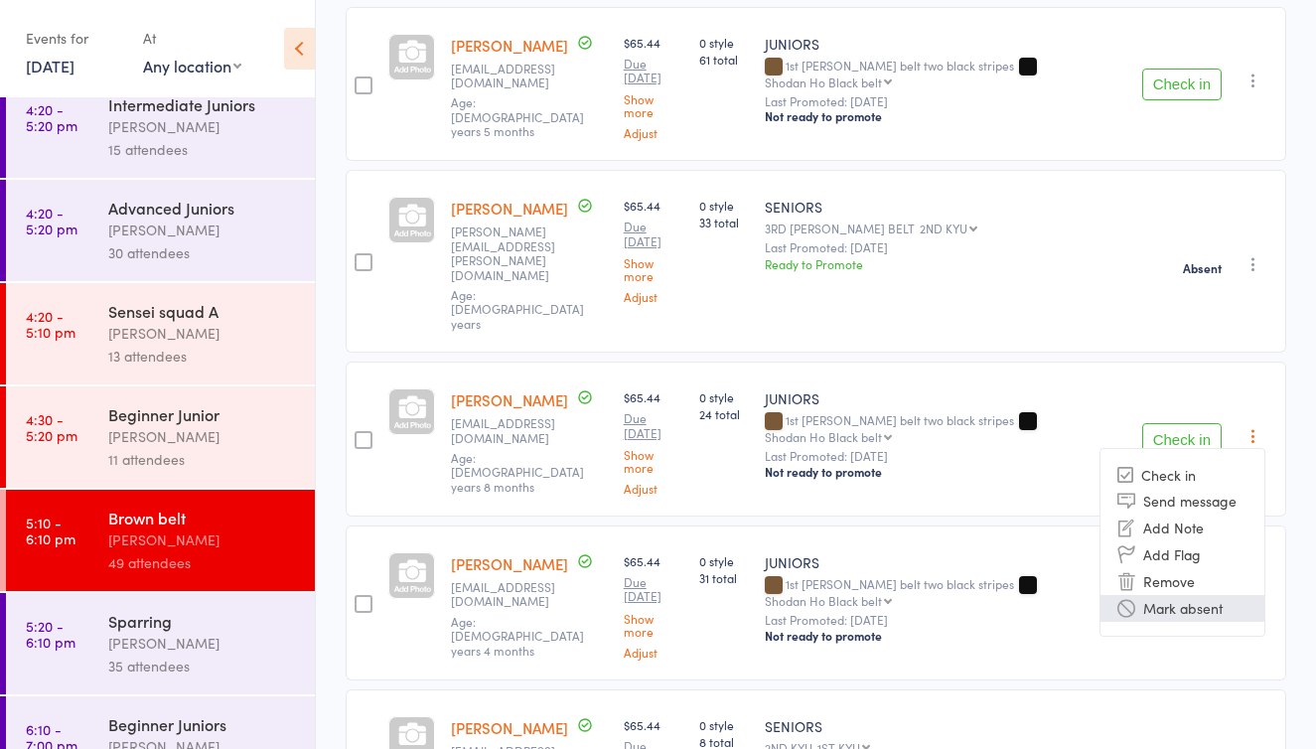
click at [1168, 595] on li "Mark absent" at bounding box center [1182, 608] width 164 height 27
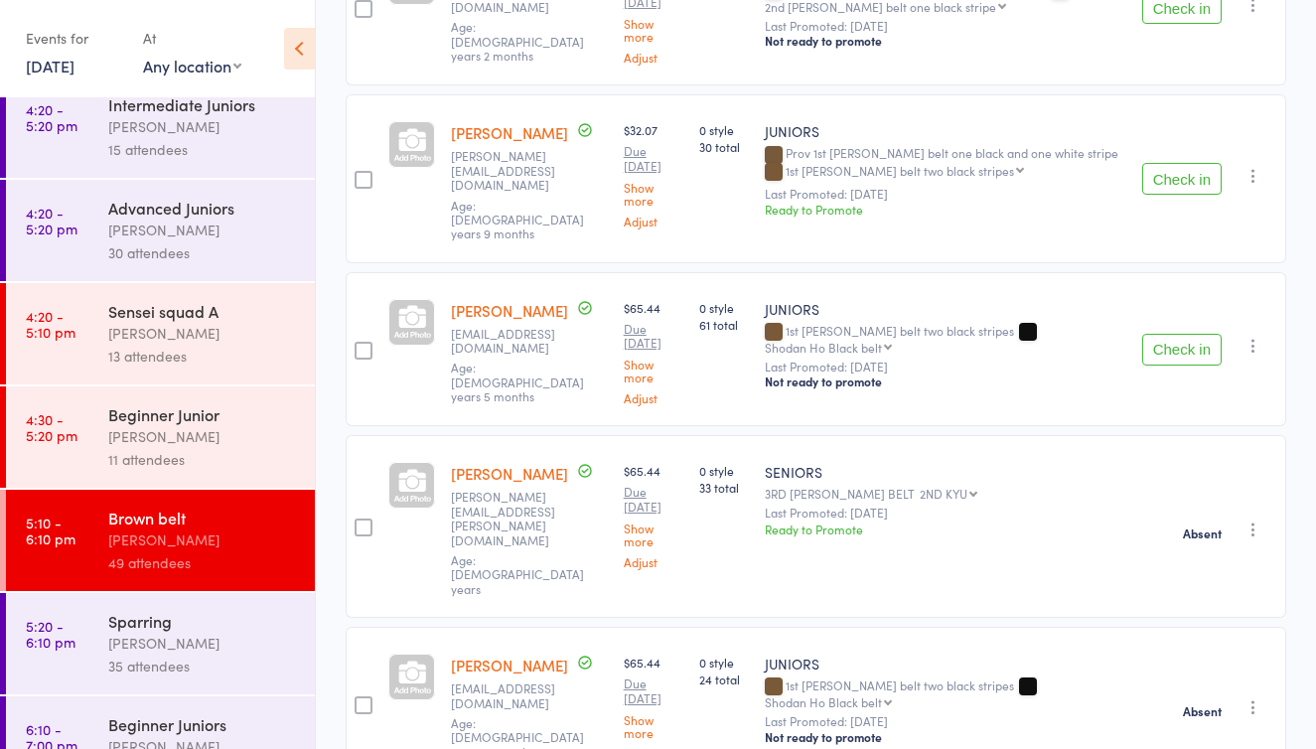
scroll to position [1308, 0]
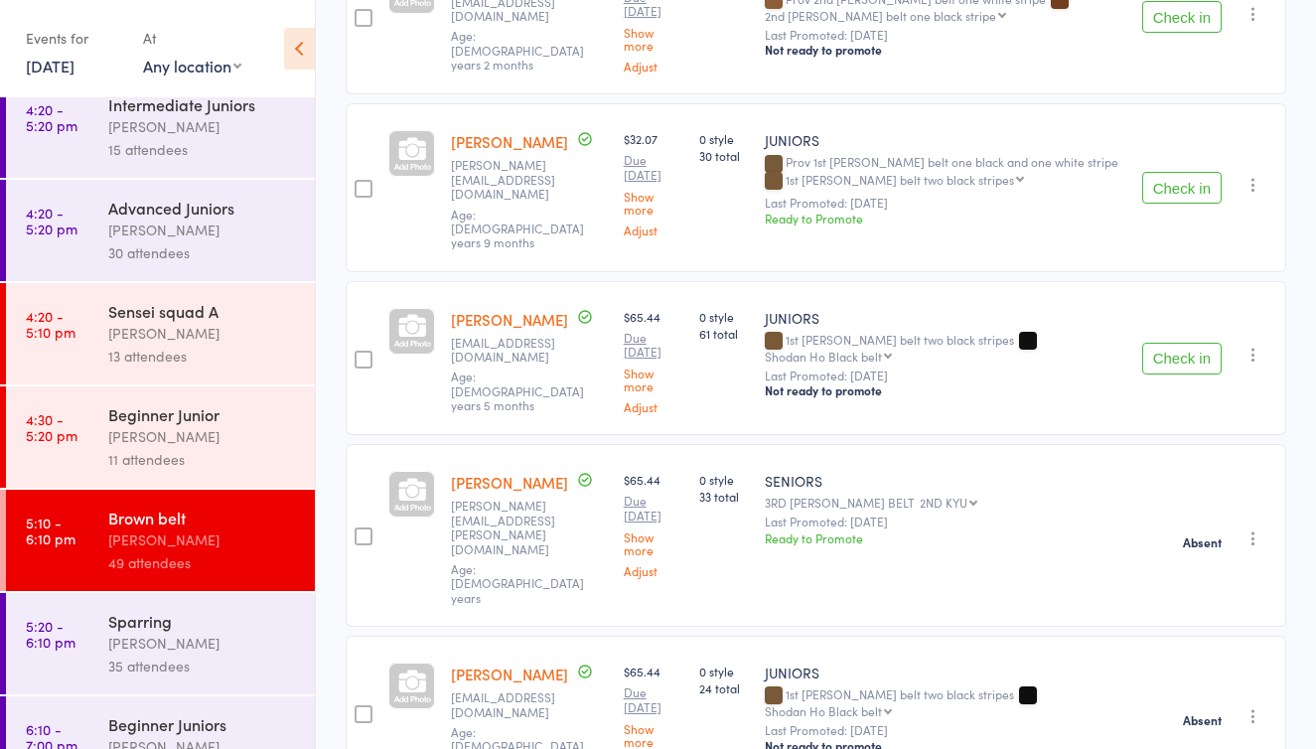
click at [1249, 345] on icon "button" at bounding box center [1253, 355] width 20 height 20
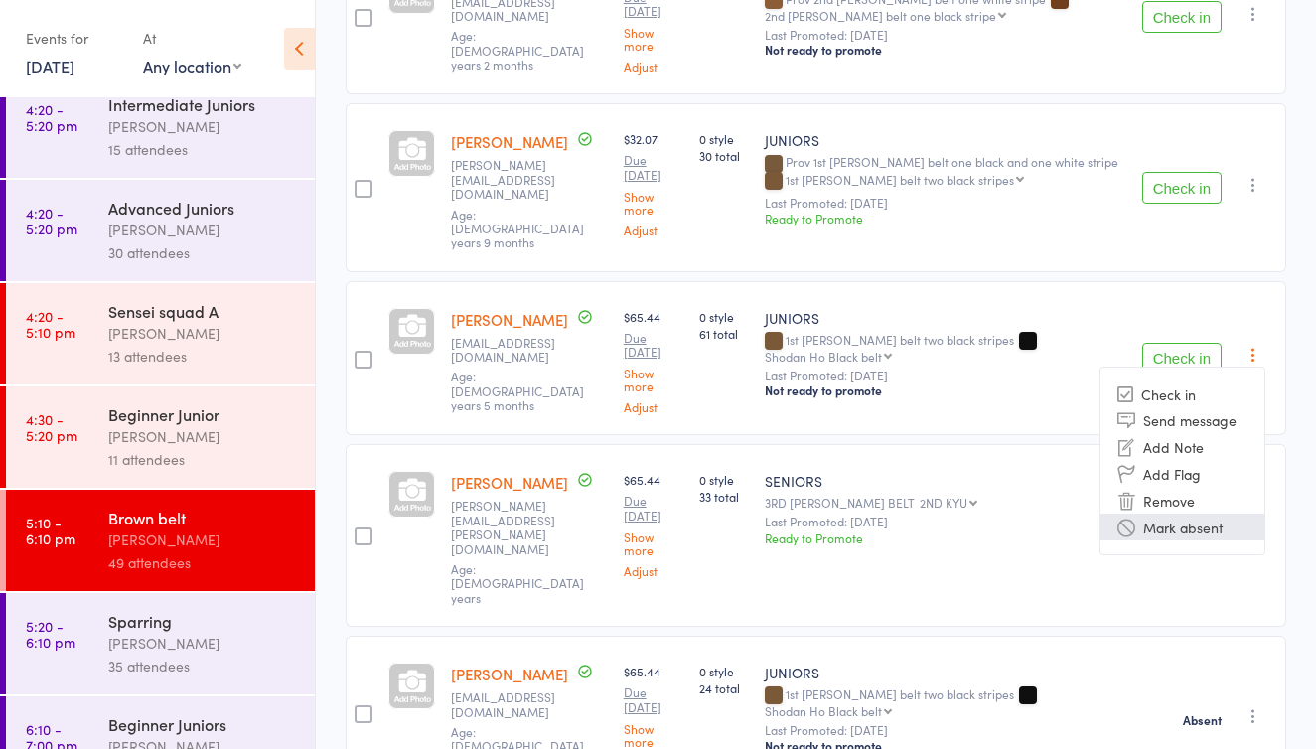
click at [1198, 513] on li "Mark absent" at bounding box center [1182, 526] width 164 height 27
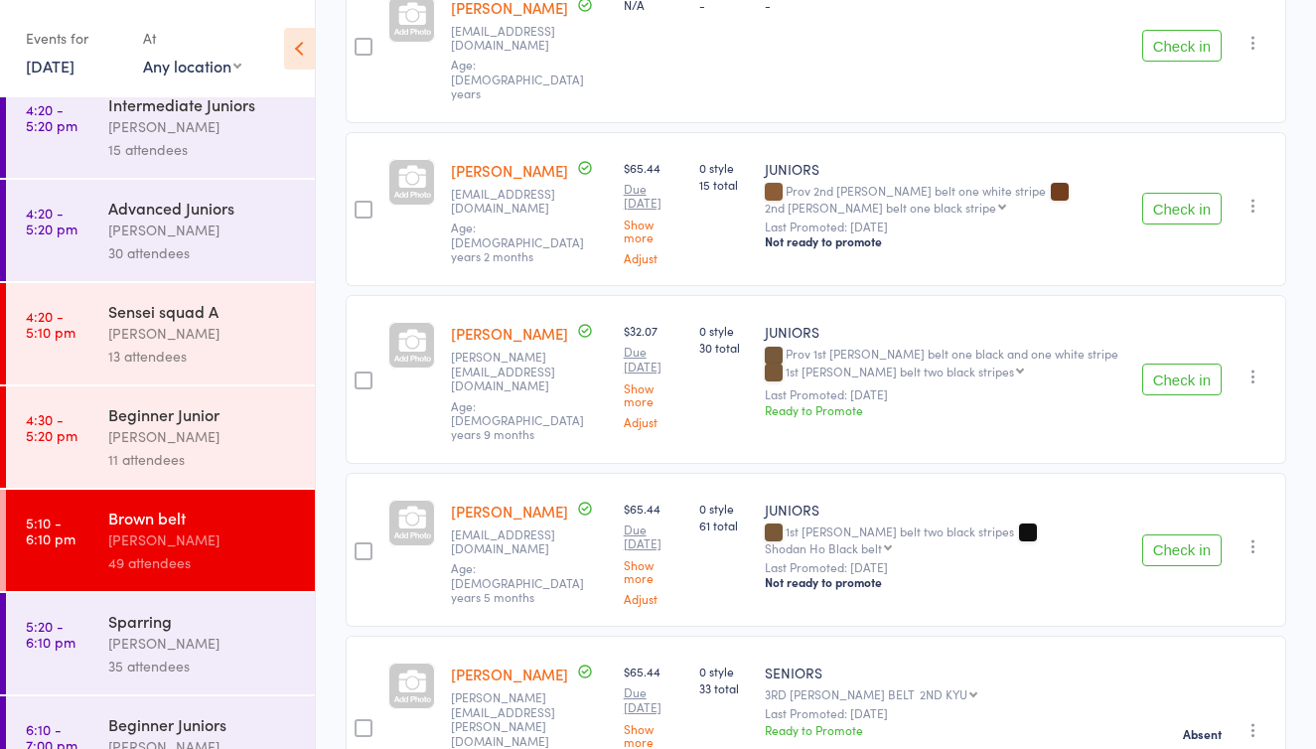
scroll to position [1113, 0]
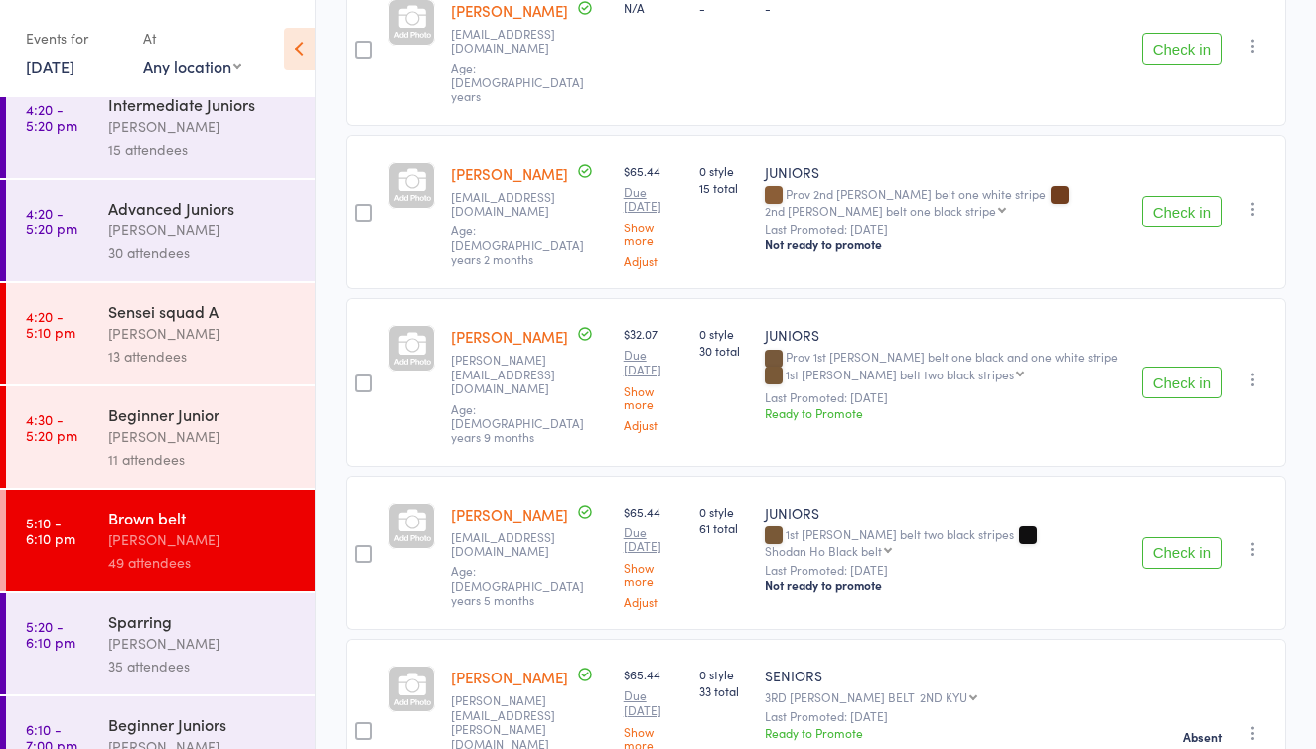
click at [1257, 369] on icon "button" at bounding box center [1253, 379] width 20 height 20
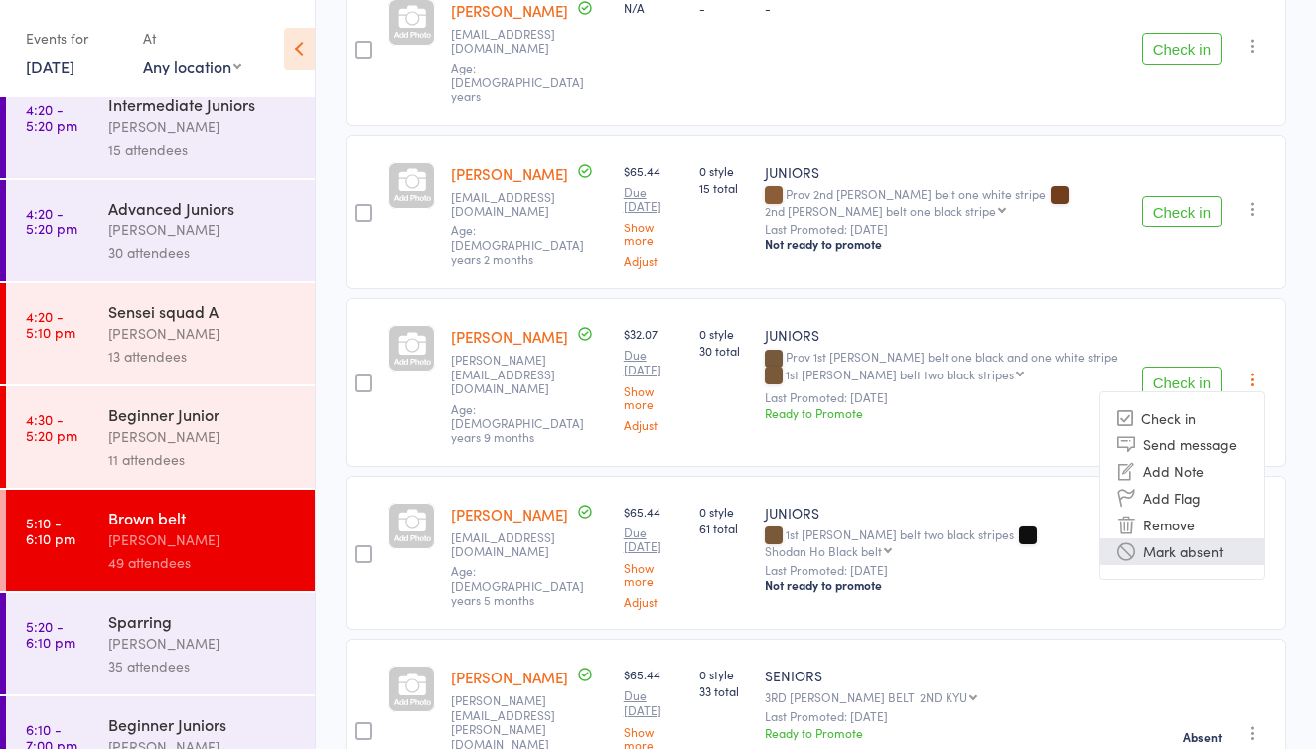
click at [1190, 538] on li "Mark absent" at bounding box center [1182, 551] width 164 height 27
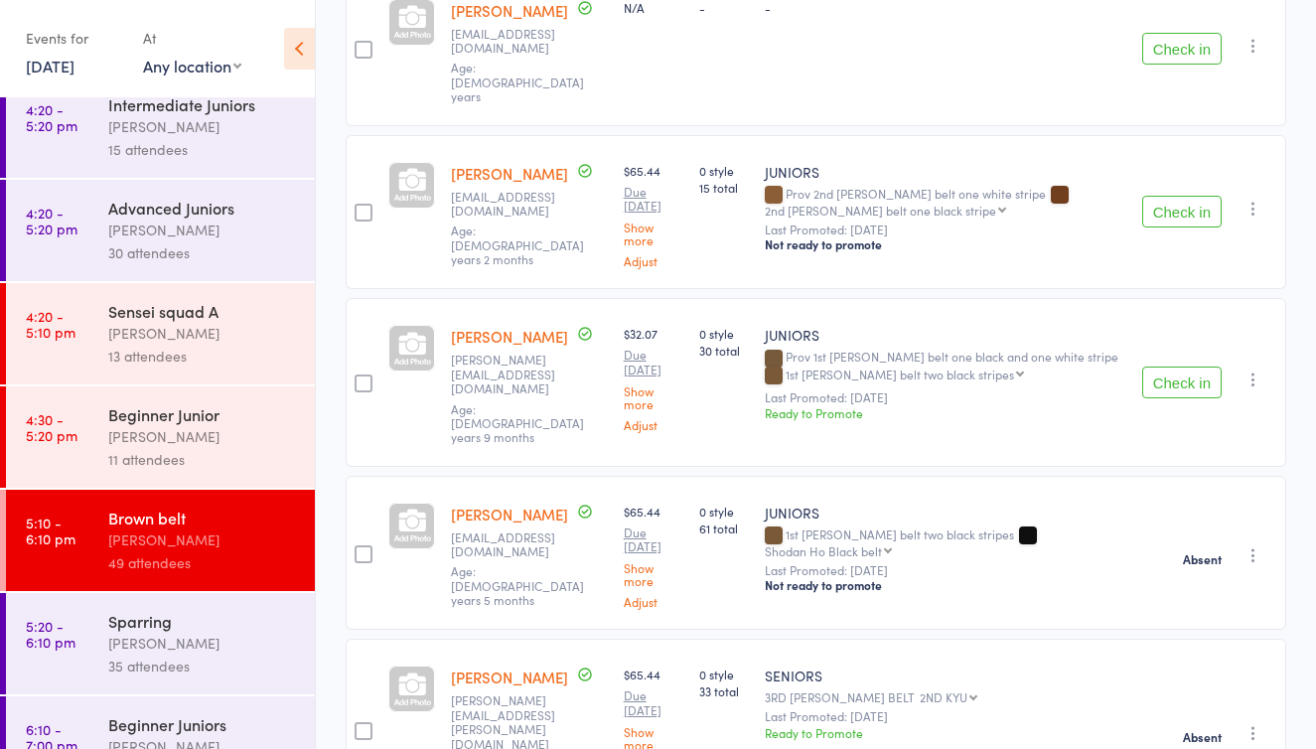
click at [1253, 199] on icon "button" at bounding box center [1253, 209] width 20 height 20
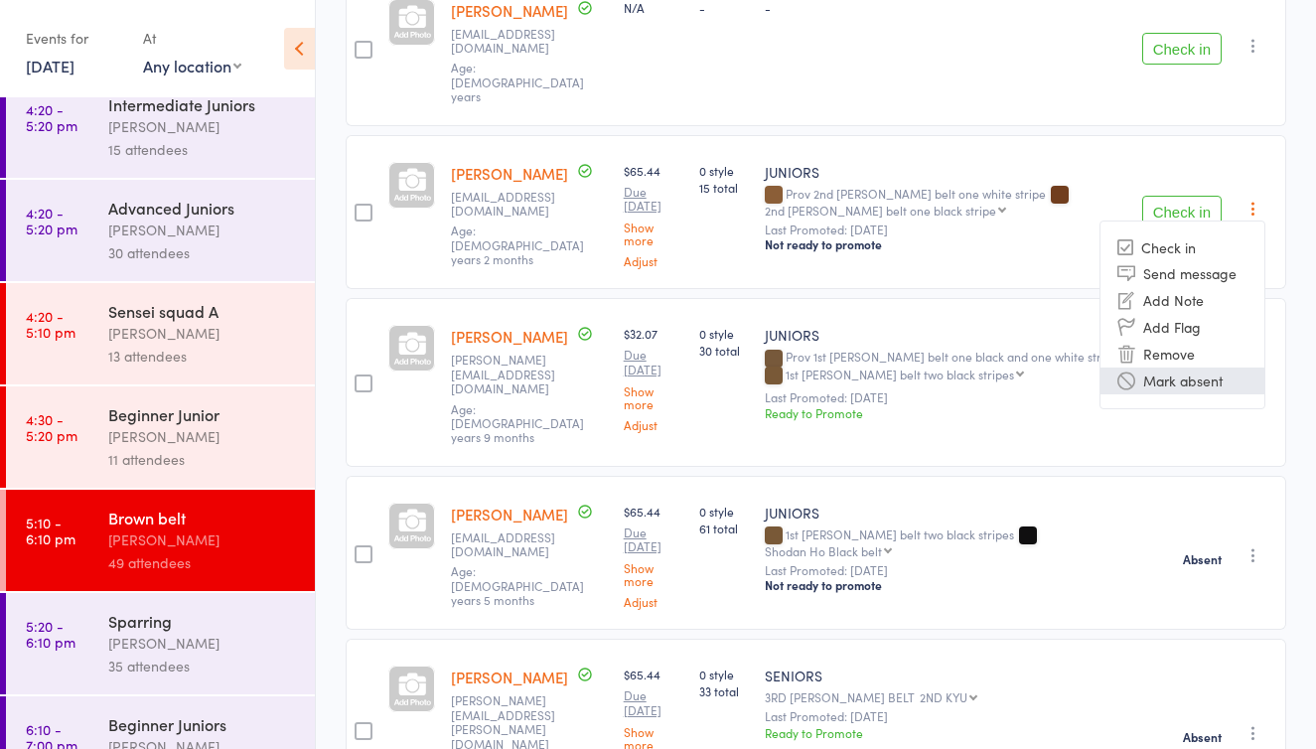
click at [1200, 367] on li "Mark absent" at bounding box center [1182, 380] width 164 height 27
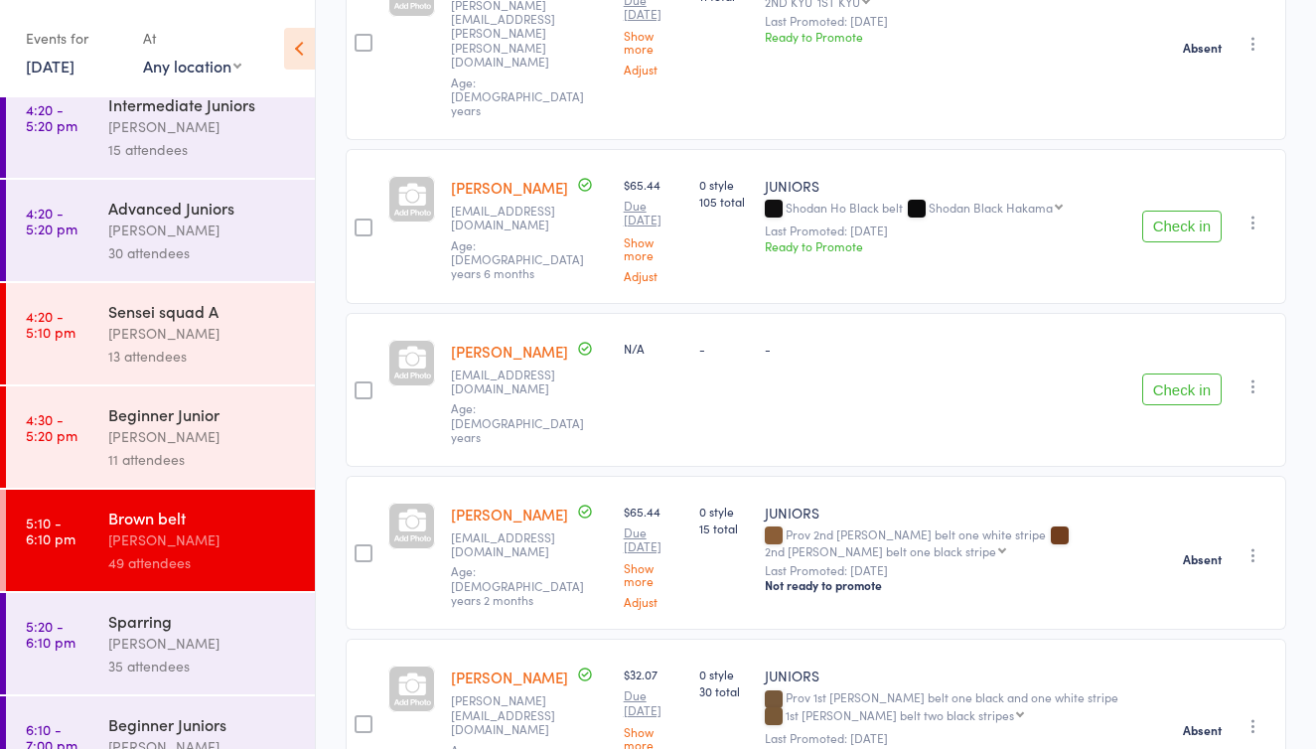
scroll to position [777, 0]
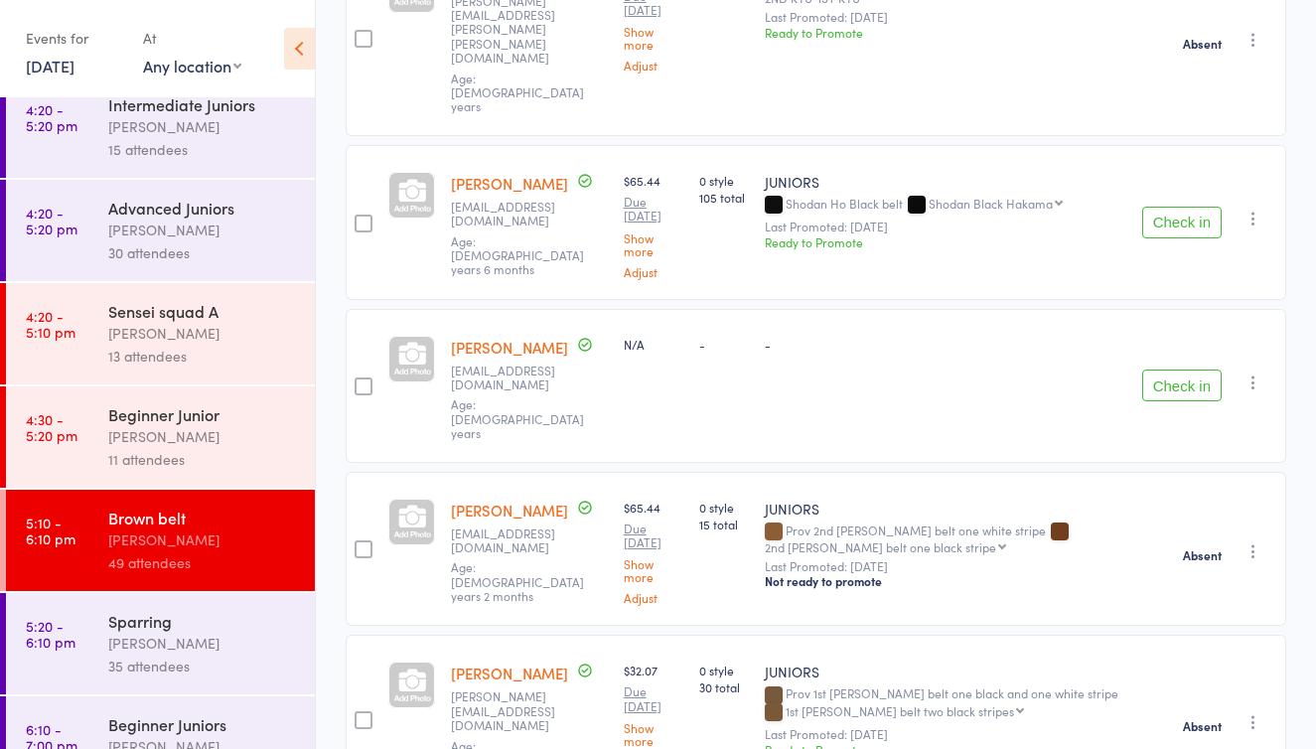
click at [1244, 207] on button "button" at bounding box center [1253, 219] width 24 height 24
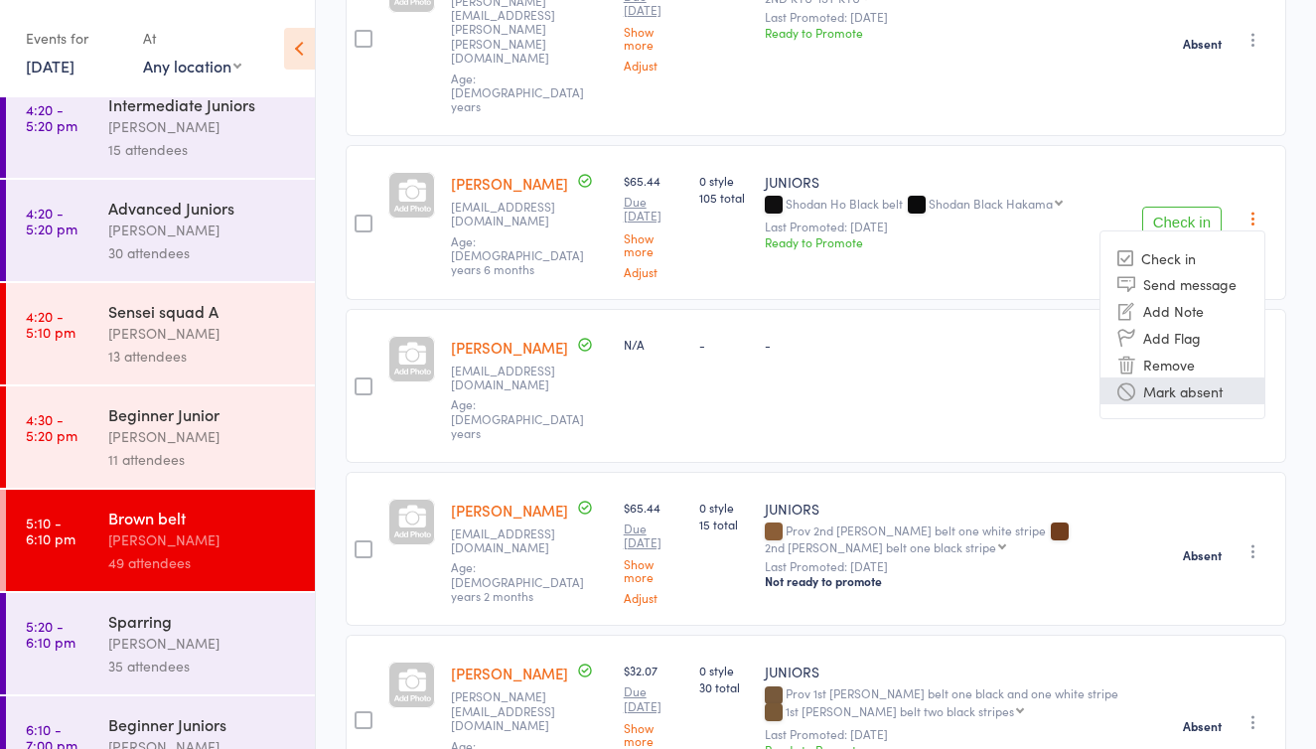
click at [1183, 377] on li "Mark absent" at bounding box center [1182, 390] width 164 height 27
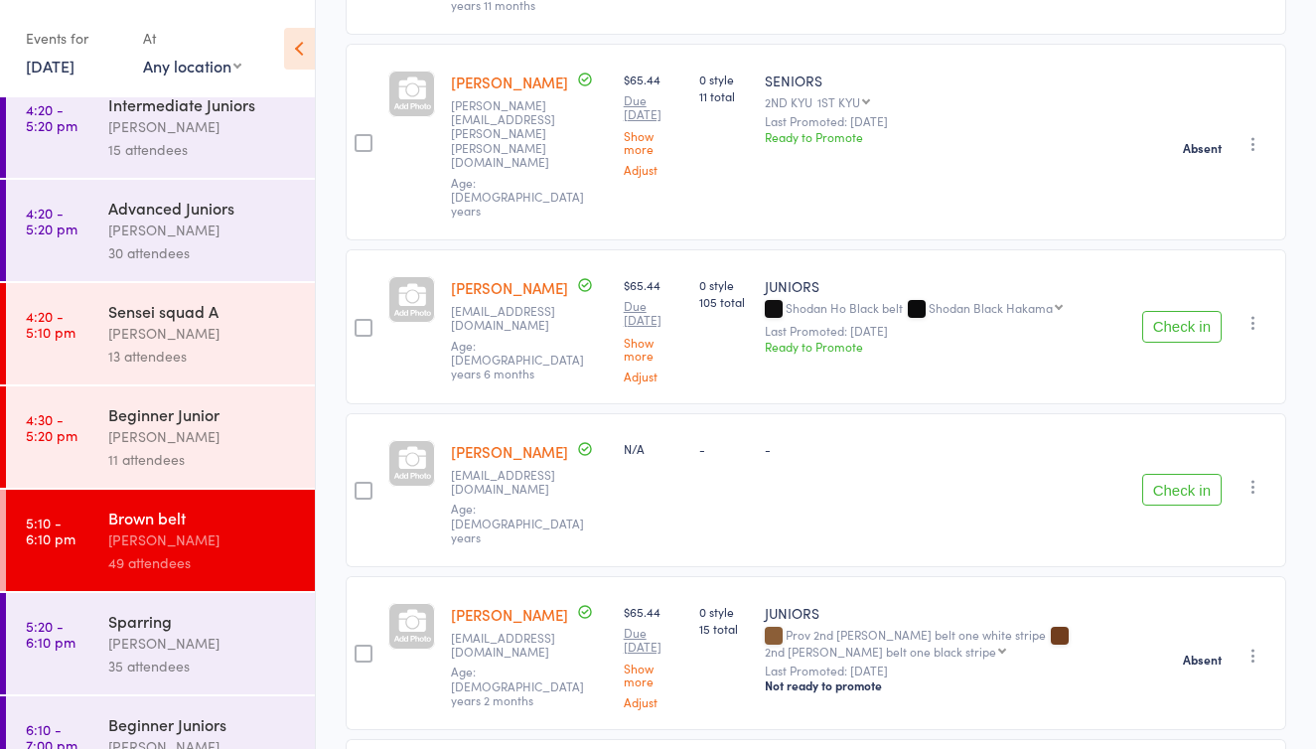
scroll to position [649, 0]
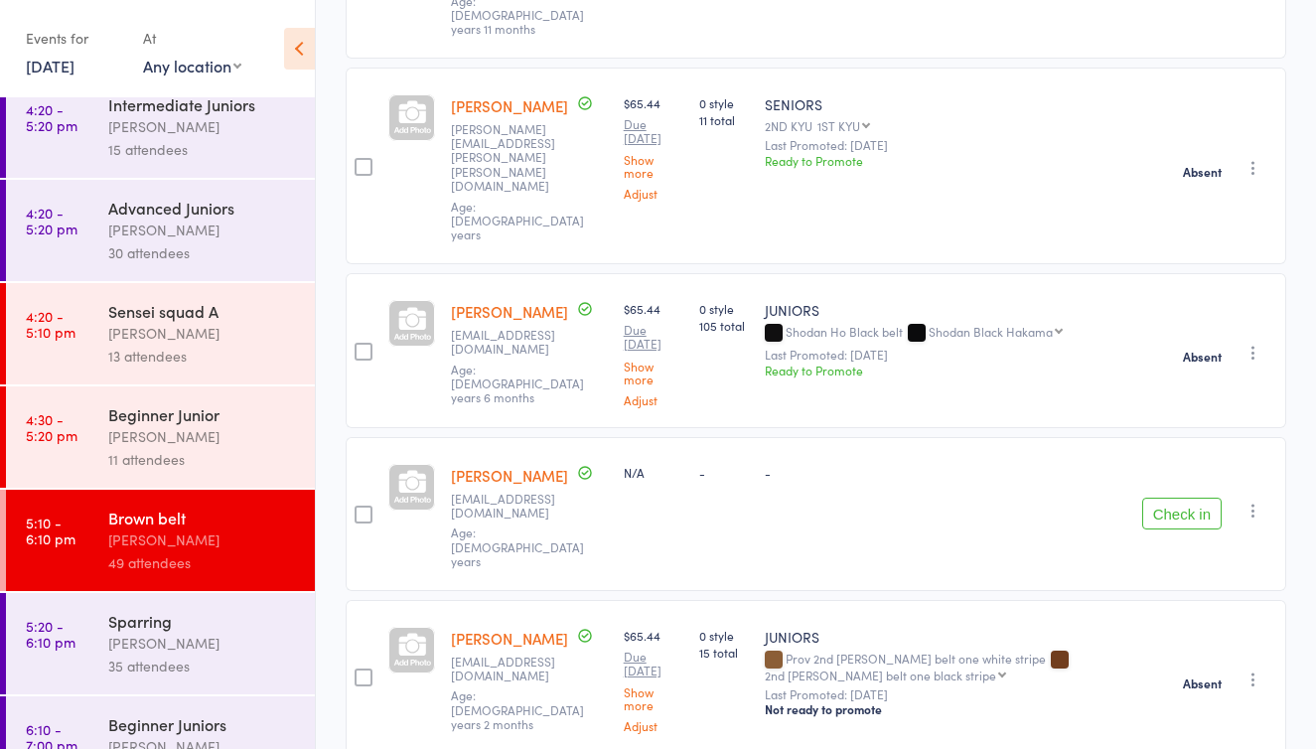
click at [1252, 158] on icon "button" at bounding box center [1253, 168] width 20 height 20
click at [1143, 300] on li "Remove" at bounding box center [1182, 313] width 164 height 27
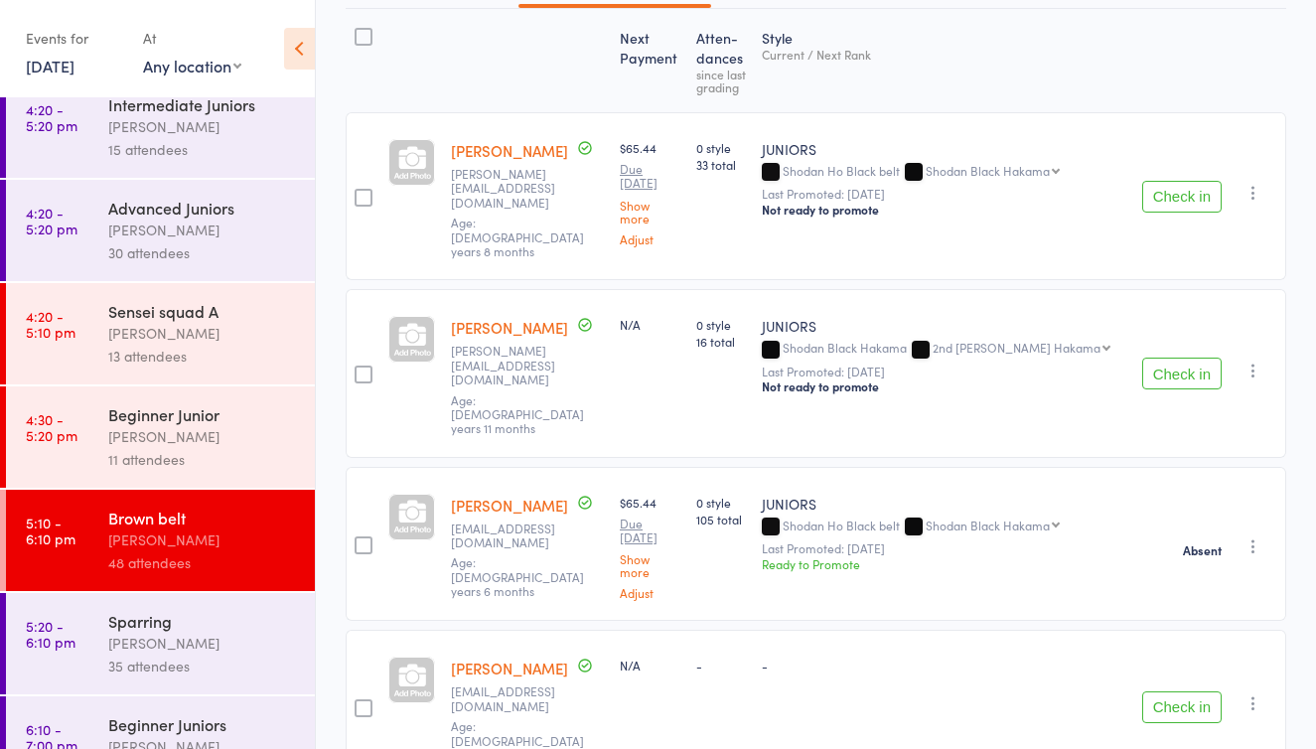
scroll to position [246, 0]
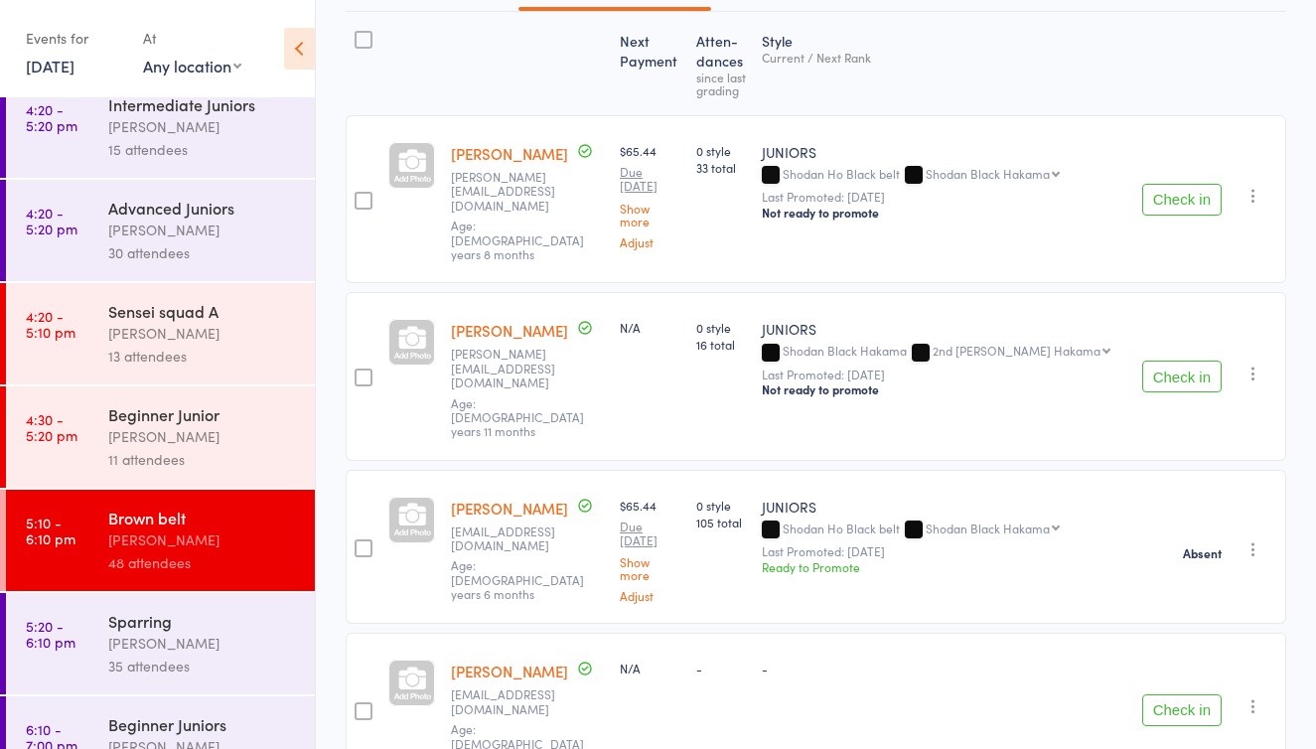
click at [1248, 364] on icon "button" at bounding box center [1253, 374] width 20 height 20
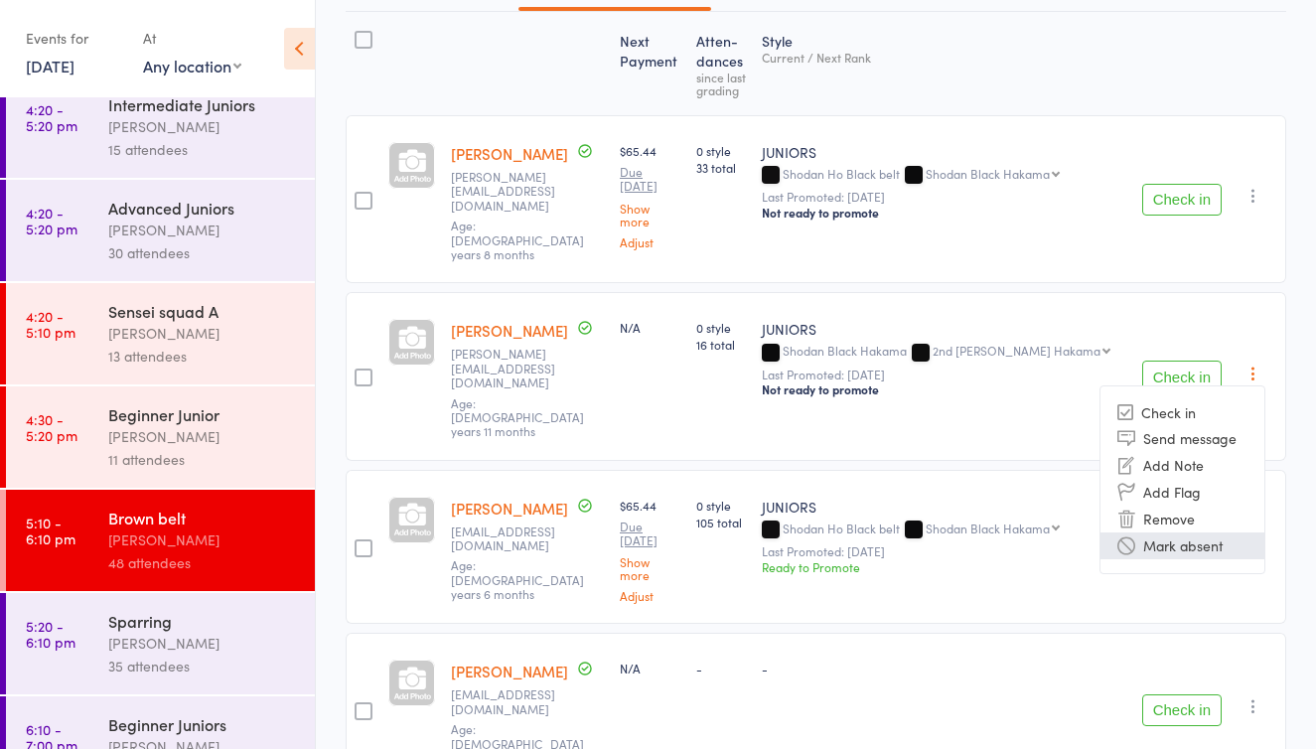
click at [1196, 532] on li "Mark absent" at bounding box center [1182, 545] width 164 height 27
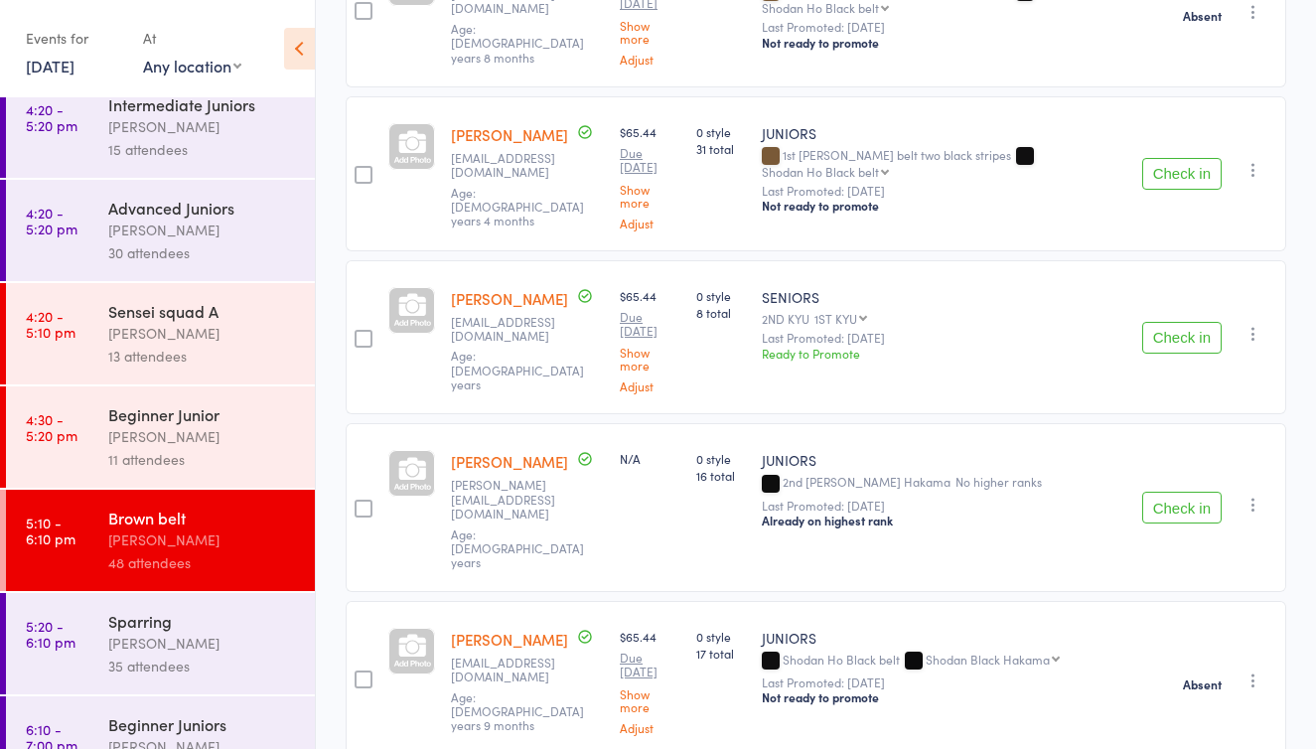
scroll to position [1811, 0]
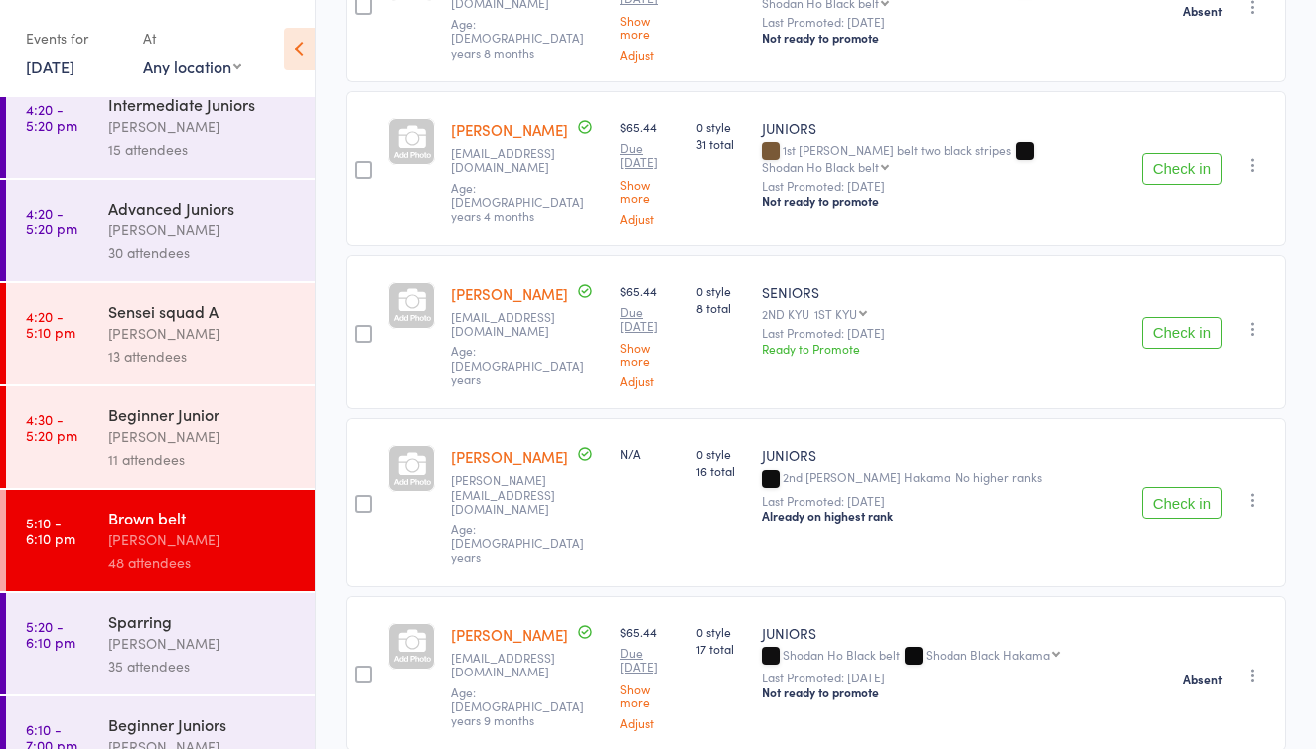
click at [1253, 490] on icon "button" at bounding box center [1253, 500] width 20 height 20
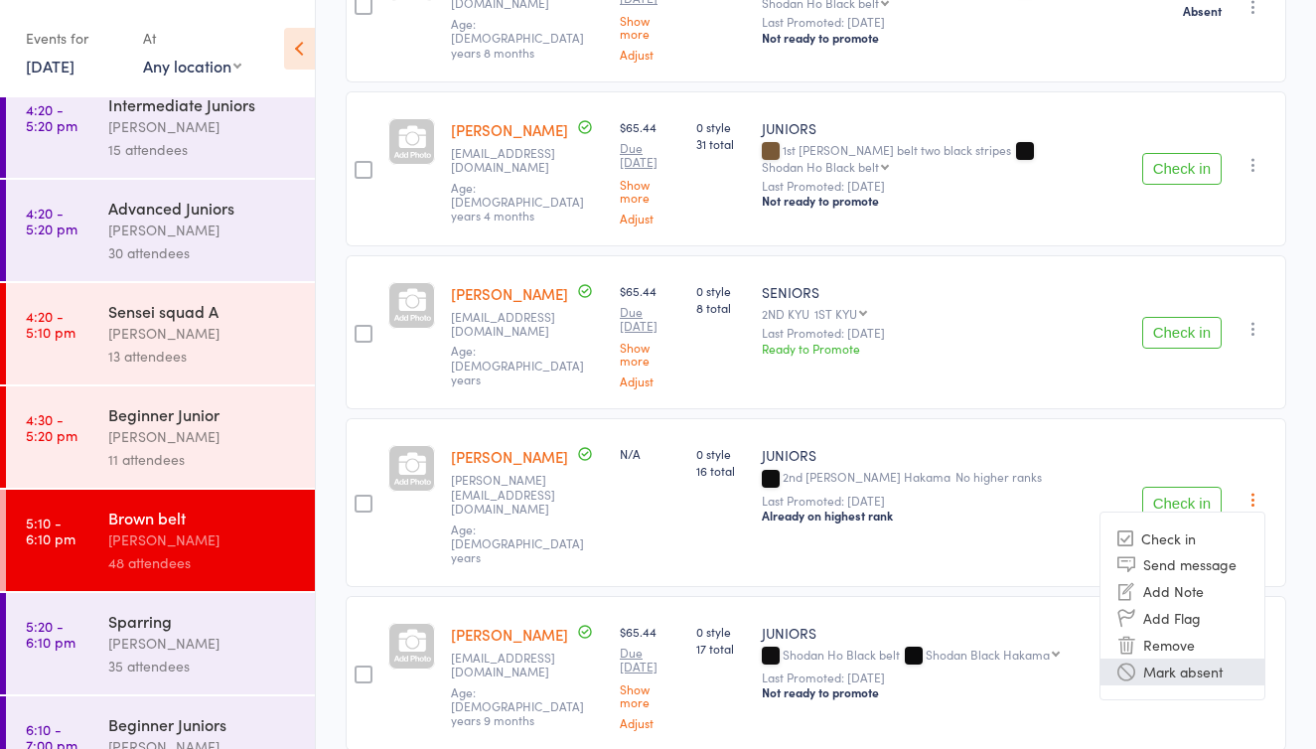
click at [1193, 658] on li "Mark absent" at bounding box center [1182, 671] width 164 height 27
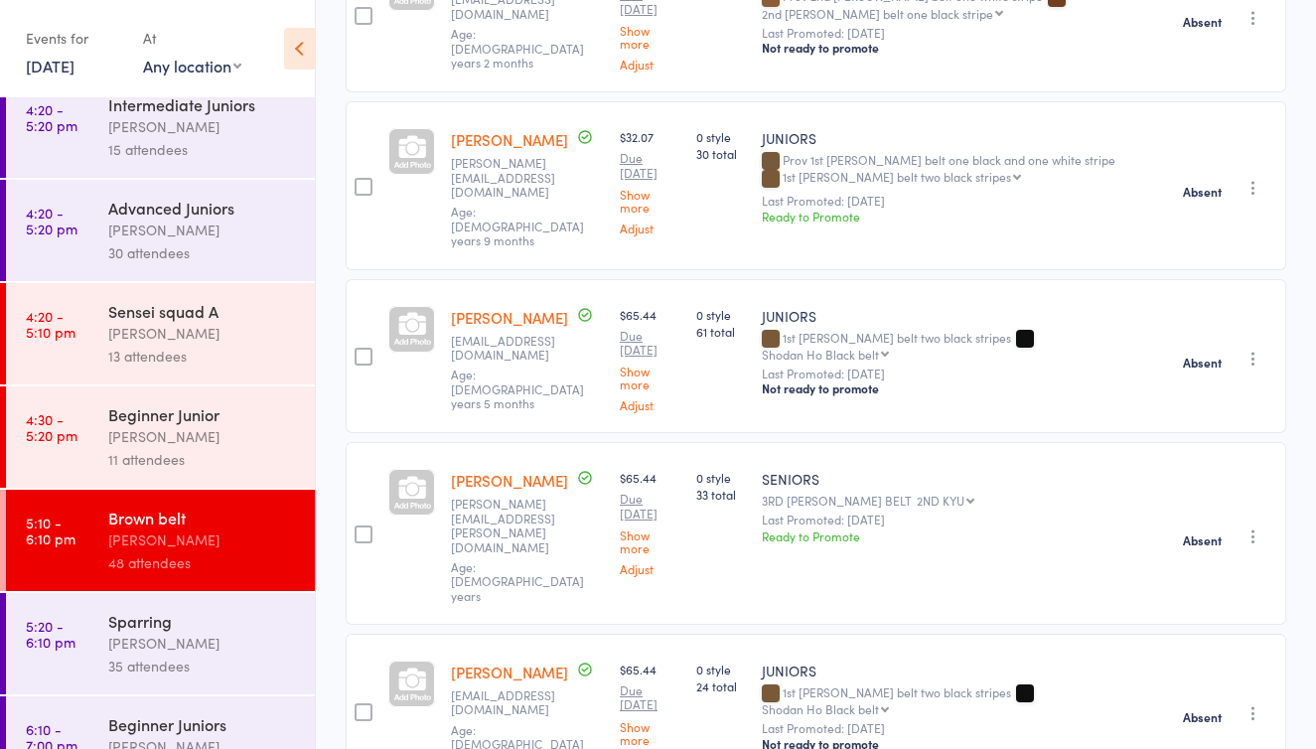
scroll to position [1093, 0]
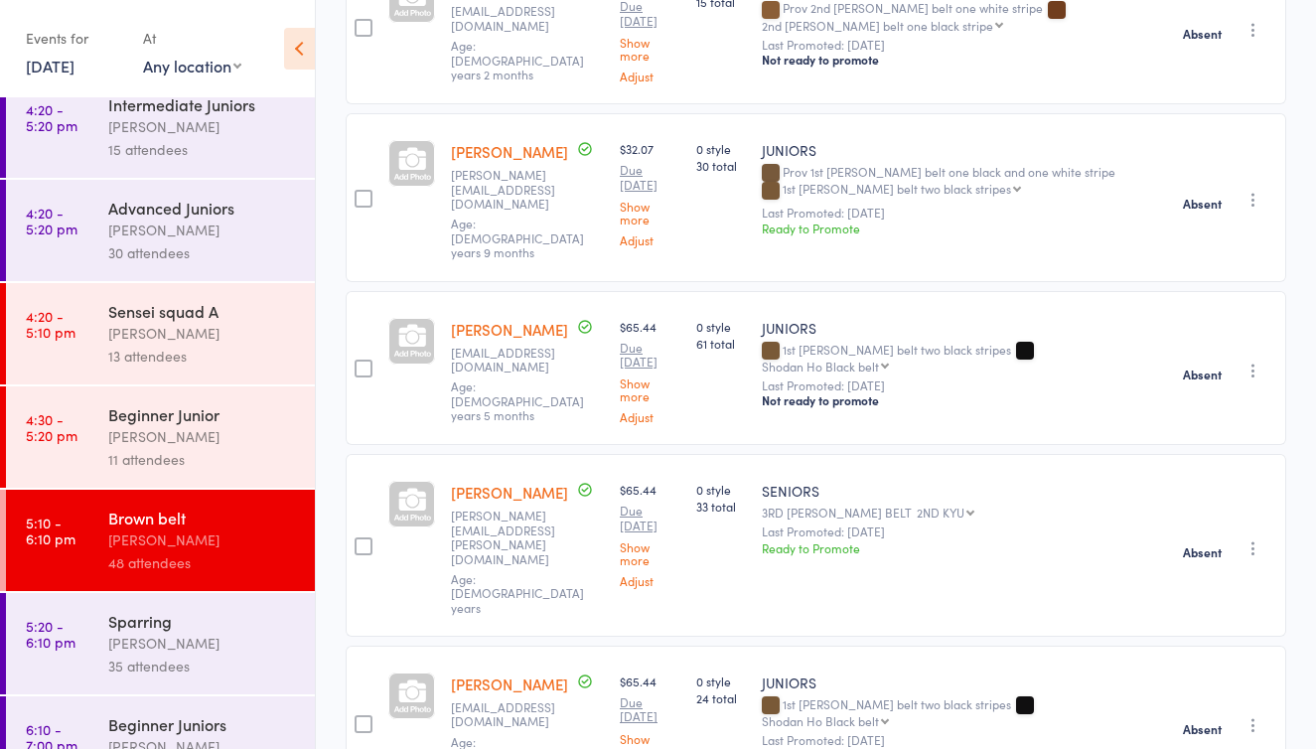
click at [1252, 361] on icon "button" at bounding box center [1253, 371] width 20 height 20
click at [1170, 422] on li "Send message" at bounding box center [1182, 435] width 164 height 27
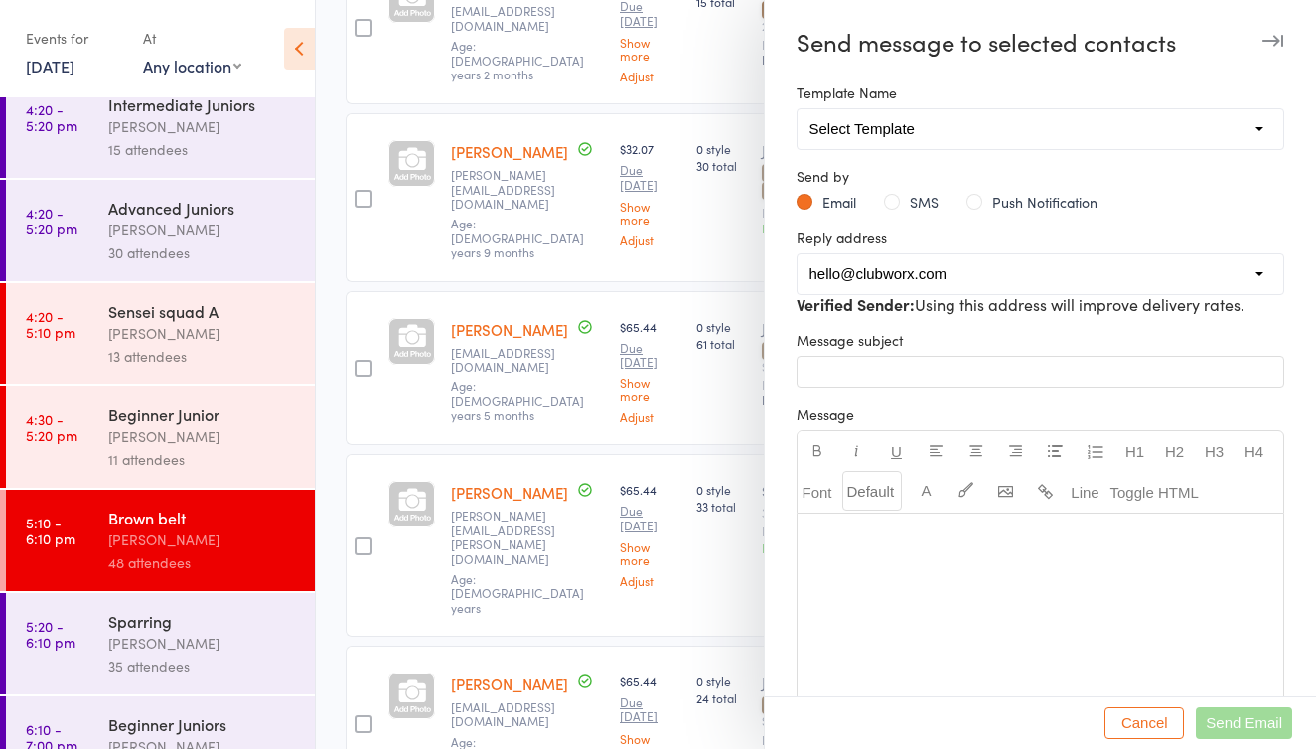
click at [724, 170] on div at bounding box center [658, 374] width 1316 height 749
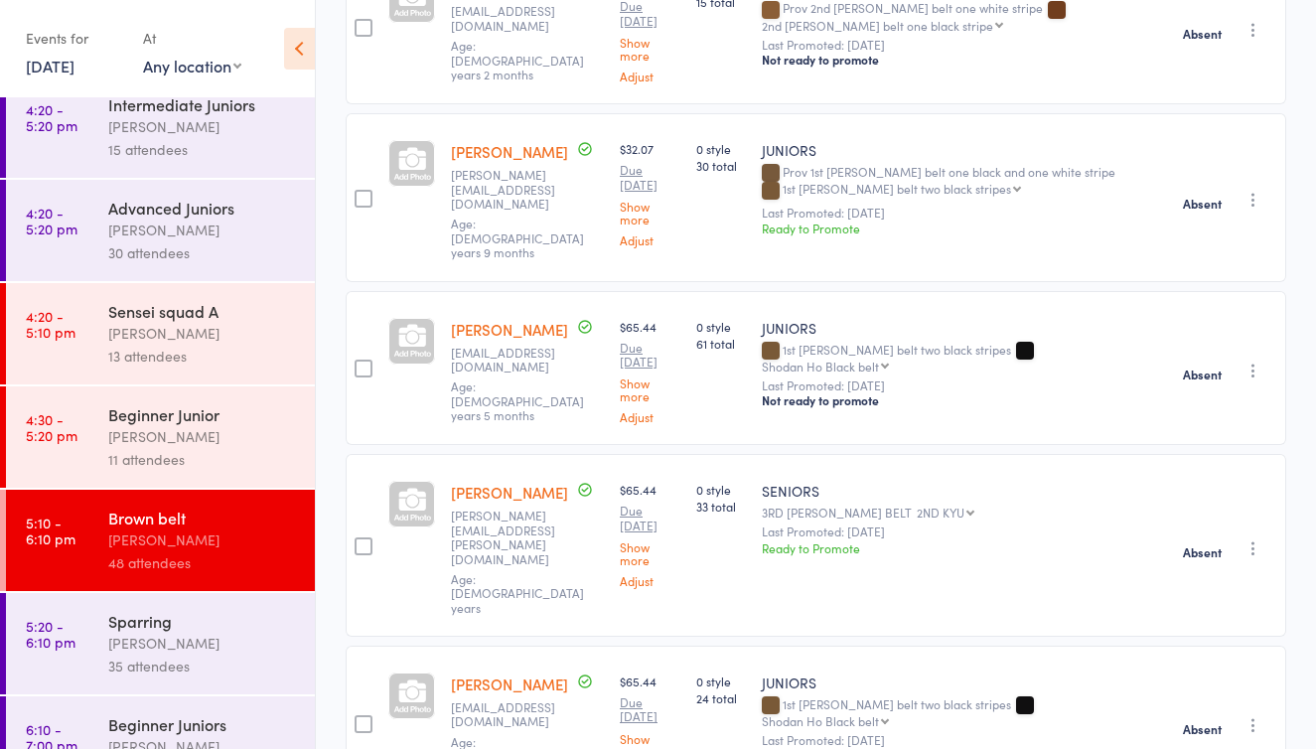
click at [1245, 361] on icon "button" at bounding box center [1253, 371] width 20 height 20
click at [1169, 397] on li "Check in" at bounding box center [1182, 409] width 164 height 25
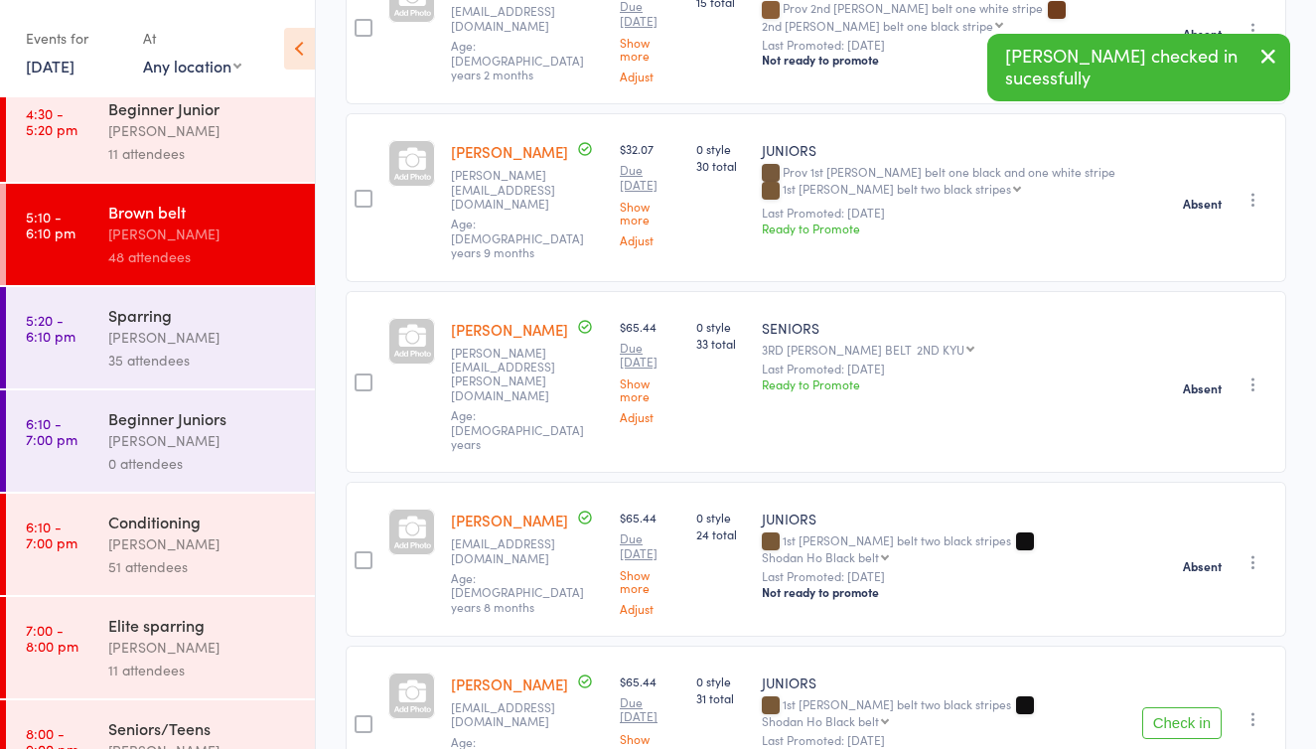
scroll to position [569, 0]
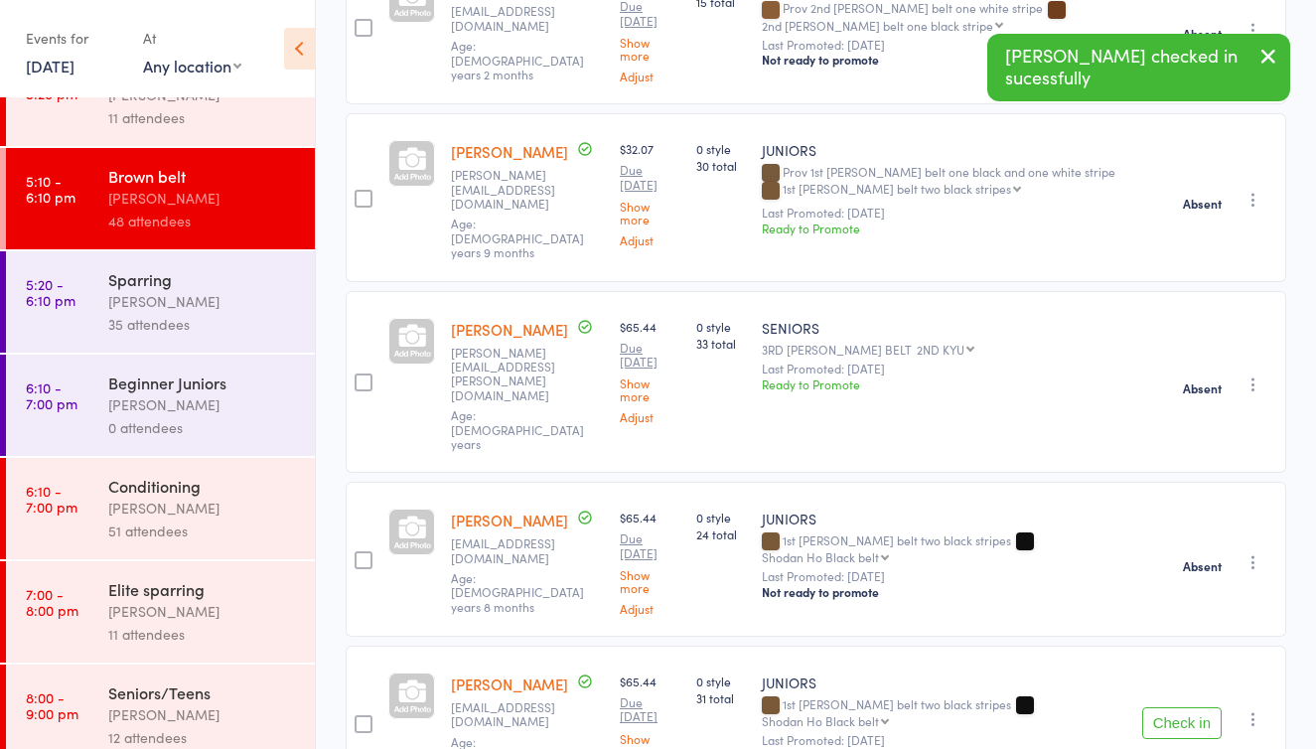
click at [166, 527] on div "51 attendees" at bounding box center [203, 530] width 190 height 23
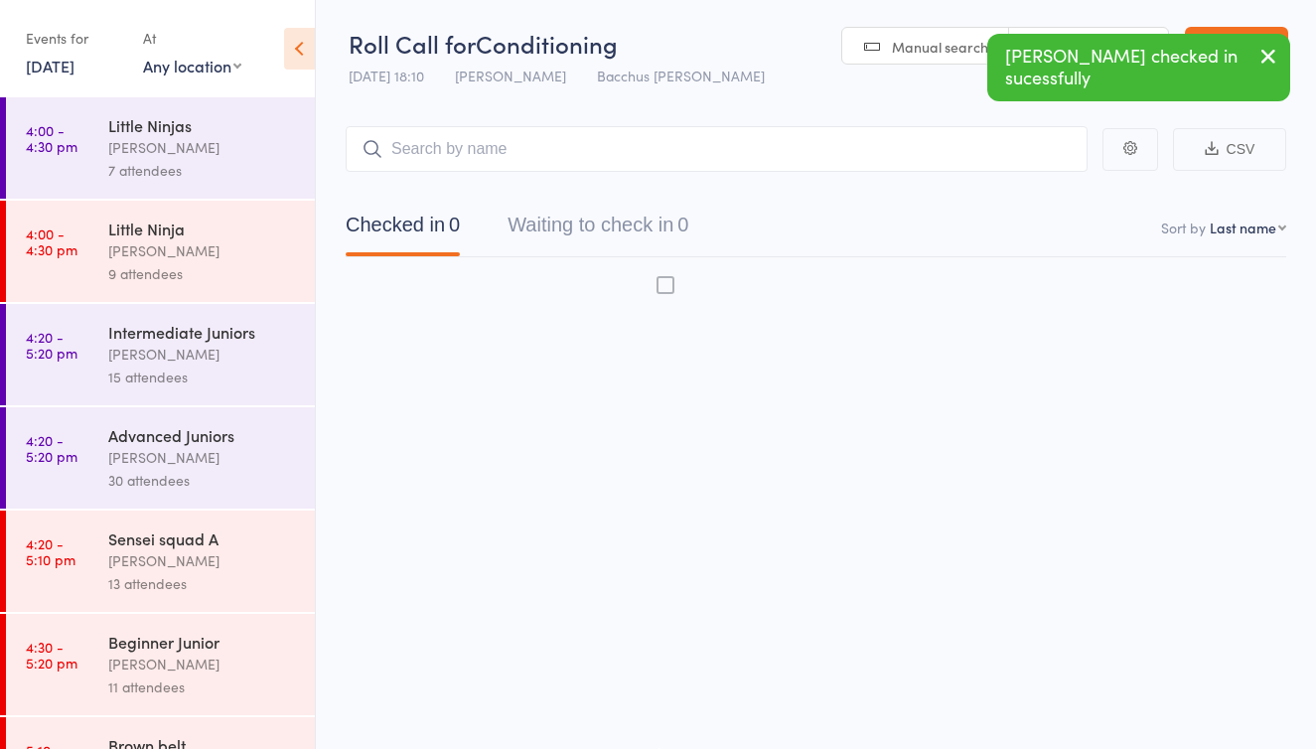
scroll to position [13, 0]
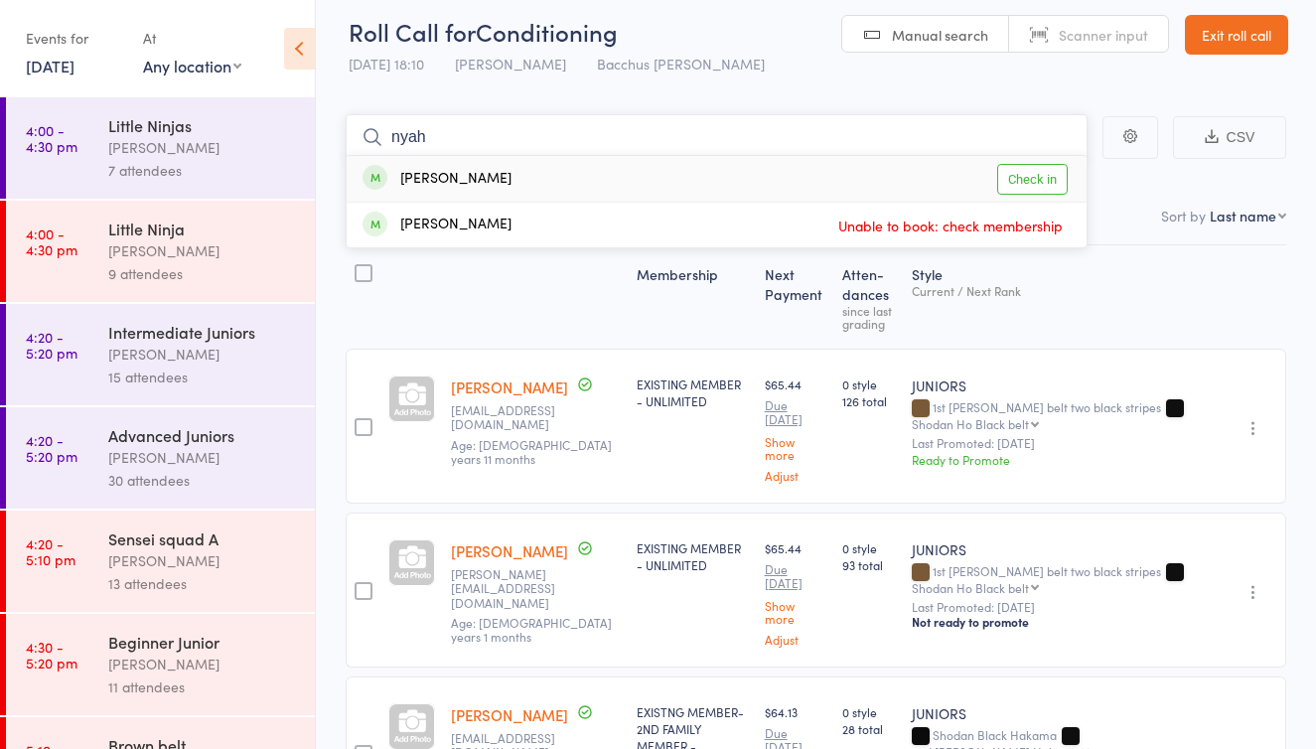
type input "Nyah"
drag, startPoint x: 539, startPoint y: 180, endPoint x: 1024, endPoint y: 183, distance: 484.7
click at [1024, 183] on link "Check in" at bounding box center [1032, 179] width 71 height 31
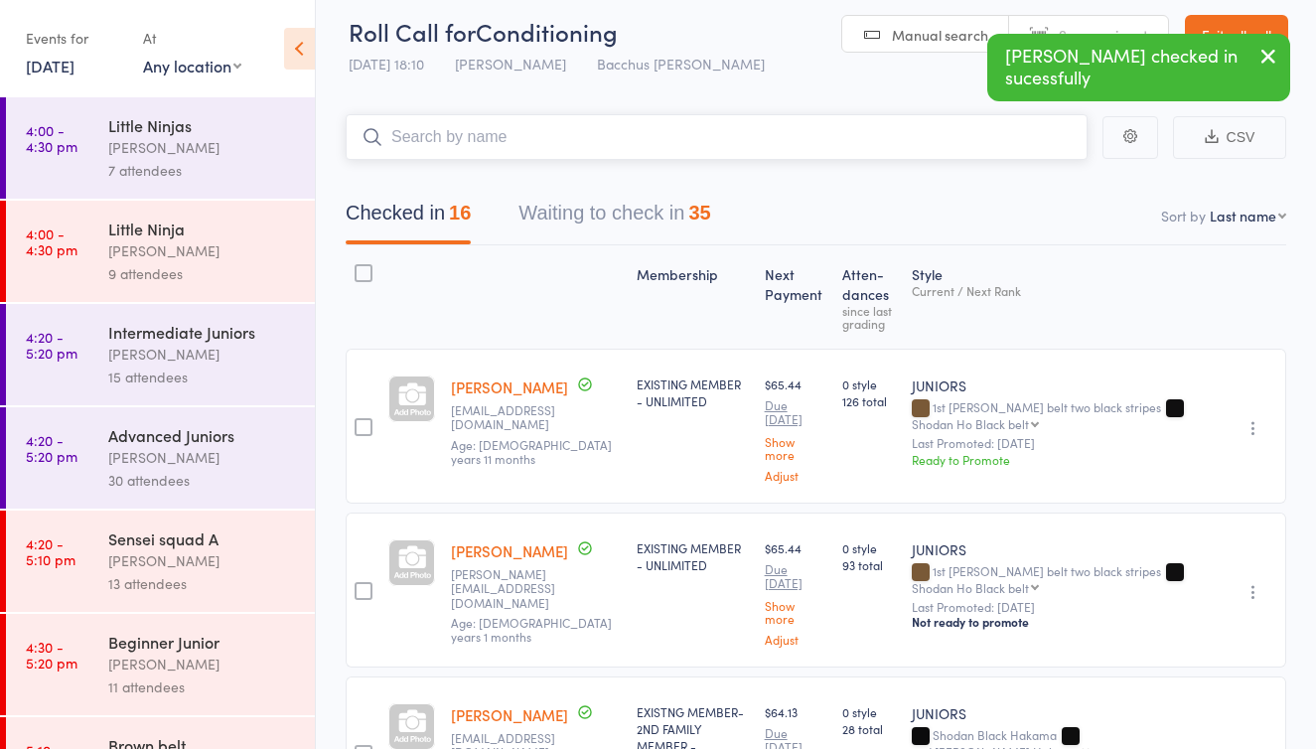
click at [616, 216] on button "Waiting to check in 35" at bounding box center [614, 218] width 192 height 53
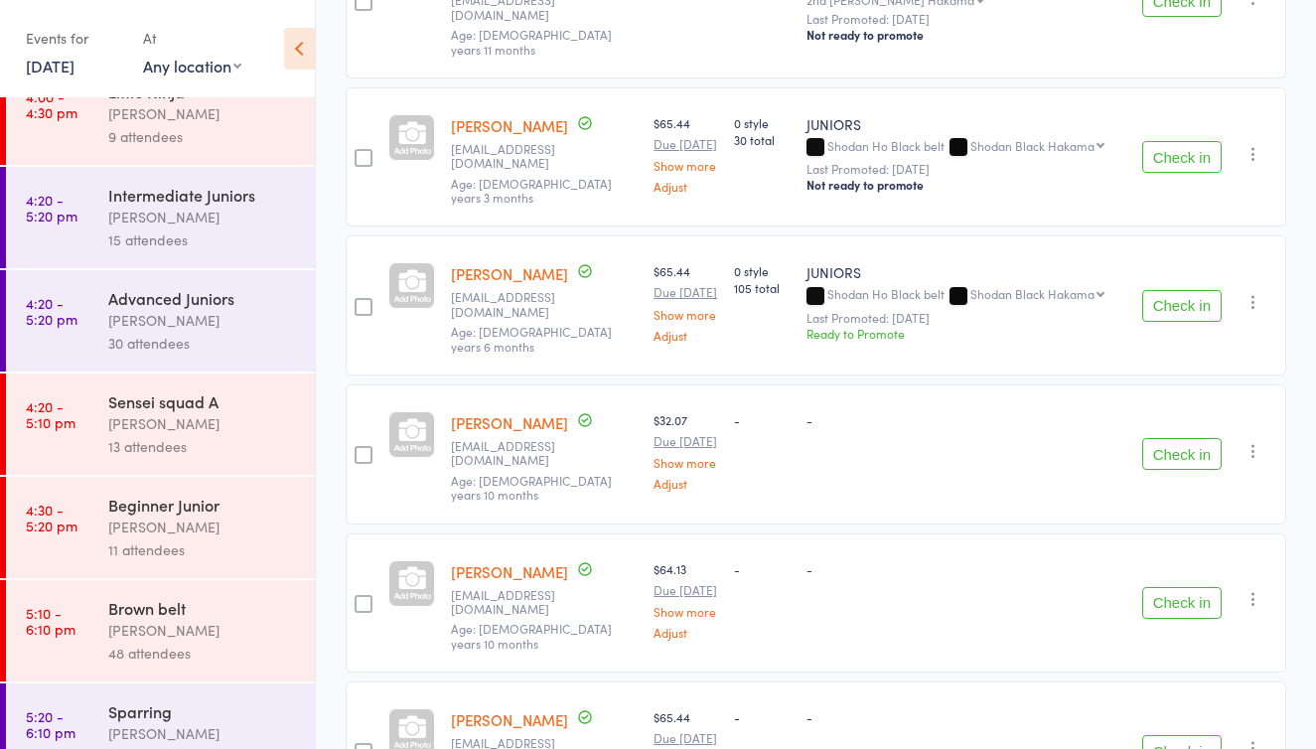
scroll to position [219, 0]
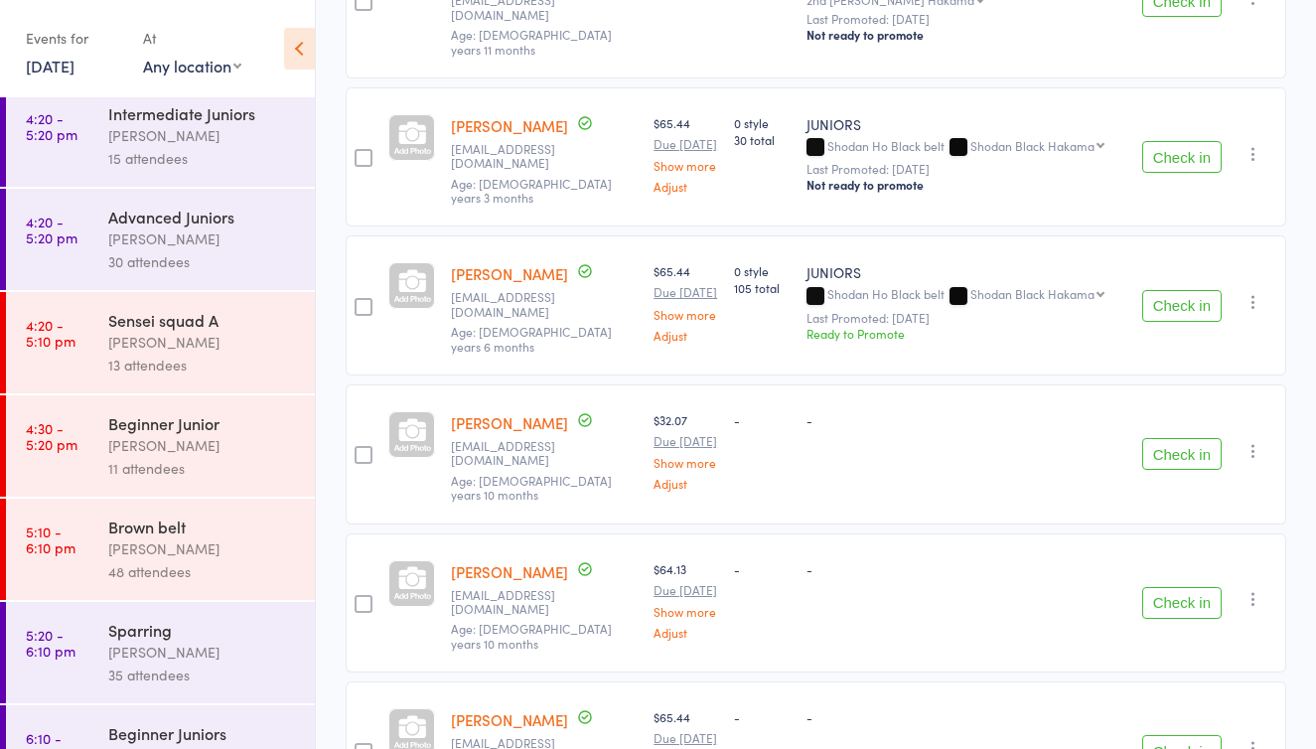
click at [227, 554] on div "[PERSON_NAME]" at bounding box center [203, 548] width 190 height 23
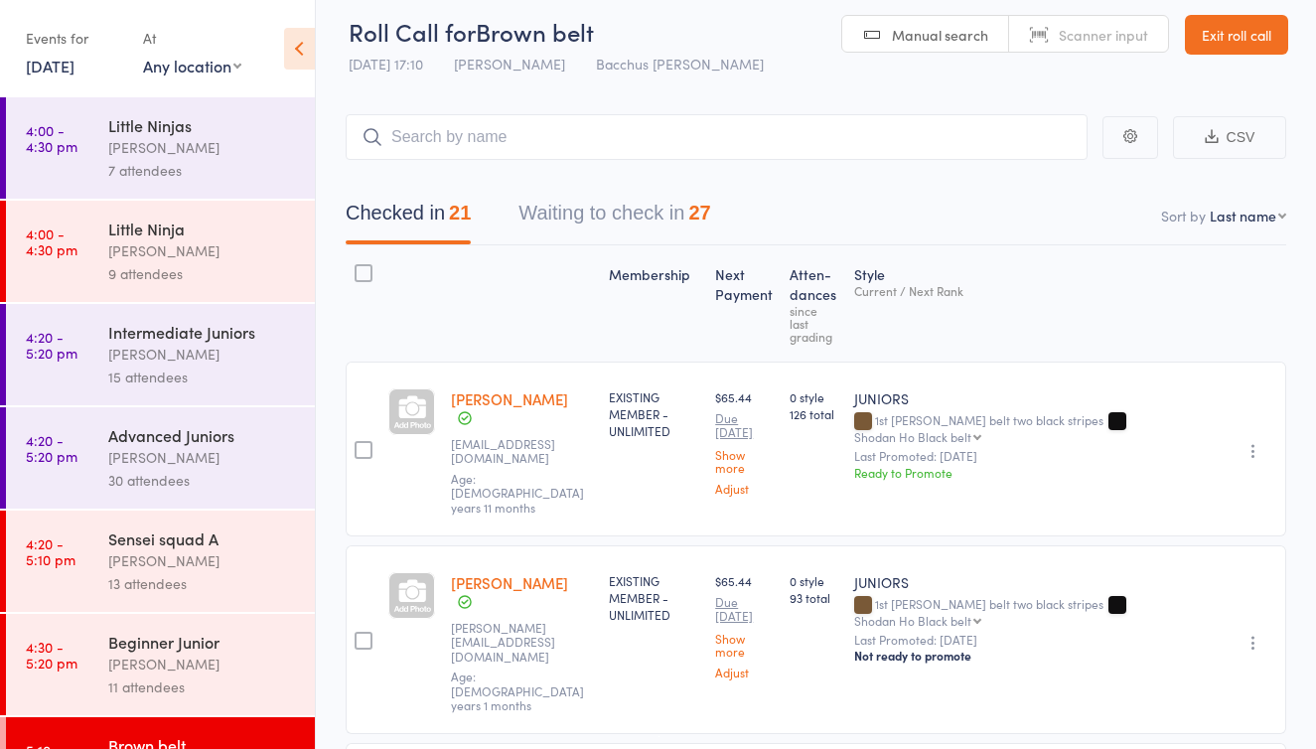
click at [594, 214] on button "Waiting to check in 27" at bounding box center [614, 218] width 192 height 53
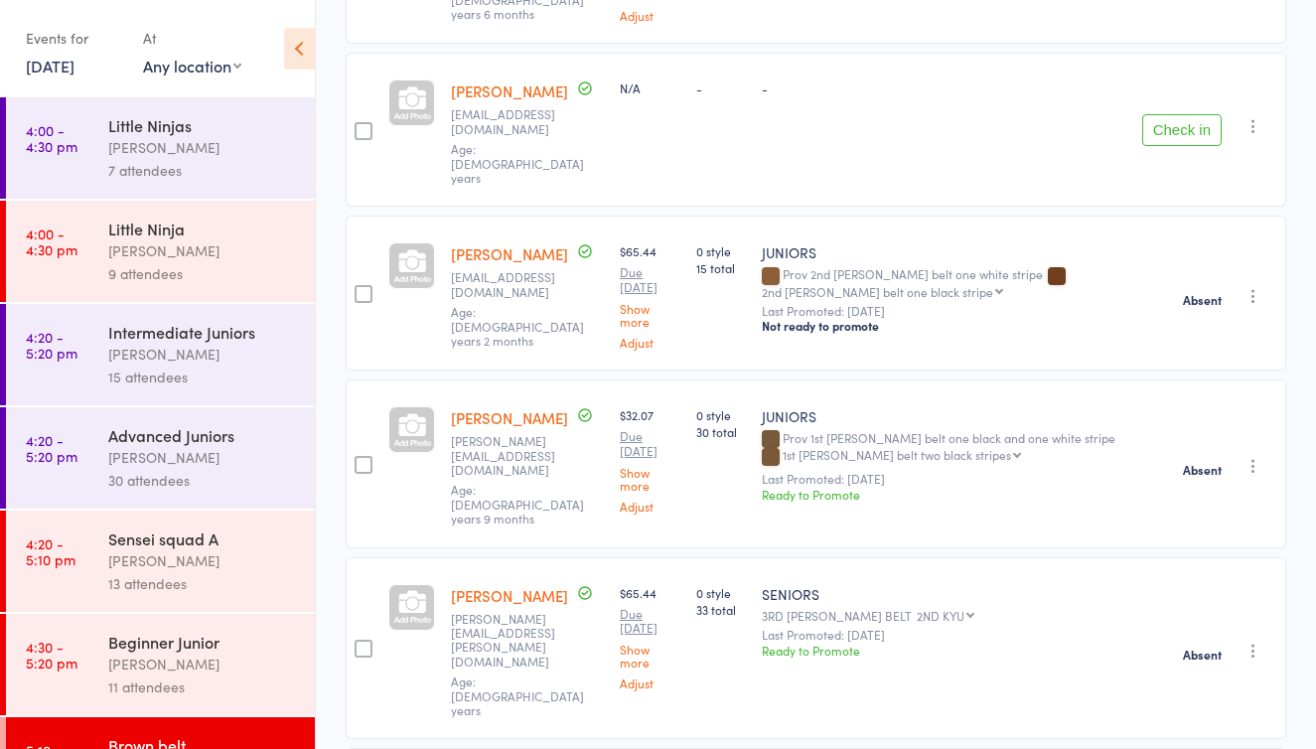
scroll to position [701, 0]
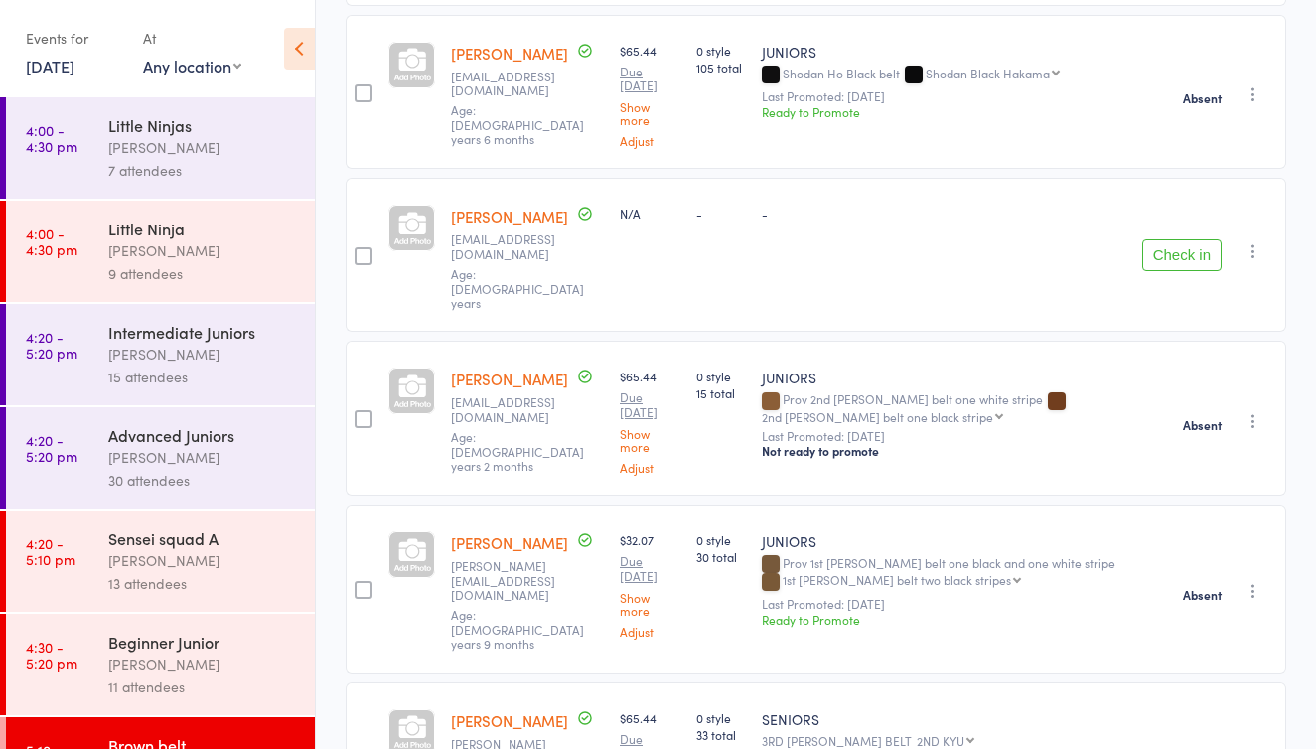
click at [1254, 241] on icon "button" at bounding box center [1253, 251] width 20 height 20
click at [1178, 383] on li "Remove" at bounding box center [1182, 396] width 164 height 27
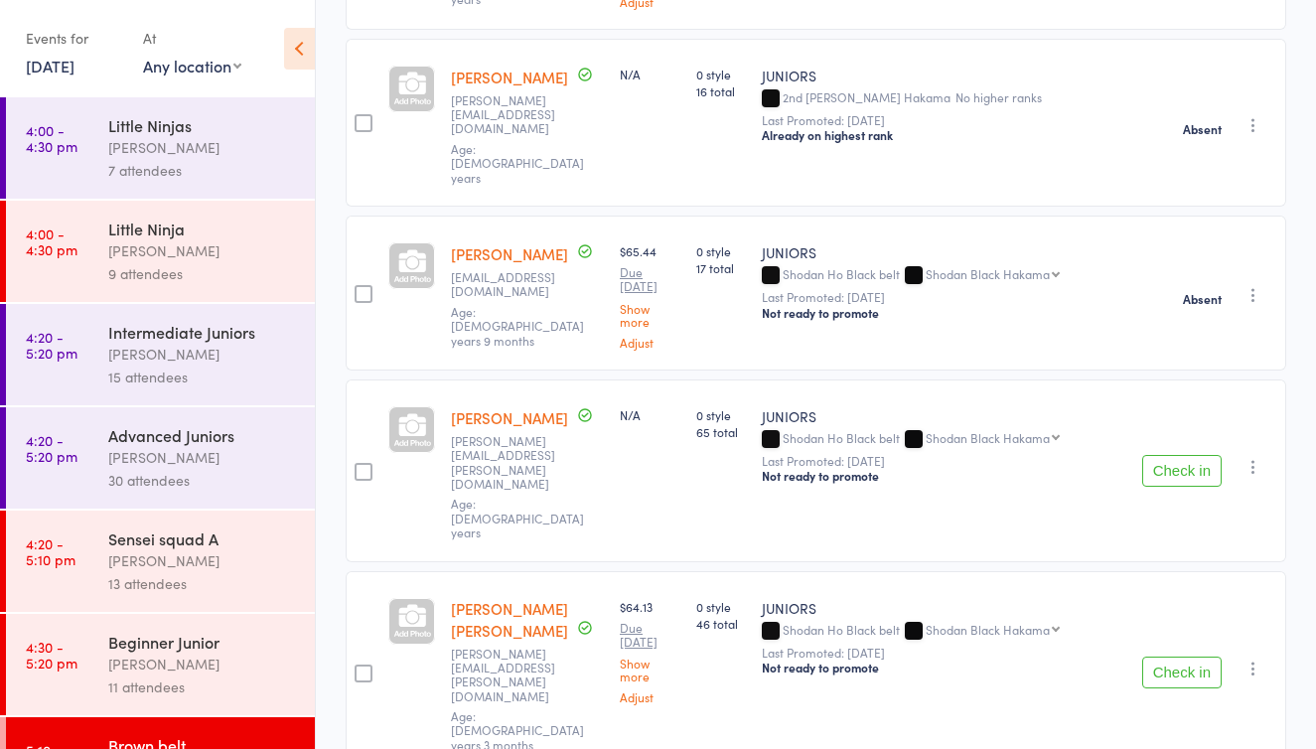
scroll to position [1865, 0]
click at [1248, 456] on icon "button" at bounding box center [1253, 466] width 20 height 20
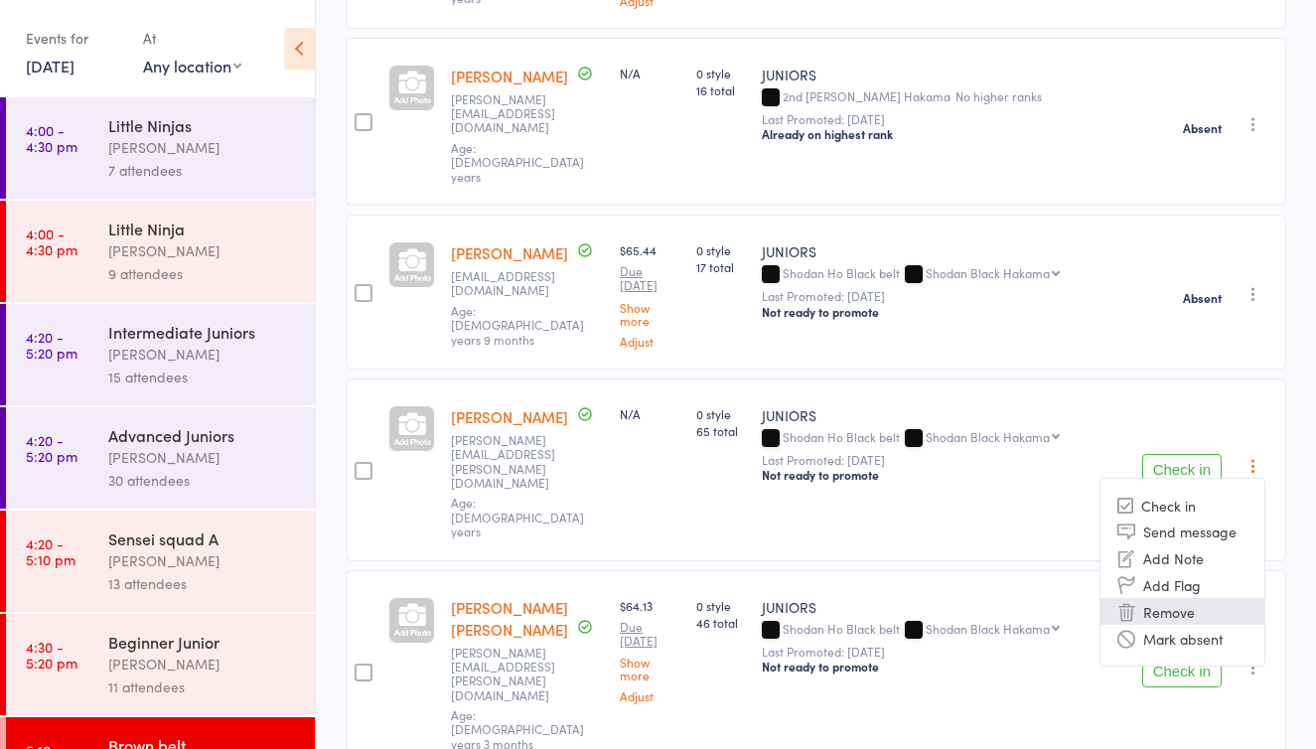
click at [1162, 598] on li "Remove" at bounding box center [1182, 611] width 164 height 27
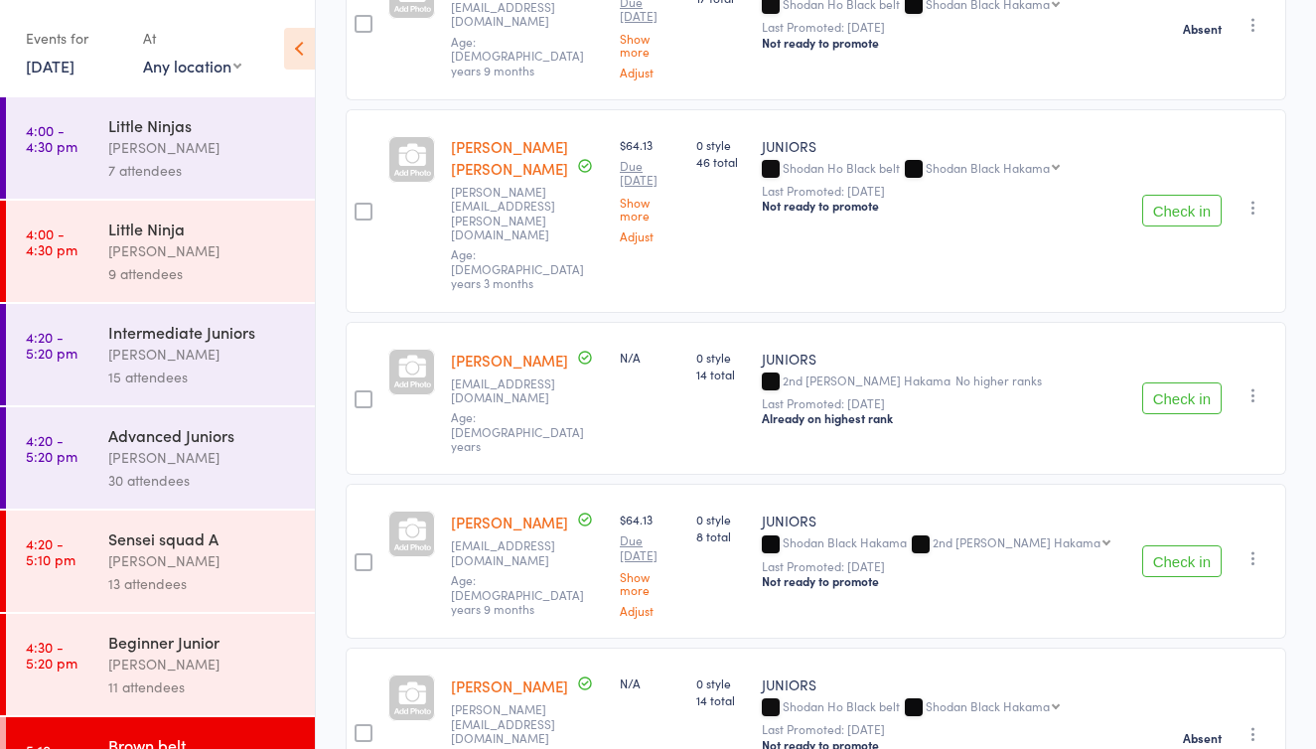
scroll to position [2163, 0]
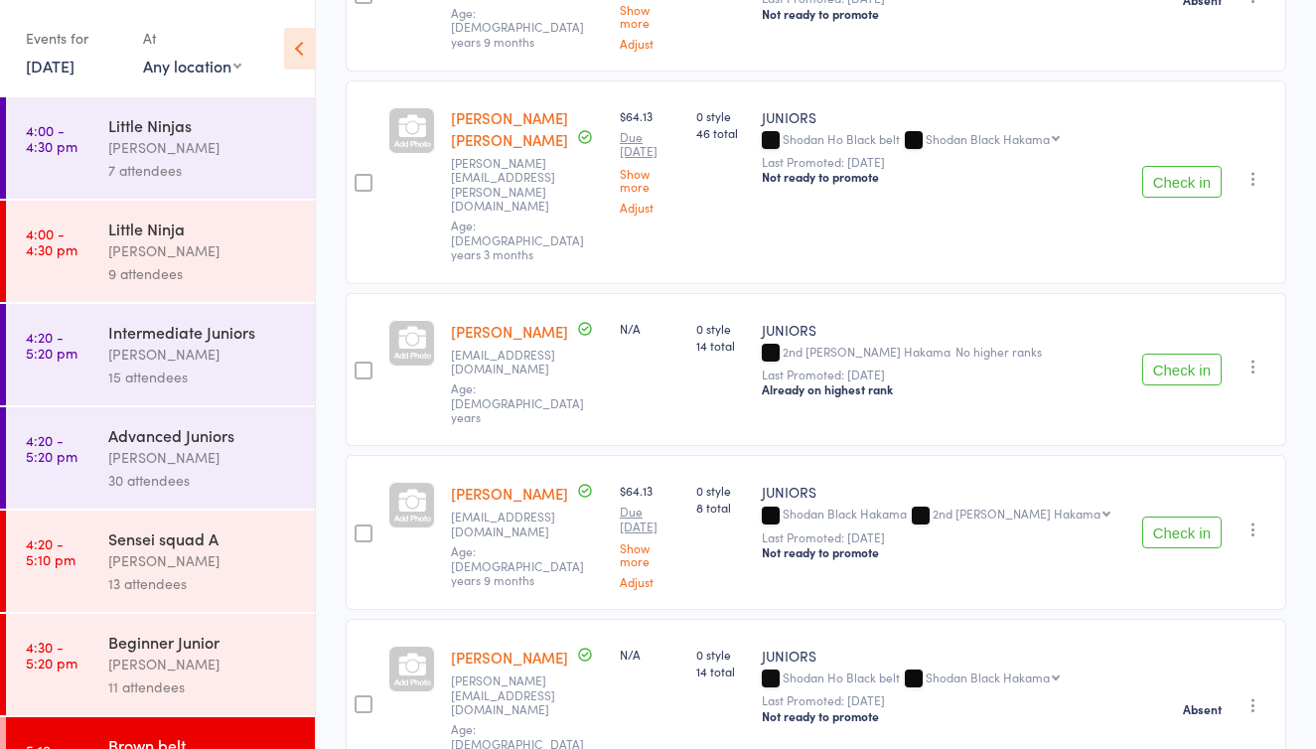
click at [1248, 519] on icon "button" at bounding box center [1253, 529] width 20 height 20
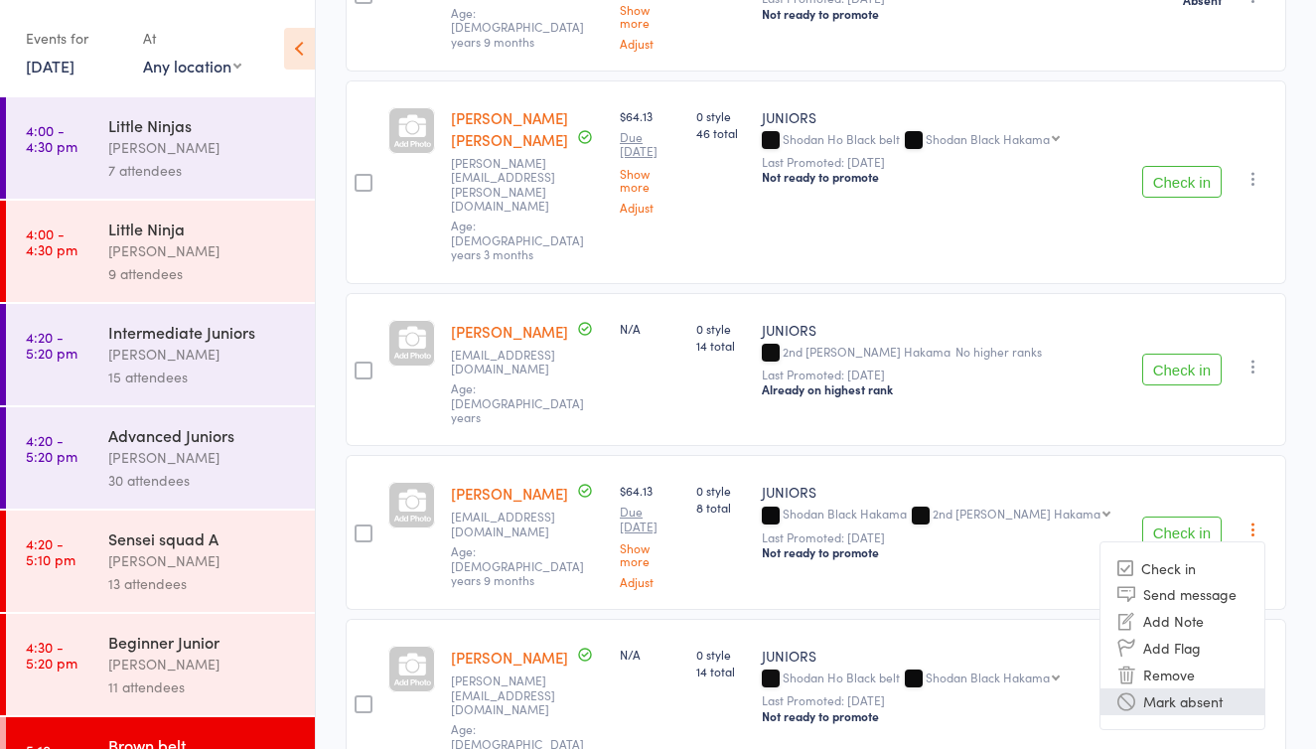
click at [1208, 688] on li "Mark absent" at bounding box center [1182, 701] width 164 height 27
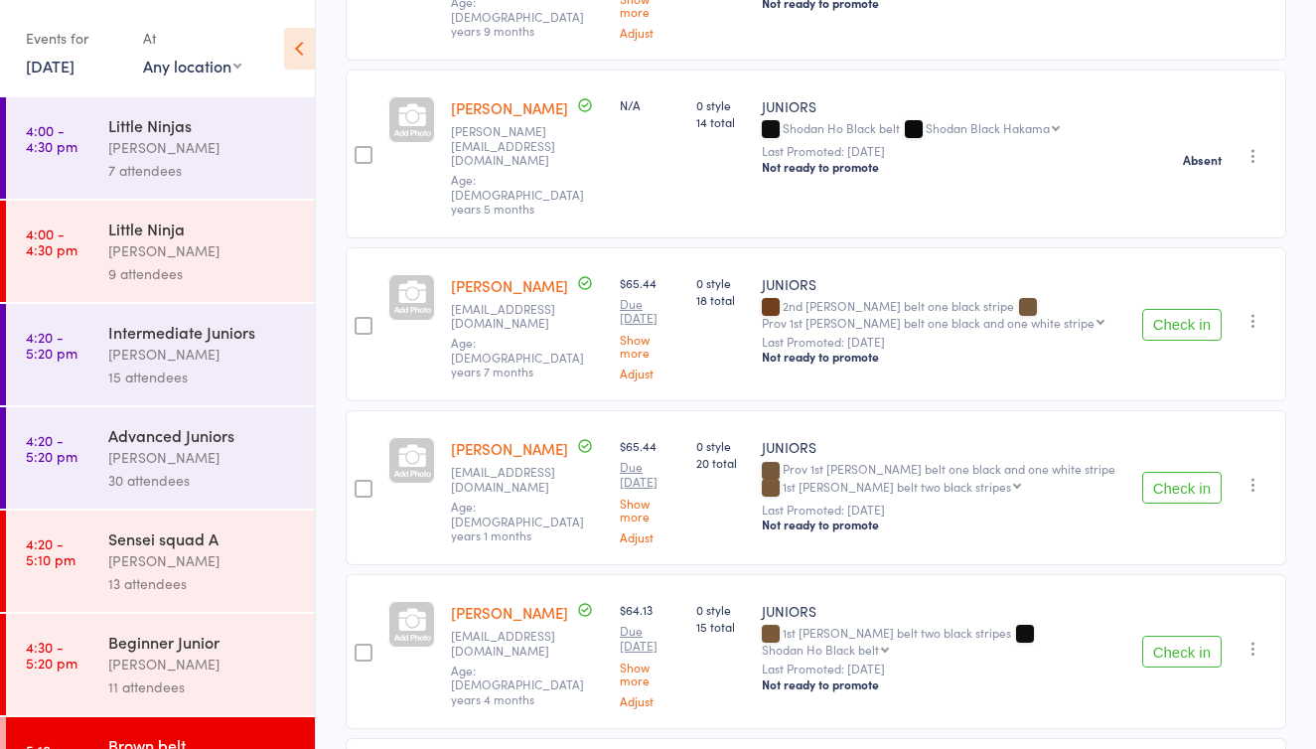
scroll to position [2714, 0]
click at [1249, 637] on icon "button" at bounding box center [1253, 647] width 20 height 20
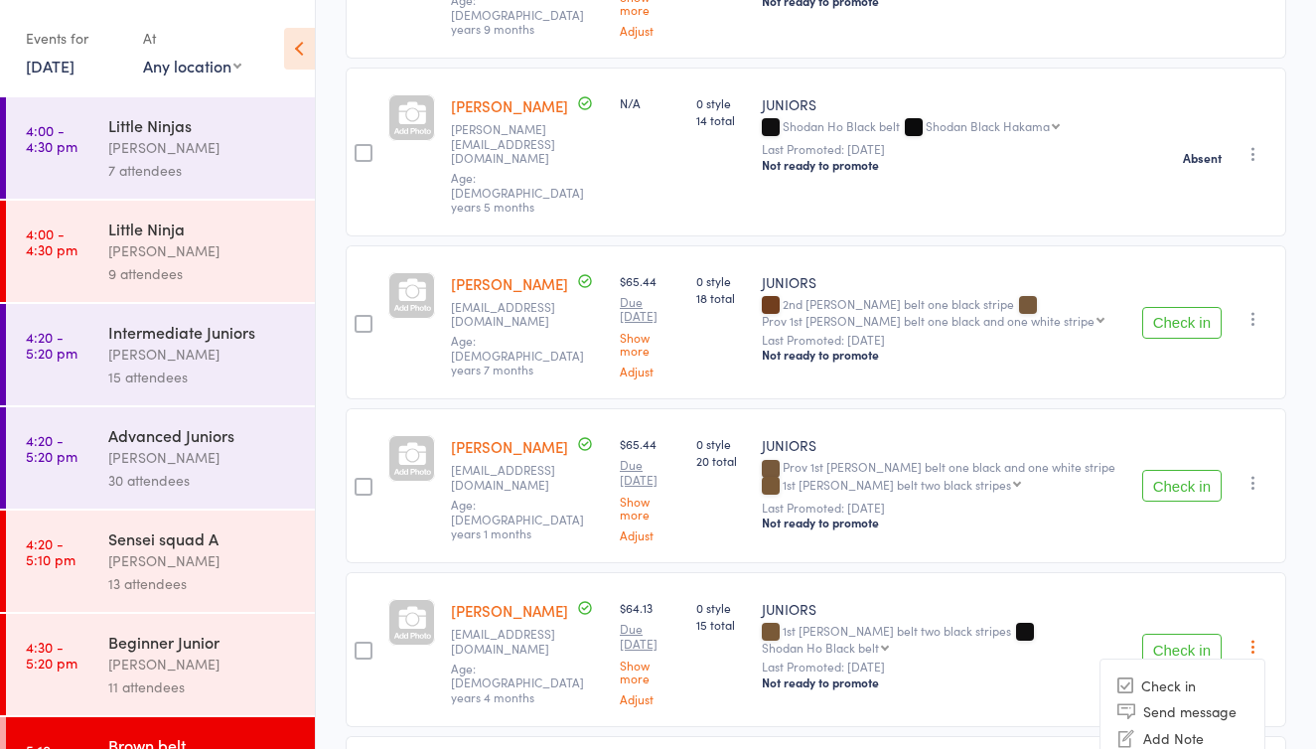
click at [1251, 473] on icon "button" at bounding box center [1253, 483] width 20 height 20
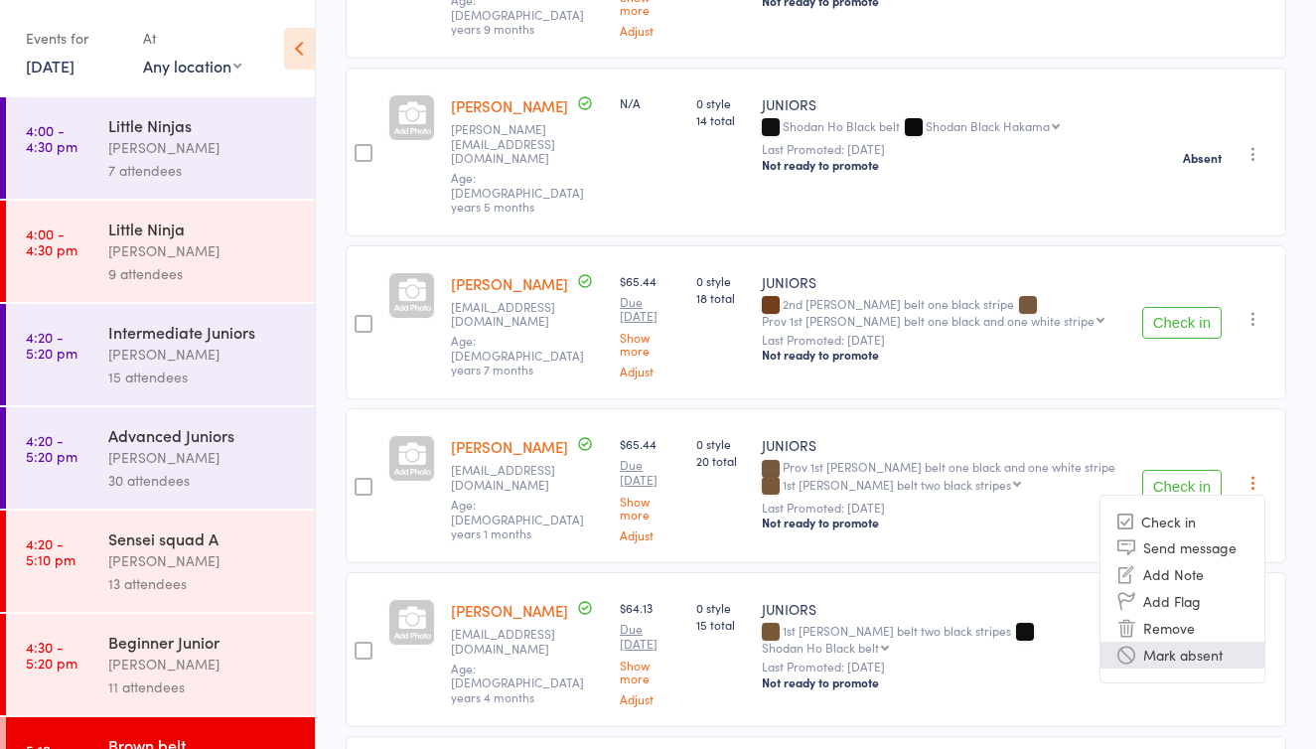
click at [1214, 642] on li "Mark absent" at bounding box center [1182, 655] width 164 height 27
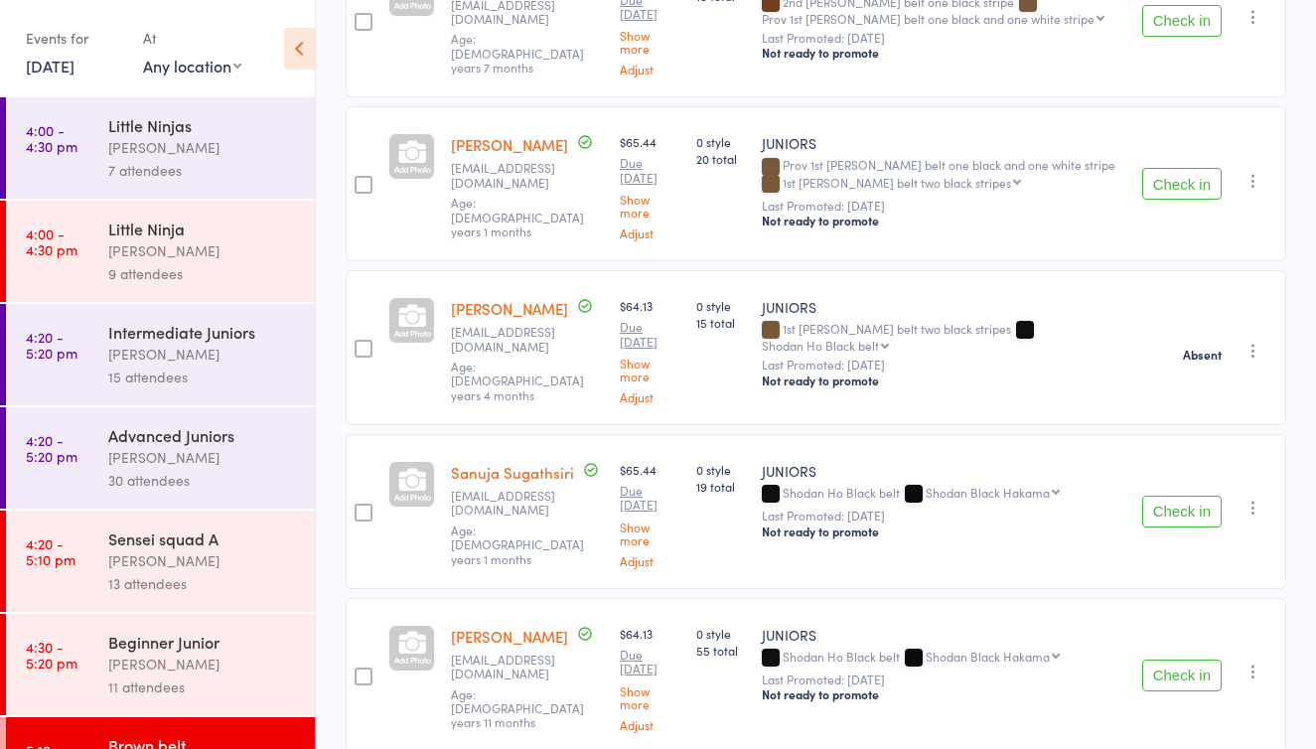
scroll to position [3017, 0]
click at [1244, 497] on icon "button" at bounding box center [1253, 507] width 20 height 20
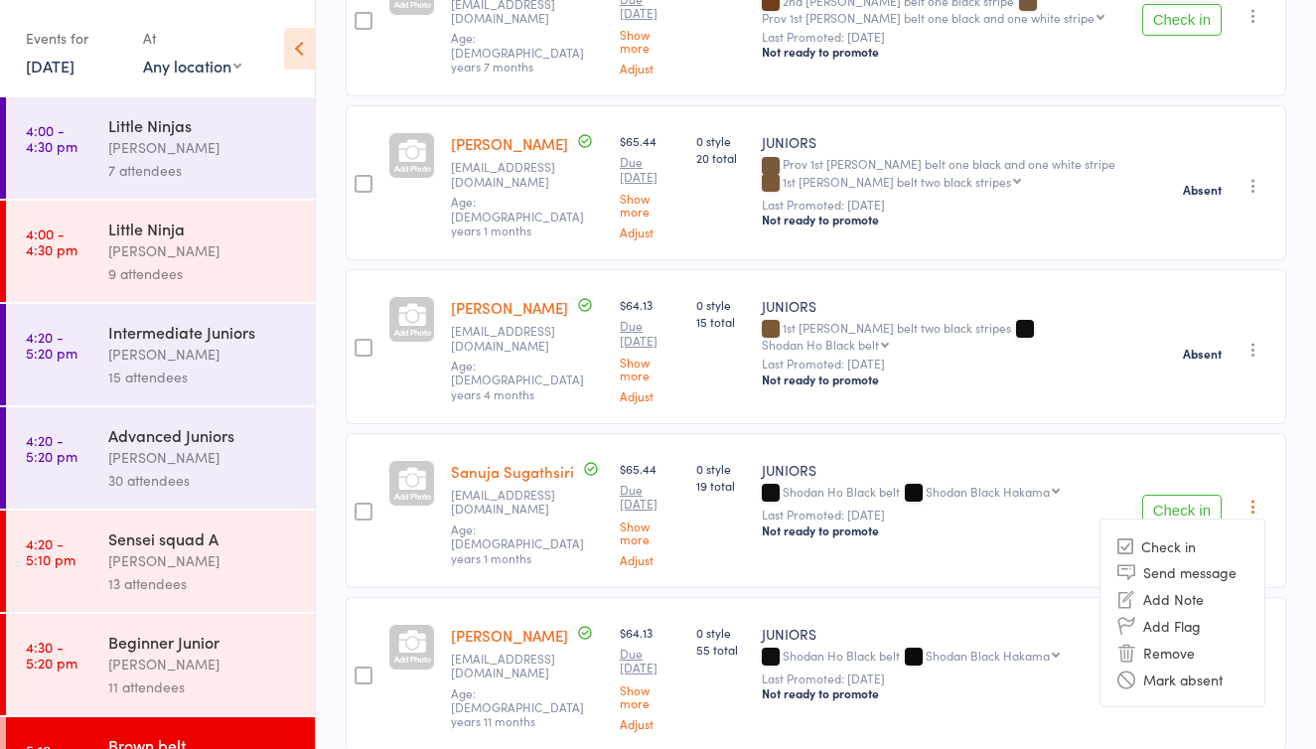
click at [1187, 639] on li "Remove" at bounding box center [1182, 652] width 164 height 27
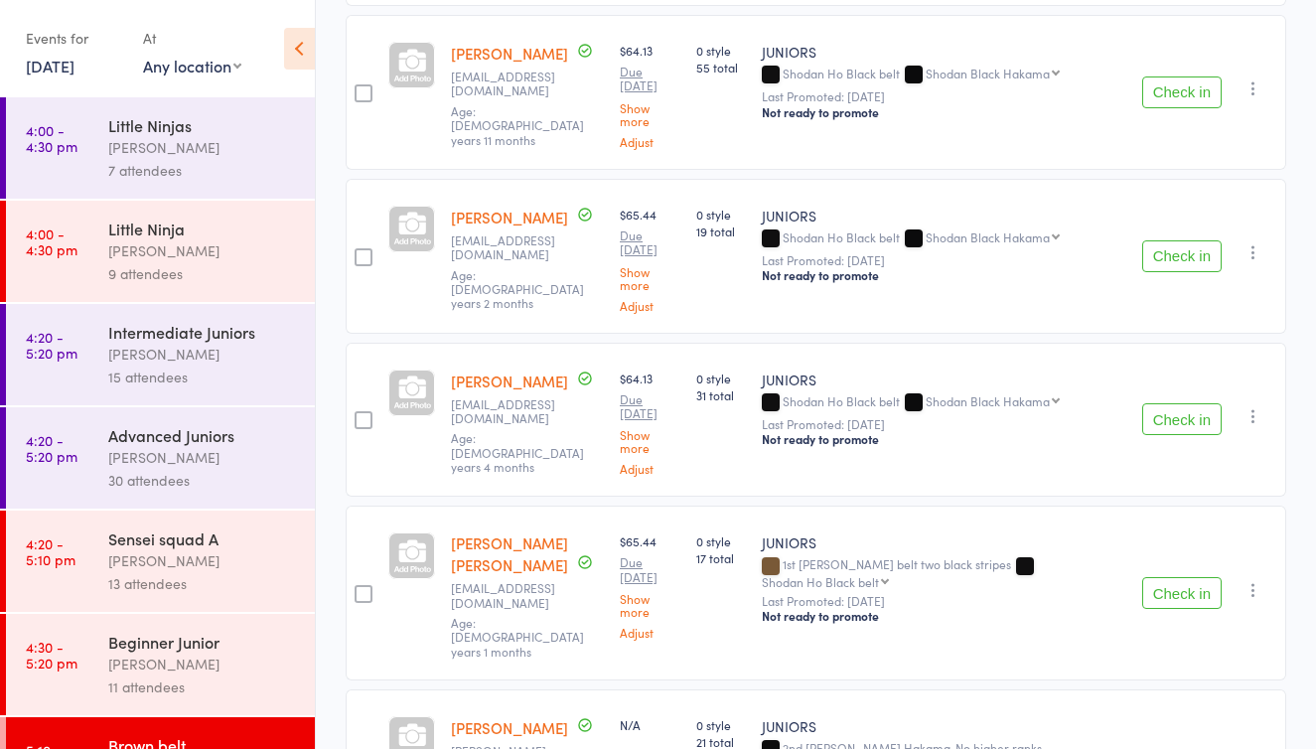
scroll to position [3434, 0]
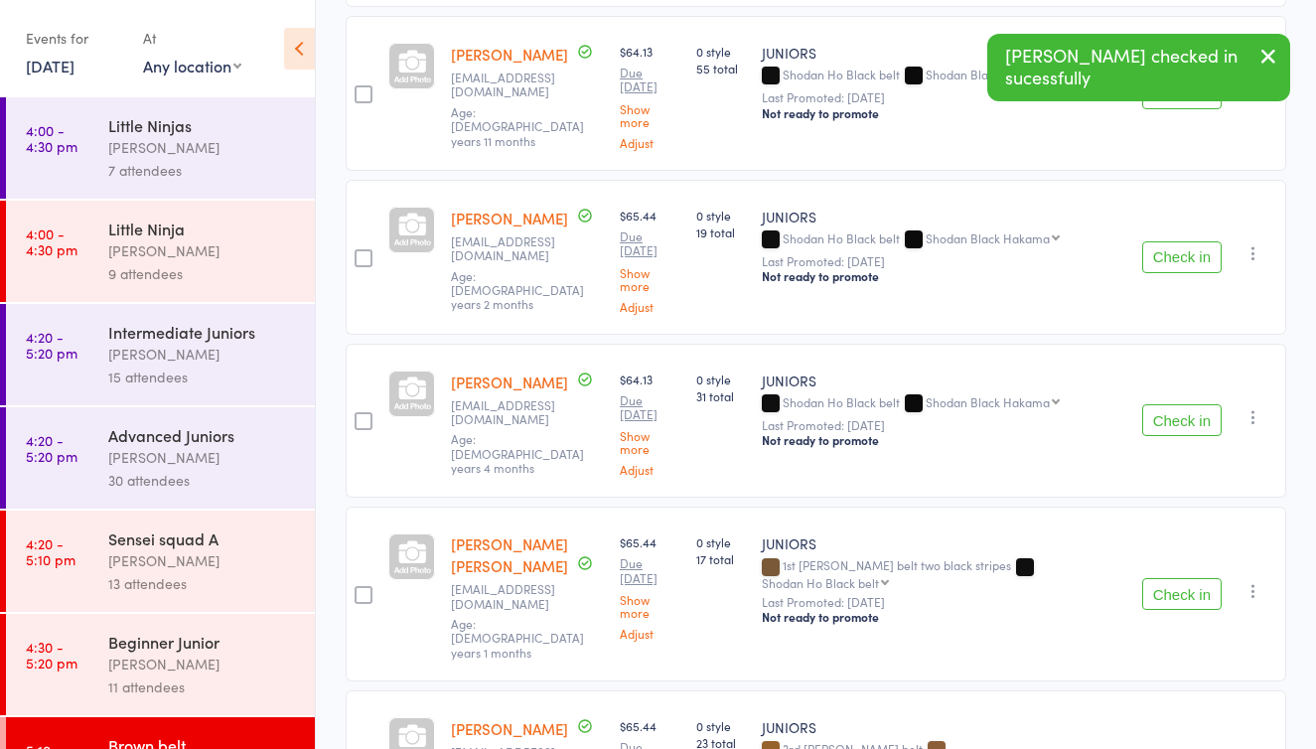
scroll to position [3301, 0]
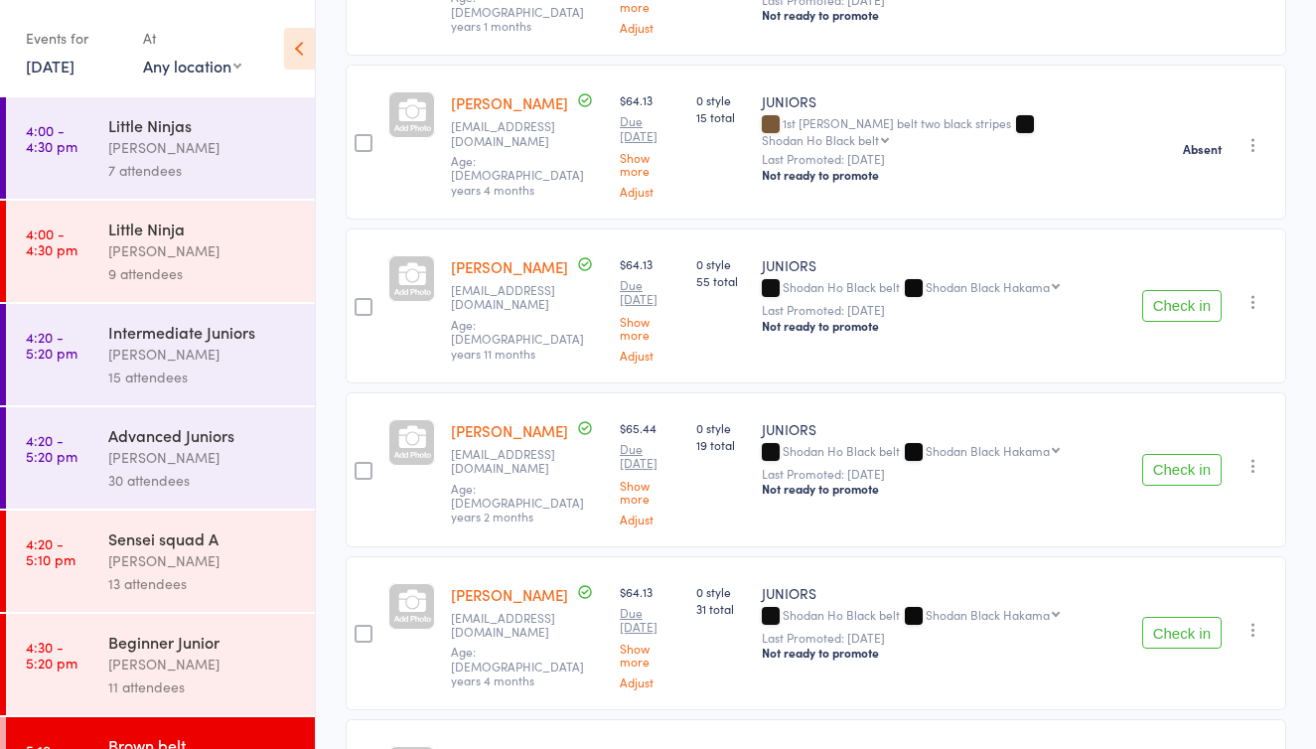
scroll to position [3217, 0]
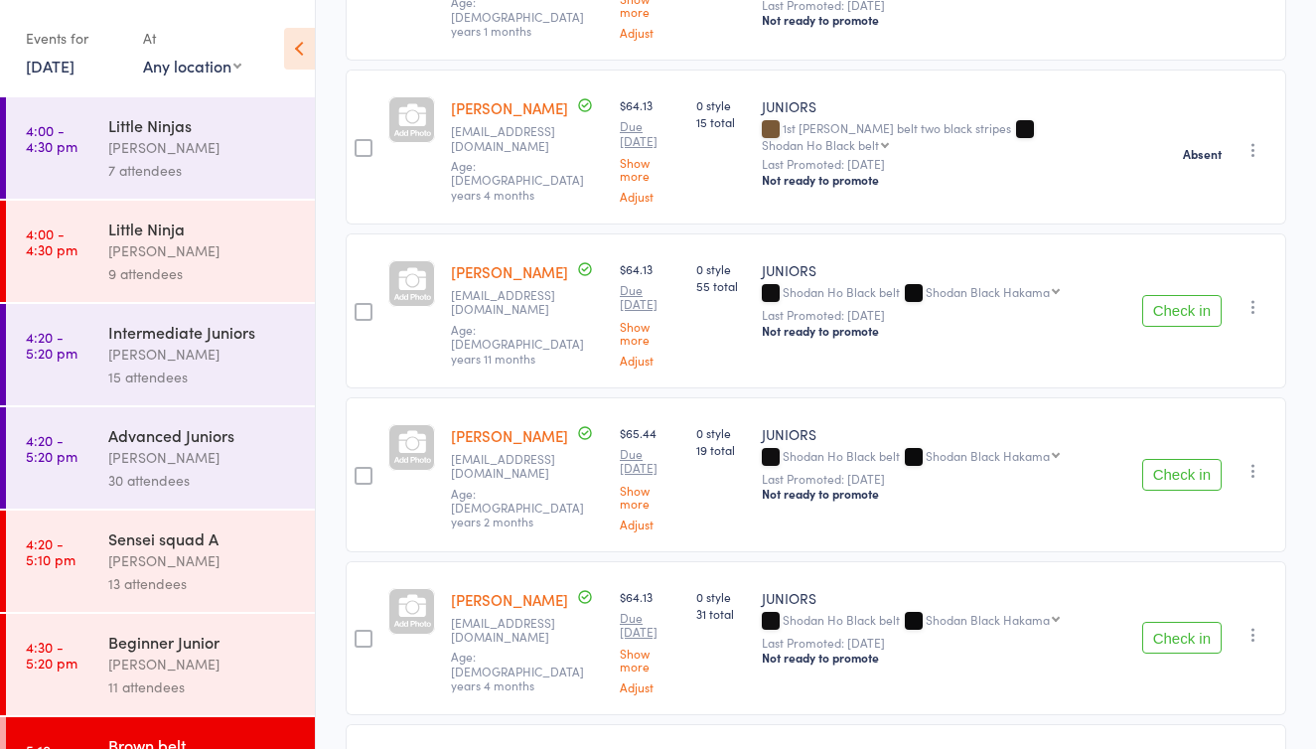
click at [1253, 461] on icon "button" at bounding box center [1253, 471] width 20 height 20
click at [1186, 630] on li "Mark absent" at bounding box center [1182, 643] width 164 height 27
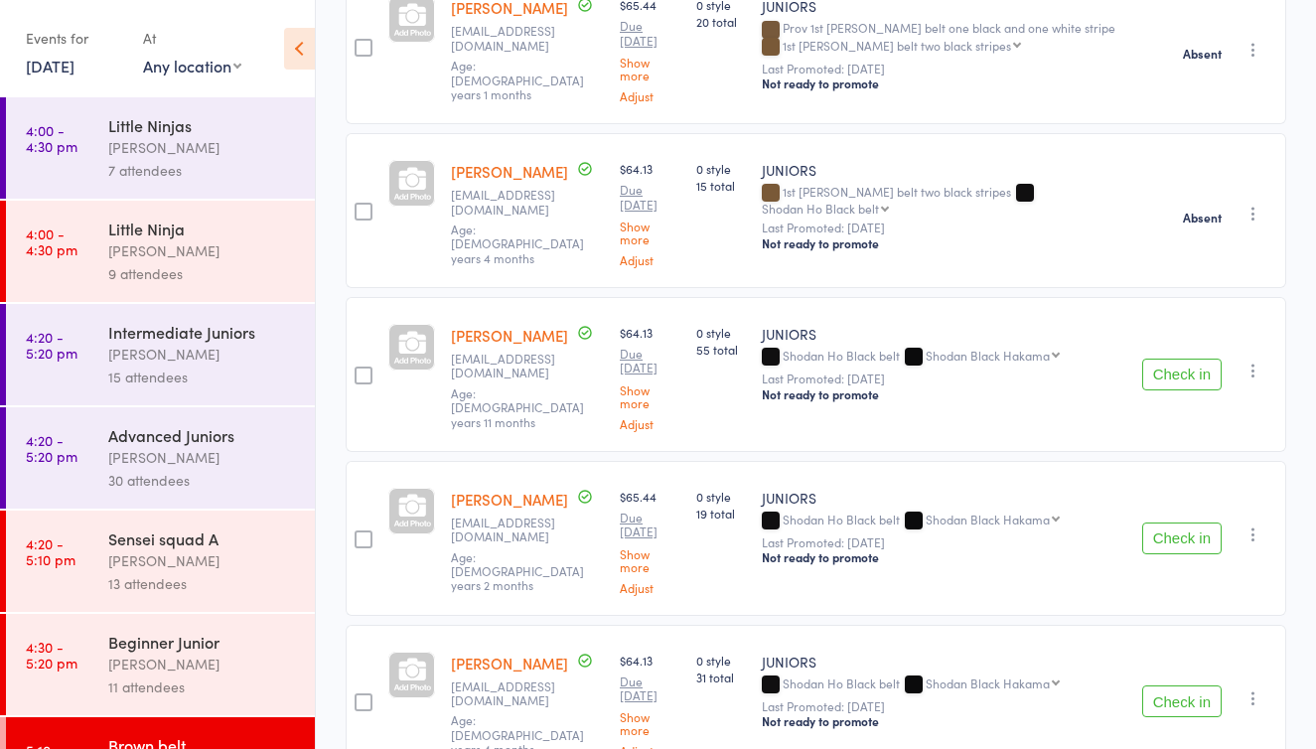
scroll to position [3134, 0]
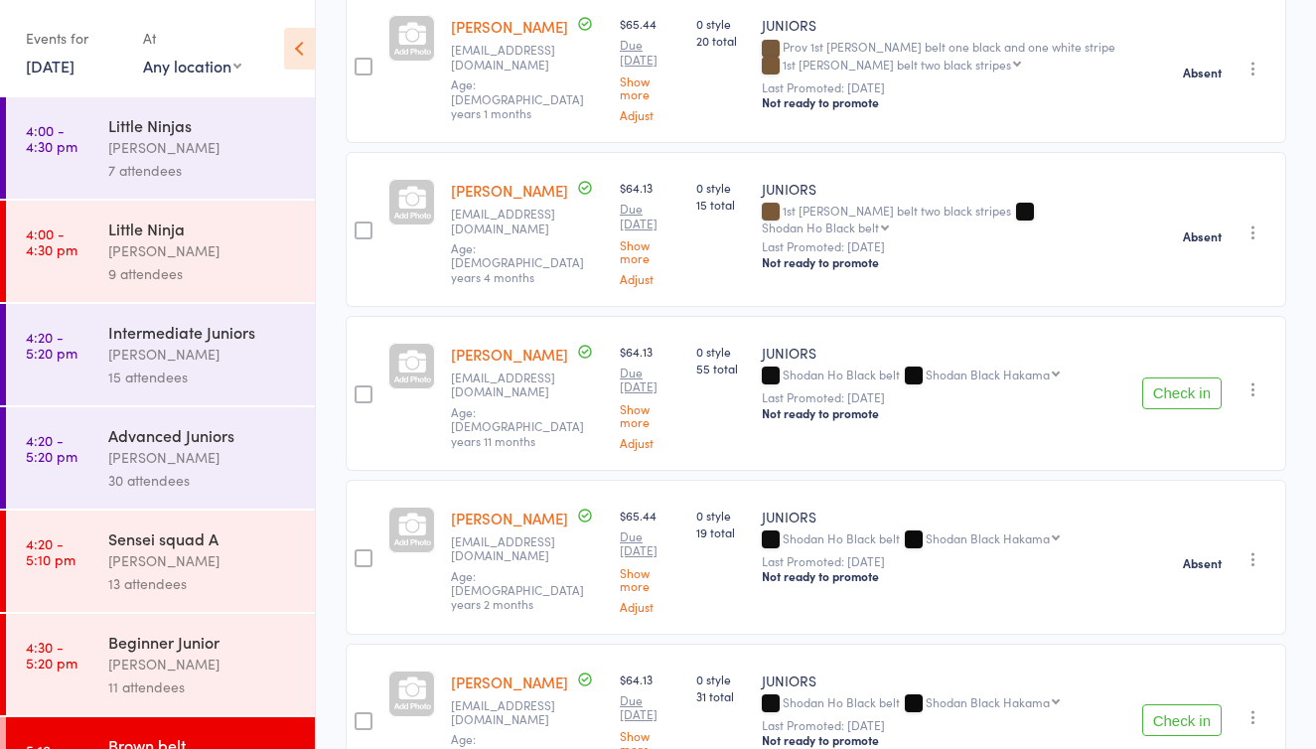
click at [1247, 379] on icon "button" at bounding box center [1253, 389] width 20 height 20
click at [1211, 548] on li "Mark absent" at bounding box center [1182, 561] width 164 height 27
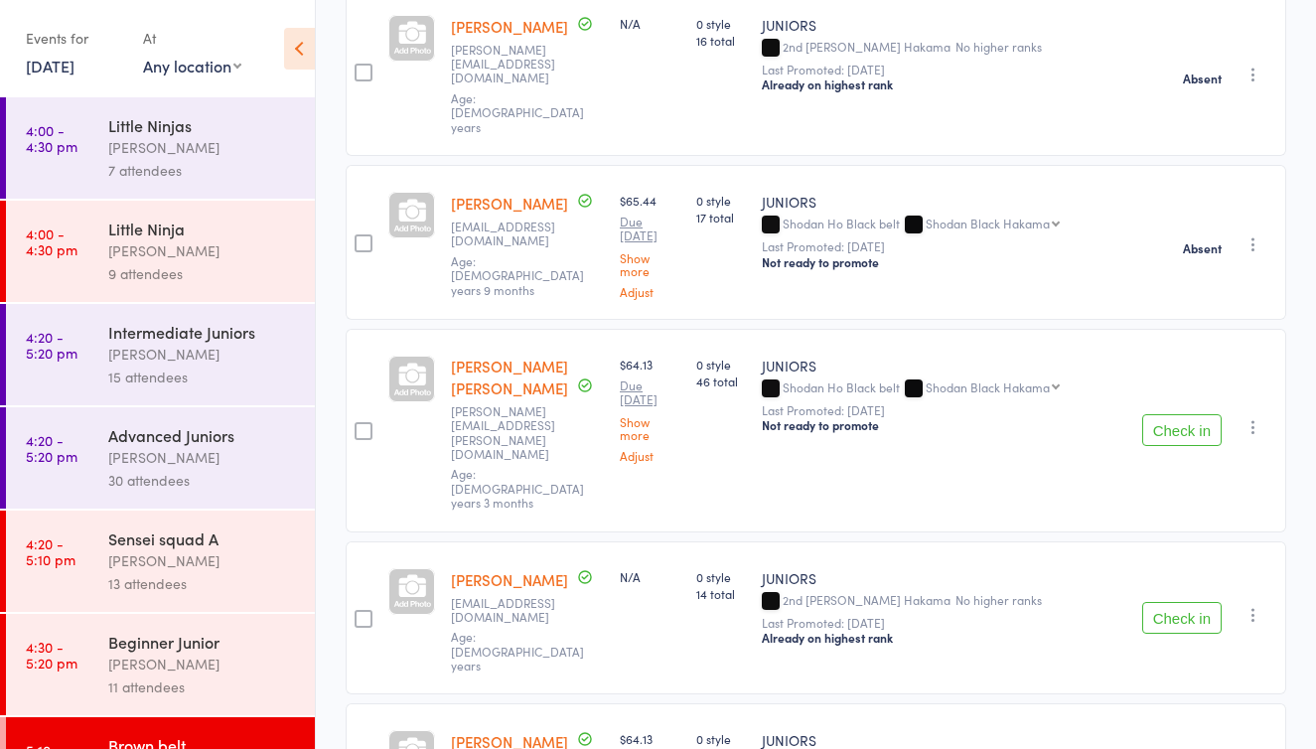
scroll to position [1914, 0]
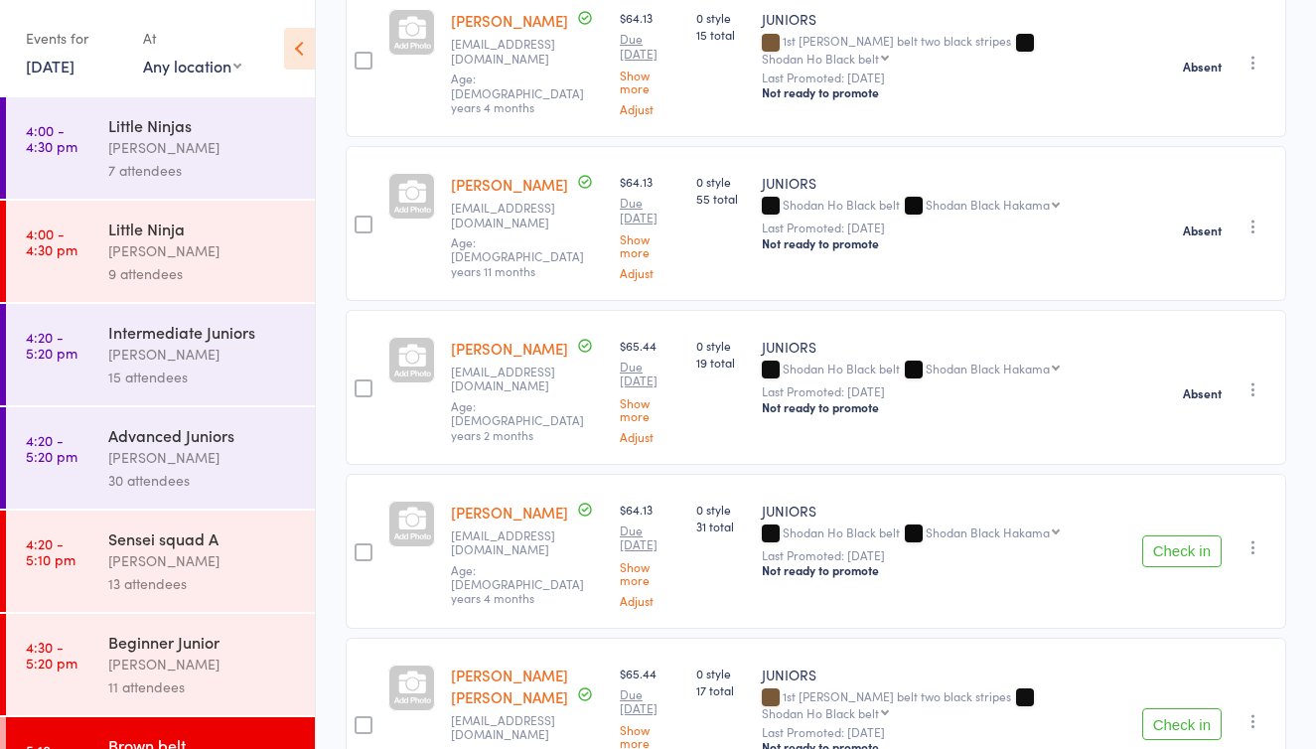
scroll to position [3139, 0]
click at [1193, 709] on button "Check in" at bounding box center [1181, 725] width 79 height 32
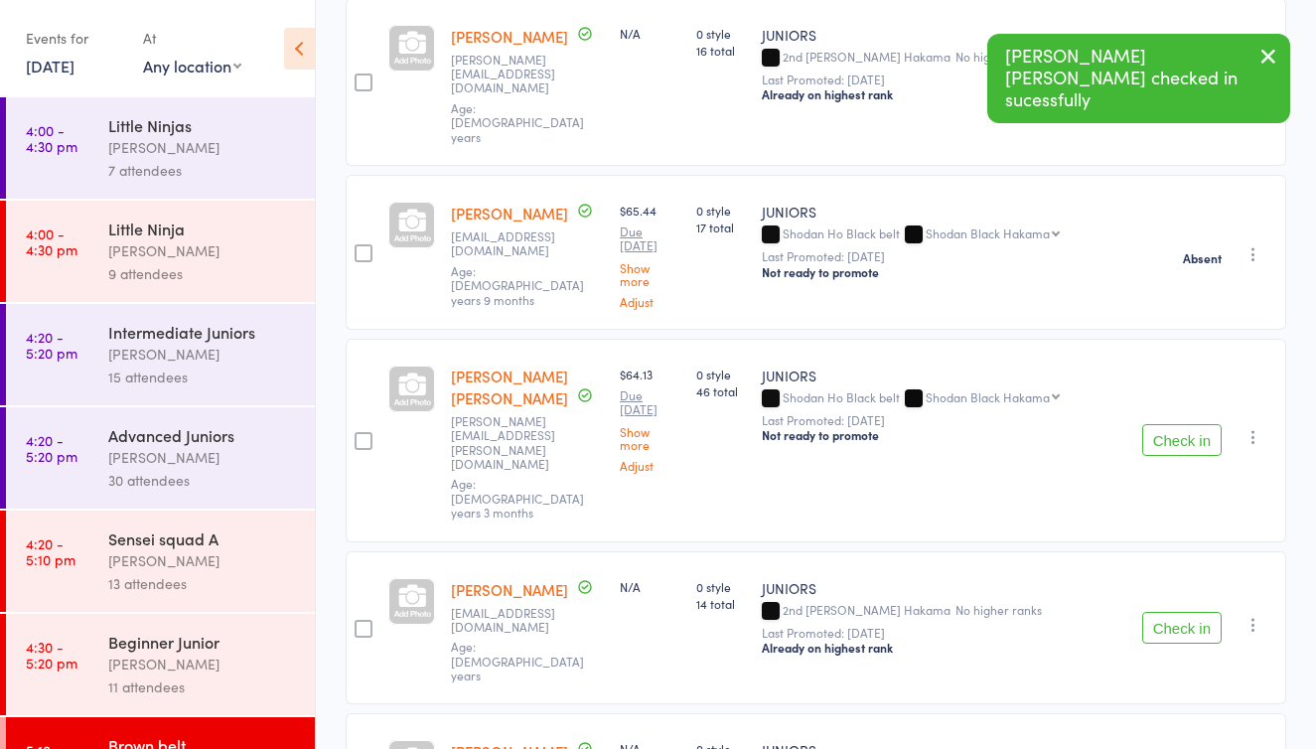
scroll to position [1876, 0]
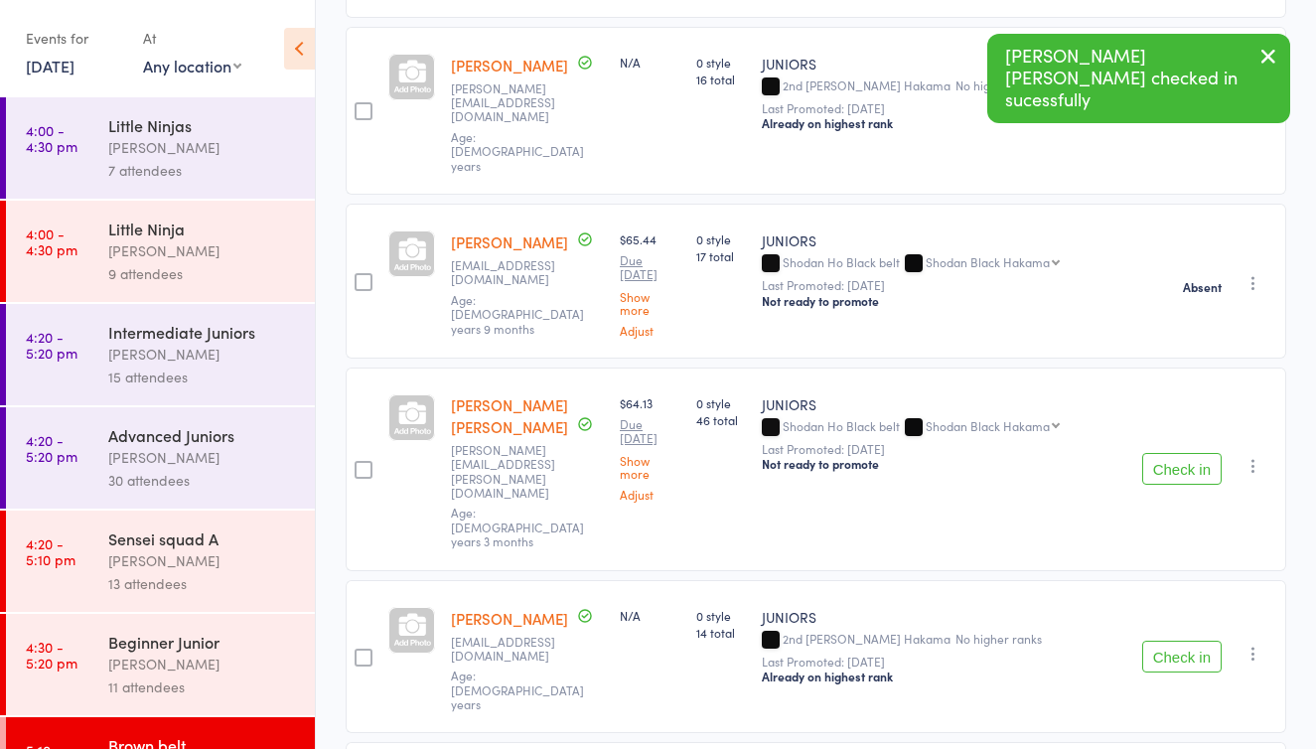
click at [1248, 644] on icon "button" at bounding box center [1253, 654] width 20 height 20
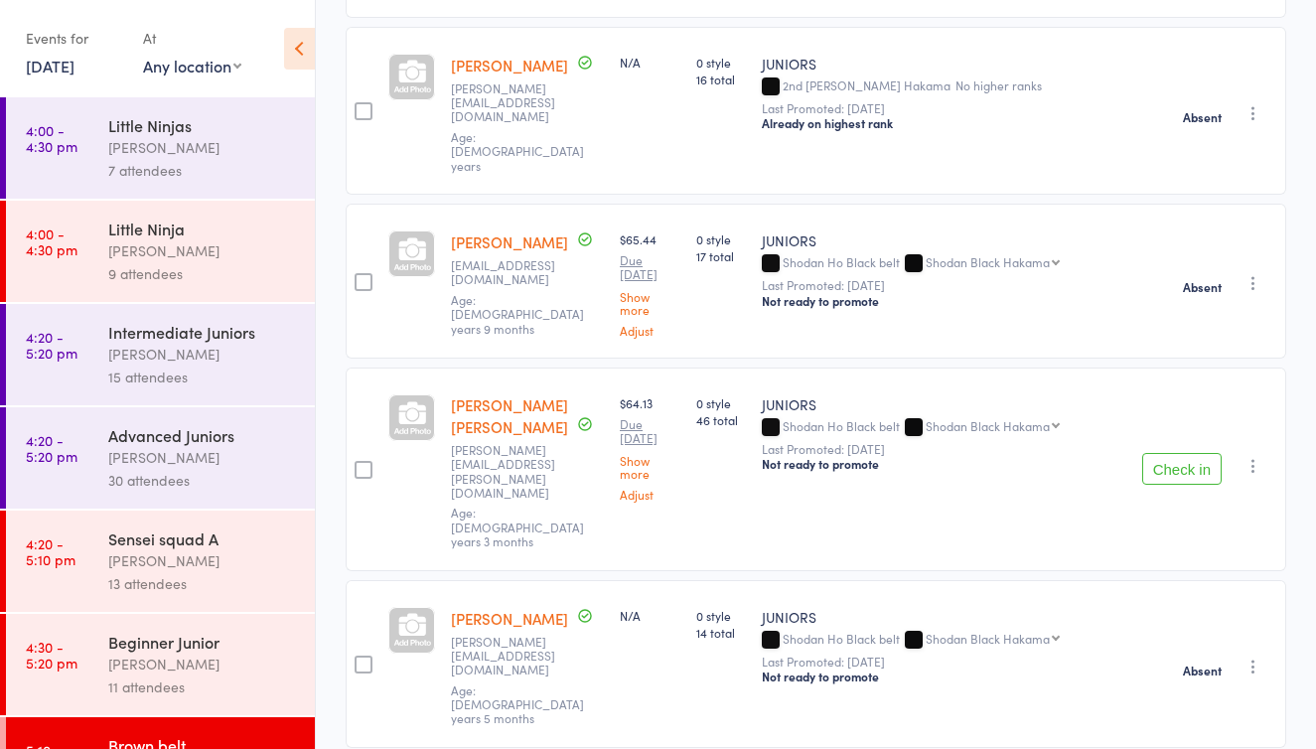
click at [1245, 456] on icon "button" at bounding box center [1253, 466] width 20 height 20
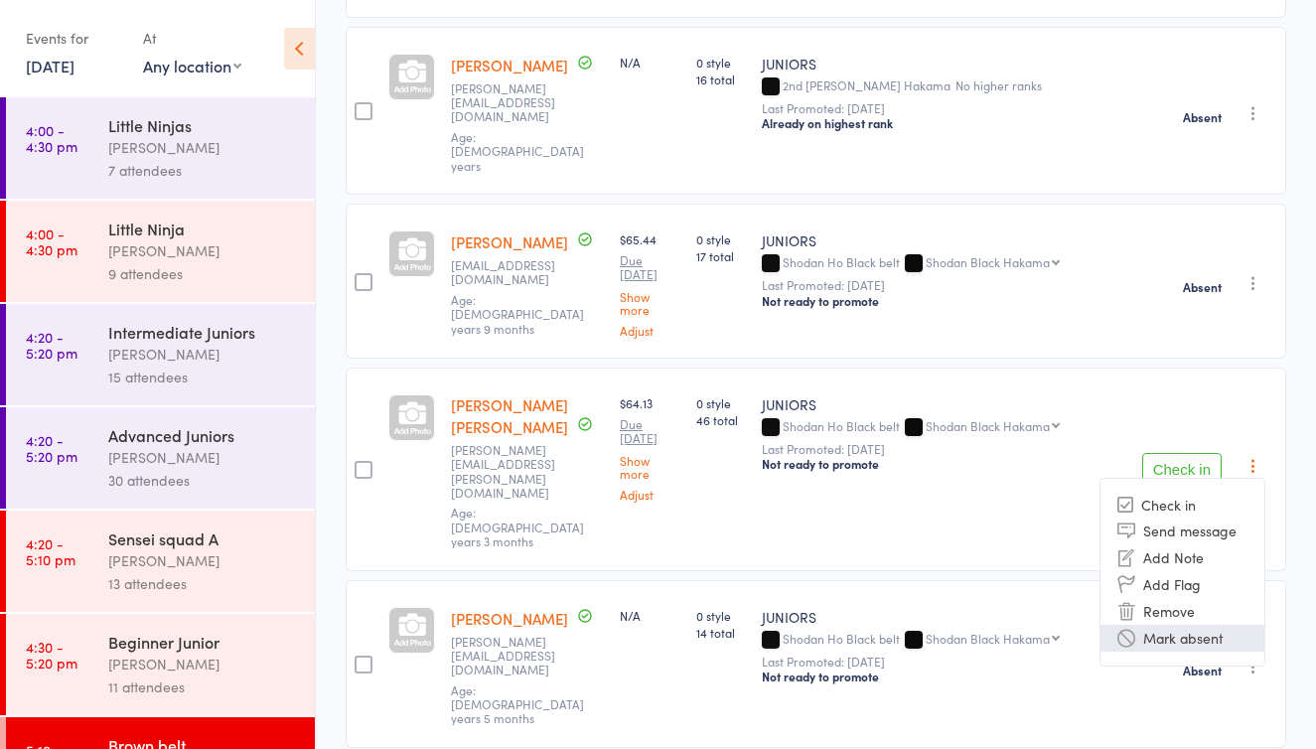
click at [1180, 625] on li "Mark absent" at bounding box center [1182, 638] width 164 height 27
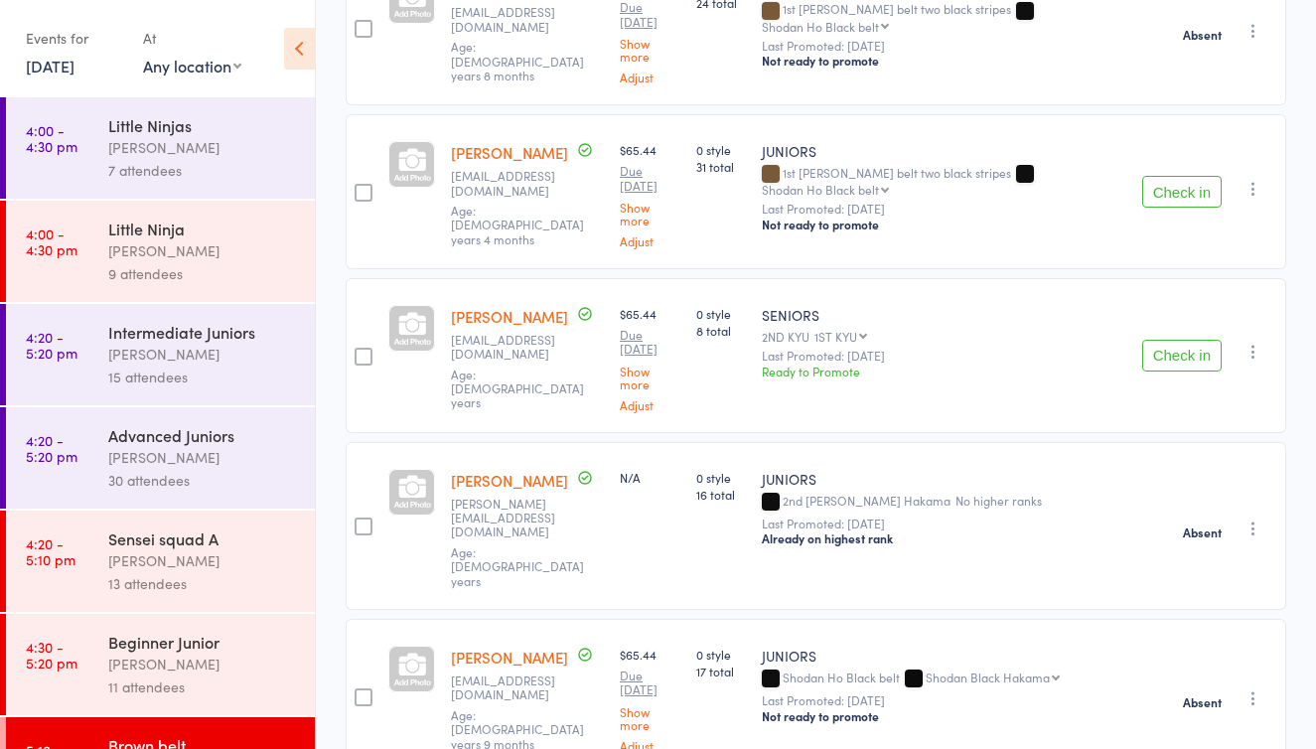
scroll to position [1460, 0]
click at [1257, 343] on icon "button" at bounding box center [1253, 353] width 20 height 20
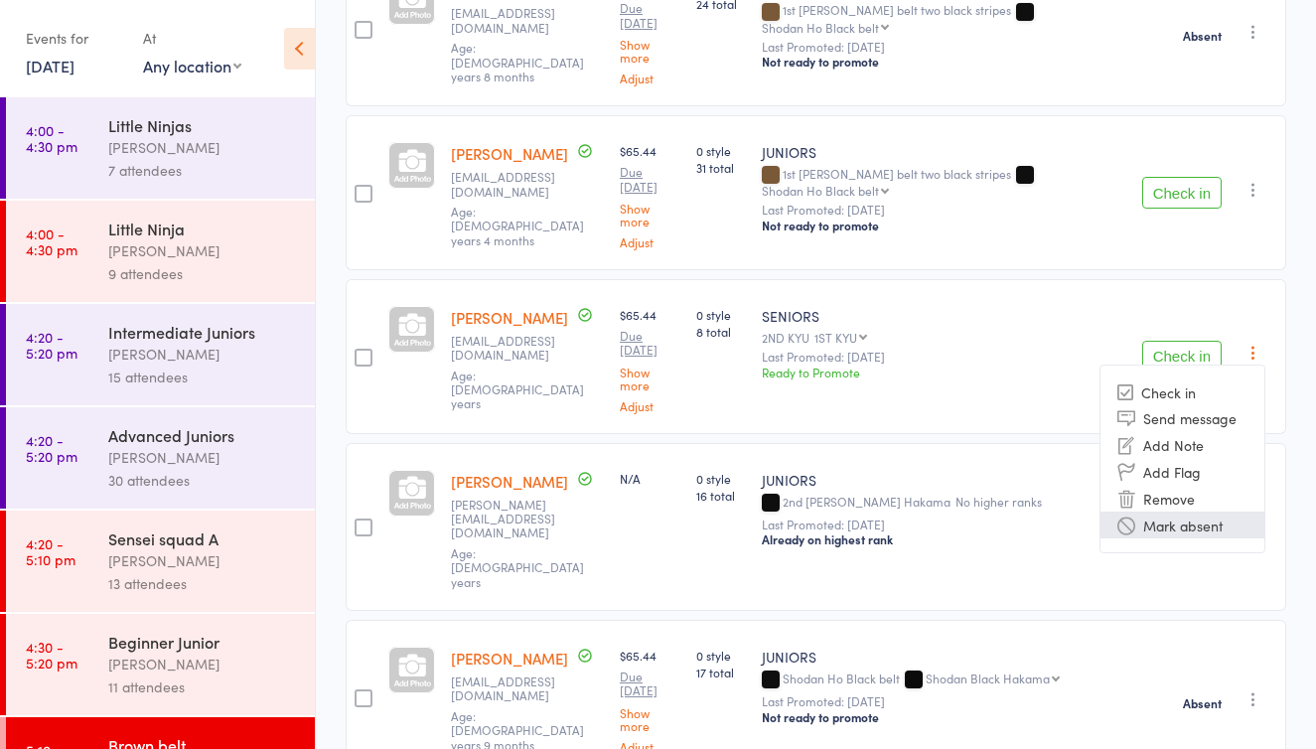
click at [1214, 511] on li "Mark absent" at bounding box center [1182, 524] width 164 height 27
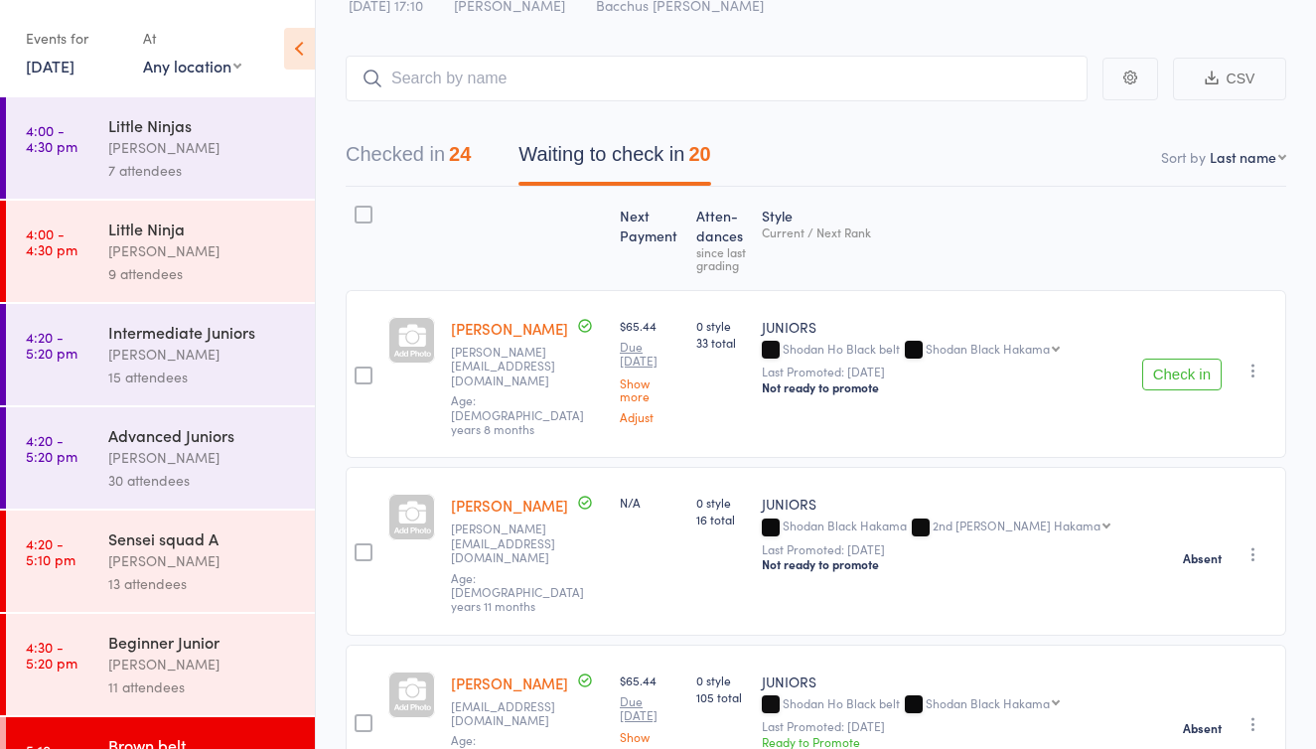
scroll to position [71, 0]
click at [1256, 364] on icon "button" at bounding box center [1253, 372] width 20 height 20
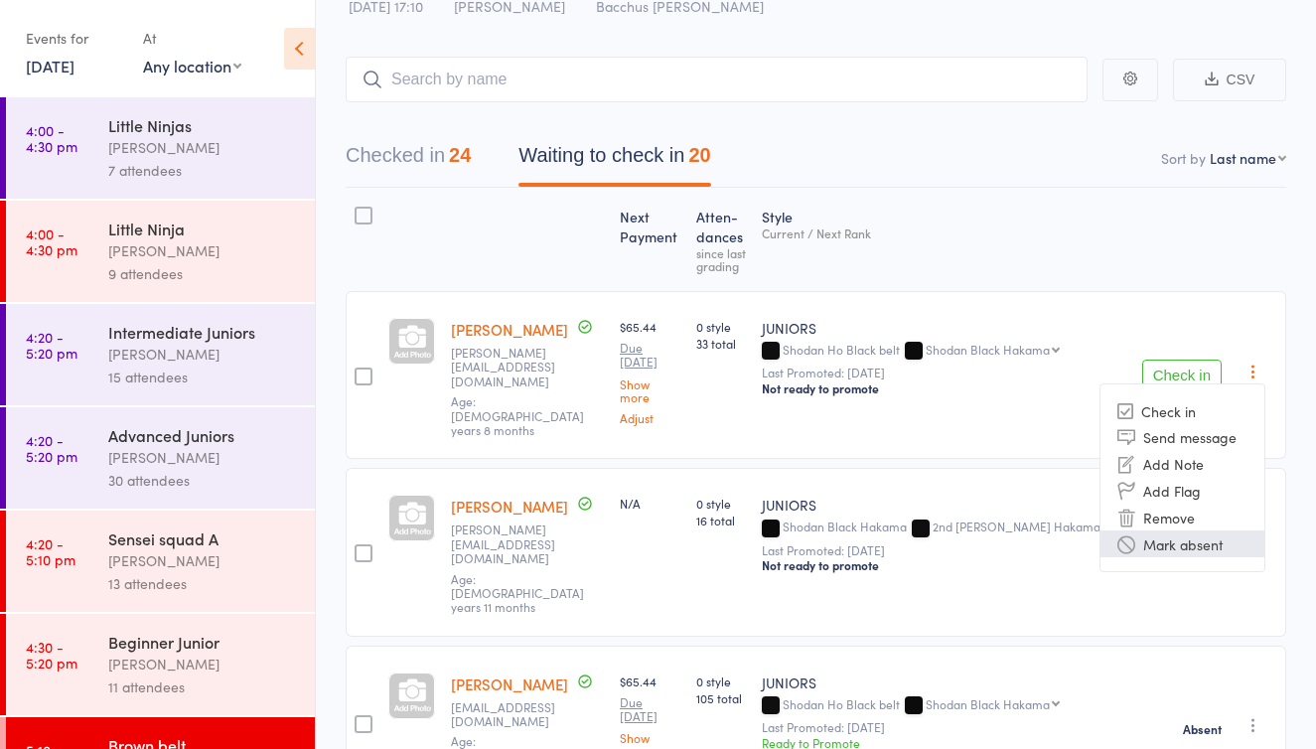
click at [1155, 535] on li "Mark absent" at bounding box center [1182, 543] width 164 height 27
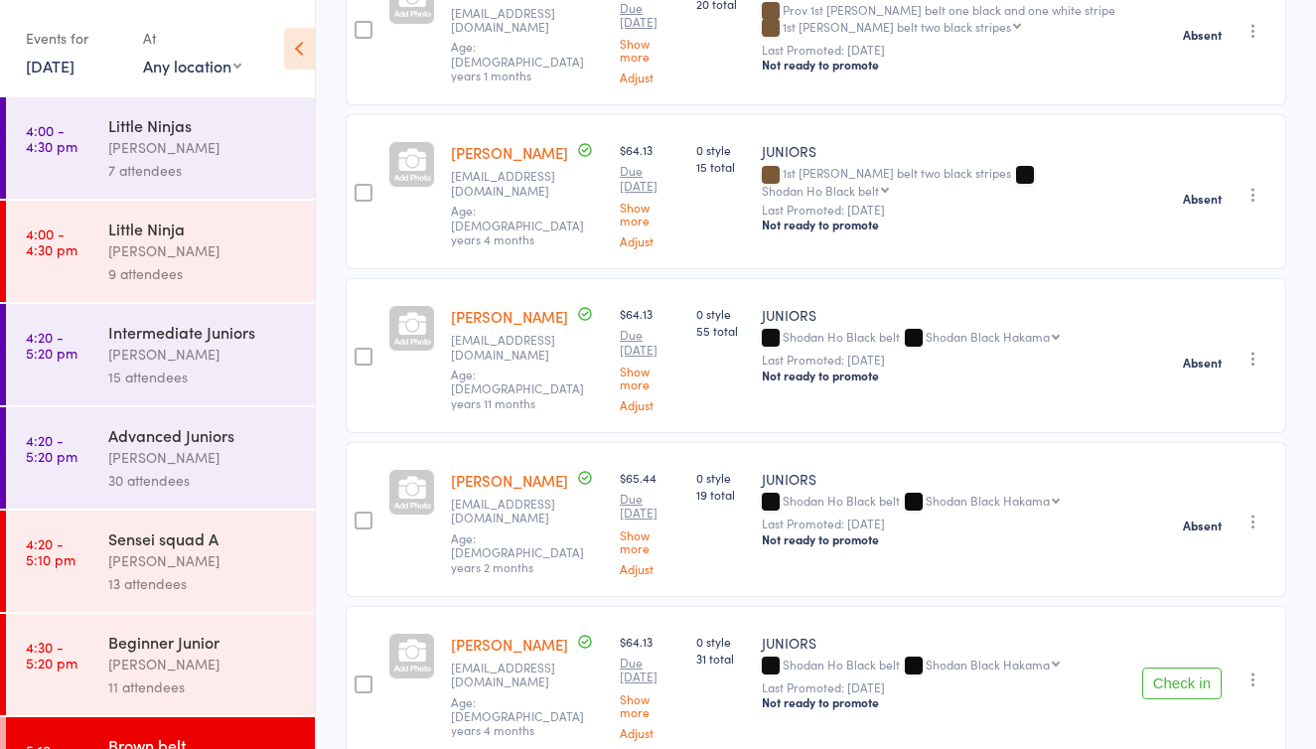
scroll to position [2844, 0]
